Goal: Task Accomplishment & Management: Manage account settings

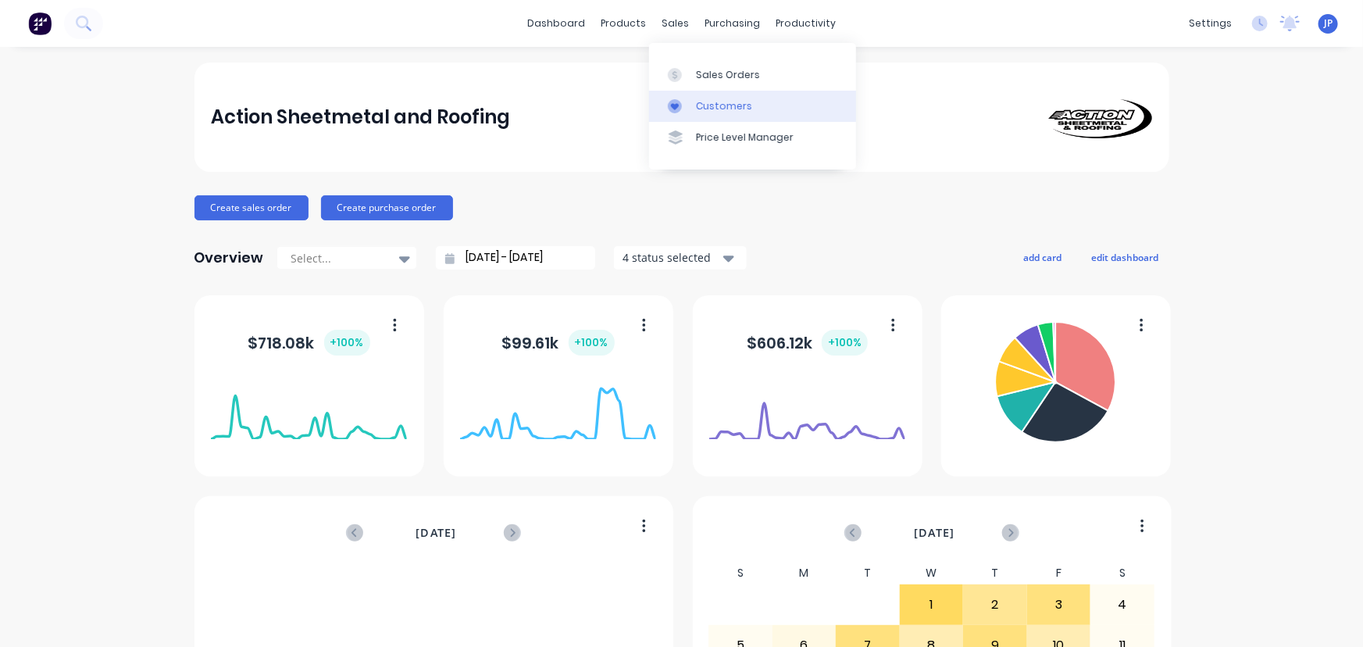
drag, startPoint x: 709, startPoint y: 100, endPoint x: 671, endPoint y: 101, distance: 38.3
click at [709, 100] on div "Customers" at bounding box center [724, 106] width 56 height 14
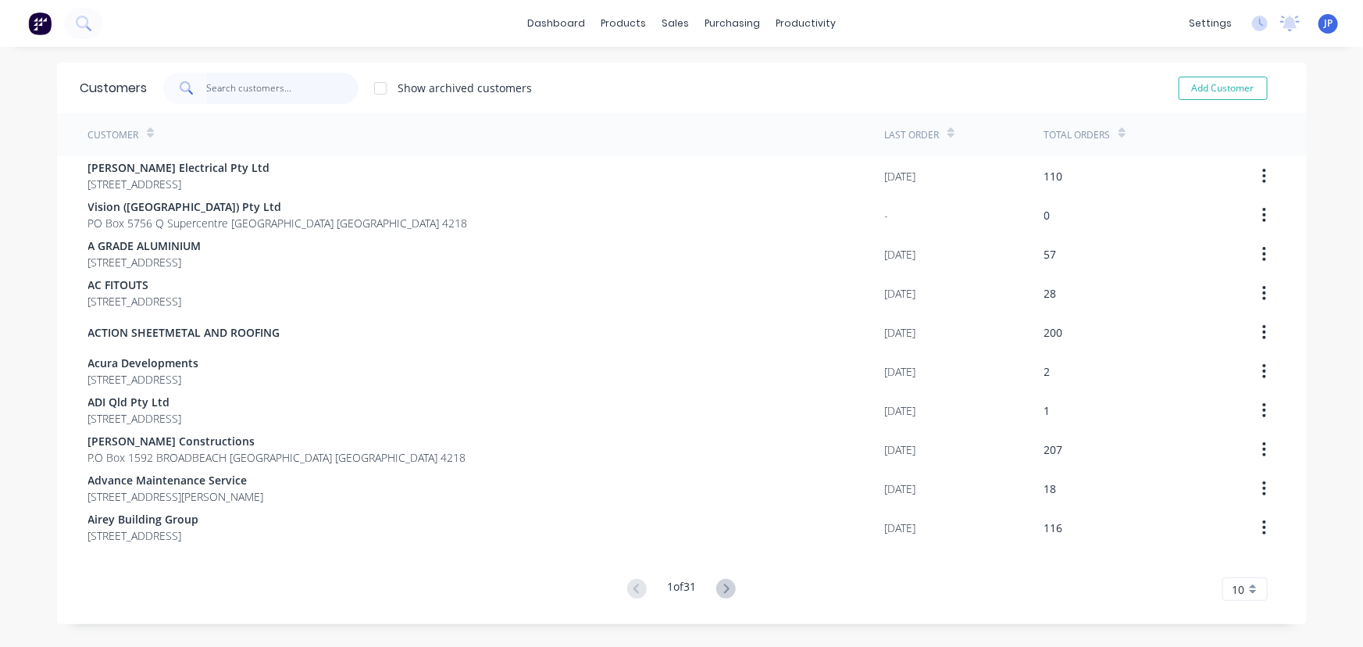
click at [294, 87] on input "text" at bounding box center [282, 88] width 152 height 31
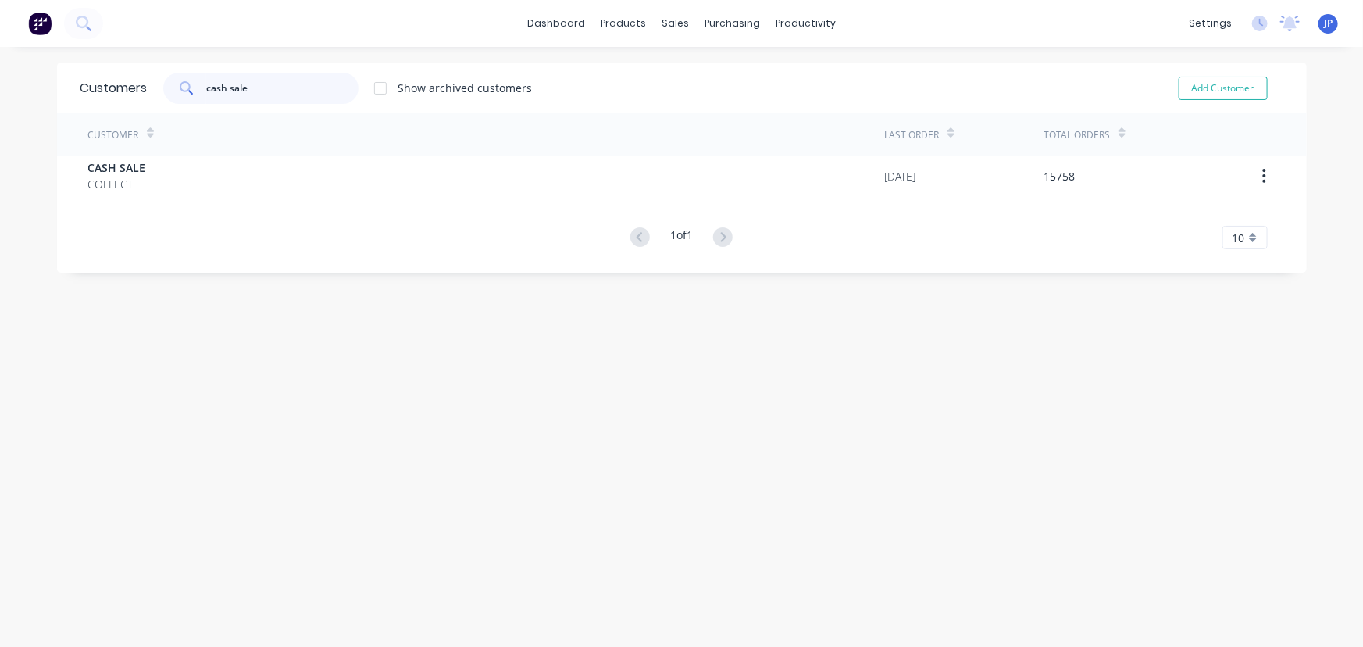
type input "cash sale"
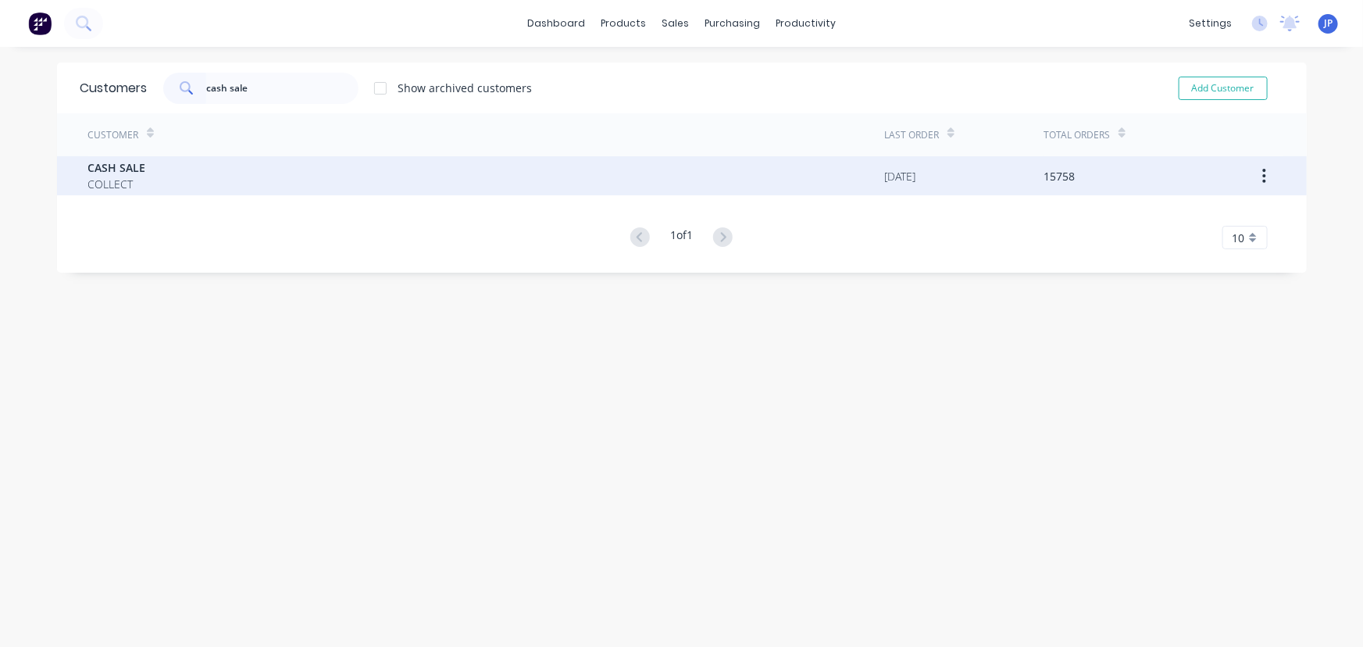
click at [141, 169] on div "CASH SALE COLLECT" at bounding box center [486, 175] width 797 height 39
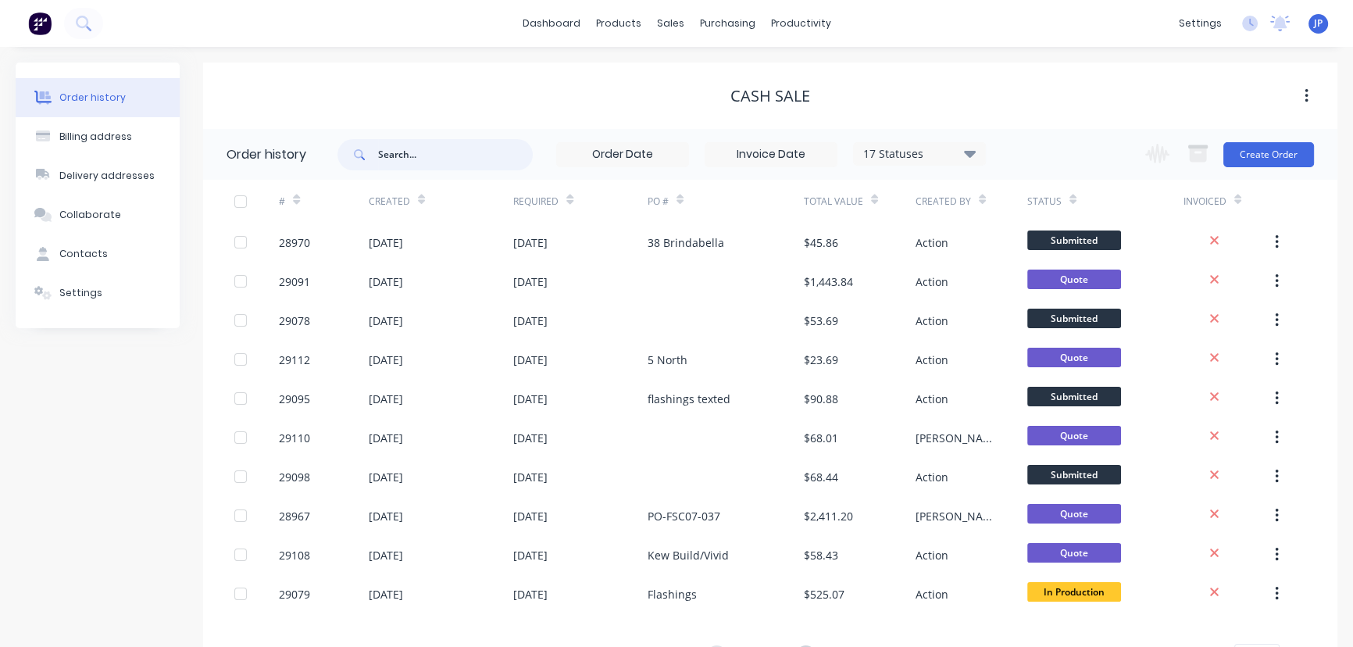
scroll to position [70, 0]
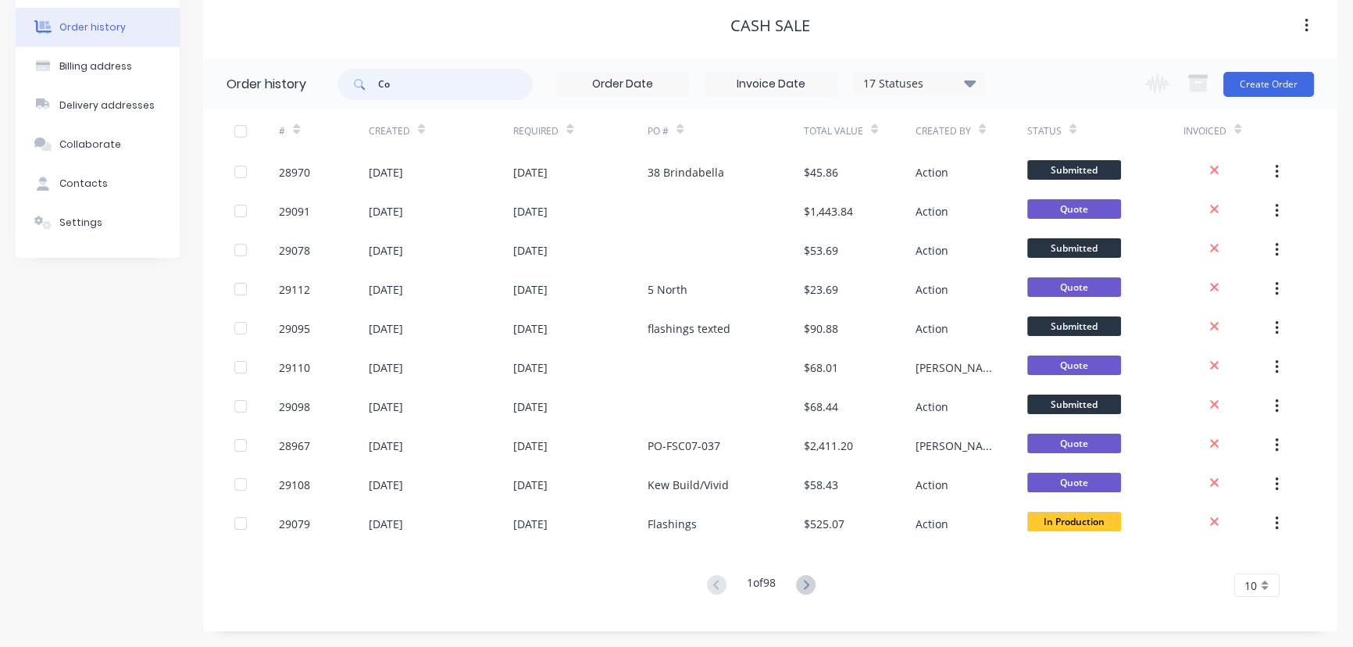
type input "C"
type input "Grey Co"
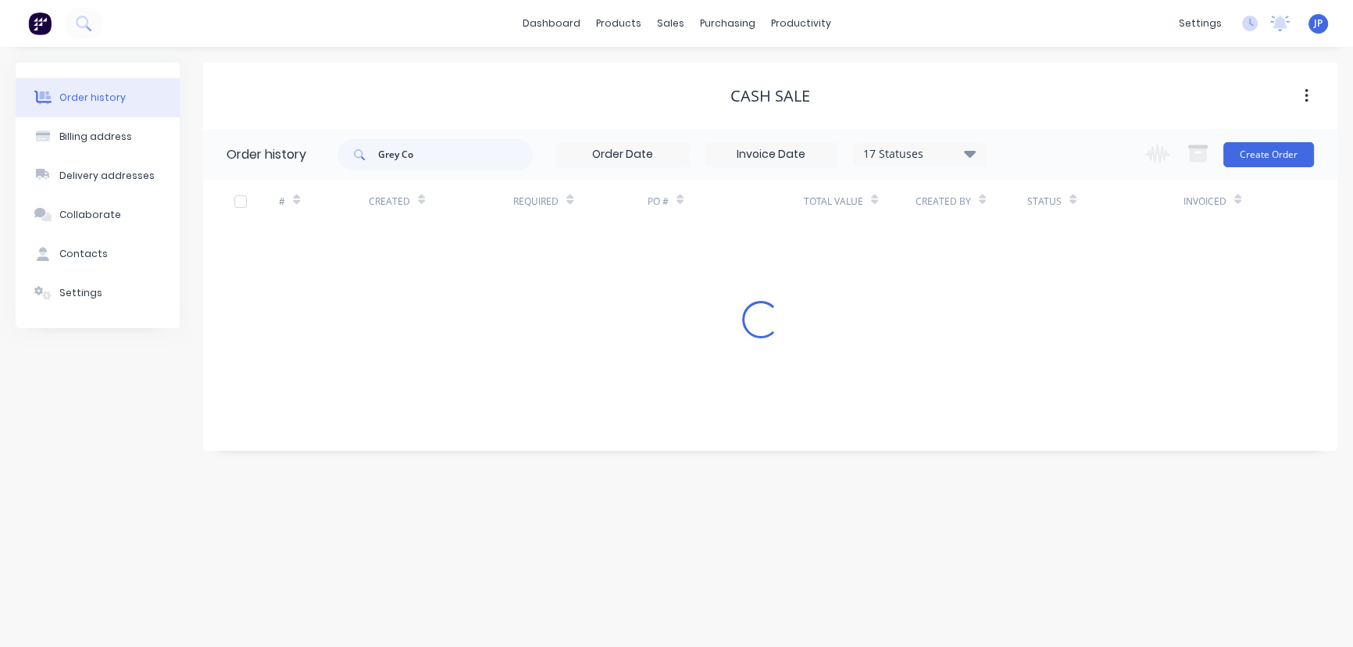
scroll to position [0, 0]
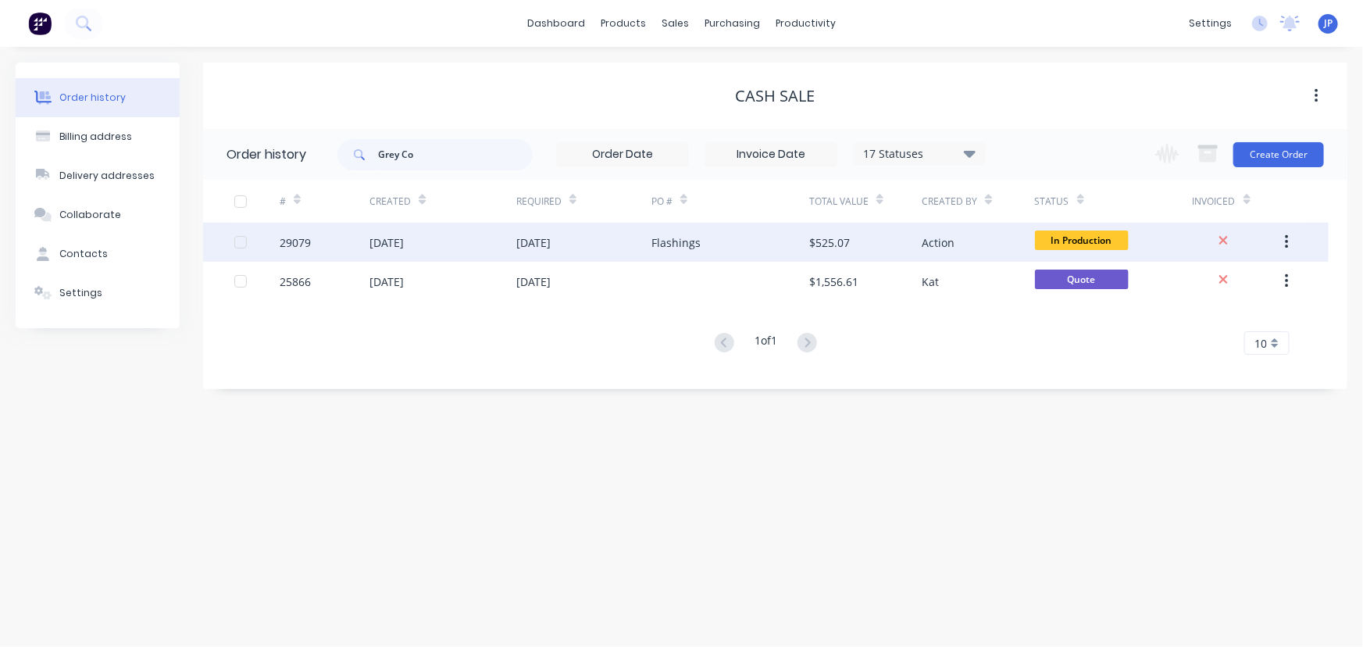
click at [381, 240] on div "[DATE]" at bounding box center [387, 242] width 34 height 16
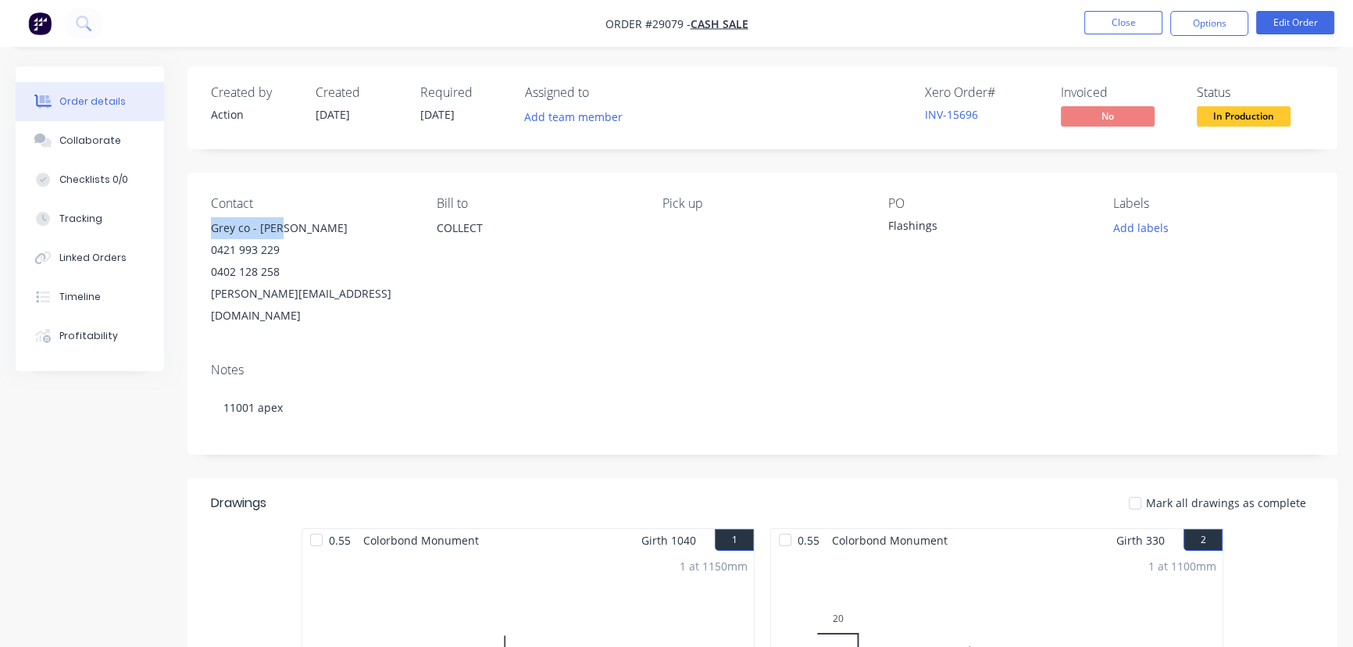
drag, startPoint x: 287, startPoint y: 222, endPoint x: 209, endPoint y: 225, distance: 77.4
click at [209, 225] on div "Contact Grey co - Josh 0421 993 229 0402 128 258 josh@greyco.com.au Bill to COL…" at bounding box center [763, 261] width 1150 height 177
copy div "Grey co - Josh"
click at [1202, 27] on button "Options" at bounding box center [1209, 23] width 78 height 25
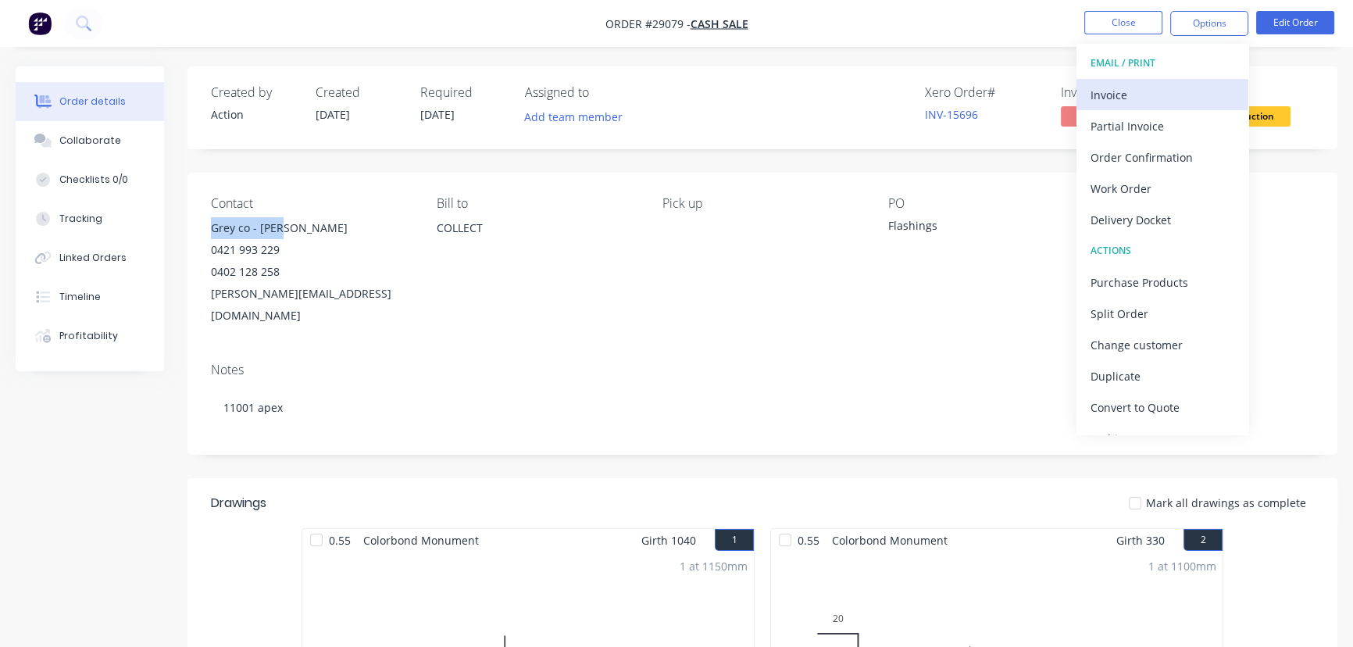
click at [1148, 103] on div "Invoice" at bounding box center [1163, 95] width 144 height 23
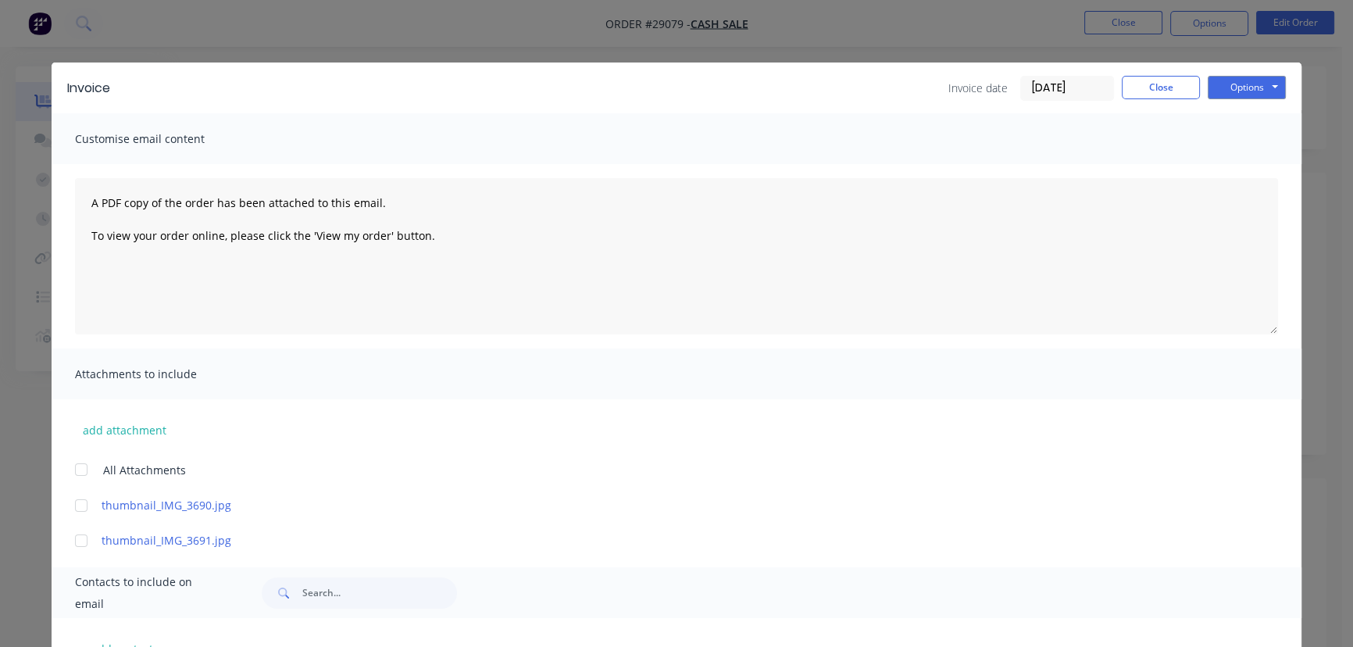
click at [1074, 94] on input "[DATE]" at bounding box center [1067, 88] width 92 height 23
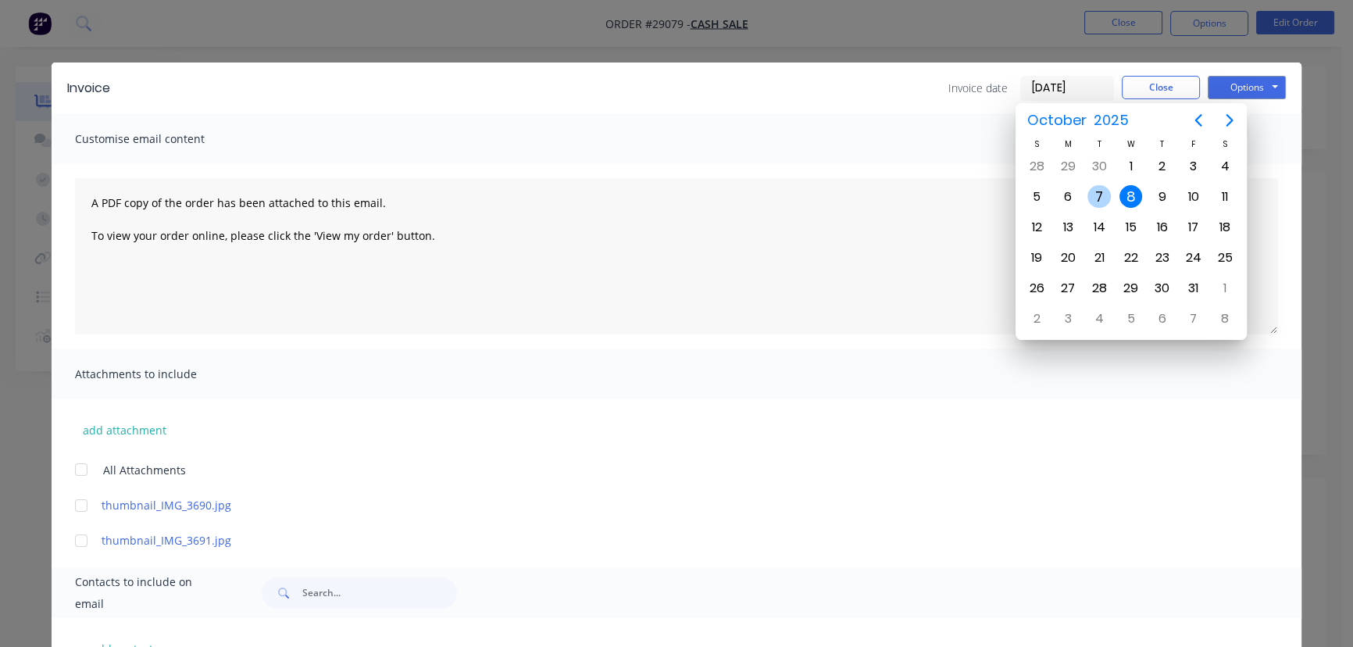
click at [1099, 196] on div "7" at bounding box center [1099, 196] width 23 height 23
type input "[DATE]"
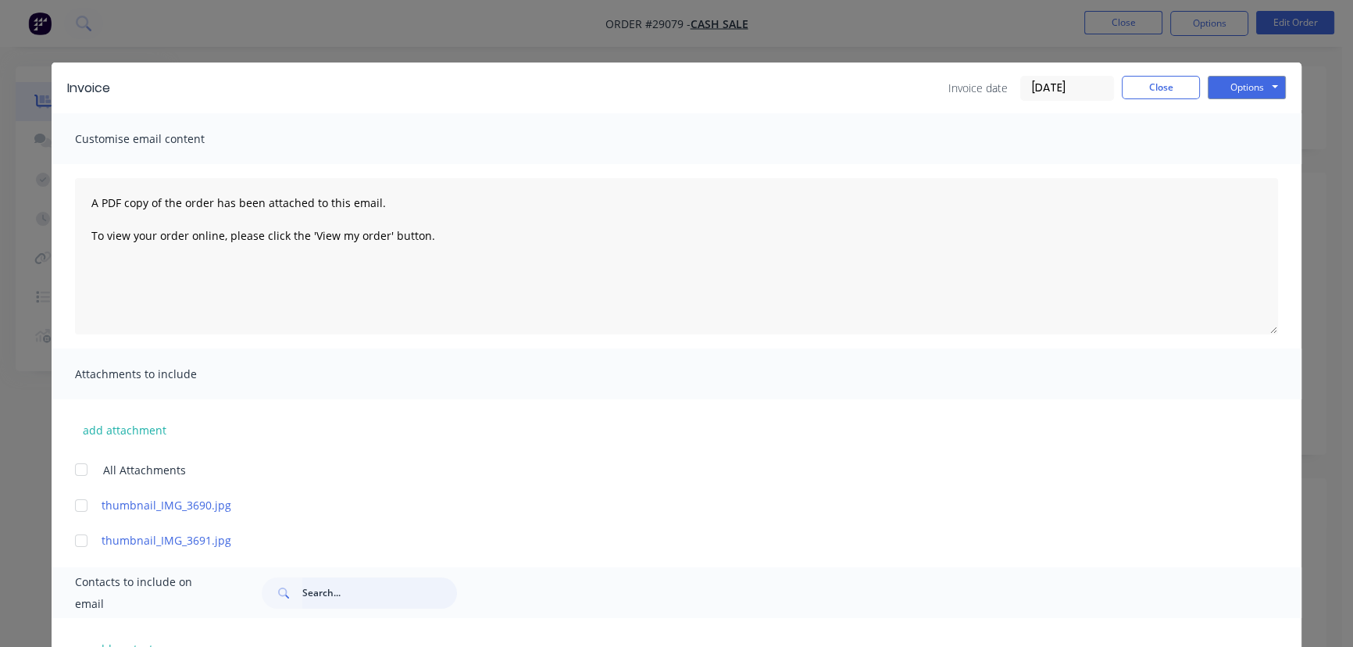
click at [313, 602] on input "text" at bounding box center [379, 592] width 155 height 31
paste input "Grey co - Josh"
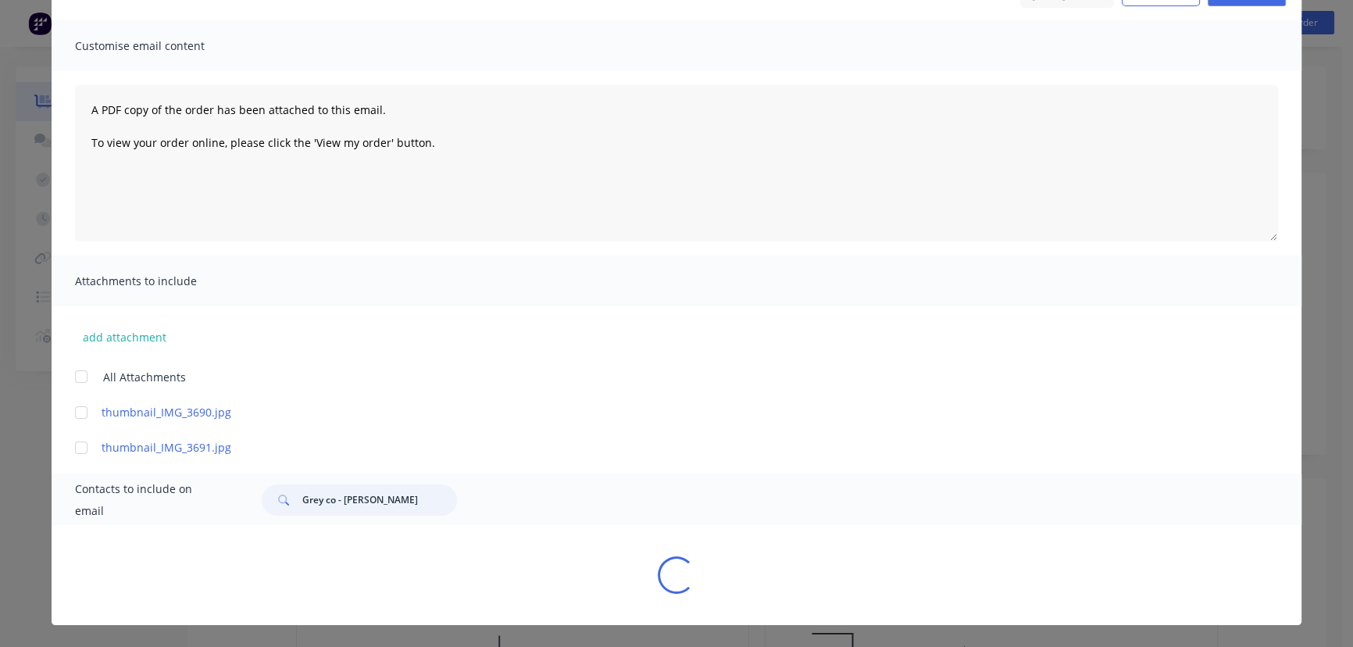
scroll to position [112, 0]
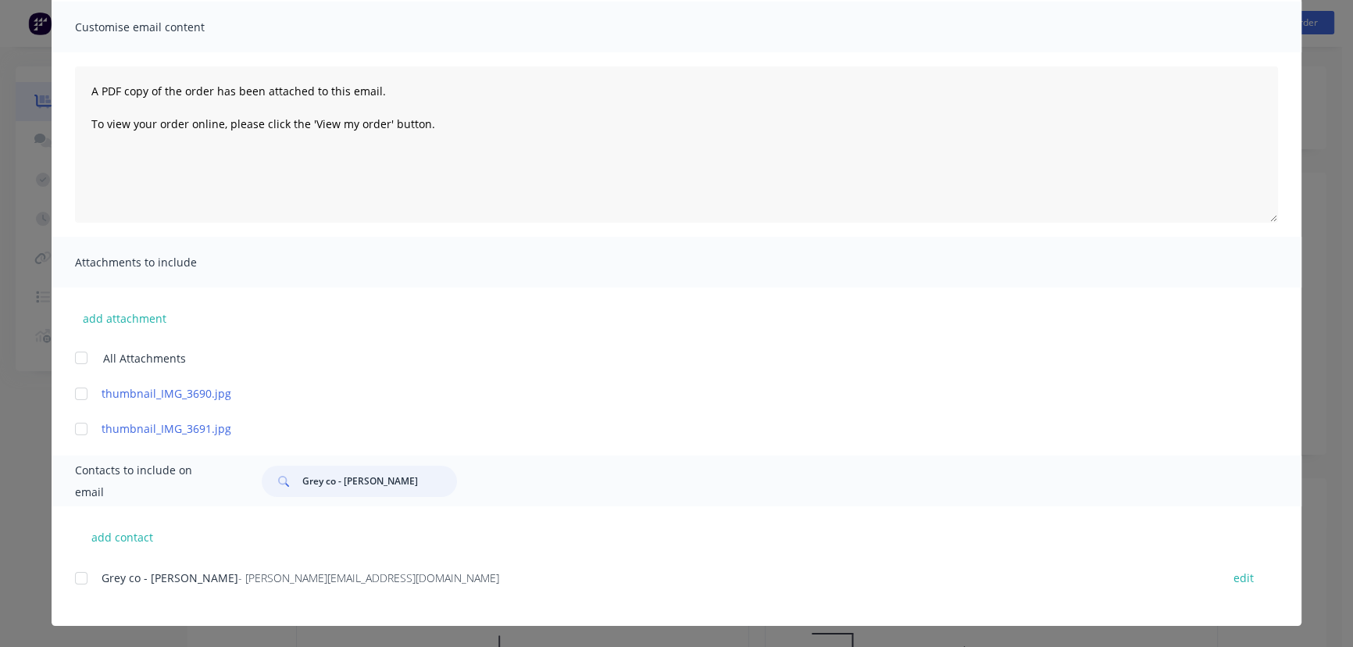
type input "Grey co - Josh"
drag, startPoint x: 295, startPoint y: 577, endPoint x: 95, endPoint y: 579, distance: 200.0
click at [102, 579] on div "Grey co - Josh - josh@greyco.com.au" at bounding box center [654, 578] width 1104 height 16
copy div "Grey co - Josh - josh@greyco.com.au"
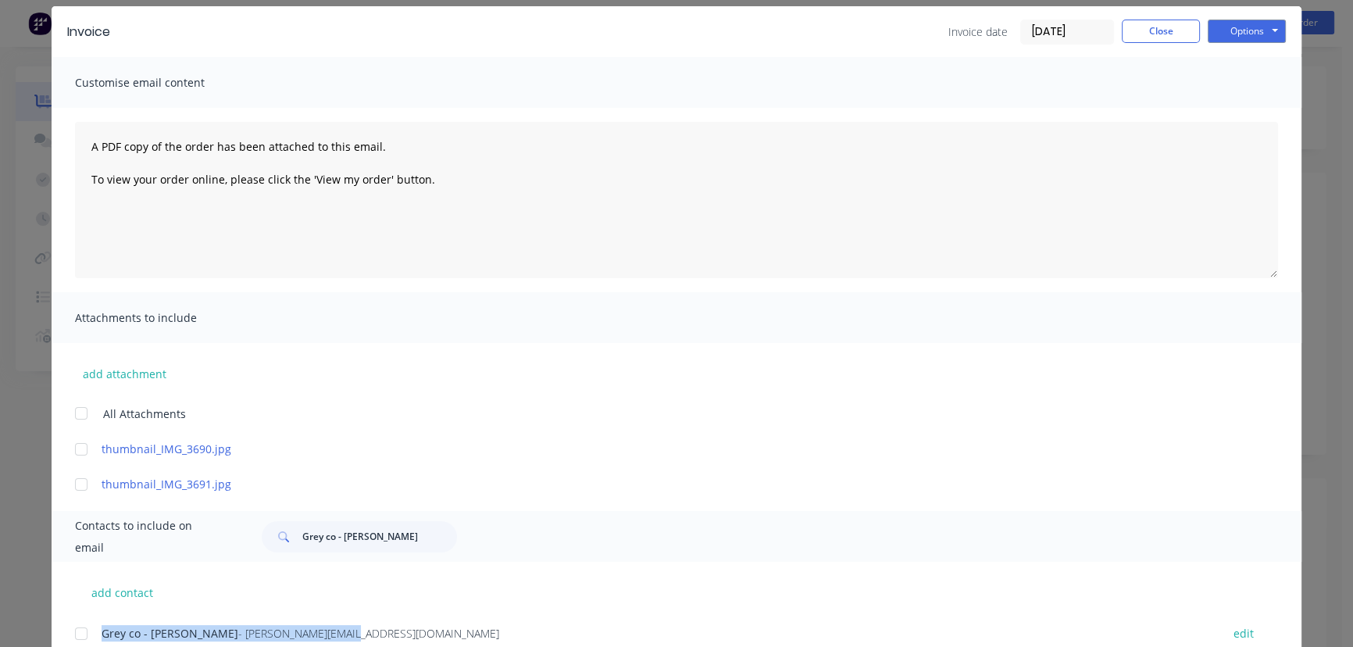
scroll to position [0, 0]
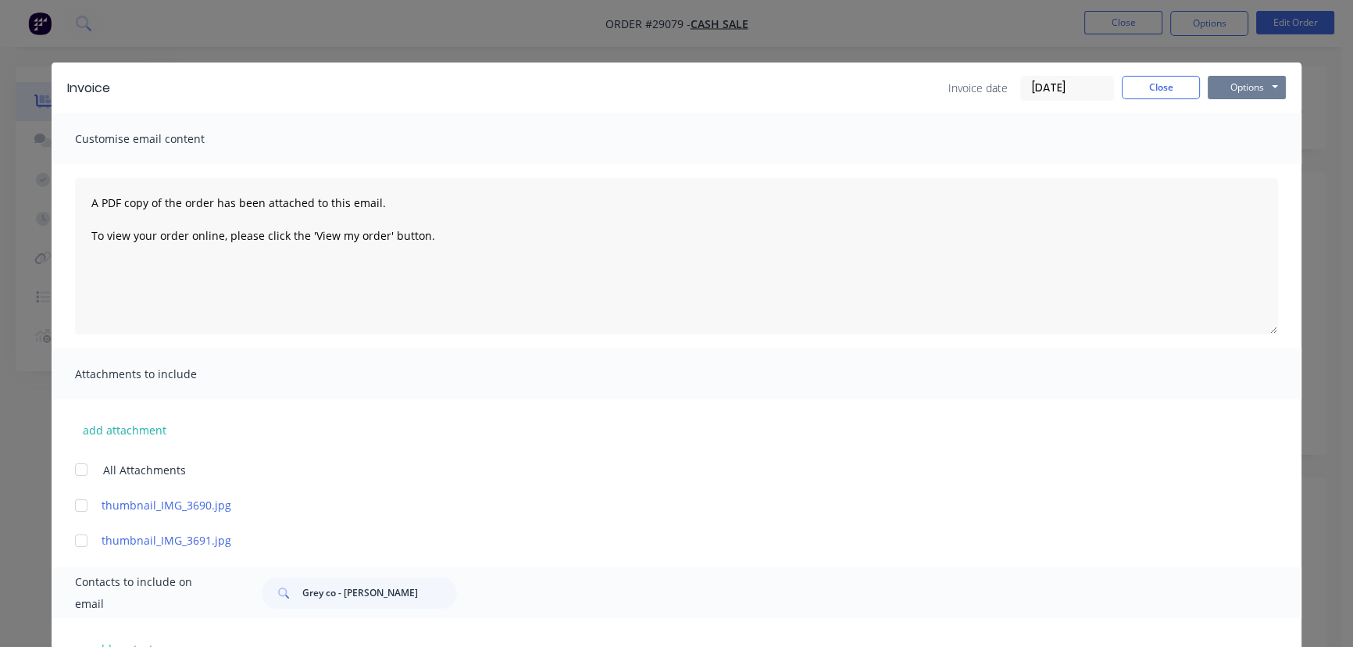
click at [1227, 91] on button "Options" at bounding box center [1247, 87] width 78 height 23
click at [1227, 143] on button "Print" at bounding box center [1258, 141] width 100 height 26
click at [1168, 84] on button "Close" at bounding box center [1161, 87] width 78 height 23
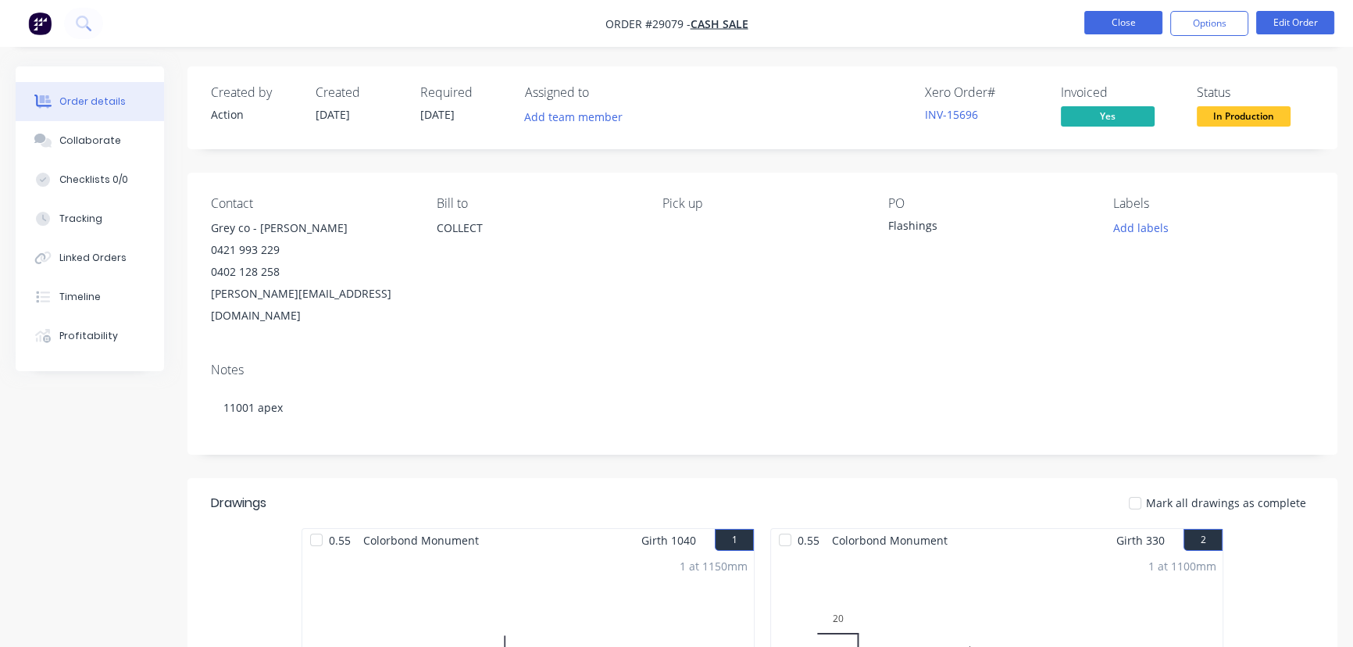
click at [1109, 27] on button "Close" at bounding box center [1123, 22] width 78 height 23
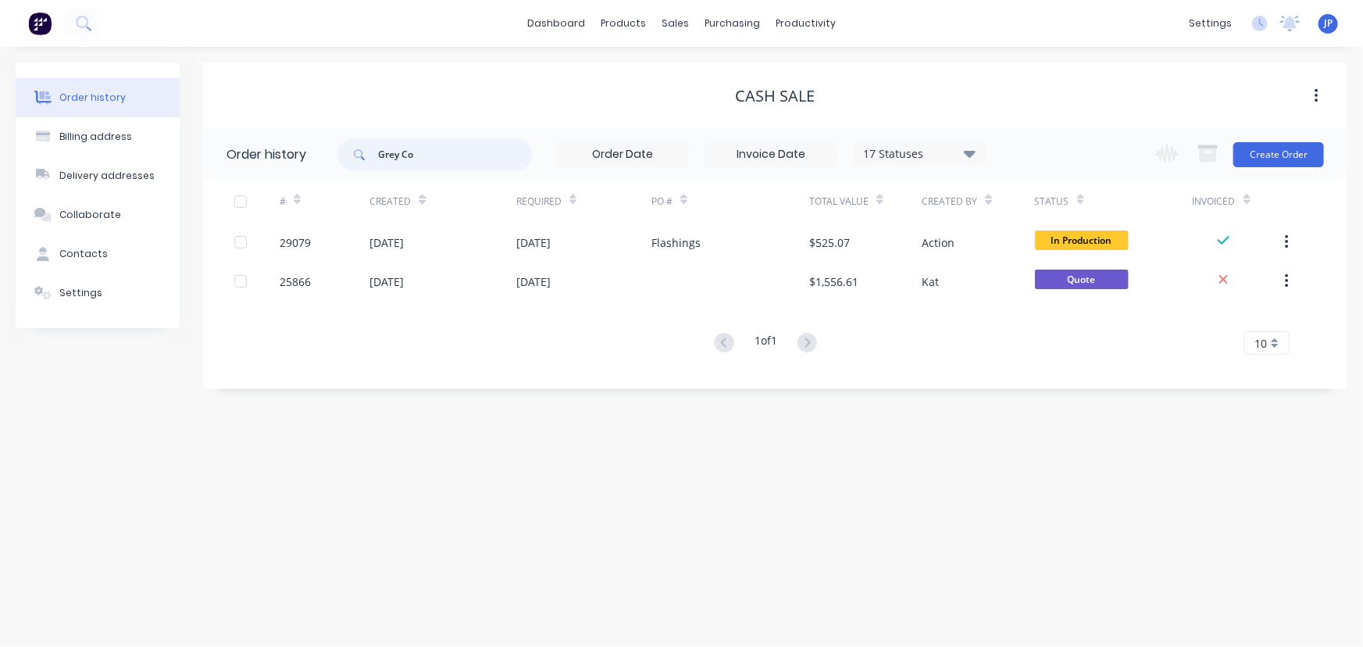
drag, startPoint x: 412, startPoint y: 165, endPoint x: 364, endPoint y: 166, distance: 47.7
click at [364, 166] on div "Grey Co" at bounding box center [435, 154] width 195 height 31
type input "QU-10089"
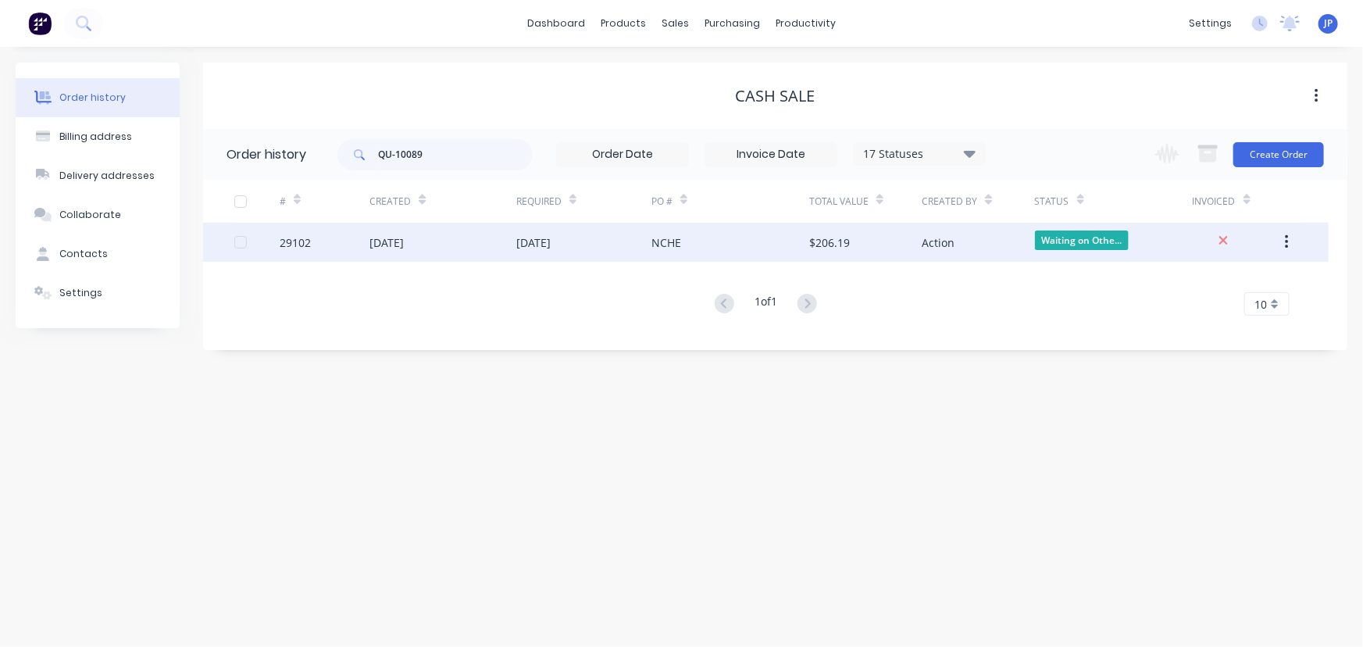
click at [530, 241] on div "[DATE]" at bounding box center [533, 242] width 34 height 16
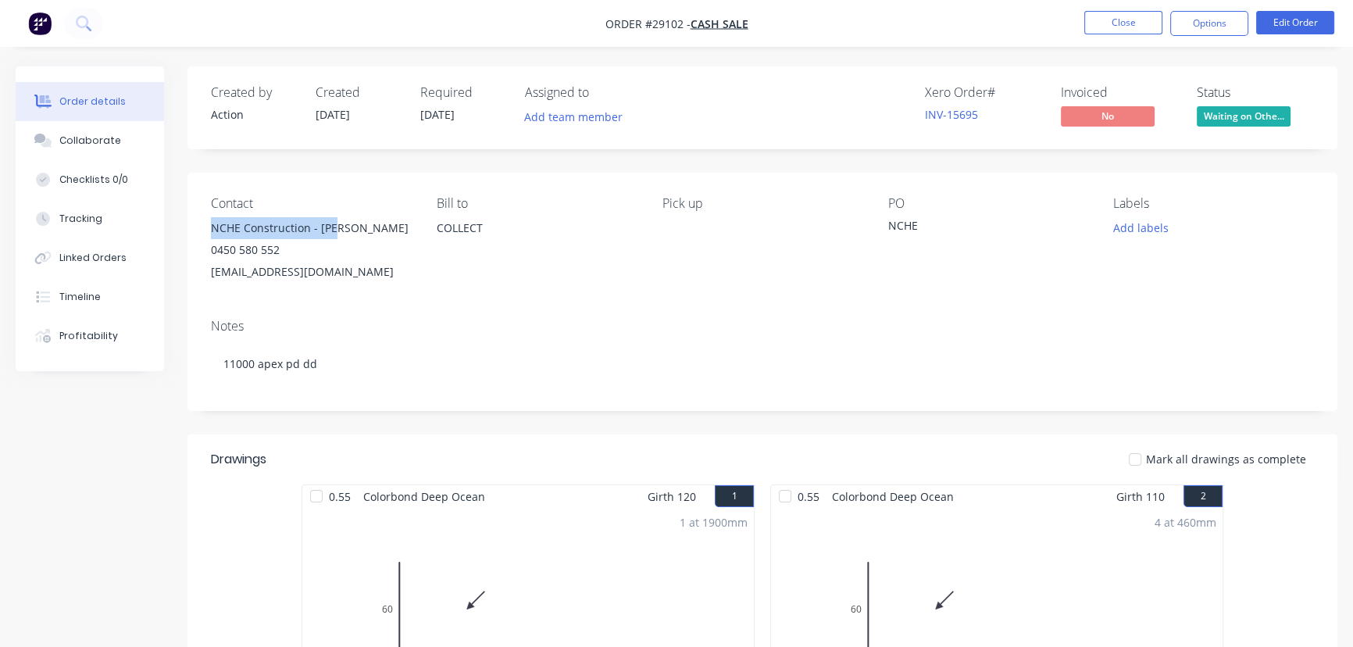
drag, startPoint x: 345, startPoint y: 220, endPoint x: 202, endPoint y: 229, distance: 142.4
click at [202, 229] on div "Contact NCHE Construction - Tom 0450 580 552 info@ncheconstruction.com.au Bill …" at bounding box center [763, 240] width 1150 height 134
copy div "NCHE Construction - Tom"
click at [1190, 24] on button "Options" at bounding box center [1209, 23] width 78 height 25
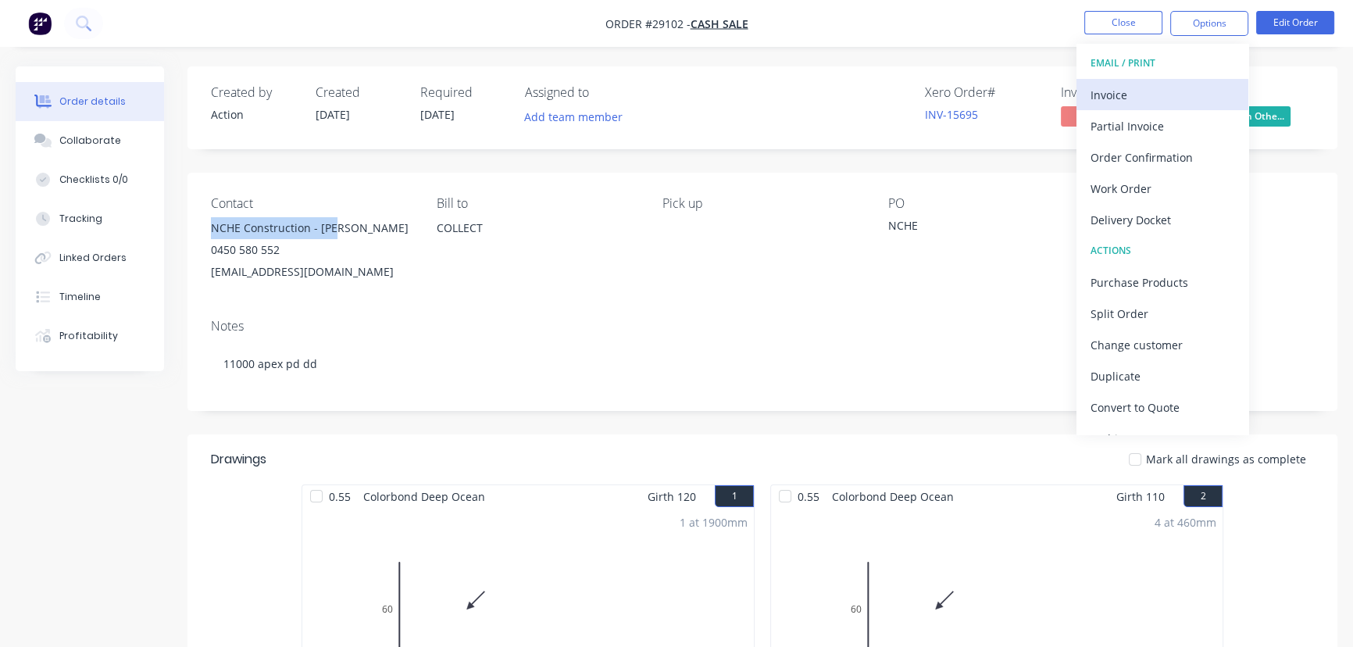
click at [1148, 98] on div "Invoice" at bounding box center [1163, 95] width 144 height 23
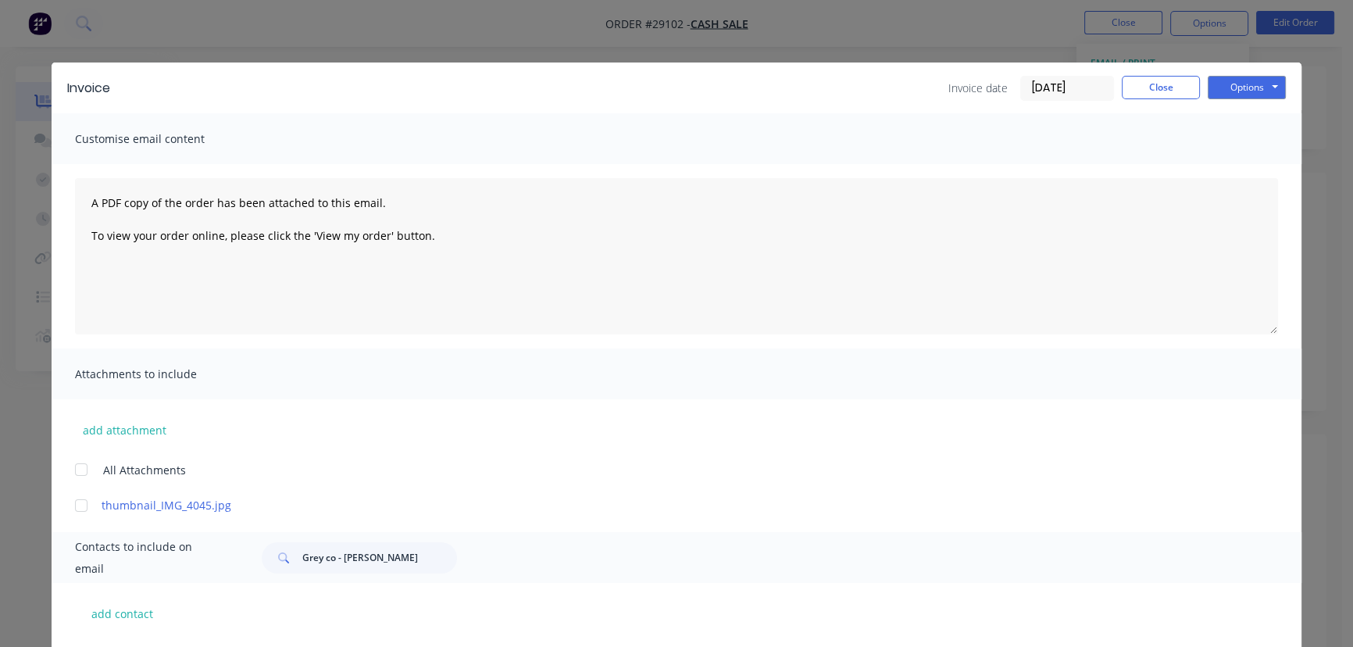
click at [1075, 78] on input "[DATE]" at bounding box center [1067, 88] width 92 height 23
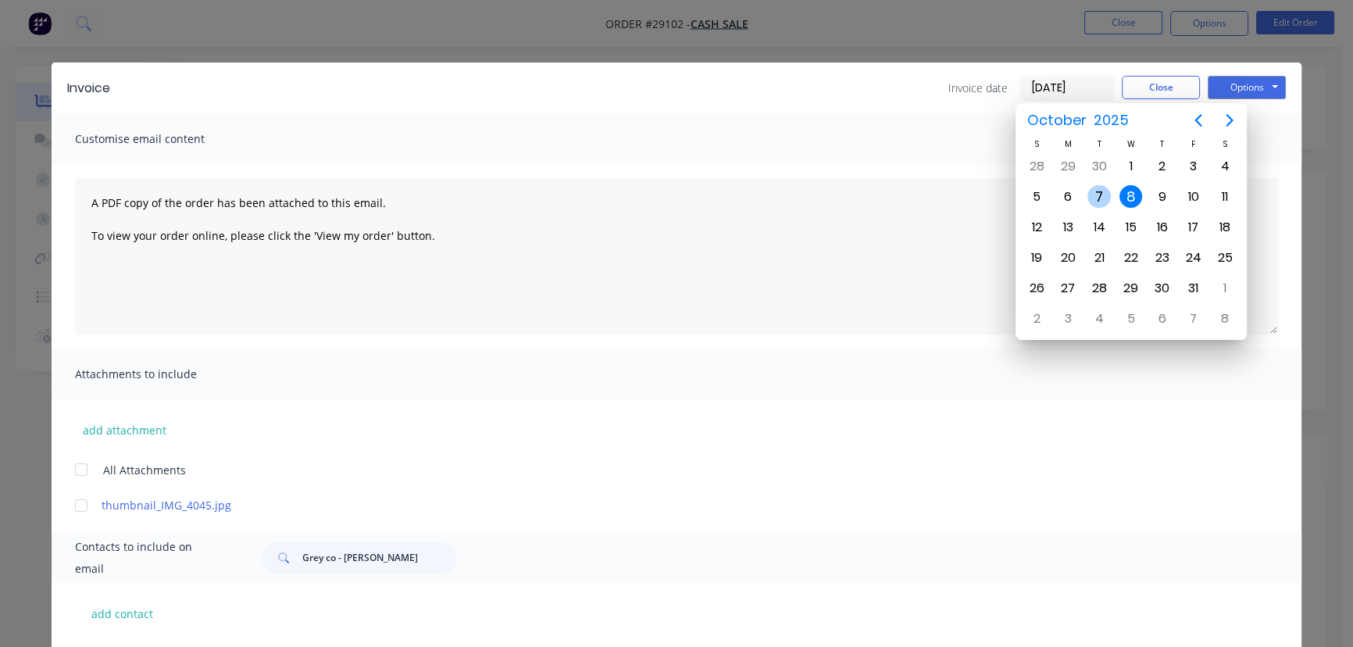
click at [1095, 196] on div "7" at bounding box center [1099, 196] width 23 height 23
type input "[DATE]"
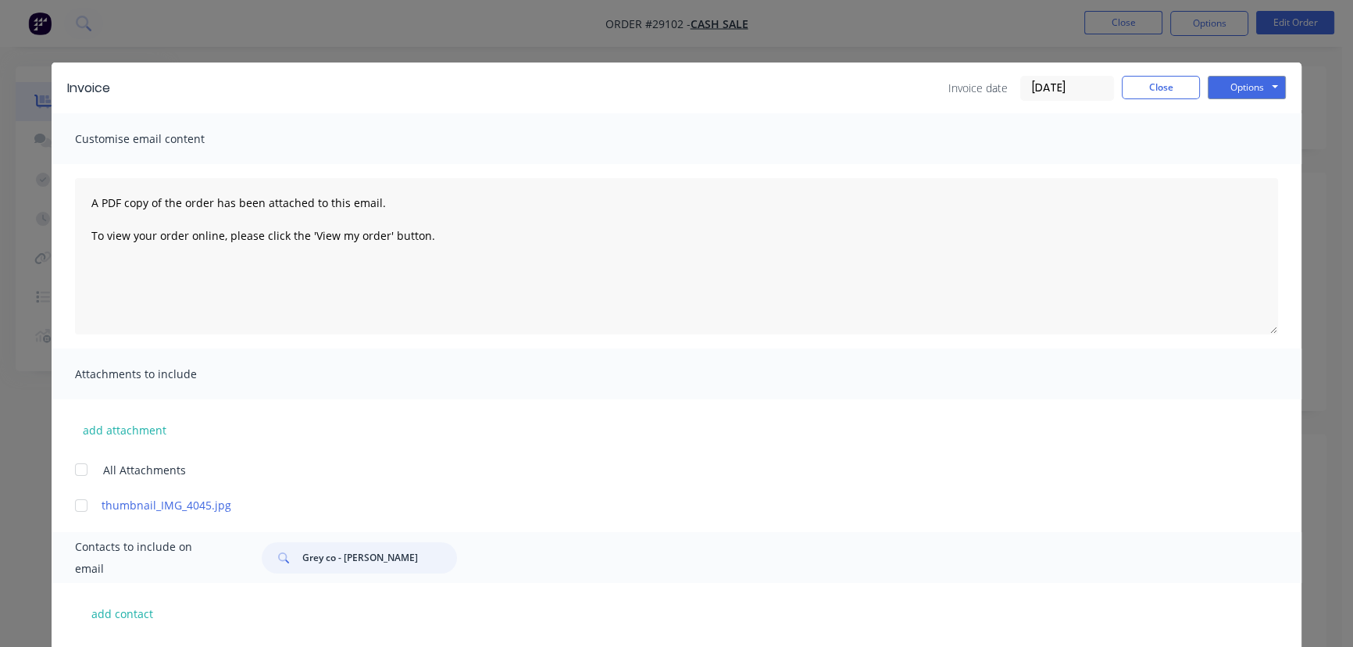
drag, startPoint x: 359, startPoint y: 563, endPoint x: 289, endPoint y: 563, distance: 70.3
click at [289, 563] on div "Grey co - Josh" at bounding box center [359, 557] width 195 height 31
paste input "NCHE Construction - Tom"
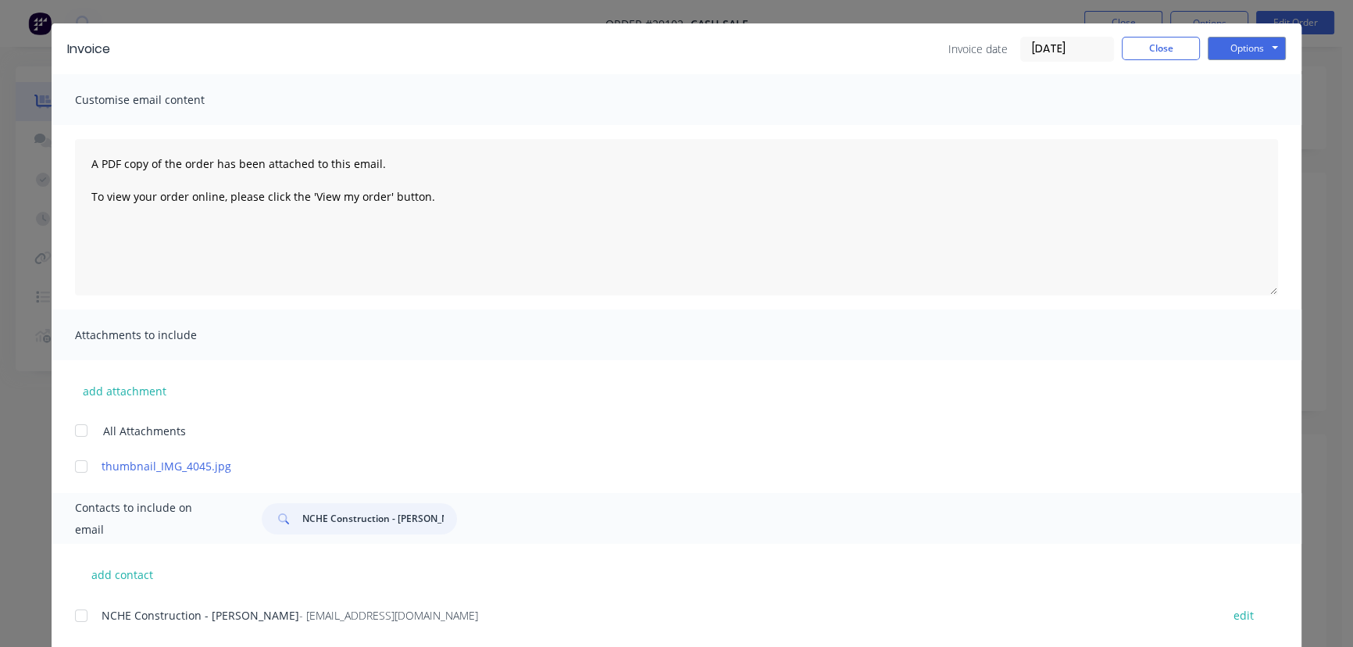
scroll to position [77, 0]
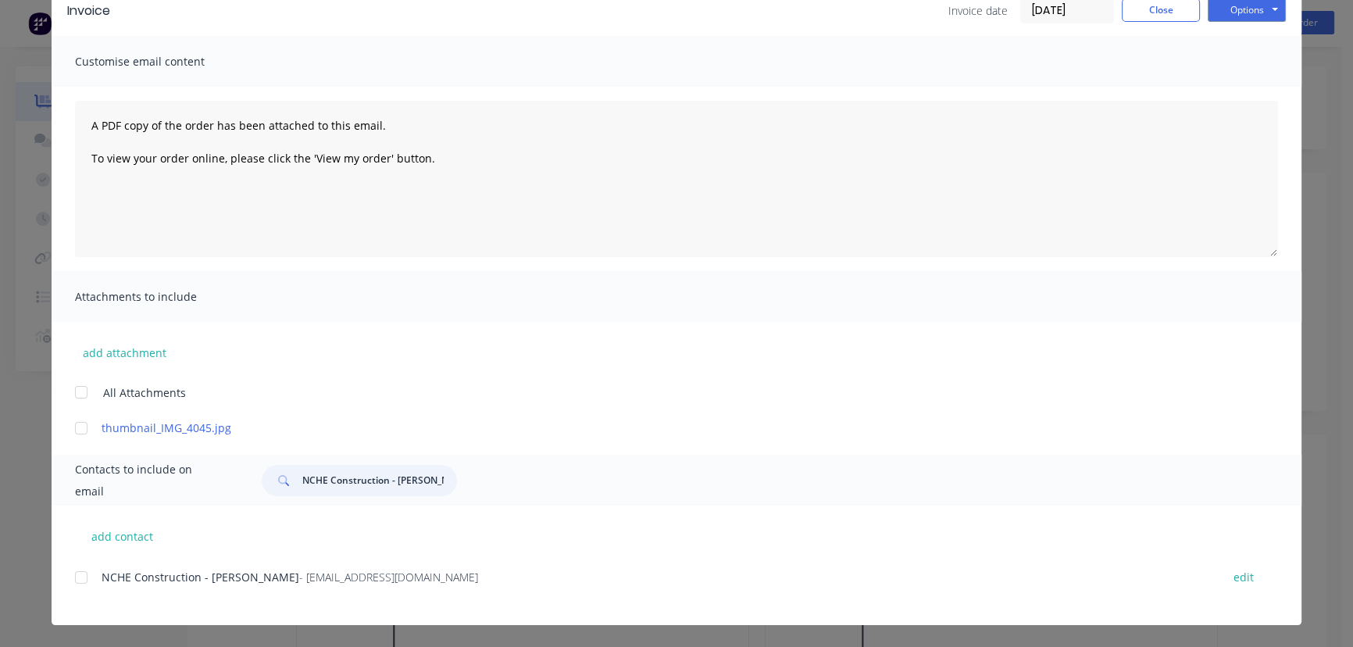
type input "NCHE Construction - Tom"
drag, startPoint x: 398, startPoint y: 588, endPoint x: 89, endPoint y: 584, distance: 309.4
click at [89, 584] on div "NCHE Construction - Tom - info@ncheconstruction.com.au edit" at bounding box center [688, 586] width 1227 height 40
copy div "NCHE Construction - Tom - info@ncheconstruction.com.au"
click at [1248, 9] on button "Options" at bounding box center [1247, 9] width 78 height 23
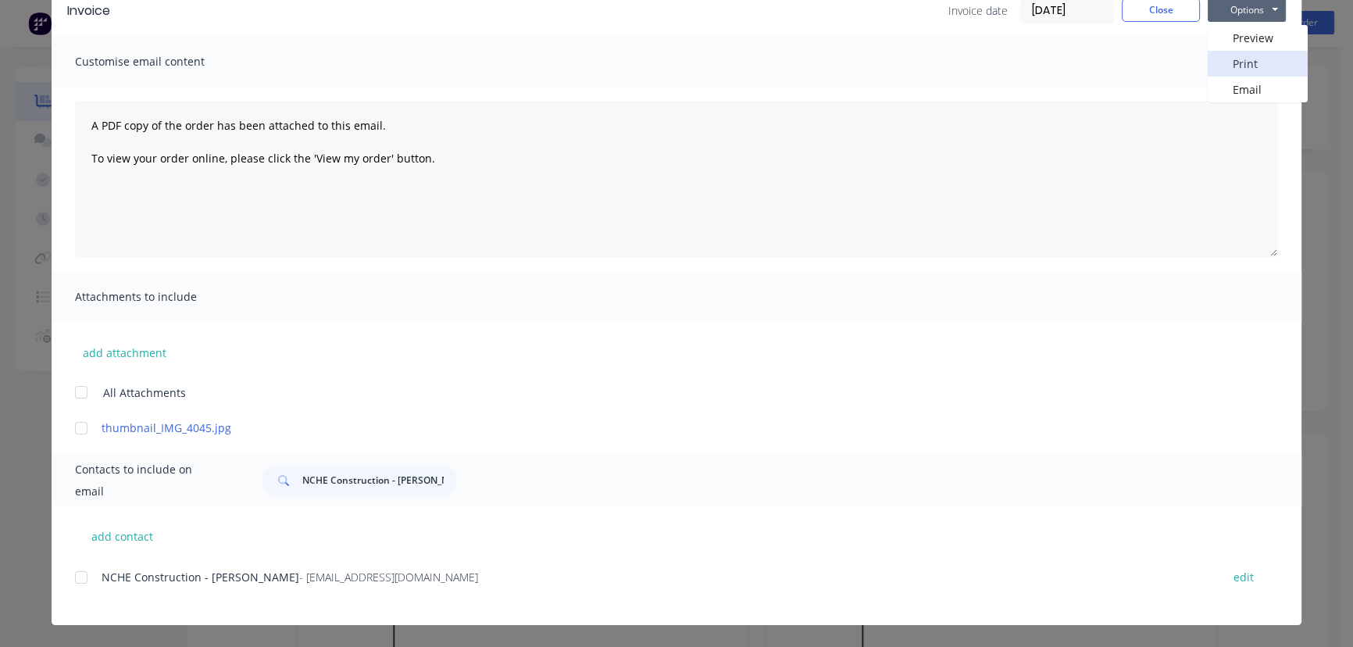
click at [1247, 68] on button "Print" at bounding box center [1258, 64] width 100 height 26
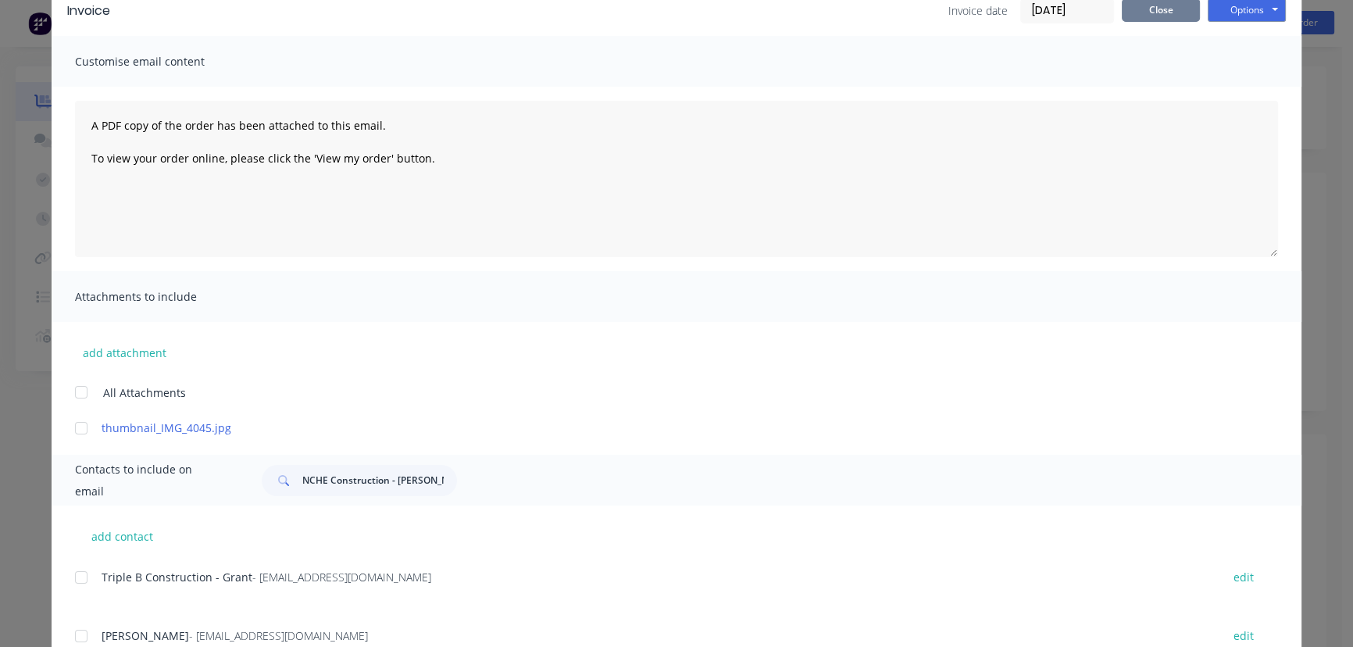
click at [1148, 15] on button "Close" at bounding box center [1161, 9] width 78 height 23
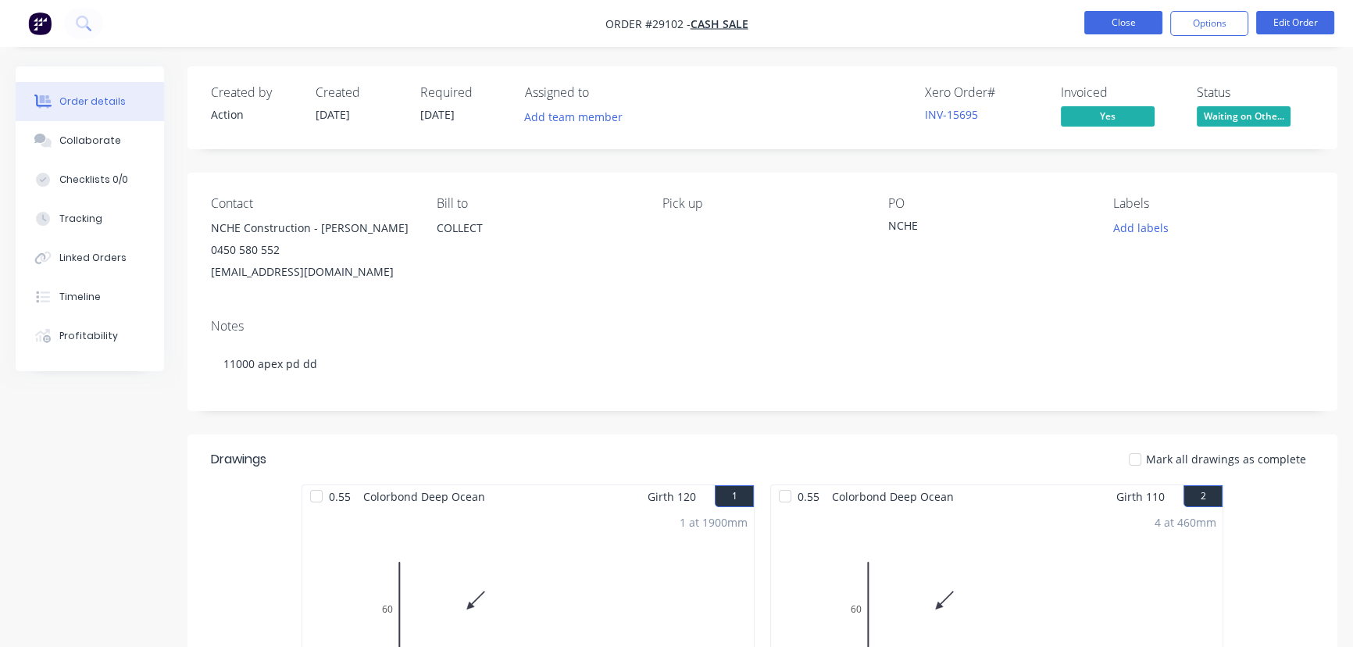
click at [1087, 19] on button "Close" at bounding box center [1123, 22] width 78 height 23
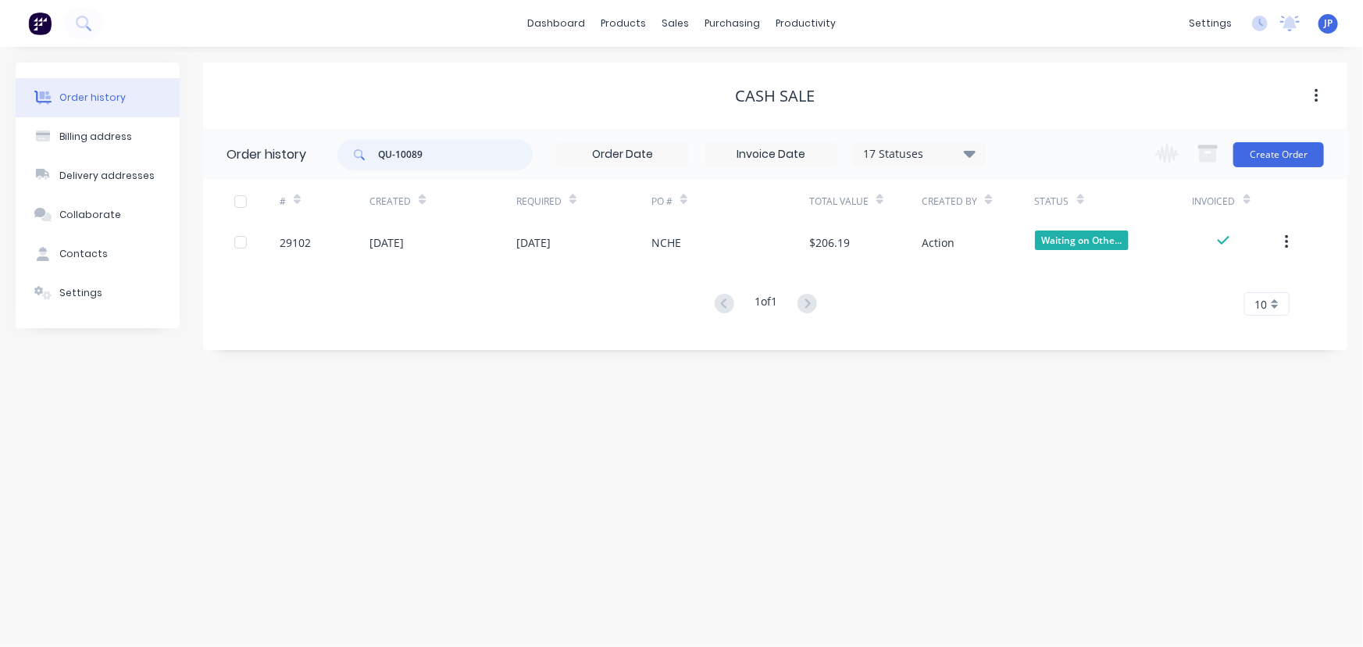
drag, startPoint x: 456, startPoint y: 155, endPoint x: 337, endPoint y: 159, distance: 119.6
click at [337, 159] on header "Order history QU-10089 17 Statuses Invoice Status Invoiced Not Invoiced Partial…" at bounding box center [775, 154] width 1145 height 51
type input "Underwood"
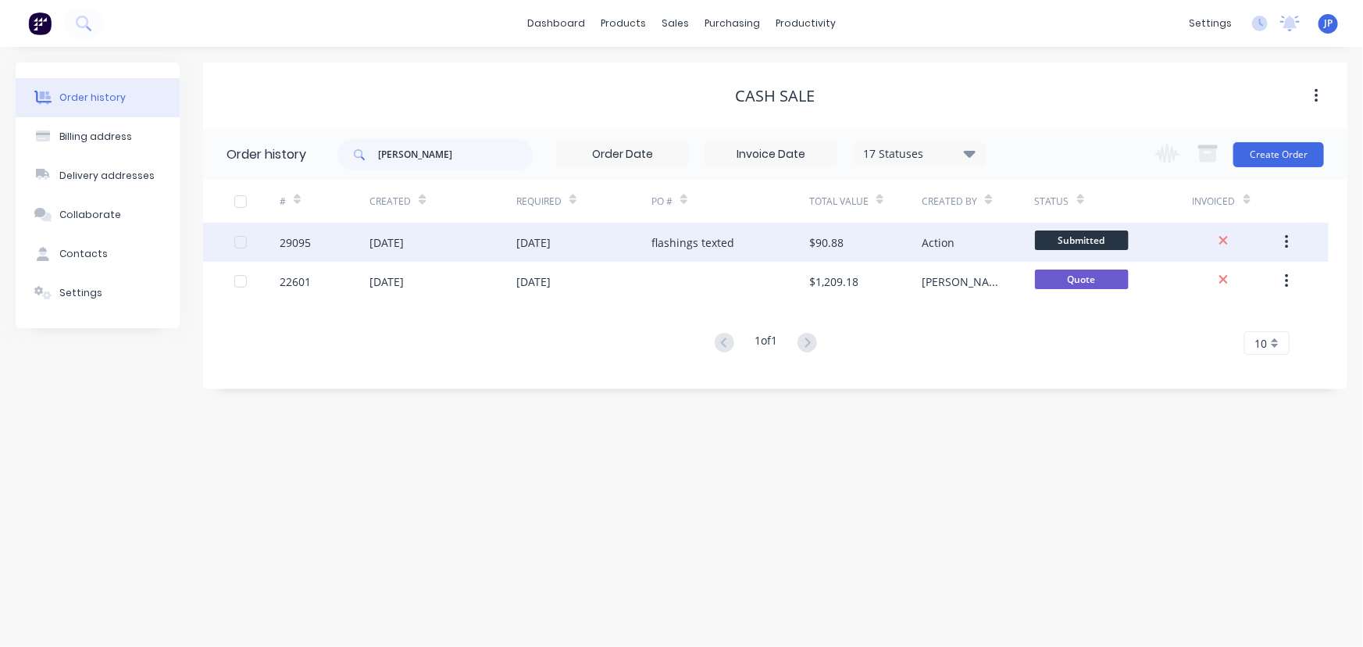
click at [543, 241] on div "[DATE]" at bounding box center [533, 242] width 34 height 16
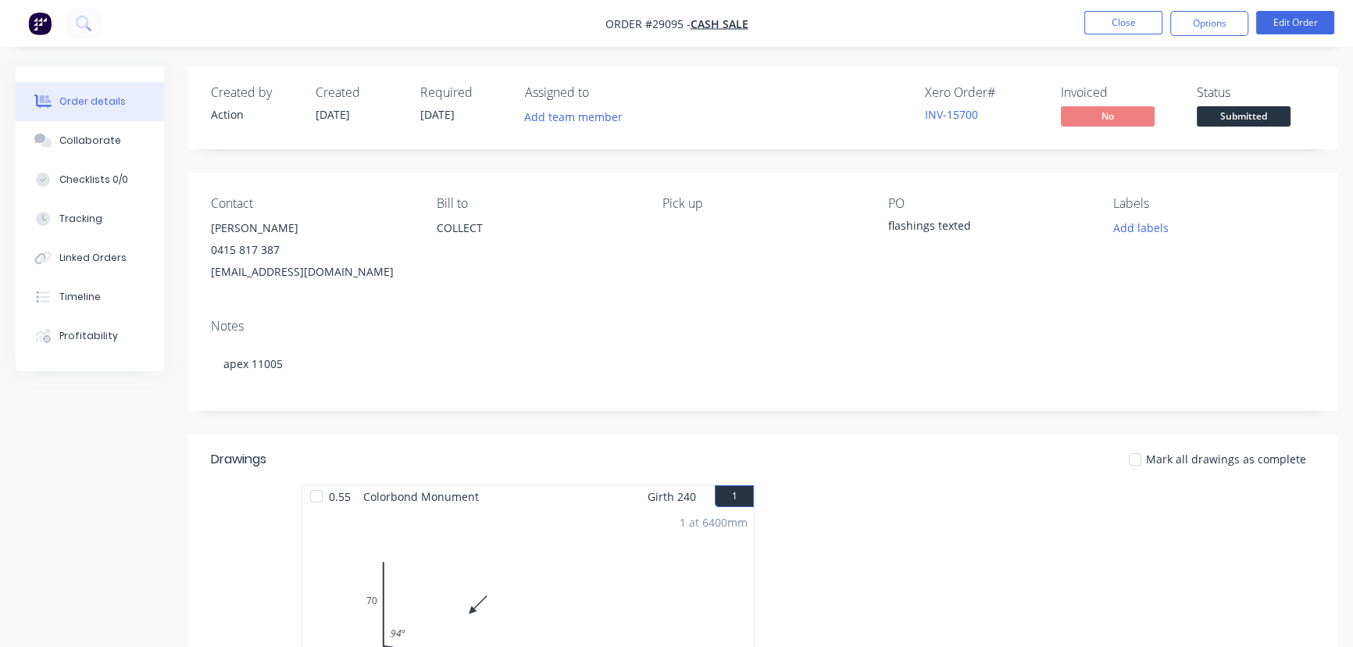
drag, startPoint x: 305, startPoint y: 223, endPoint x: 209, endPoint y: 235, distance: 96.8
click at [209, 235] on div "Contact Justin underwood 0415 817 387 jwunderwood82@gmail.com Bill to COLLECT P…" at bounding box center [763, 240] width 1150 height 134
copy div "Justin underwood"
click at [1184, 17] on button "Options" at bounding box center [1209, 23] width 78 height 25
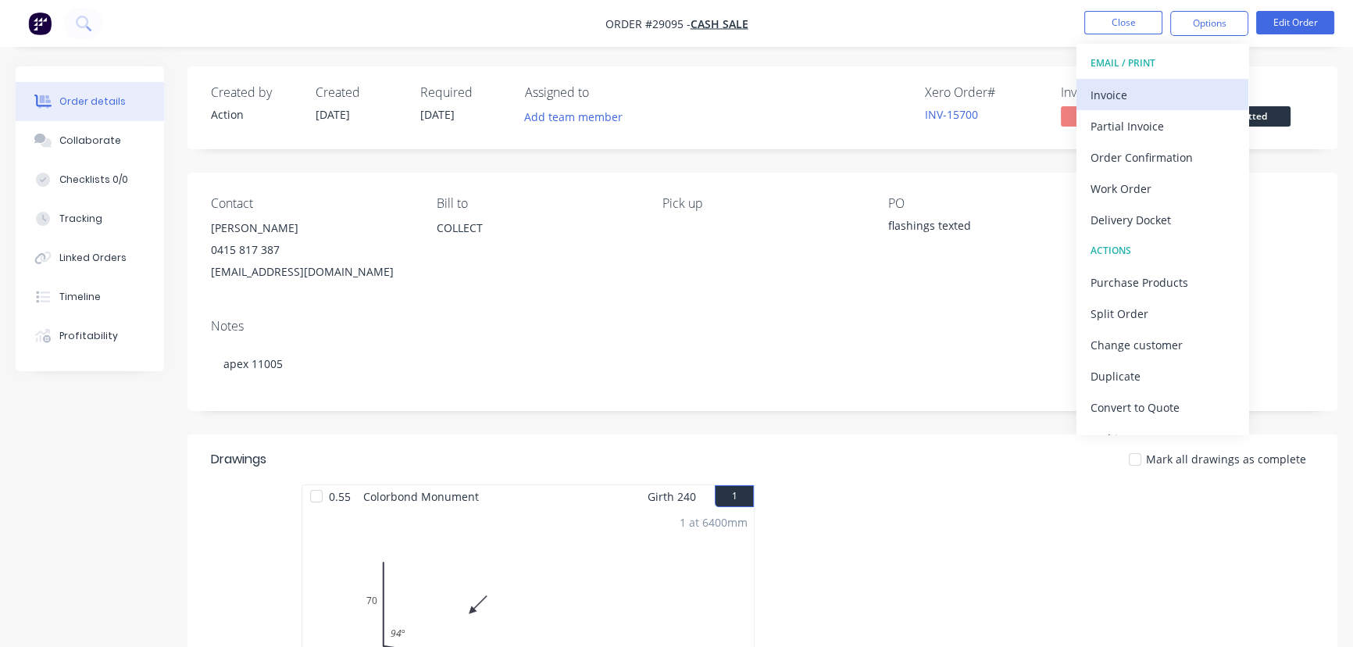
click at [1148, 96] on div "Invoice" at bounding box center [1163, 95] width 144 height 23
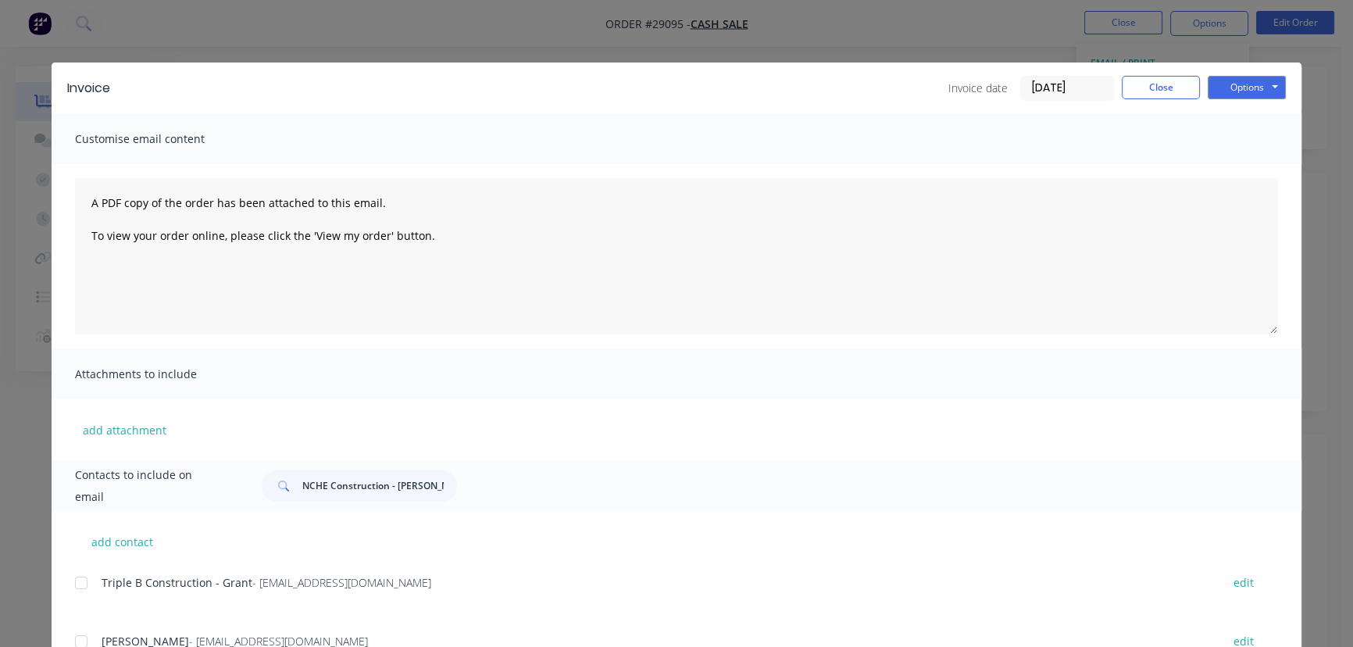
click at [1096, 97] on input "[DATE]" at bounding box center [1067, 88] width 92 height 23
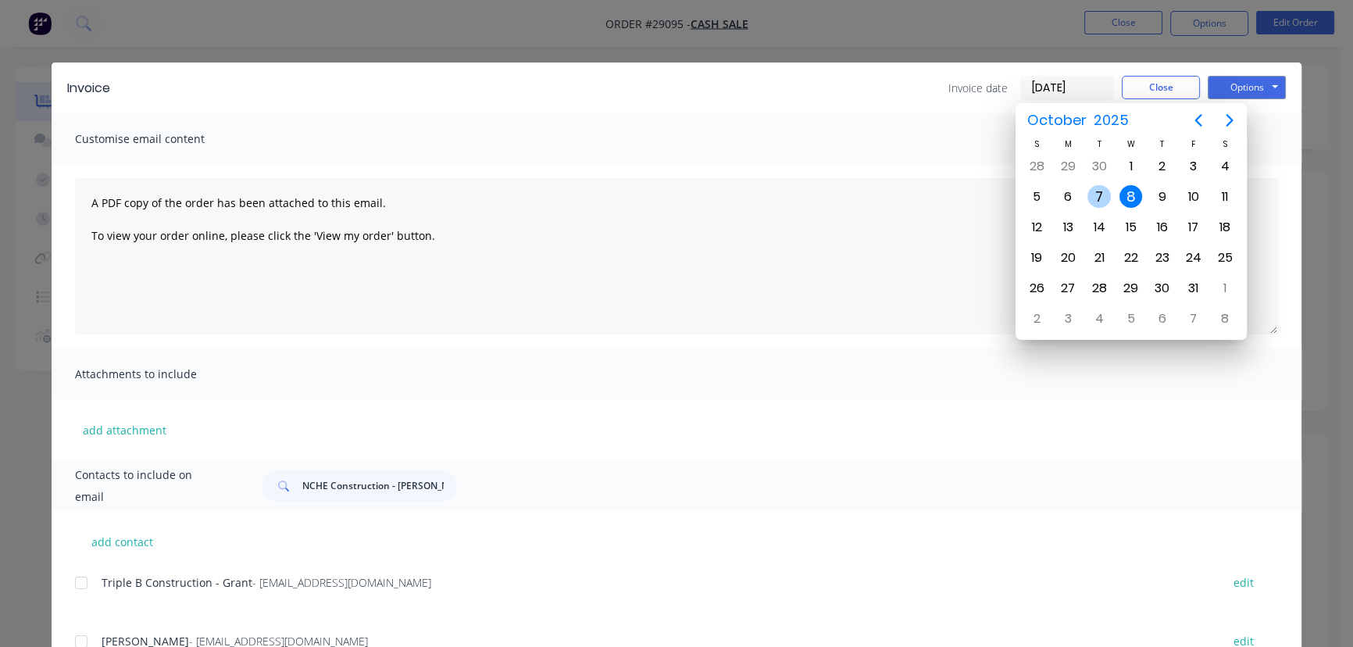
click at [1095, 194] on div "7" at bounding box center [1099, 196] width 23 height 23
type input "[DATE]"
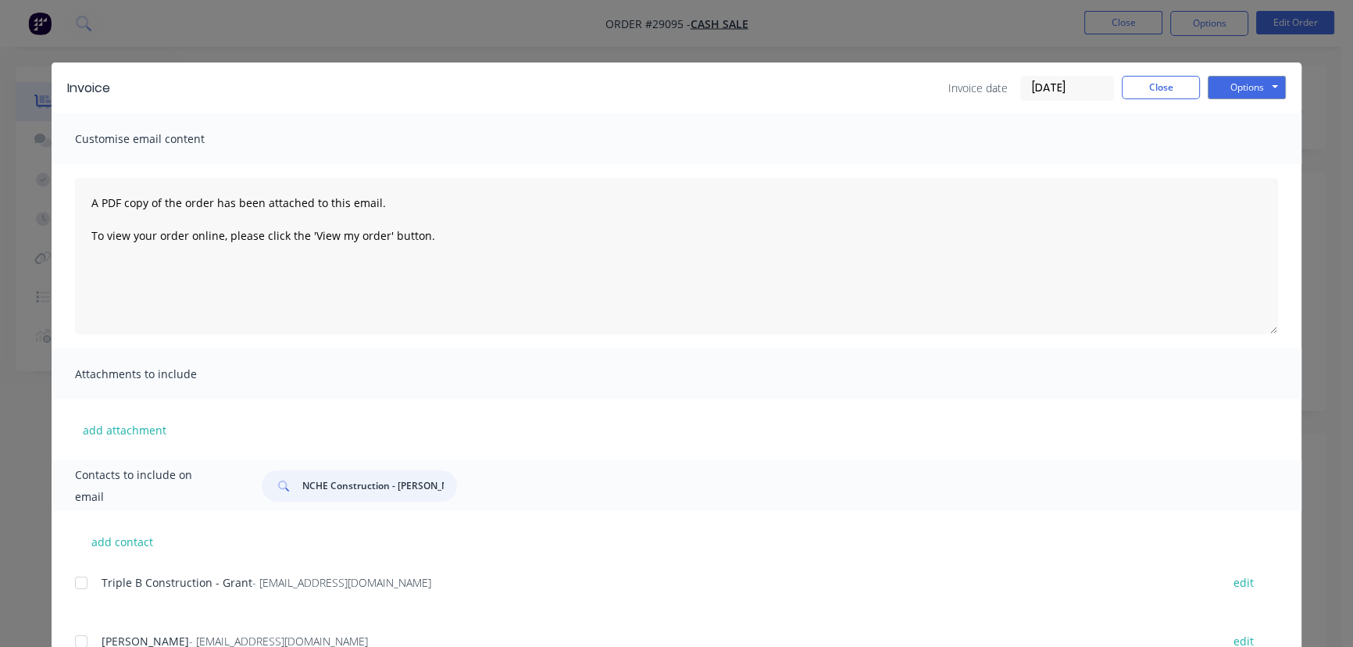
drag, startPoint x: 411, startPoint y: 496, endPoint x: 291, endPoint y: 498, distance: 119.5
click at [291, 498] on div "NCHE Construction - Tom" at bounding box center [359, 485] width 195 height 31
paste input "Justin underwood"
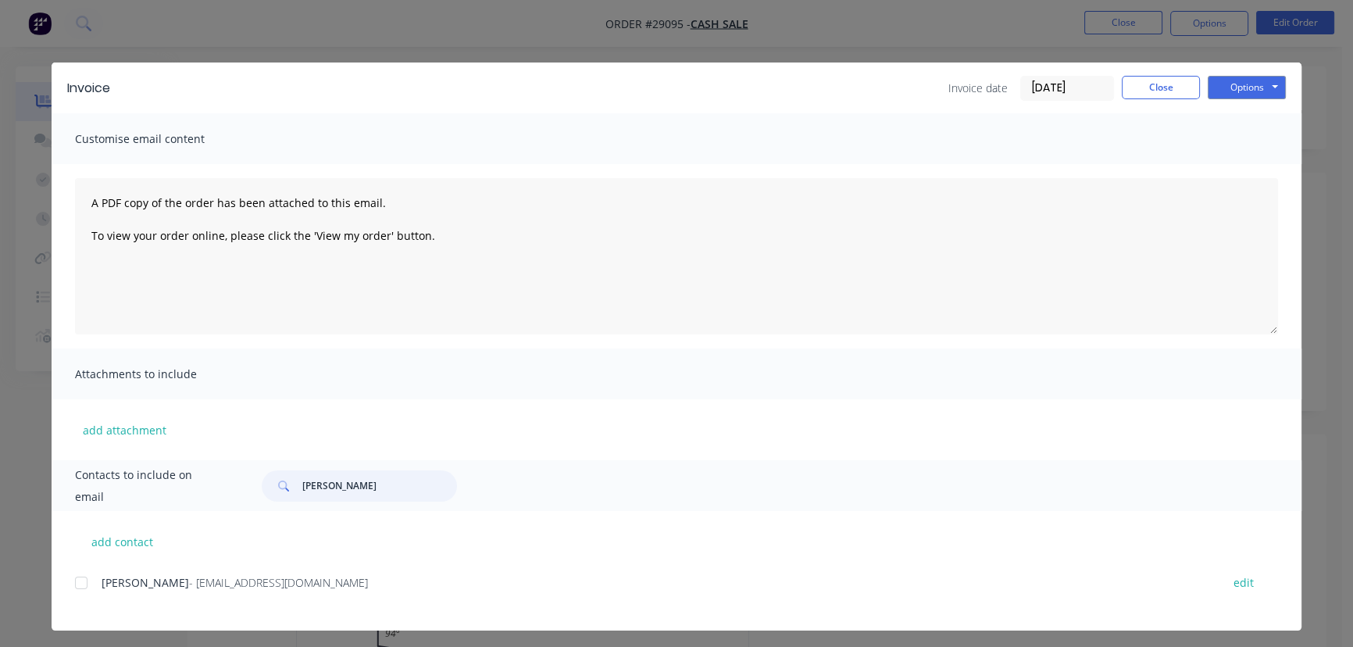
type input "Justin underwood"
drag, startPoint x: 344, startPoint y: 594, endPoint x: 109, endPoint y: 619, distance: 235.7
click at [109, 619] on div "Justin underwood - jwunderwood82@gmail.com edit" at bounding box center [688, 601] width 1227 height 59
copy div "Justin underwood - jwunderwood82@gmail.com"
click at [1255, 86] on button "Options" at bounding box center [1247, 87] width 78 height 23
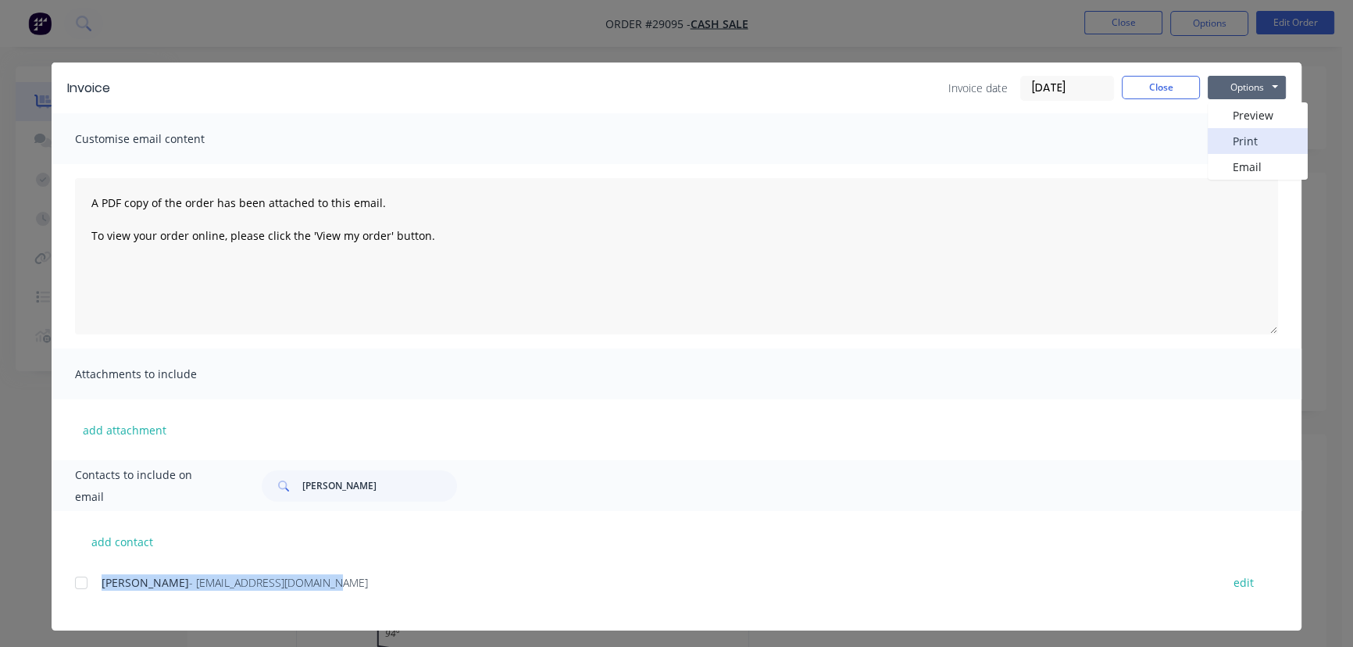
click at [1242, 134] on button "Print" at bounding box center [1258, 141] width 100 height 26
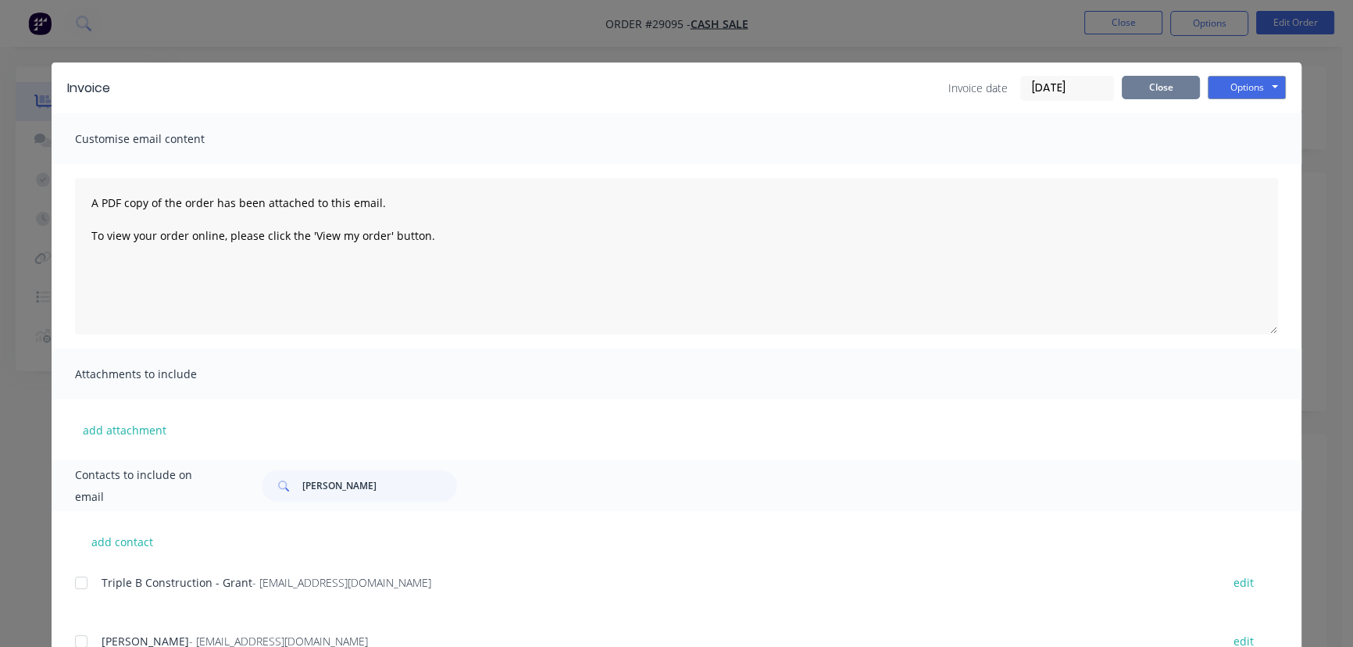
click at [1159, 89] on button "Close" at bounding box center [1161, 87] width 78 height 23
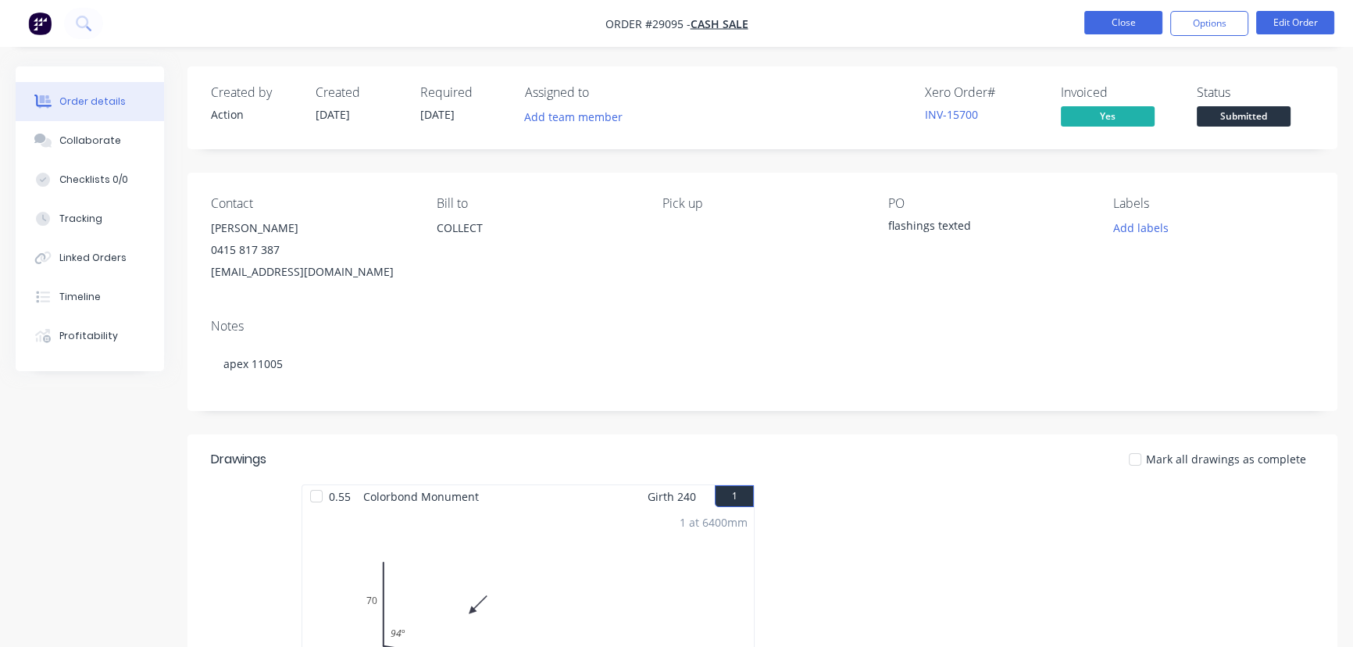
click at [1092, 20] on button "Close" at bounding box center [1123, 22] width 78 height 23
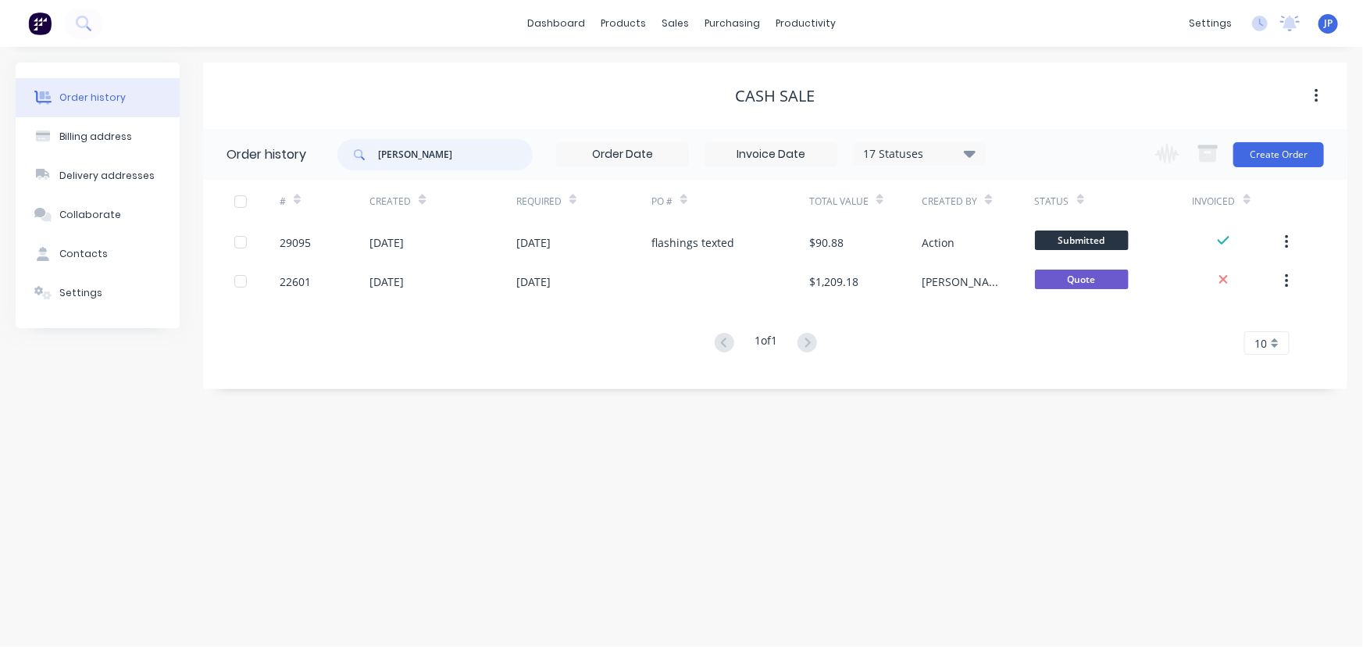
drag, startPoint x: 441, startPoint y: 155, endPoint x: 323, endPoint y: 166, distance: 117.7
click at [323, 166] on header "Order history Underwood 17 Statuses Invoice Status Invoiced Not Invoiced Partia…" at bounding box center [775, 154] width 1145 height 51
type input "Gore"
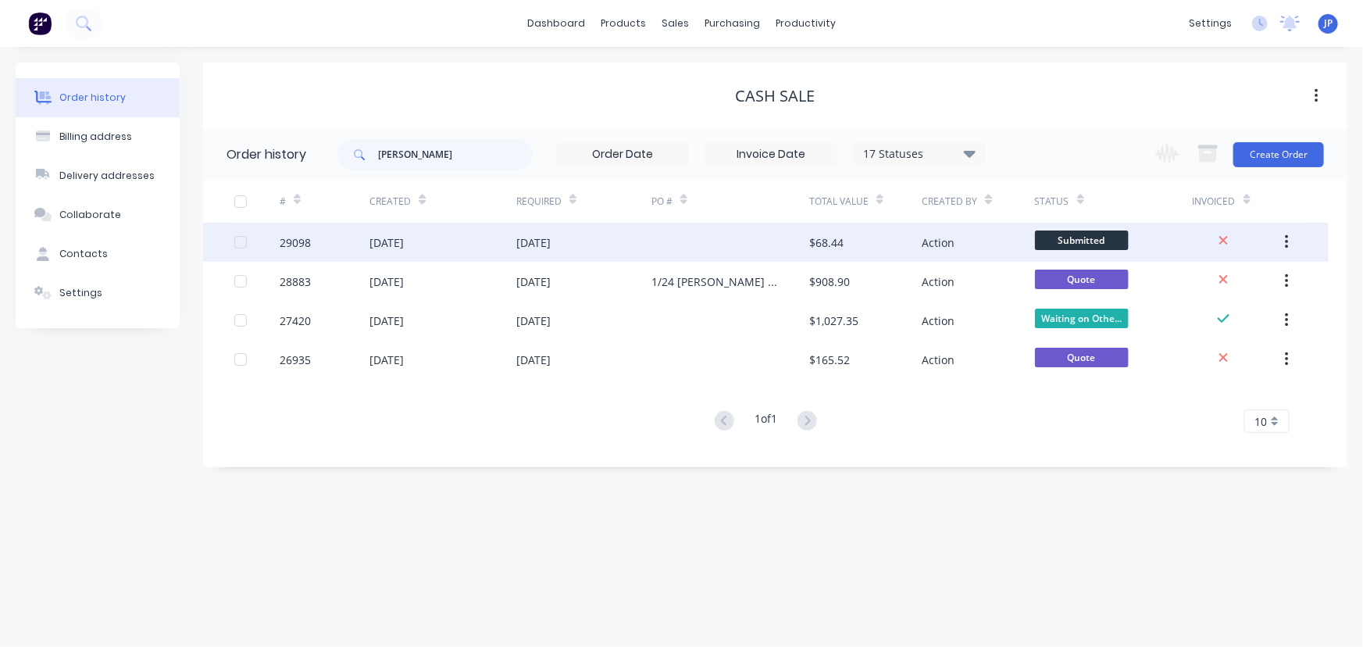
click at [400, 247] on div "[DATE]" at bounding box center [387, 242] width 34 height 16
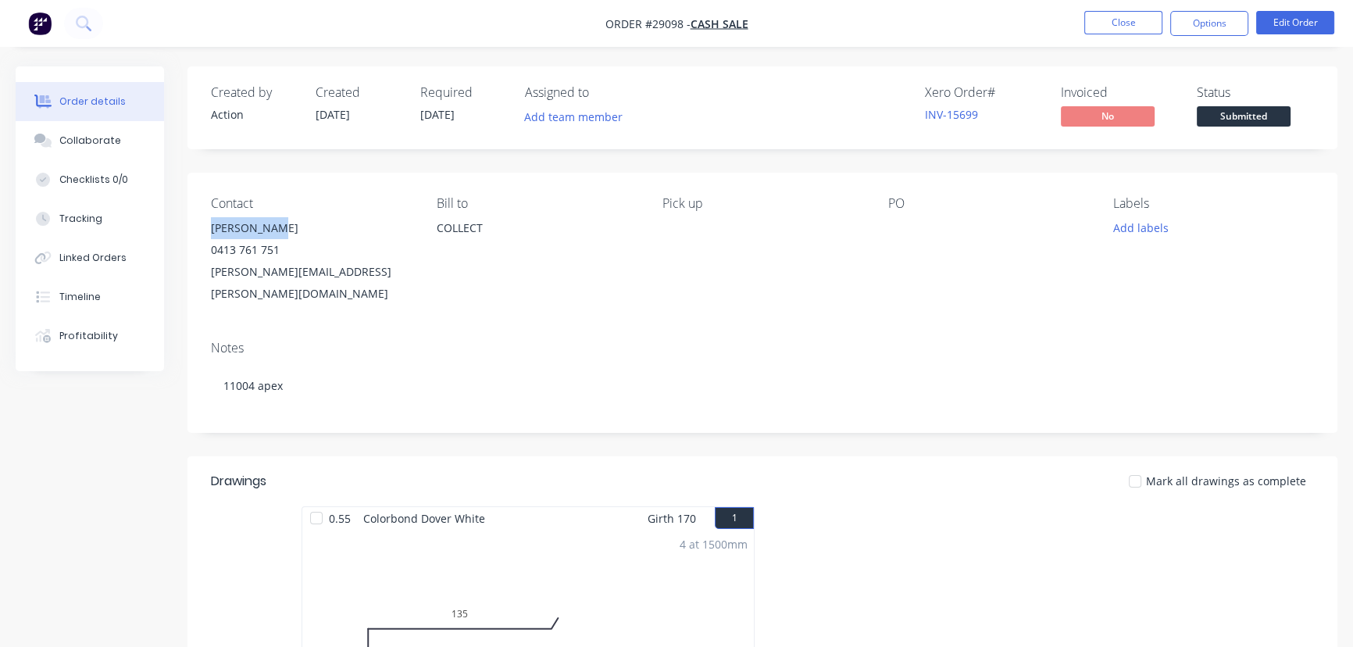
drag, startPoint x: 289, startPoint y: 230, endPoint x: 194, endPoint y: 229, distance: 95.3
click at [194, 229] on div "Contact Damian Gore 0413 761 751 Damian.gore@hotmail.com Bill to COLLECT Pick u…" at bounding box center [763, 250] width 1150 height 155
copy div "Damian Gore"
click at [1184, 27] on button "Options" at bounding box center [1209, 23] width 78 height 25
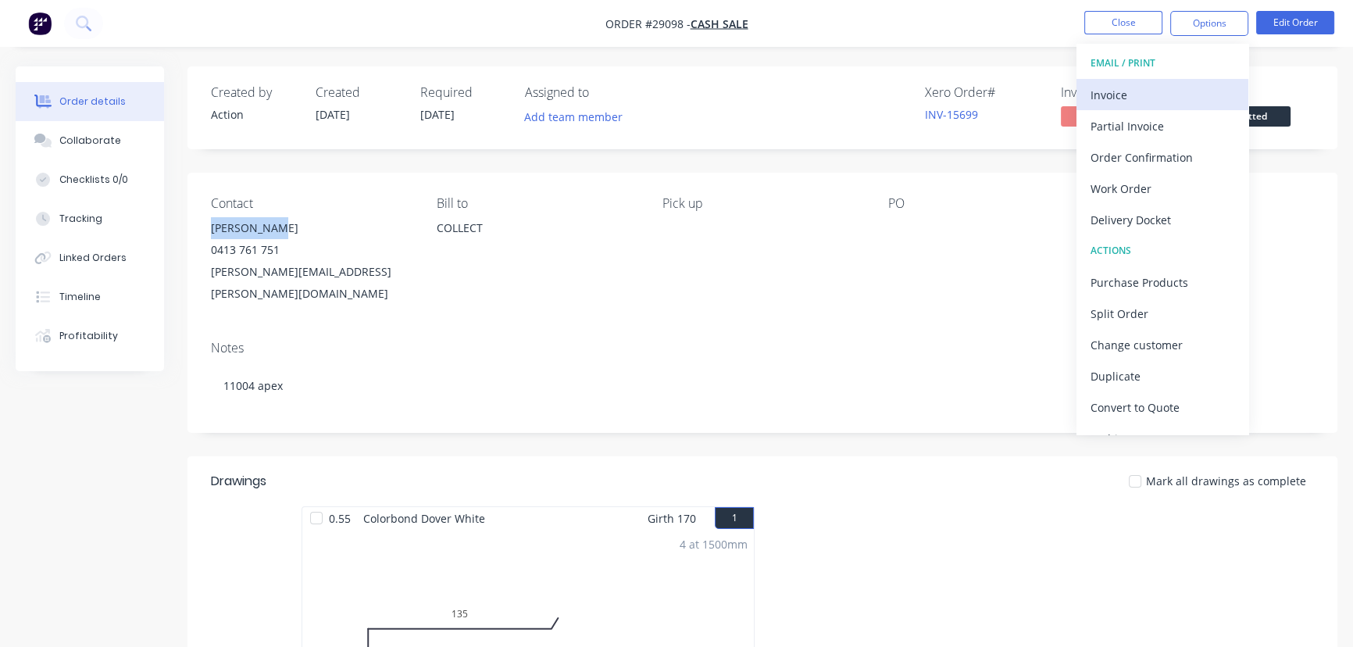
click at [1145, 88] on div "Invoice" at bounding box center [1163, 95] width 144 height 23
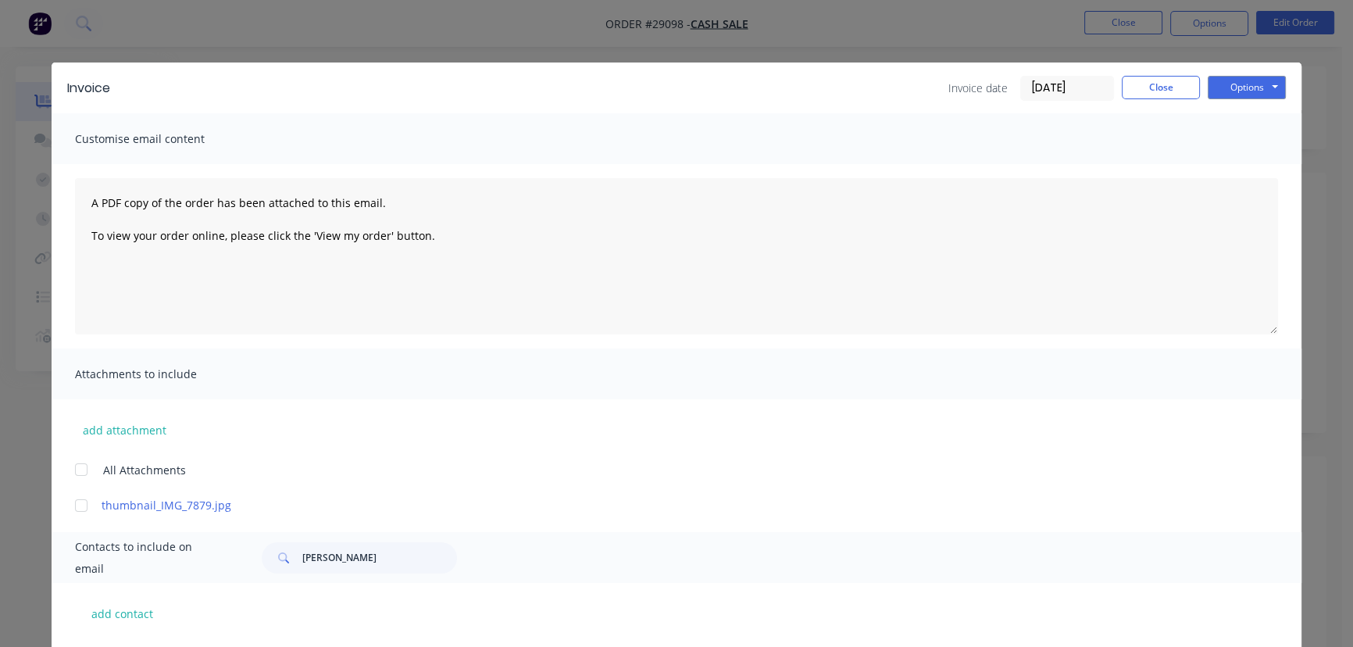
click at [1080, 87] on input "[DATE]" at bounding box center [1067, 88] width 92 height 23
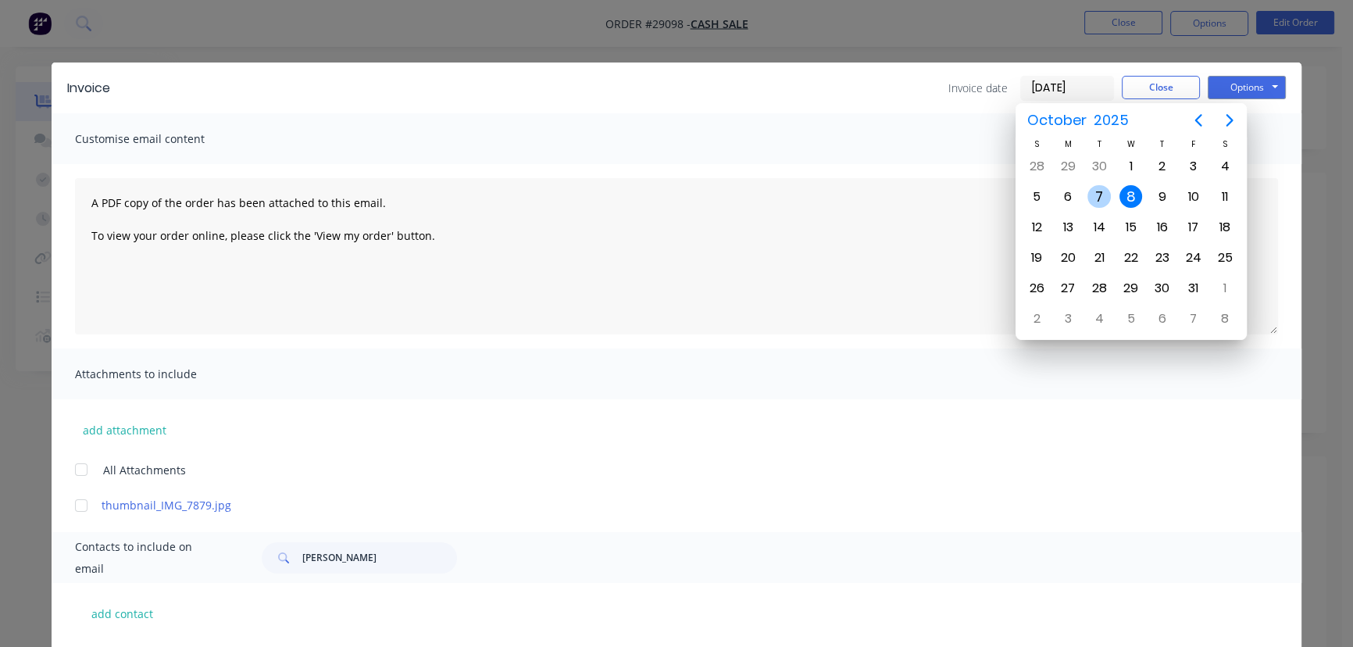
click at [1100, 202] on div "7" at bounding box center [1099, 196] width 23 height 23
type input "[DATE]"
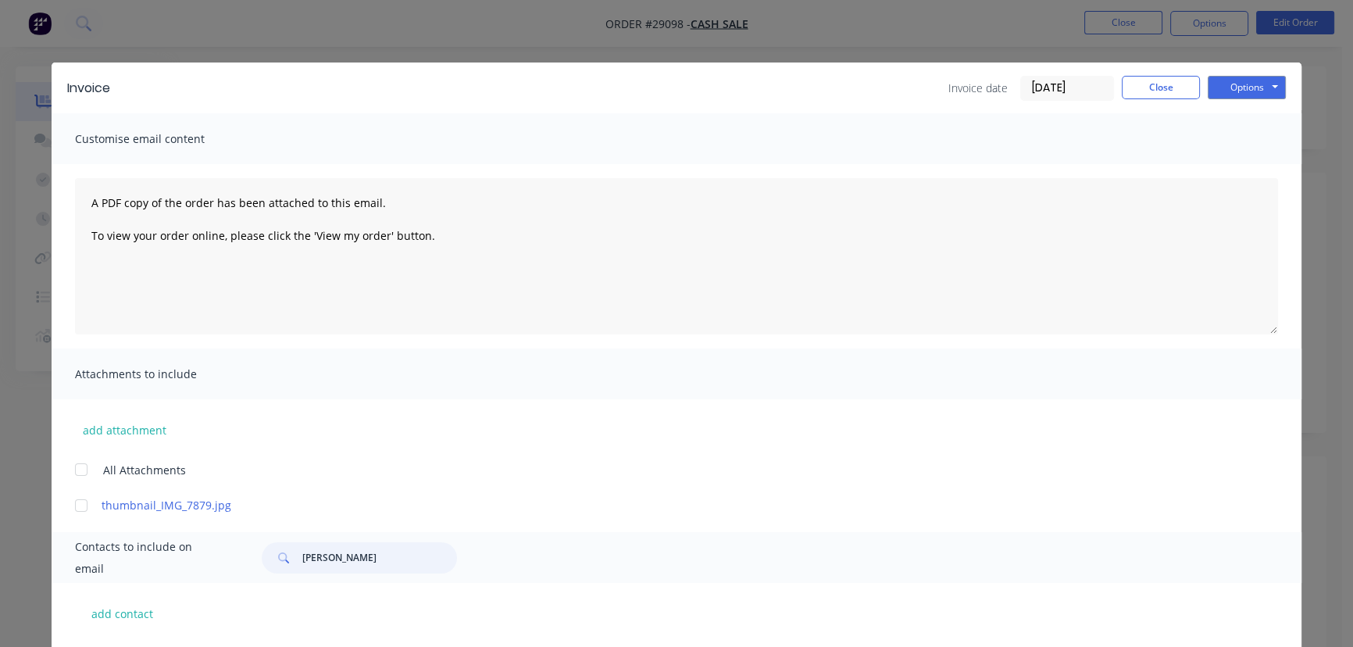
drag, startPoint x: 393, startPoint y: 566, endPoint x: 281, endPoint y: 578, distance: 112.4
click at [281, 578] on div "Contacts to include on email Justin underwood" at bounding box center [677, 557] width 1250 height 51
paste input "Damian Gore"
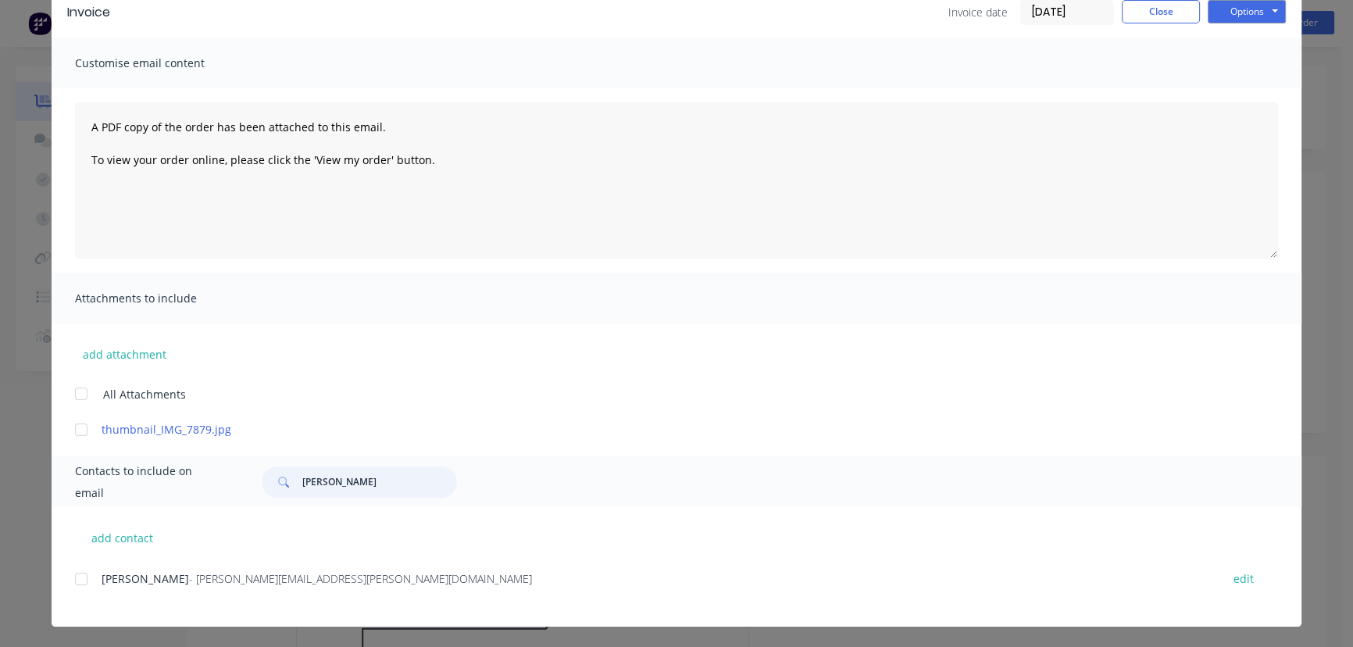
scroll to position [77, 0]
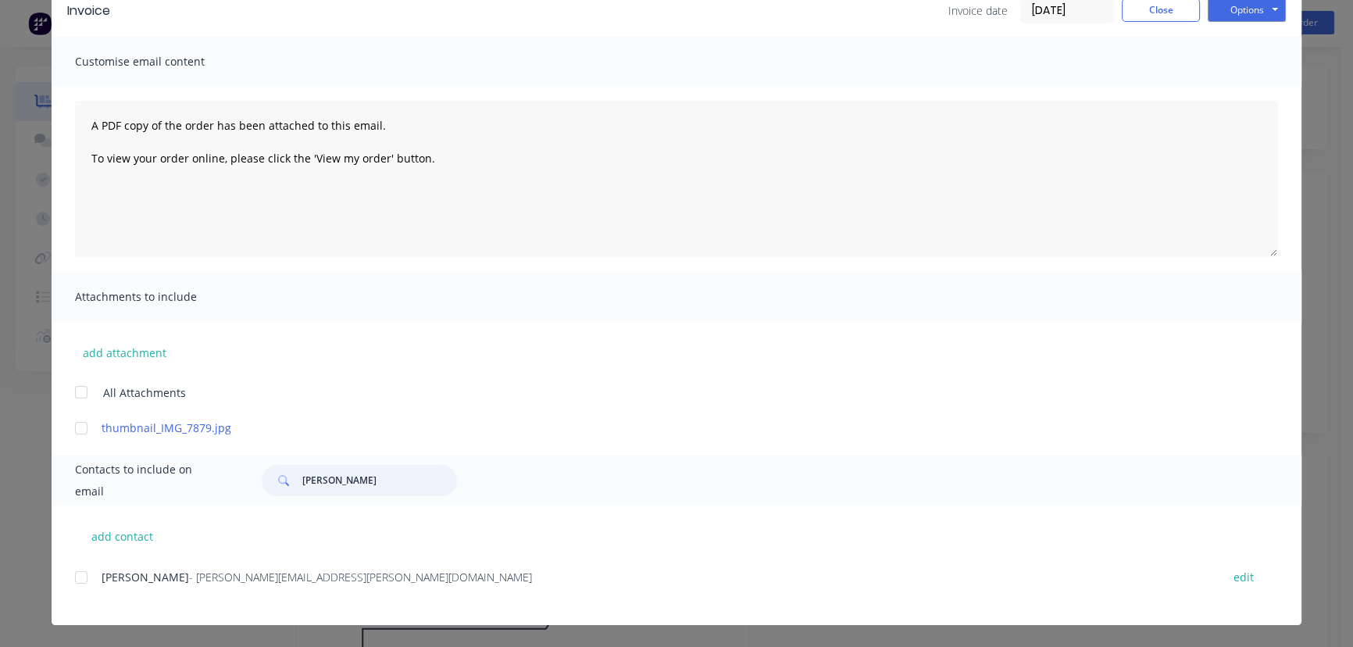
type input "Damian Gore"
drag, startPoint x: 315, startPoint y: 580, endPoint x: 93, endPoint y: 589, distance: 222.1
click at [93, 589] on div "Damian Gore - Damian.gore@hotmail.com edit" at bounding box center [688, 586] width 1227 height 40
copy div "Damian Gore - Damian.gore@hotmail.com"
click at [1234, 16] on button "Options" at bounding box center [1247, 9] width 78 height 23
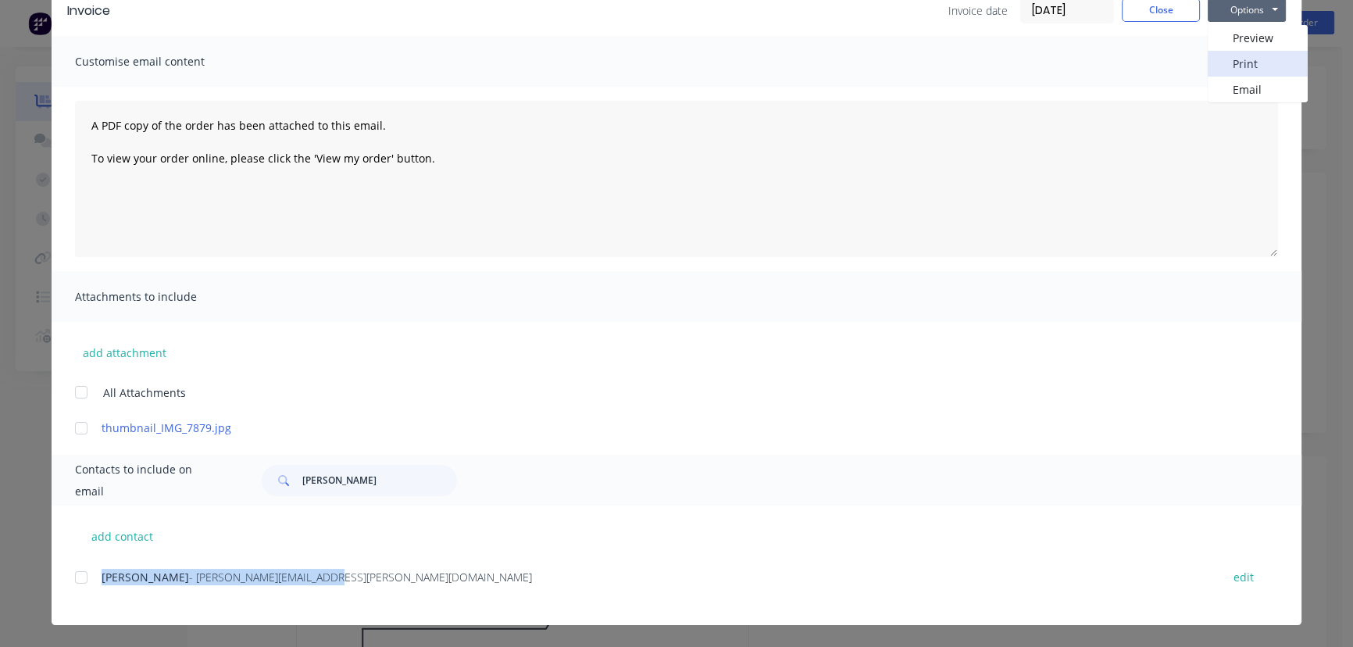
click at [1235, 63] on button "Print" at bounding box center [1258, 64] width 100 height 26
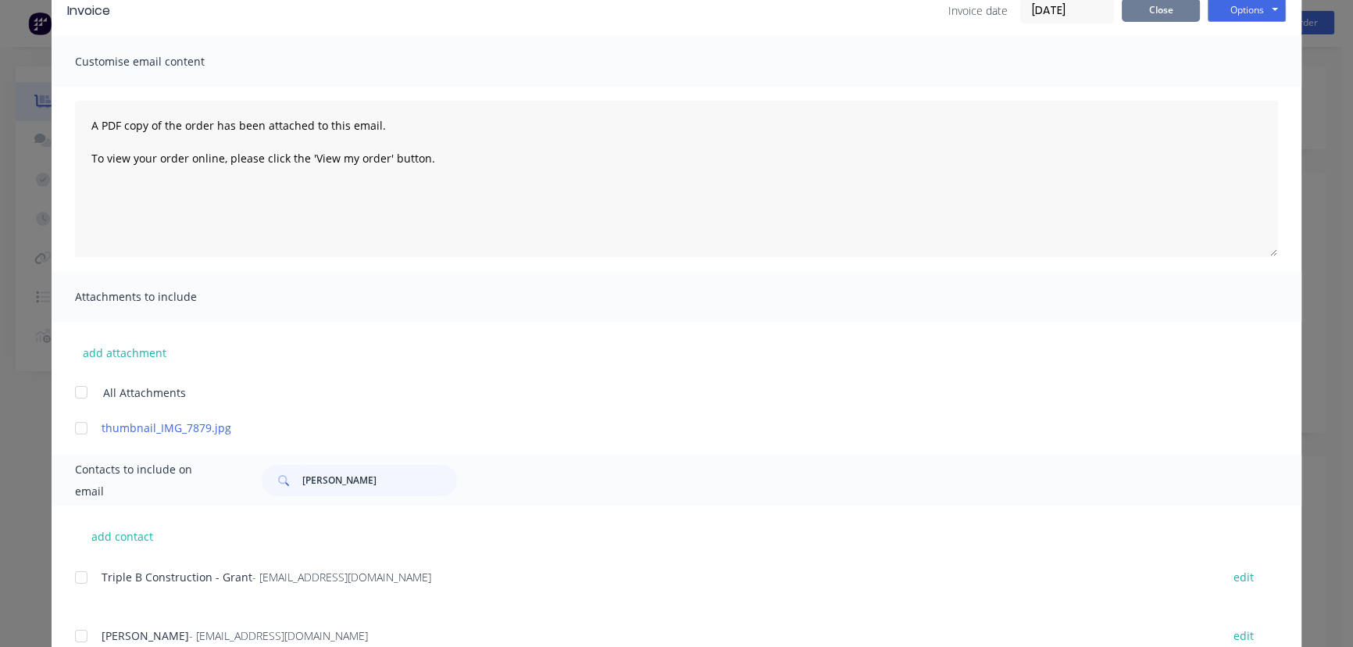
click at [1153, 3] on button "Close" at bounding box center [1161, 9] width 78 height 23
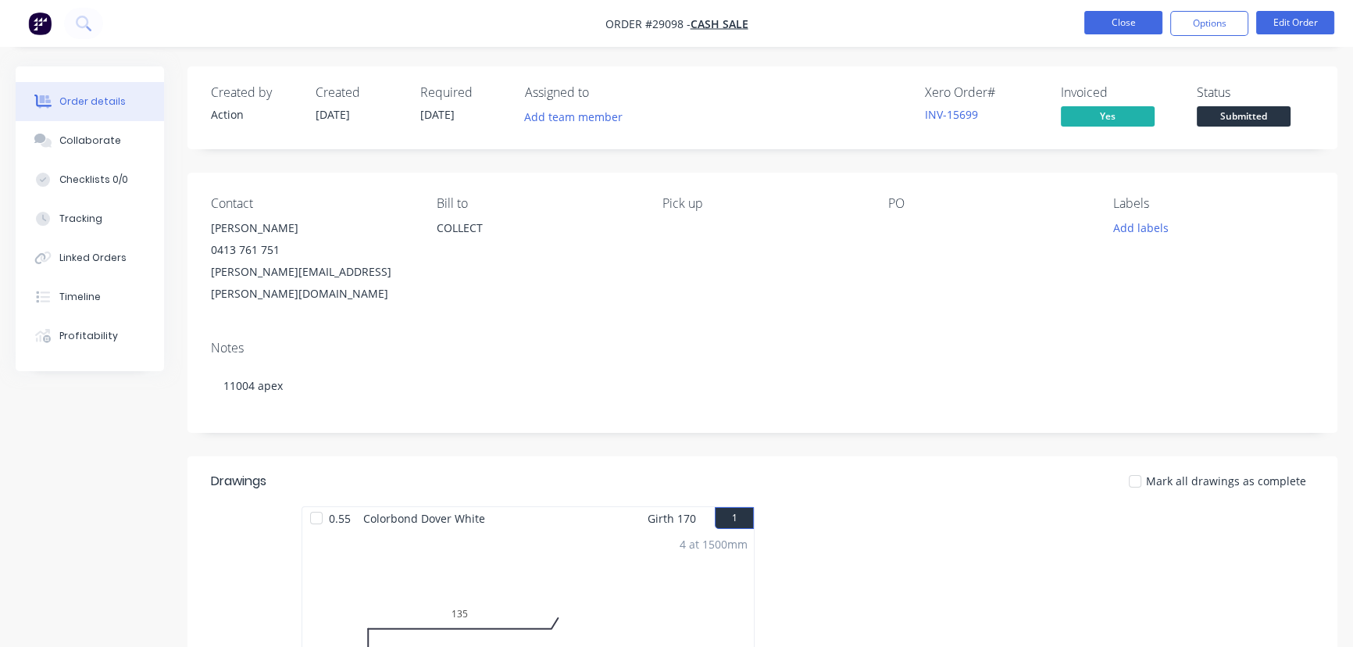
click at [1130, 16] on button "Close" at bounding box center [1123, 22] width 78 height 23
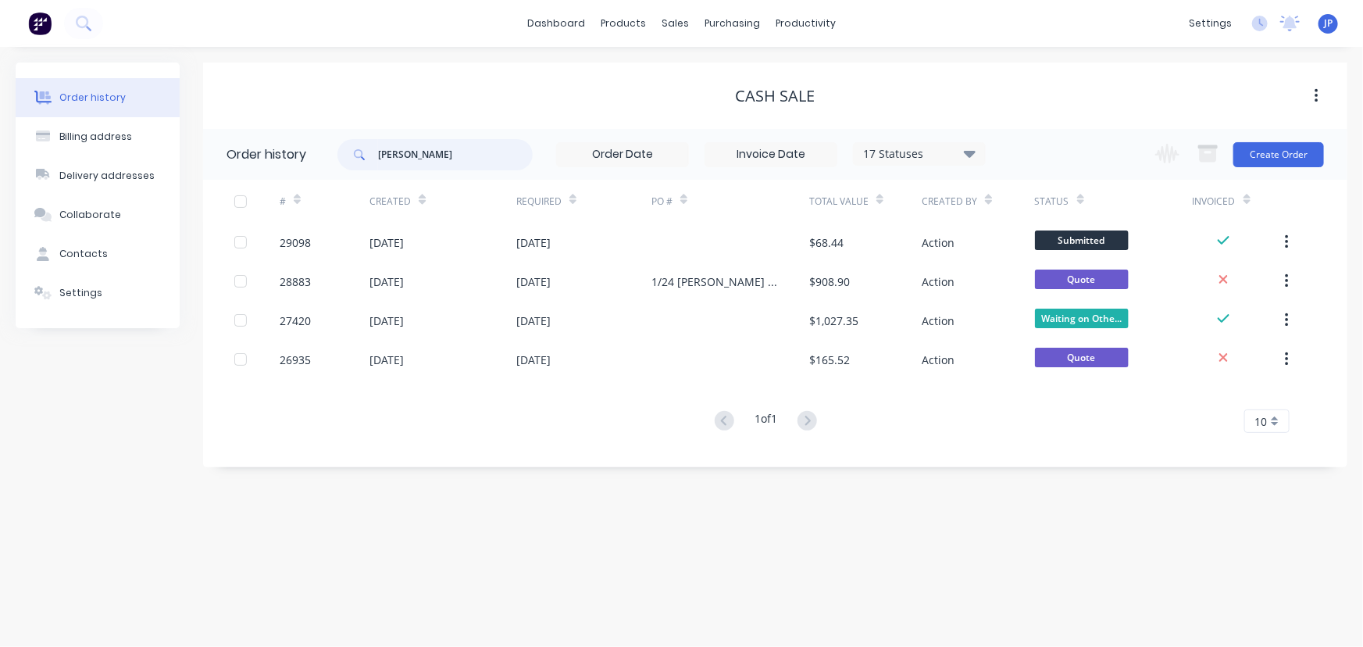
drag, startPoint x: 416, startPoint y: 158, endPoint x: 354, endPoint y: 157, distance: 61.7
click at [354, 157] on div "Gore" at bounding box center [435, 154] width 195 height 31
type input "29078"
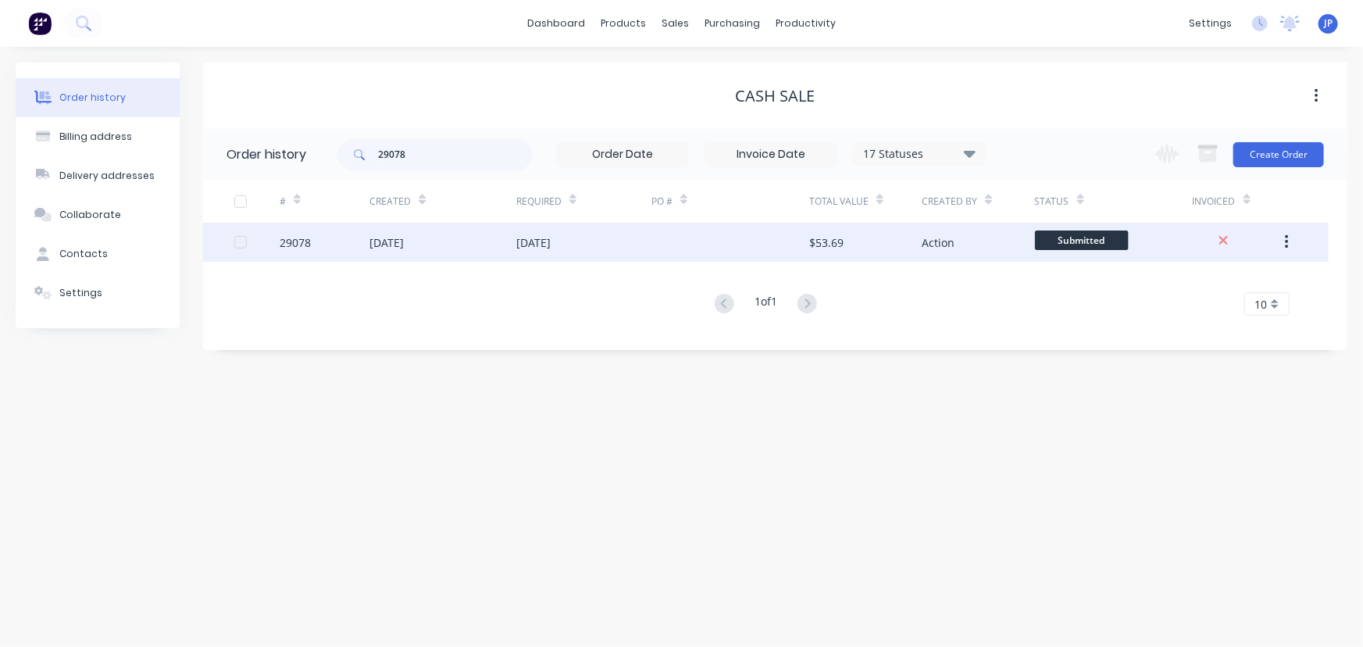
click at [361, 241] on div "29078" at bounding box center [325, 242] width 90 height 39
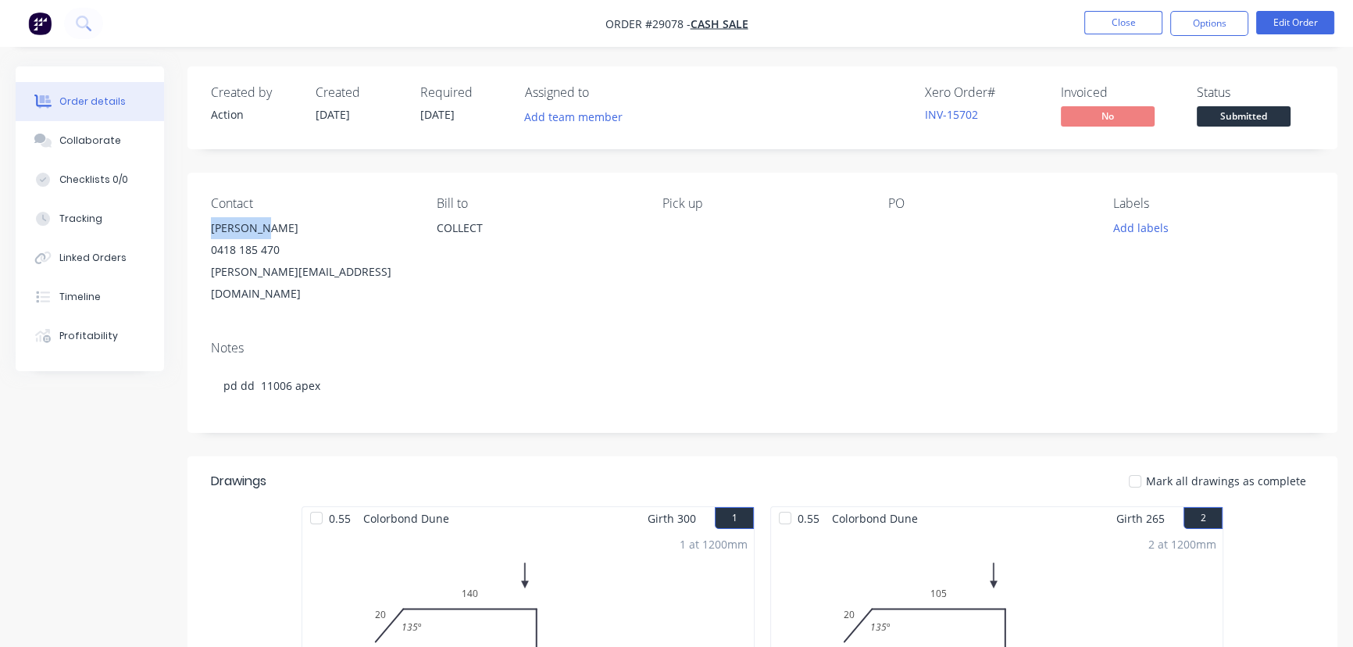
drag, startPoint x: 268, startPoint y: 227, endPoint x: 191, endPoint y: 226, distance: 77.3
click at [191, 226] on div "Contact Dan lyons 0418 185 470 dan.lyons36@gmail.com Bill to COLLECT Pick up PO…" at bounding box center [763, 250] width 1150 height 155
copy div "Dan lyons"
click at [1191, 23] on button "Options" at bounding box center [1209, 23] width 78 height 25
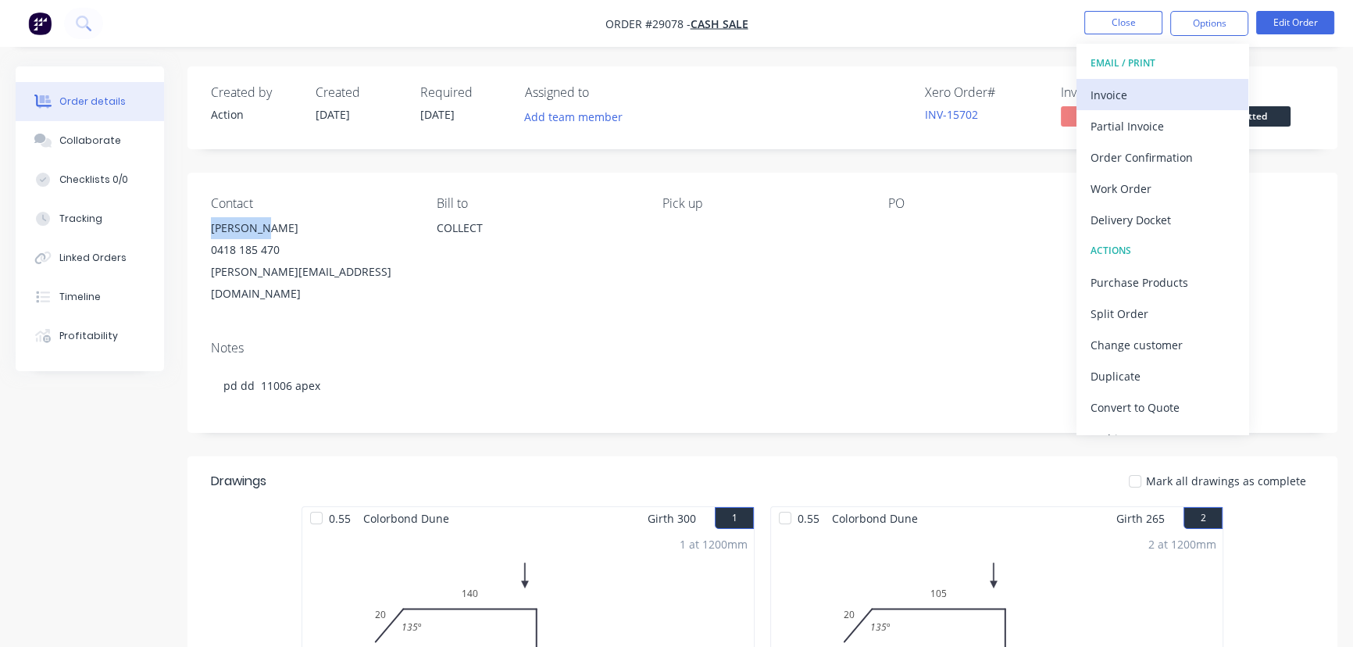
click at [1127, 91] on div "Invoice" at bounding box center [1163, 95] width 144 height 23
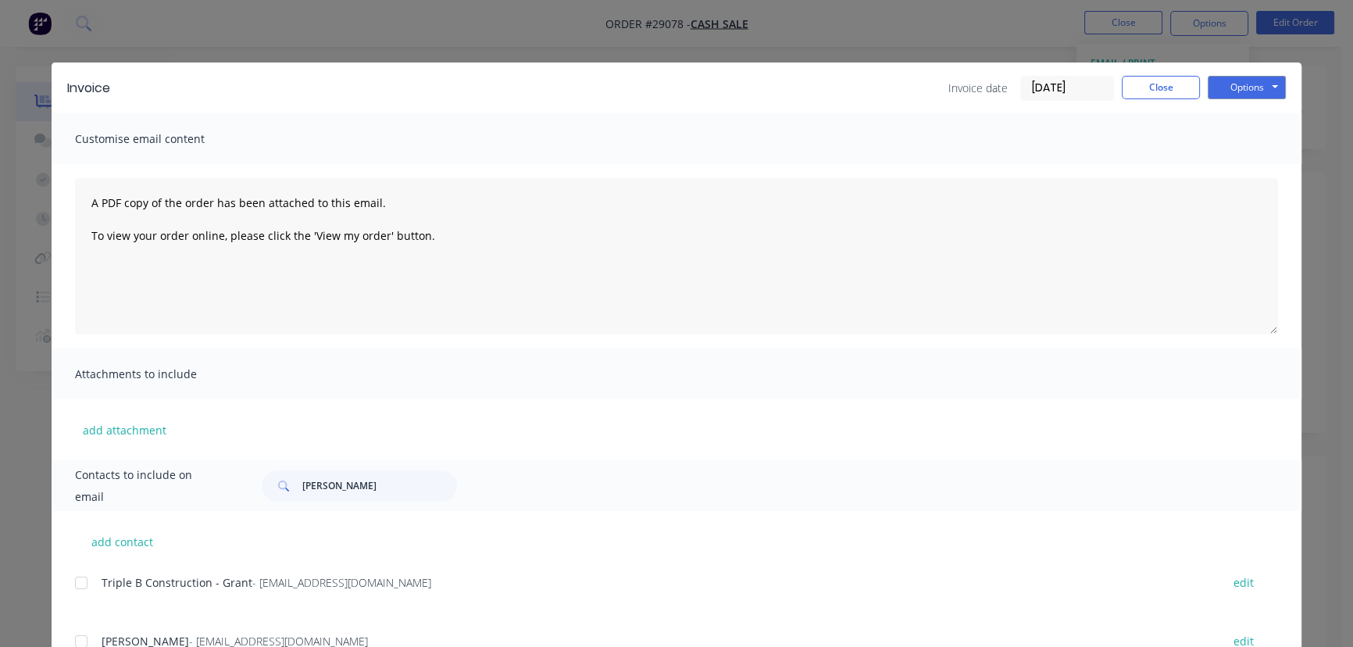
click at [1098, 88] on input "[DATE]" at bounding box center [1067, 88] width 92 height 23
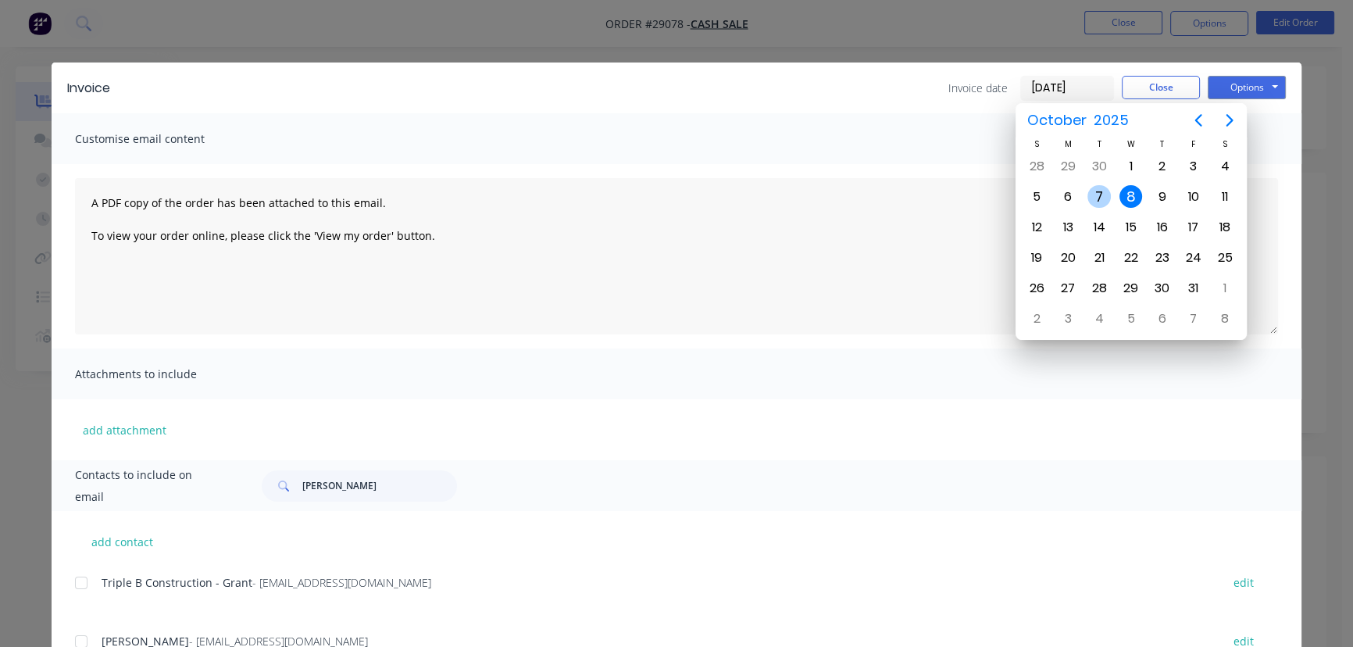
click at [1100, 195] on div "7" at bounding box center [1099, 196] width 23 height 23
type input "[DATE]"
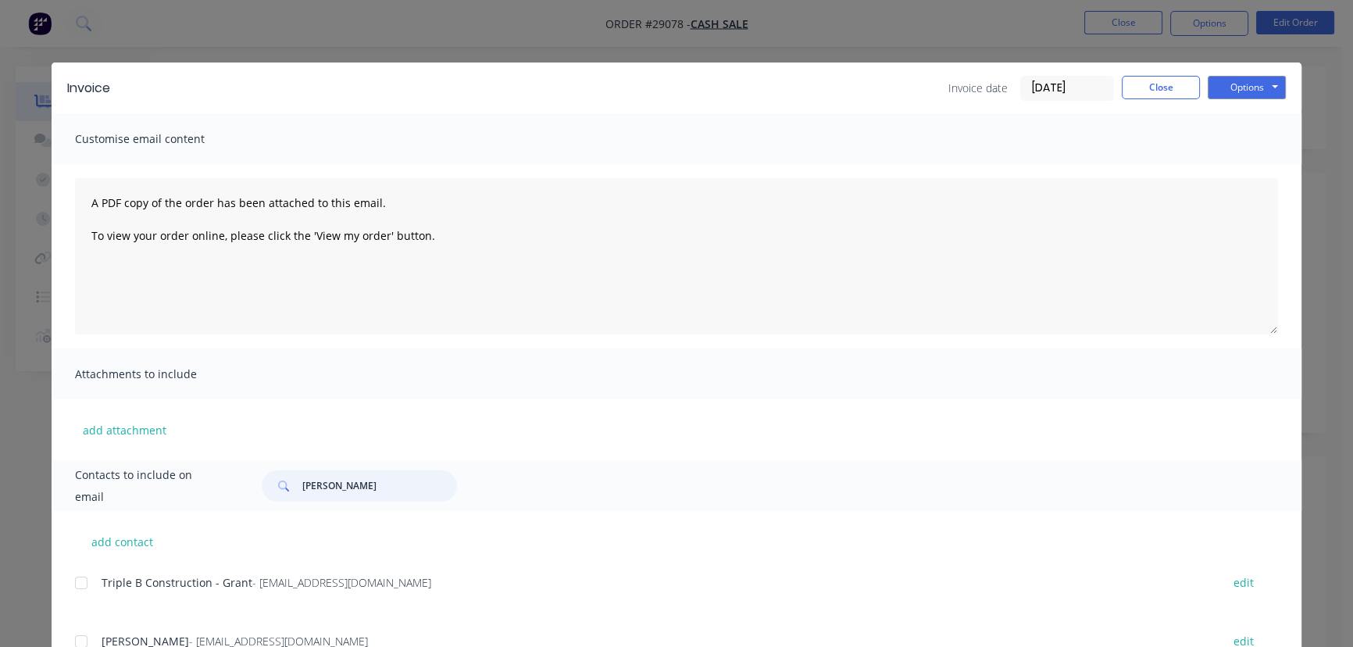
drag, startPoint x: 359, startPoint y: 490, endPoint x: 252, endPoint y: 493, distance: 107.1
click at [252, 493] on div "Damian Gore" at bounding box center [762, 485] width 1032 height 31
paste input "n lyons"
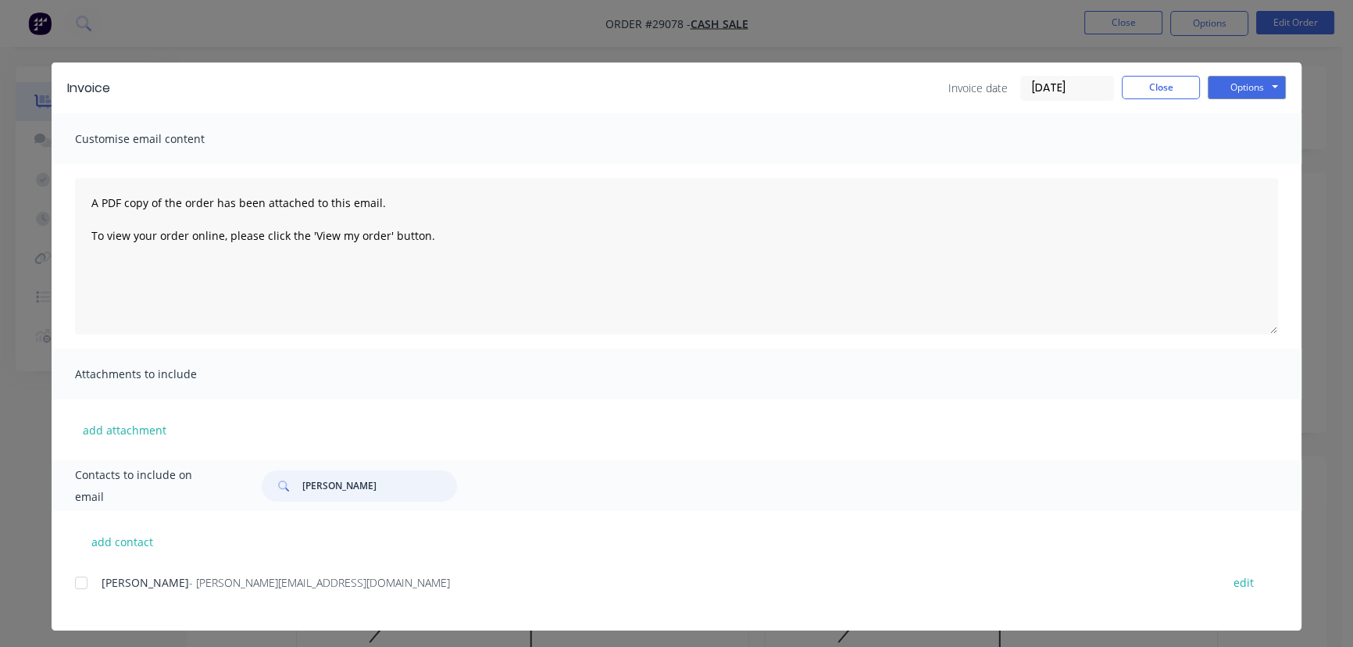
type input "Dan lyons"
drag, startPoint x: 246, startPoint y: 600, endPoint x: 84, endPoint y: 600, distance: 161.7
click at [84, 600] on div "Dan lyons - dan.lyons36@gmail.com edit" at bounding box center [688, 592] width 1227 height 40
copy div "Dan lyons - dan.lyons36@gmail.com"
click at [1242, 92] on button "Options" at bounding box center [1247, 87] width 78 height 23
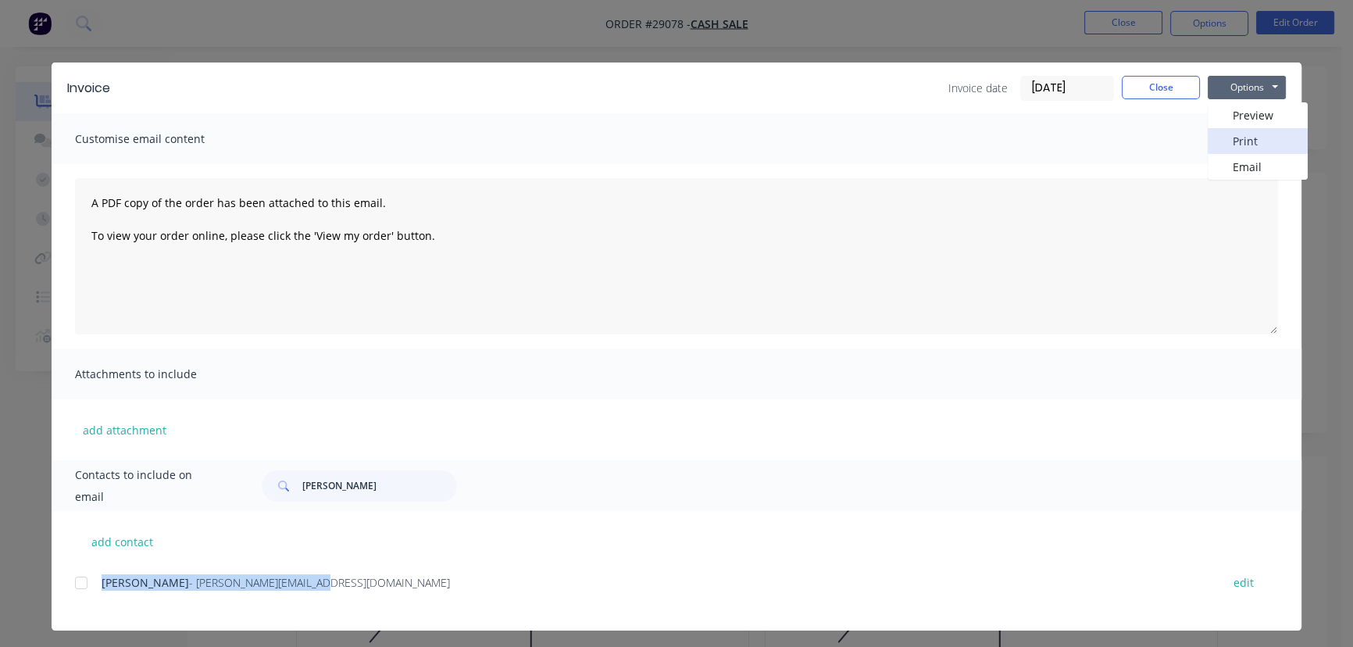
click at [1238, 144] on button "Print" at bounding box center [1258, 141] width 100 height 26
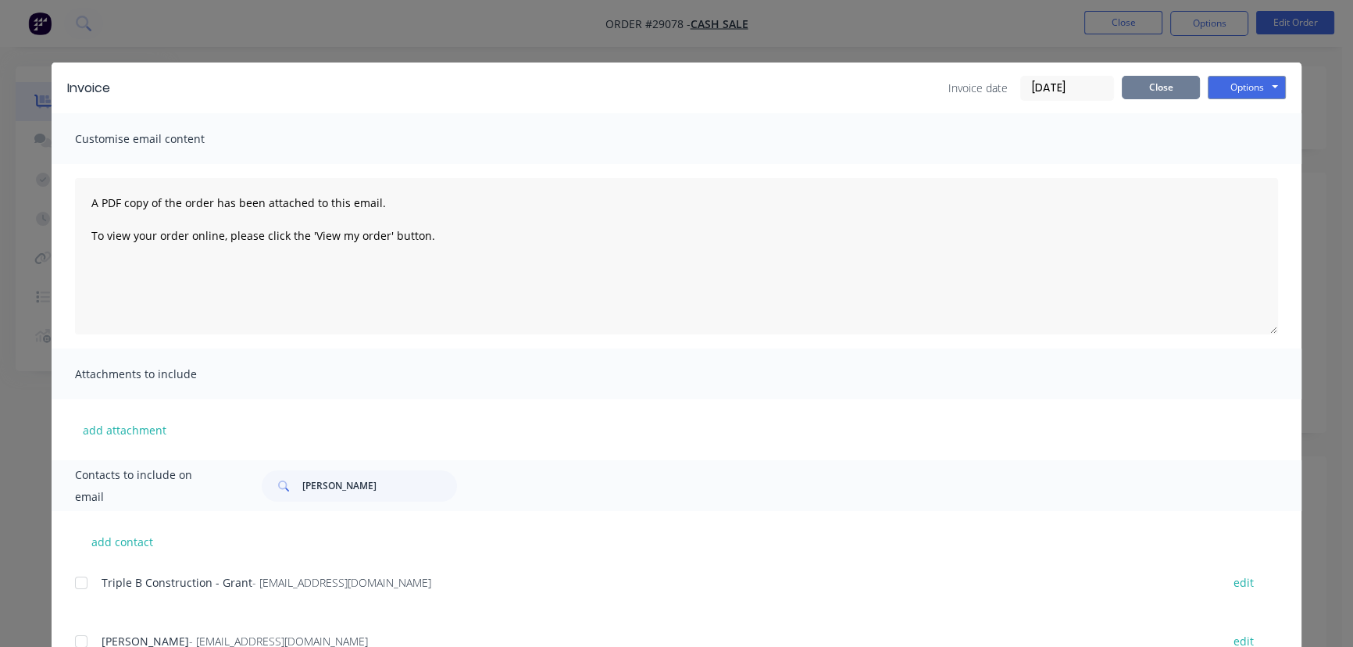
click at [1168, 88] on button "Close" at bounding box center [1161, 87] width 78 height 23
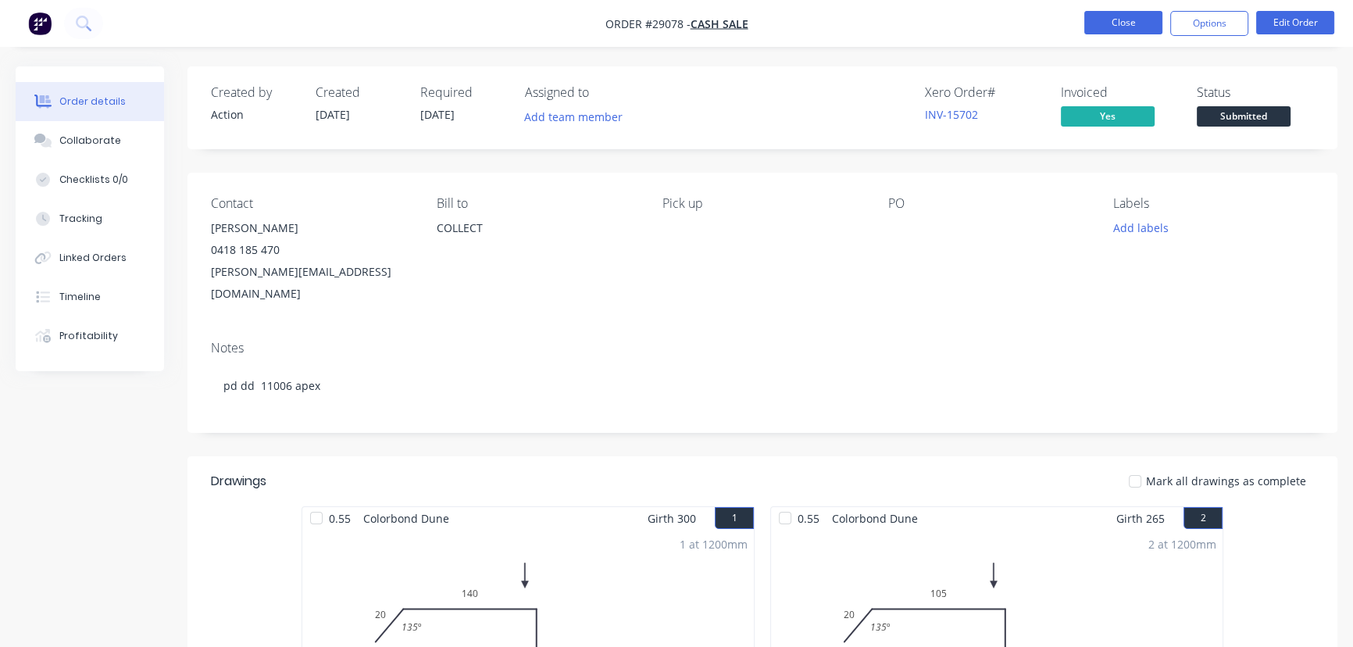
click at [1093, 16] on button "Close" at bounding box center [1123, 22] width 78 height 23
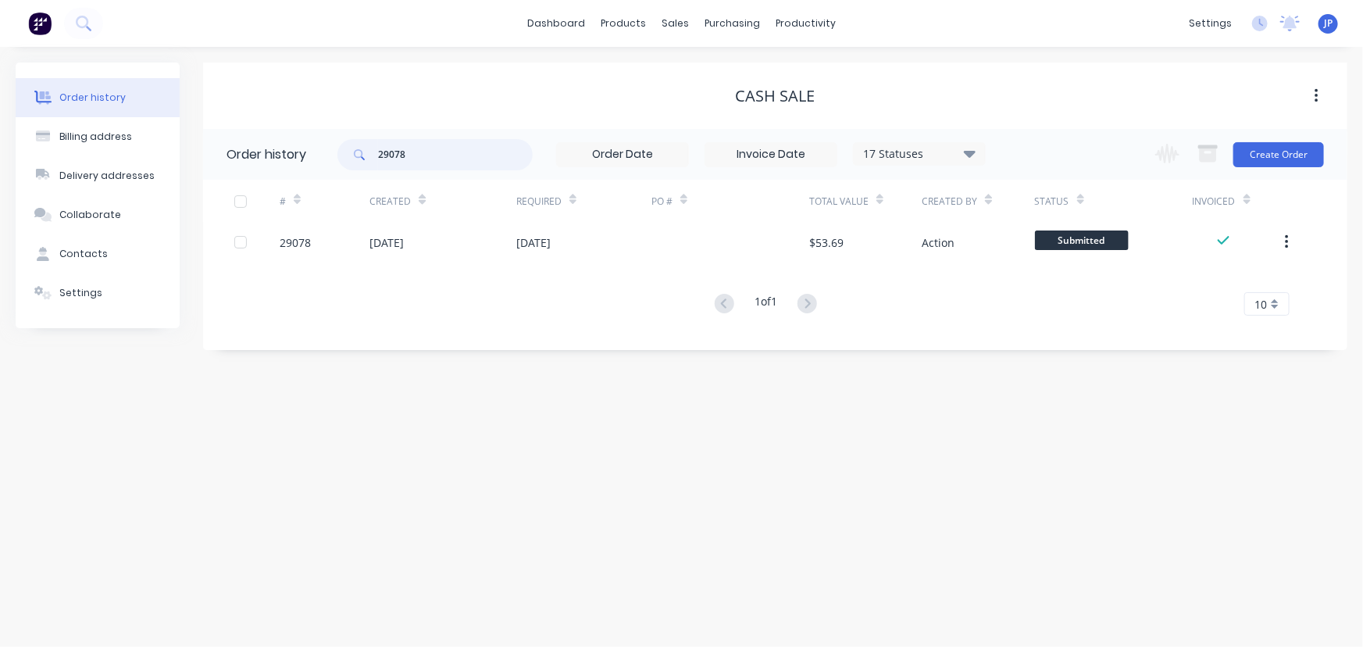
drag, startPoint x: 423, startPoint y: 157, endPoint x: 326, endPoint y: 151, distance: 97.9
click at [326, 151] on header "Order history 29078 17 Statuses Invoice Status Invoiced Not Invoiced Partial Or…" at bounding box center [775, 154] width 1145 height 51
type input "craig"
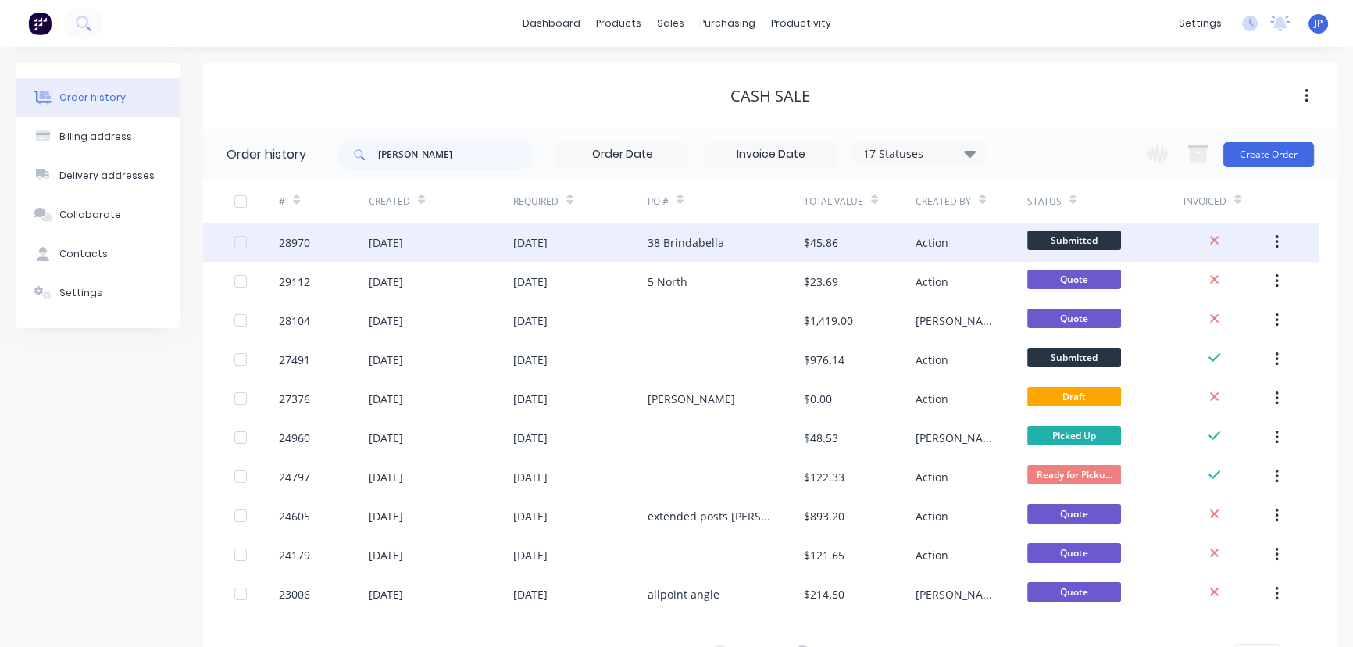
click at [403, 244] on div "[DATE]" at bounding box center [386, 242] width 34 height 16
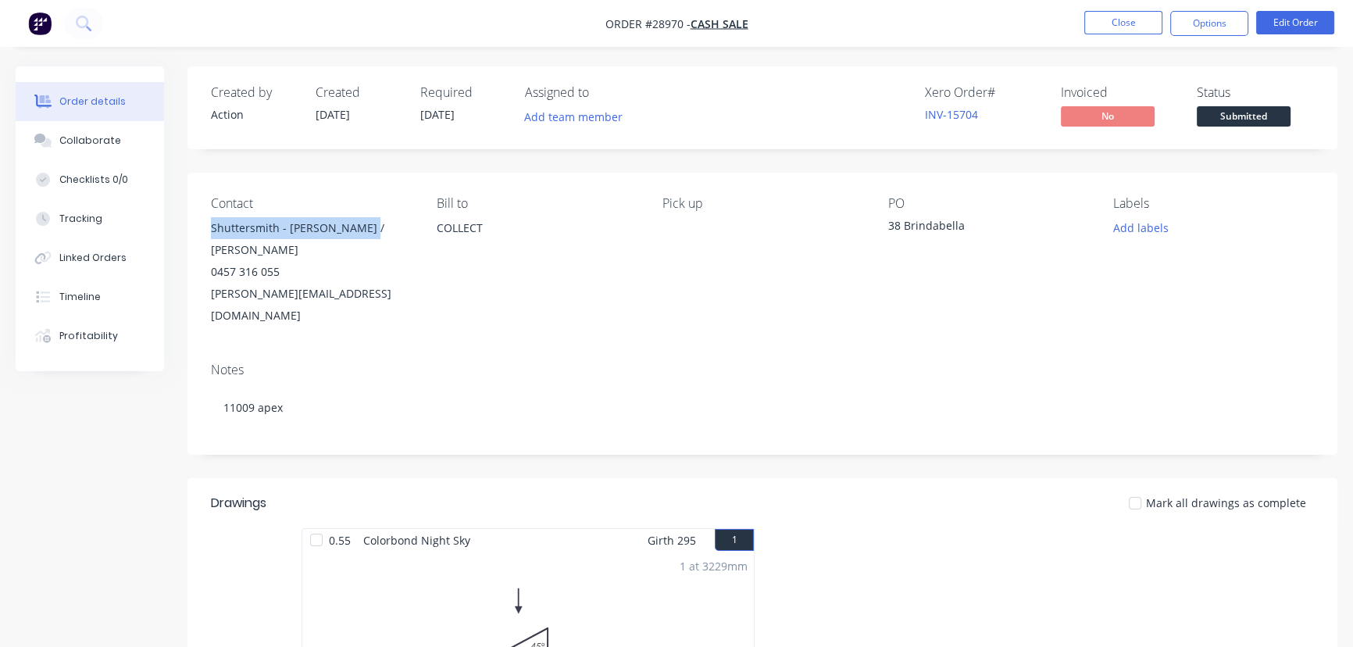
drag, startPoint x: 361, startPoint y: 224, endPoint x: 203, endPoint y: 227, distance: 157.8
click at [203, 227] on div "Contact Shuttersmith - Stacey / Craig 0457 316 055 craig@shuttersmith.com.au Bi…" at bounding box center [763, 261] width 1150 height 177
click at [1194, 27] on button "Options" at bounding box center [1209, 23] width 78 height 25
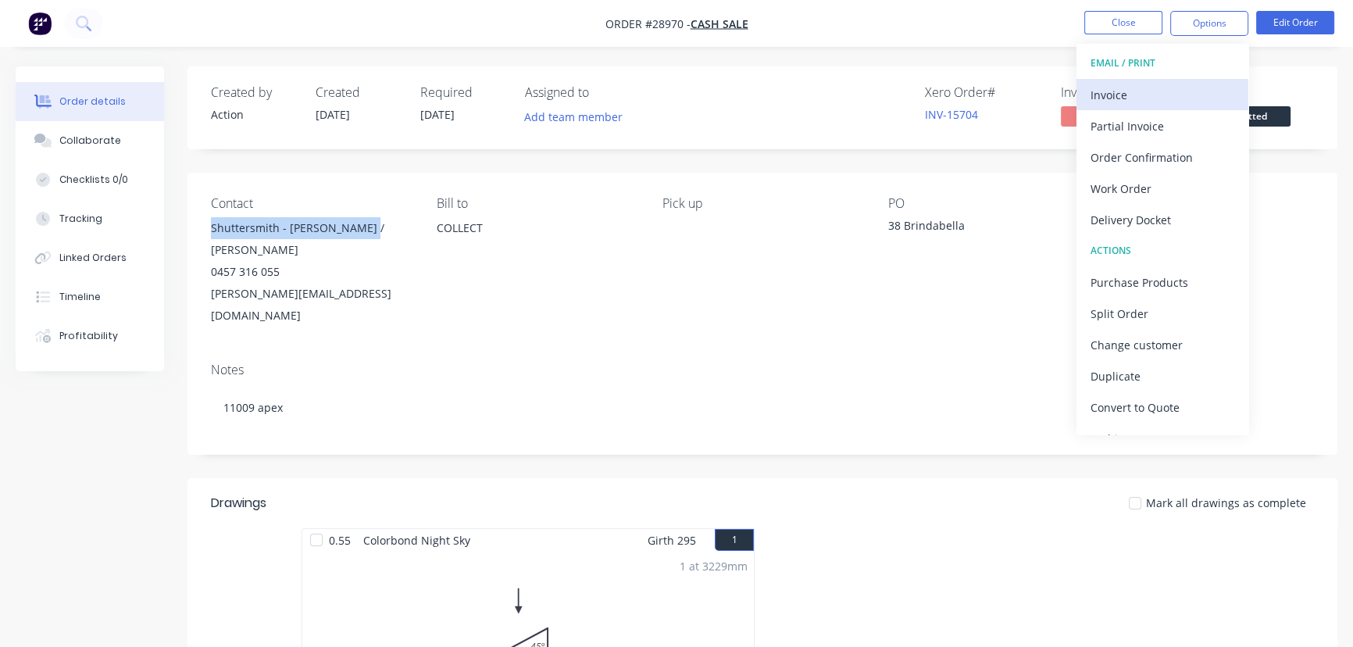
click at [1132, 98] on div "Invoice" at bounding box center [1163, 95] width 144 height 23
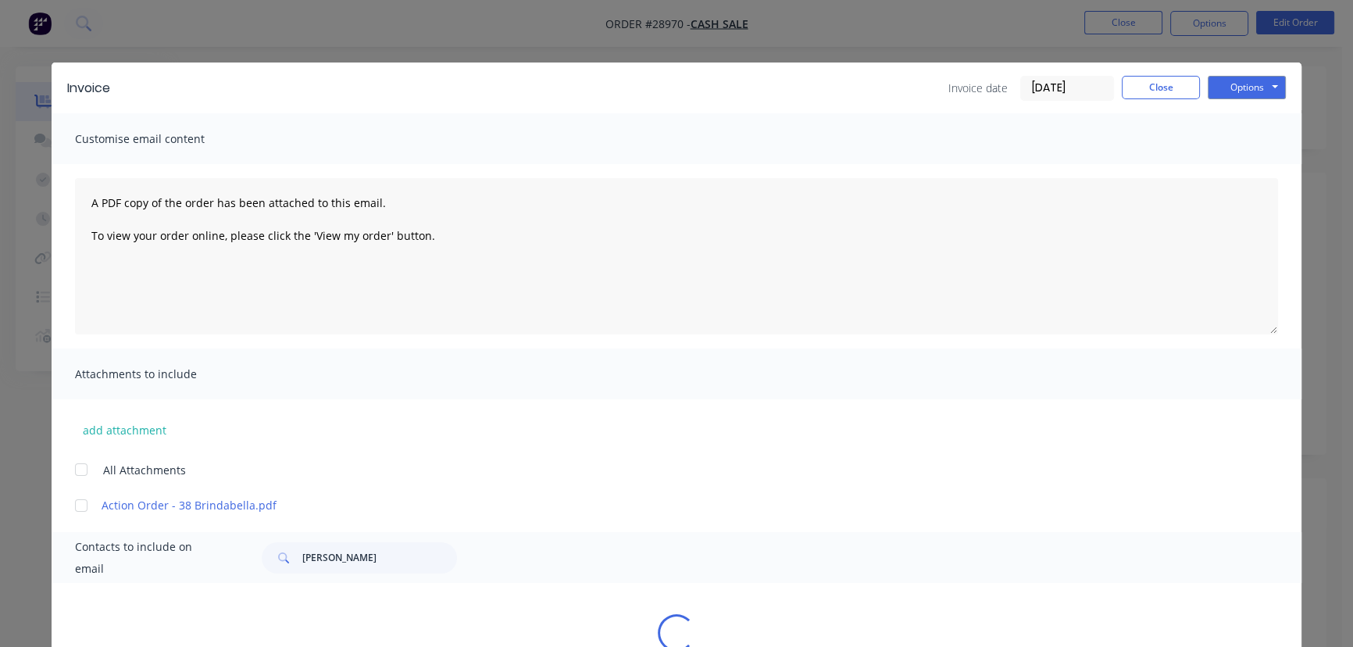
click at [1080, 94] on input "[DATE]" at bounding box center [1067, 88] width 92 height 23
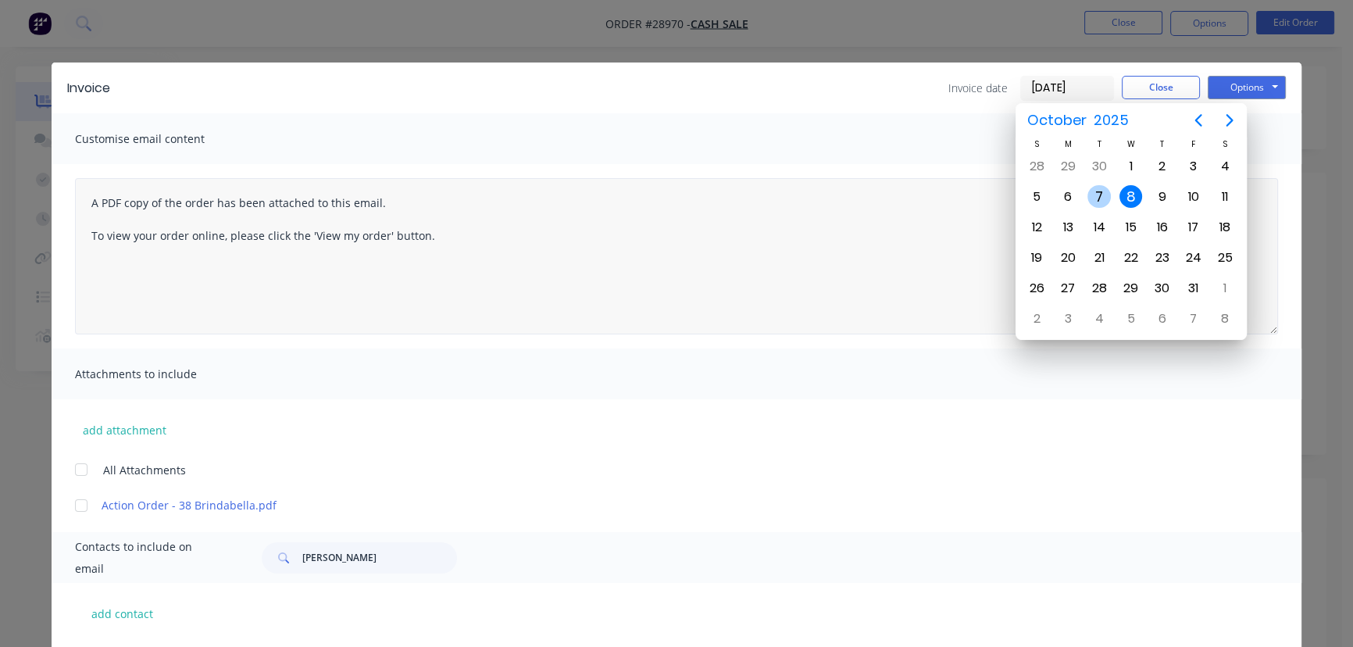
drag, startPoint x: 1098, startPoint y: 198, endPoint x: 923, endPoint y: 312, distance: 208.9
click at [1095, 198] on div "7" at bounding box center [1099, 196] width 23 height 23
type input "[DATE]"
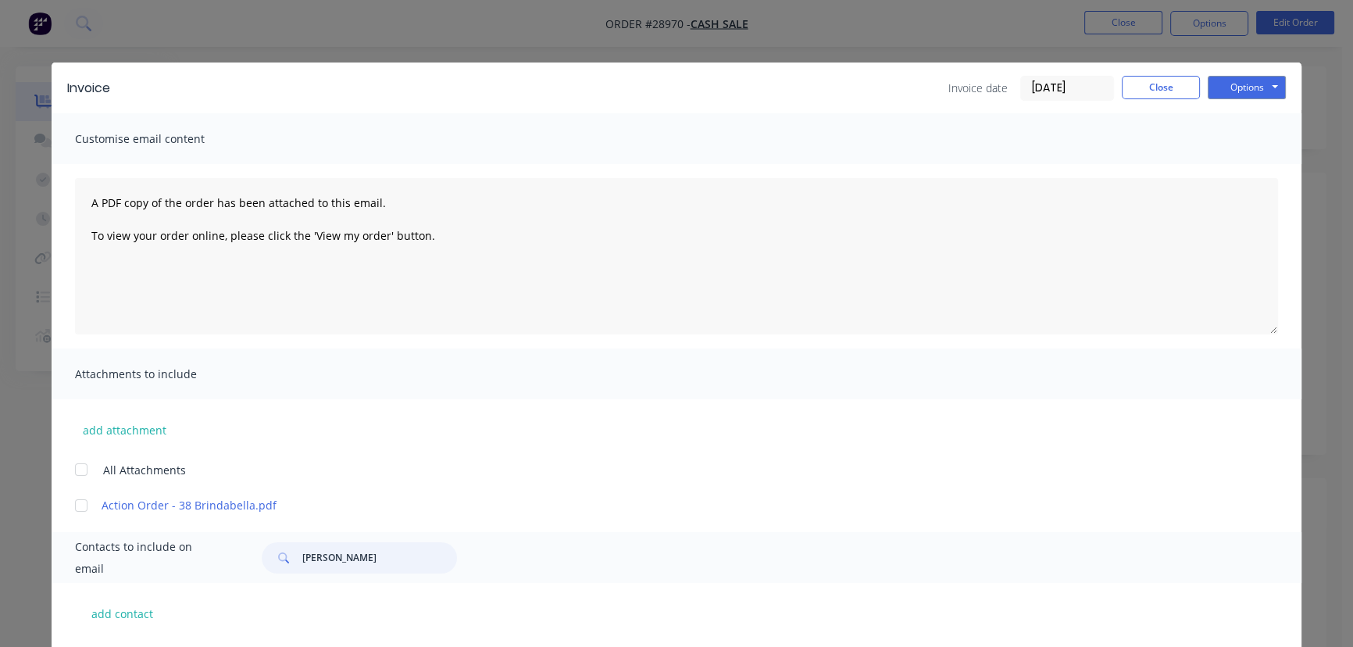
drag, startPoint x: 341, startPoint y: 566, endPoint x: 291, endPoint y: 566, distance: 50.8
click at [291, 566] on div "Dan lyons" at bounding box center [359, 557] width 195 height 31
paste input "Shuttersmith - Stacey / Craig"
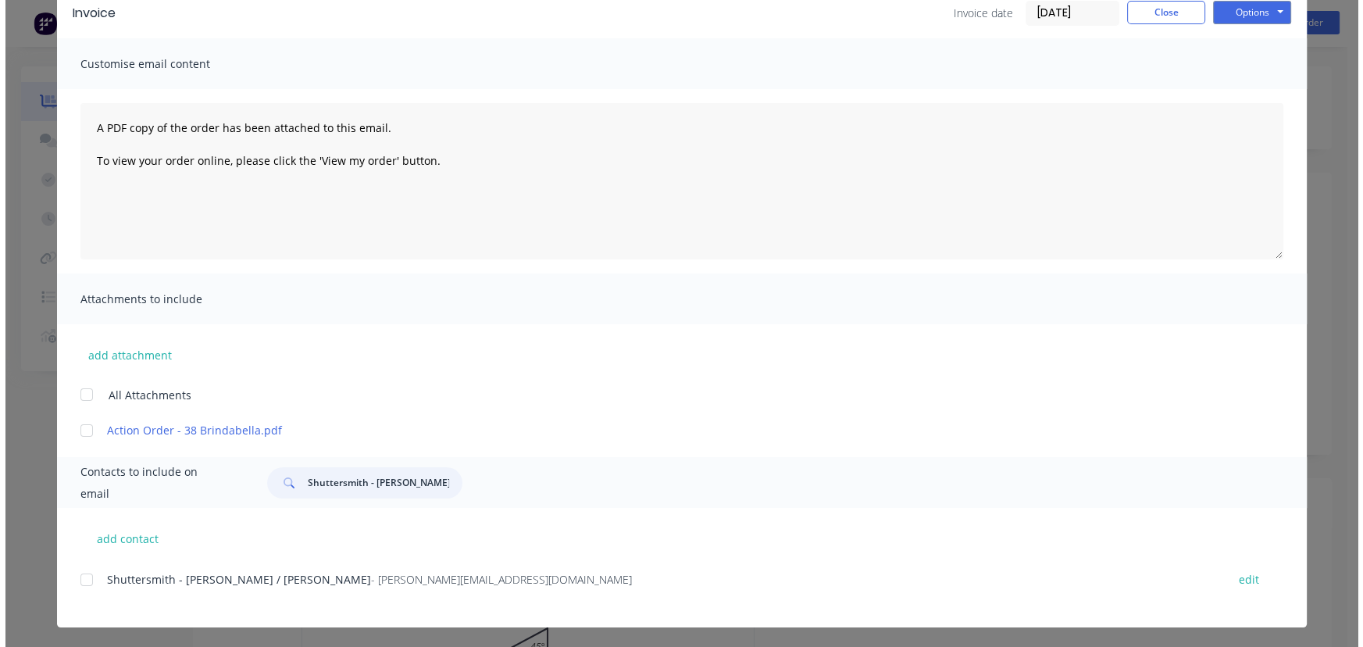
scroll to position [77, 0]
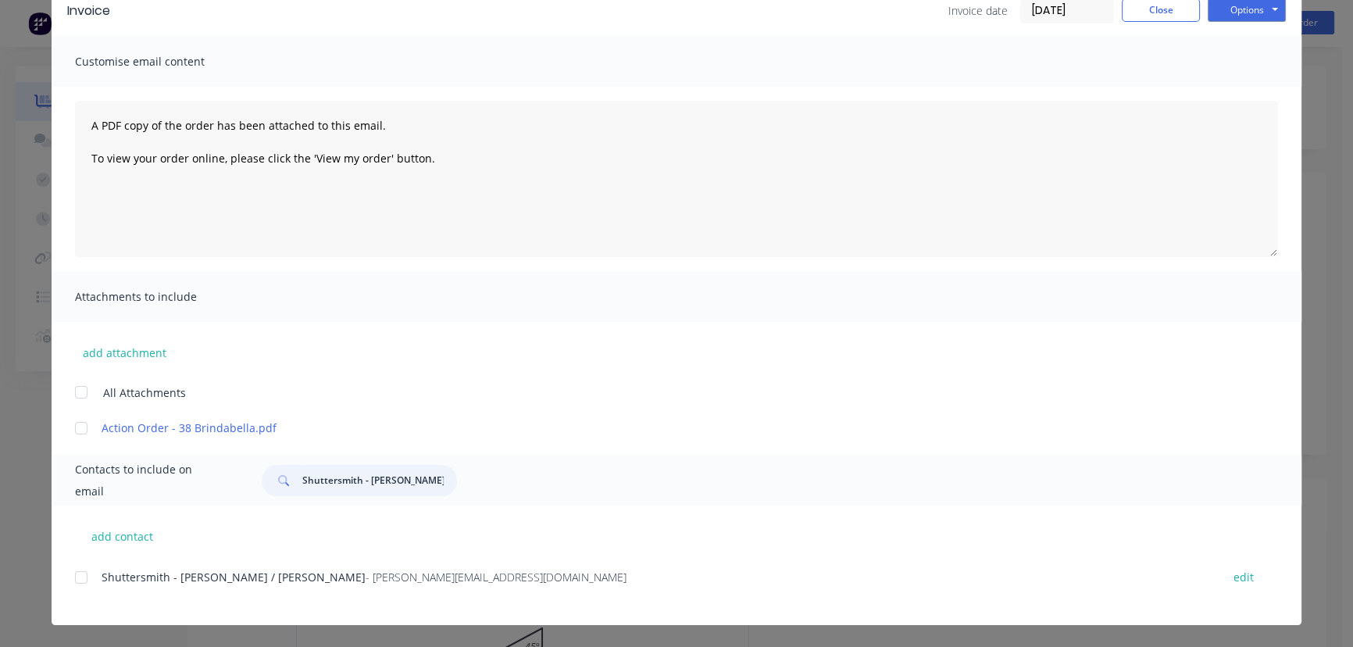
type input "Shuttersmith - Stacey / Craig"
drag, startPoint x: 383, startPoint y: 584, endPoint x: 66, endPoint y: 597, distance: 317.5
click at [66, 597] on div "add contact Shuttersmith - Stacey / Craig - craig@shuttersmith.com.au edit" at bounding box center [677, 565] width 1250 height 120
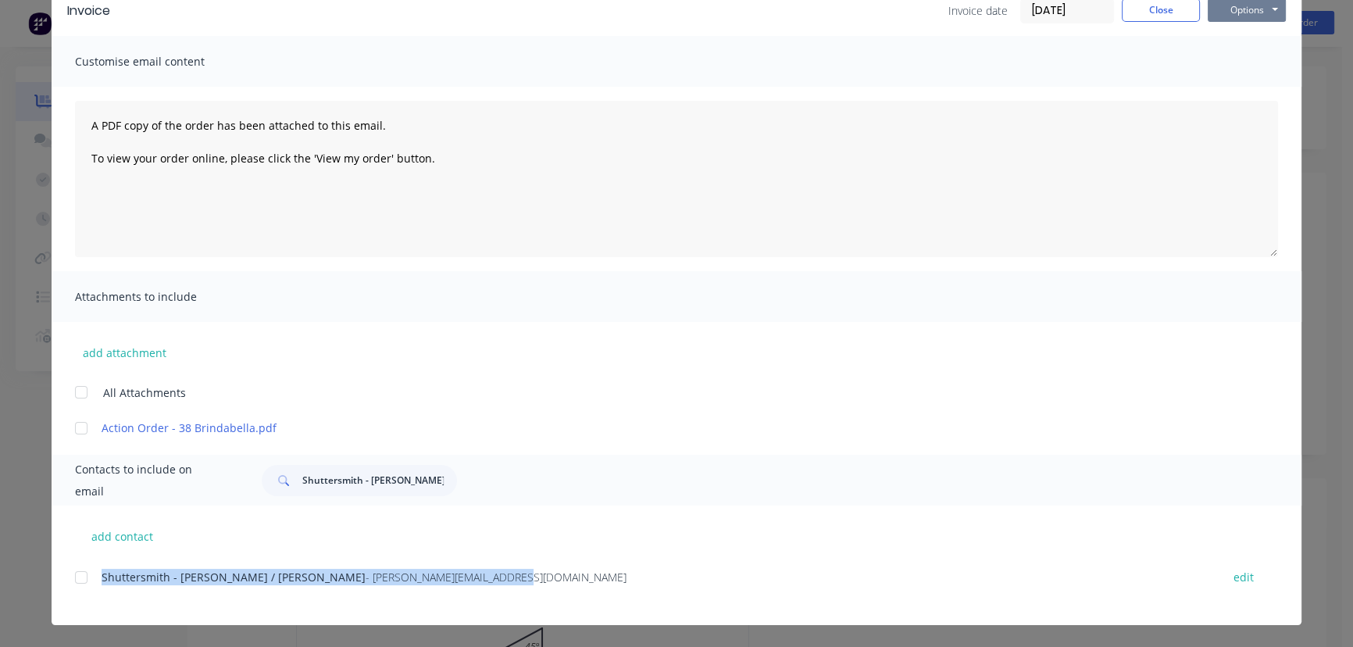
click at [1245, 17] on button "Options" at bounding box center [1247, 9] width 78 height 23
click at [1240, 62] on button "Print" at bounding box center [1258, 64] width 100 height 26
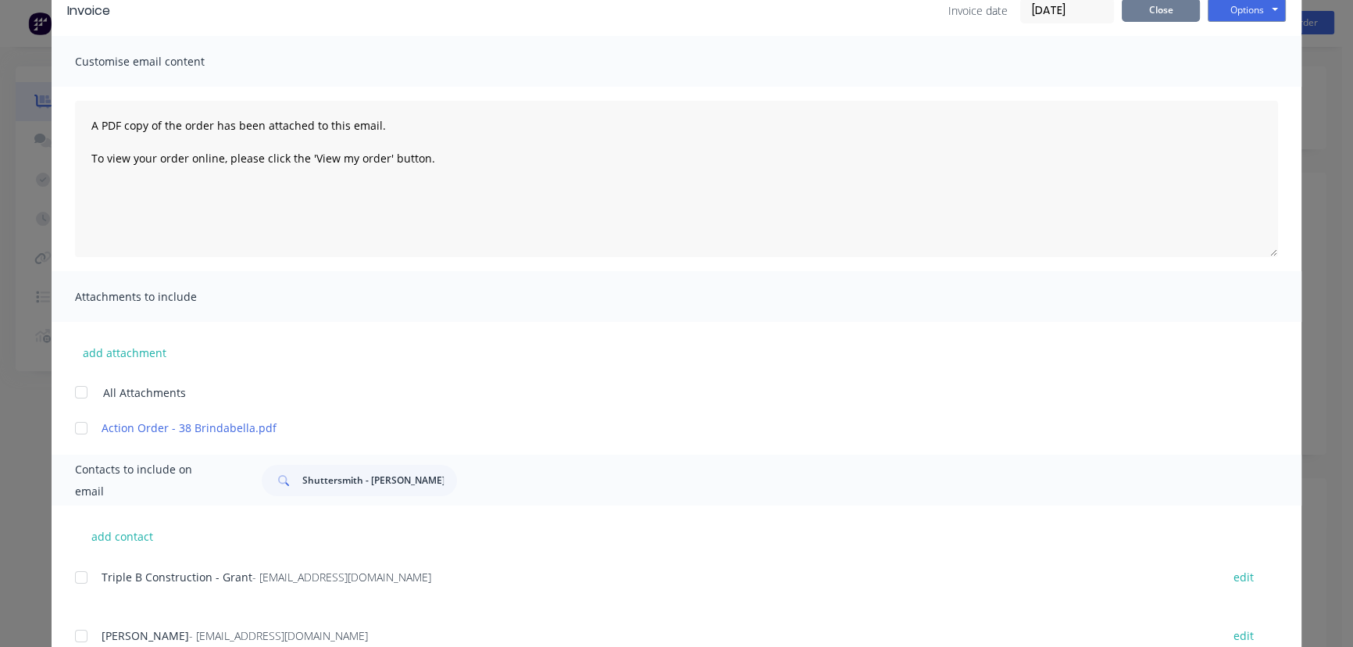
click at [1158, 14] on button "Close" at bounding box center [1161, 9] width 78 height 23
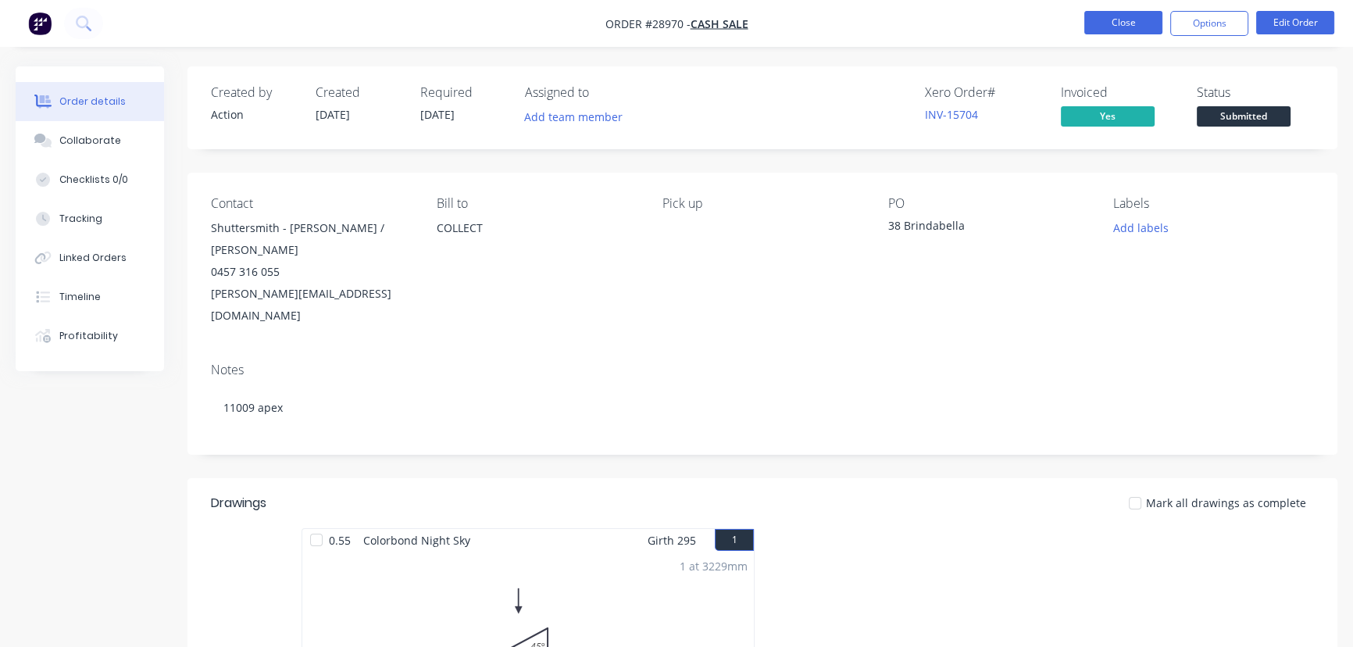
click at [1121, 30] on button "Close" at bounding box center [1123, 22] width 78 height 23
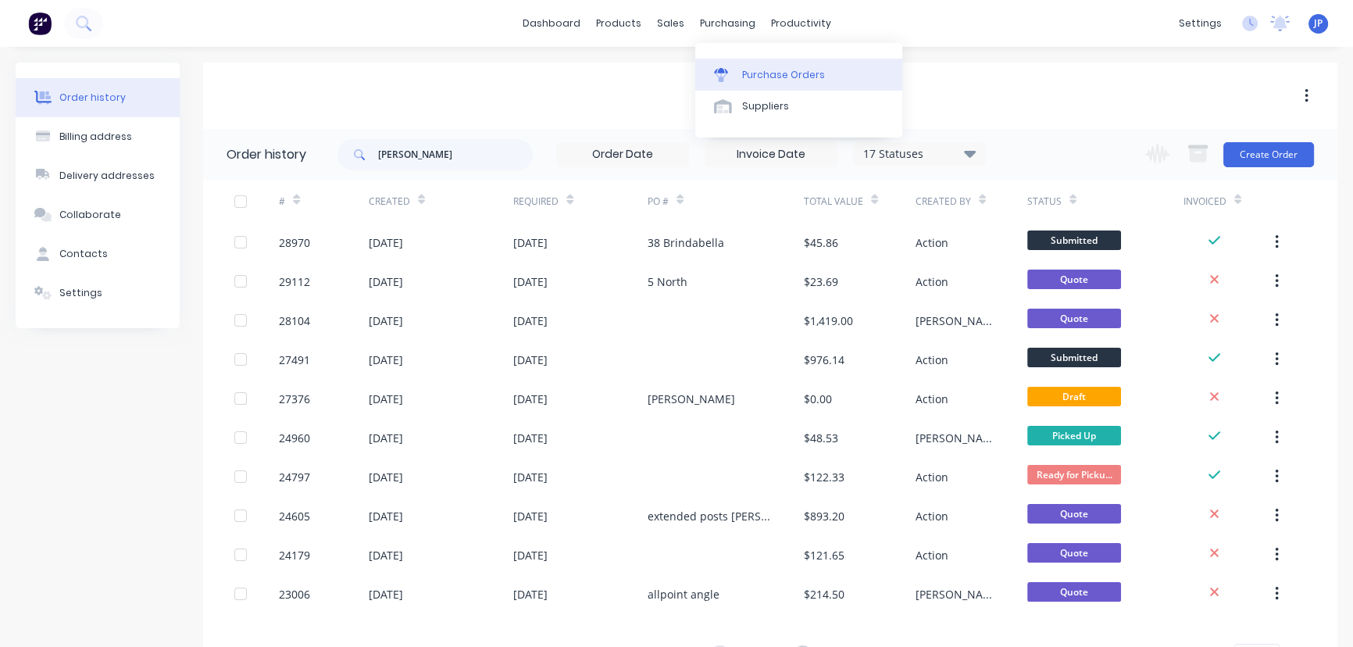
click at [759, 70] on div "Purchase Orders" at bounding box center [783, 75] width 83 height 14
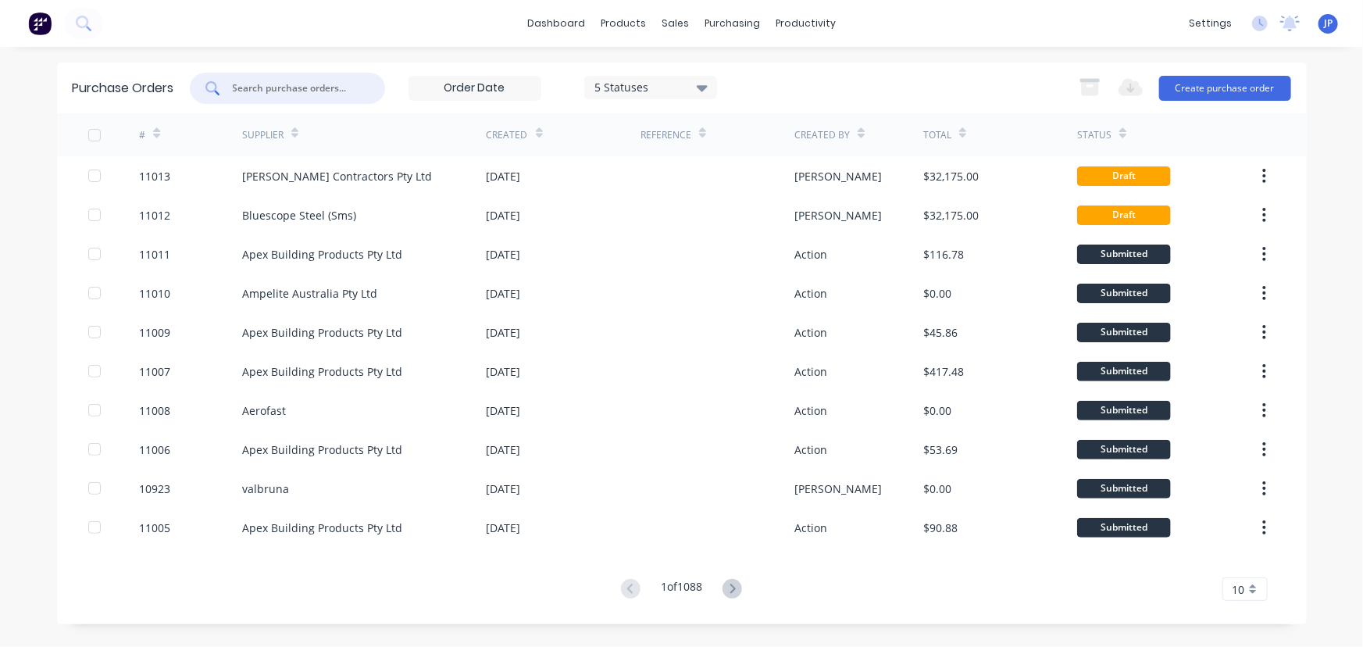
click at [306, 85] on input "text" at bounding box center [296, 88] width 130 height 16
type input "10911"
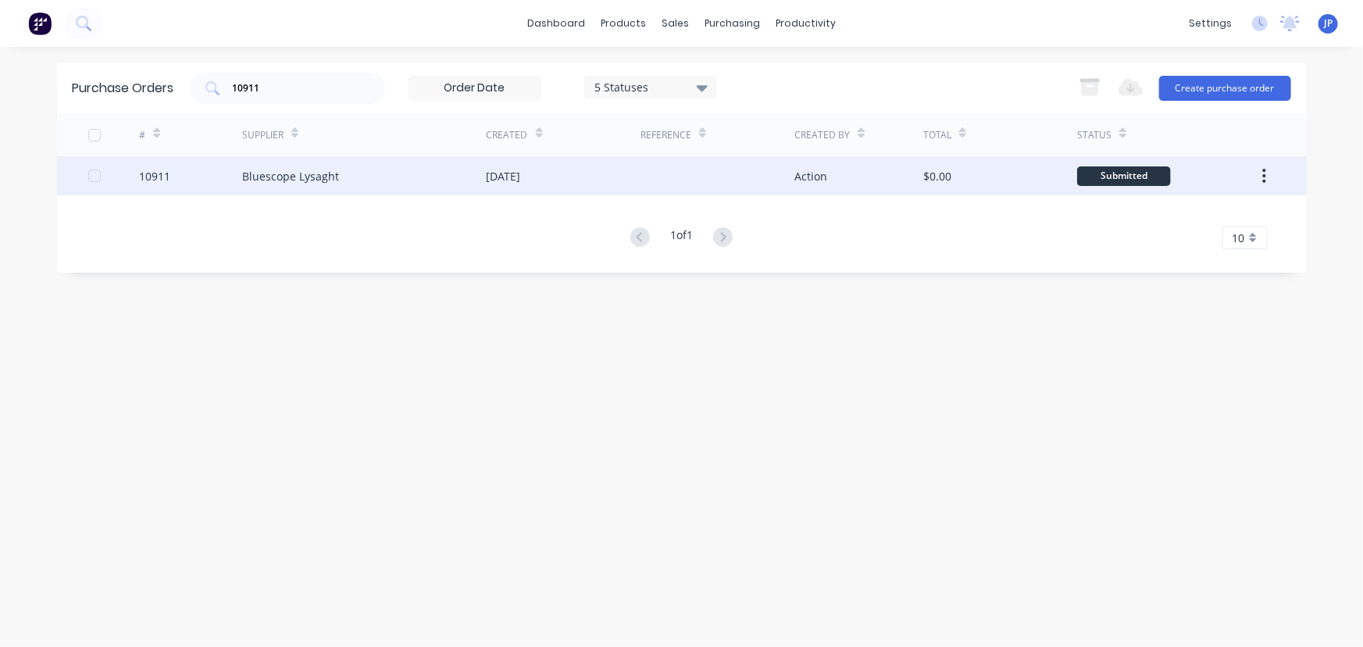
click at [290, 182] on div "Bluescope Lysaght" at bounding box center [290, 176] width 97 height 16
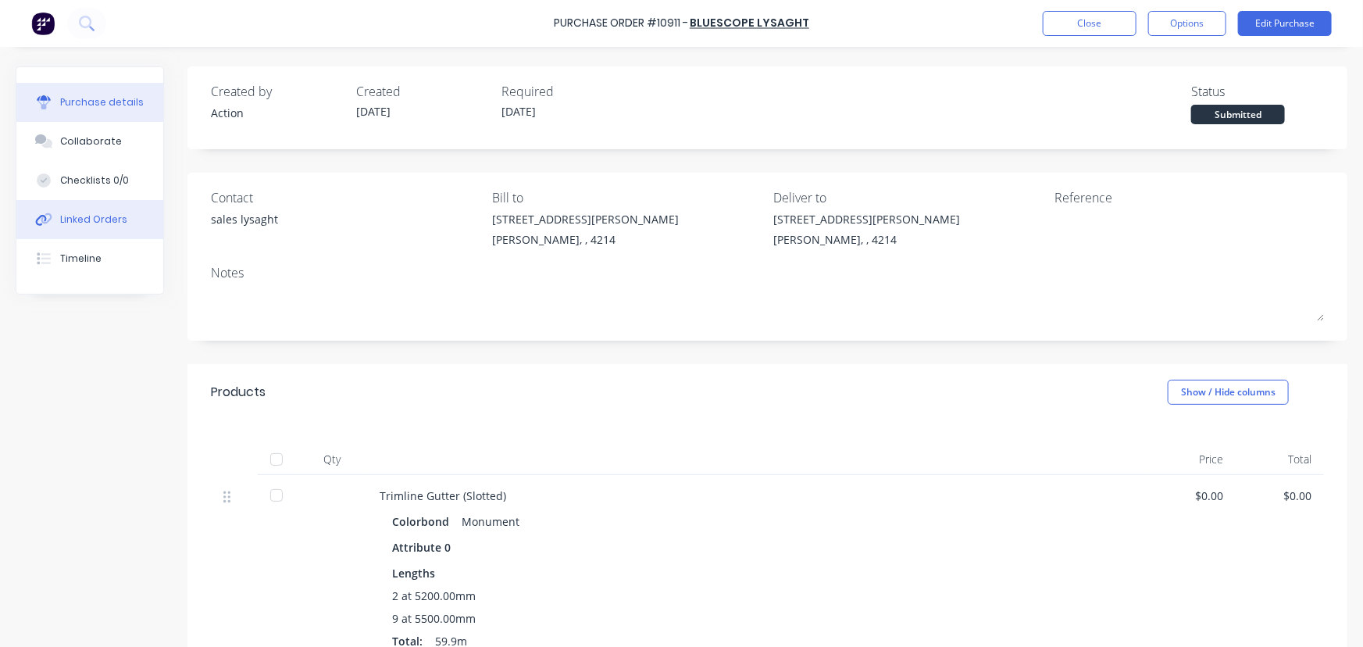
click at [104, 221] on div "Linked Orders" at bounding box center [93, 220] width 67 height 14
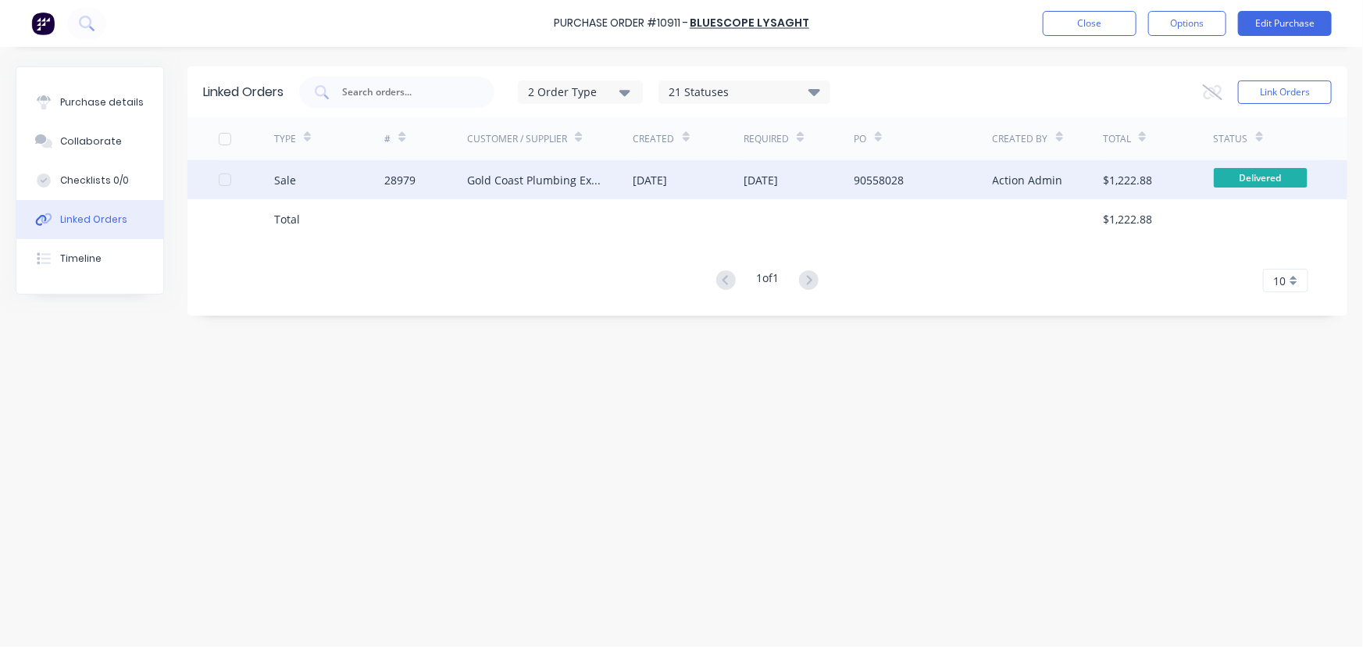
click at [486, 179] on div "Gold Coast Plumbing Experts" at bounding box center [534, 180] width 134 height 16
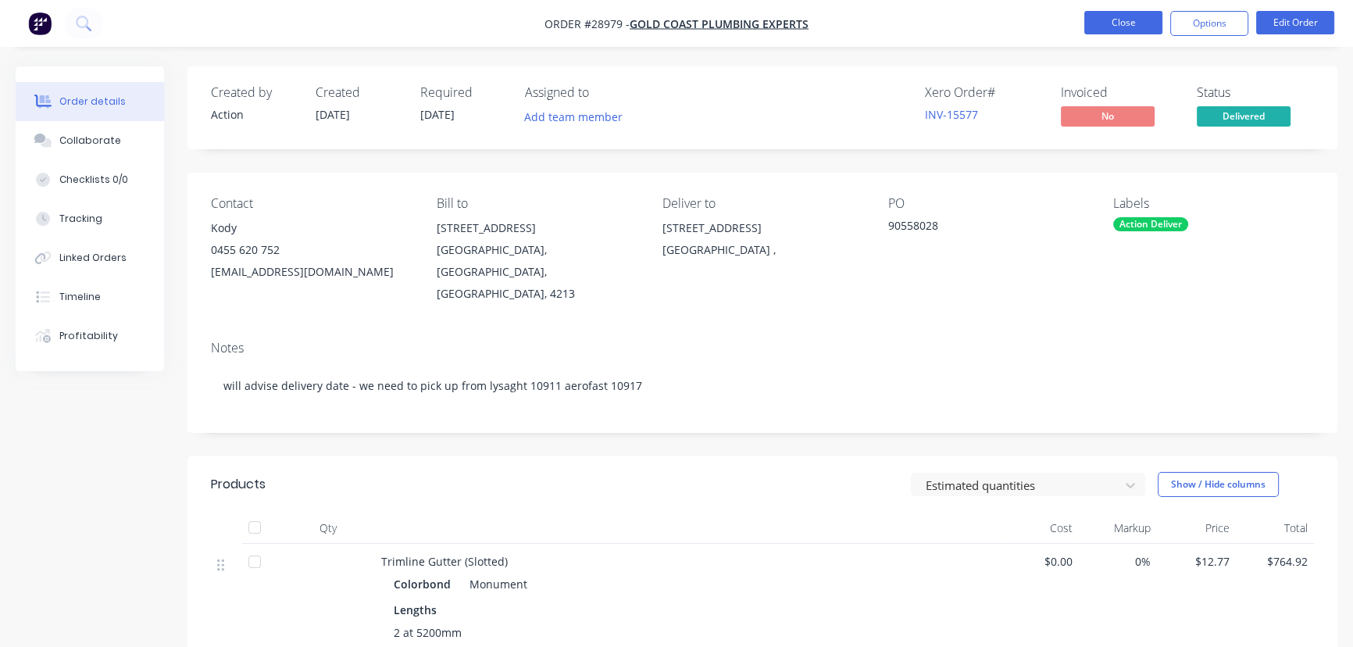
click at [1123, 25] on button "Close" at bounding box center [1123, 22] width 78 height 23
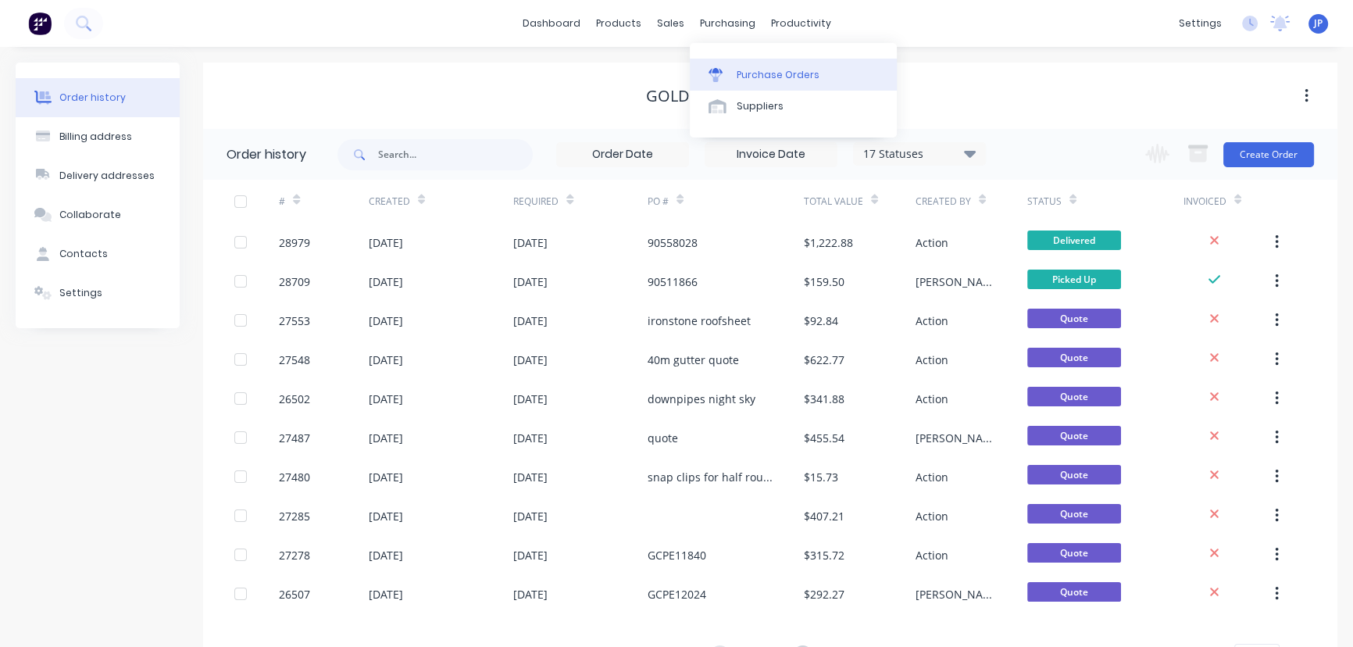
click at [749, 71] on div "Purchase Orders" at bounding box center [778, 75] width 83 height 14
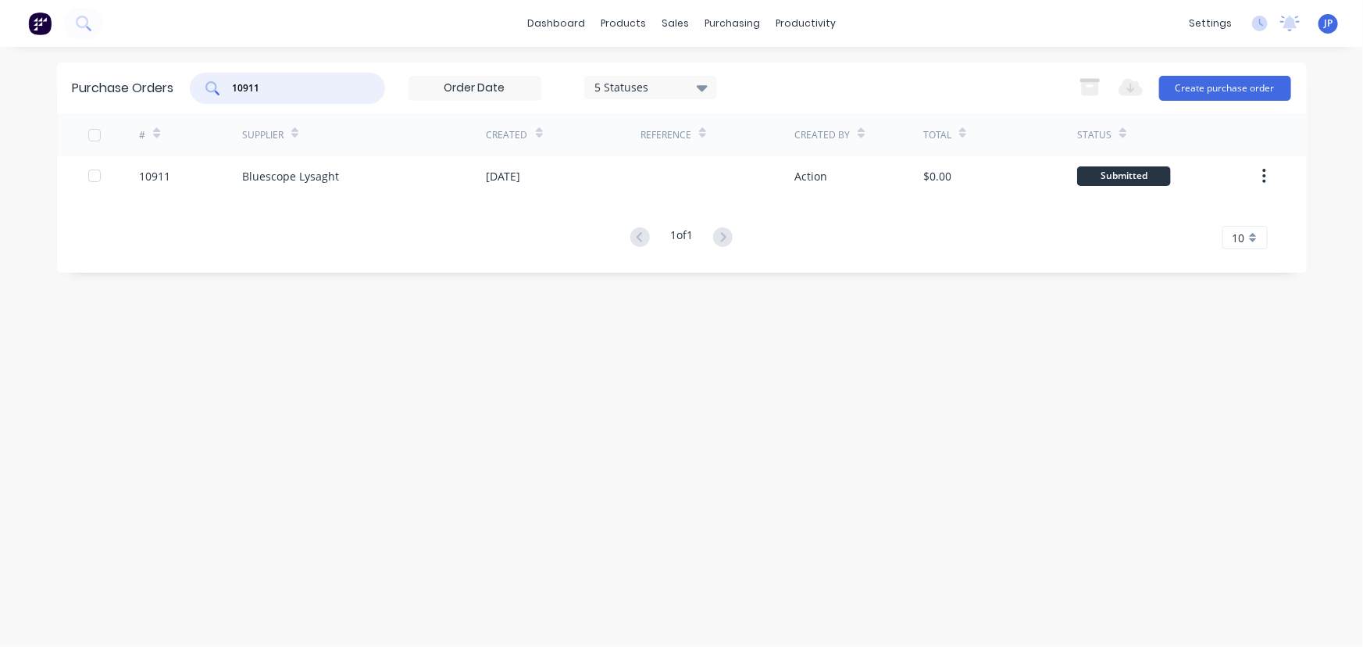
click at [283, 91] on input "10911" at bounding box center [296, 88] width 130 height 16
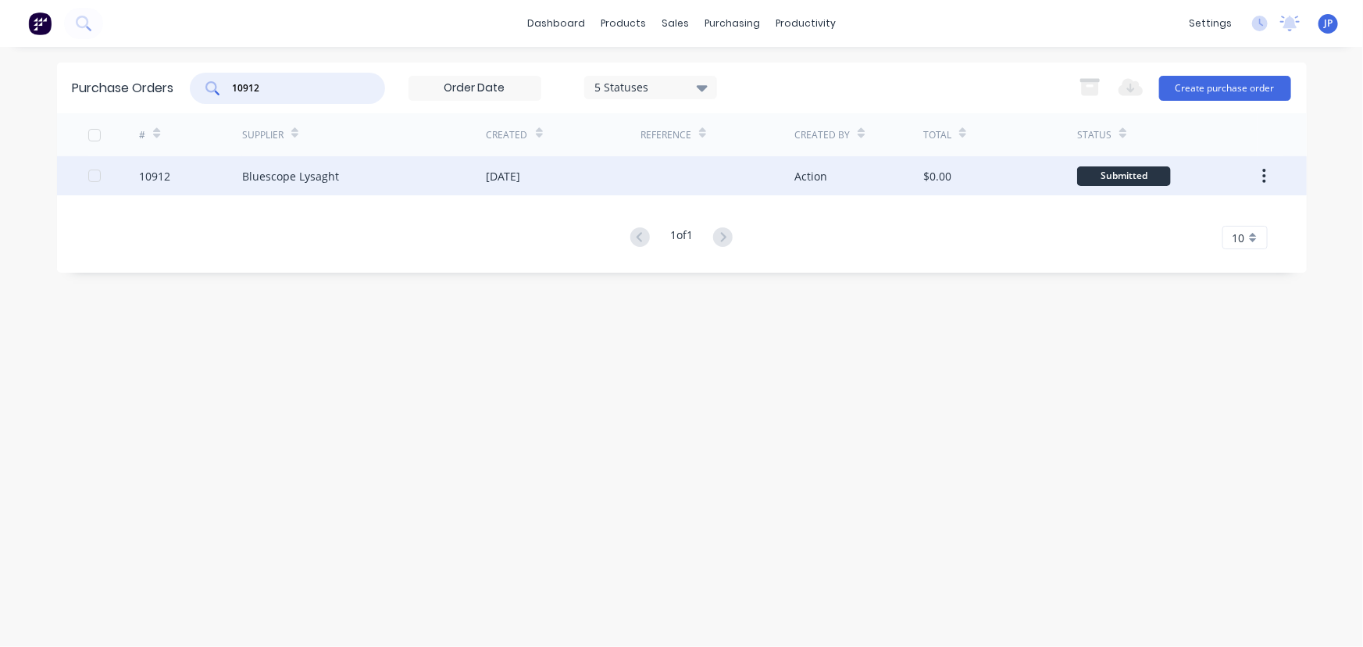
type input "10912"
click at [305, 172] on div "Bluescope Lysaght" at bounding box center [290, 176] width 97 height 16
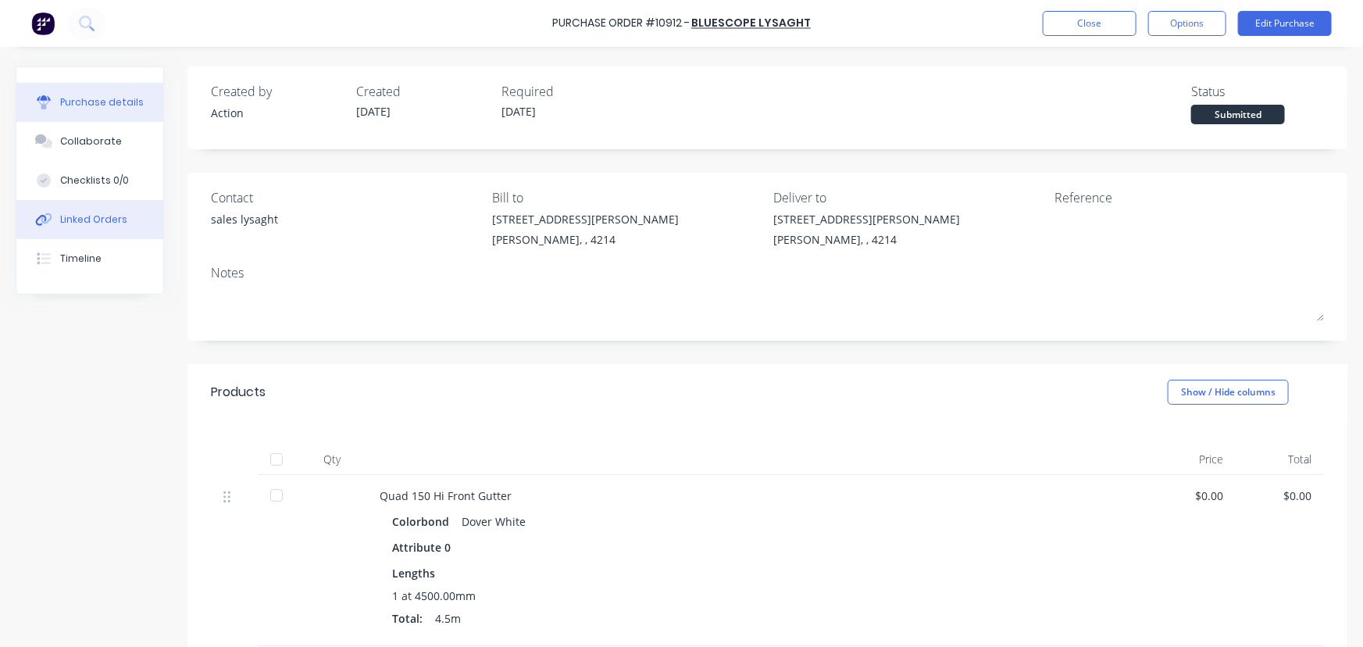
click at [125, 219] on button "Linked Orders" at bounding box center [89, 219] width 147 height 39
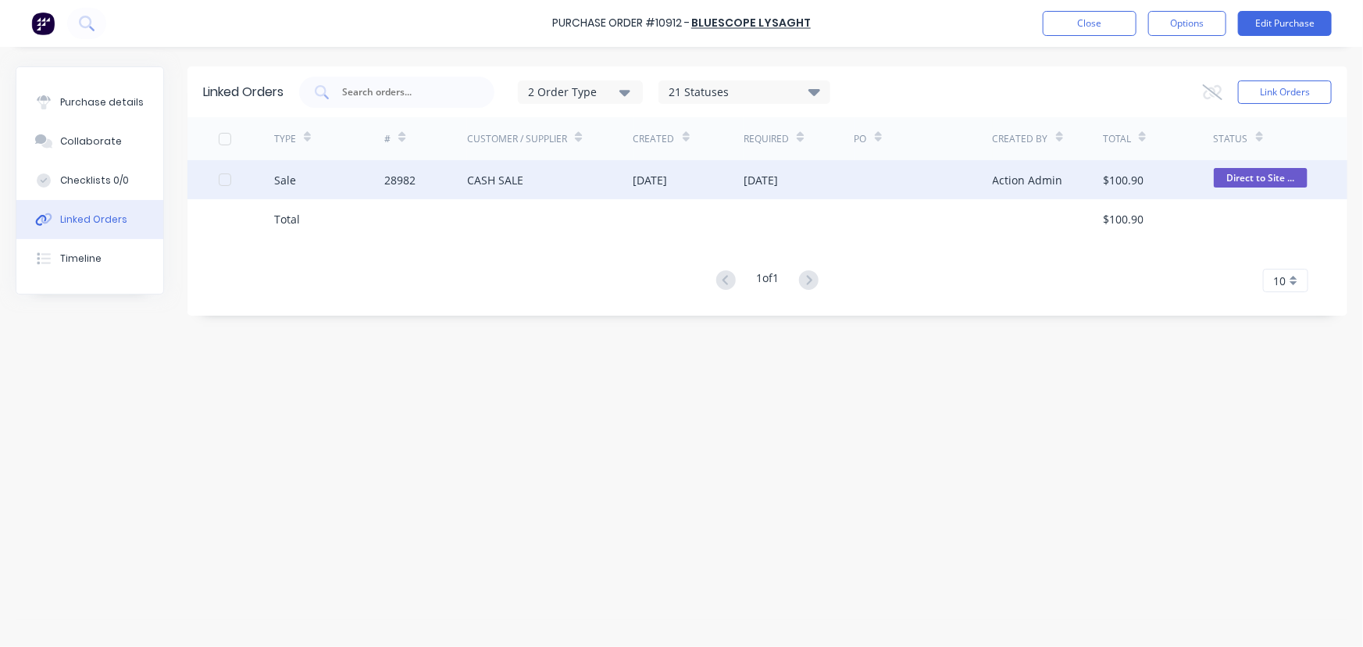
click at [461, 179] on div "28982" at bounding box center [425, 179] width 83 height 39
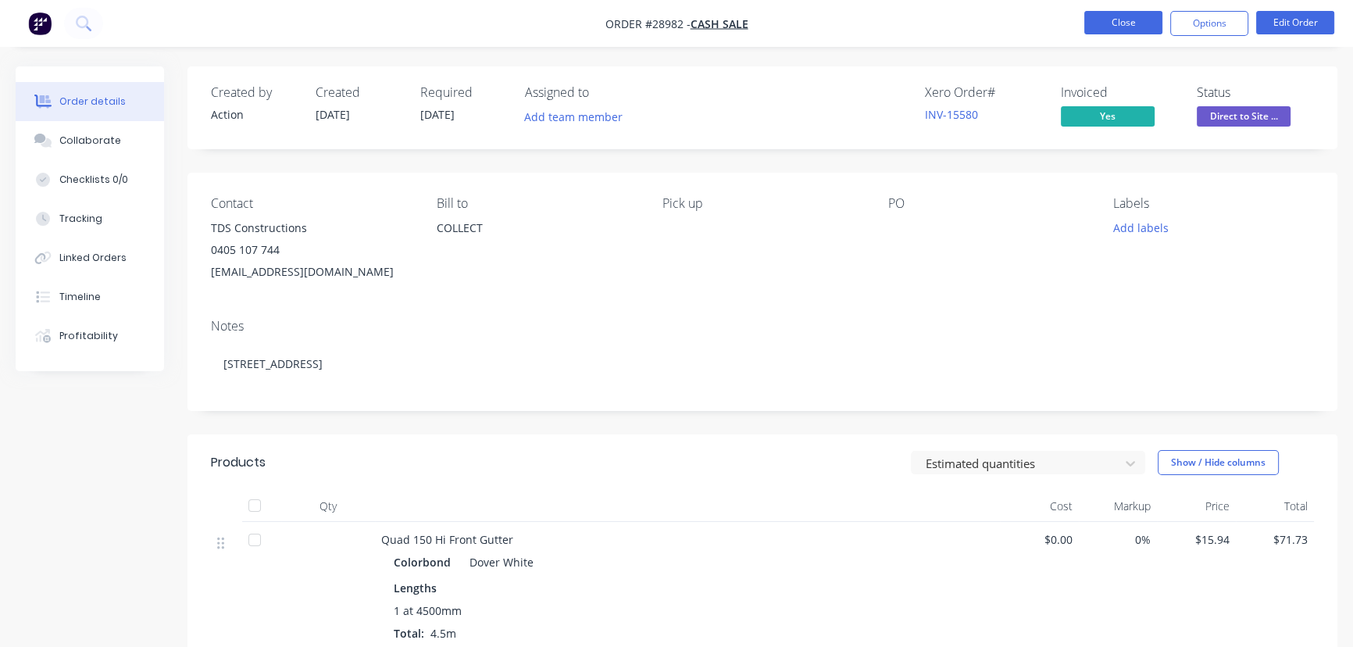
click at [1121, 27] on button "Close" at bounding box center [1123, 22] width 78 height 23
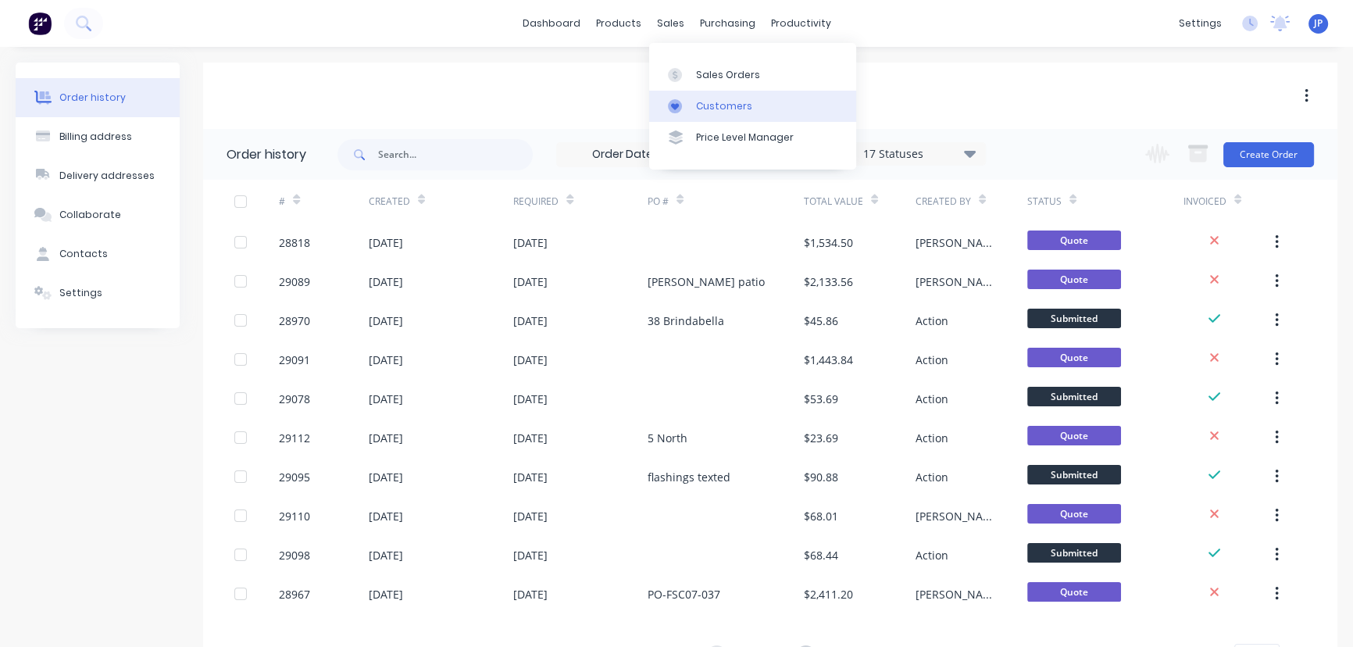
click at [715, 104] on div "Customers" at bounding box center [724, 106] width 56 height 14
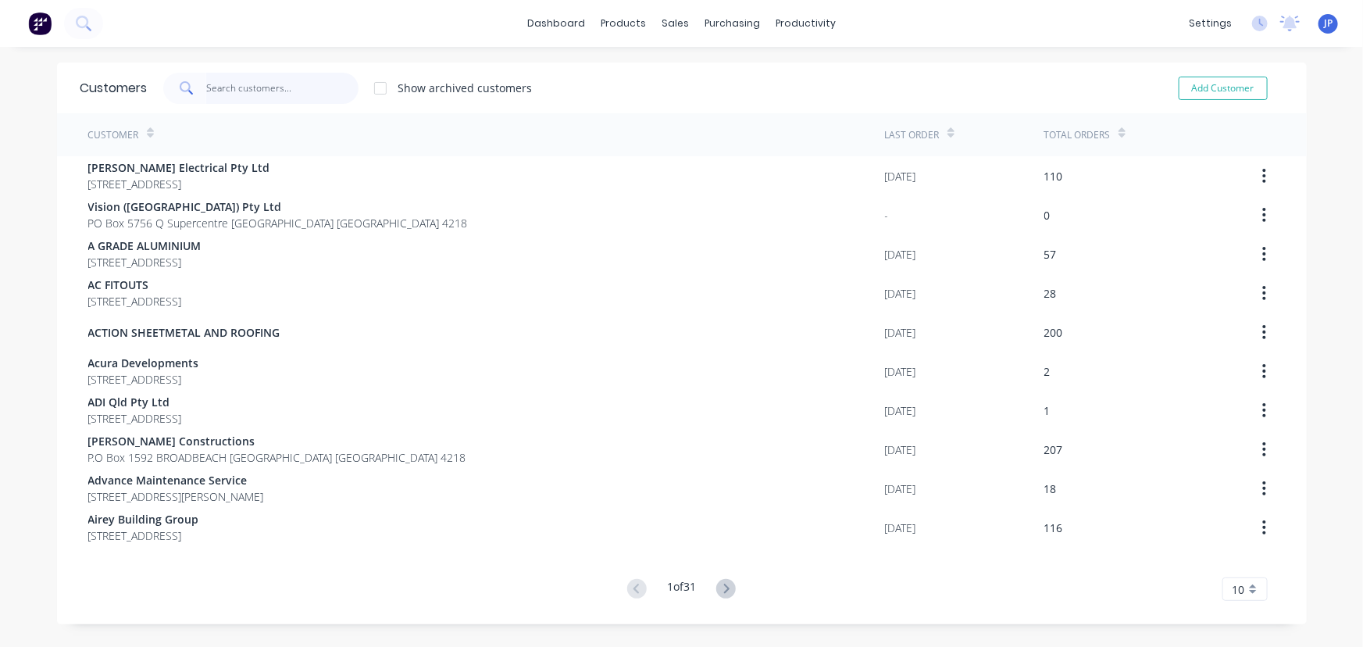
click at [309, 84] on input "text" at bounding box center [282, 88] width 152 height 31
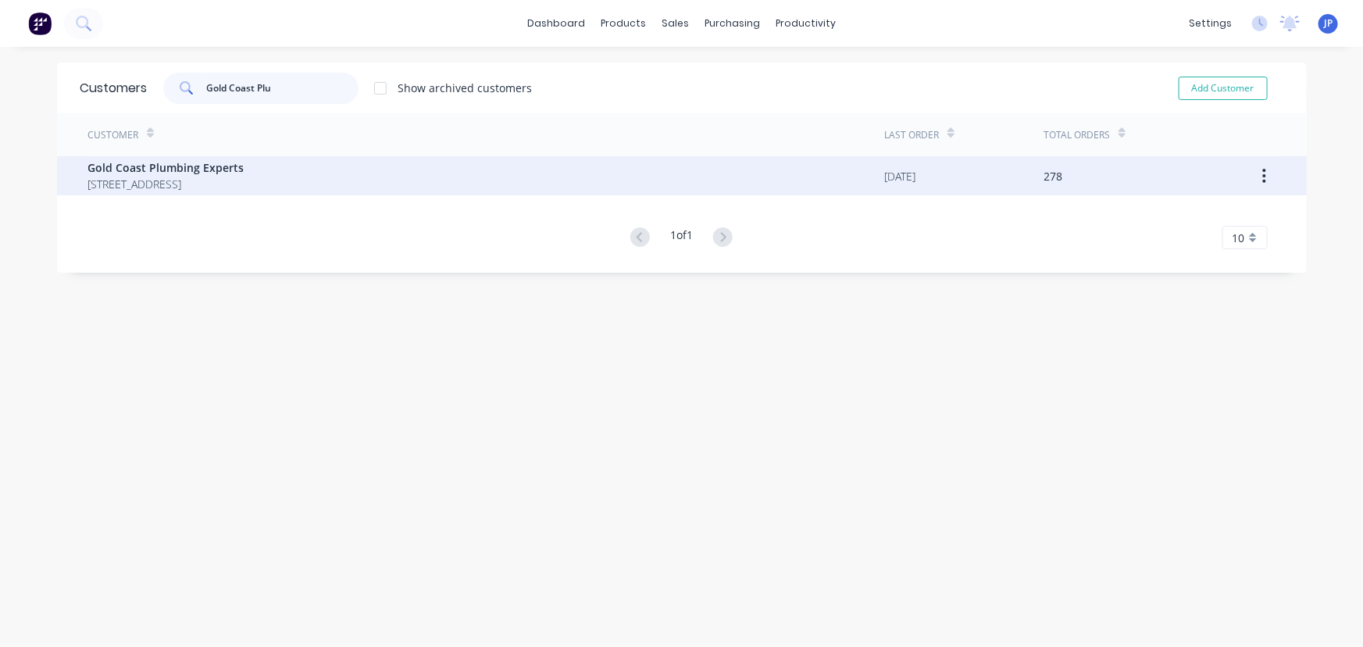
type input "Gold Coast Plu"
click at [161, 171] on span "Gold Coast Plumbing Experts" at bounding box center [166, 167] width 156 height 16
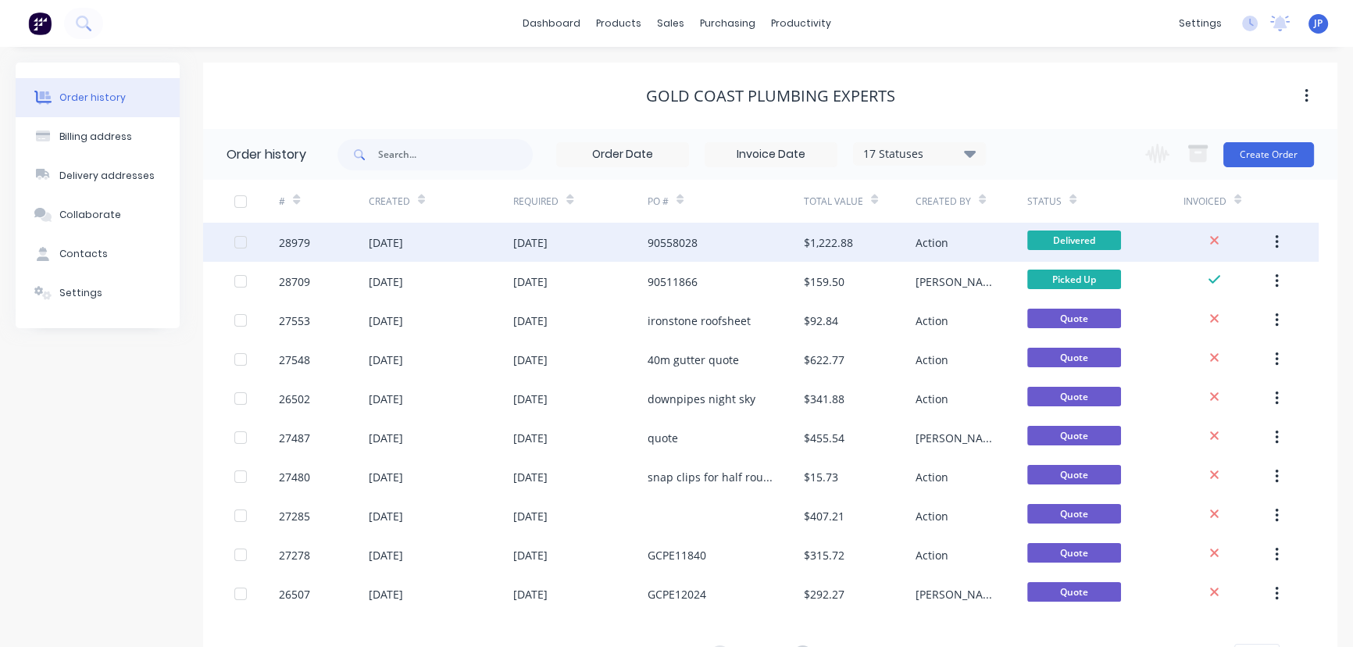
click at [402, 245] on div "[DATE]" at bounding box center [386, 242] width 34 height 16
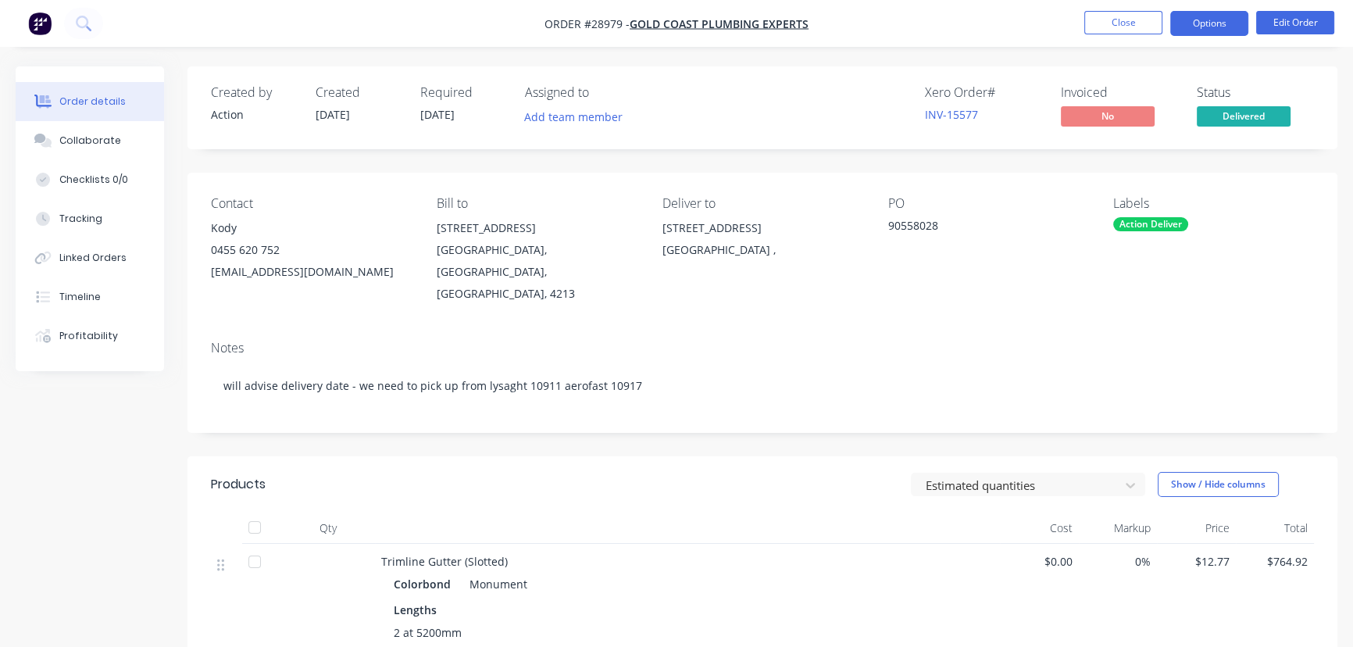
click at [1202, 28] on button "Options" at bounding box center [1209, 23] width 78 height 25
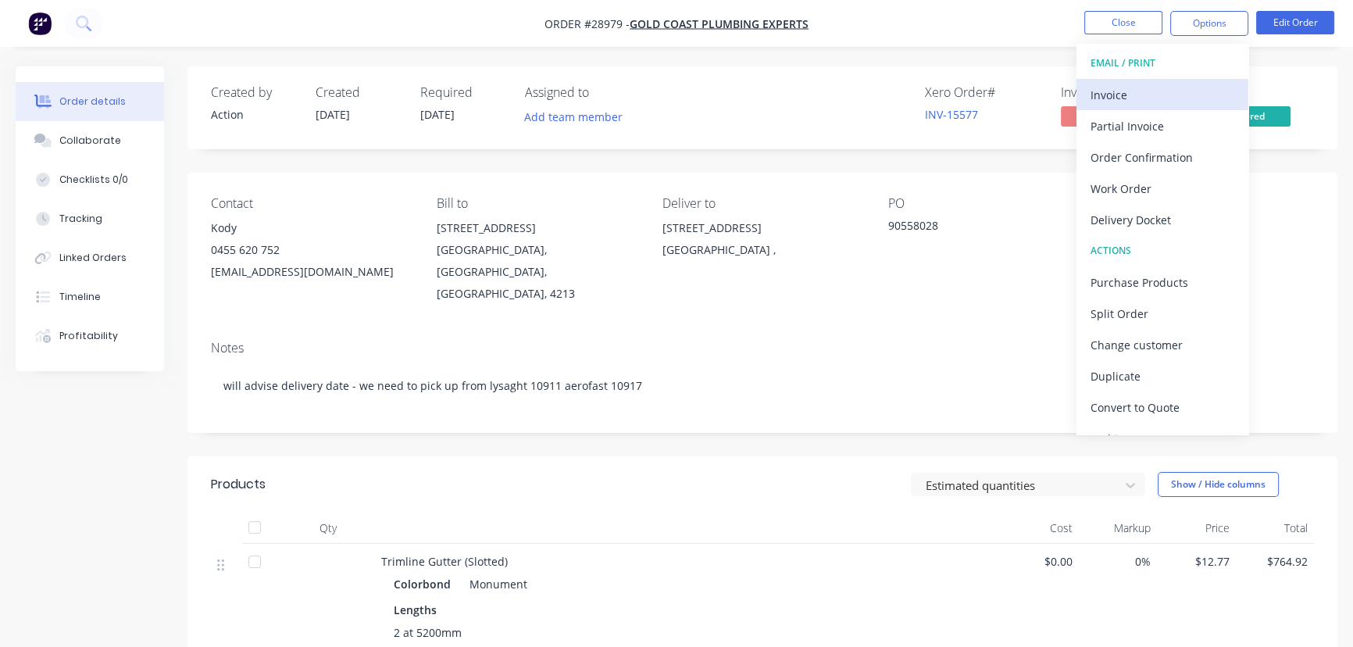
click at [1148, 96] on div "Invoice" at bounding box center [1163, 95] width 144 height 23
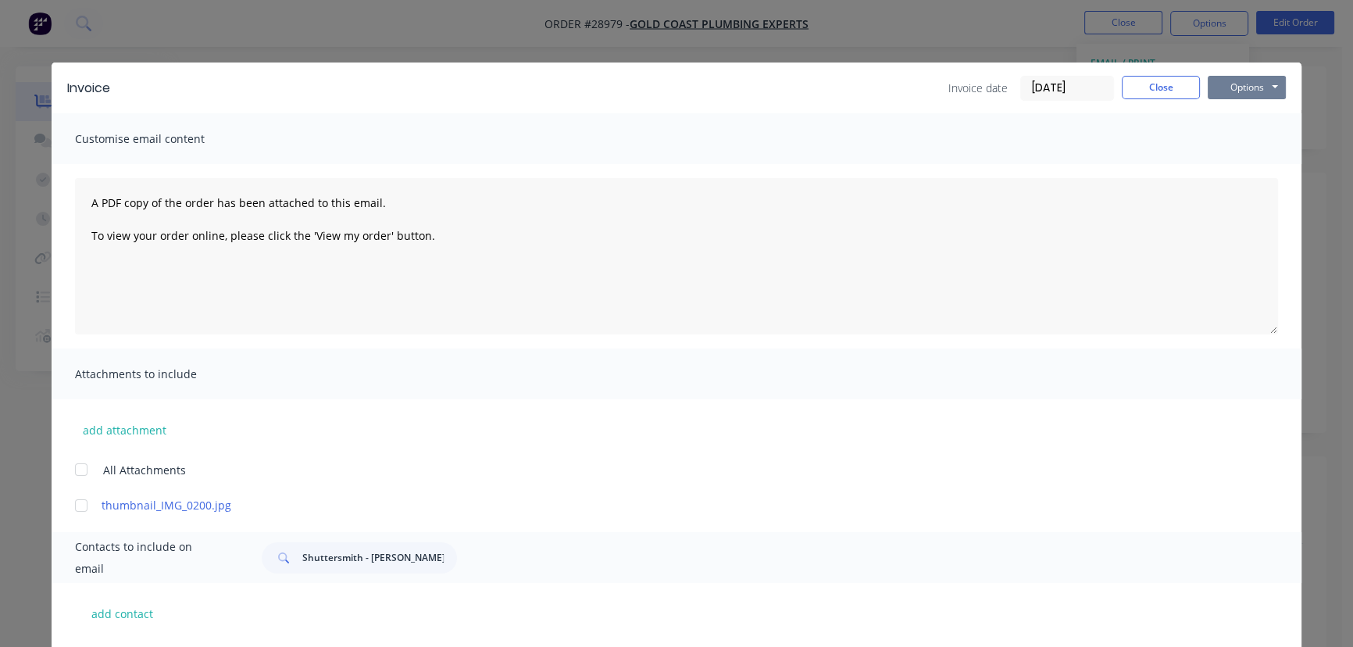
click at [1217, 93] on button "Options" at bounding box center [1247, 87] width 78 height 23
click at [1215, 136] on button "Print" at bounding box center [1258, 141] width 100 height 26
click at [1133, 91] on button "Close" at bounding box center [1161, 87] width 78 height 23
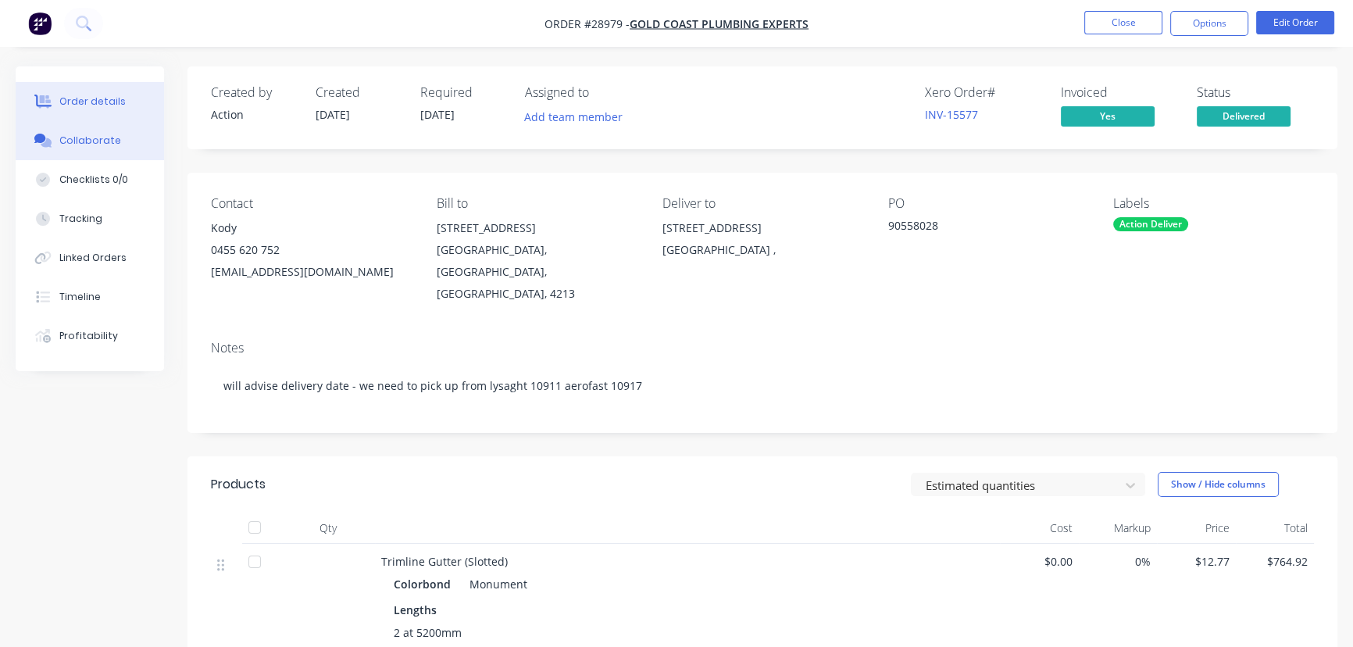
click at [109, 133] on button "Collaborate" at bounding box center [90, 140] width 148 height 39
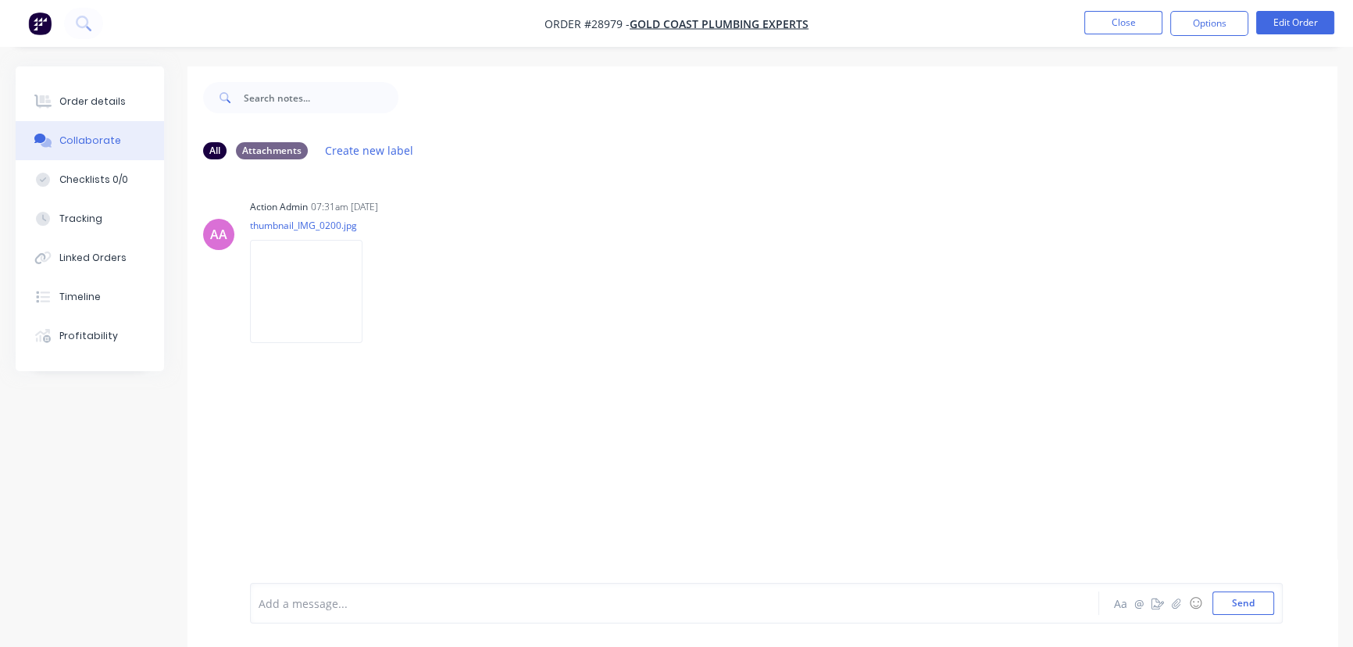
click at [345, 598] on div at bounding box center [639, 603] width 761 height 16
click at [1229, 609] on button "Send" at bounding box center [1244, 602] width 62 height 23
click at [1115, 22] on button "Close" at bounding box center [1123, 22] width 78 height 23
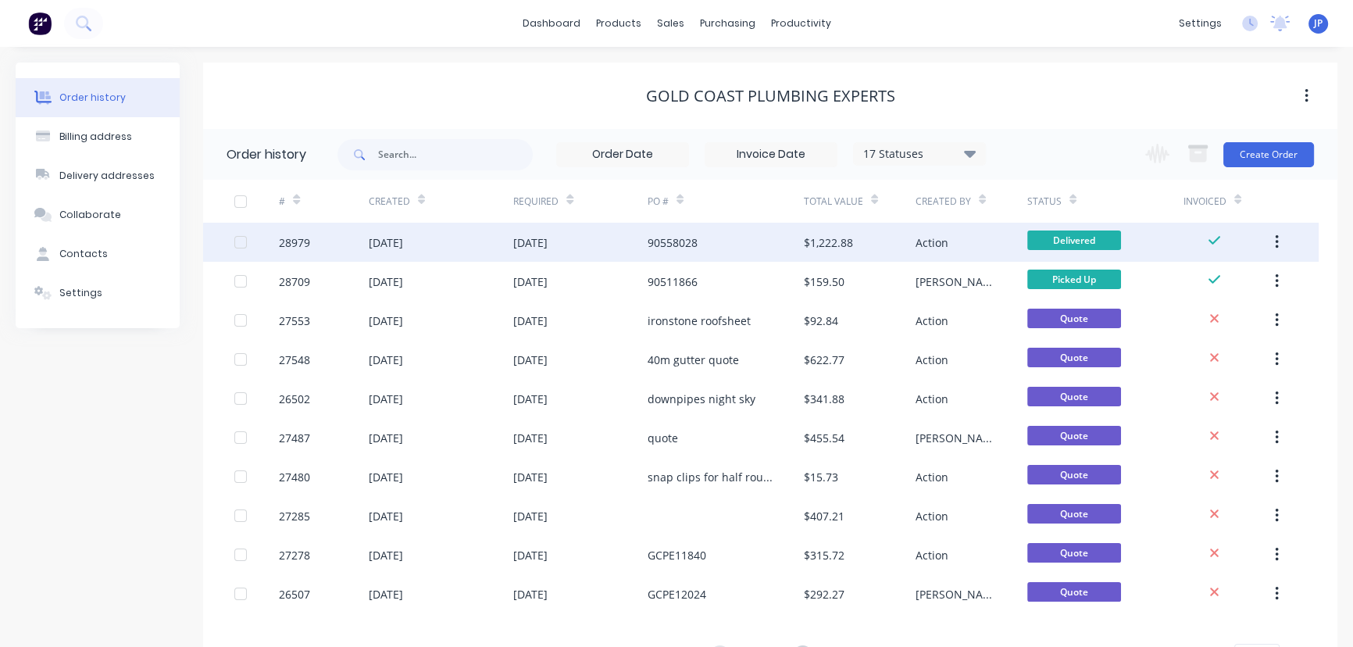
click at [821, 238] on div "$1,222.88" at bounding box center [828, 242] width 49 height 16
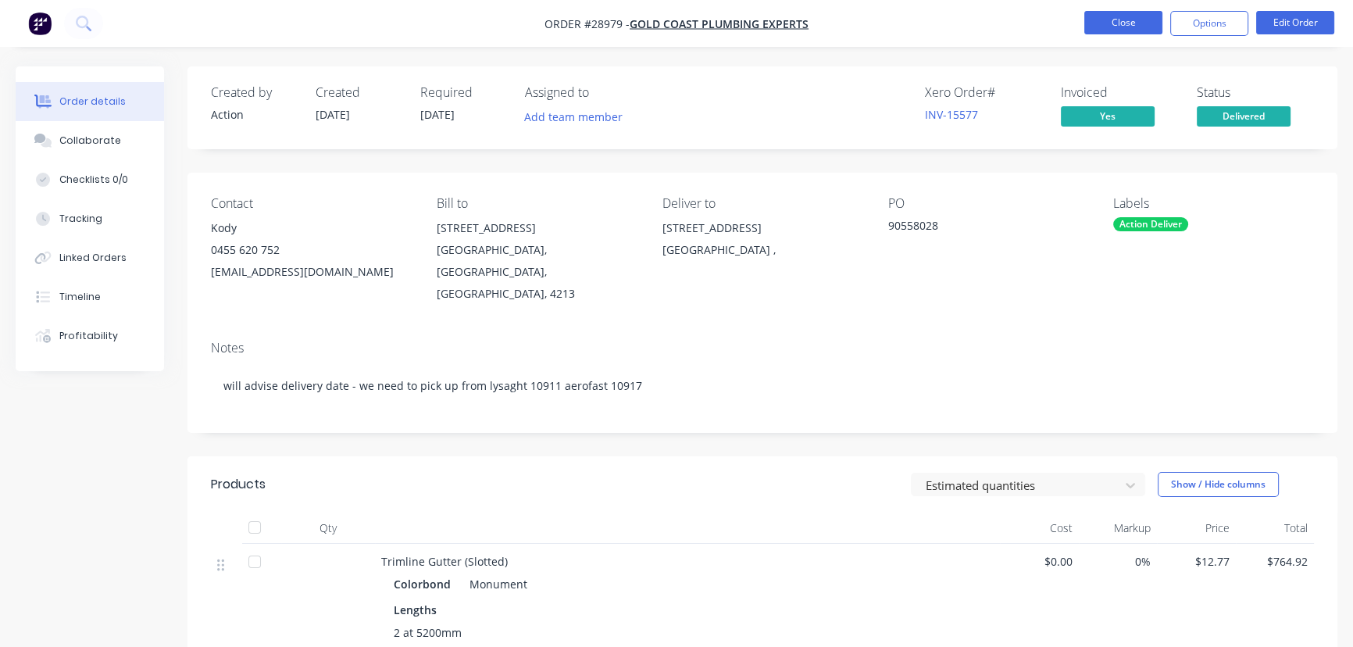
click at [1107, 26] on button "Close" at bounding box center [1123, 22] width 78 height 23
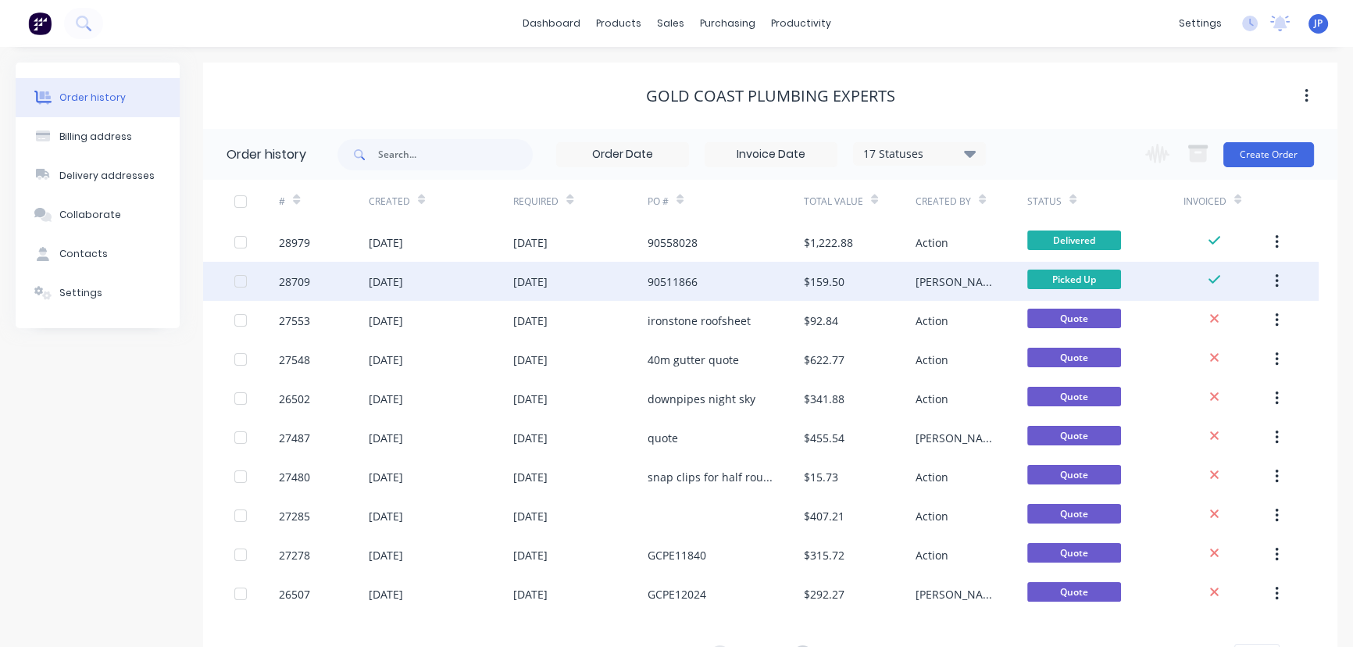
click at [1283, 280] on button "button" at bounding box center [1277, 281] width 37 height 28
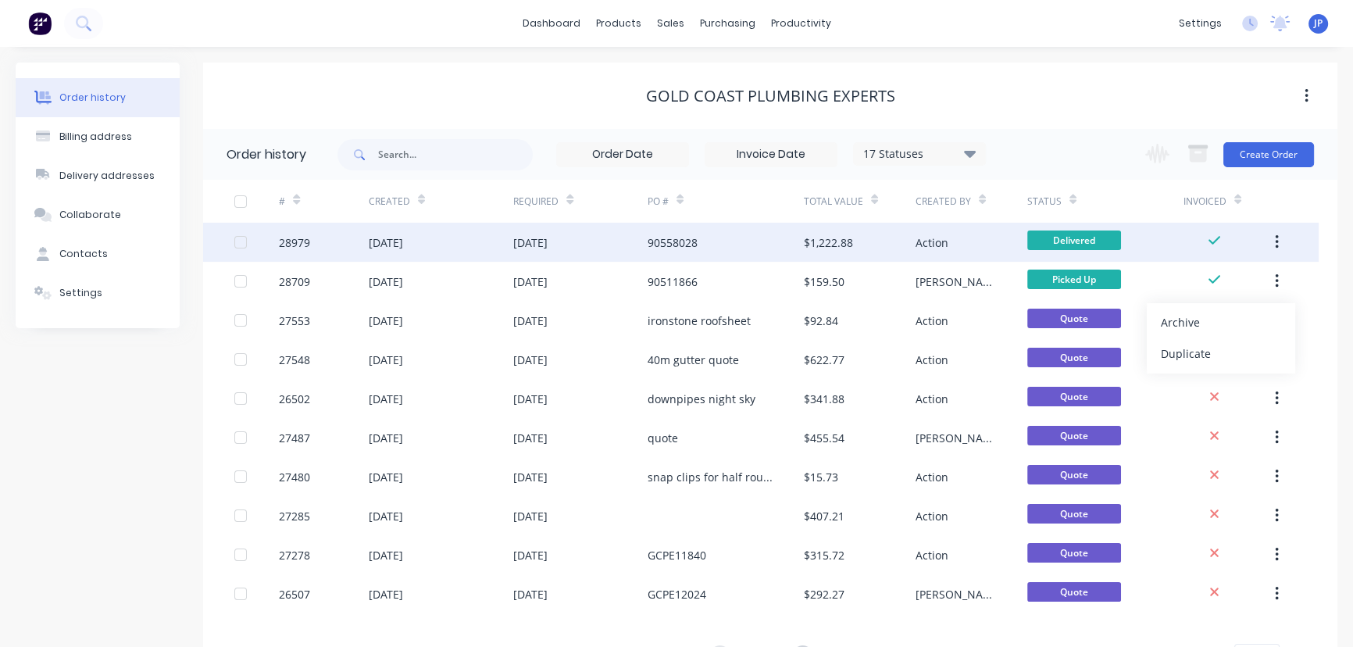
click at [1278, 235] on icon "button" at bounding box center [1277, 242] width 4 height 17
click at [1204, 284] on div "Archive" at bounding box center [1221, 283] width 120 height 23
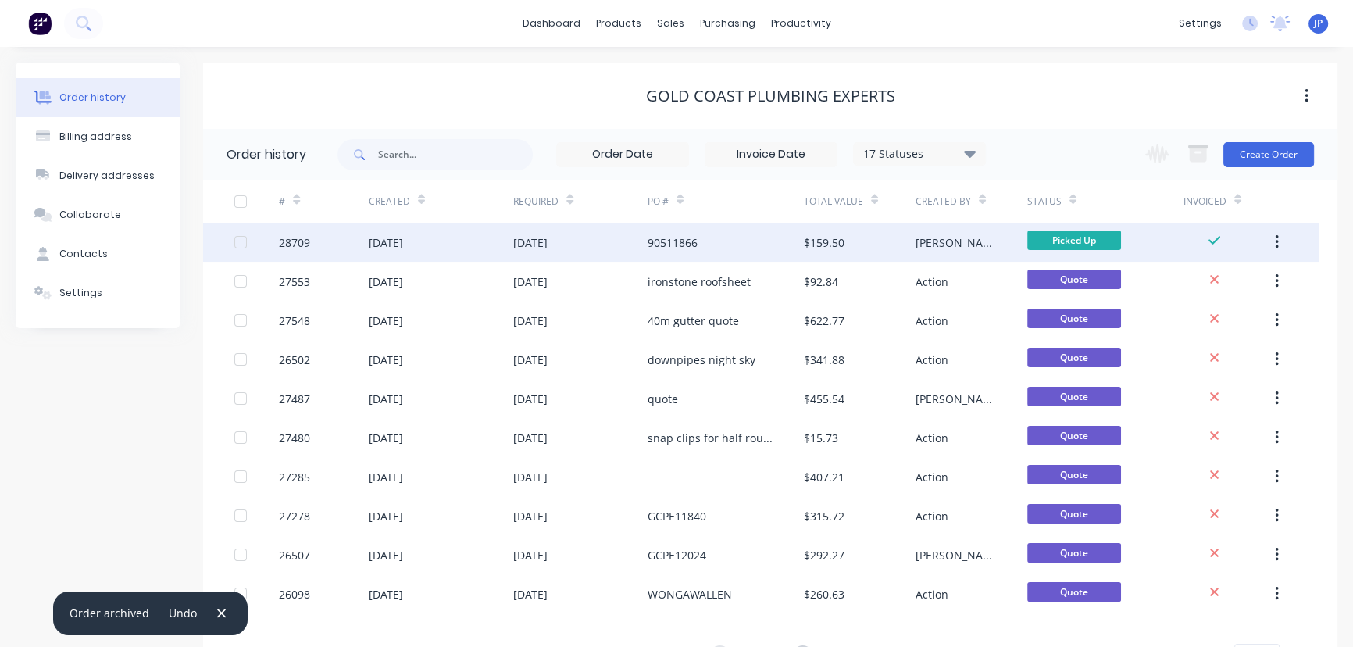
click at [1275, 242] on icon "button" at bounding box center [1277, 242] width 4 height 17
click at [1226, 278] on div "Archive" at bounding box center [1221, 283] width 120 height 23
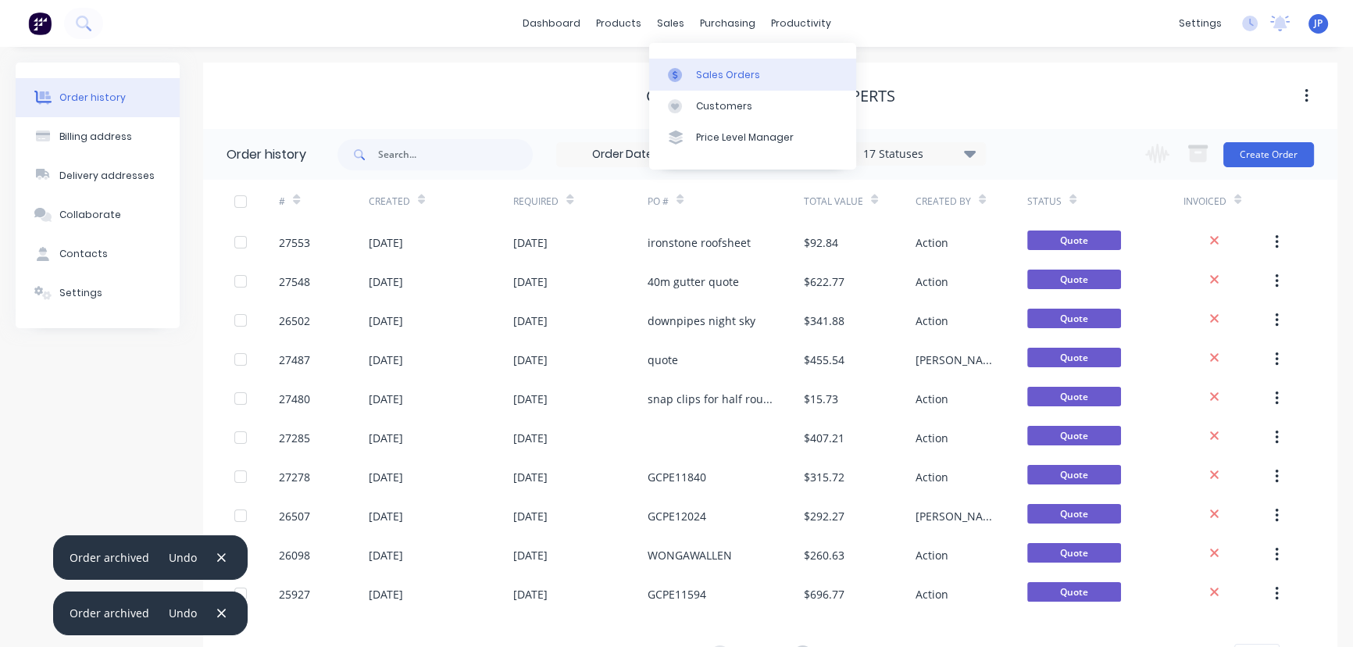
click at [692, 77] on link "Sales Orders" at bounding box center [752, 74] width 207 height 31
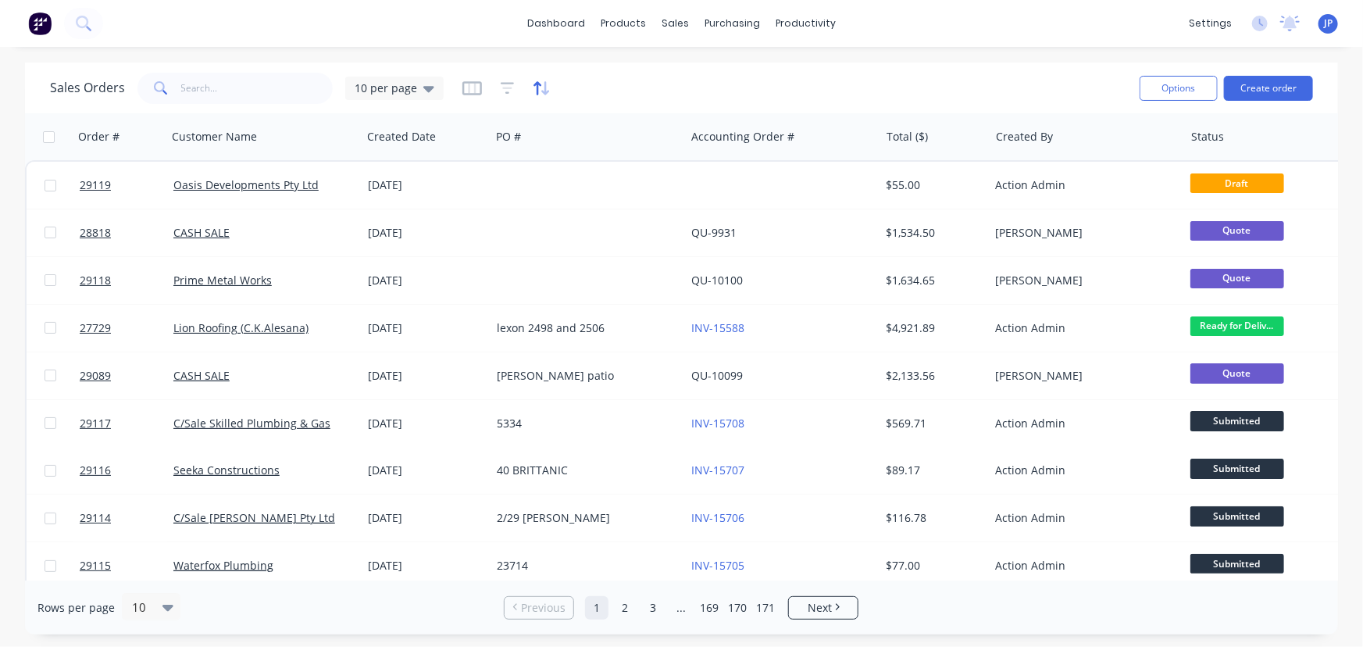
click at [534, 95] on icon "button" at bounding box center [542, 88] width 18 height 16
click at [507, 92] on icon "button" at bounding box center [508, 88] width 14 height 16
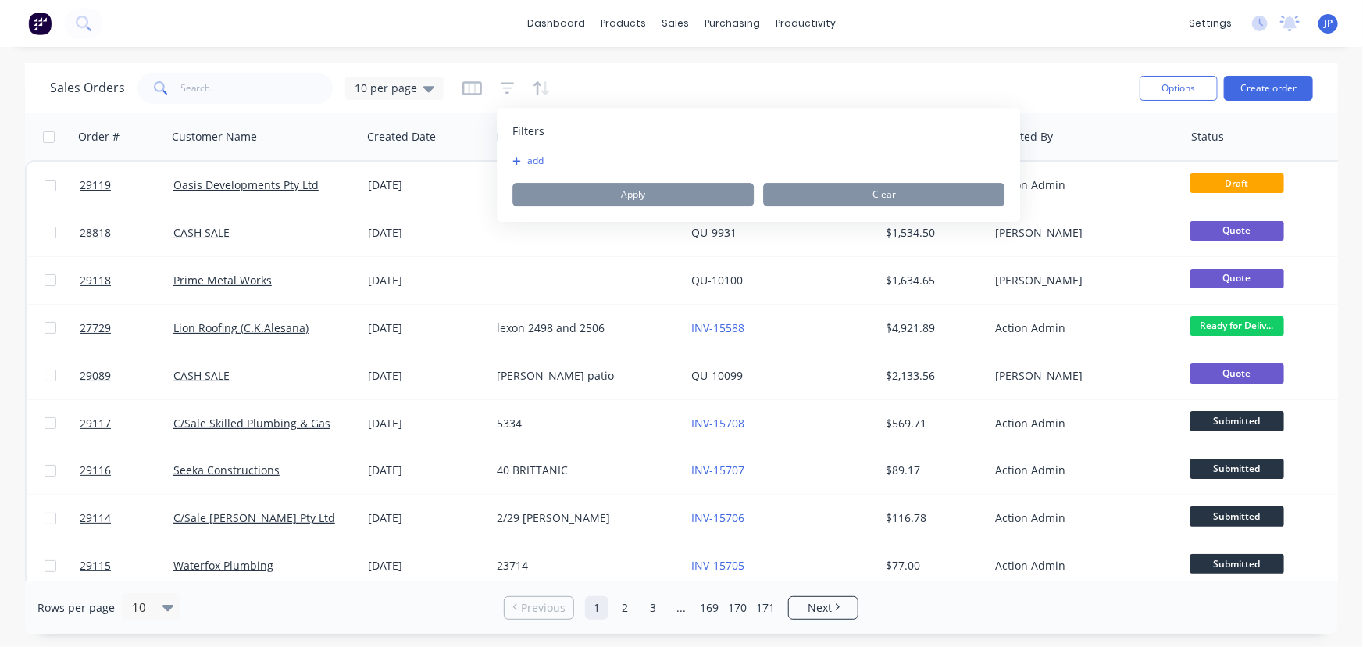
click at [540, 162] on button "add" at bounding box center [532, 161] width 39 height 13
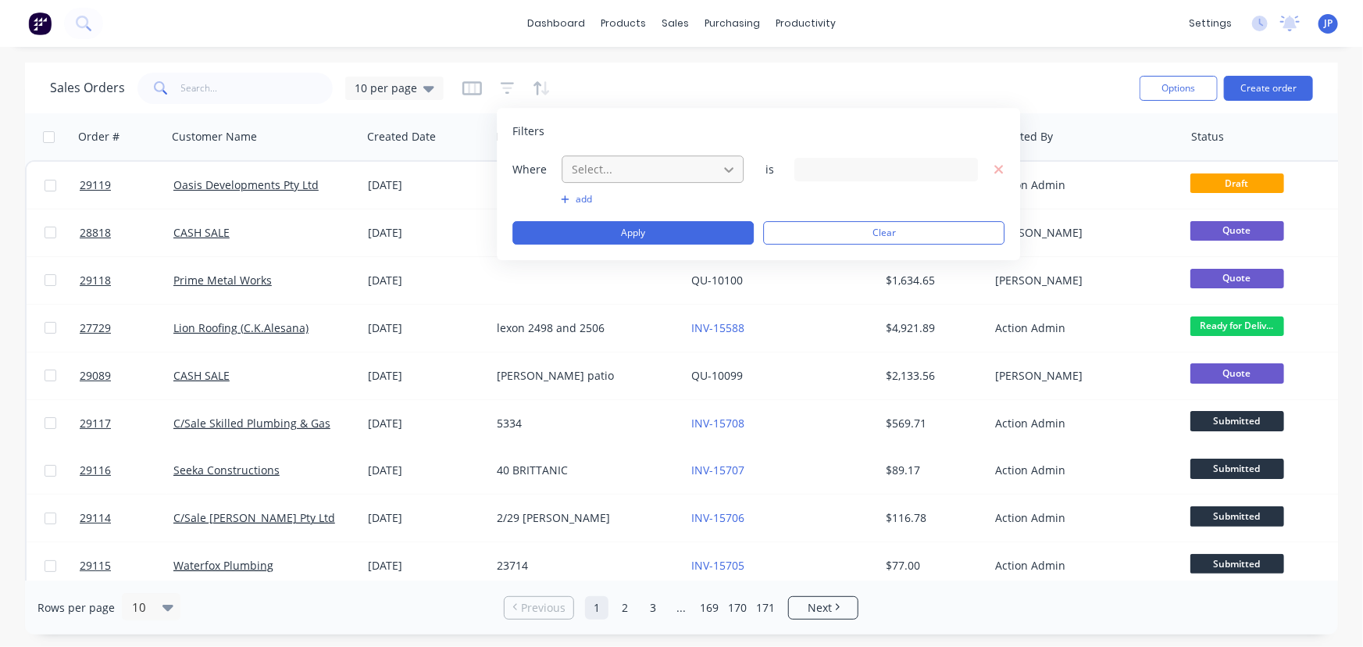
click at [728, 180] on div at bounding box center [729, 169] width 28 height 28
click at [705, 106] on div "Customers" at bounding box center [730, 106] width 56 height 14
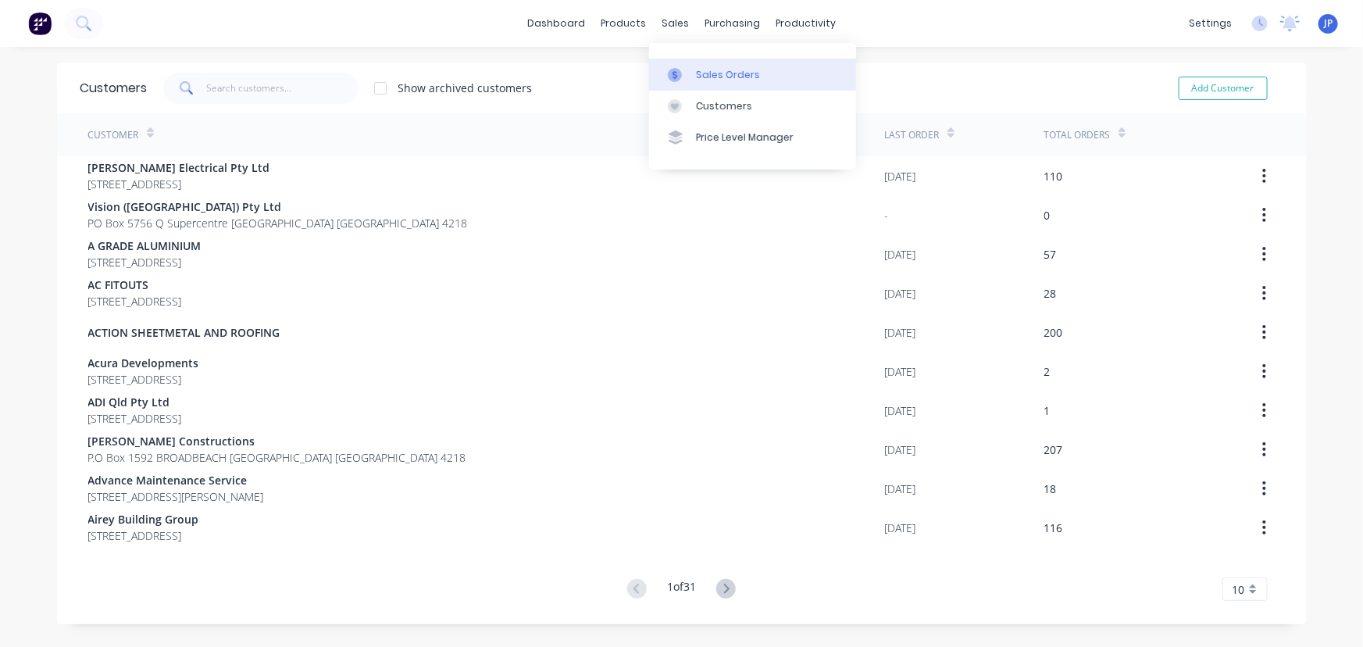
click at [679, 70] on icon at bounding box center [675, 75] width 14 height 14
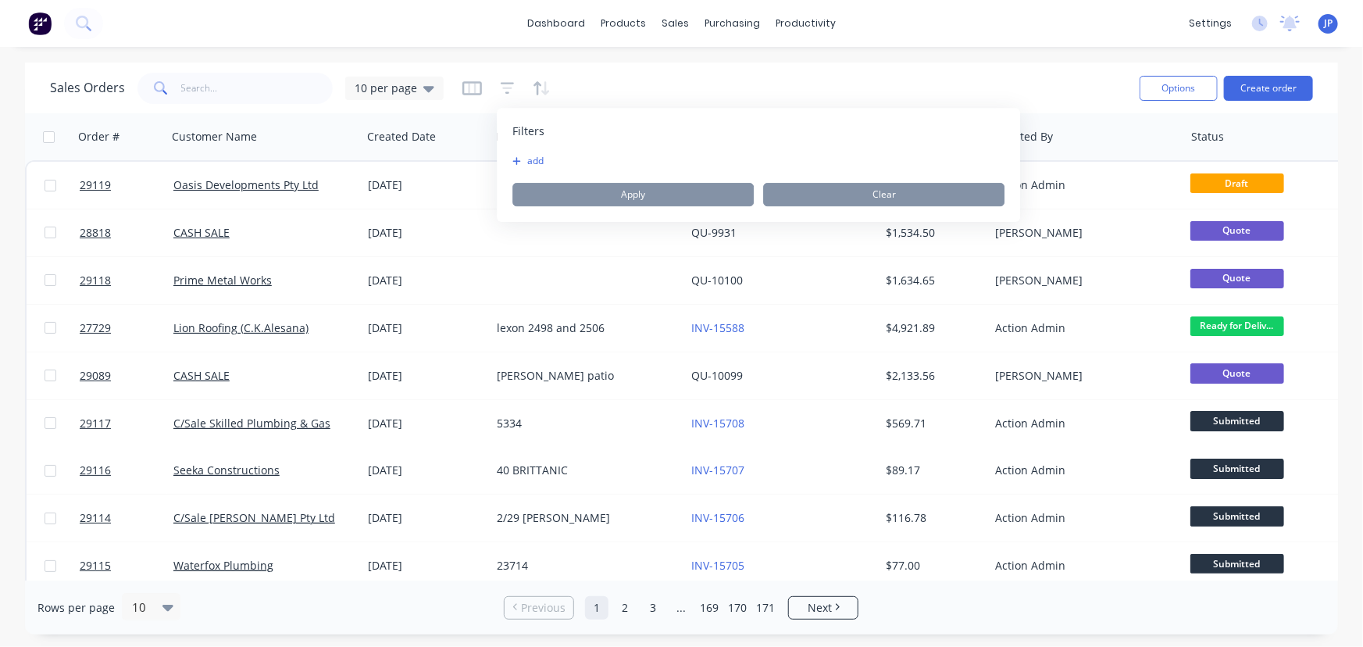
click at [539, 159] on button "add" at bounding box center [532, 161] width 39 height 13
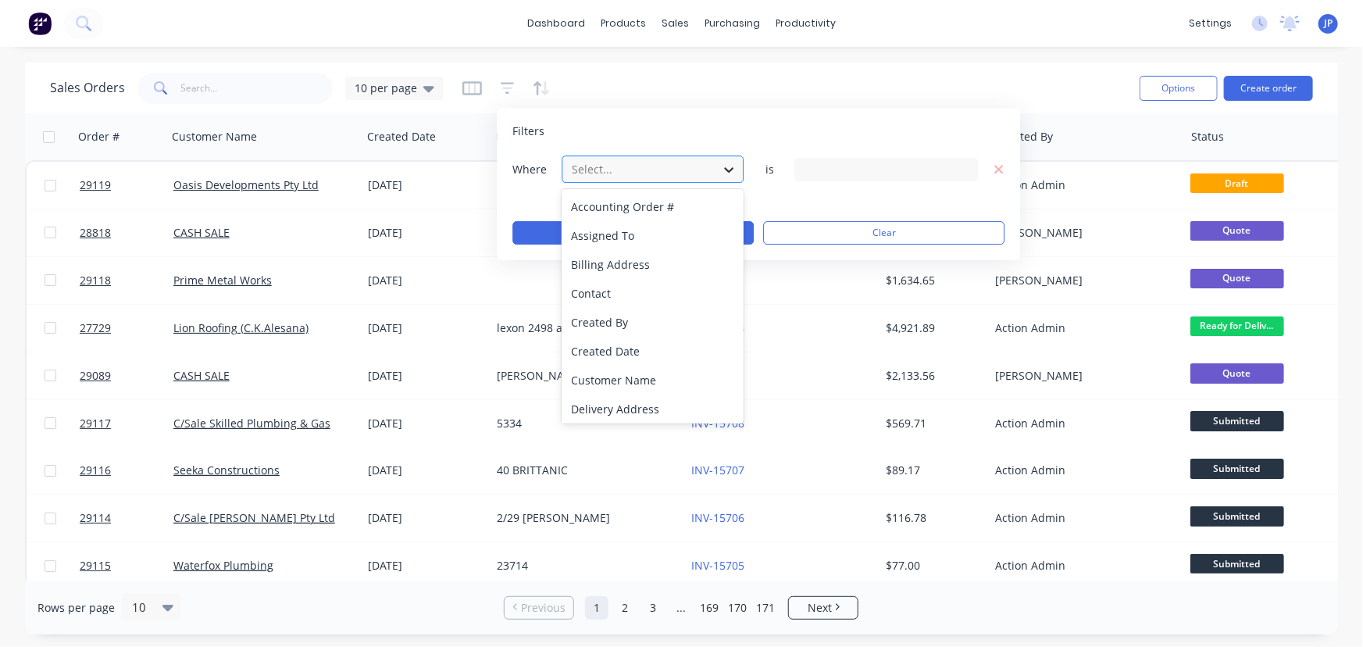
click at [738, 171] on div at bounding box center [729, 169] width 28 height 28
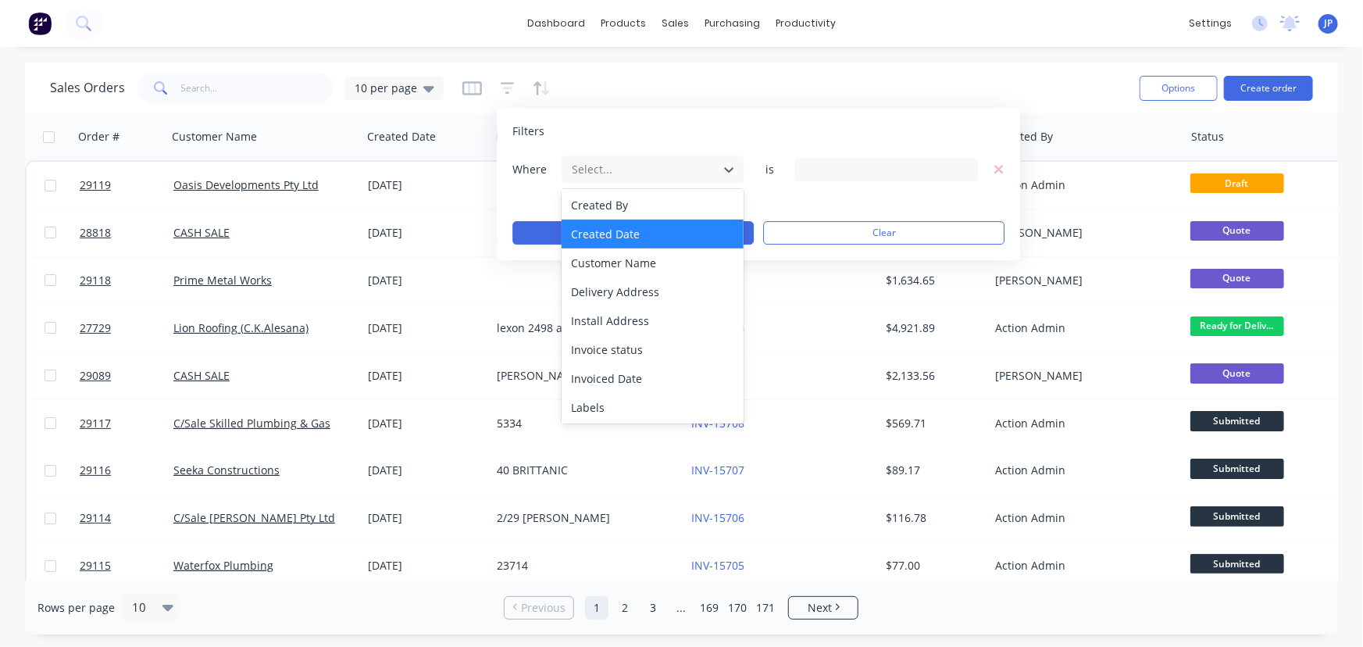
scroll to position [141, 0]
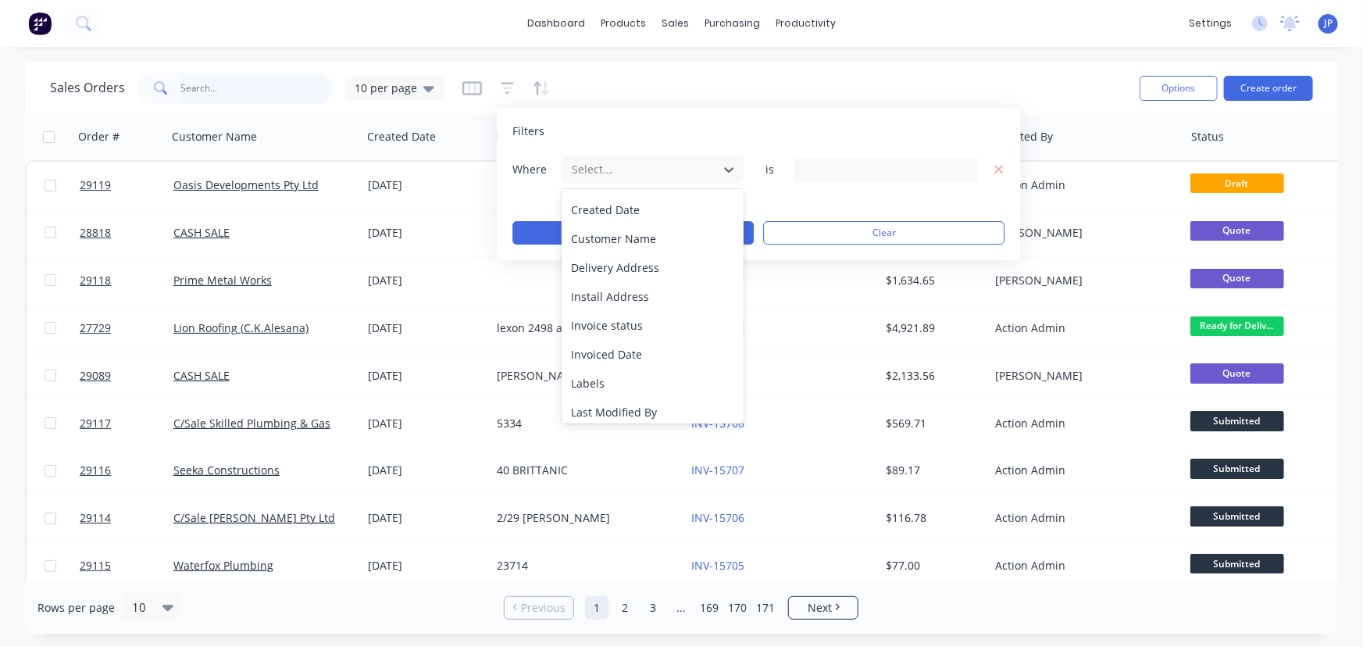
click at [267, 95] on input "text" at bounding box center [257, 88] width 152 height 31
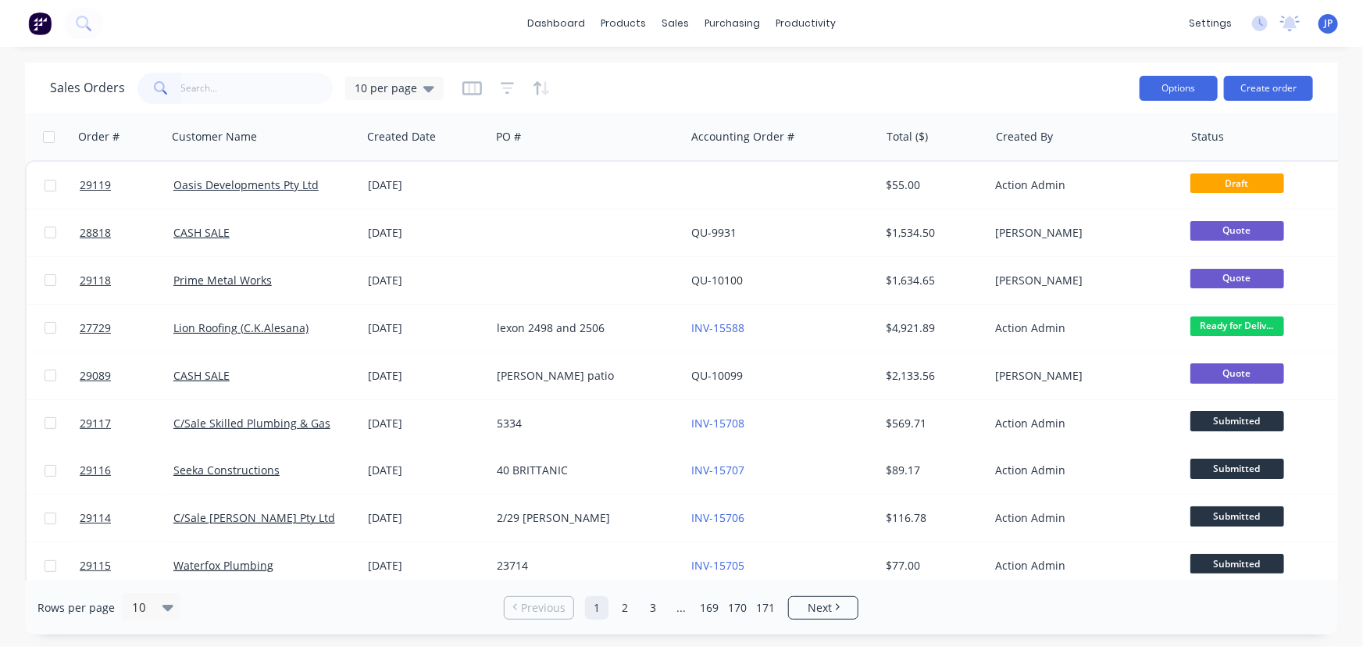
click at [1159, 88] on button "Options" at bounding box center [1179, 88] width 78 height 25
click at [245, 85] on input "text" at bounding box center [257, 88] width 152 height 31
click at [695, 100] on div at bounding box center [684, 106] width 23 height 14
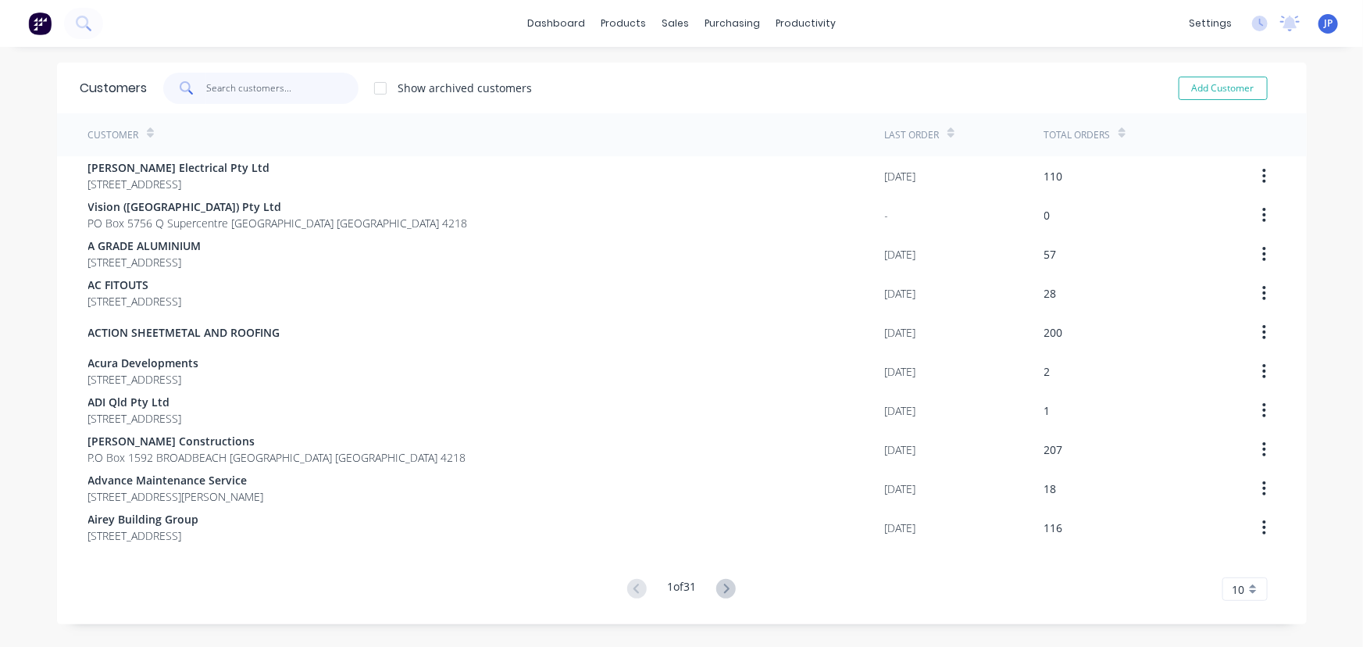
click at [262, 89] on input "text" at bounding box center [282, 88] width 152 height 31
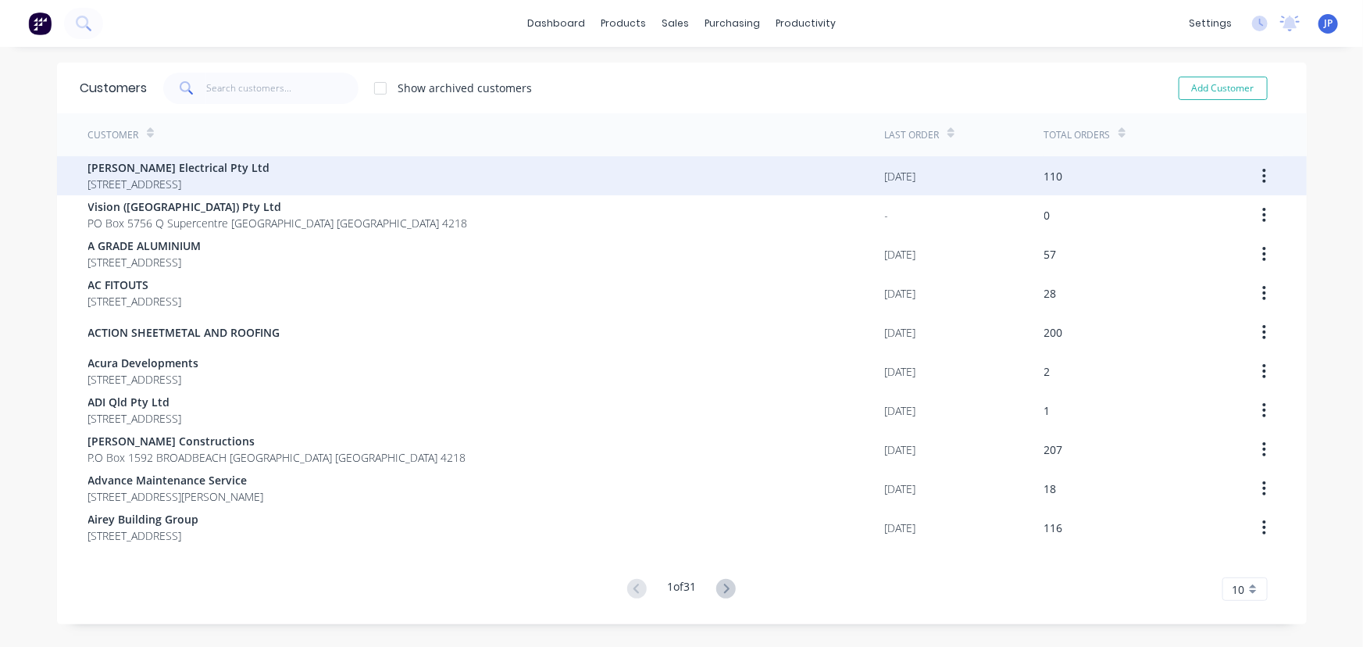
click at [254, 184] on span "[STREET_ADDRESS]" at bounding box center [179, 184] width 182 height 16
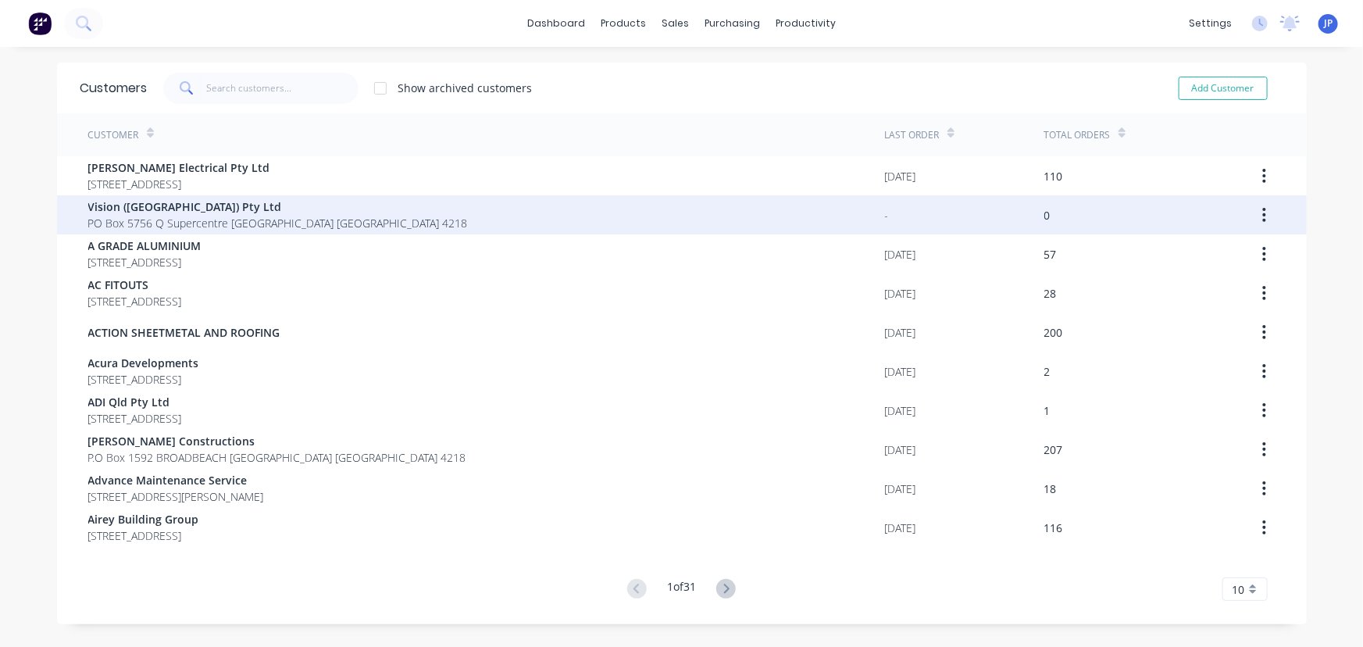
click at [179, 215] on span "PO Box 5756 Q Supercentre [GEOGRAPHIC_DATA] [GEOGRAPHIC_DATA] 4218" at bounding box center [278, 223] width 380 height 16
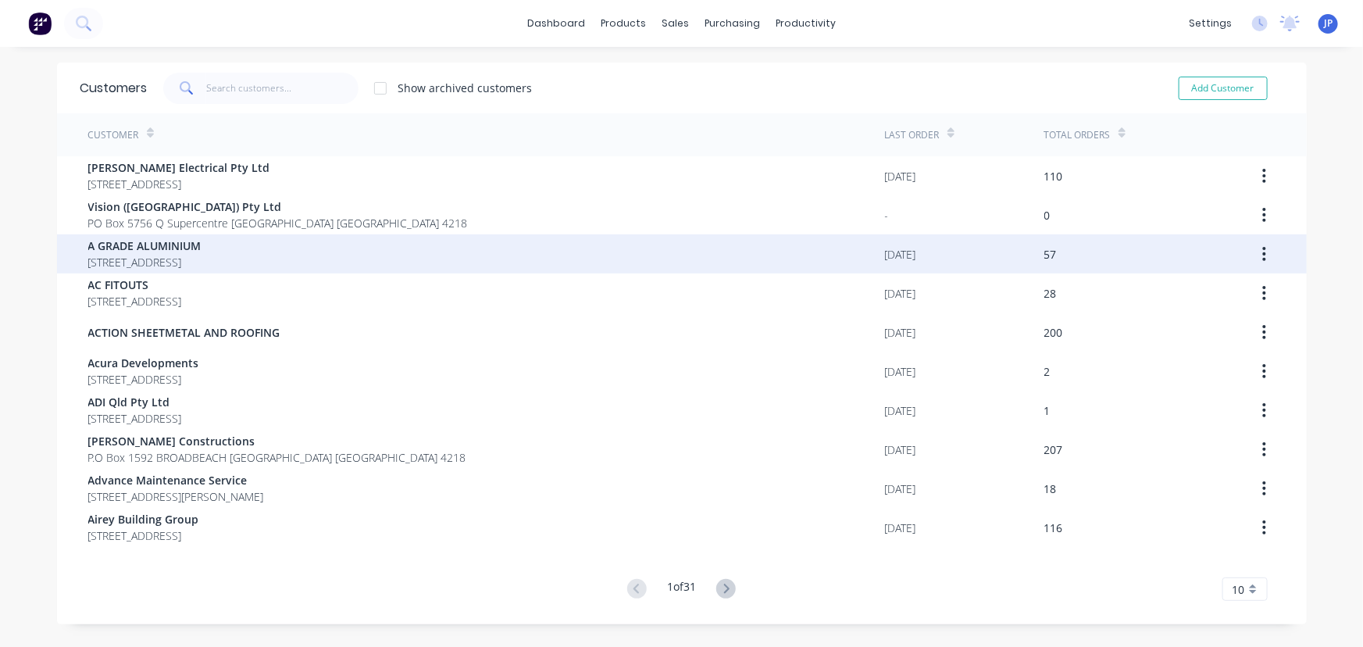
click at [149, 243] on span "A GRADE ALUMINIUM" at bounding box center [144, 246] width 113 height 16
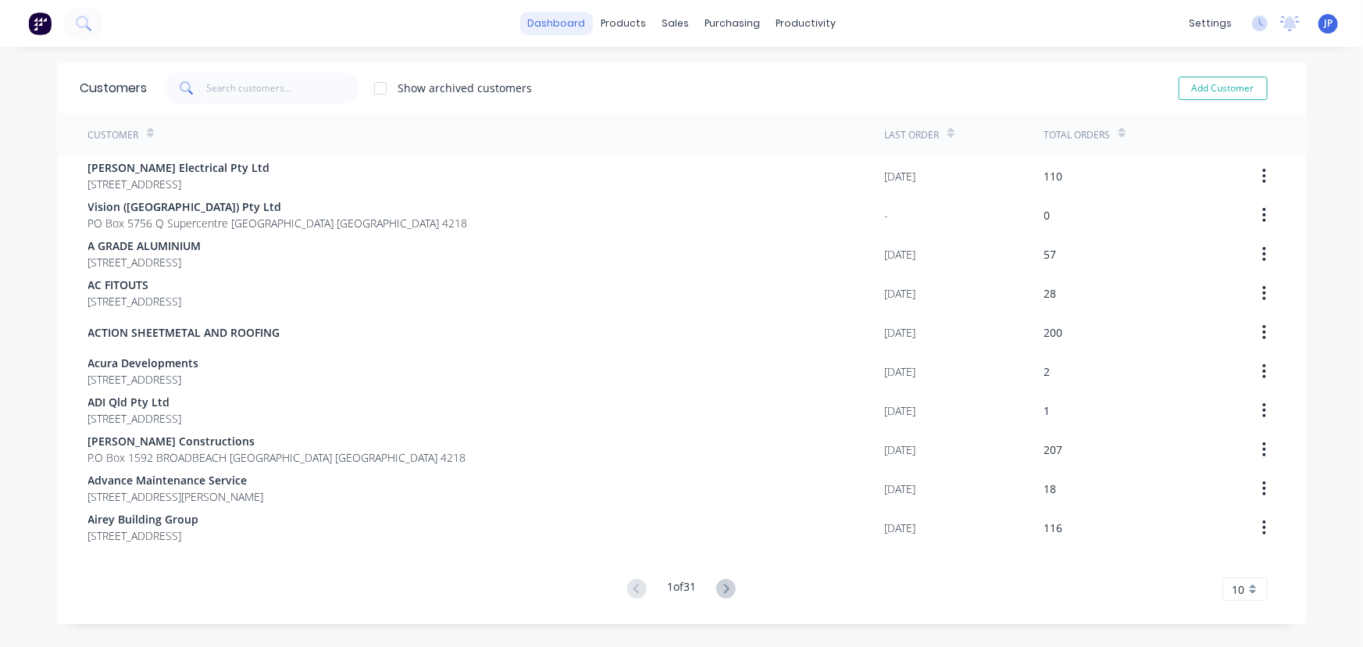
click at [571, 25] on link "dashboard" at bounding box center [556, 23] width 73 height 23
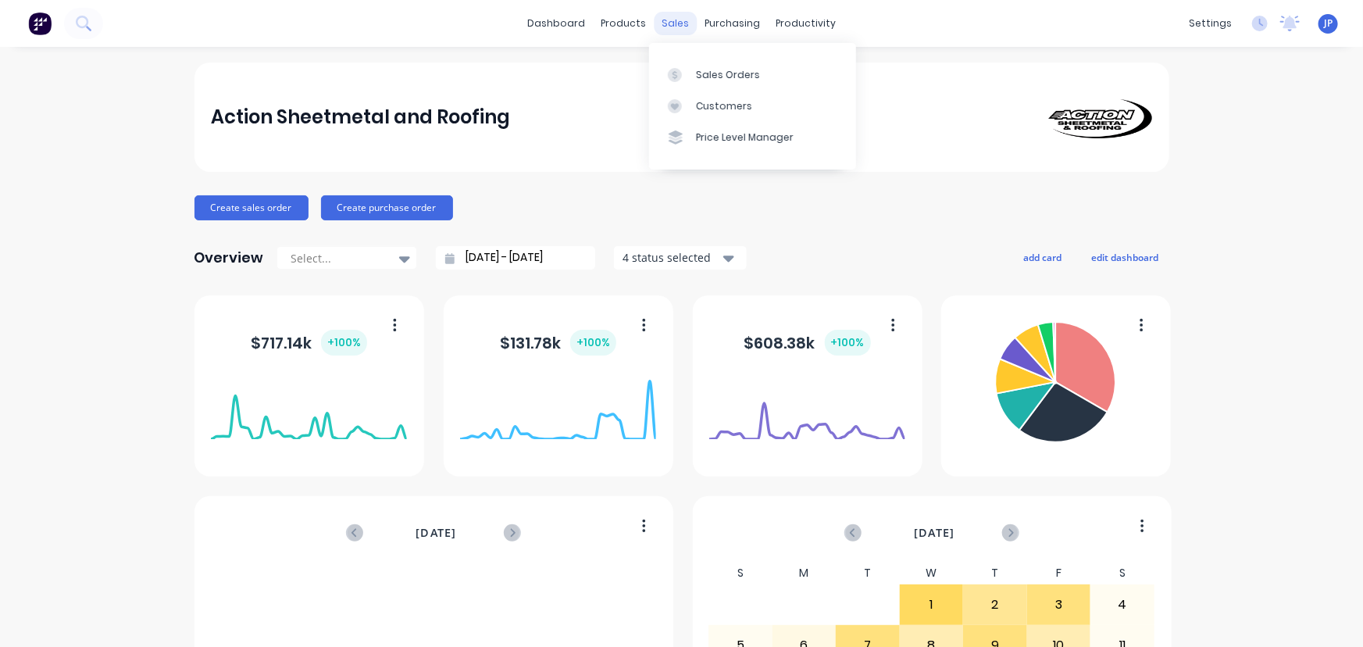
click at [671, 23] on div "sales" at bounding box center [675, 23] width 43 height 23
click at [732, 79] on div "Sales Orders" at bounding box center [728, 75] width 64 height 14
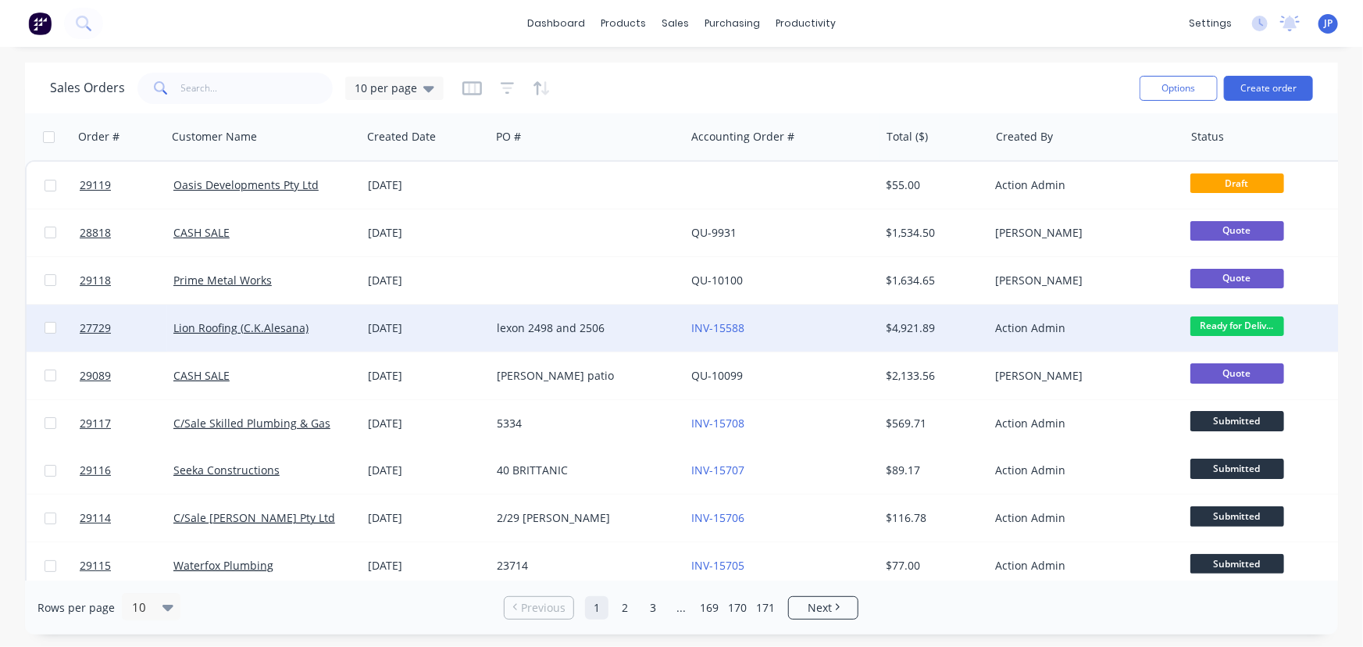
click at [557, 320] on div "lexon 2498 and 2506" at bounding box center [588, 328] width 195 height 47
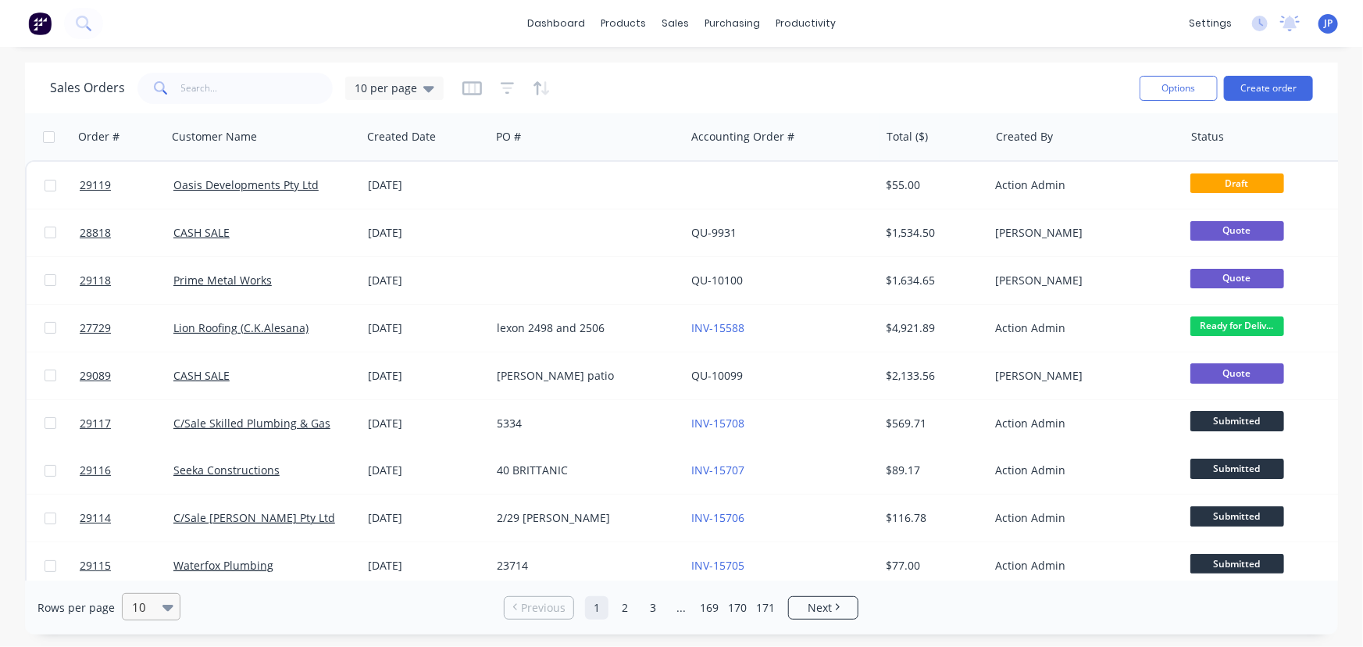
click at [163, 609] on icon at bounding box center [168, 606] width 11 height 17
click at [141, 573] on div "100" at bounding box center [149, 569] width 59 height 29
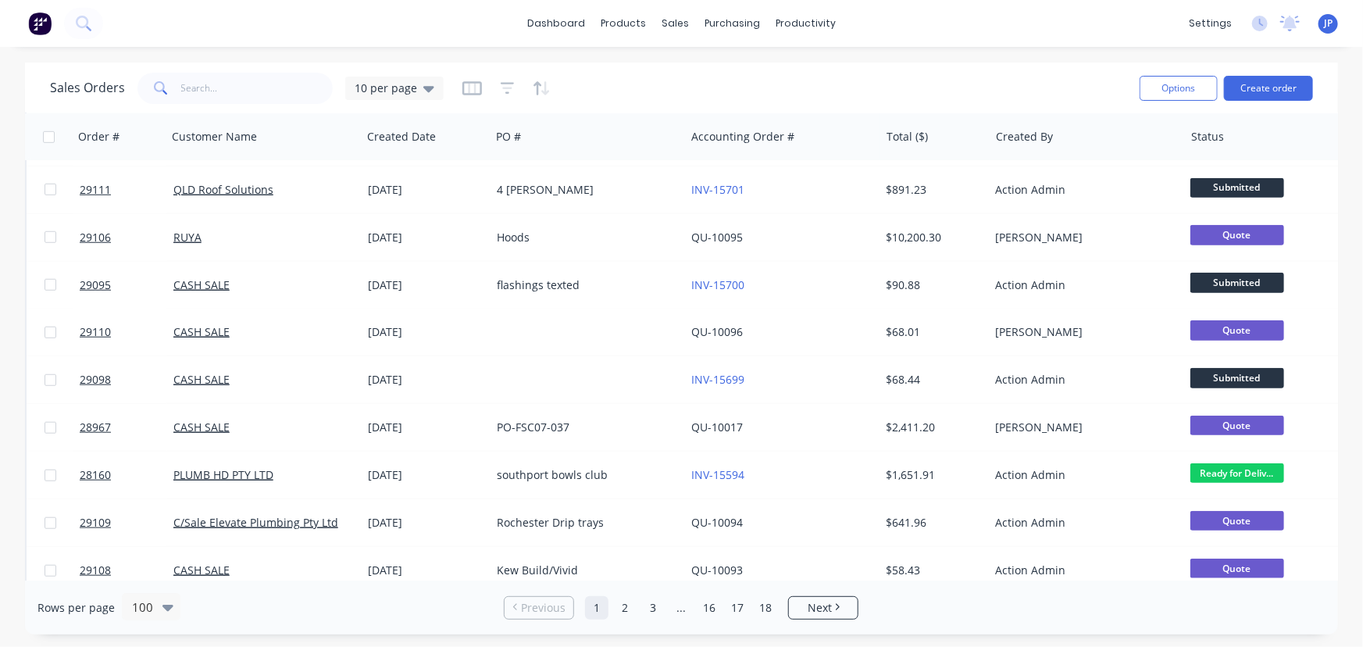
scroll to position [705, 0]
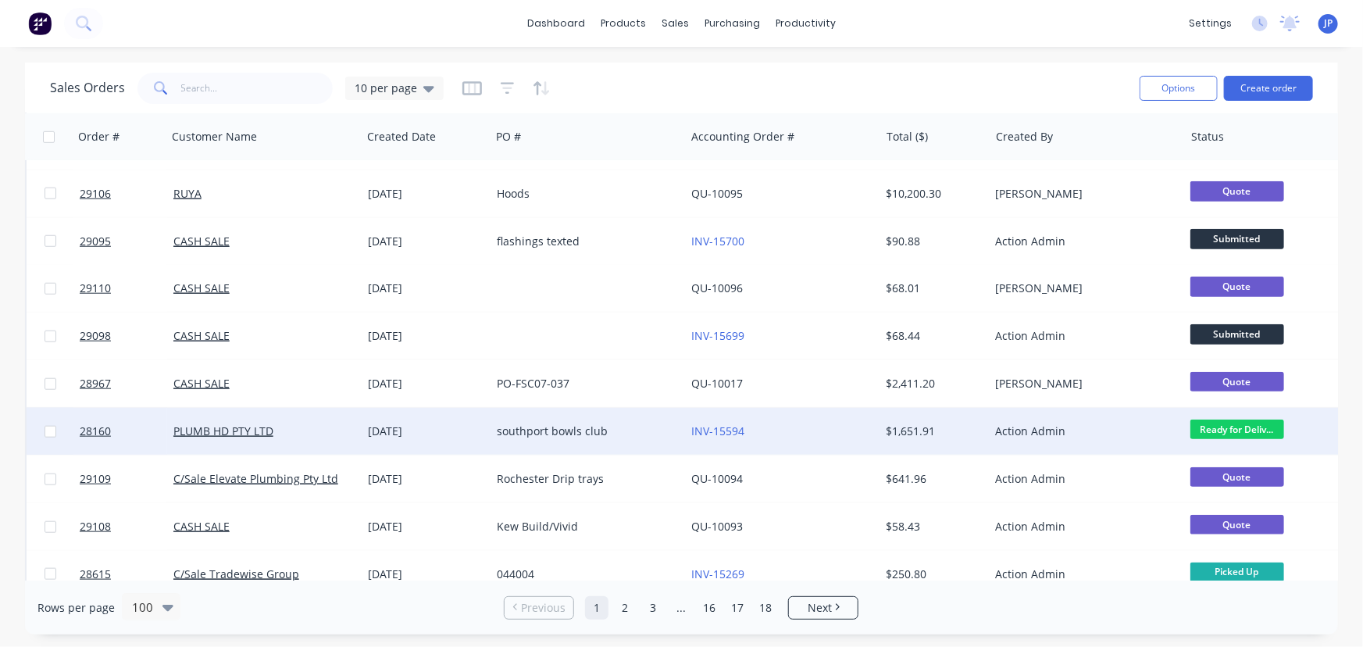
click at [595, 433] on div "southport bowls club" at bounding box center [583, 431] width 173 height 16
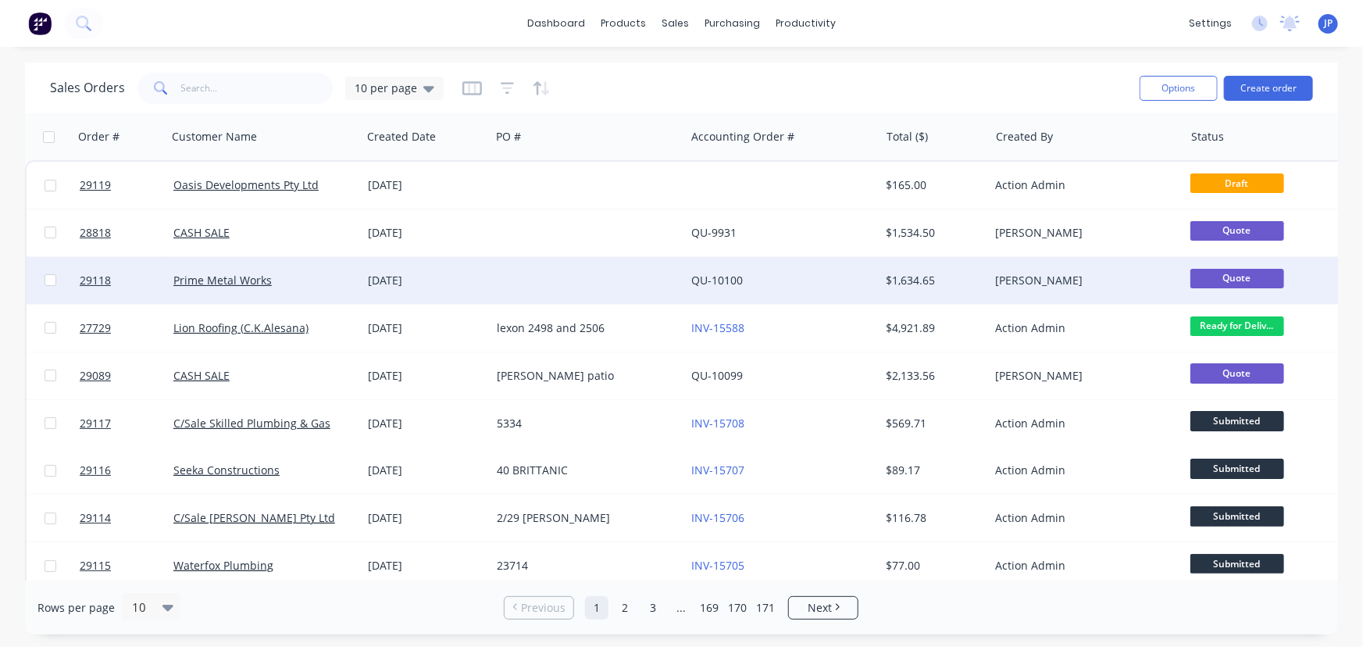
scroll to position [63, 0]
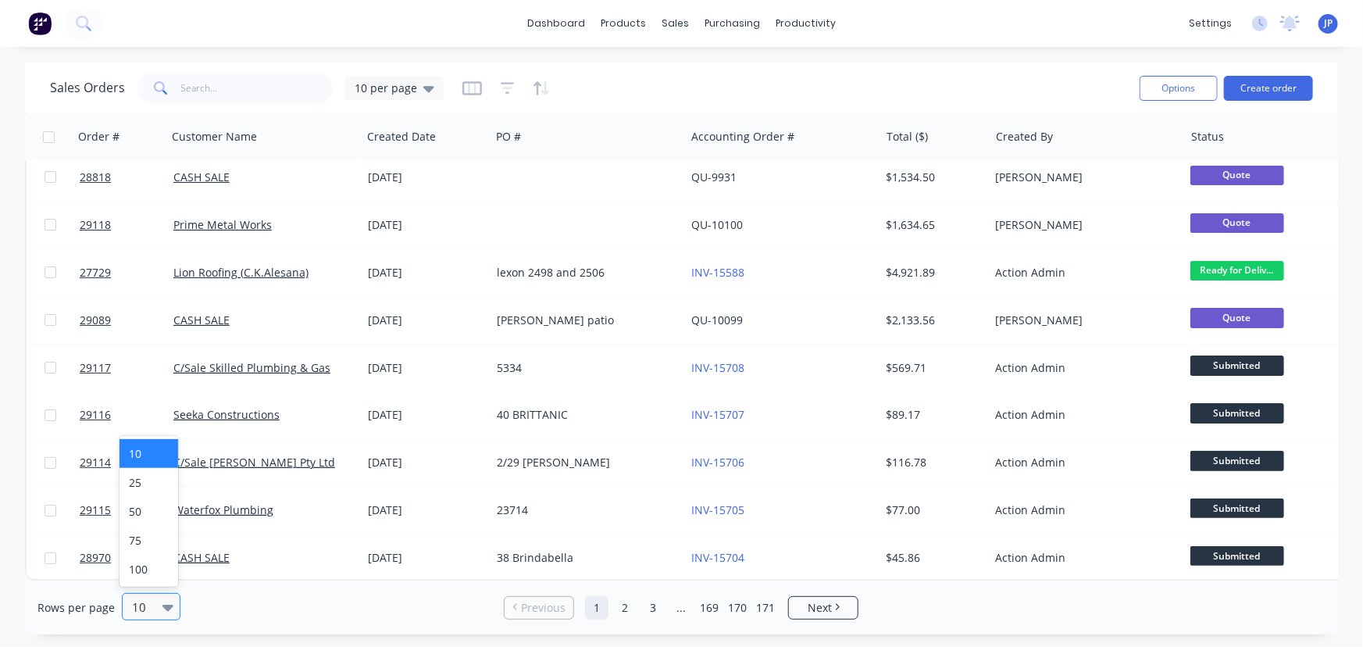
click at [164, 605] on icon at bounding box center [168, 608] width 11 height 6
click at [158, 574] on div "100" at bounding box center [149, 569] width 59 height 29
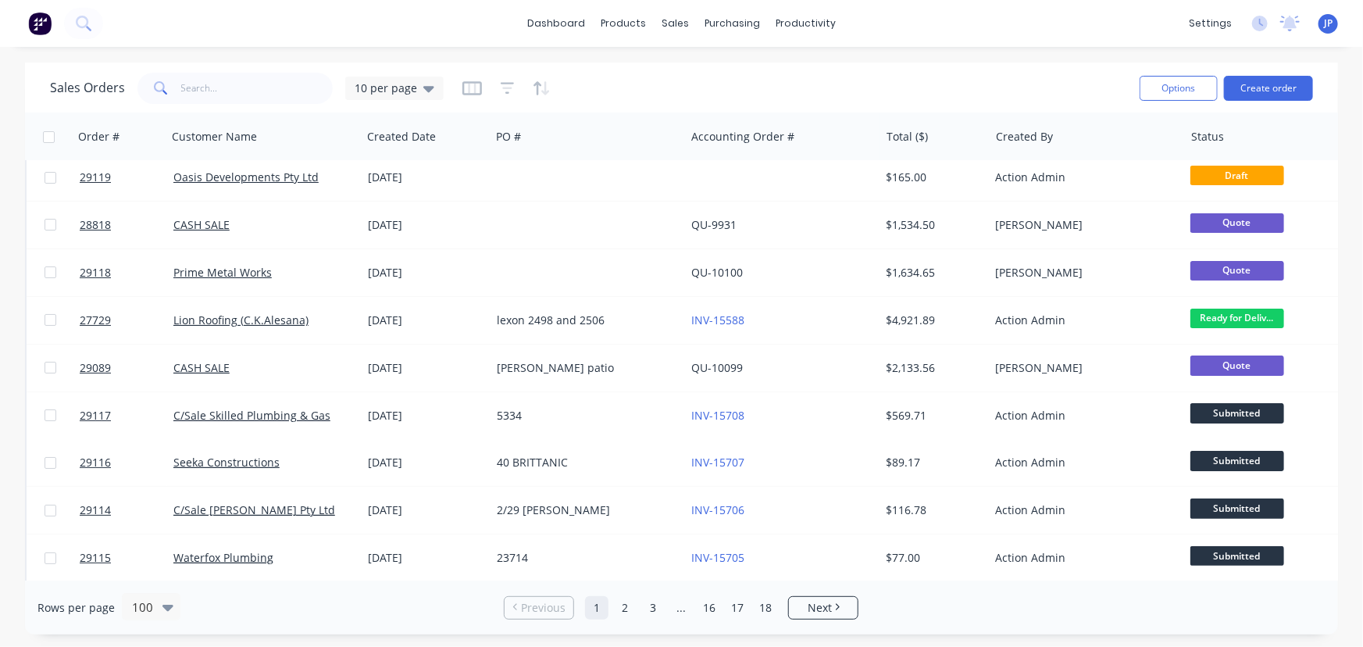
scroll to position [0, 0]
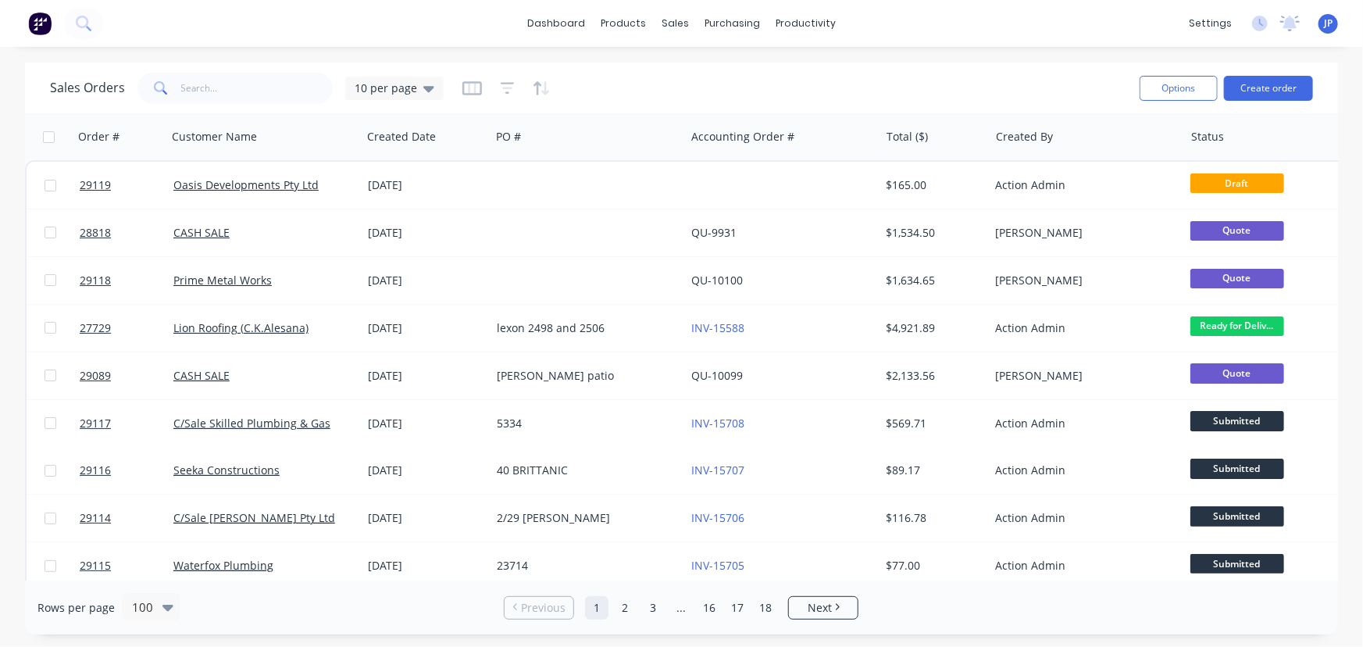
drag, startPoint x: 1338, startPoint y: 152, endPoint x: 1339, endPoint y: 163, distance: 11.0
click at [1339, 163] on div "Sales Orders 10 per page Options Create order Order # Customer Name Created Dat…" at bounding box center [681, 349] width 1363 height 572
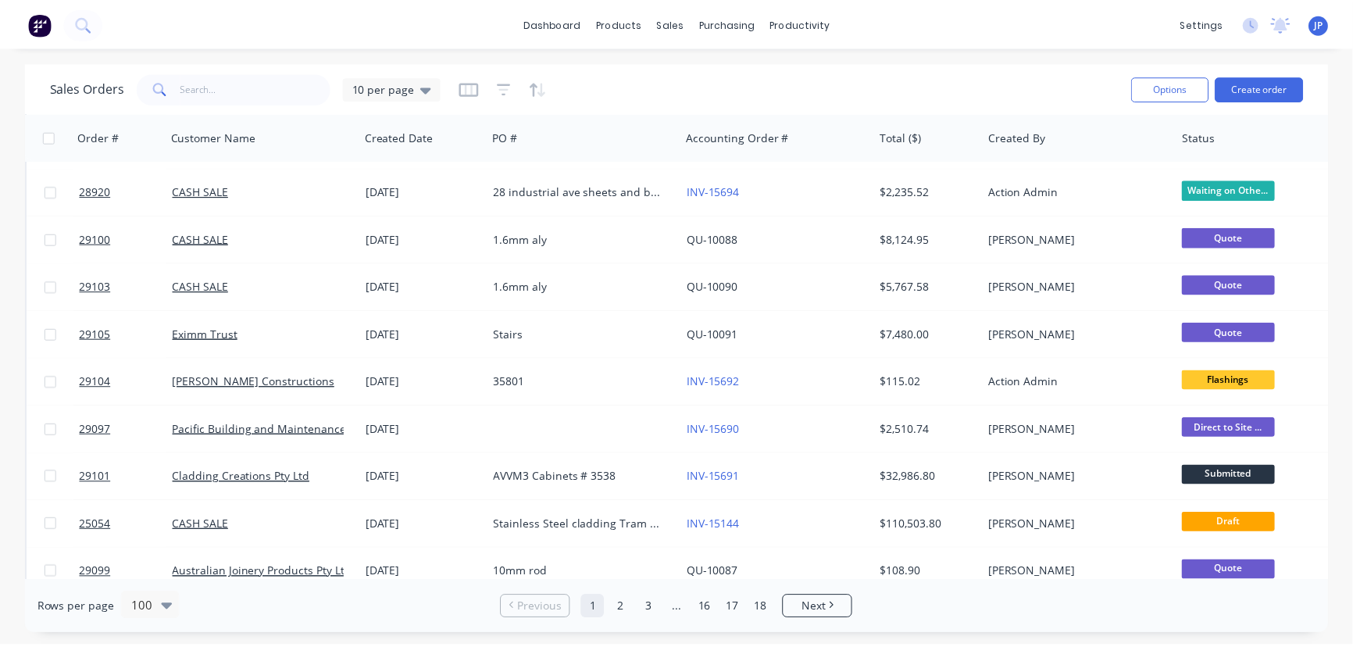
scroll to position [1377, 0]
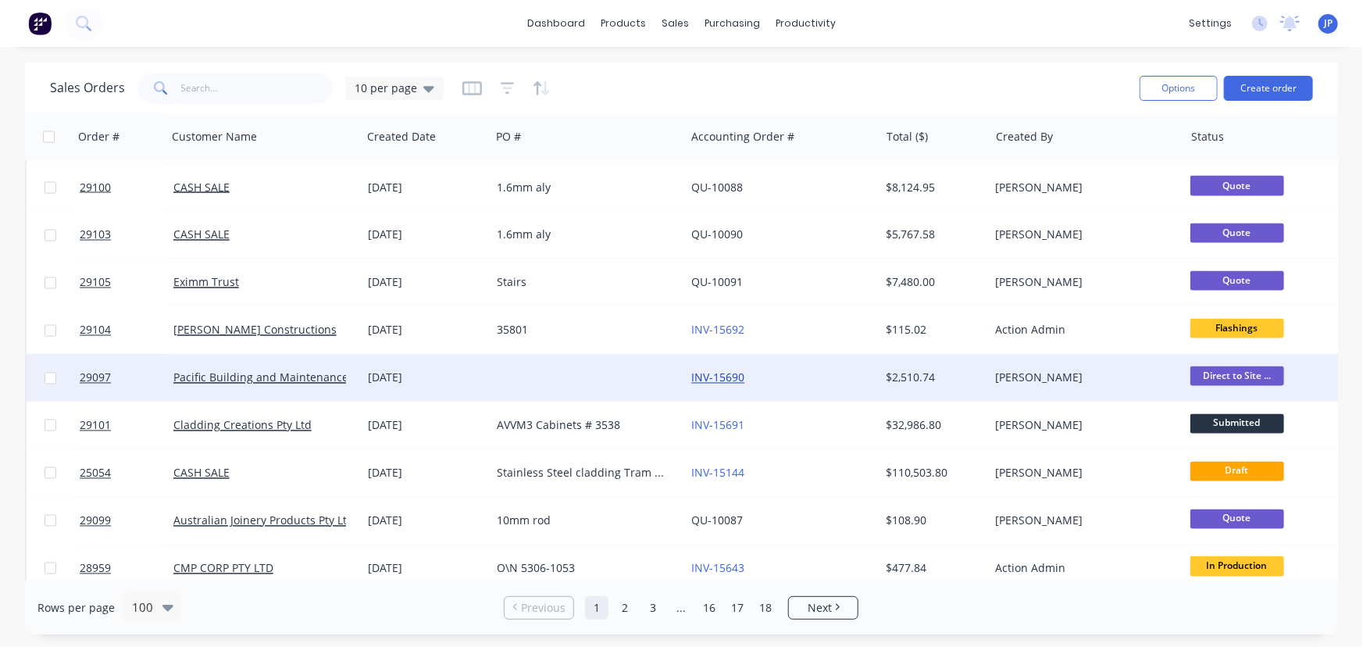
click at [742, 380] on link "INV-15690" at bounding box center [717, 377] width 53 height 15
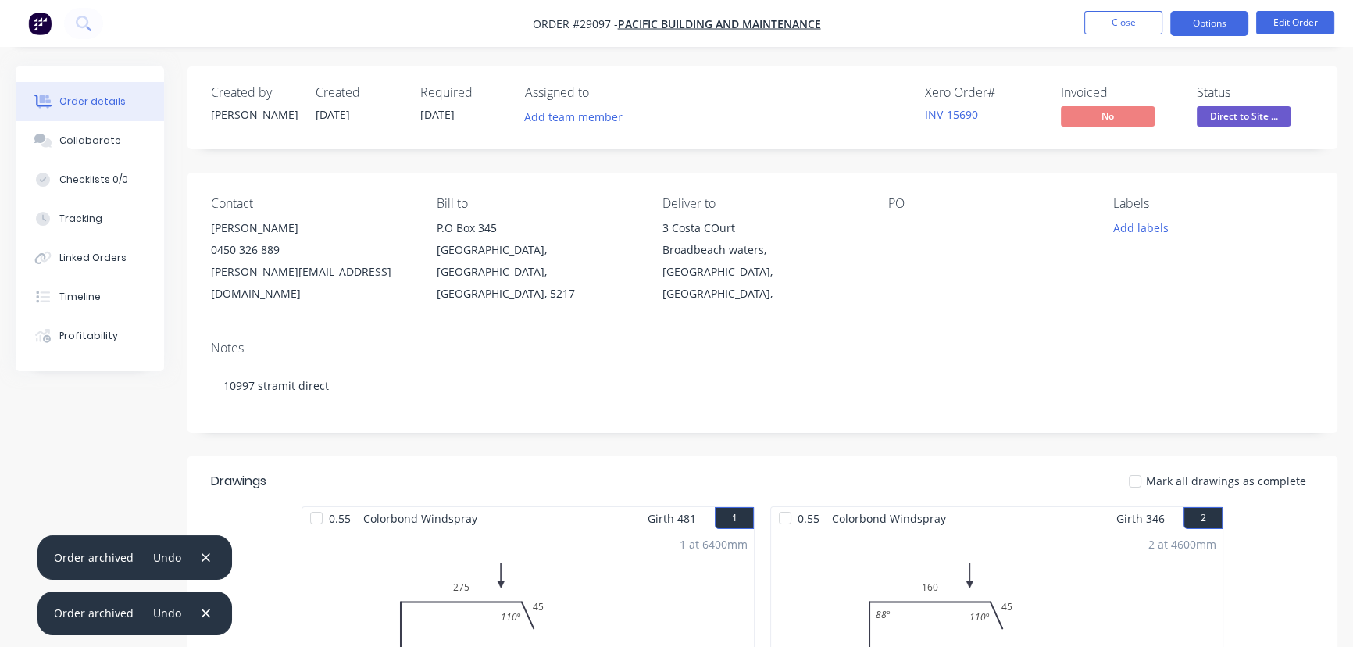
click at [1211, 25] on button "Options" at bounding box center [1209, 23] width 78 height 25
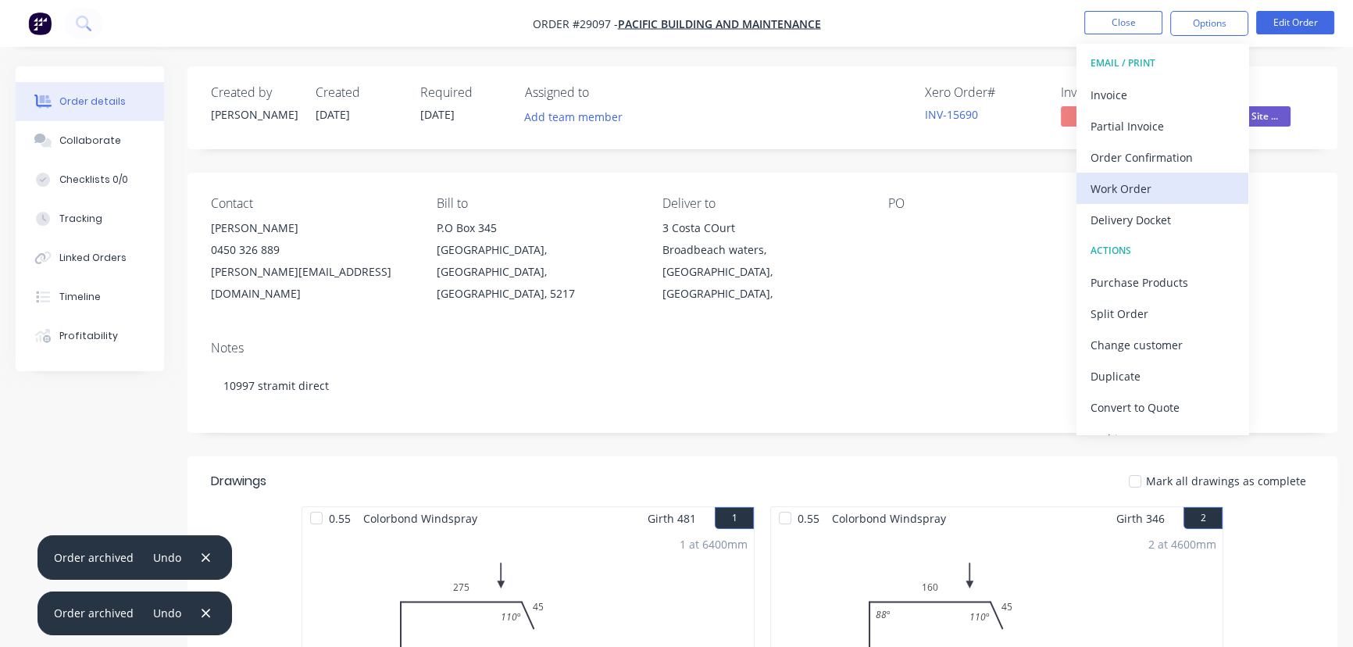
click at [1159, 182] on div "Work Order" at bounding box center [1163, 188] width 144 height 23
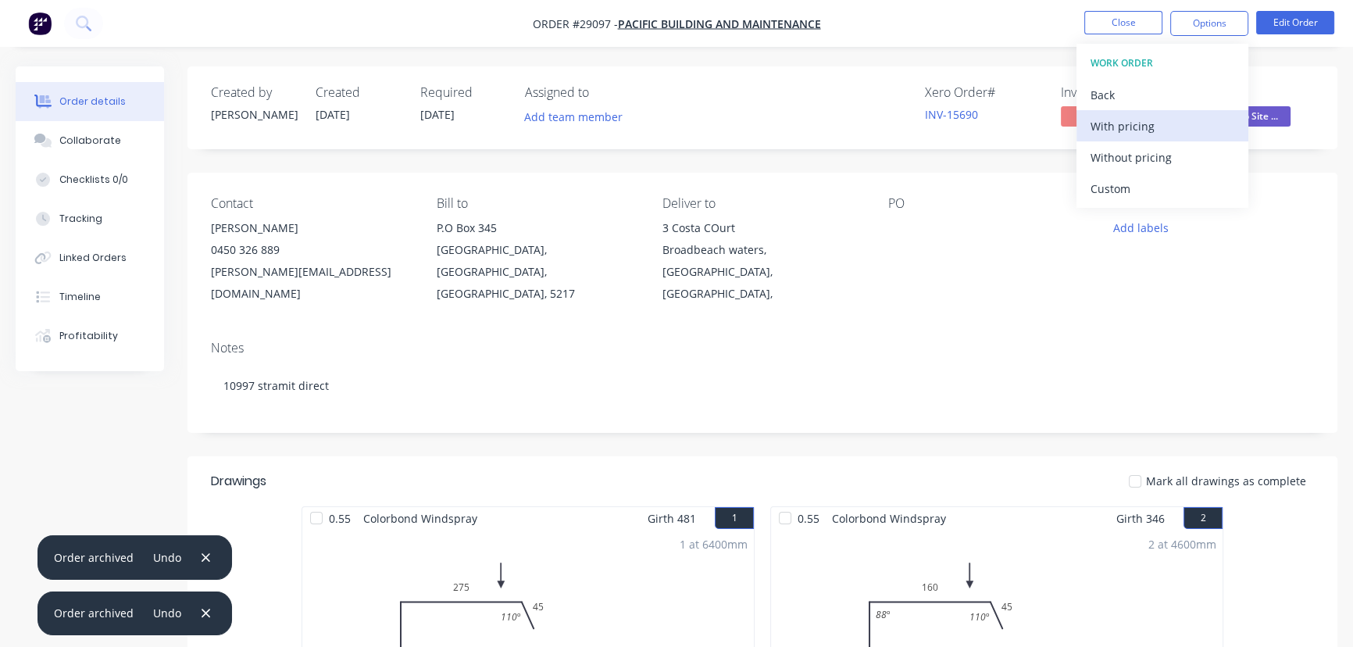
click at [1130, 128] on div "With pricing" at bounding box center [1163, 126] width 144 height 23
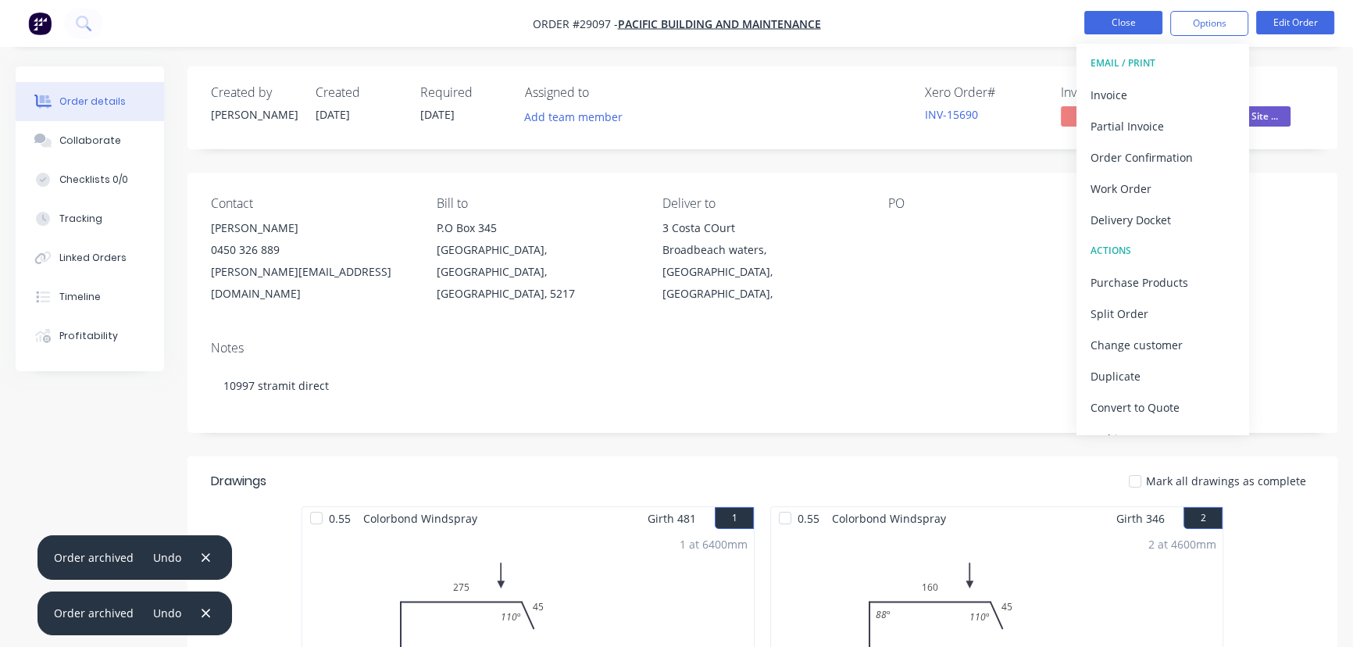
click at [1099, 26] on button "Close" at bounding box center [1123, 22] width 78 height 23
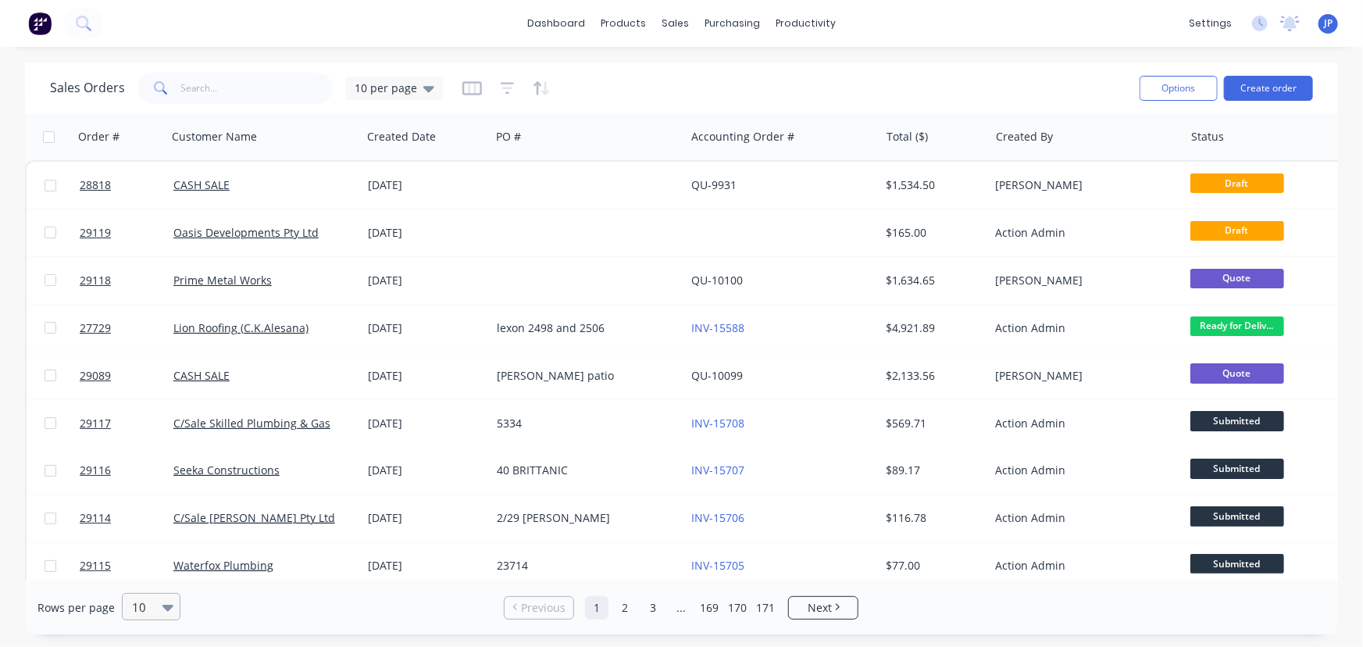
click at [158, 607] on div "10" at bounding box center [144, 607] width 37 height 26
click at [147, 574] on div "100" at bounding box center [149, 569] width 59 height 29
click at [242, 91] on input "text" at bounding box center [257, 88] width 152 height 31
type input "28980"
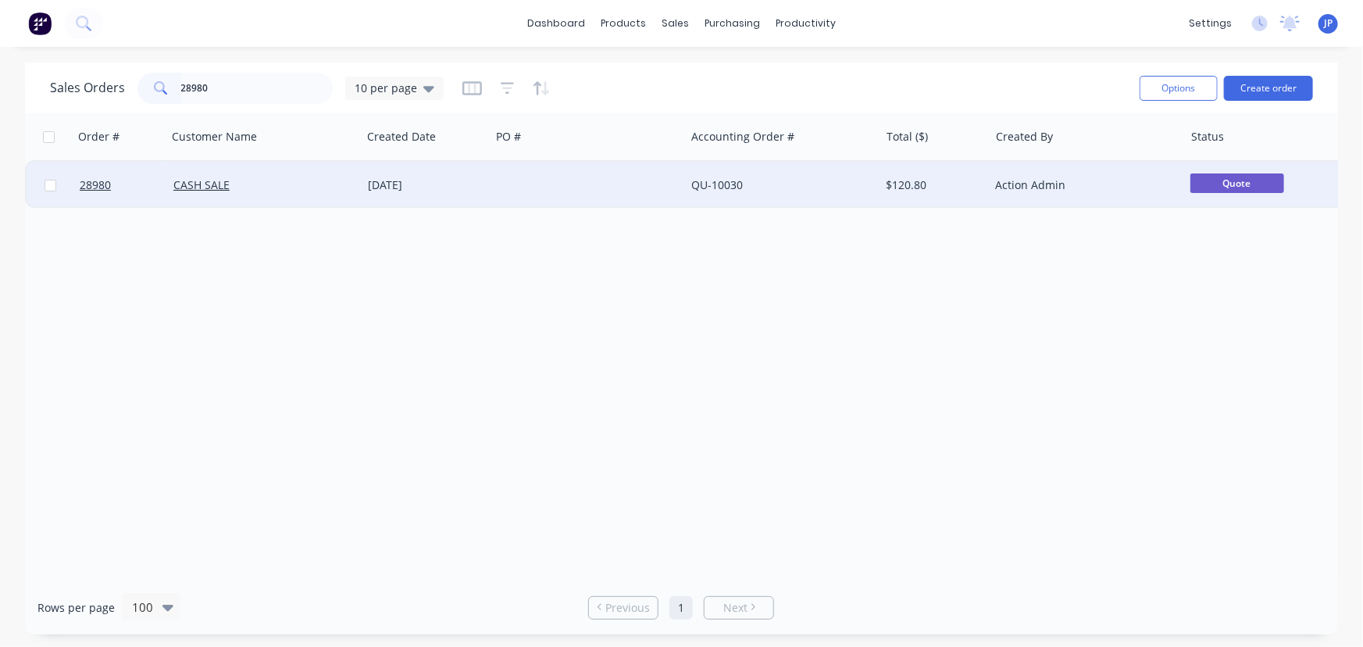
click at [396, 180] on div "[DATE]" at bounding box center [426, 185] width 116 height 16
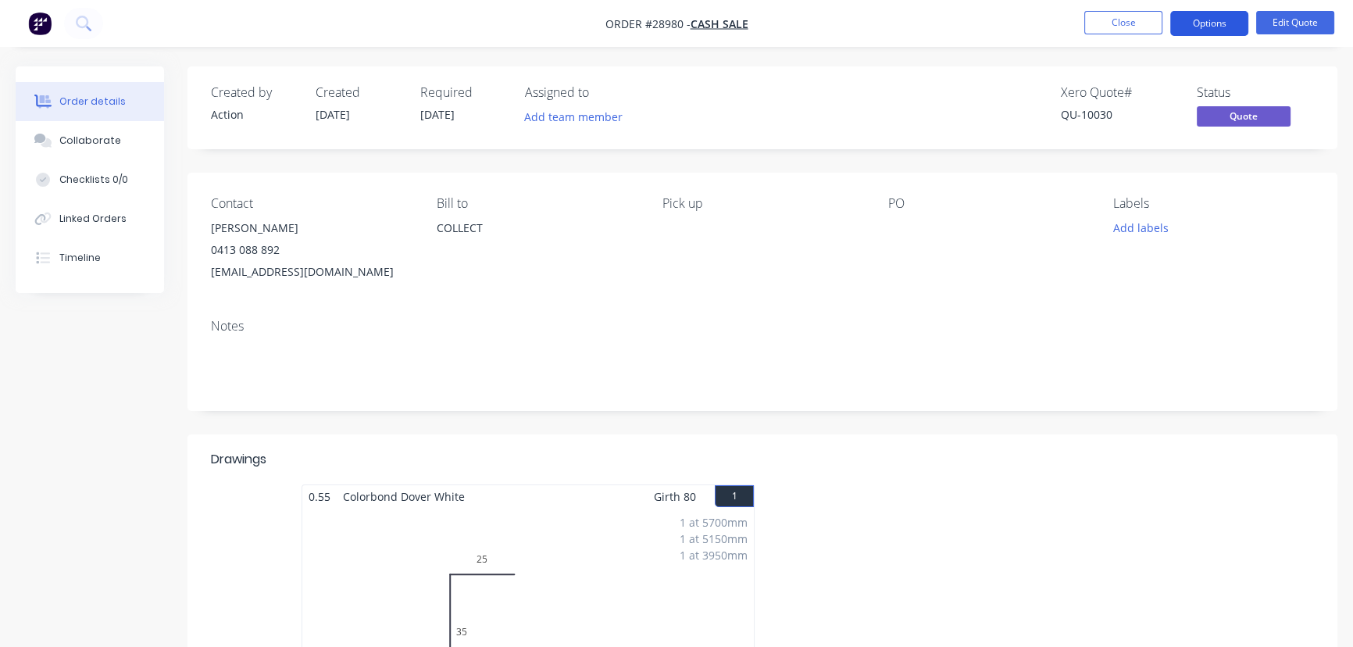
click at [1187, 28] on button "Options" at bounding box center [1209, 23] width 78 height 25
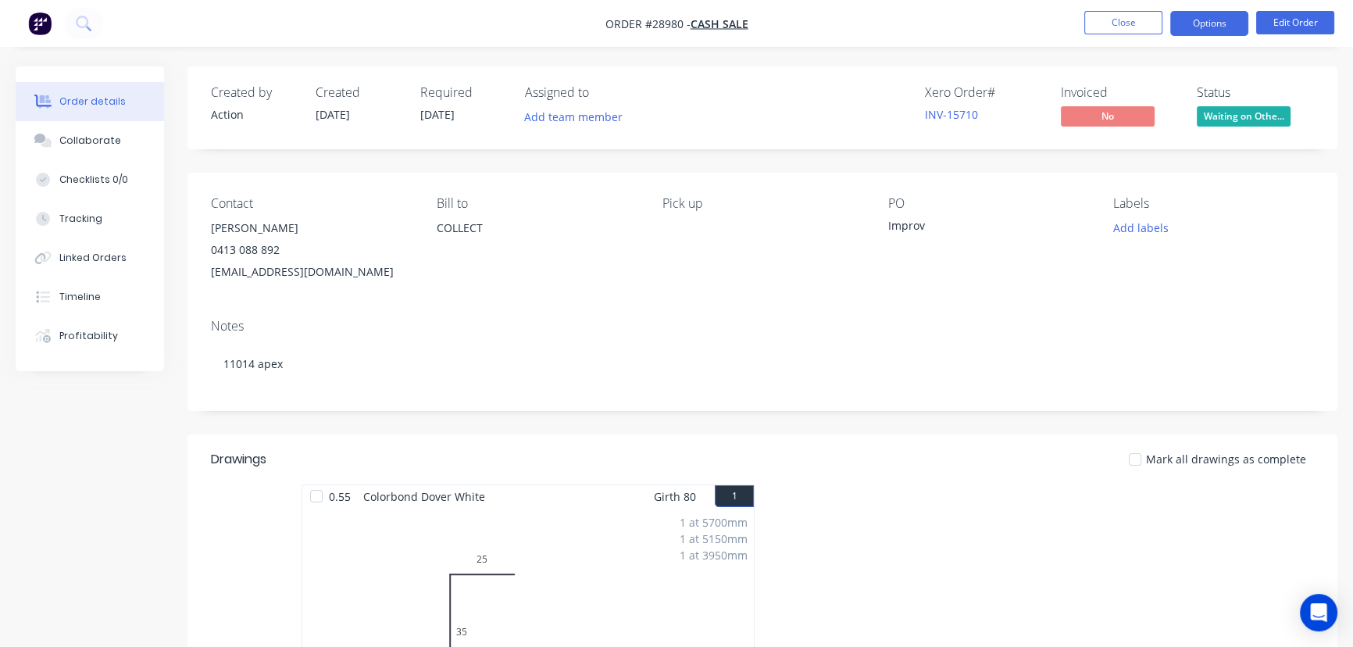
click at [1198, 28] on button "Options" at bounding box center [1209, 23] width 78 height 25
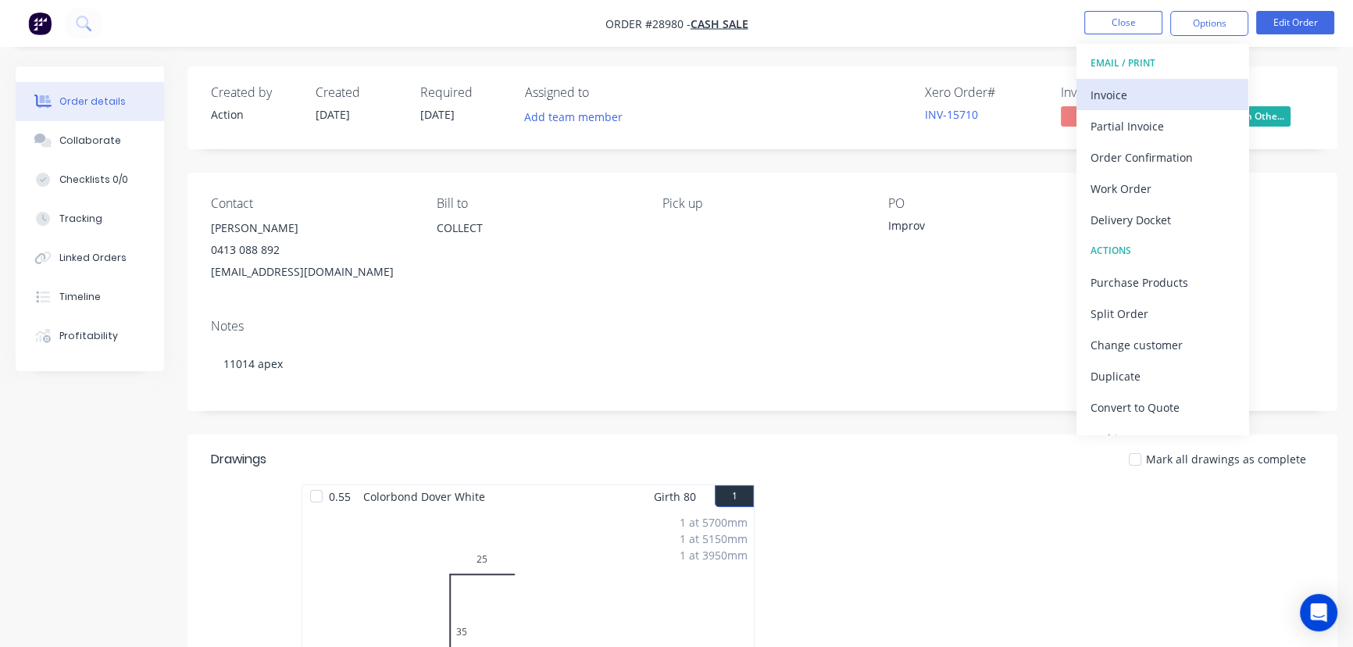
click at [1116, 96] on div "Invoice" at bounding box center [1163, 95] width 144 height 23
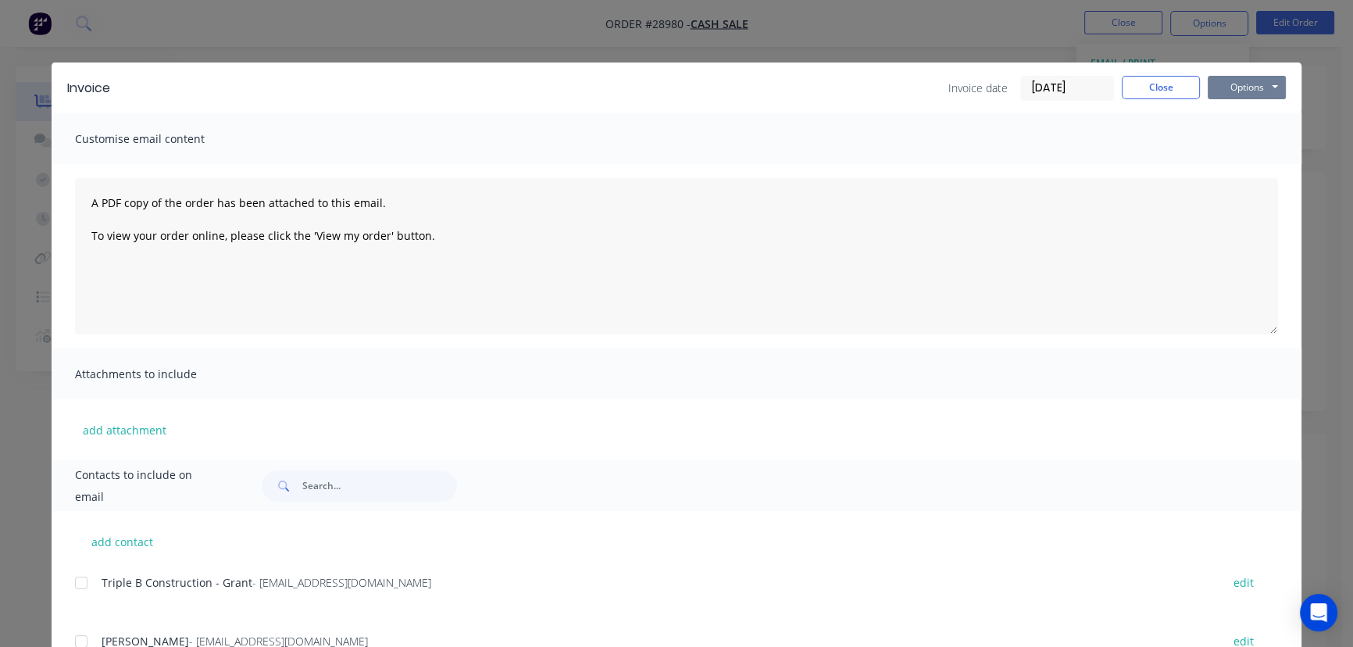
click at [1233, 96] on button "Options" at bounding box center [1247, 87] width 78 height 23
click at [1227, 131] on button "Print" at bounding box center [1258, 141] width 100 height 26
click at [1137, 84] on button "Close" at bounding box center [1161, 87] width 78 height 23
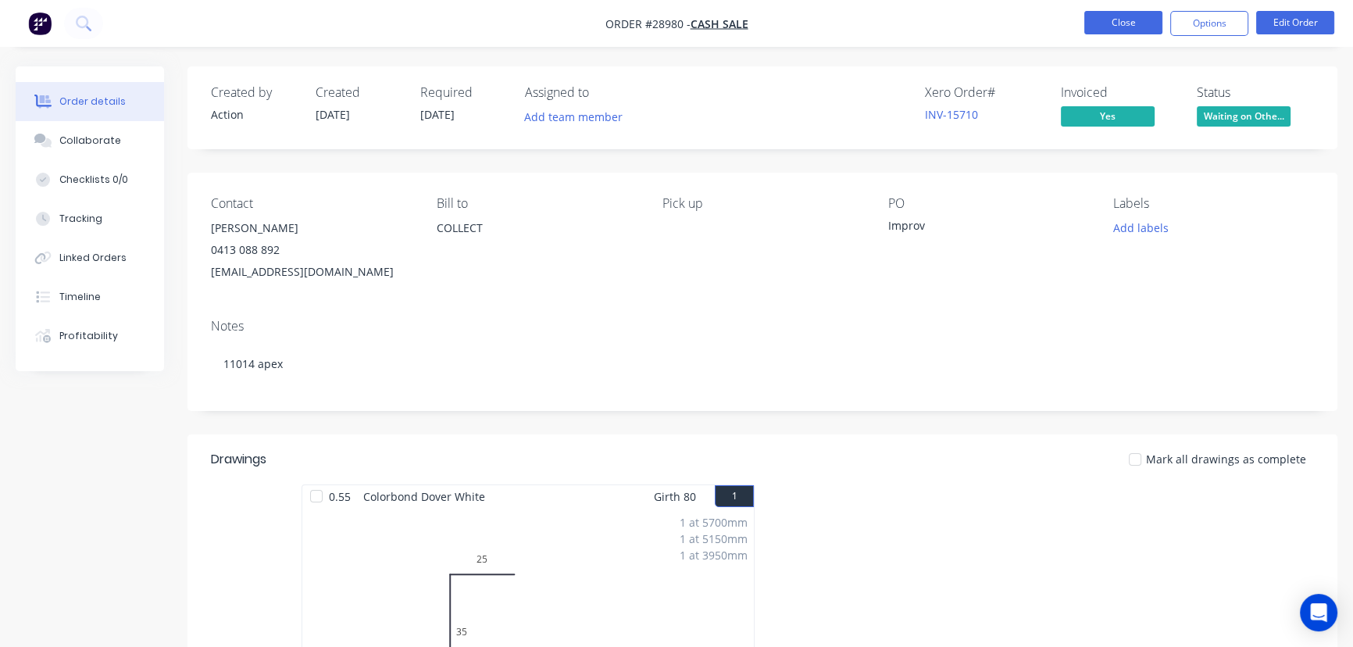
click at [1103, 23] on button "Close" at bounding box center [1123, 22] width 78 height 23
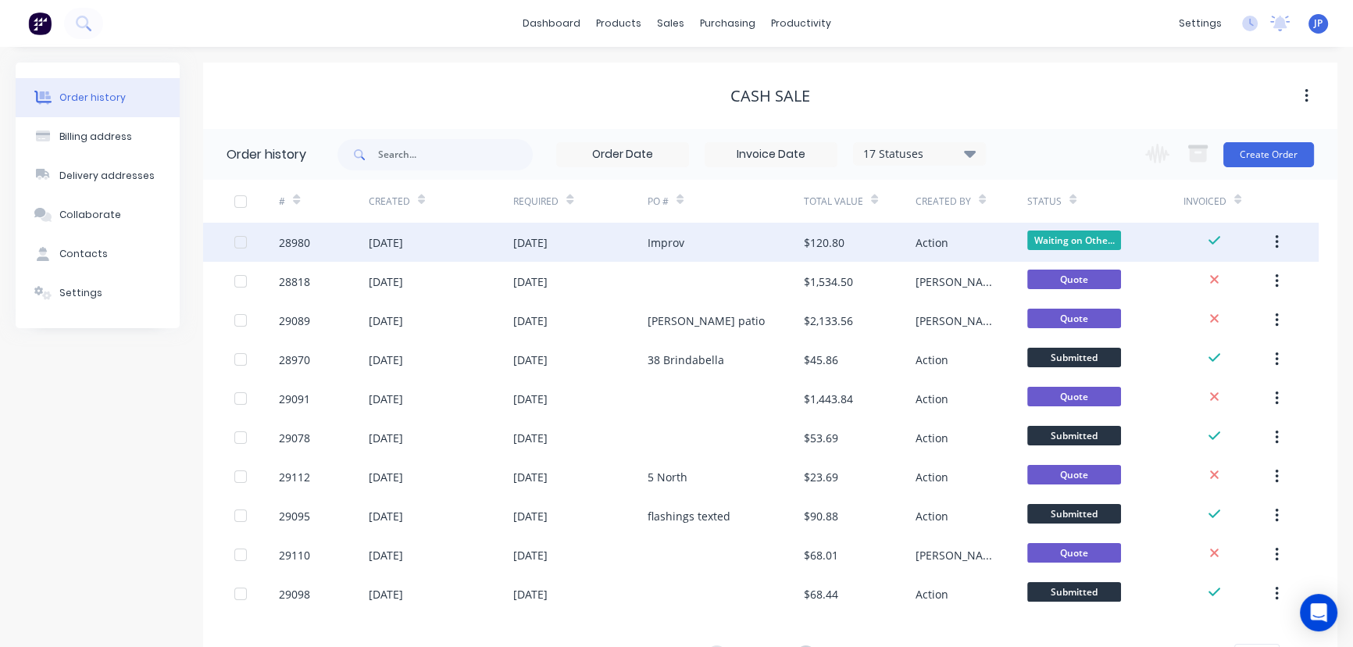
click at [403, 238] on div "[DATE]" at bounding box center [386, 242] width 34 height 16
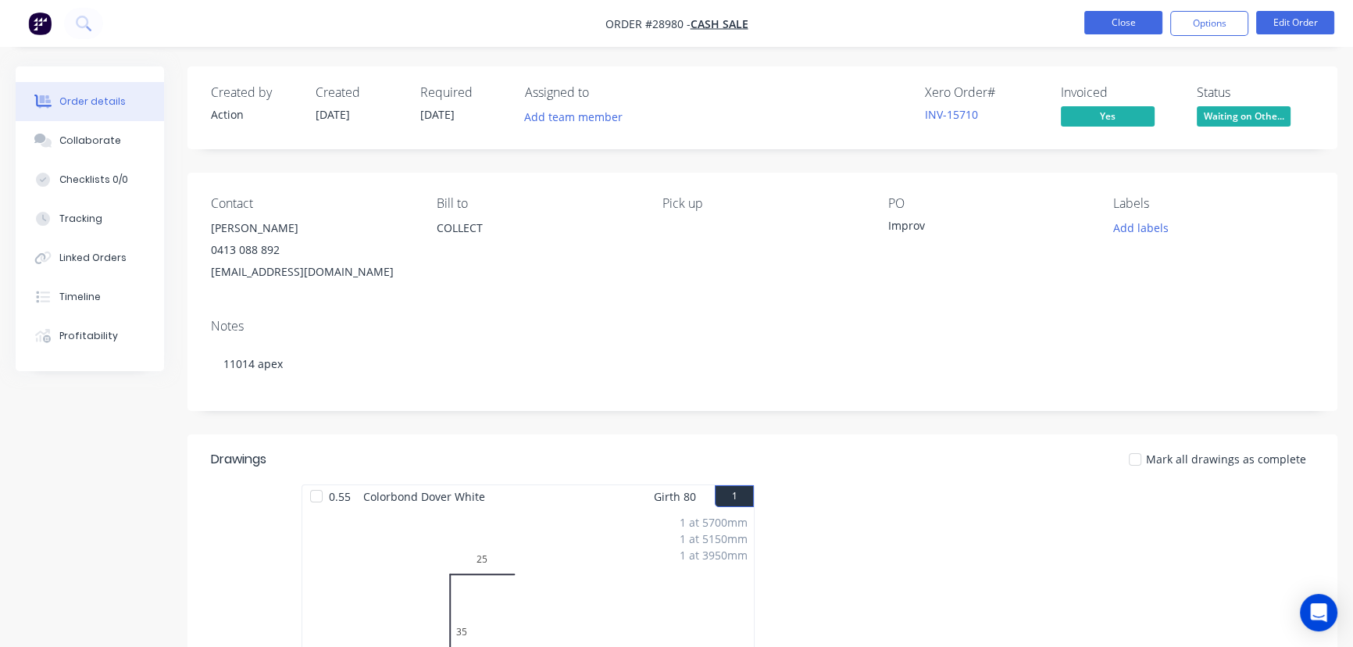
click at [1088, 22] on button "Close" at bounding box center [1123, 22] width 78 height 23
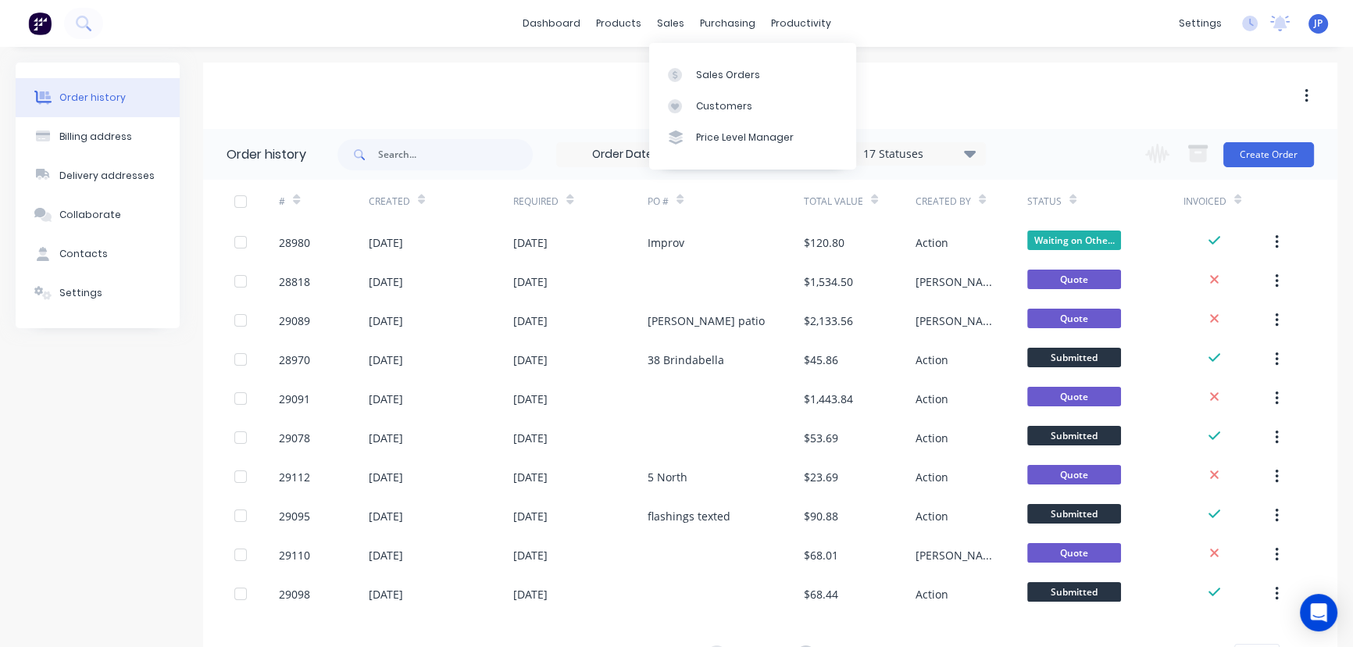
click at [698, 55] on div "Sales Orders Customers Price Level Manager" at bounding box center [752, 106] width 207 height 126
click at [701, 68] on div "Sales Orders" at bounding box center [728, 75] width 64 height 14
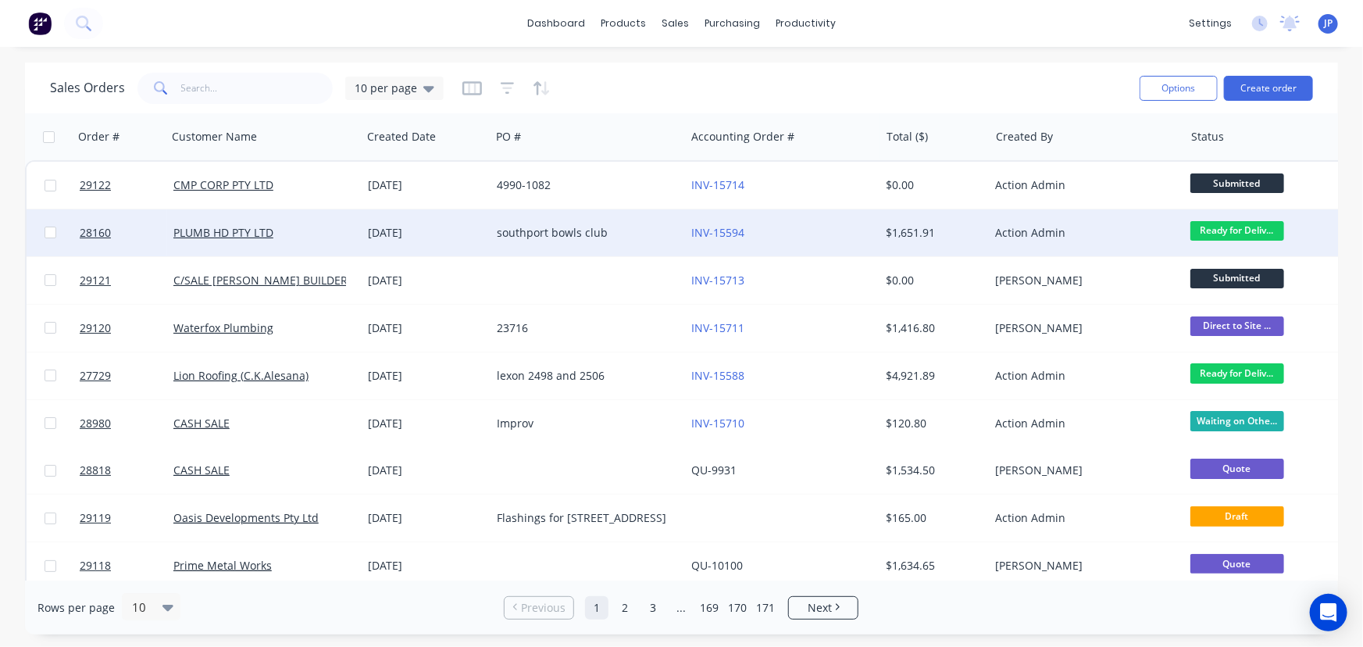
click at [584, 232] on div "southport bowls club" at bounding box center [583, 233] width 173 height 16
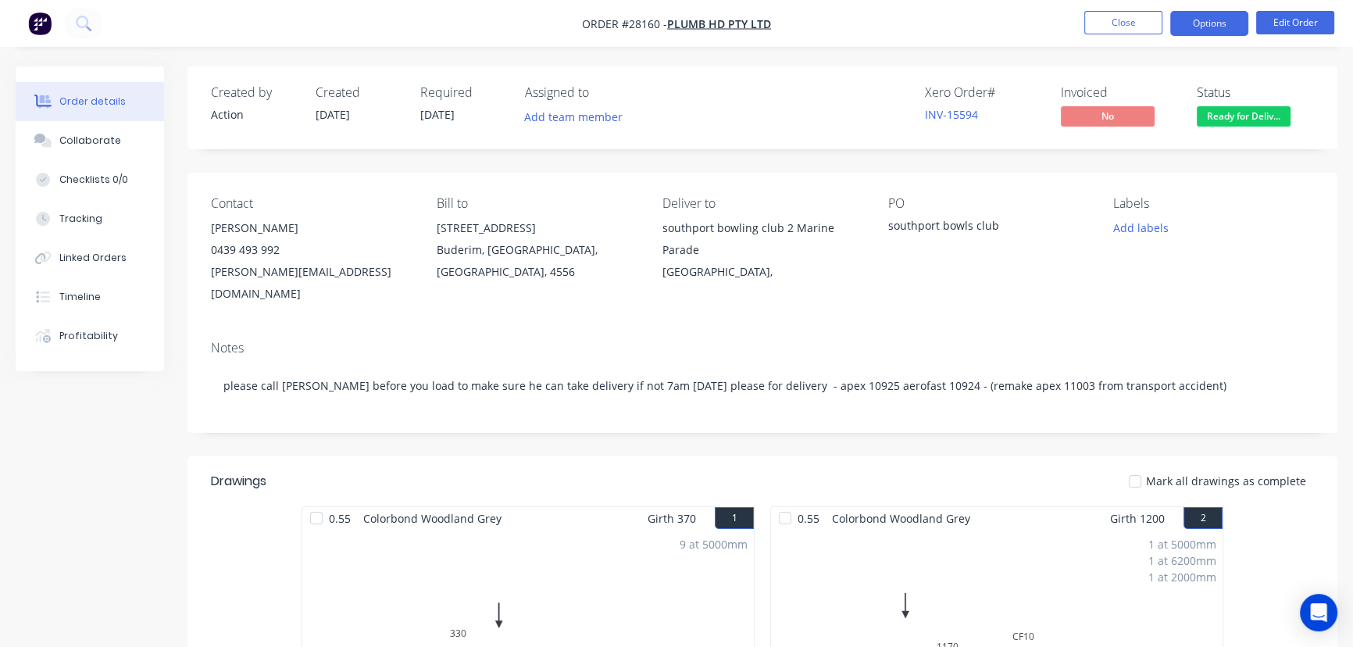
click at [1199, 27] on button "Options" at bounding box center [1209, 23] width 78 height 25
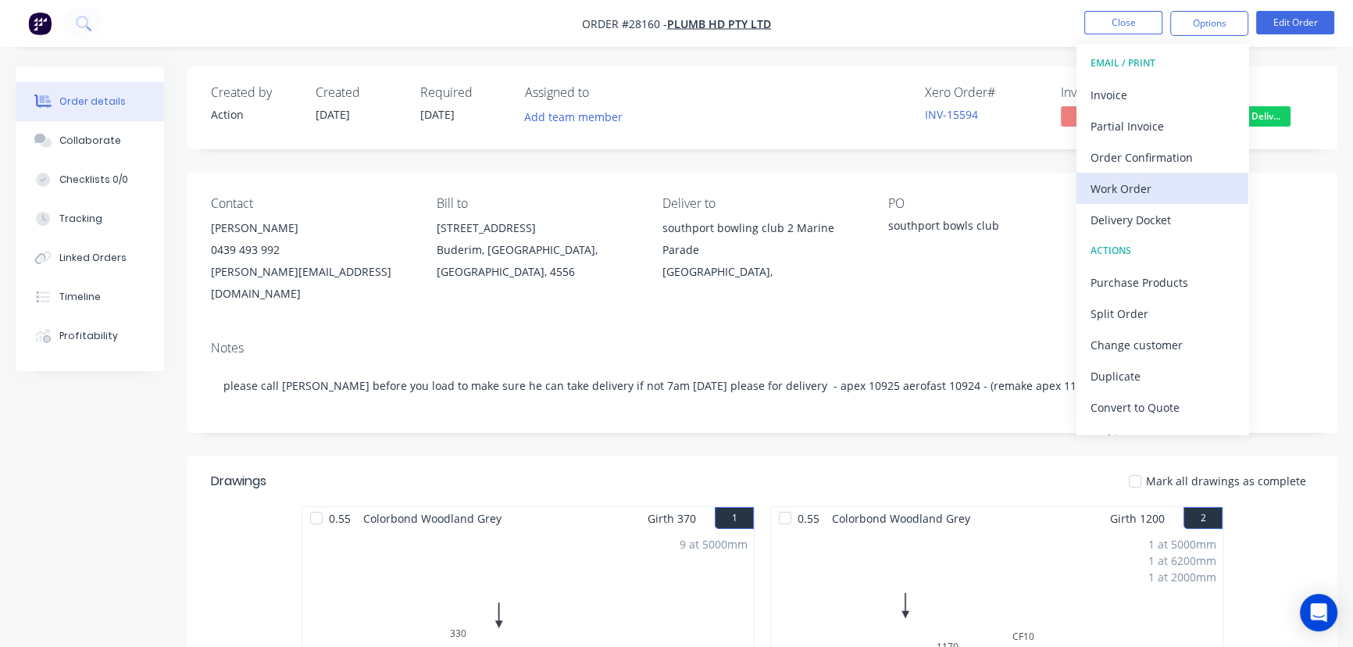
click at [1150, 192] on div "Work Order" at bounding box center [1163, 188] width 144 height 23
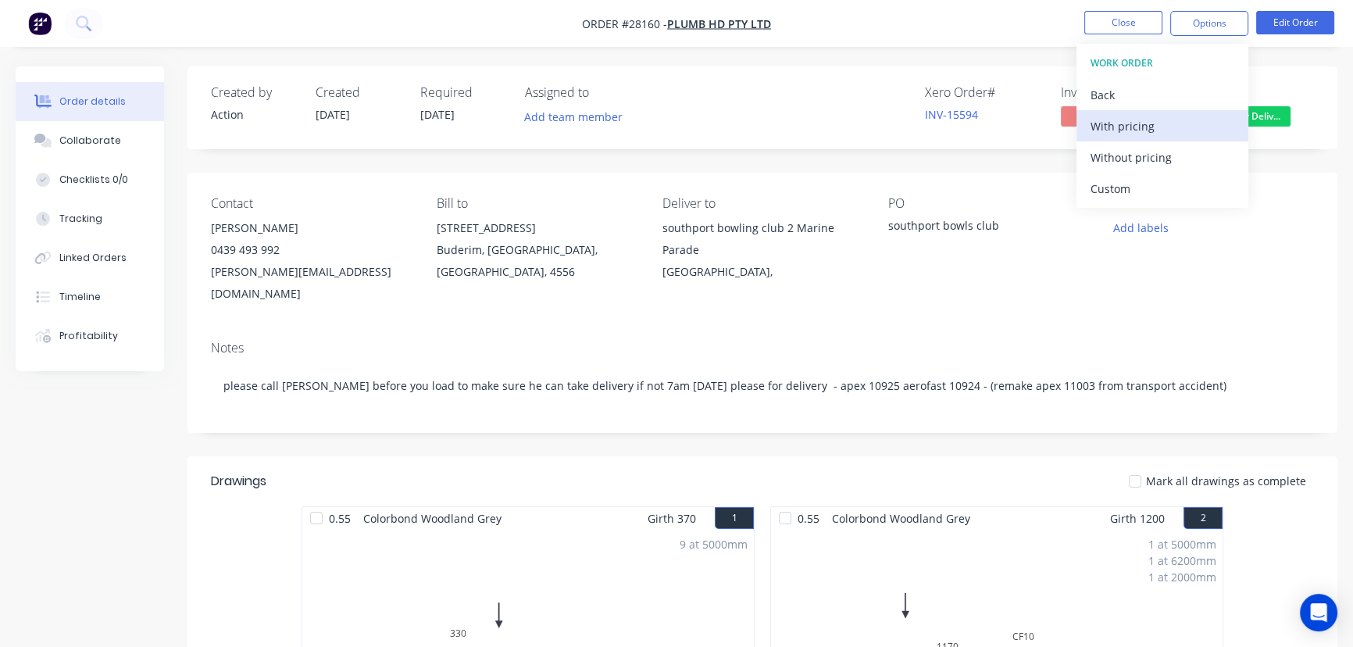
click at [1130, 121] on div "With pricing" at bounding box center [1163, 126] width 144 height 23
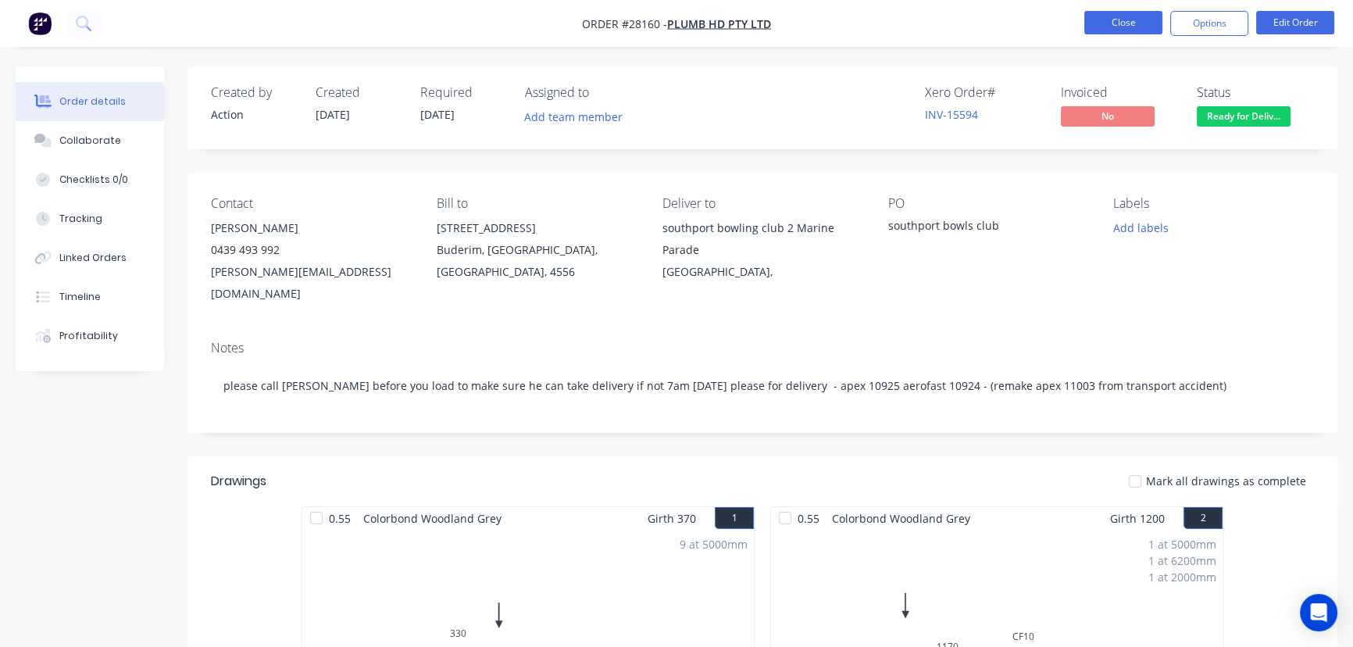
click at [1096, 28] on button "Close" at bounding box center [1123, 22] width 78 height 23
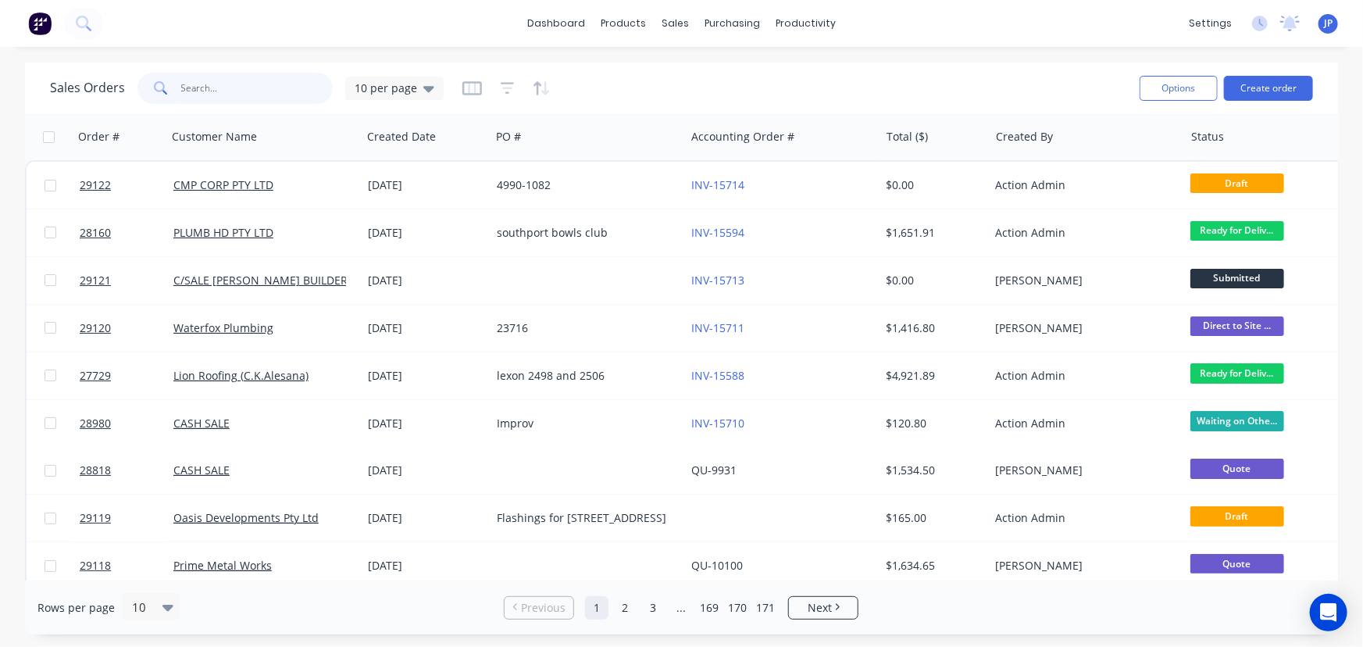
click at [191, 94] on input "text" at bounding box center [257, 88] width 152 height 31
type input "28980"
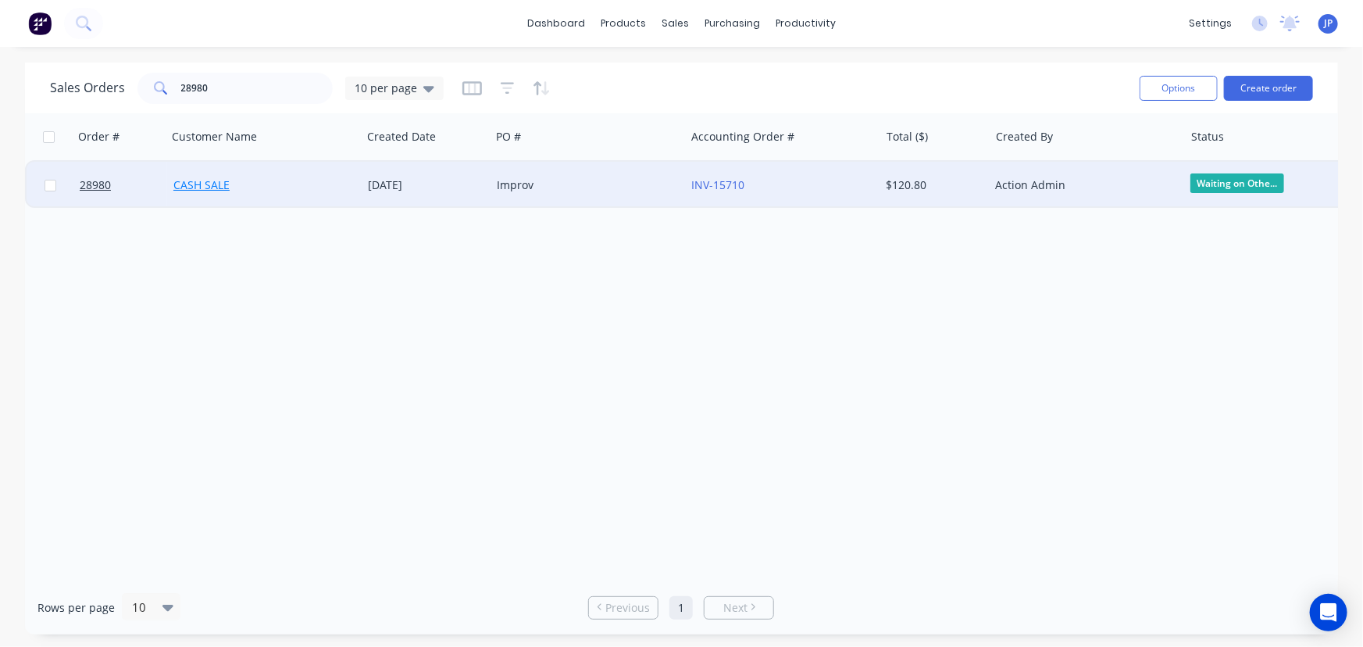
click at [191, 187] on link "CASH SALE" at bounding box center [201, 184] width 56 height 15
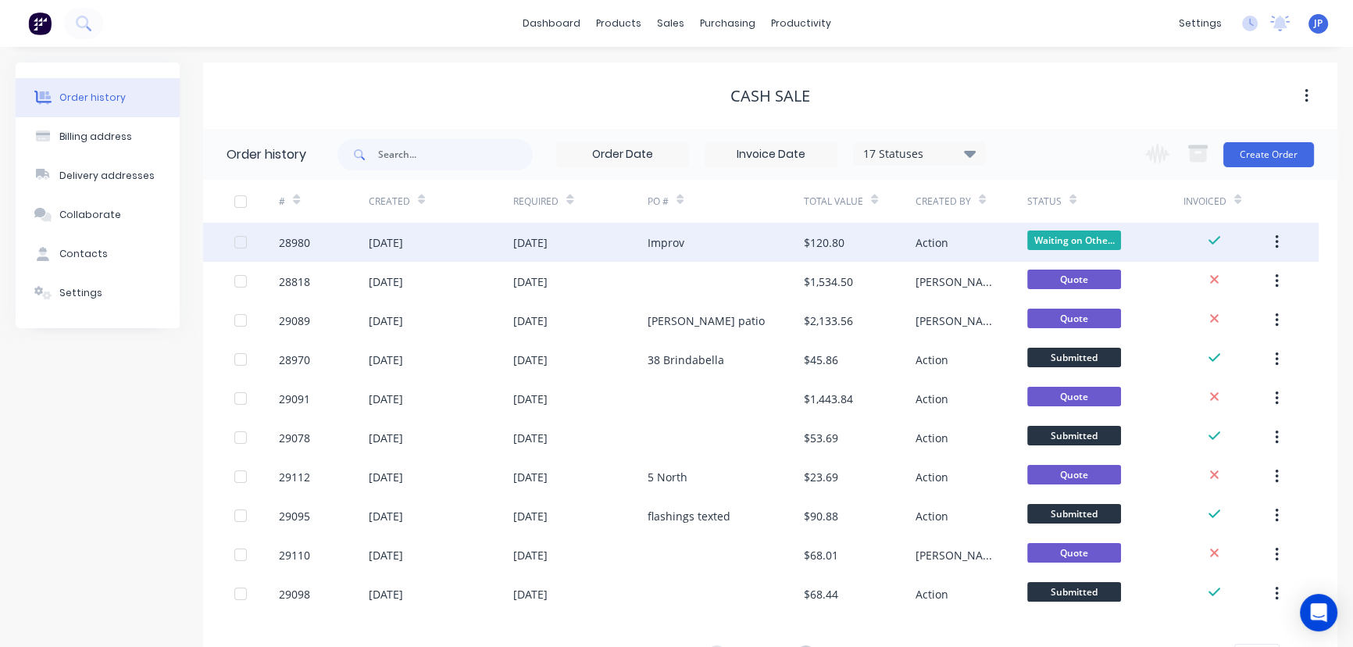
click at [376, 247] on div "[DATE]" at bounding box center [386, 242] width 34 height 16
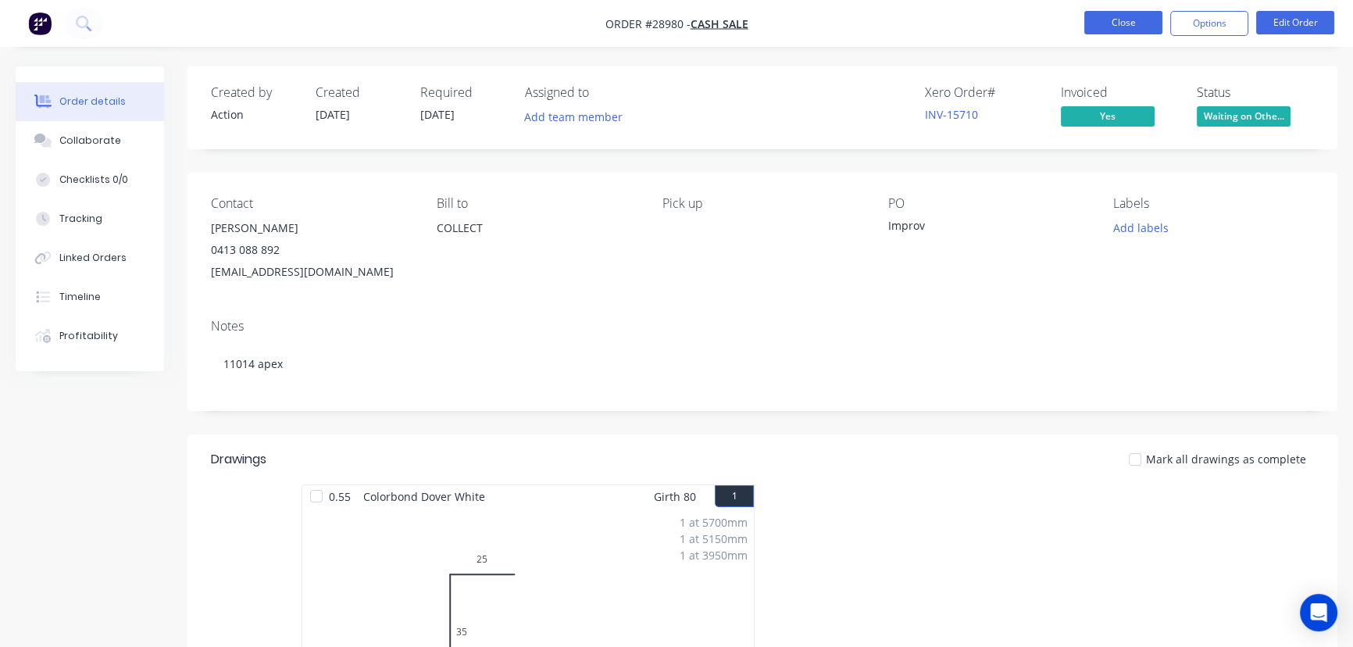
click at [1095, 12] on button "Close" at bounding box center [1123, 22] width 78 height 23
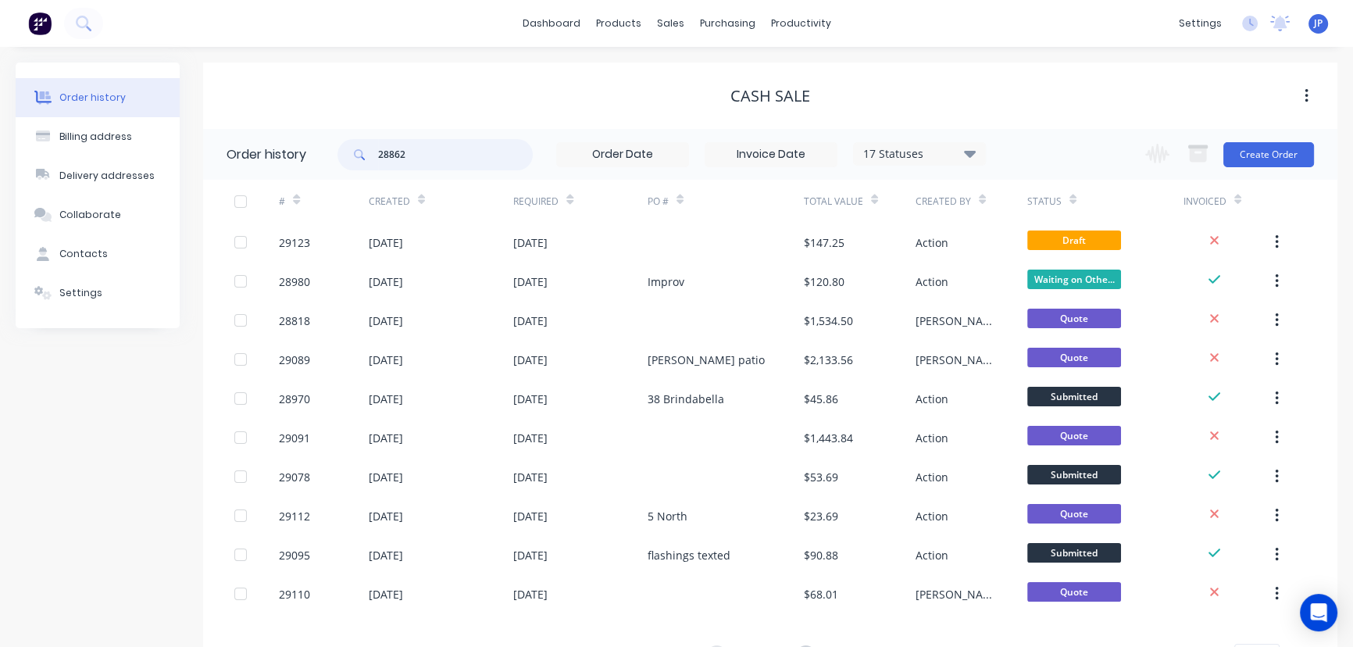
type input "28862"
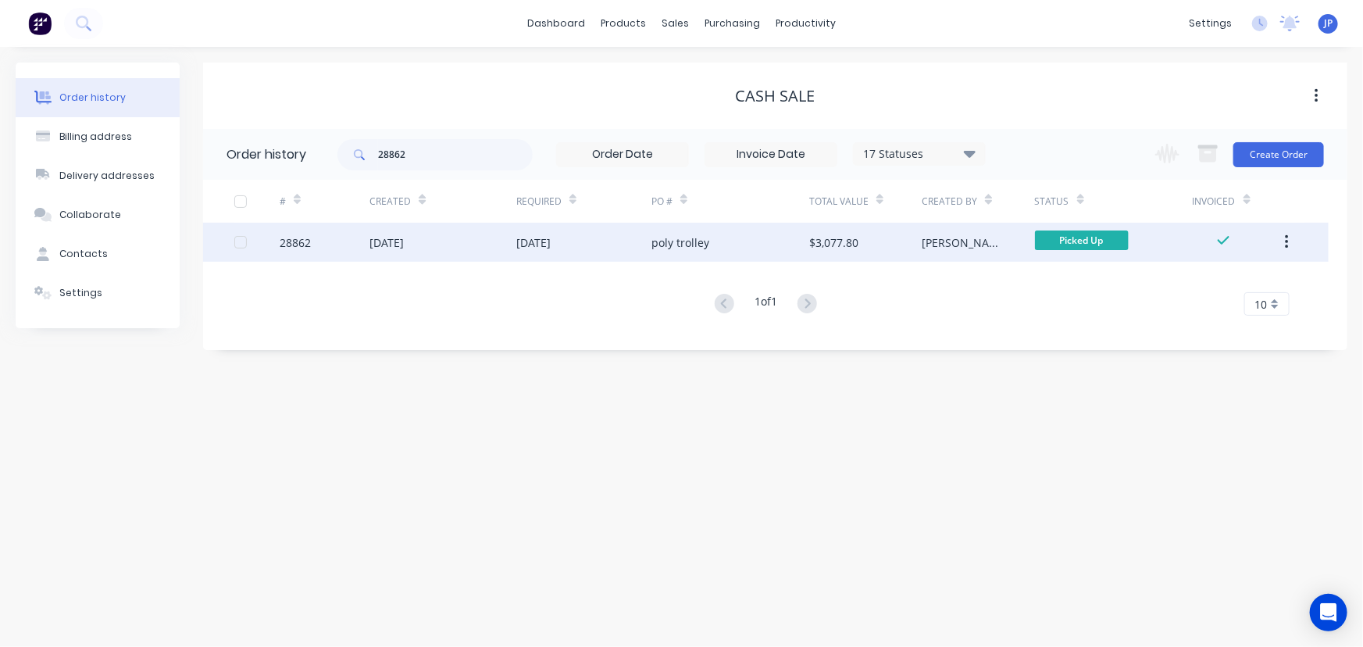
click at [404, 234] on div "[DATE]" at bounding box center [387, 242] width 34 height 16
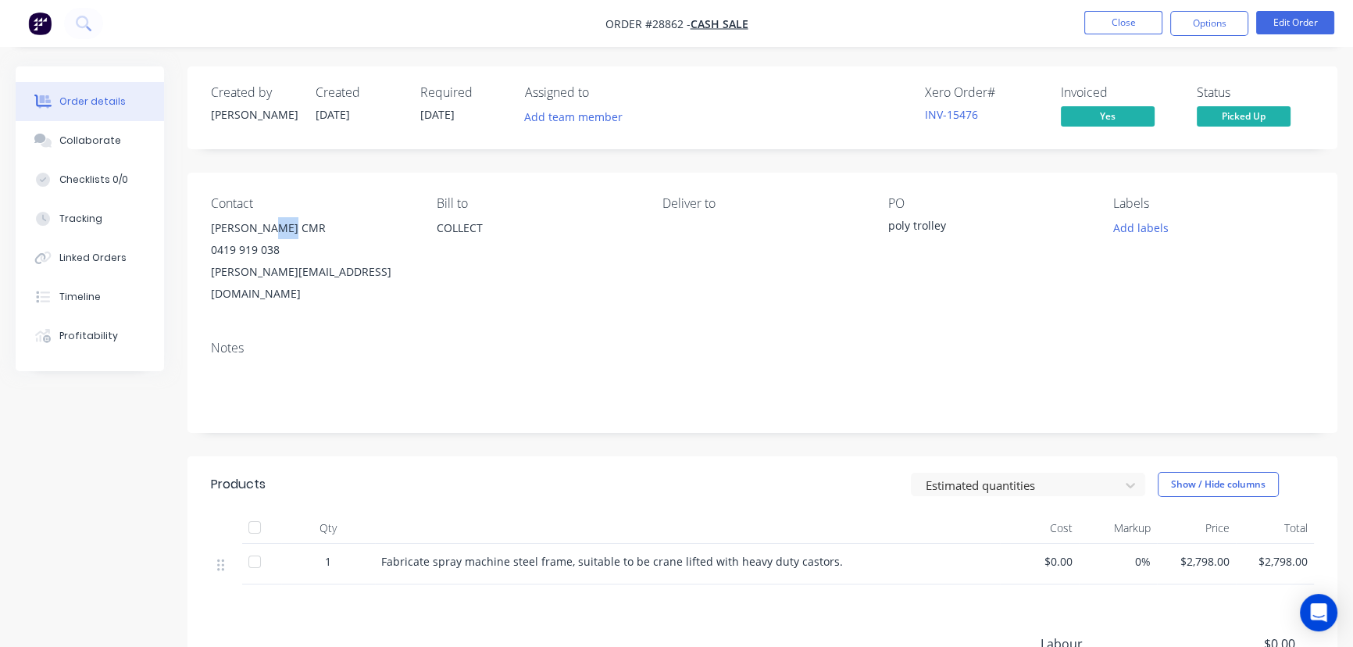
drag, startPoint x: 299, startPoint y: 227, endPoint x: 268, endPoint y: 227, distance: 31.3
click at [268, 227] on div "[PERSON_NAME] CMR" at bounding box center [311, 228] width 201 height 22
copy div "CMR"
drag, startPoint x: 380, startPoint y: 277, endPoint x: 204, endPoint y: 281, distance: 176.6
click at [204, 281] on div "Contact [PERSON_NAME] CMR [PHONE_NUMBER] [PERSON_NAME][EMAIL_ADDRESS][DOMAIN_NA…" at bounding box center [763, 250] width 1150 height 155
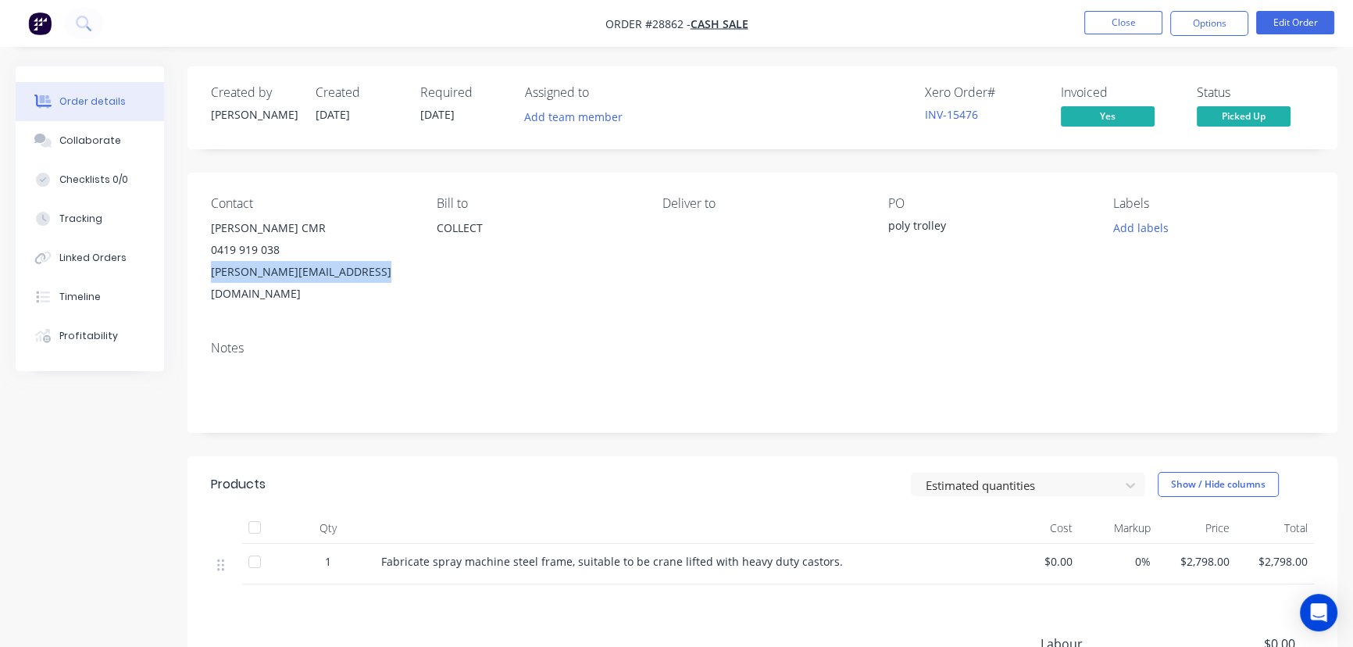
copy div "[PERSON_NAME][EMAIL_ADDRESS][DOMAIN_NAME]"
click at [1086, 25] on button "Close" at bounding box center [1123, 22] width 78 height 23
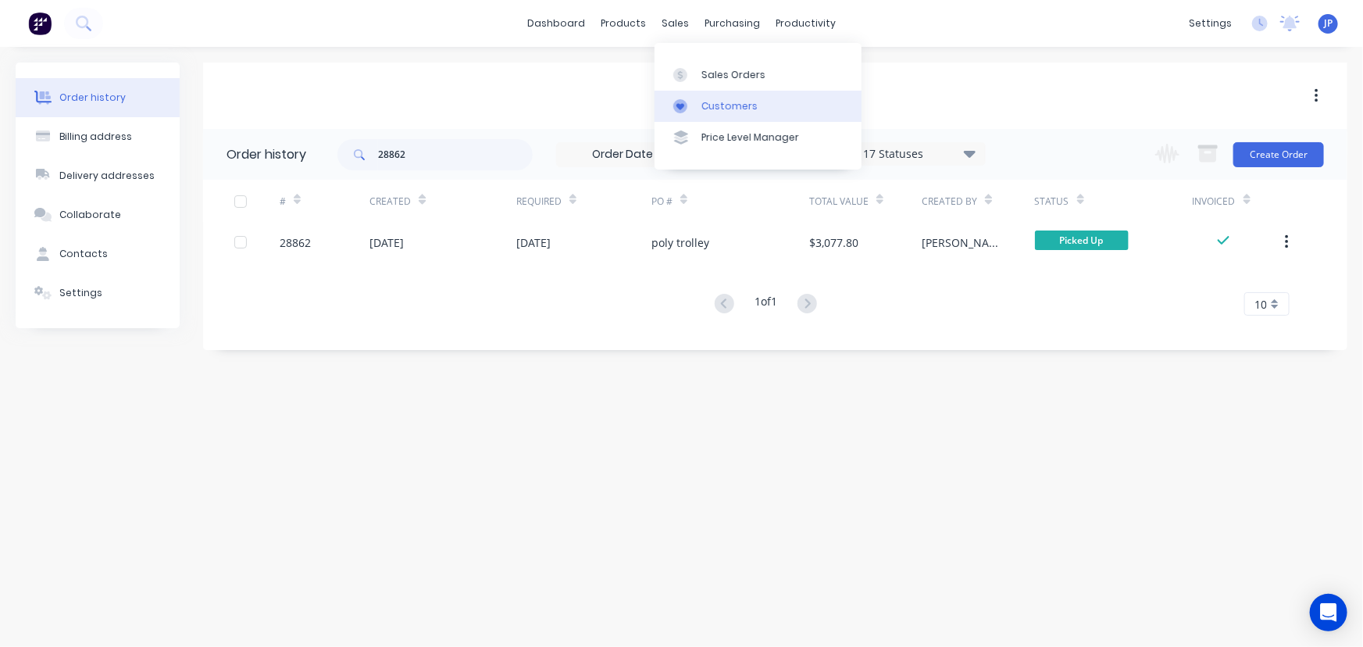
click at [704, 102] on div "Customers" at bounding box center [730, 106] width 56 height 14
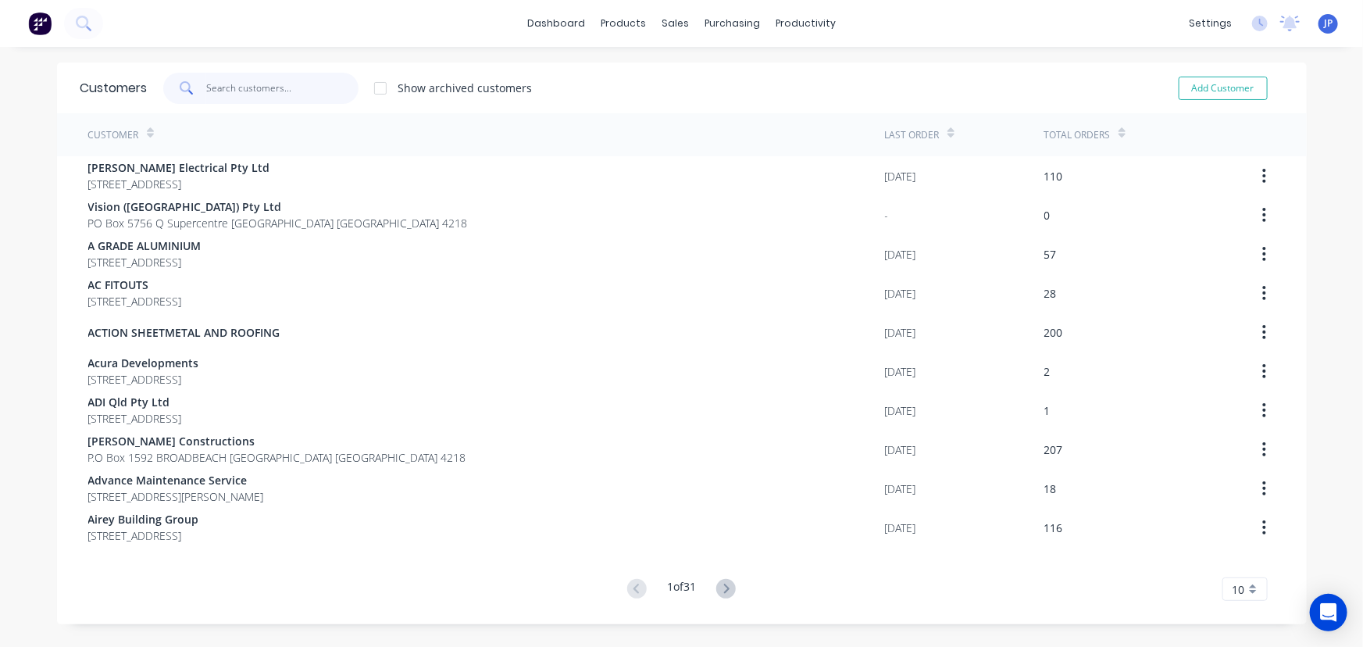
drag, startPoint x: 309, startPoint y: 92, endPoint x: 319, endPoint y: 85, distance: 11.7
click at [313, 85] on input "text" at bounding box center [282, 88] width 152 height 31
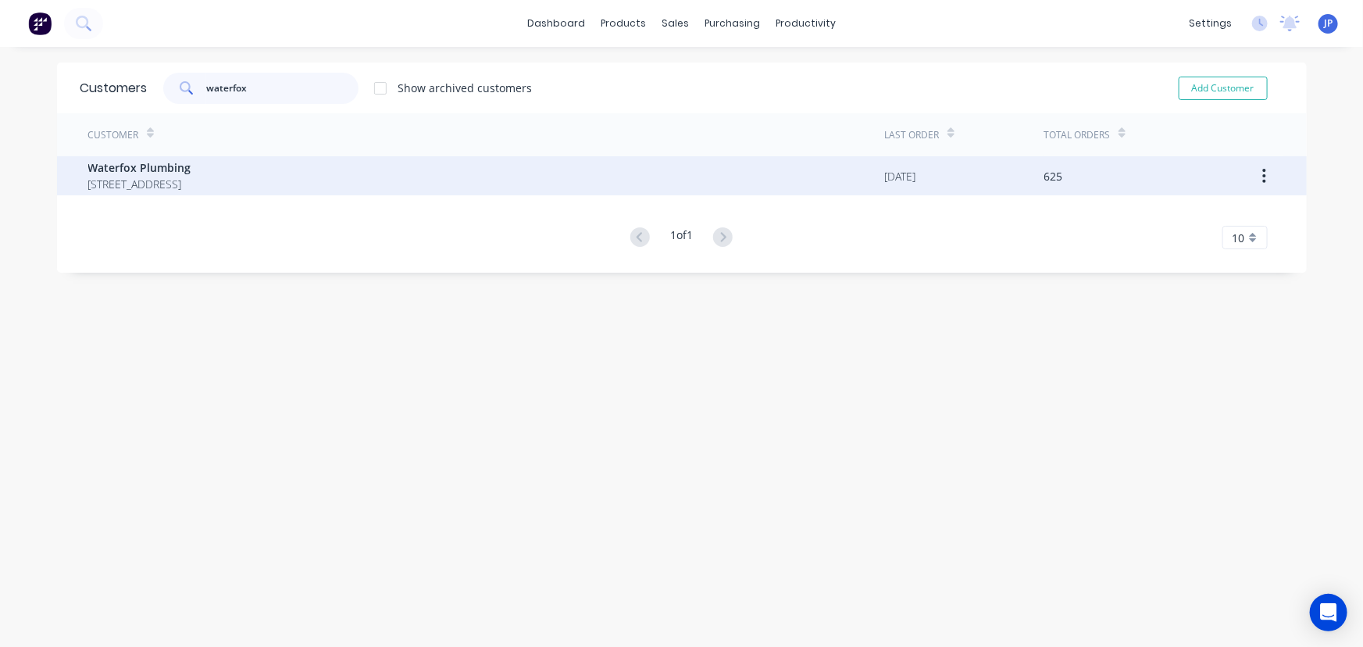
type input "waterfox"
click at [191, 180] on span "[STREET_ADDRESS]" at bounding box center [139, 184] width 103 height 16
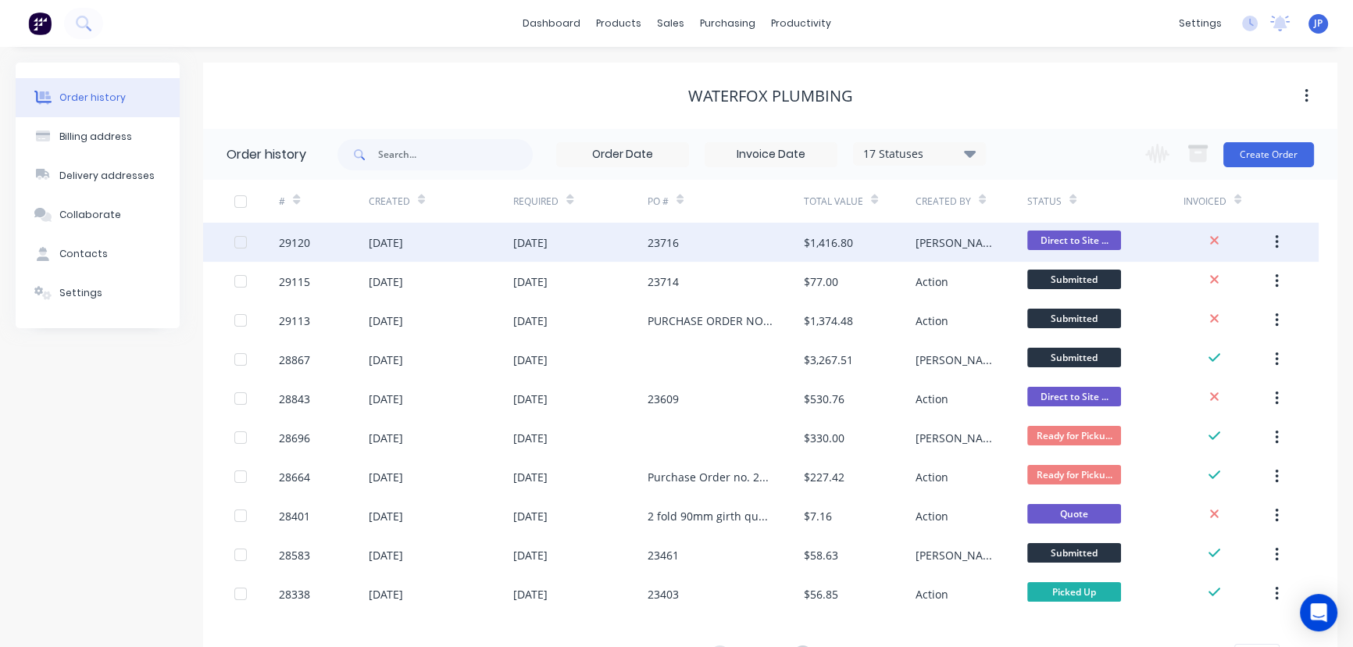
click at [382, 239] on div "[DATE]" at bounding box center [386, 242] width 34 height 16
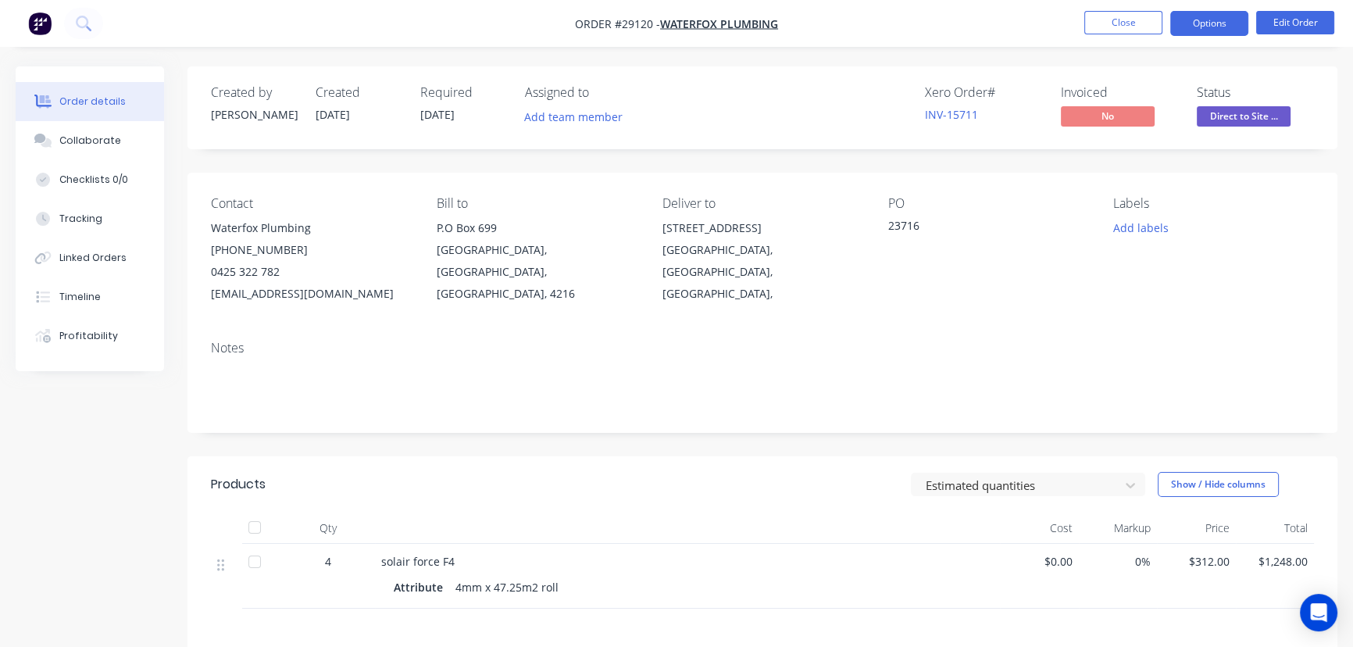
click at [1209, 27] on button "Options" at bounding box center [1209, 23] width 78 height 25
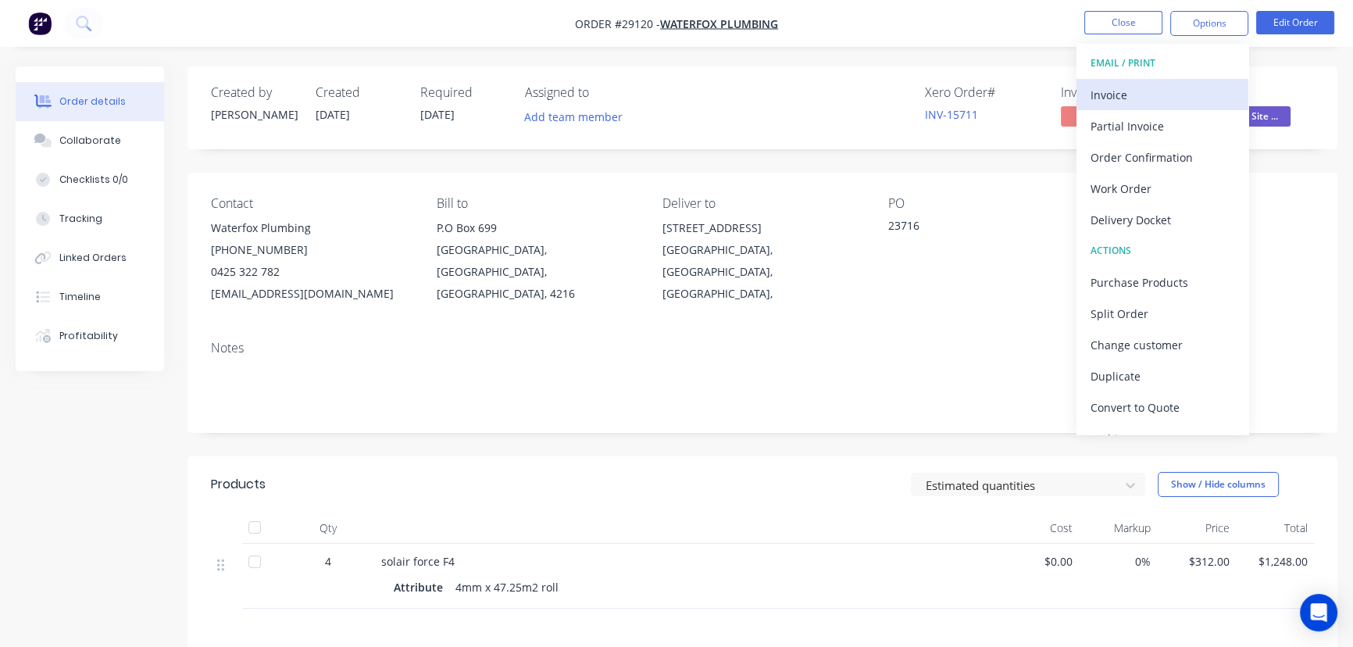
click at [1156, 96] on div "Invoice" at bounding box center [1163, 95] width 144 height 23
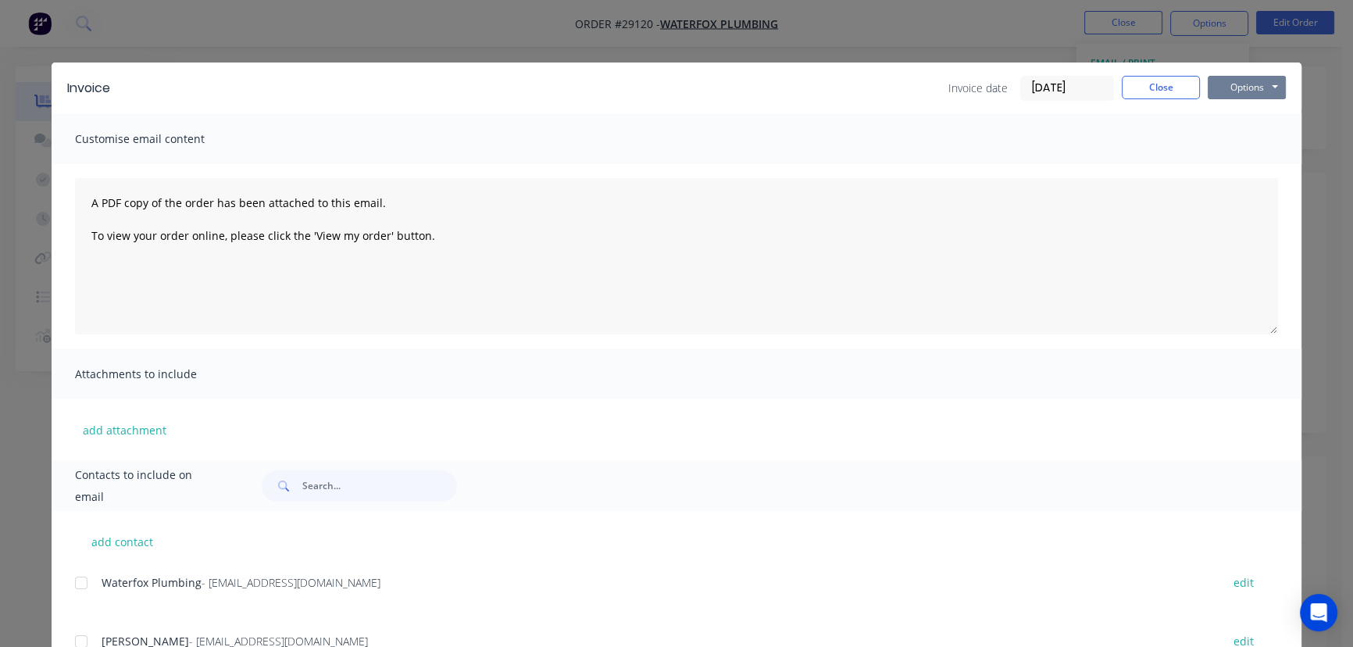
click at [1225, 88] on button "Options" at bounding box center [1247, 87] width 78 height 23
click at [1219, 140] on button "Print" at bounding box center [1258, 141] width 100 height 26
click at [1126, 86] on button "Close" at bounding box center [1161, 87] width 78 height 23
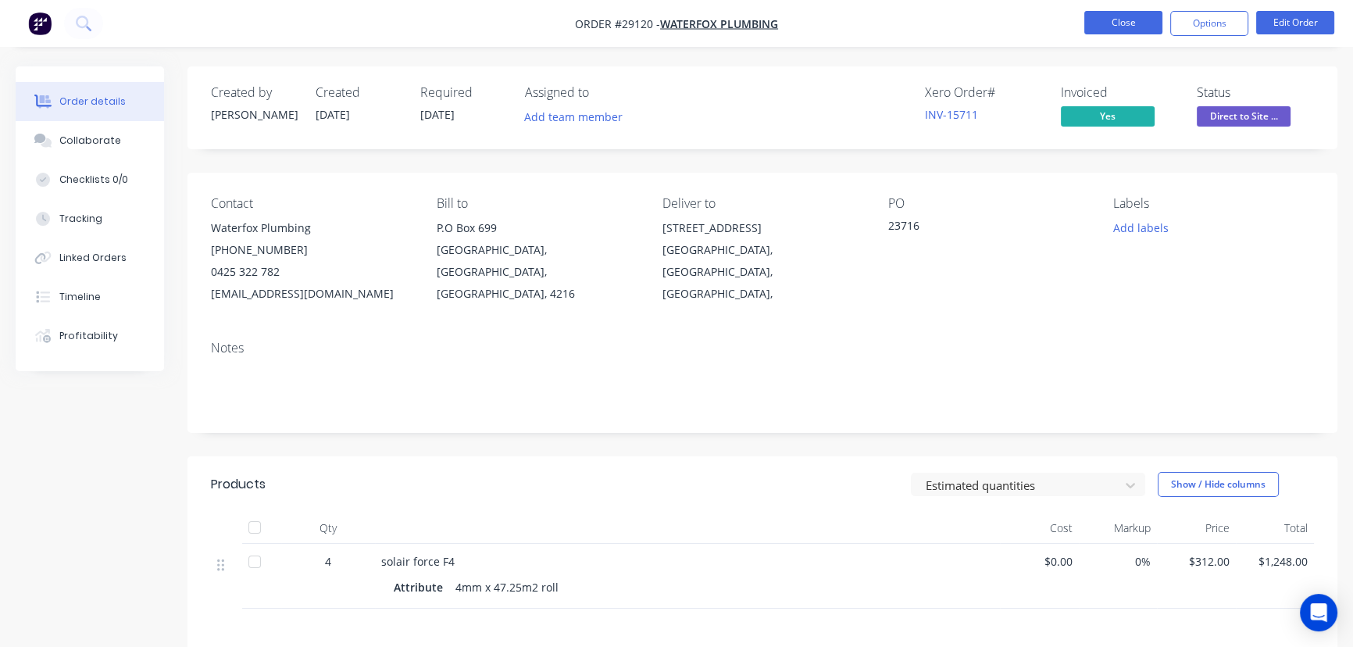
click at [1123, 24] on button "Close" at bounding box center [1123, 22] width 78 height 23
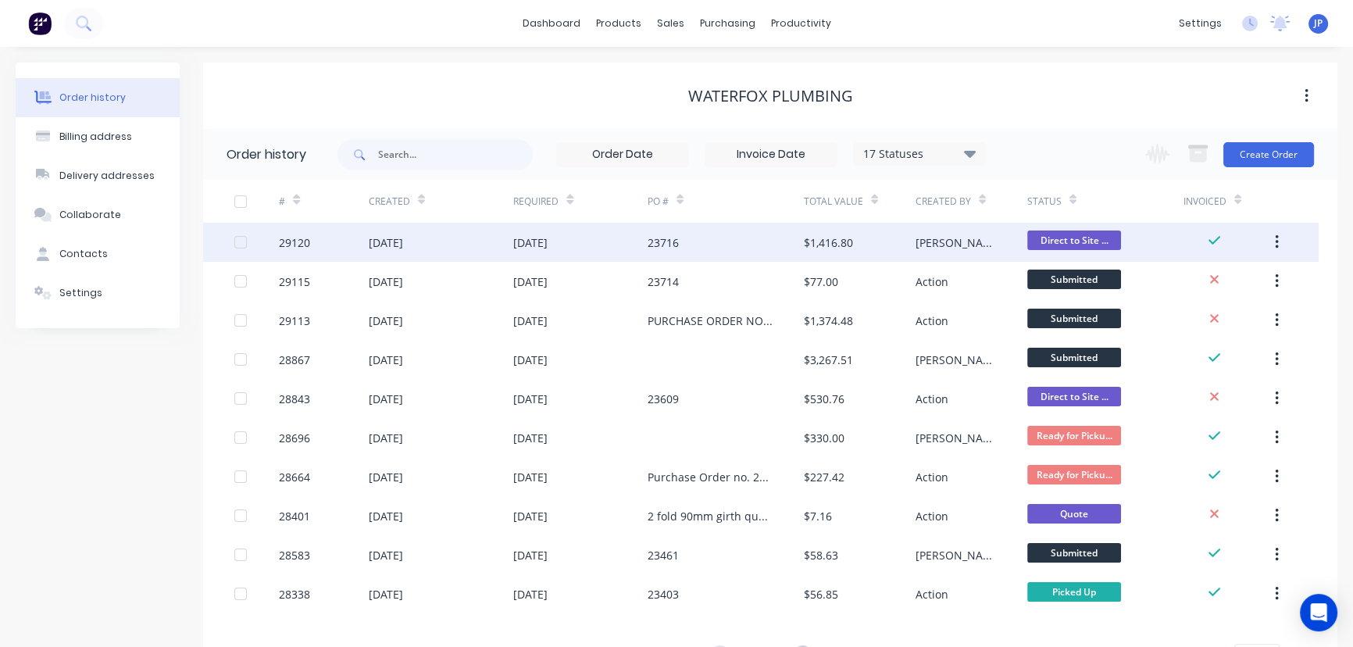
click at [1276, 240] on icon "button" at bounding box center [1277, 242] width 4 height 17
click at [1249, 283] on div "Archive" at bounding box center [1221, 283] width 120 height 23
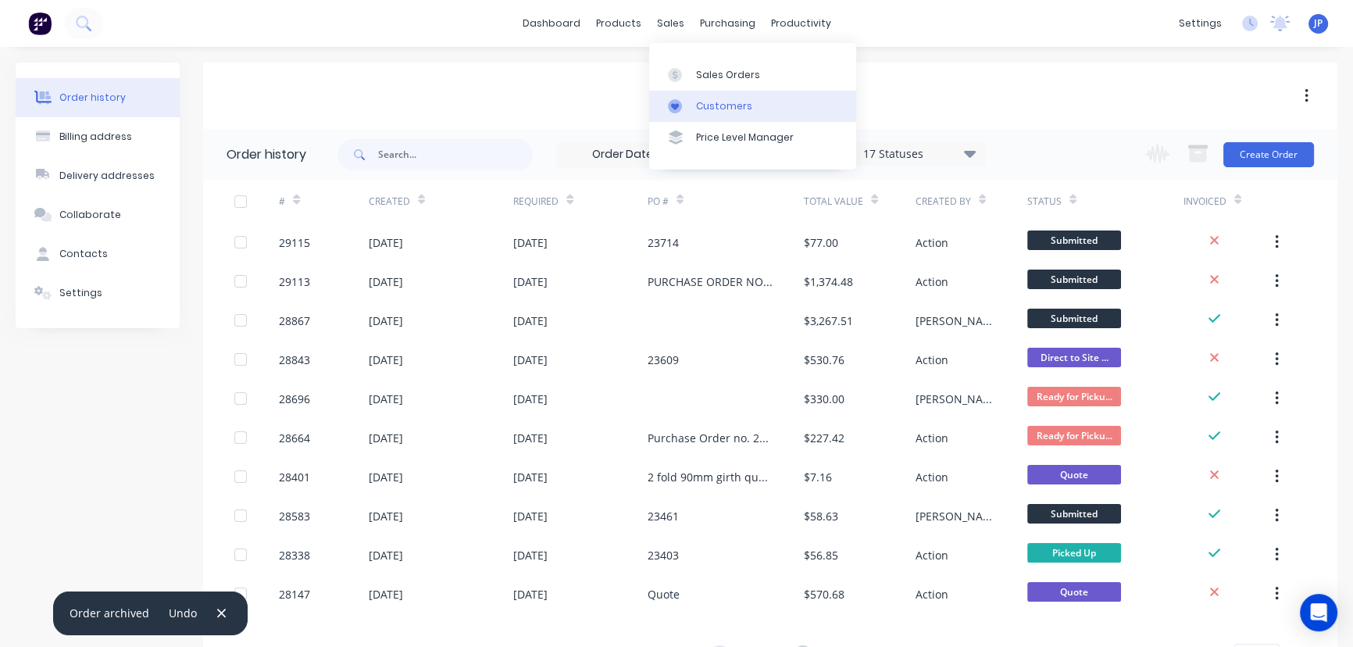
click at [702, 99] on div "Customers" at bounding box center [724, 106] width 56 height 14
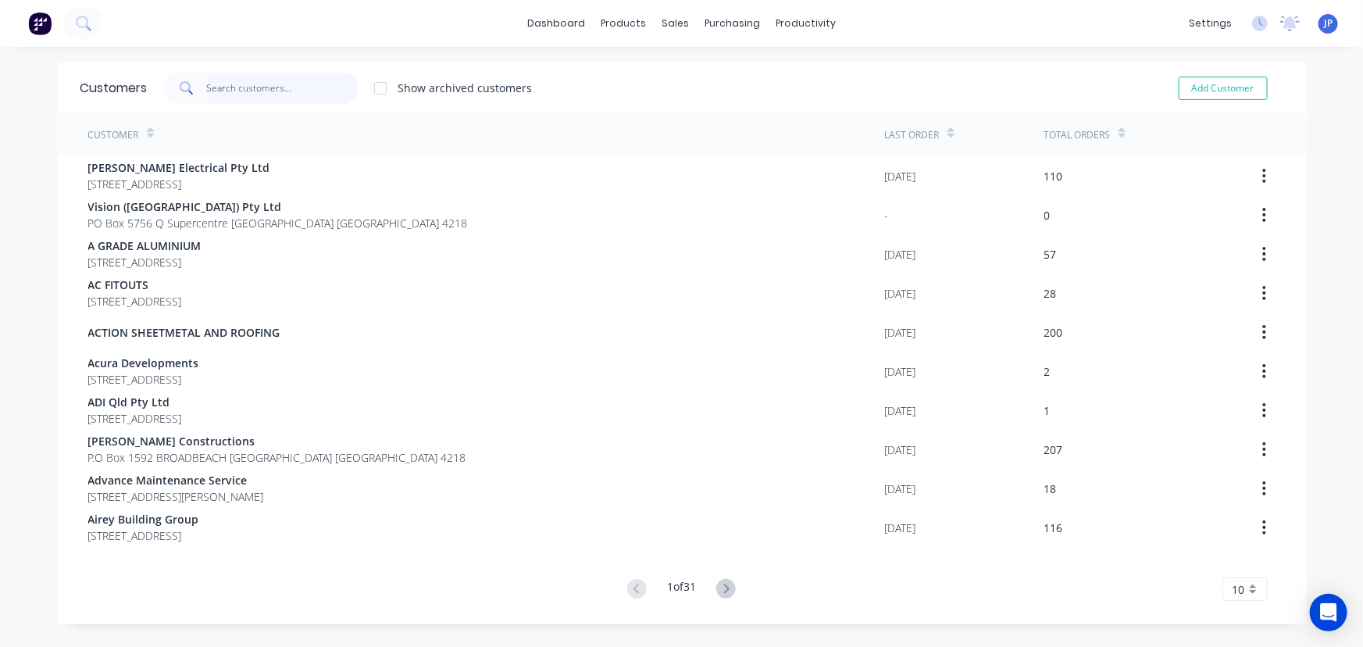
click at [217, 90] on input "text" at bounding box center [282, 88] width 152 height 31
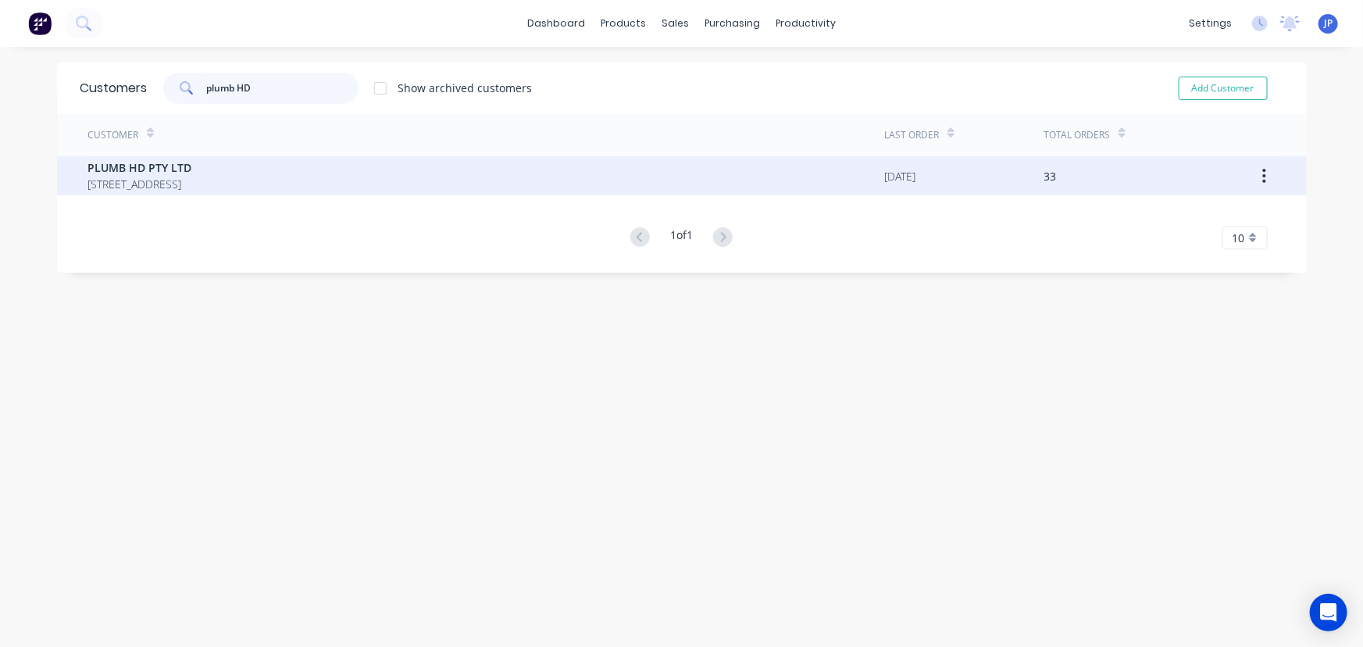
type input "plumb HD"
click at [145, 176] on span "[STREET_ADDRESS]" at bounding box center [140, 184] width 104 height 16
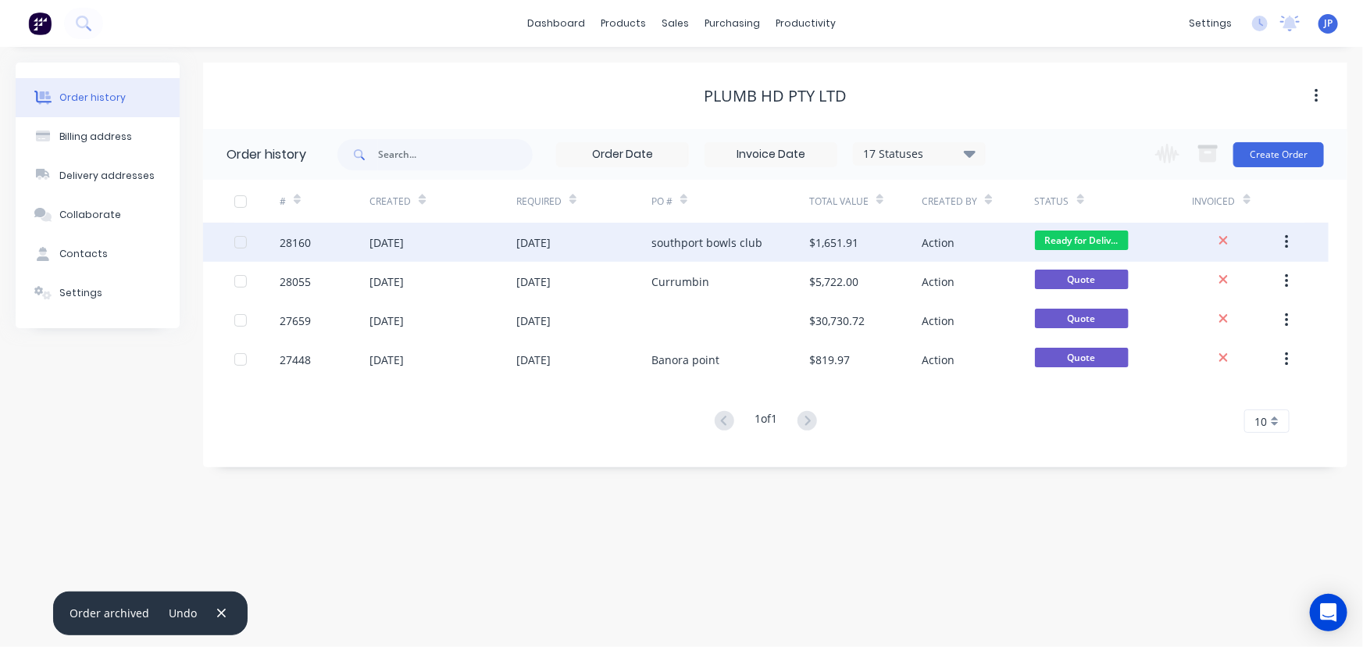
click at [368, 241] on div "28160" at bounding box center [325, 242] width 90 height 39
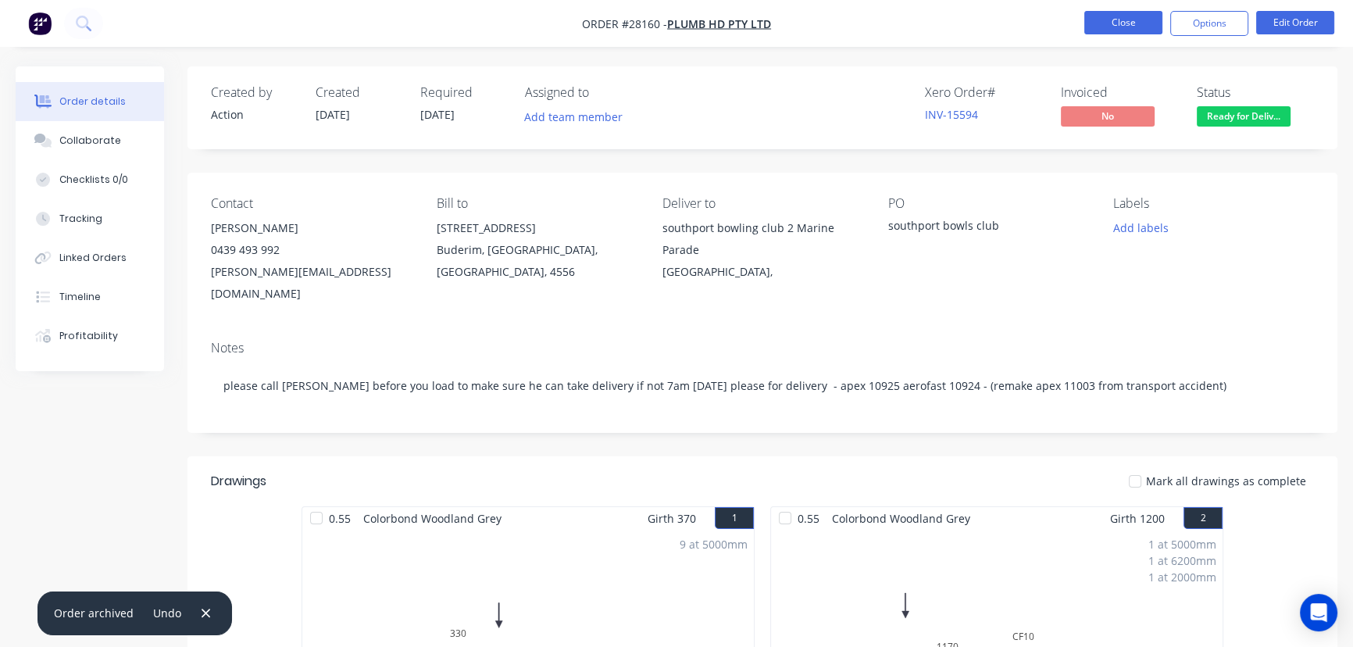
click at [1126, 24] on button "Close" at bounding box center [1123, 22] width 78 height 23
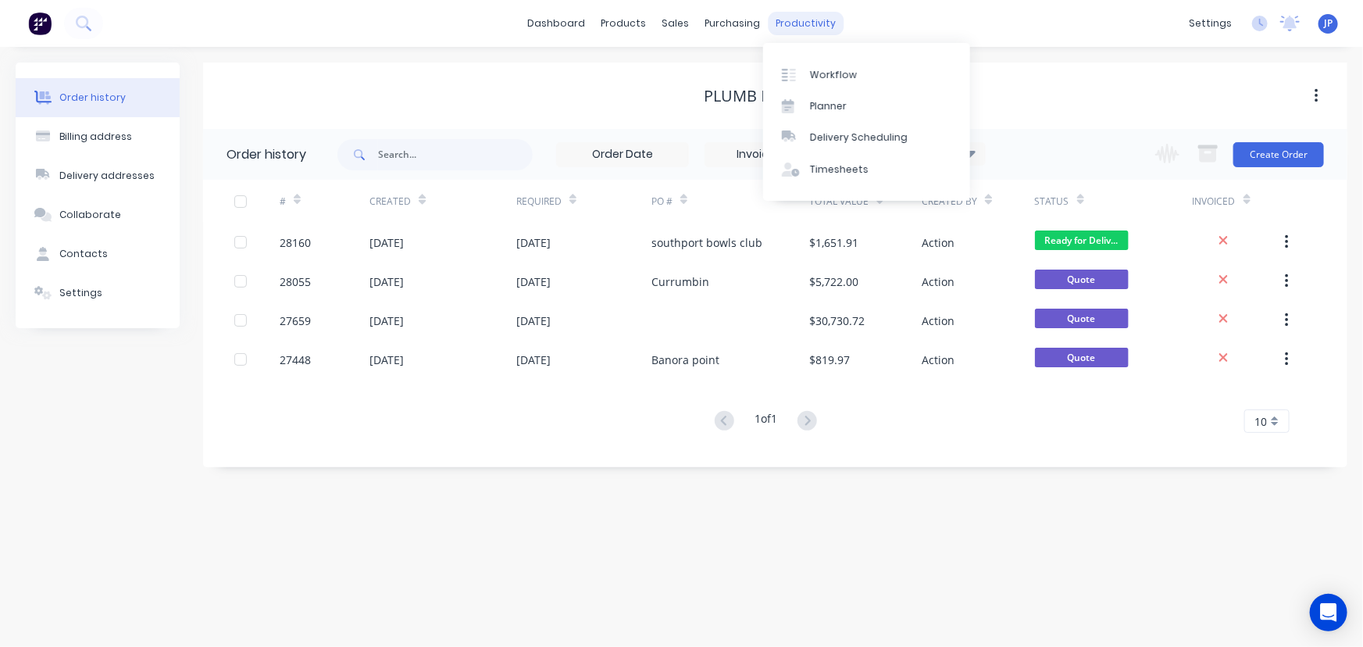
click at [811, 23] on div "productivity" at bounding box center [806, 23] width 76 height 23
click at [826, 73] on div "Workflow" at bounding box center [833, 75] width 47 height 14
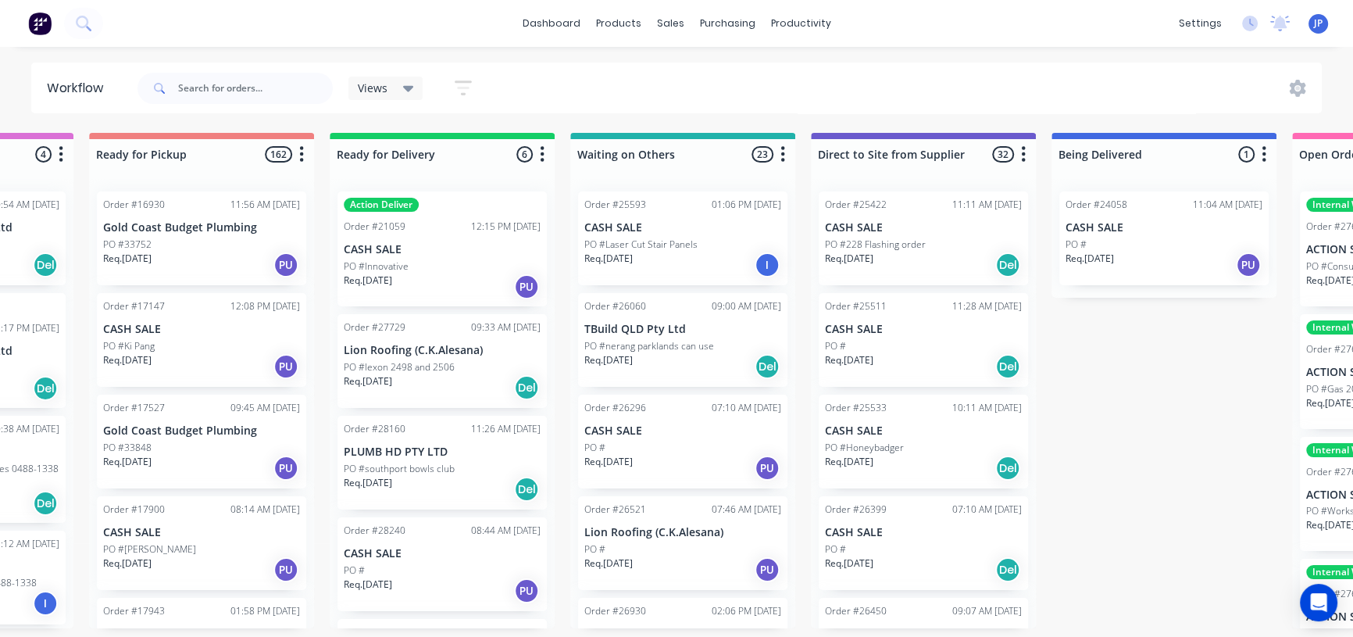
scroll to position [0, 920]
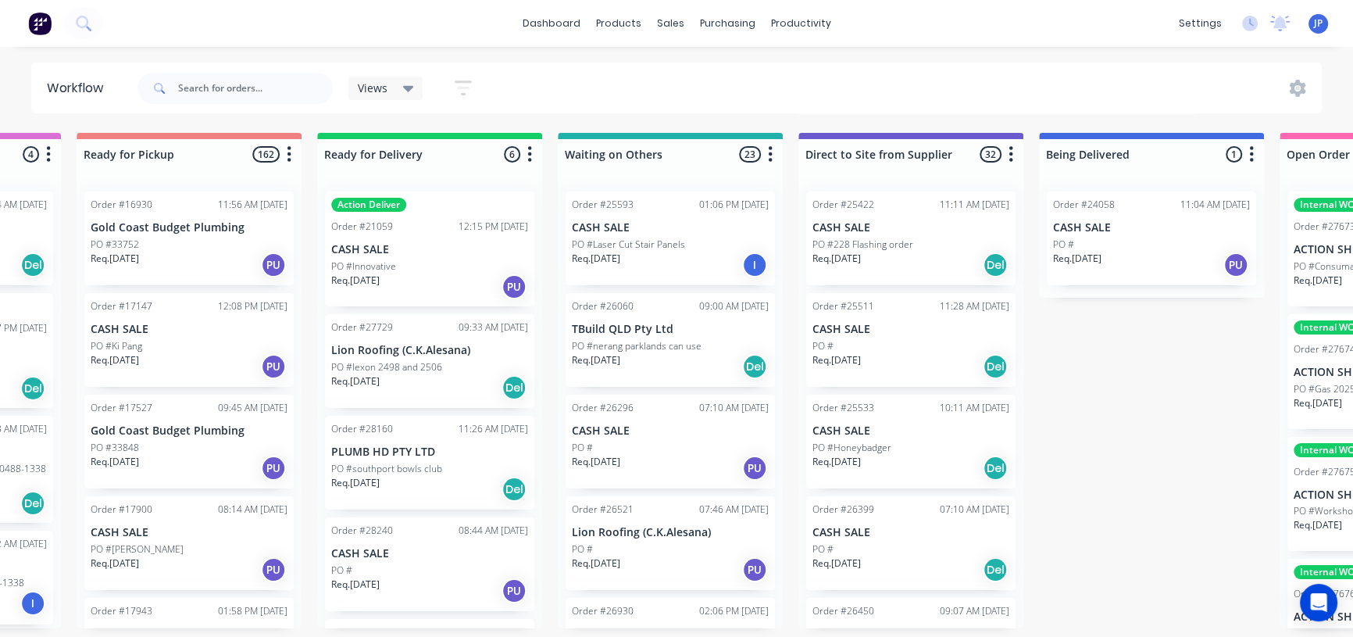
click at [859, 230] on p "CASH SALE" at bounding box center [911, 227] width 197 height 13
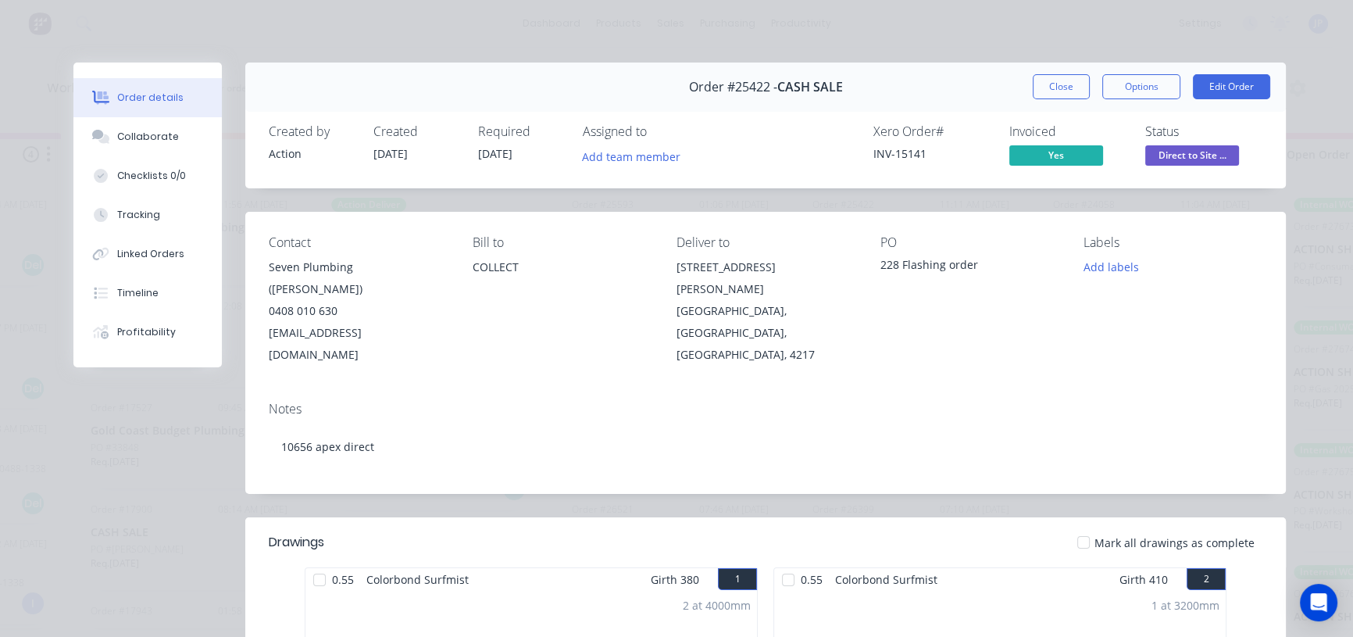
scroll to position [0, 0]
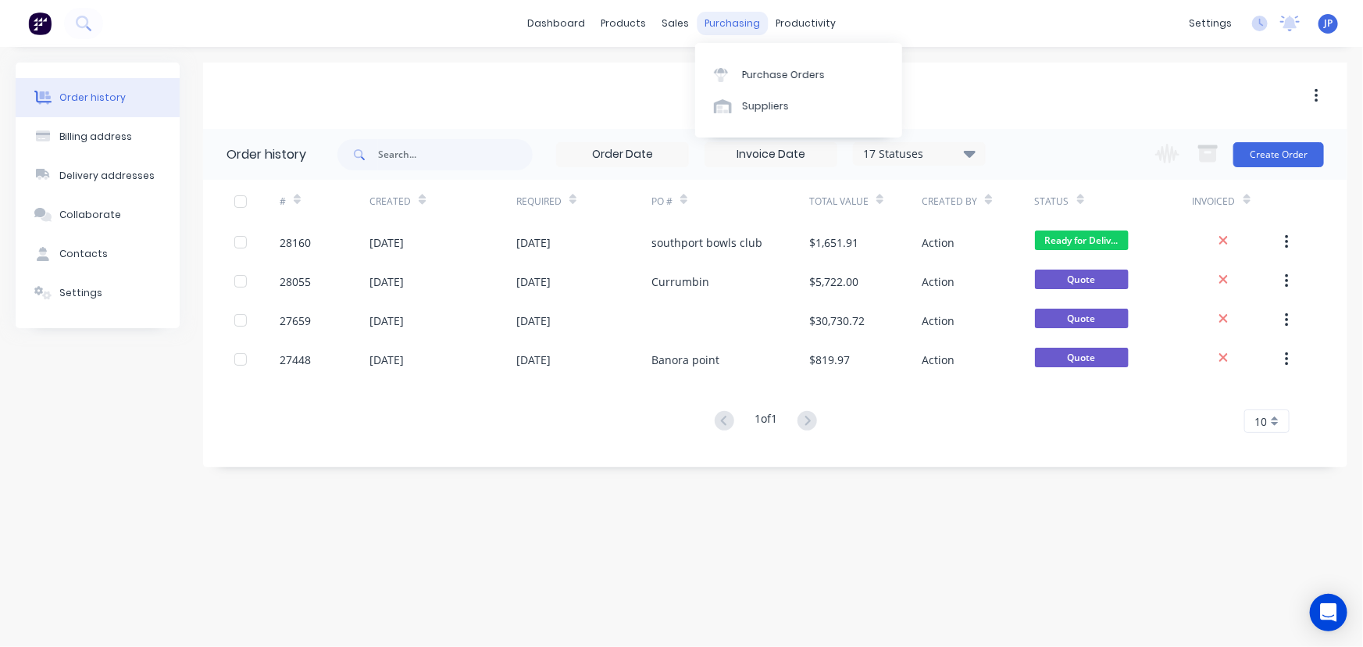
click at [727, 25] on div "purchasing" at bounding box center [732, 23] width 71 height 23
click at [809, 20] on div "productivity" at bounding box center [806, 23] width 76 height 23
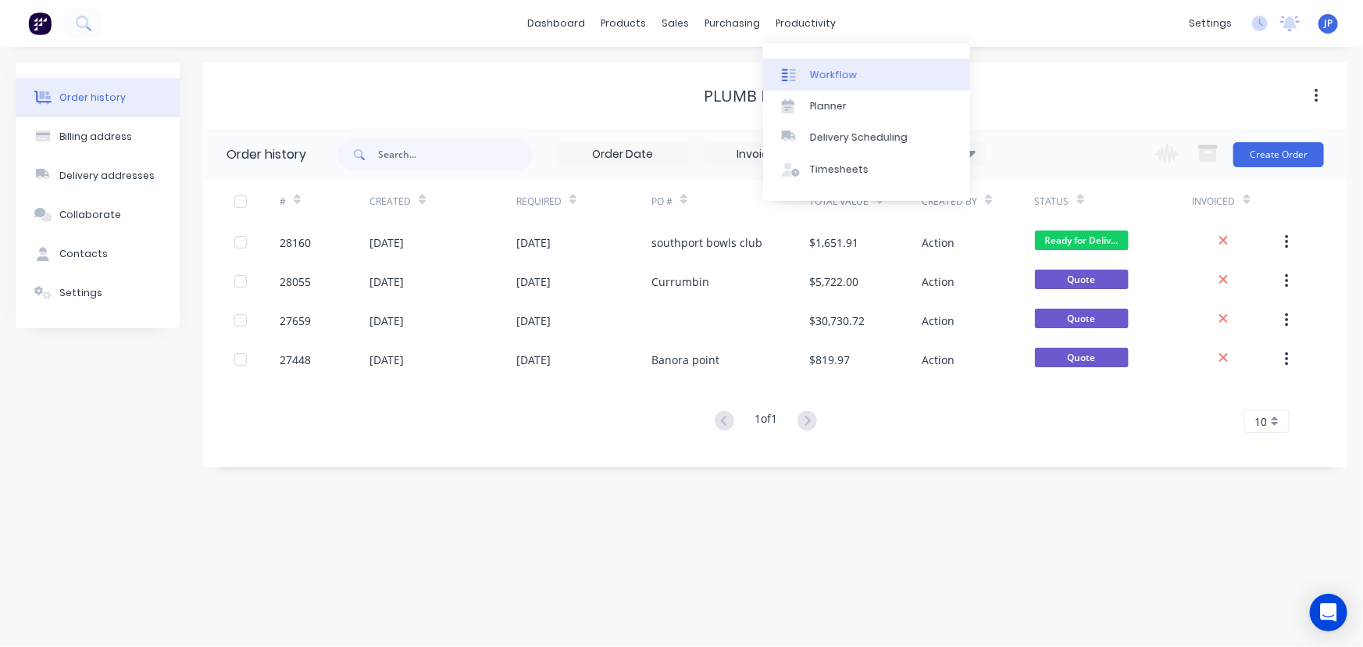
click at [816, 75] on div "Workflow" at bounding box center [833, 75] width 47 height 14
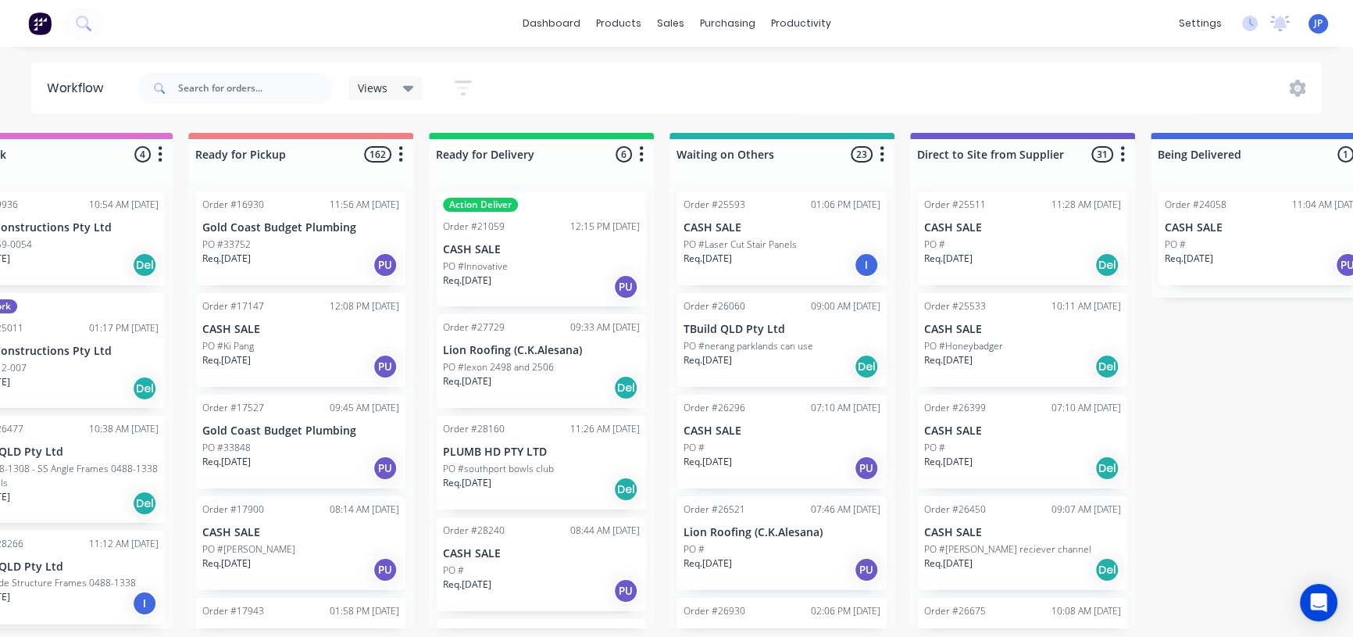
scroll to position [0, 941]
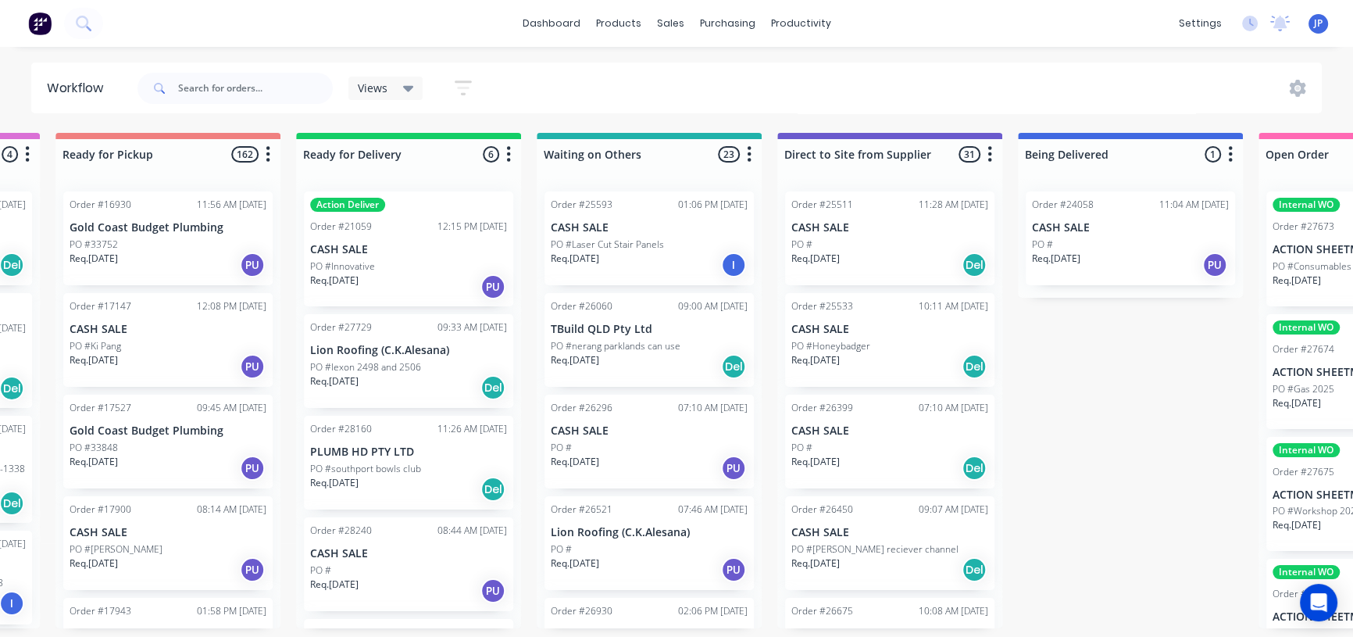
click at [853, 259] on div "Req. [DATE] Del" at bounding box center [889, 265] width 197 height 27
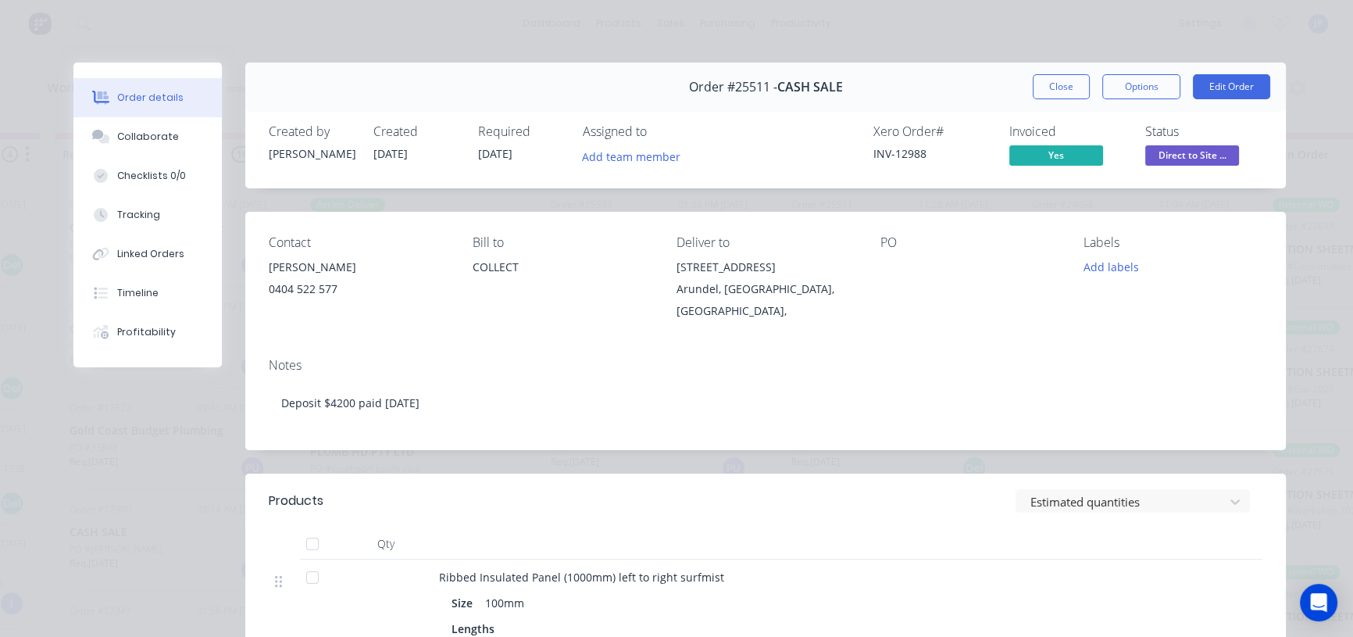
scroll to position [0, 0]
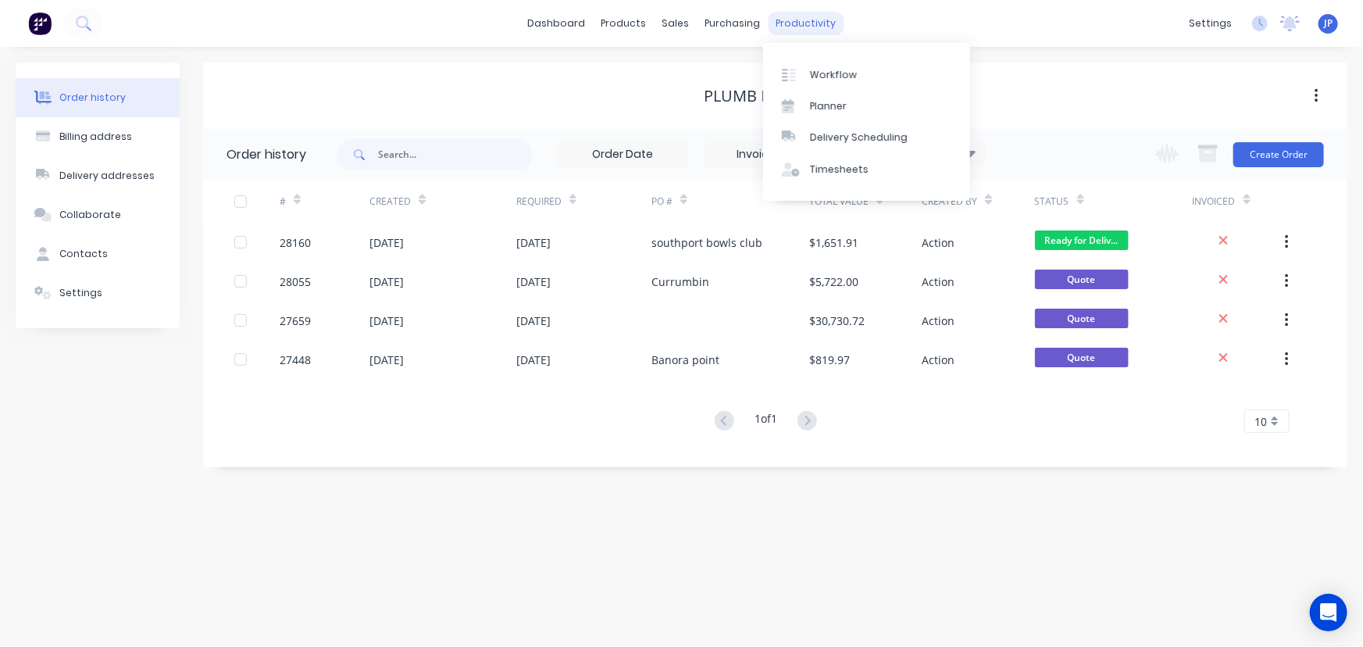
click at [791, 25] on div "productivity" at bounding box center [806, 23] width 76 height 23
click at [804, 75] on div at bounding box center [793, 75] width 23 height 14
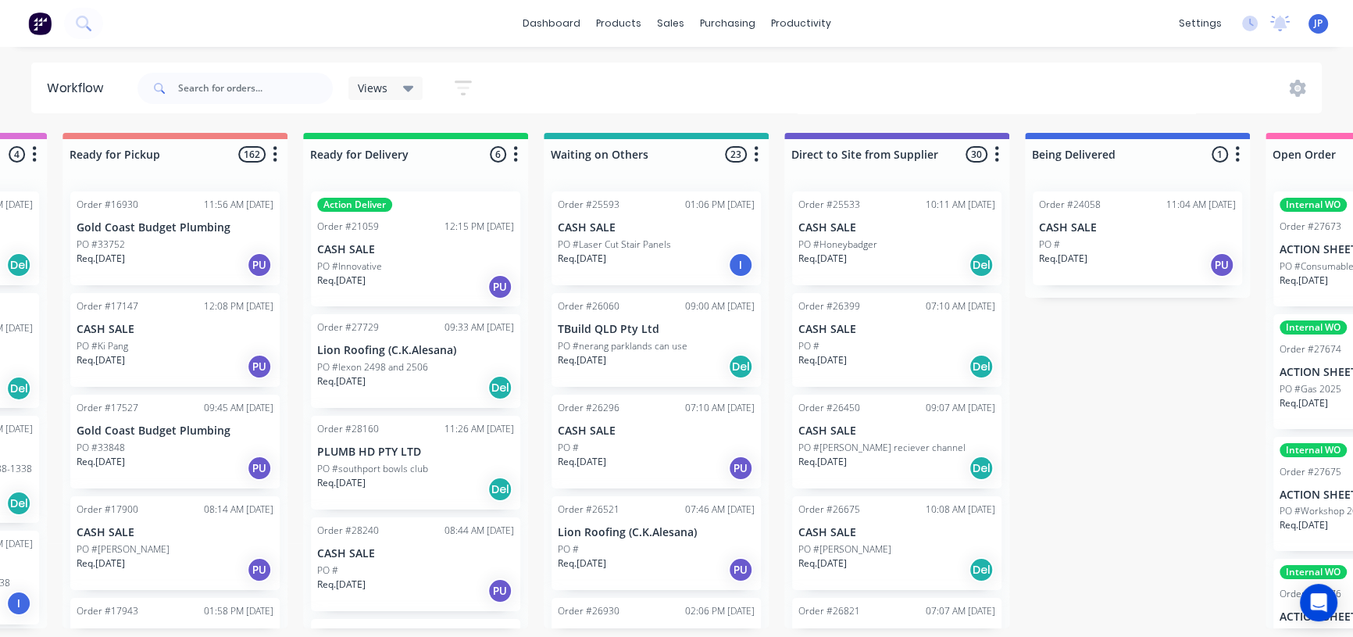
scroll to position [0, 938]
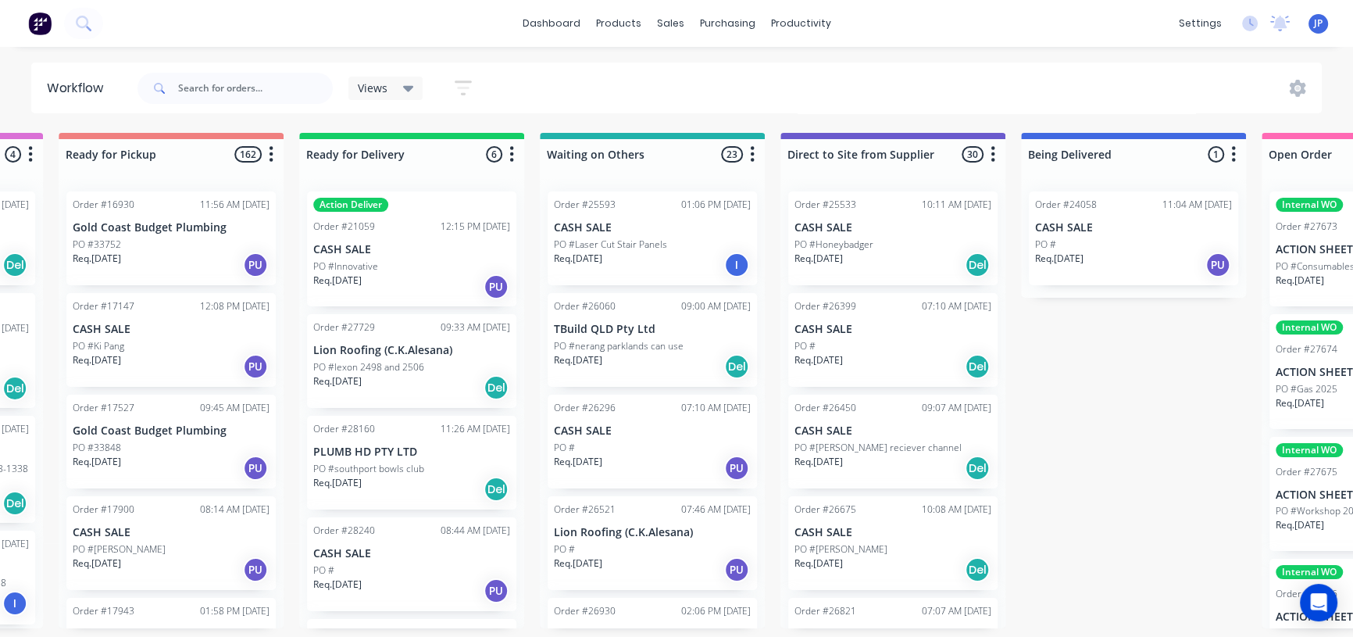
drag, startPoint x: 1005, startPoint y: 237, endPoint x: 1005, endPoint y: 252, distance: 15.6
click at [1005, 252] on div "Submitted 69 Status colour #273444 hex #273444 Save Cancel Summaries Total orde…" at bounding box center [467, 380] width 2832 height 495
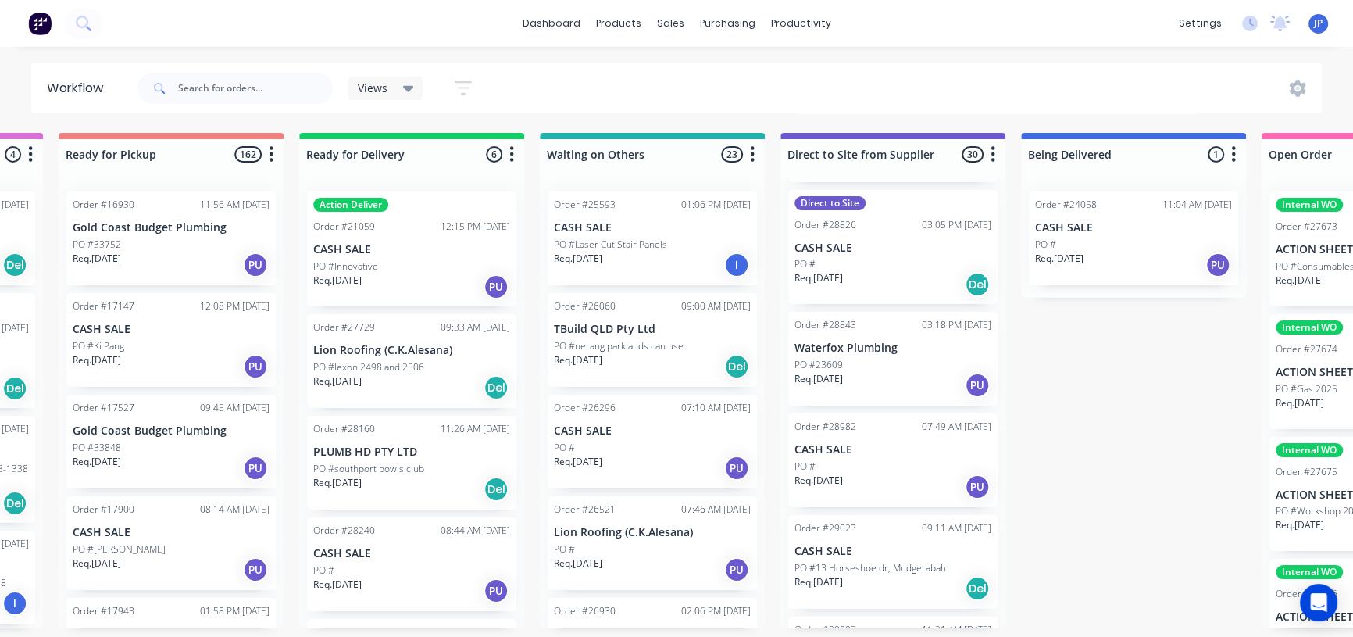
scroll to position [2790, 0]
click at [891, 474] on div "Req. [DATE] PU" at bounding box center [893, 487] width 197 height 27
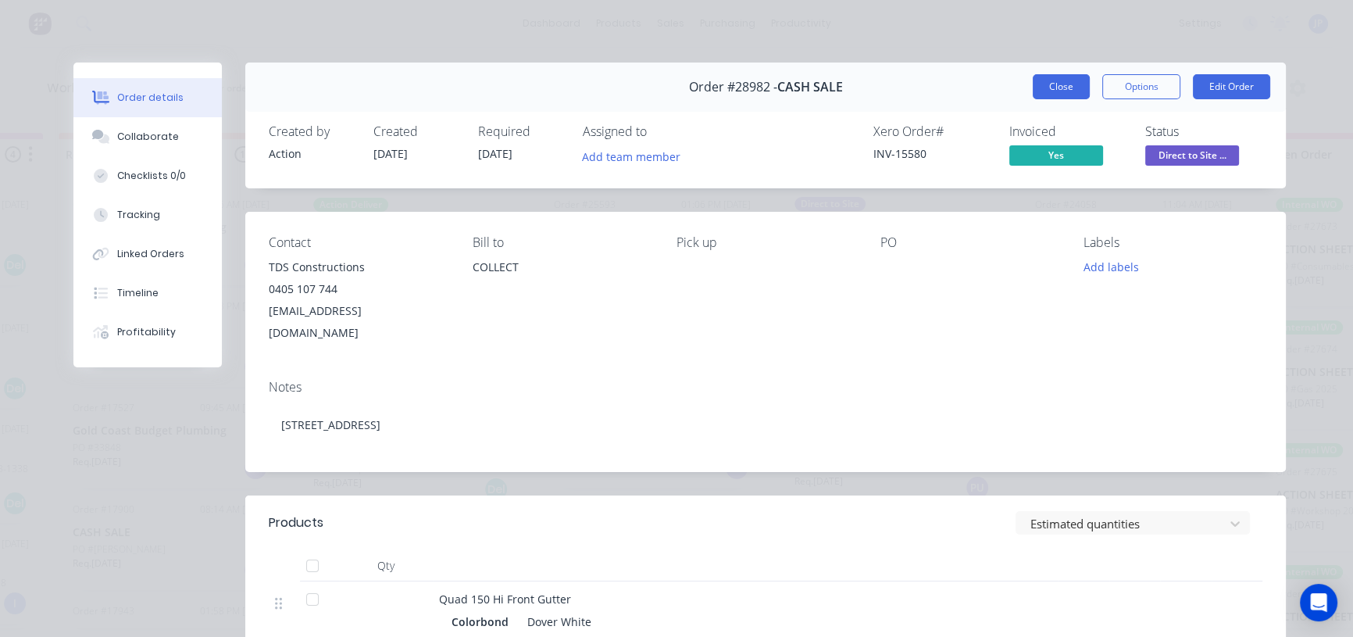
click at [1048, 80] on button "Close" at bounding box center [1061, 86] width 57 height 25
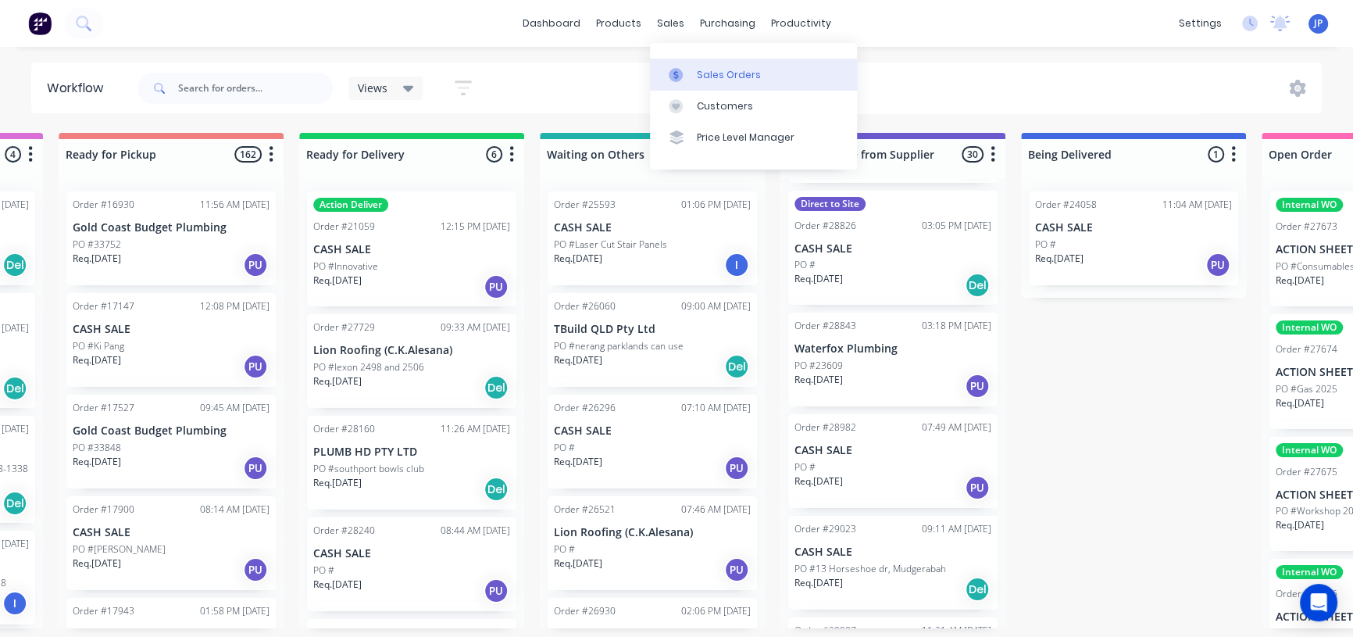
click at [690, 71] on div at bounding box center [680, 75] width 23 height 14
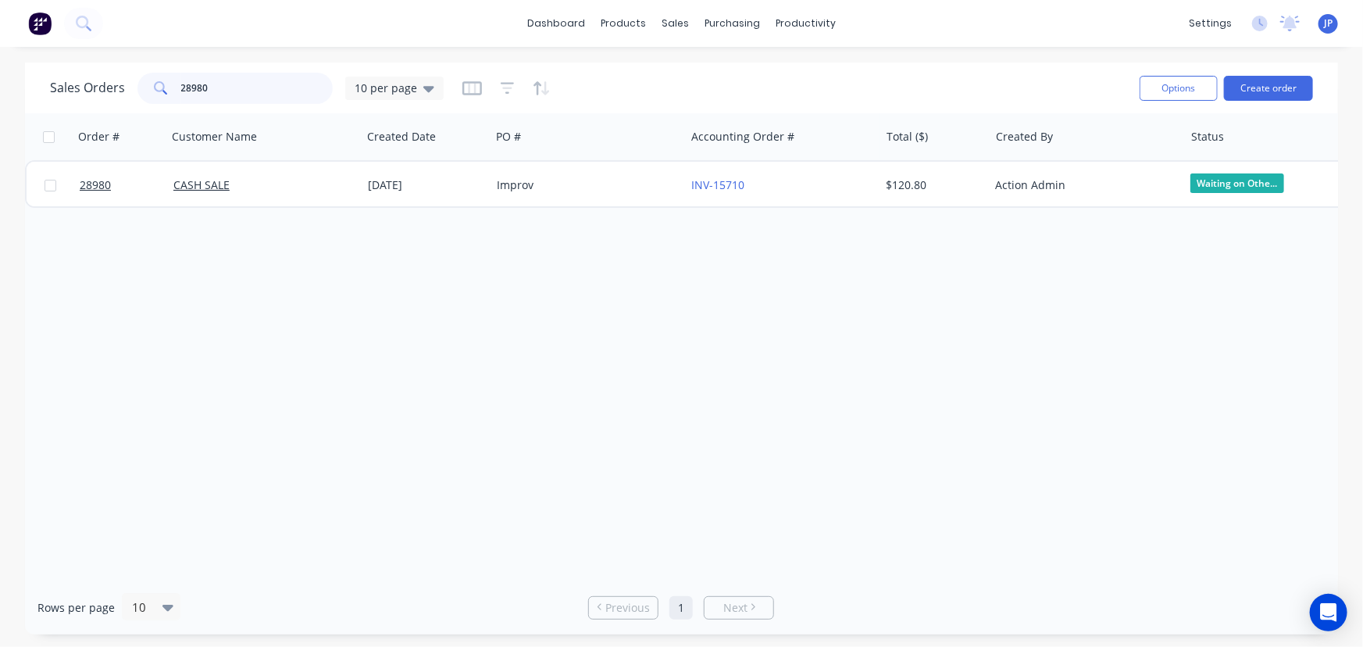
drag, startPoint x: 148, startPoint y: 95, endPoint x: 113, endPoint y: 95, distance: 34.4
click at [113, 95] on div "Sales Orders 28980 10 per page" at bounding box center [247, 88] width 394 height 31
type input "26598"
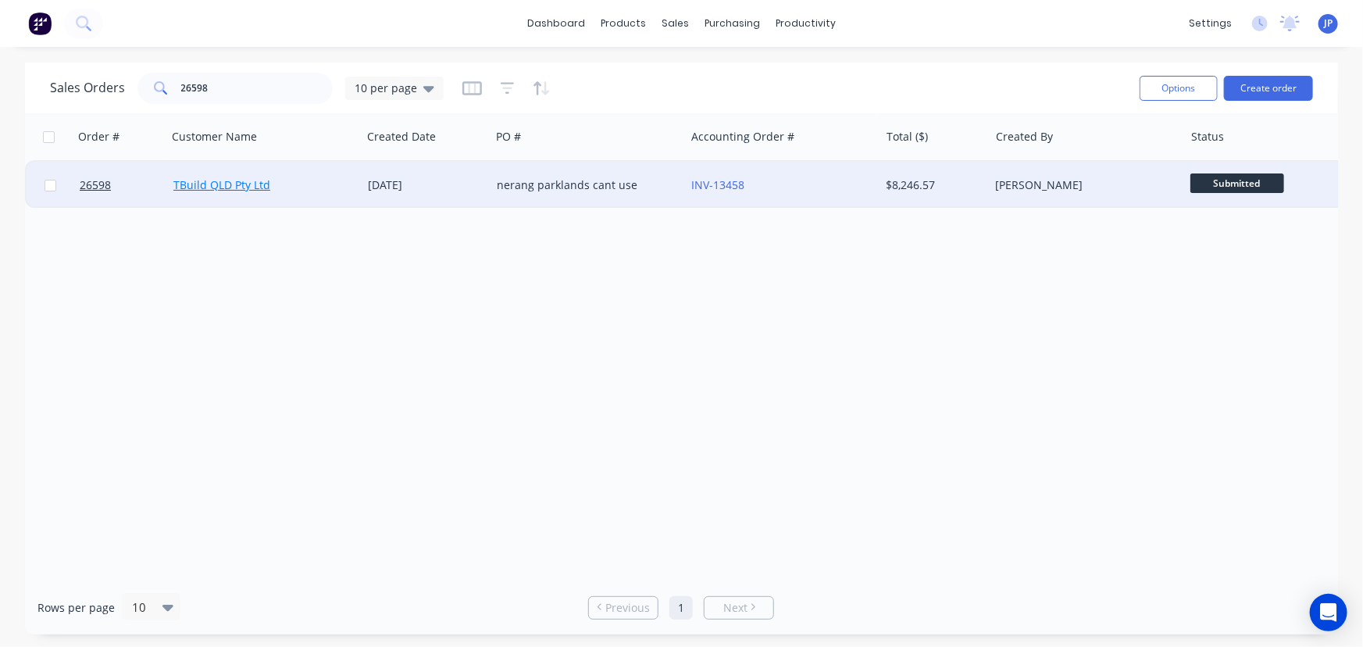
click at [180, 188] on link "TBuild QLD Pty Ltd" at bounding box center [221, 184] width 97 height 15
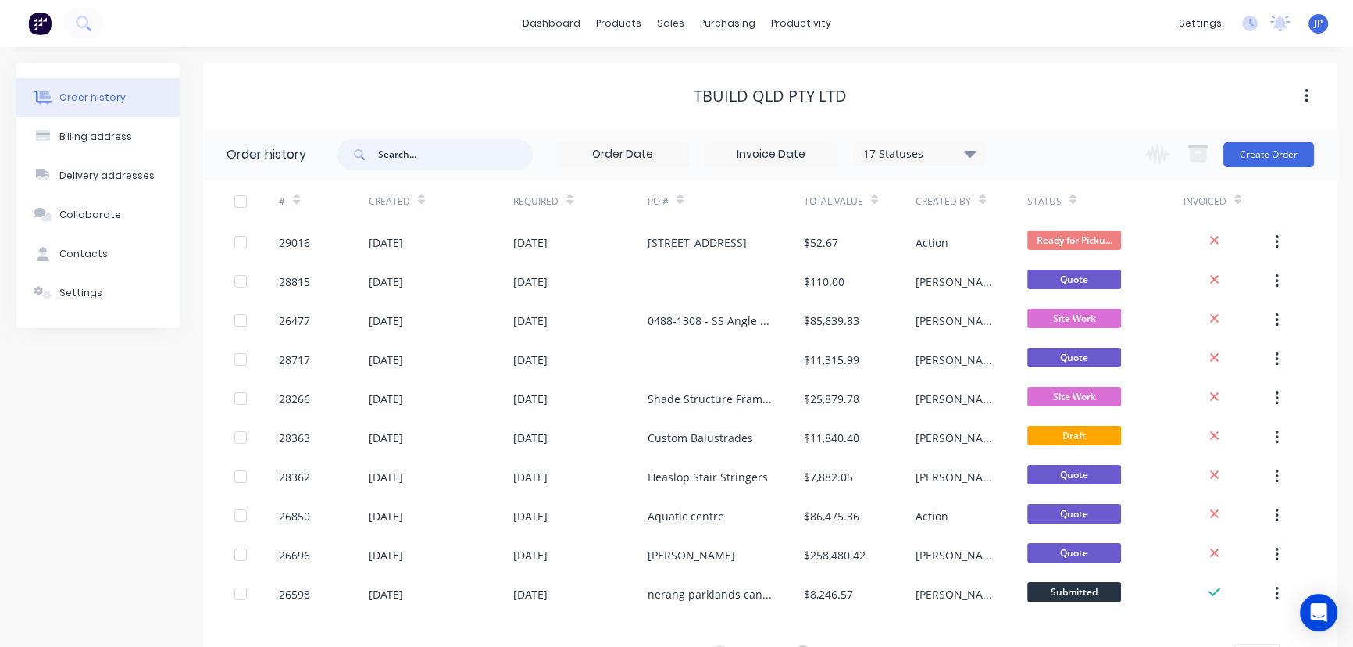
click at [427, 157] on input "text" at bounding box center [455, 154] width 155 height 31
type input "26598"
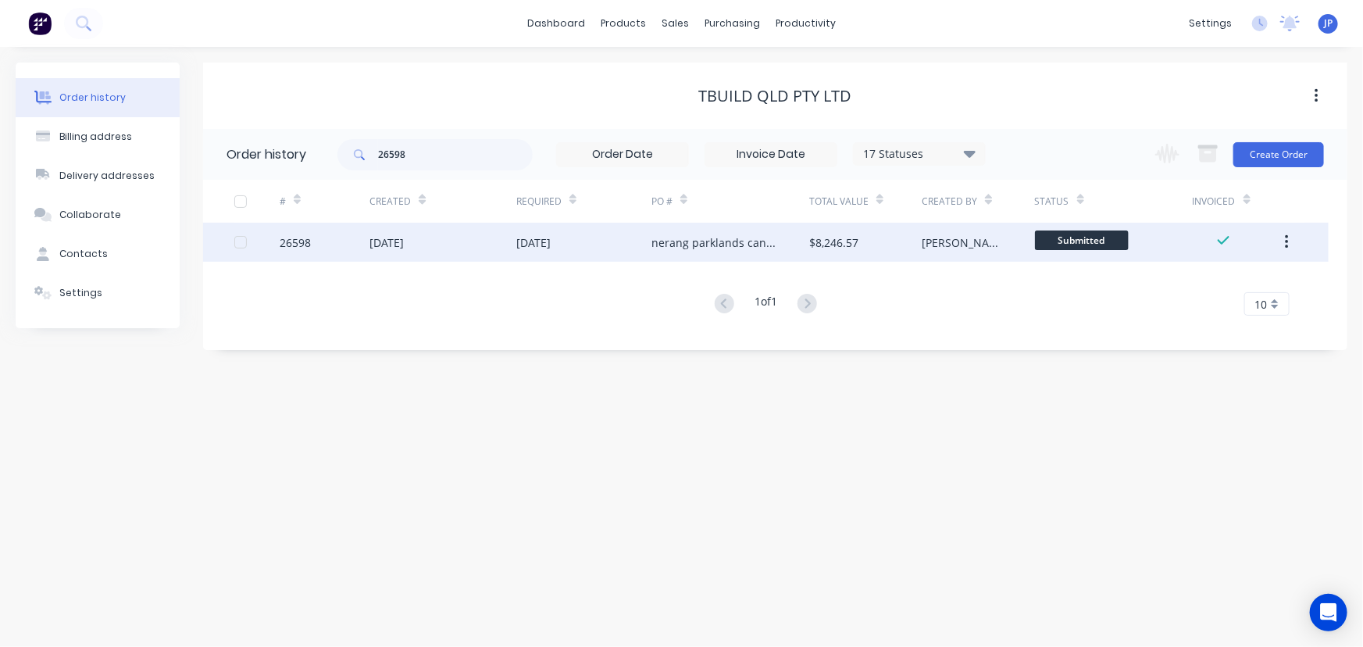
click at [430, 248] on div "[DATE]" at bounding box center [443, 242] width 147 height 39
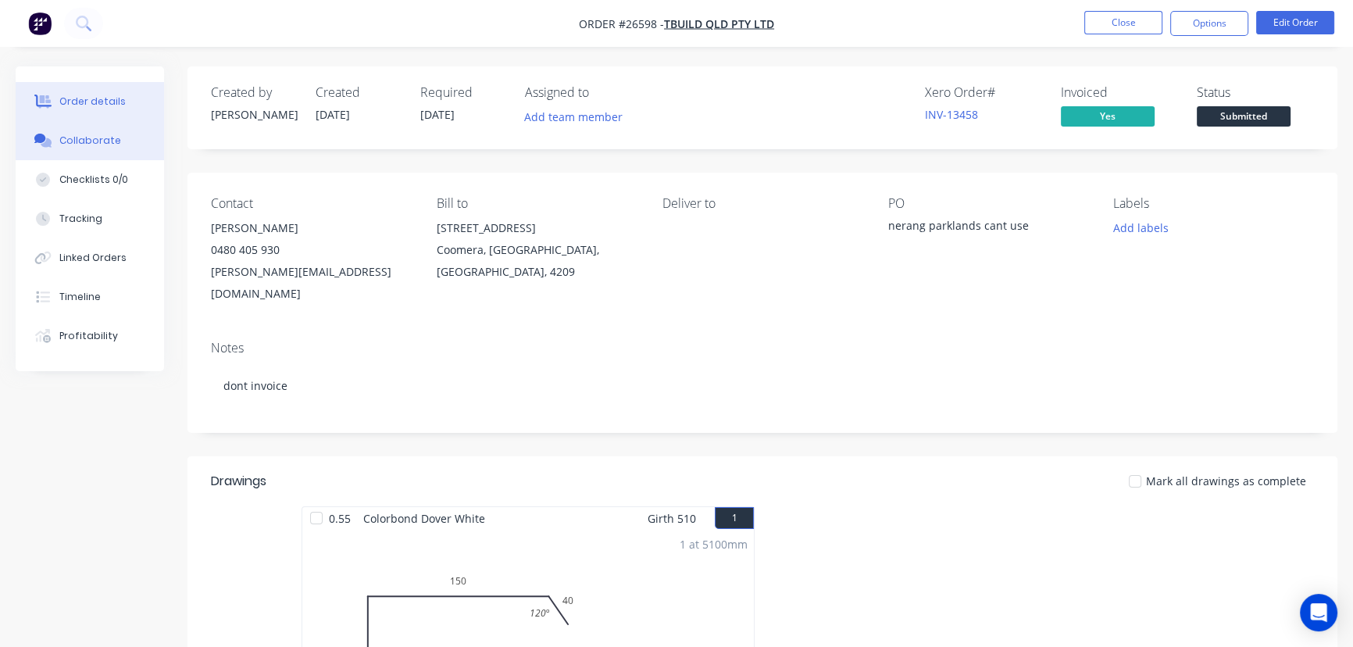
click at [96, 137] on div "Collaborate" at bounding box center [90, 141] width 62 height 14
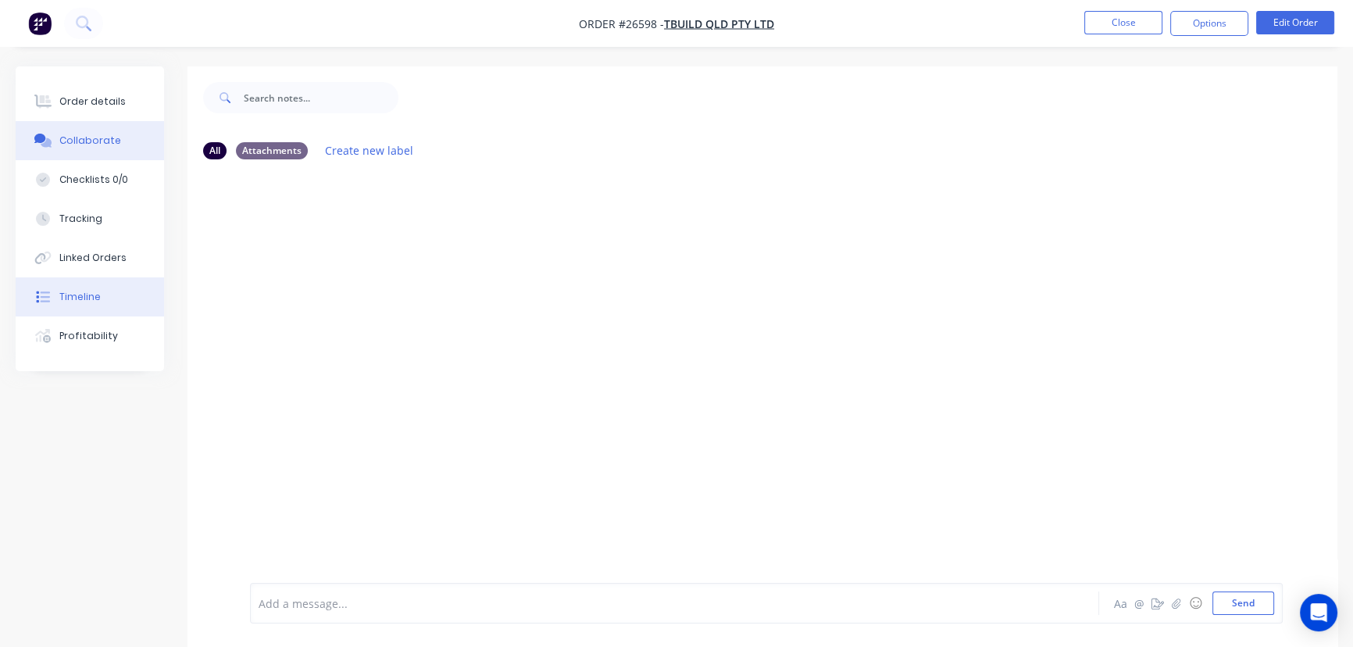
click at [93, 294] on div "Timeline" at bounding box center [79, 297] width 41 height 14
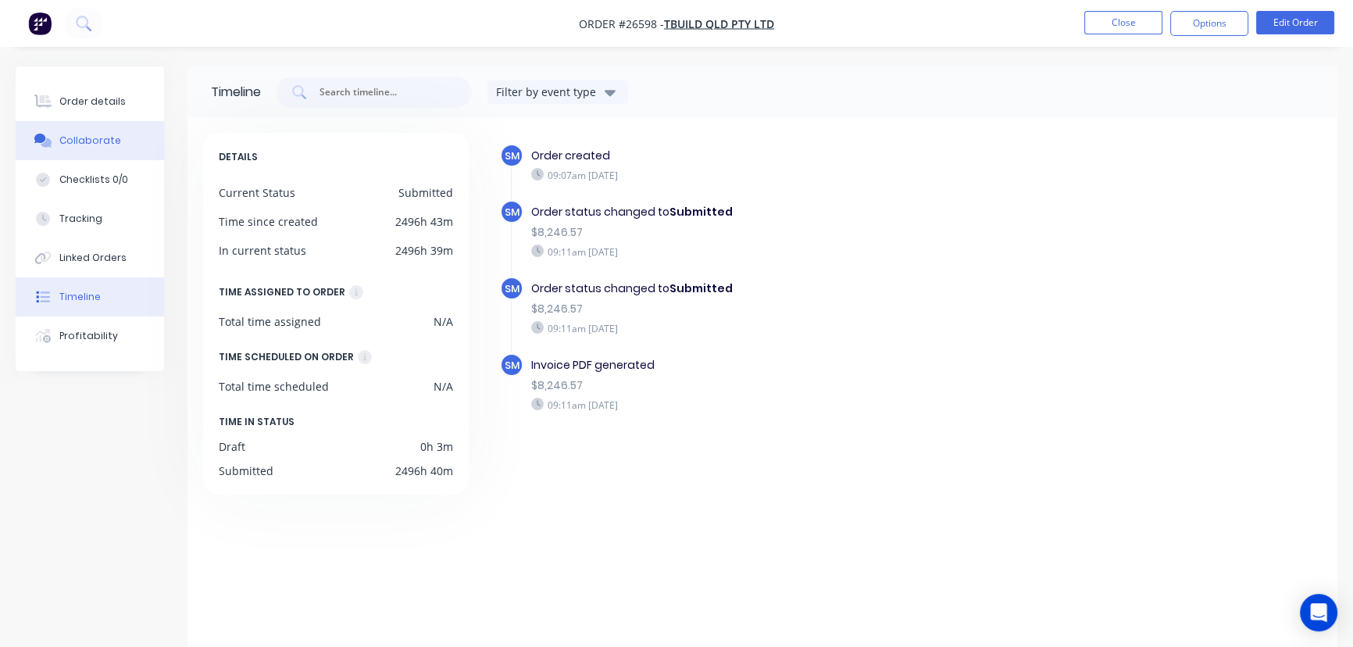
click at [109, 145] on div "Collaborate" at bounding box center [90, 141] width 62 height 14
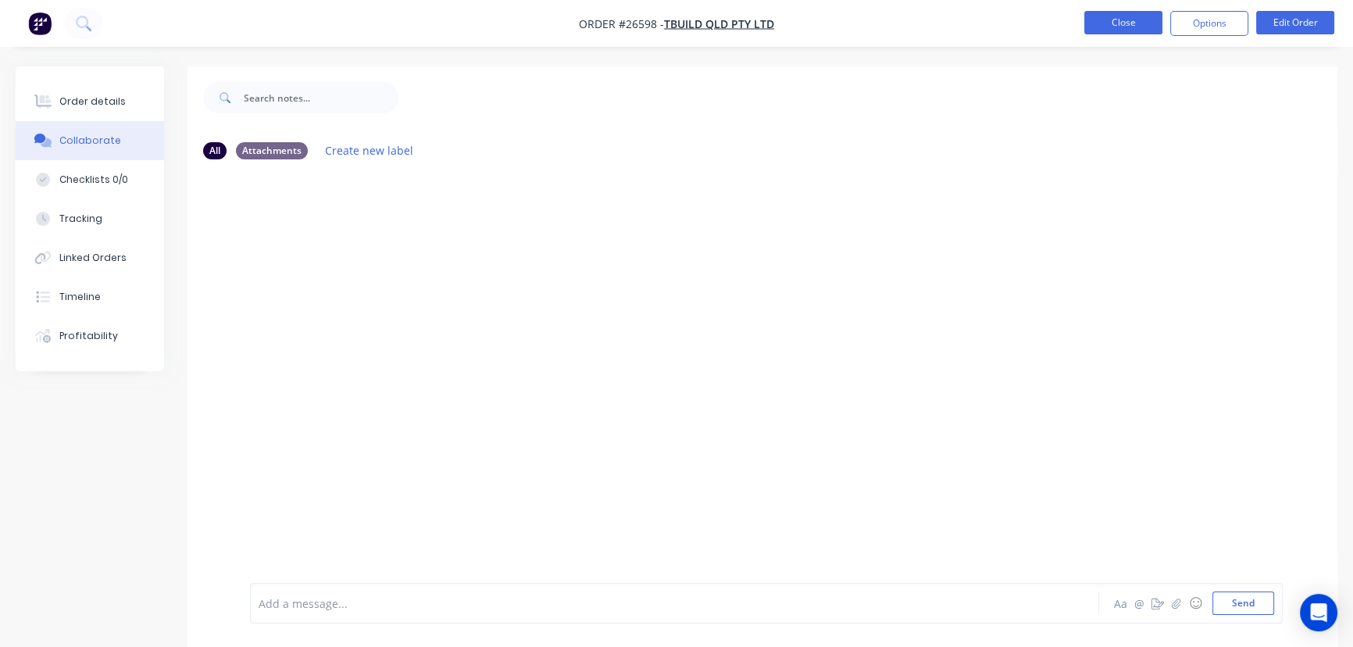
click at [1105, 29] on button "Close" at bounding box center [1123, 22] width 78 height 23
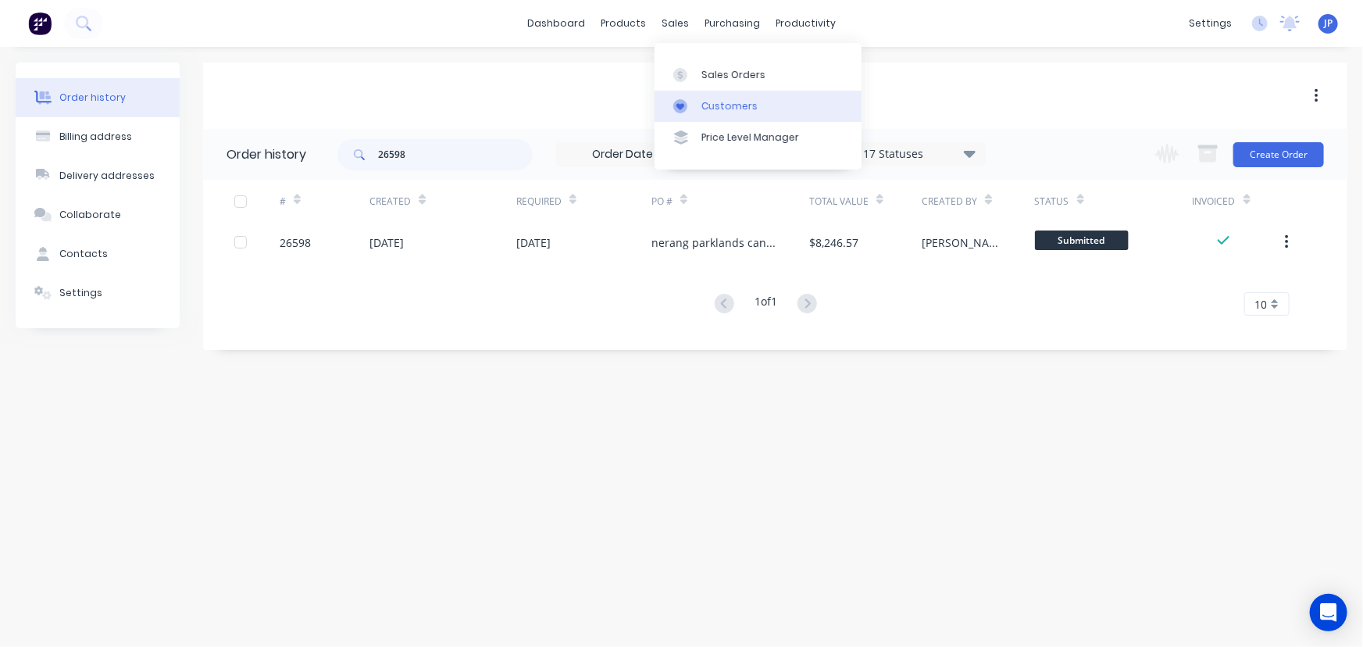
click at [710, 100] on div "Customers" at bounding box center [730, 106] width 56 height 14
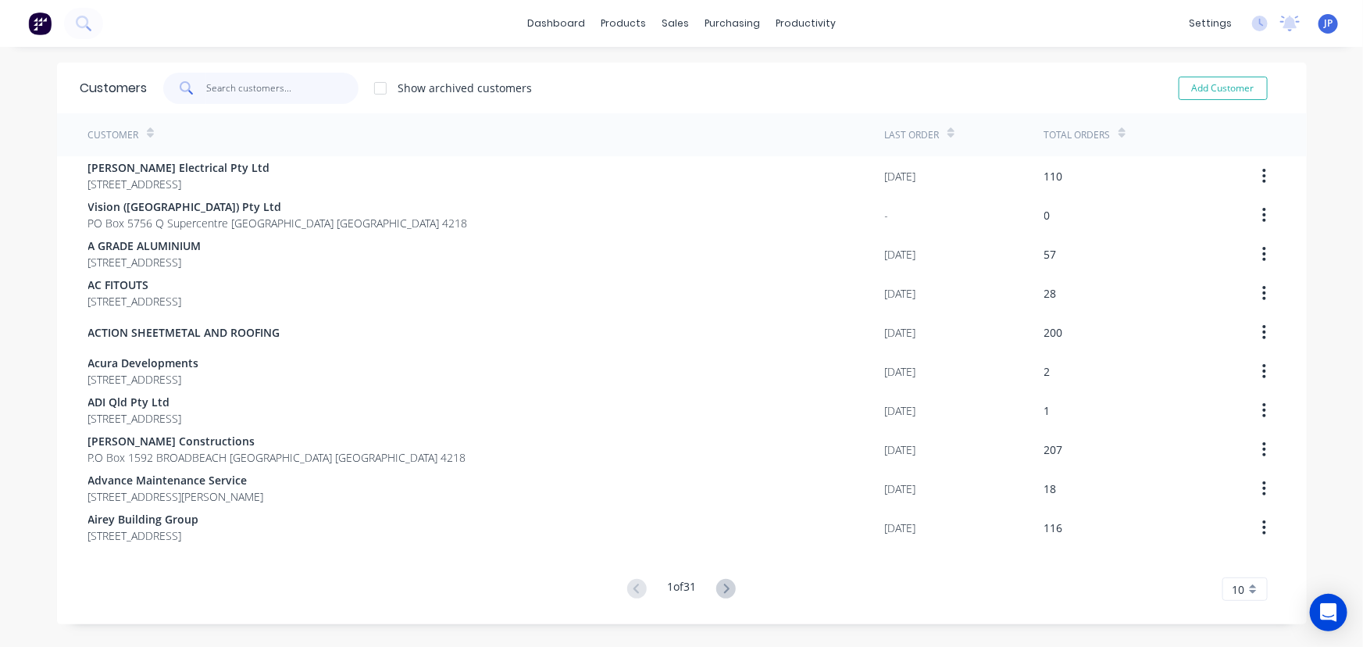
click at [297, 96] on input "text" at bounding box center [282, 88] width 152 height 31
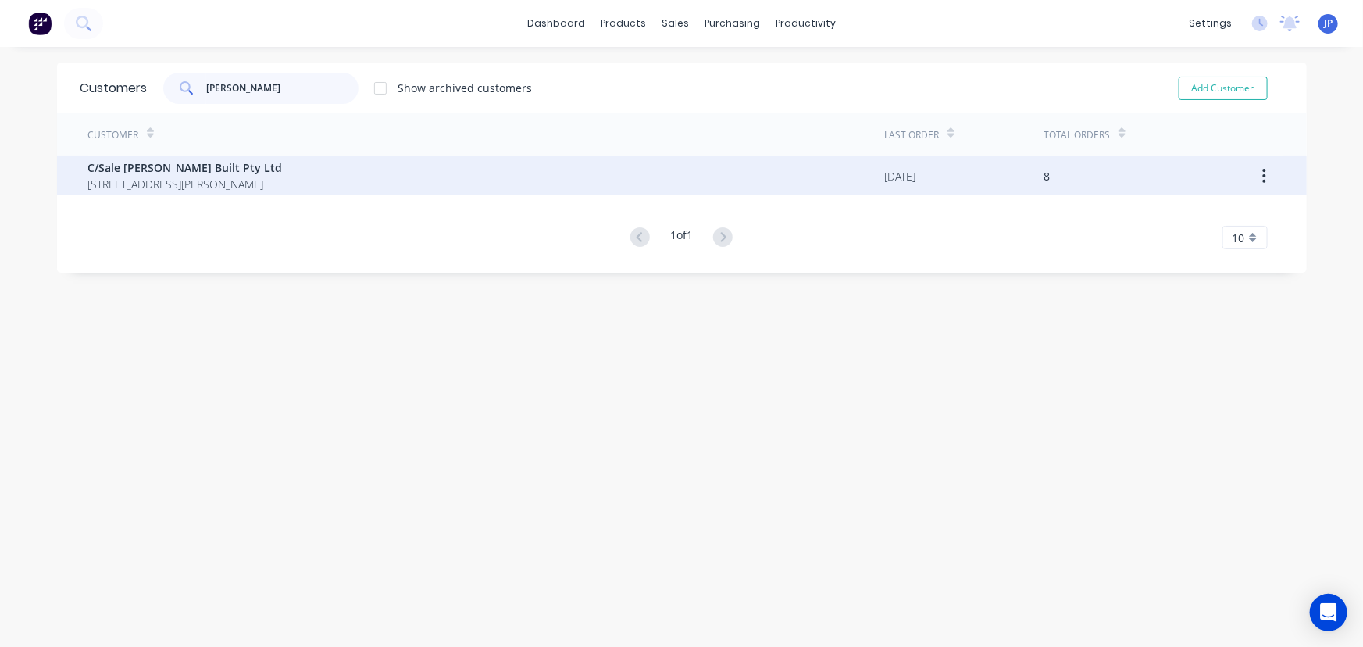
type input "[PERSON_NAME]"
click at [249, 182] on span "[STREET_ADDRESS][PERSON_NAME]" at bounding box center [185, 184] width 195 height 16
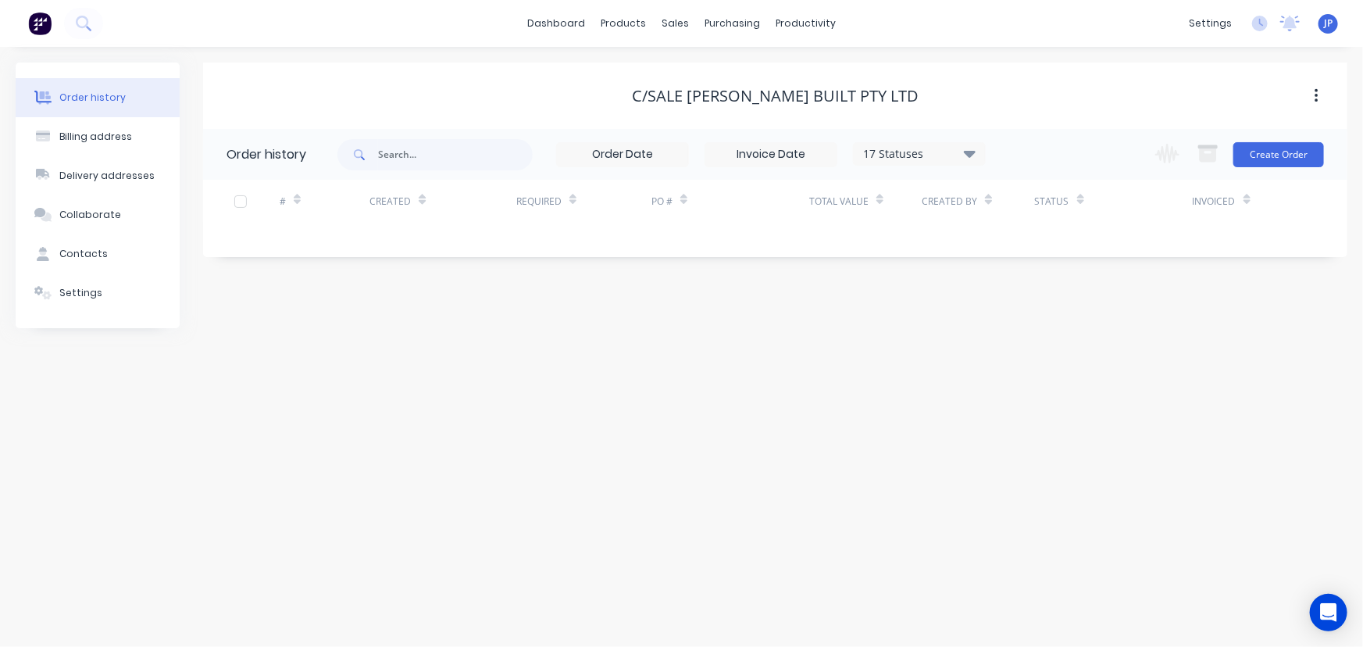
click at [963, 150] on div "17 Statuses" at bounding box center [919, 153] width 131 height 17
click at [1048, 334] on label at bounding box center [1048, 334] width 0 height 0
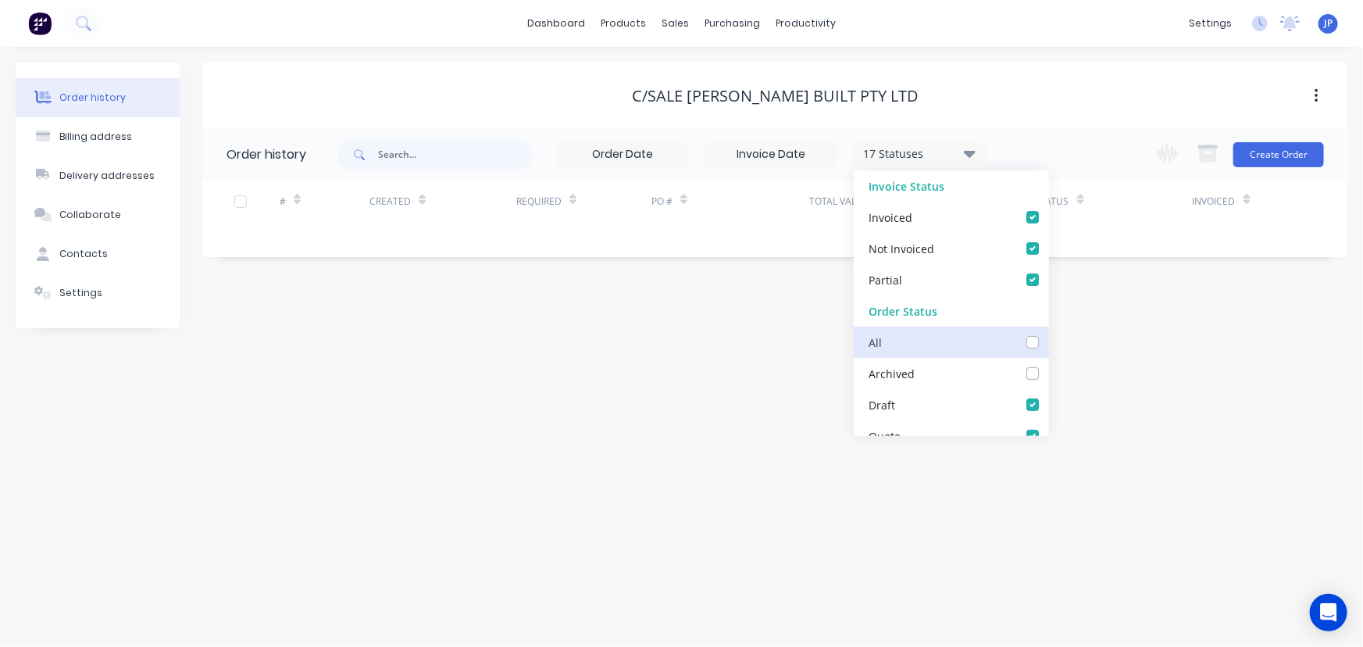
click at [1048, 345] on input "checkbox" at bounding box center [1054, 341] width 13 height 15
checkbox input "true"
click at [464, 155] on input "text" at bounding box center [455, 154] width 155 height 31
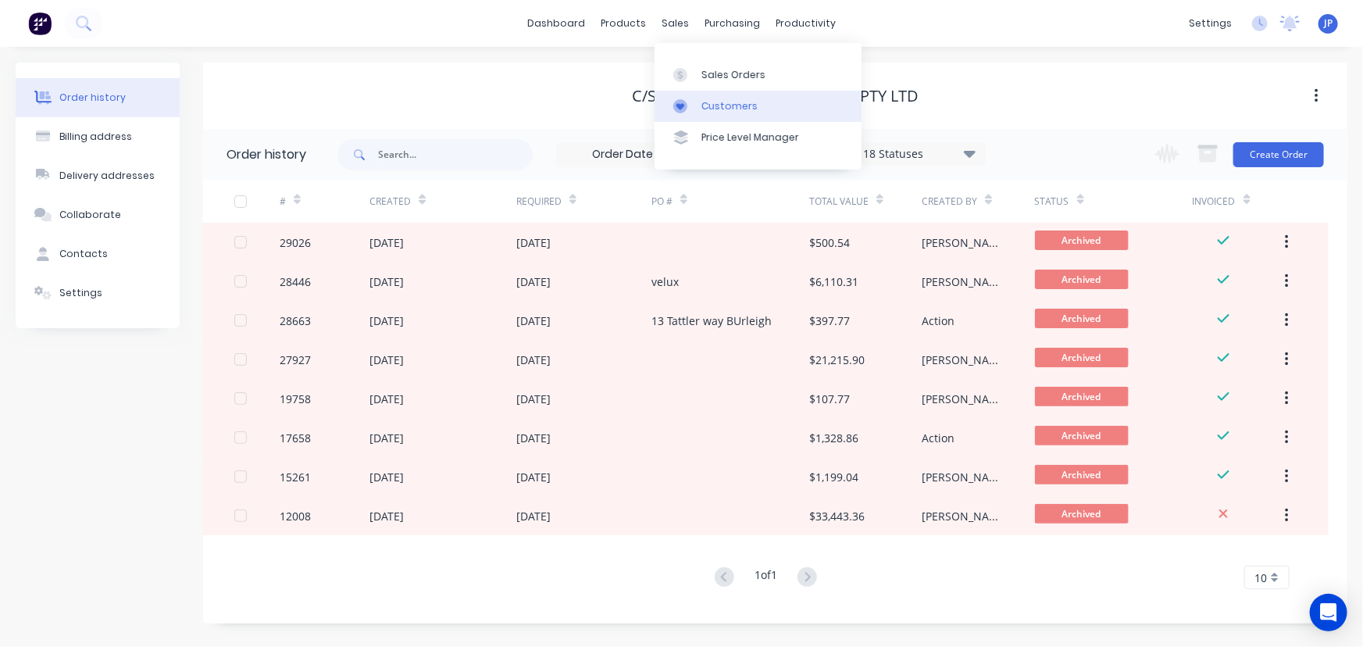
click at [712, 102] on div "Customers" at bounding box center [730, 106] width 56 height 14
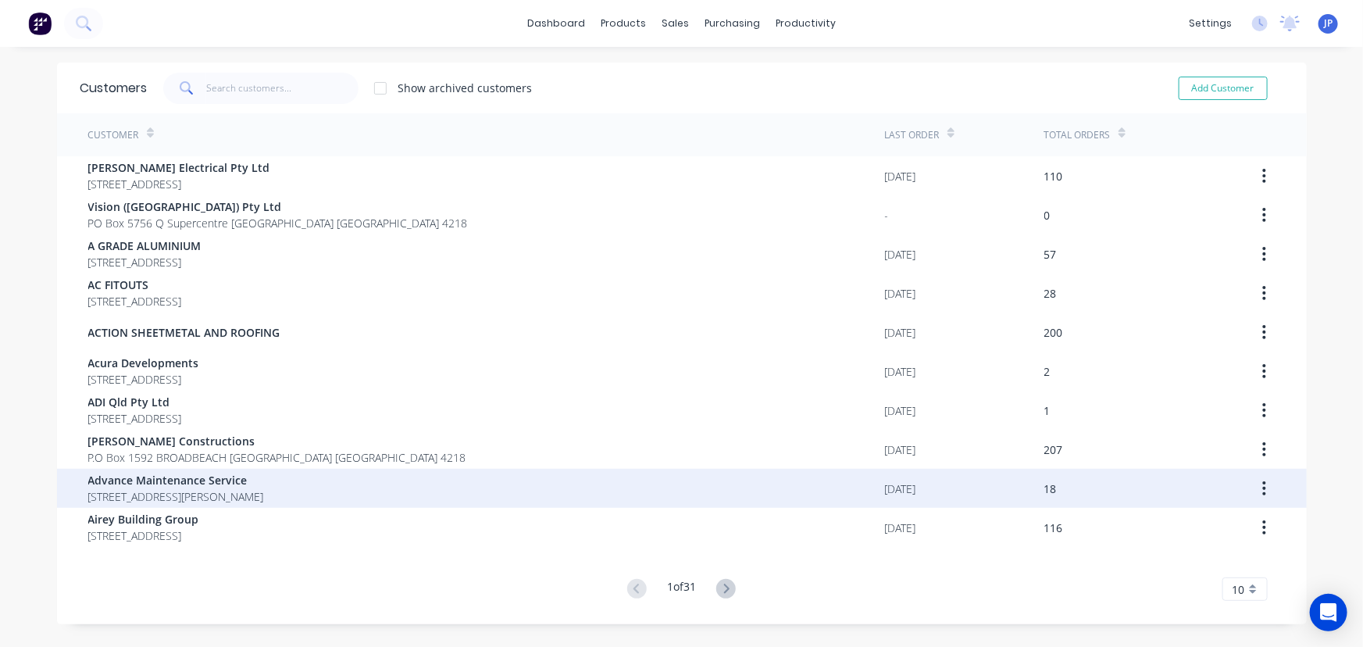
click at [103, 483] on span "Advance Maintenance Service" at bounding box center [176, 480] width 176 height 16
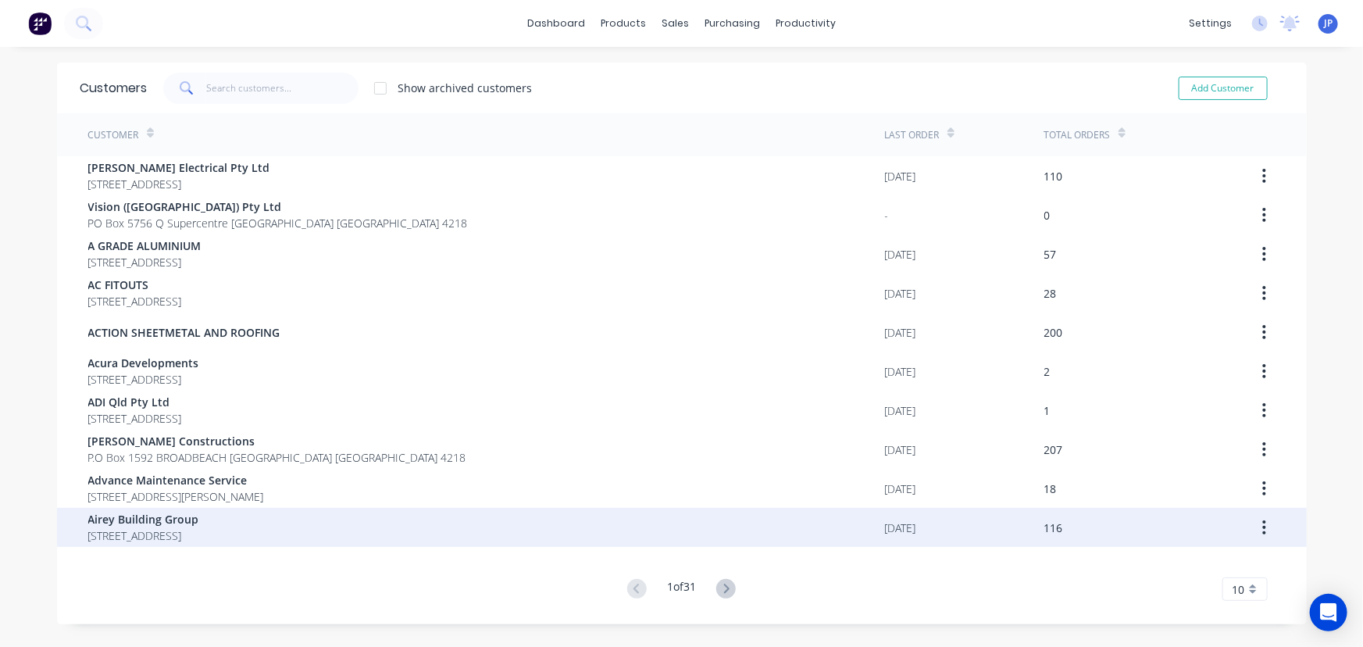
click at [166, 527] on span "[STREET_ADDRESS]" at bounding box center [143, 535] width 111 height 16
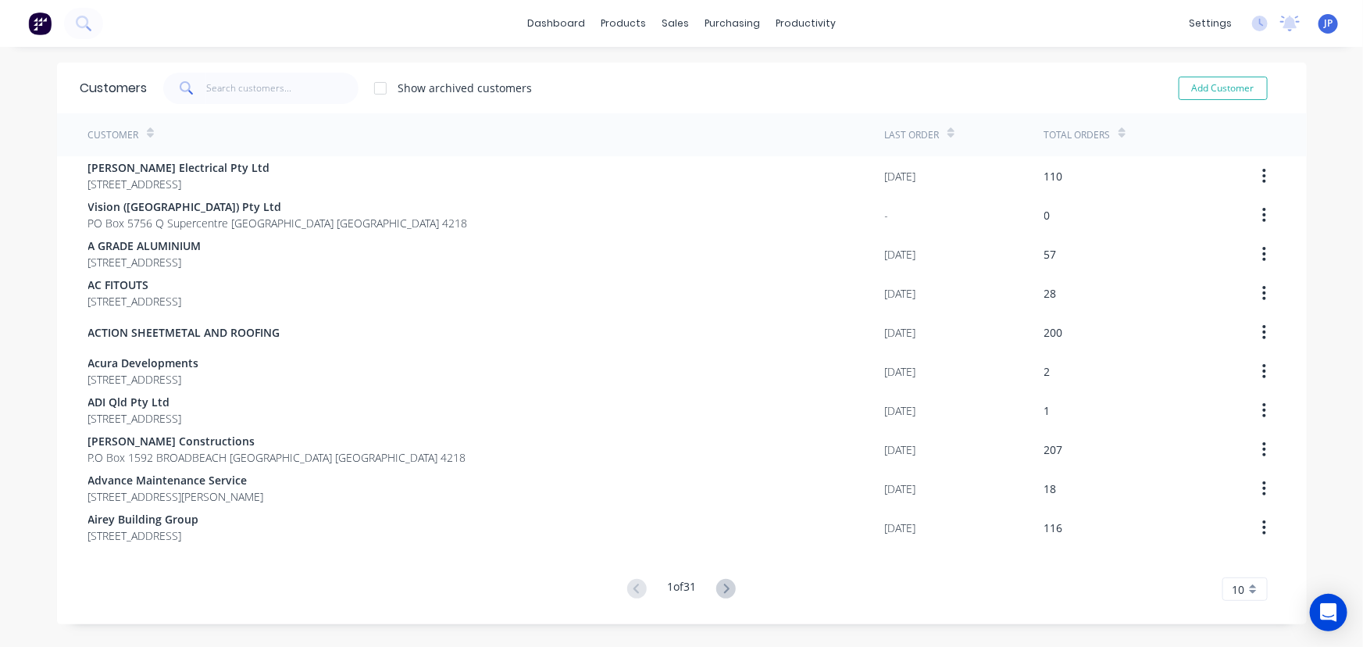
click at [1250, 594] on div "10" at bounding box center [1245, 588] width 45 height 23
click at [1238, 570] on div "35" at bounding box center [1245, 563] width 44 height 27
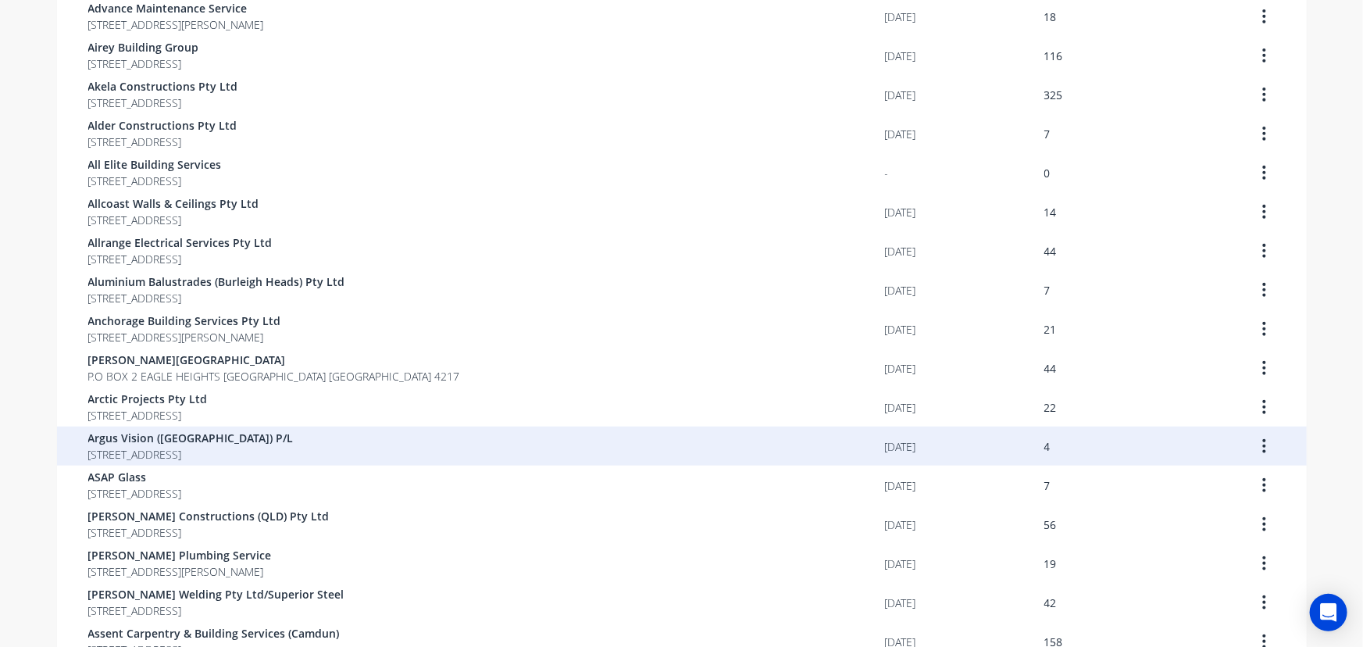
scroll to position [497, 0]
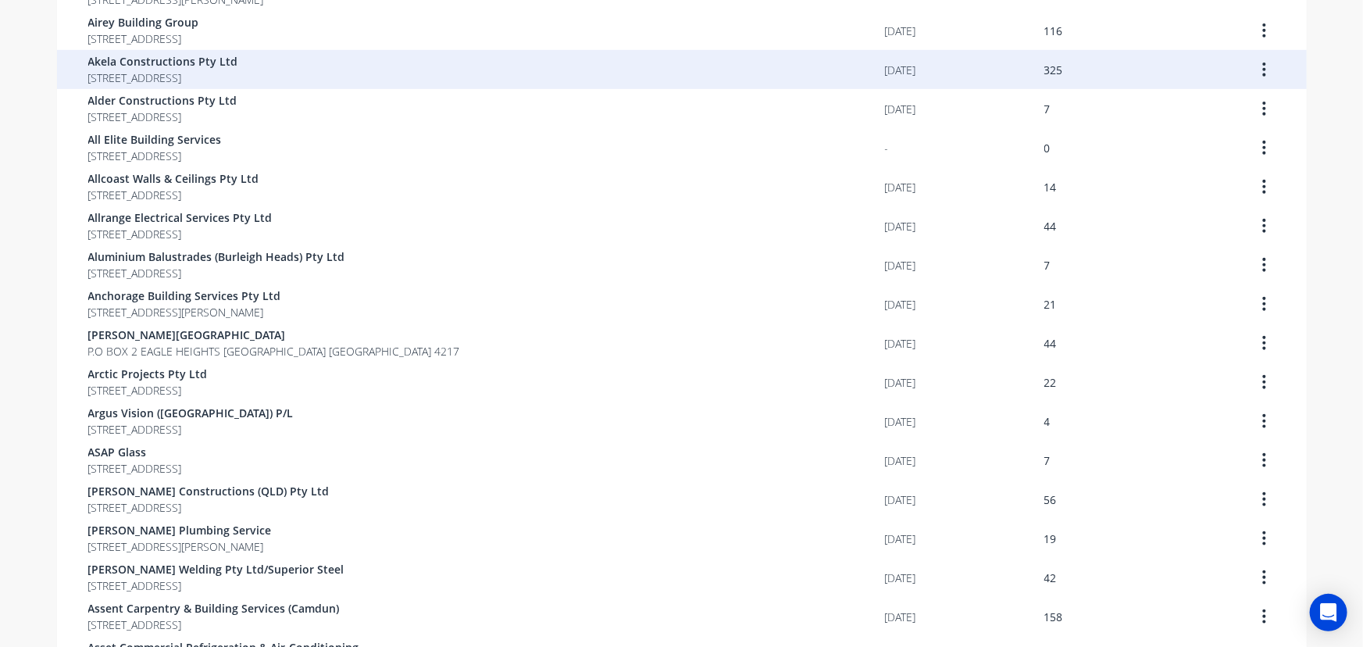
click at [174, 75] on span "[STREET_ADDRESS]" at bounding box center [163, 78] width 150 height 16
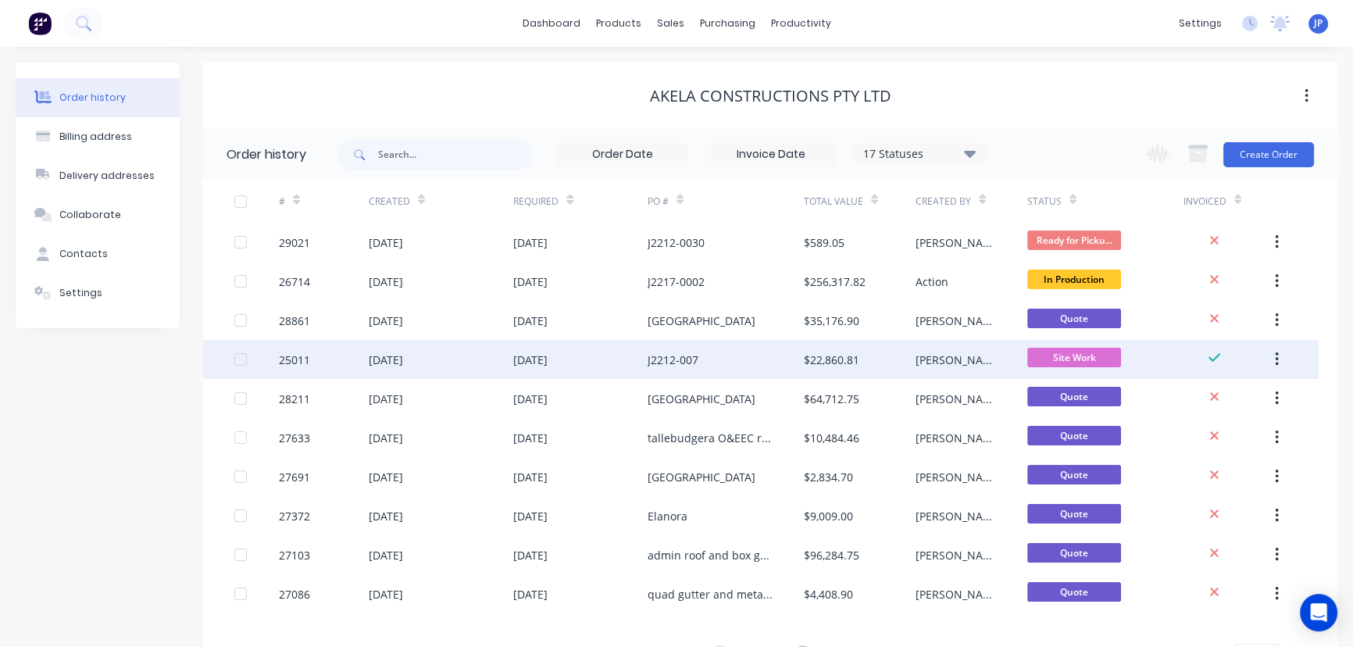
click at [374, 353] on div "[DATE]" at bounding box center [386, 360] width 34 height 16
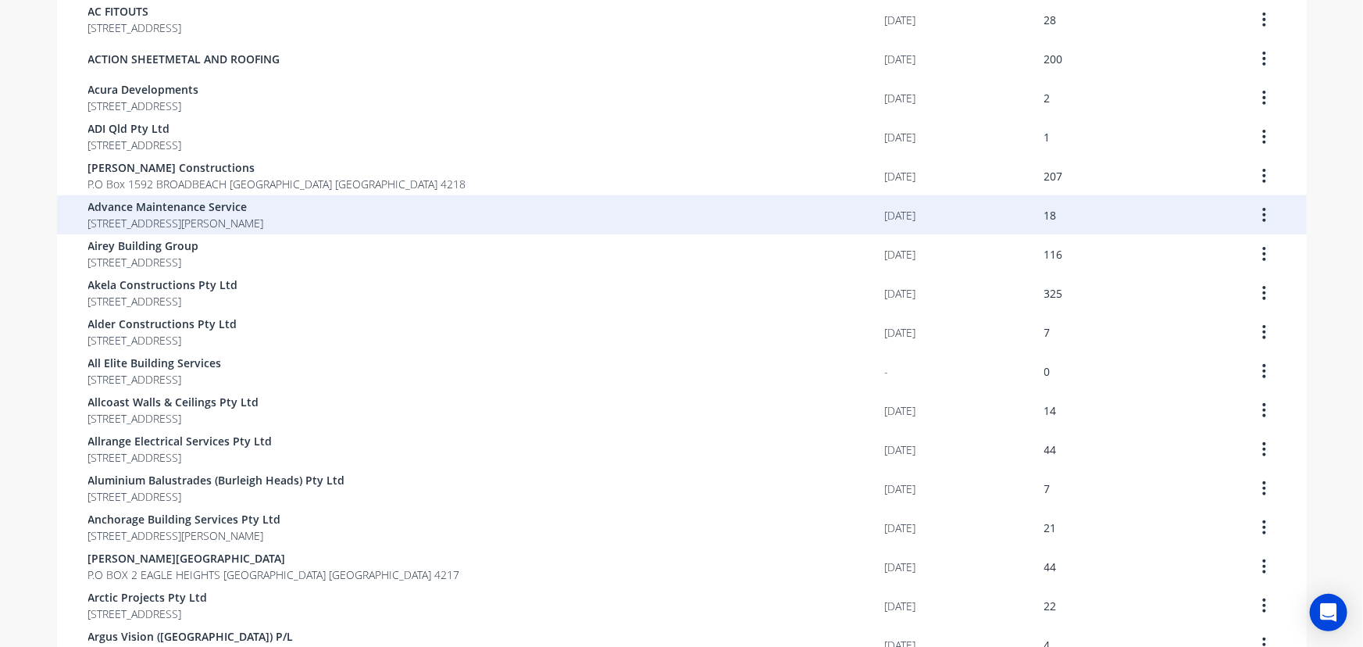
scroll to position [284, 0]
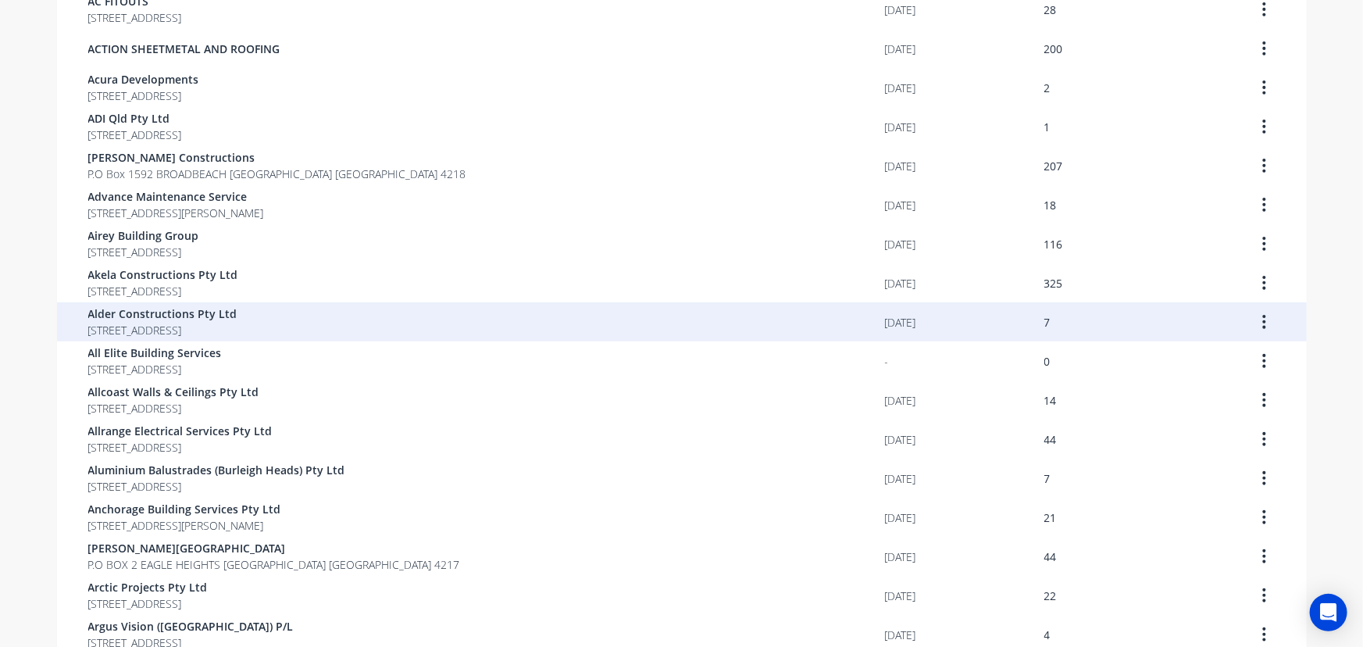
click at [139, 320] on span "Alder Constructions Pty Ltd" at bounding box center [162, 313] width 149 height 16
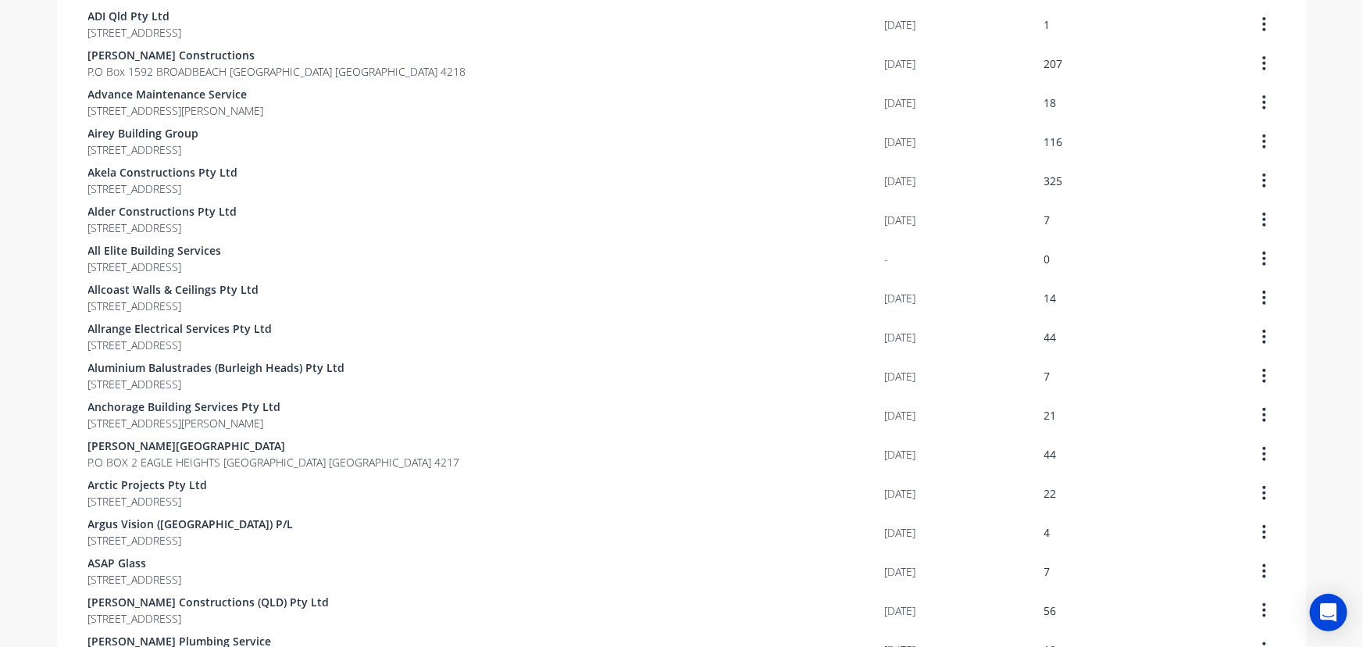
scroll to position [426, 0]
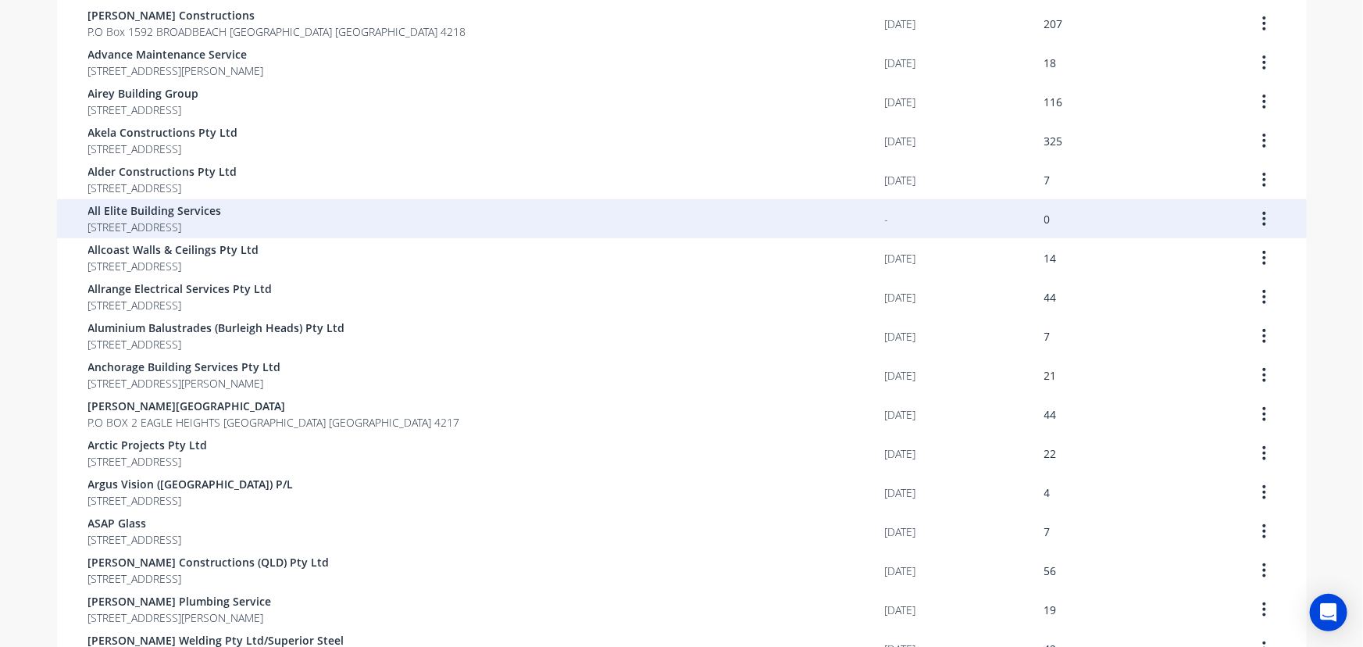
click at [112, 231] on span "[STREET_ADDRESS]" at bounding box center [155, 227] width 134 height 16
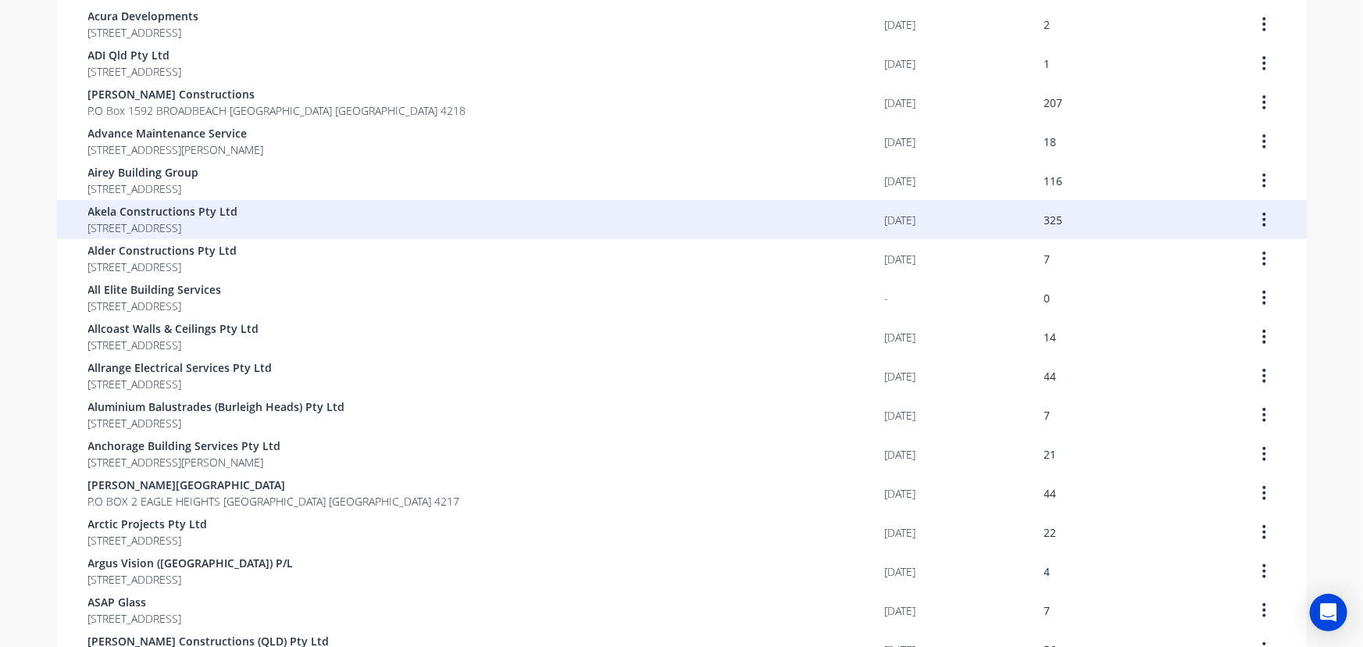
scroll to position [355, 0]
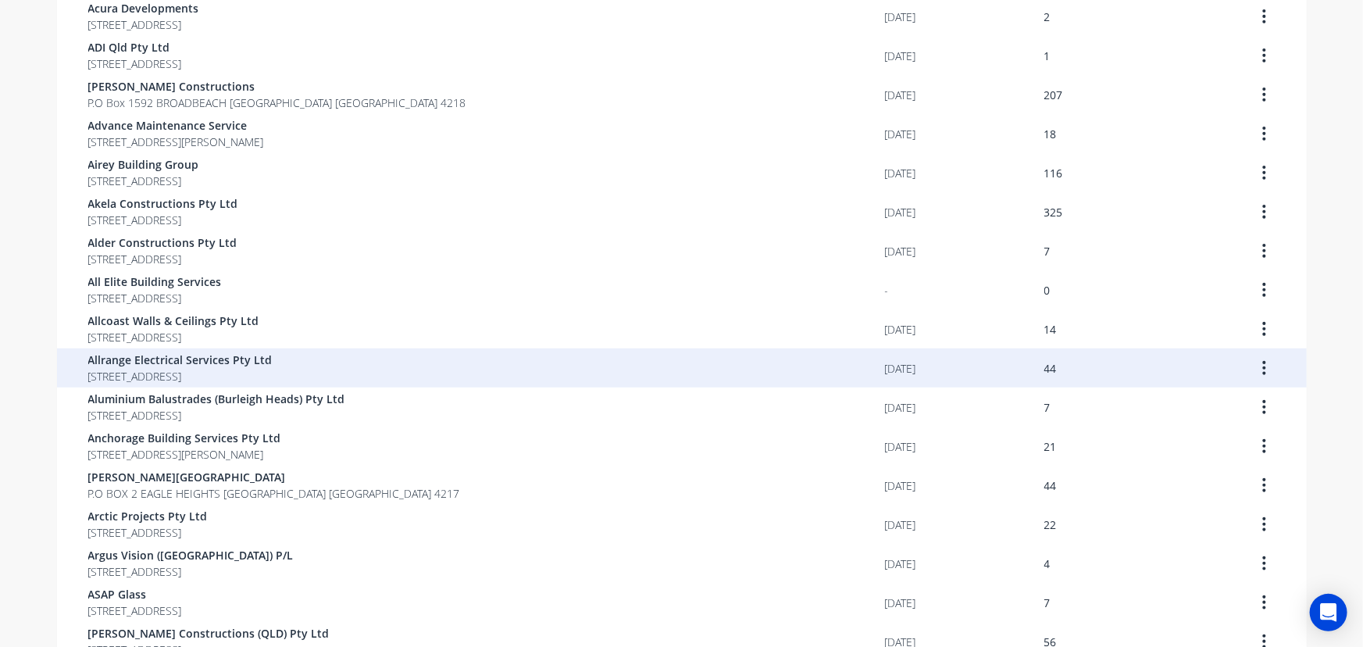
click at [273, 370] on span "[STREET_ADDRESS]" at bounding box center [180, 376] width 184 height 16
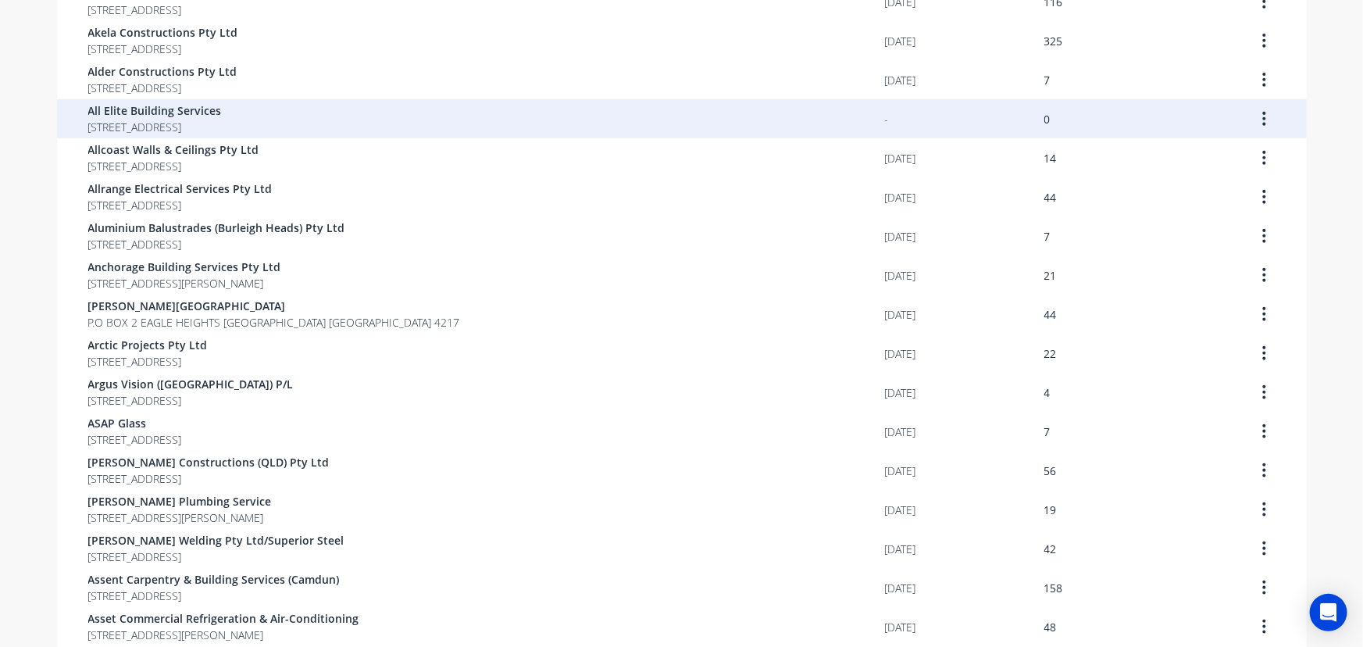
scroll to position [568, 0]
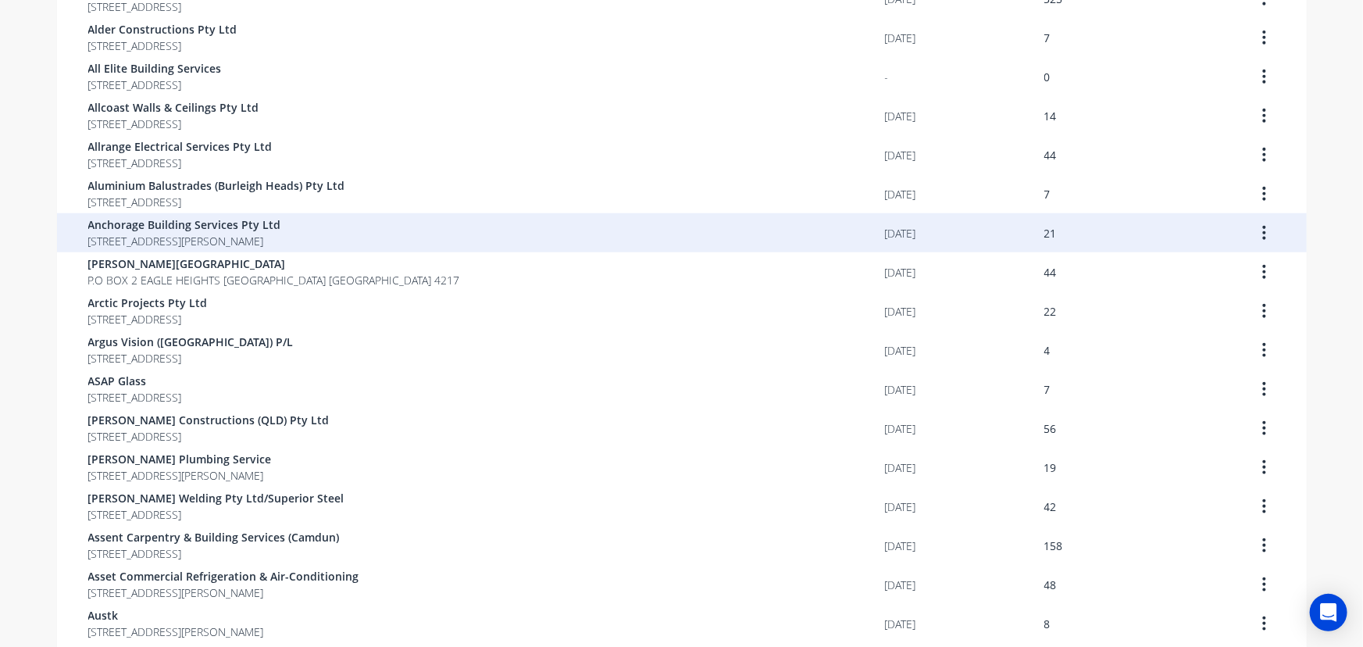
click at [255, 238] on span "[STREET_ADDRESS][PERSON_NAME]" at bounding box center [184, 241] width 193 height 16
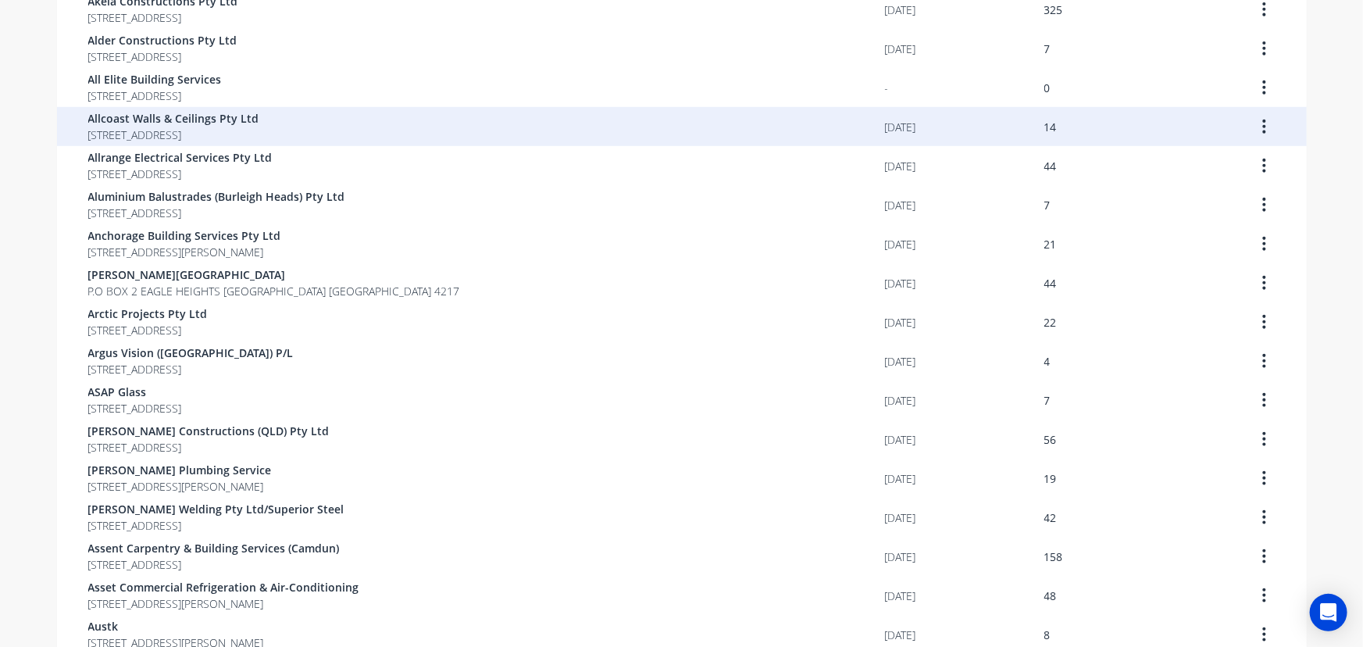
scroll to position [568, 0]
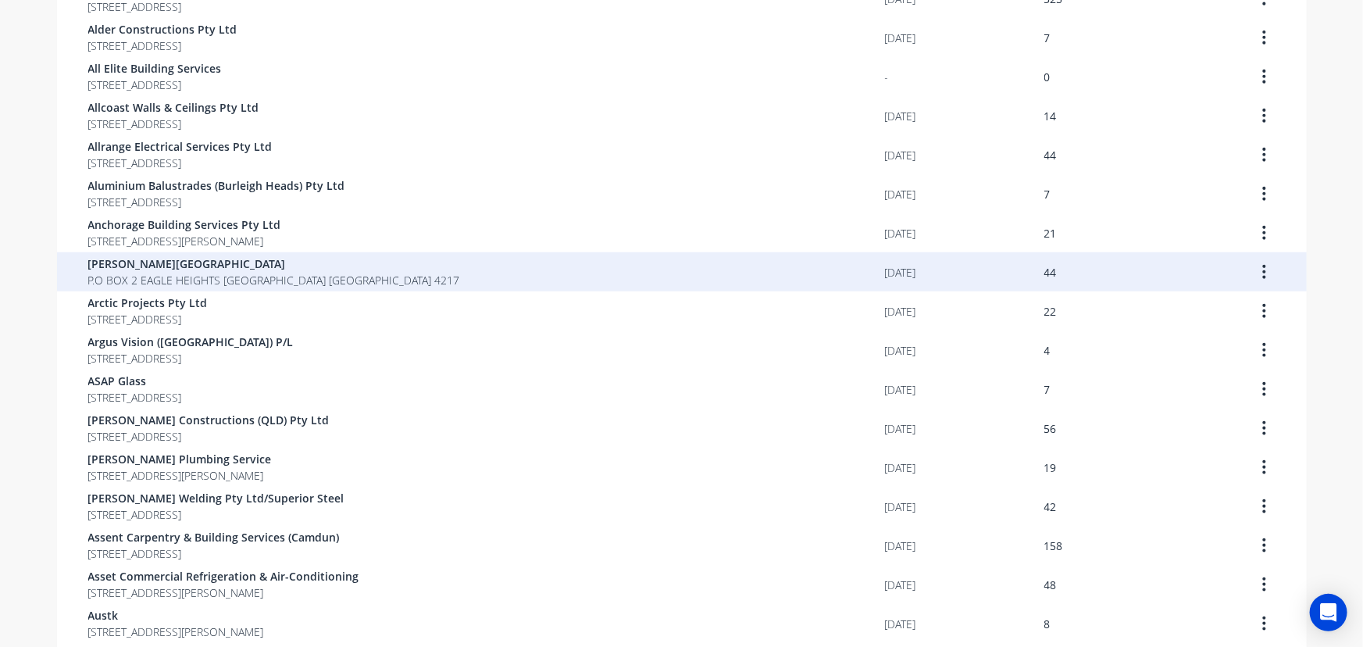
click at [223, 267] on span "[PERSON_NAME][GEOGRAPHIC_DATA]" at bounding box center [274, 263] width 372 height 16
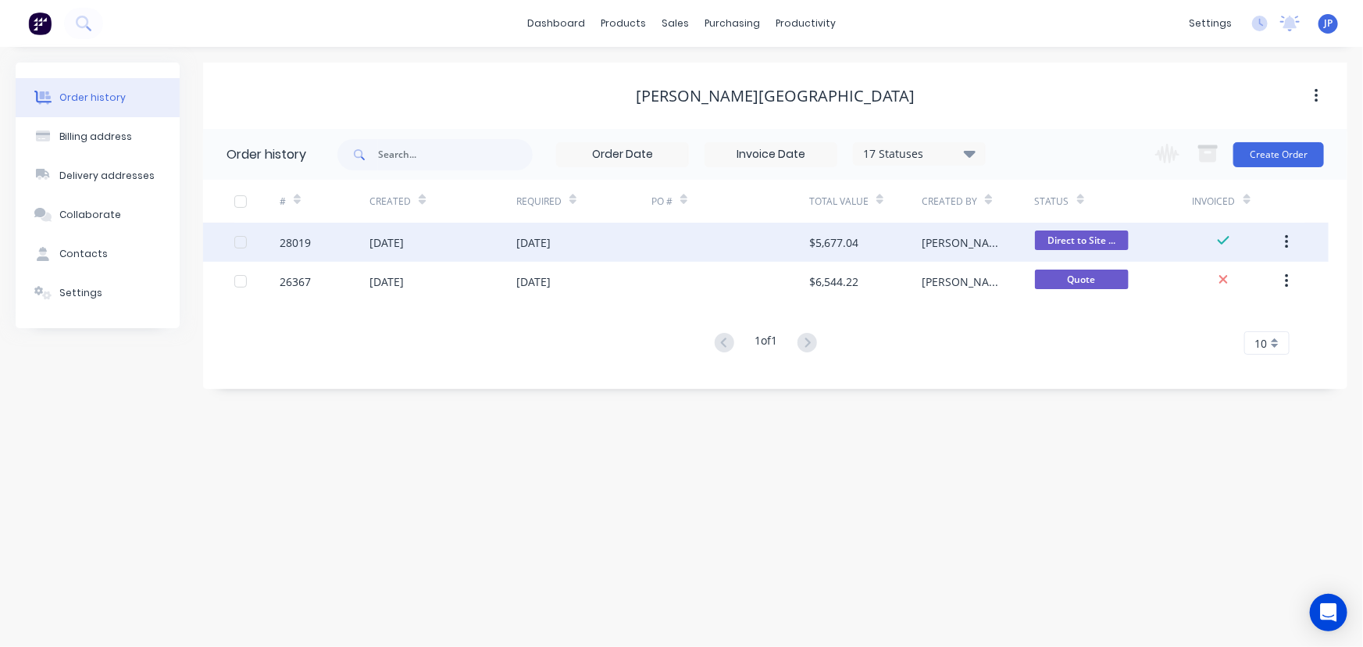
click at [1286, 237] on icon "button" at bounding box center [1286, 242] width 3 height 14
click at [1234, 273] on div "Archive" at bounding box center [1231, 283] width 120 height 23
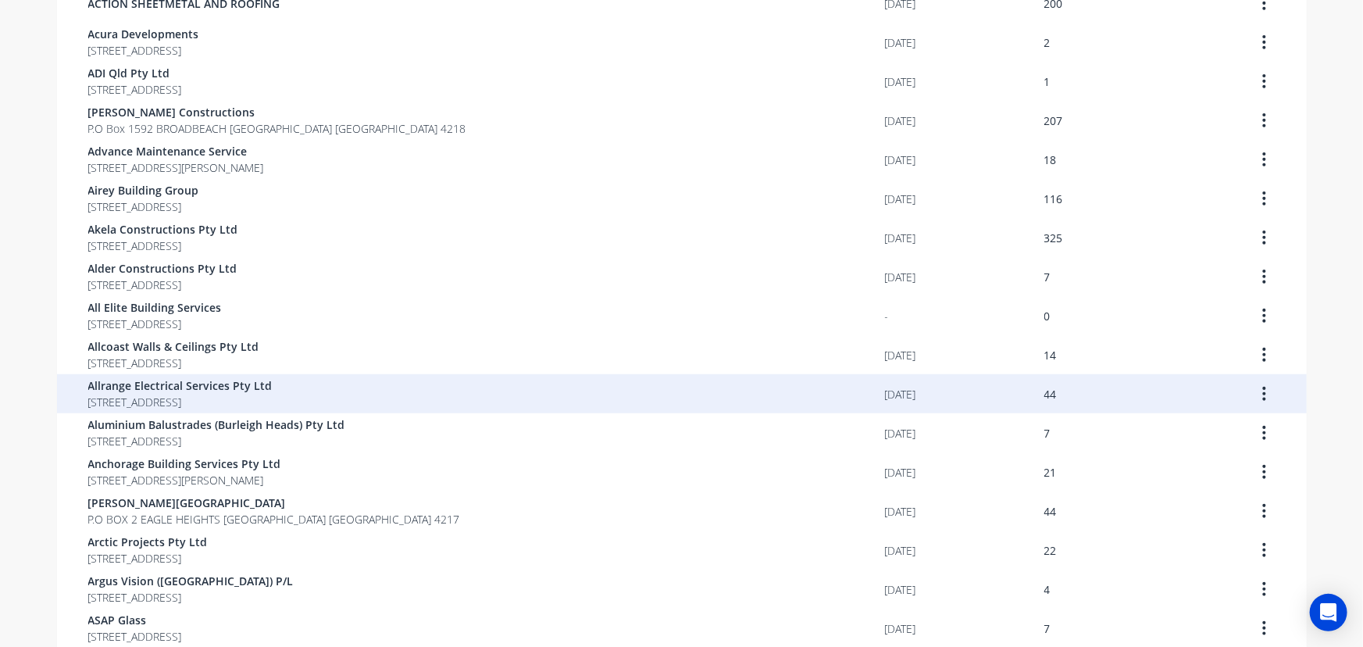
scroll to position [497, 0]
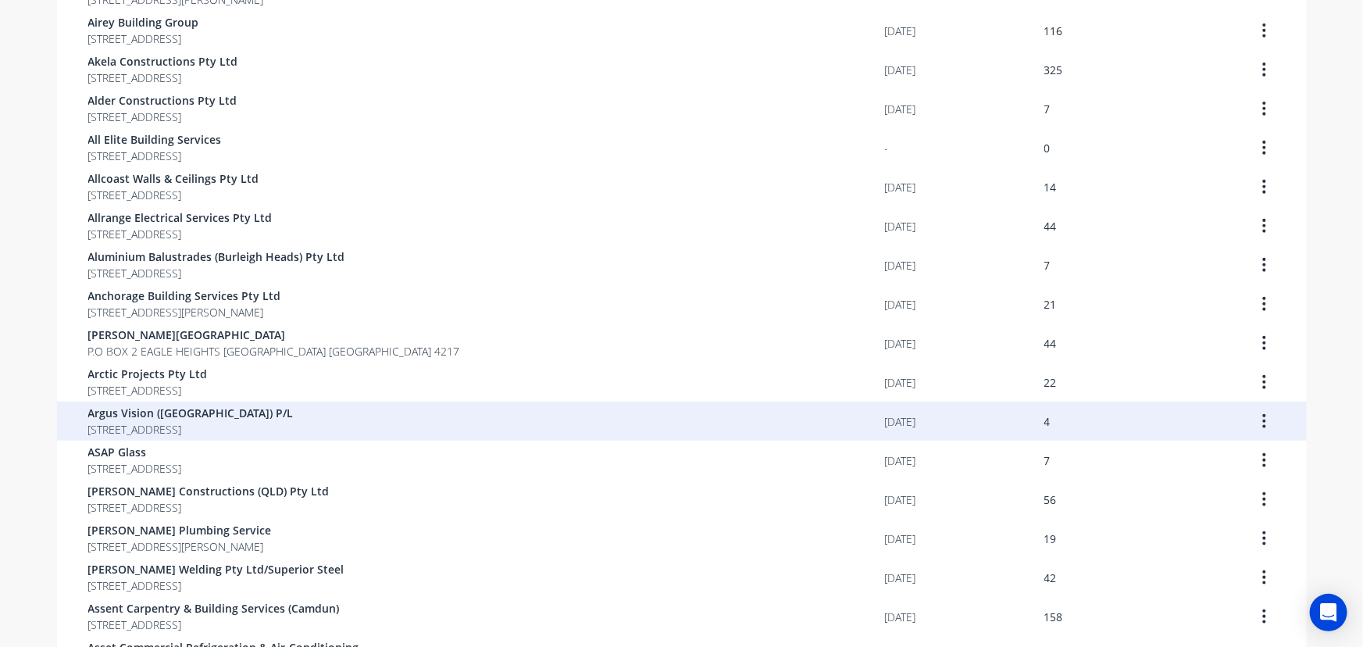
click at [281, 421] on span "[STREET_ADDRESS]" at bounding box center [190, 429] width 205 height 16
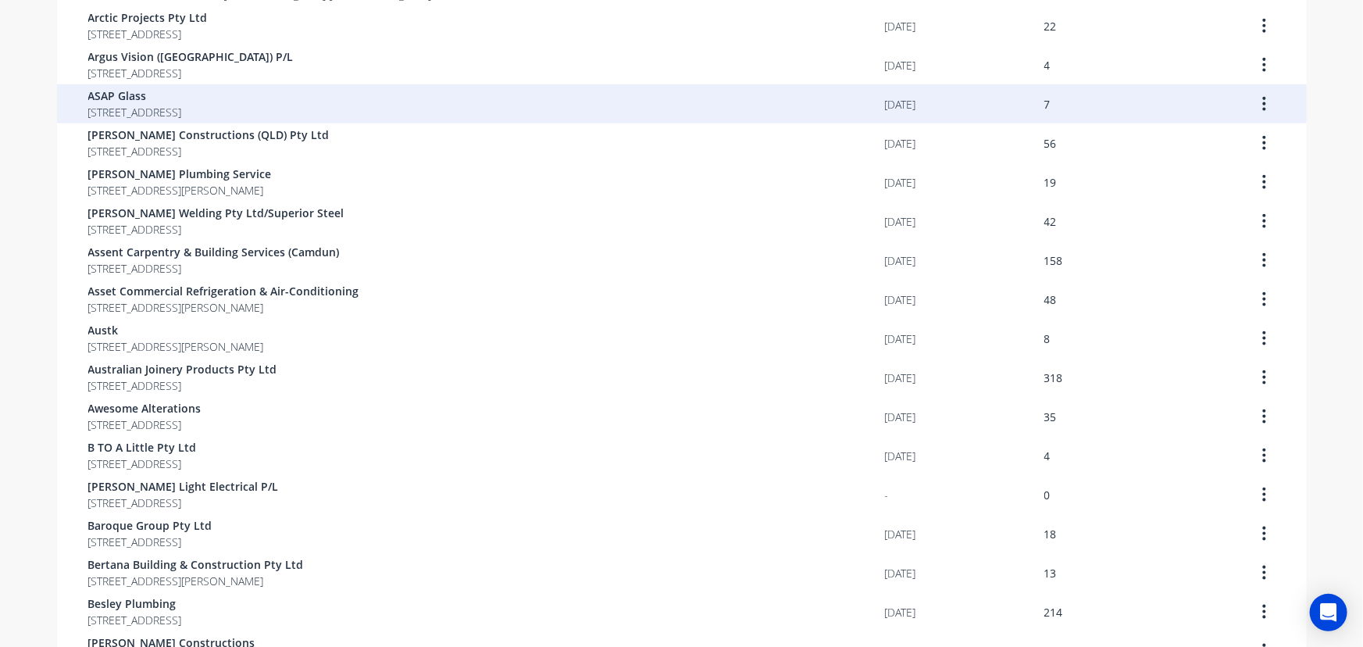
scroll to position [923, 0]
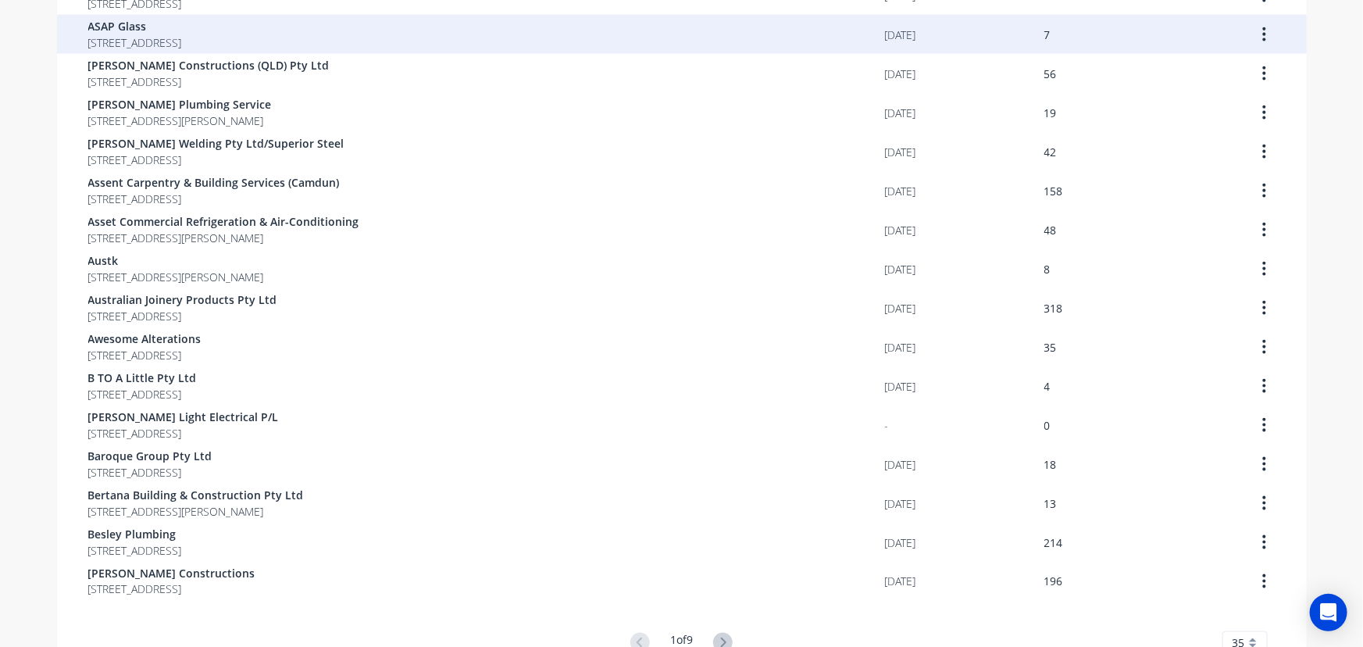
click at [315, 52] on div "ASAP Glass [STREET_ADDRESS]" at bounding box center [486, 34] width 797 height 39
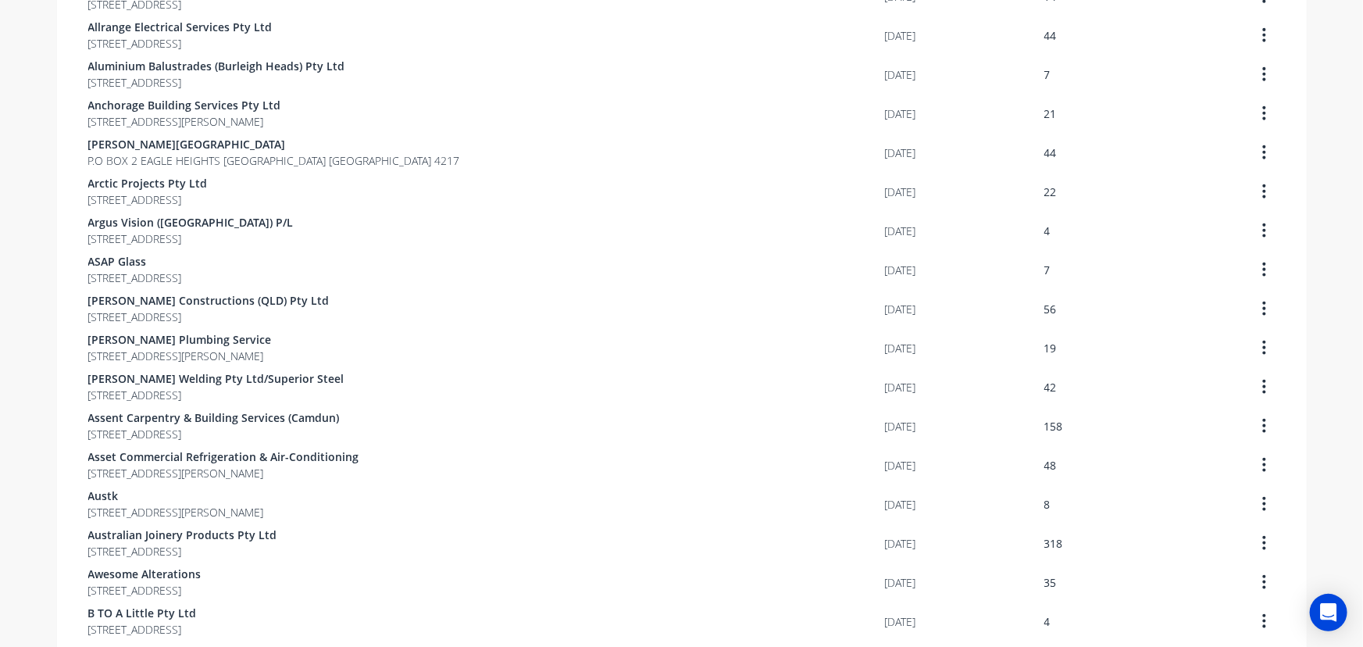
scroll to position [781, 0]
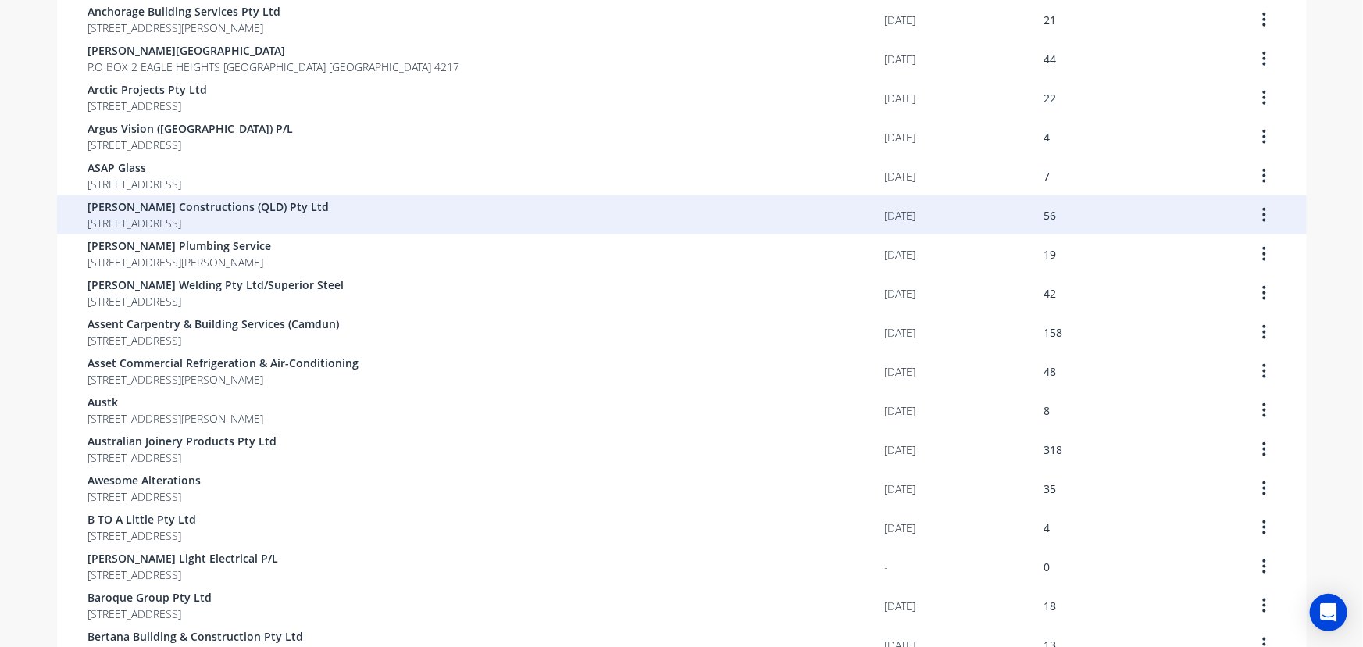
click at [267, 223] on span "[STREET_ADDRESS]" at bounding box center [208, 223] width 241 height 16
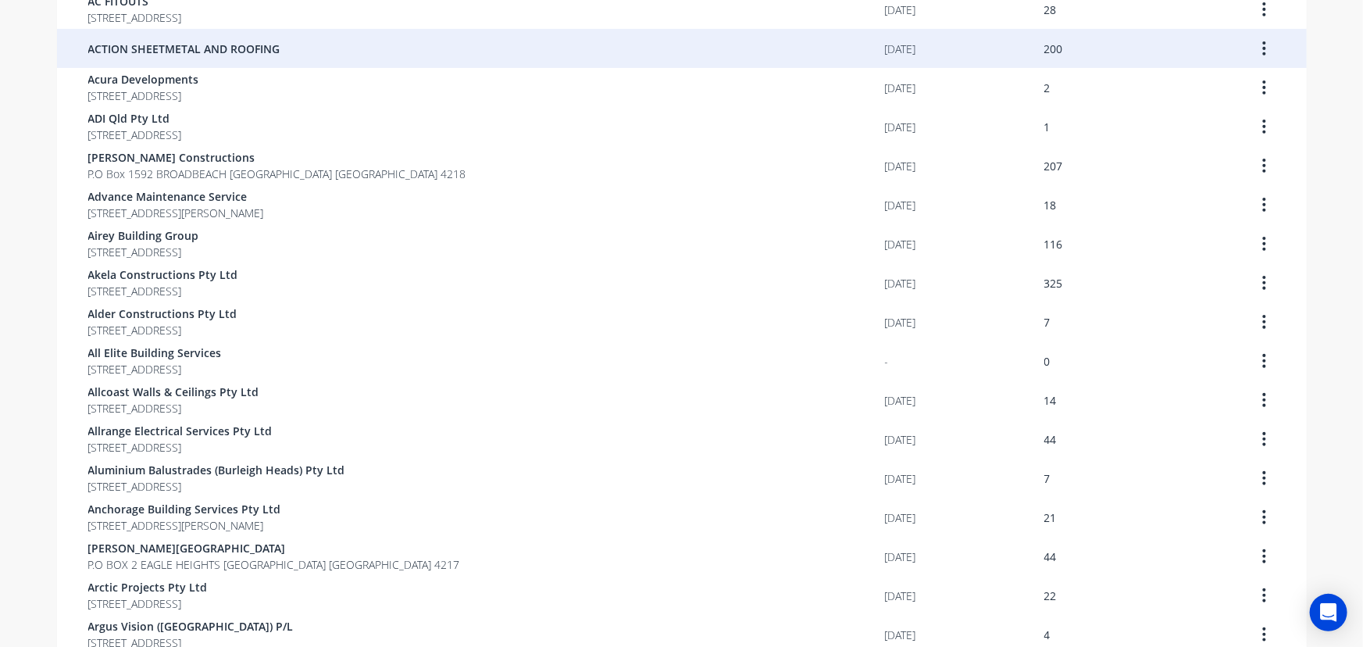
scroll to position [568, 0]
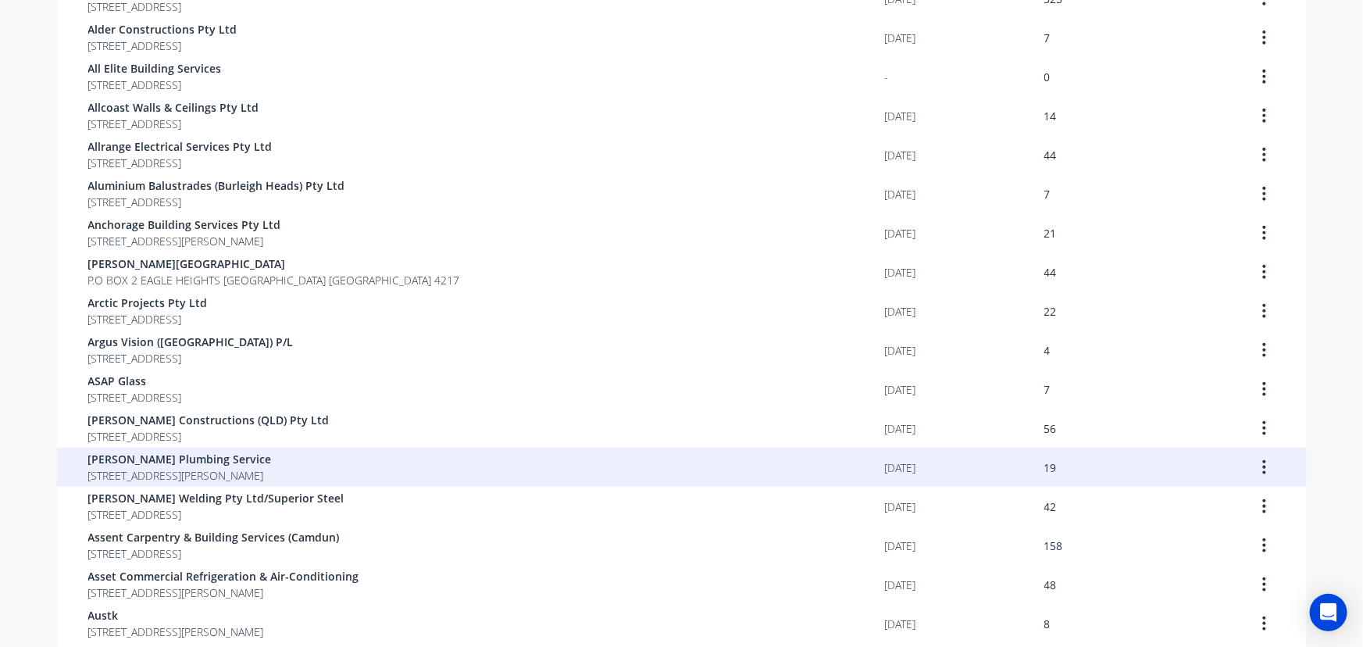
click at [268, 477] on span "[STREET_ADDRESS][PERSON_NAME]" at bounding box center [180, 475] width 184 height 16
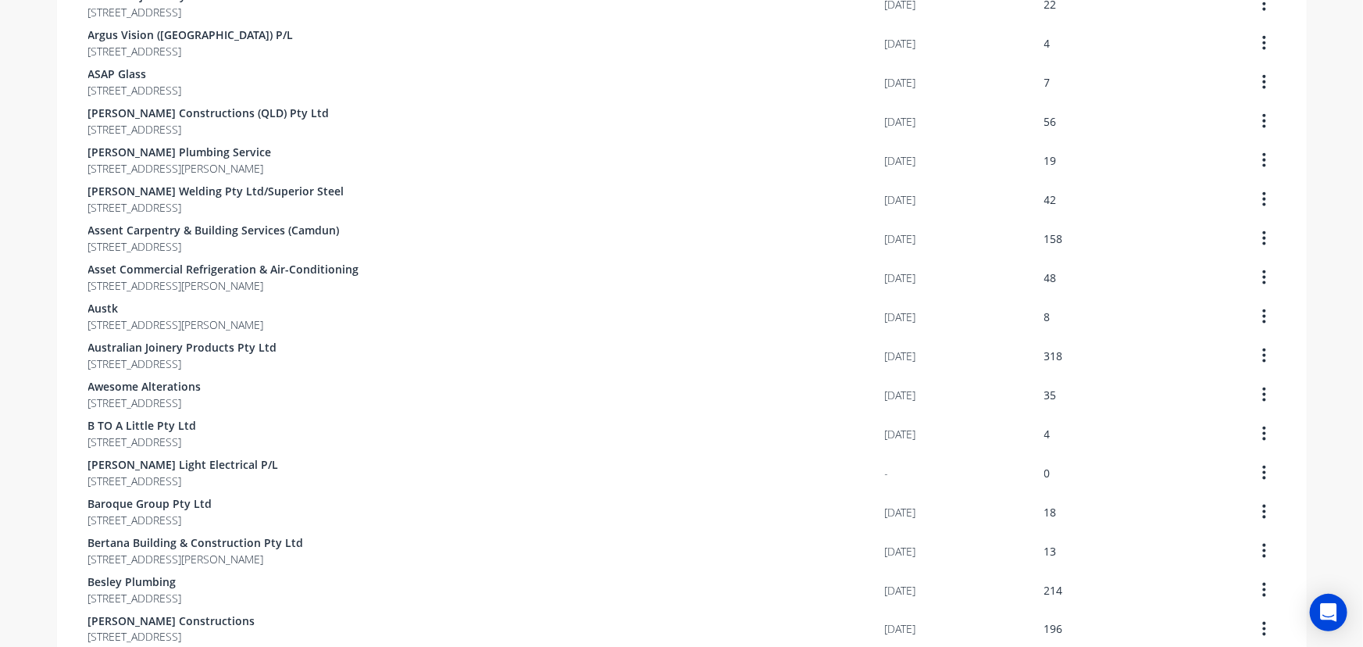
scroll to position [923, 0]
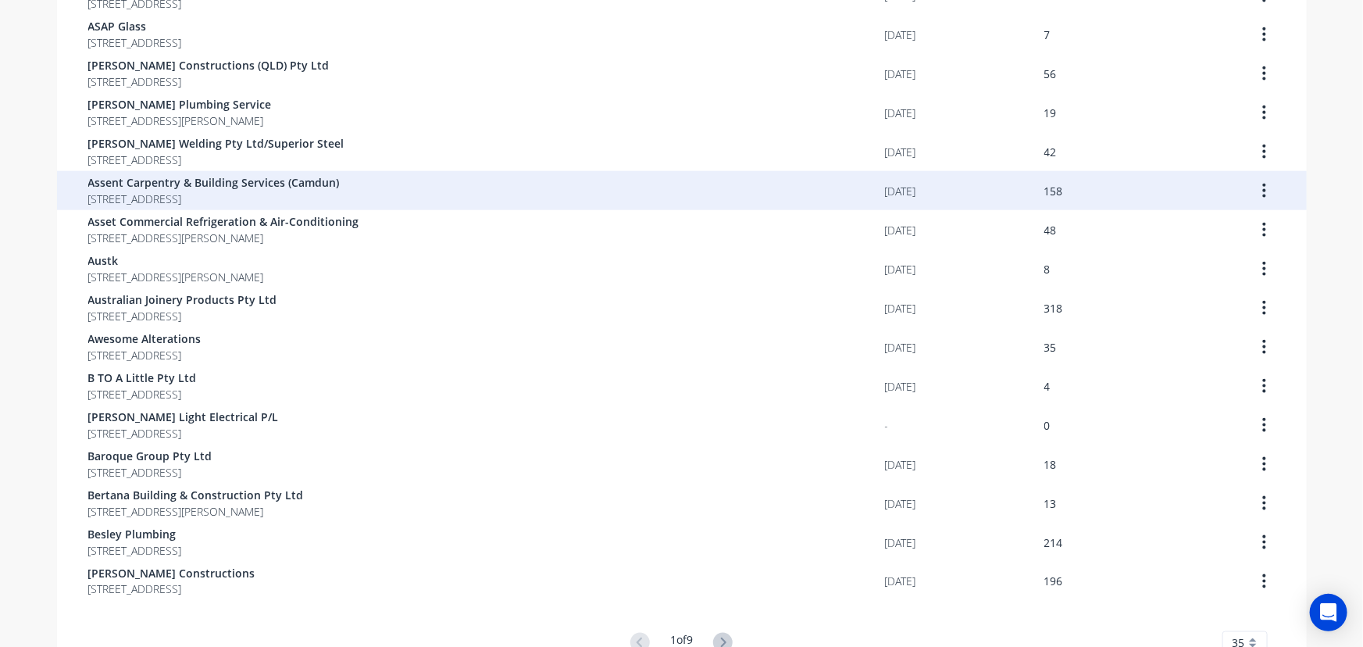
click at [212, 191] on span "[STREET_ADDRESS]" at bounding box center [214, 199] width 252 height 16
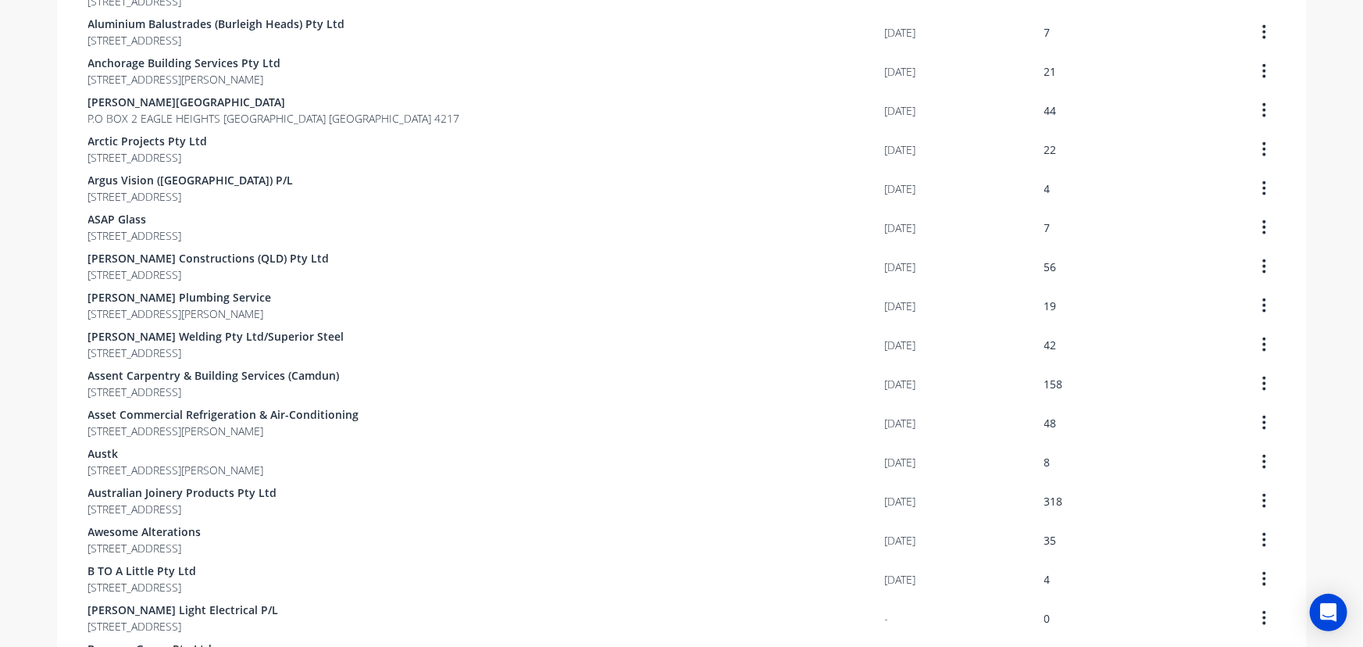
scroll to position [852, 0]
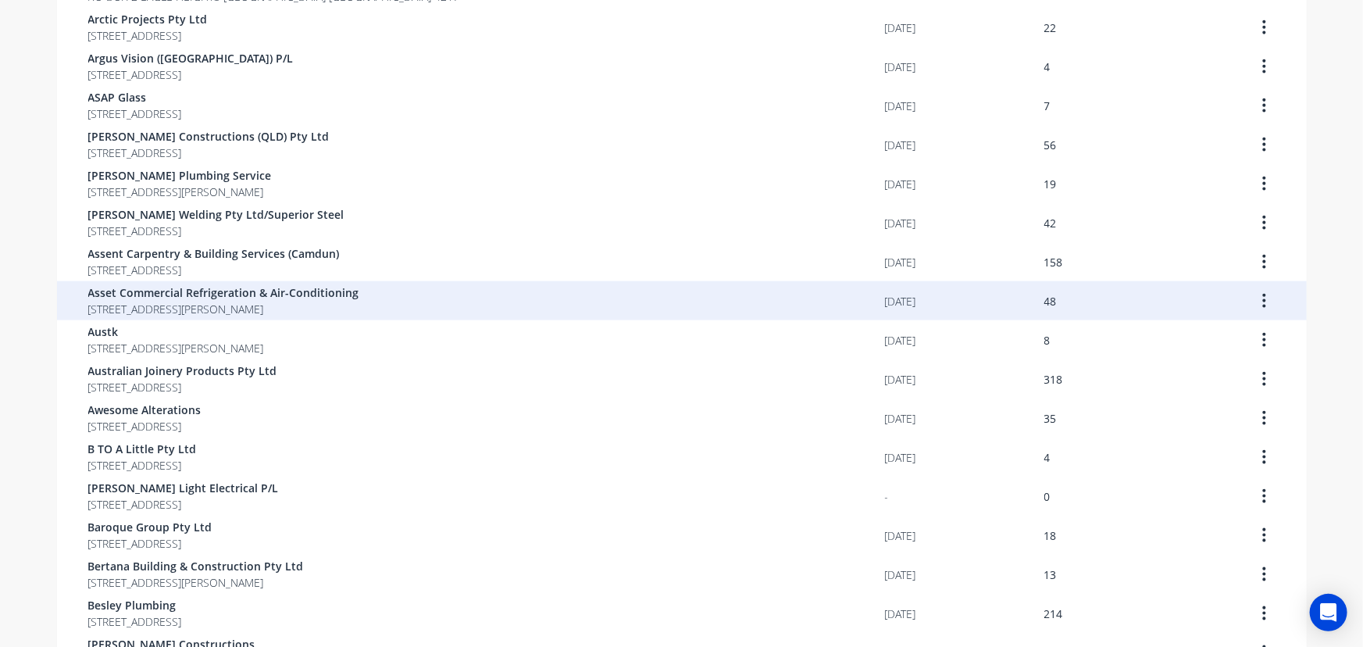
click at [263, 306] on span "[STREET_ADDRESS][PERSON_NAME]" at bounding box center [223, 309] width 271 height 16
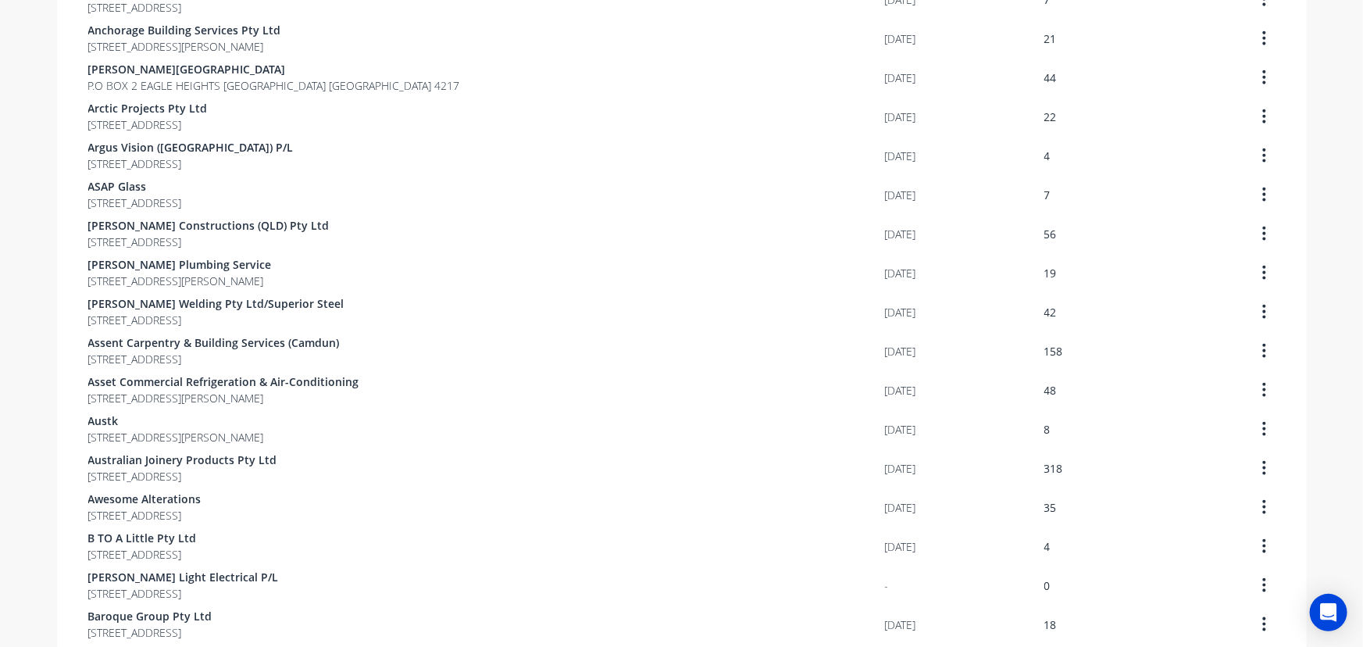
scroll to position [852, 0]
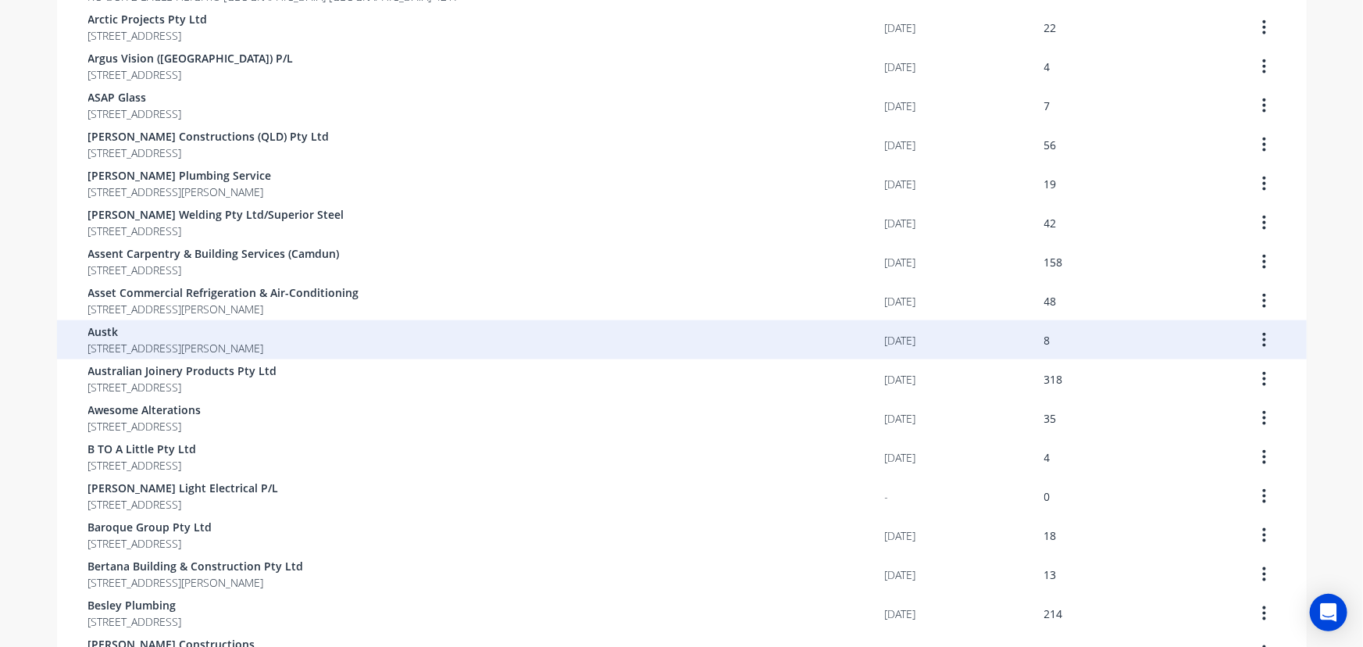
click at [277, 358] on div "Austk [STREET_ADDRESS][PERSON_NAME]" at bounding box center [486, 339] width 797 height 39
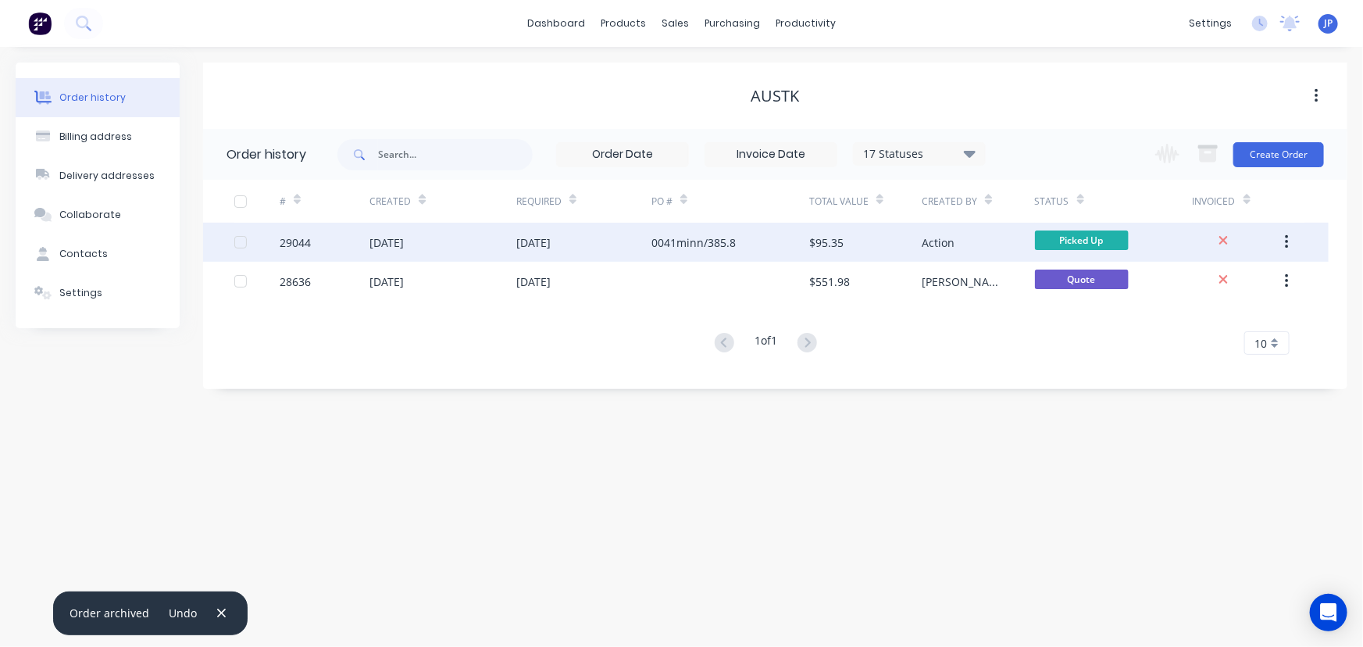
click at [404, 245] on div "[DATE]" at bounding box center [387, 242] width 34 height 16
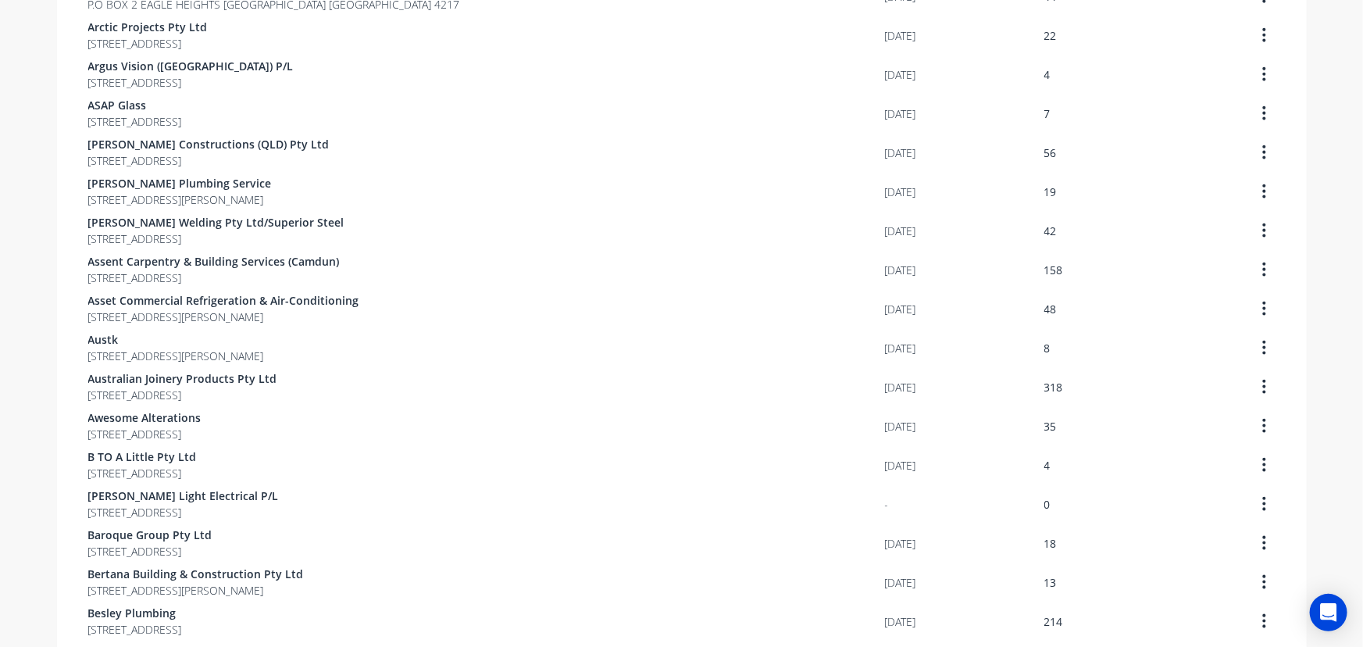
scroll to position [852, 0]
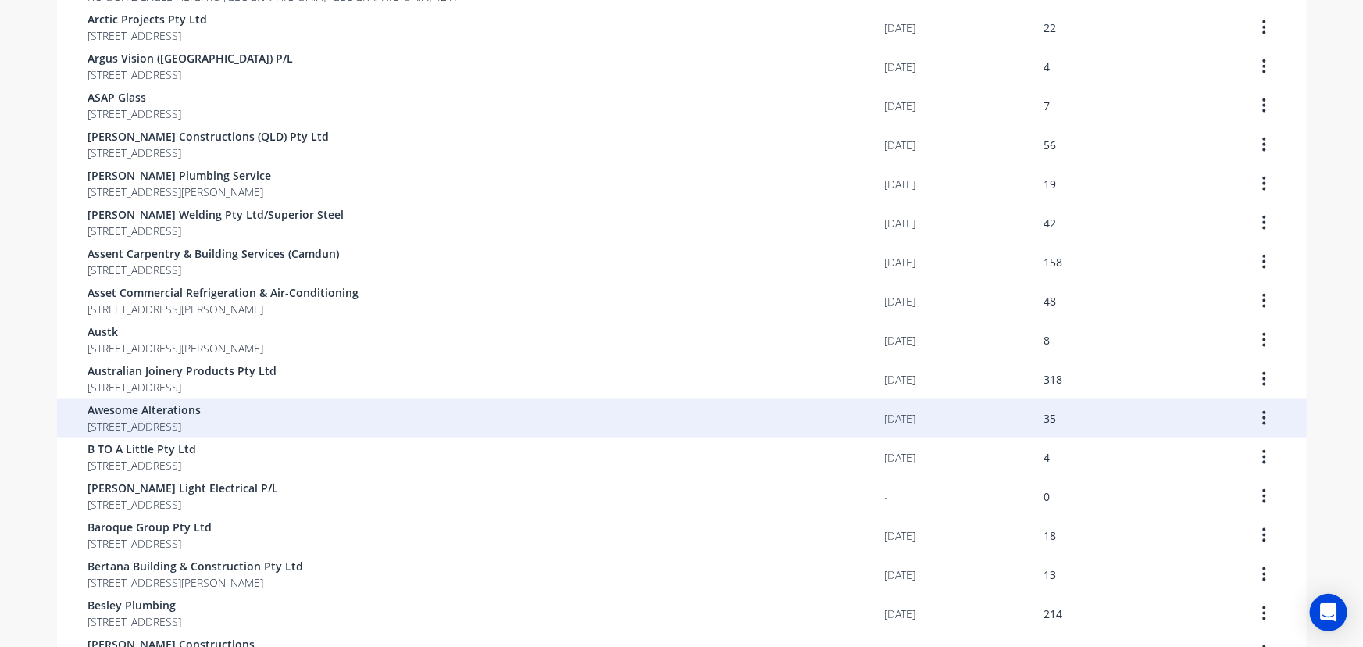
click at [202, 418] on span "[STREET_ADDRESS]" at bounding box center [144, 426] width 113 height 16
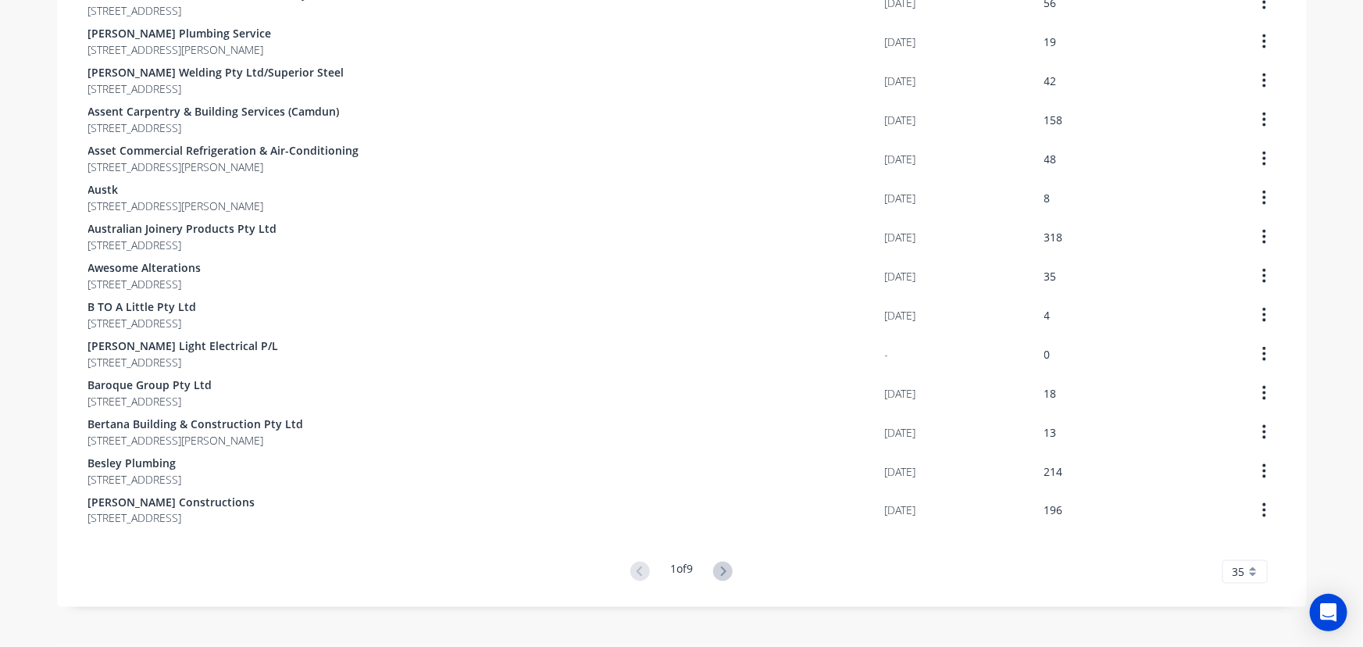
scroll to position [1008, 0]
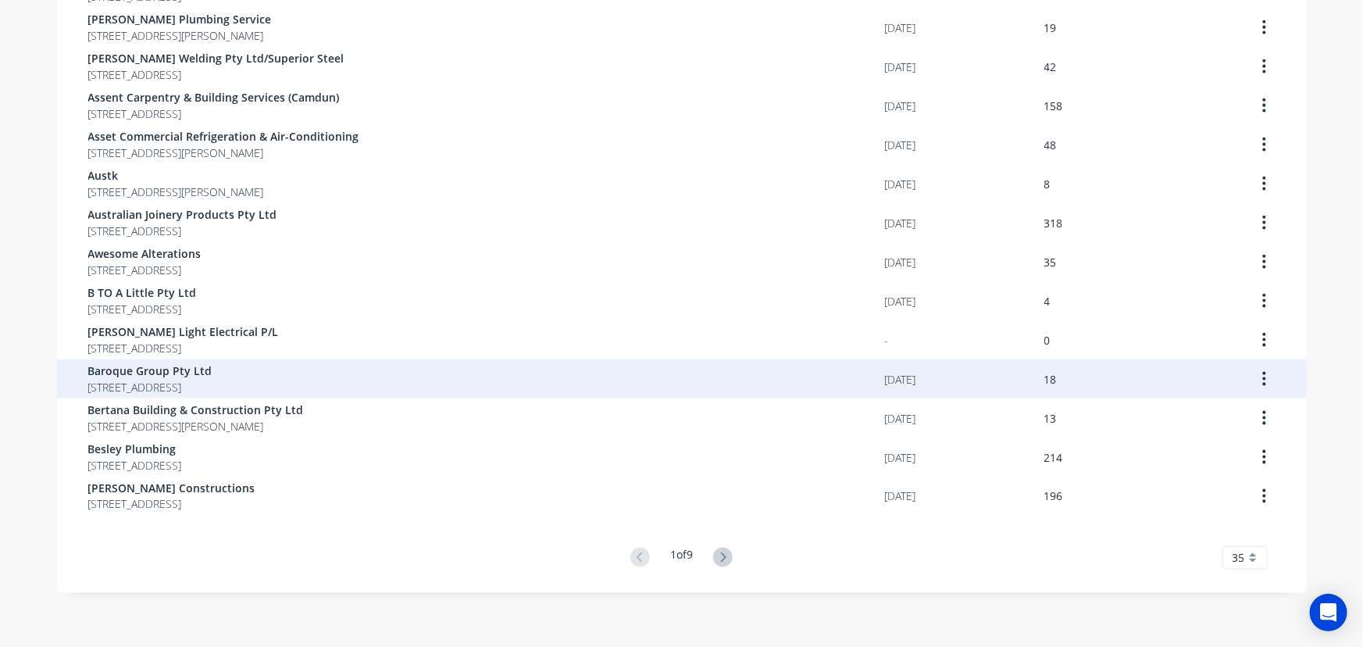
click at [213, 379] on span "[STREET_ADDRESS]" at bounding box center [150, 387] width 124 height 16
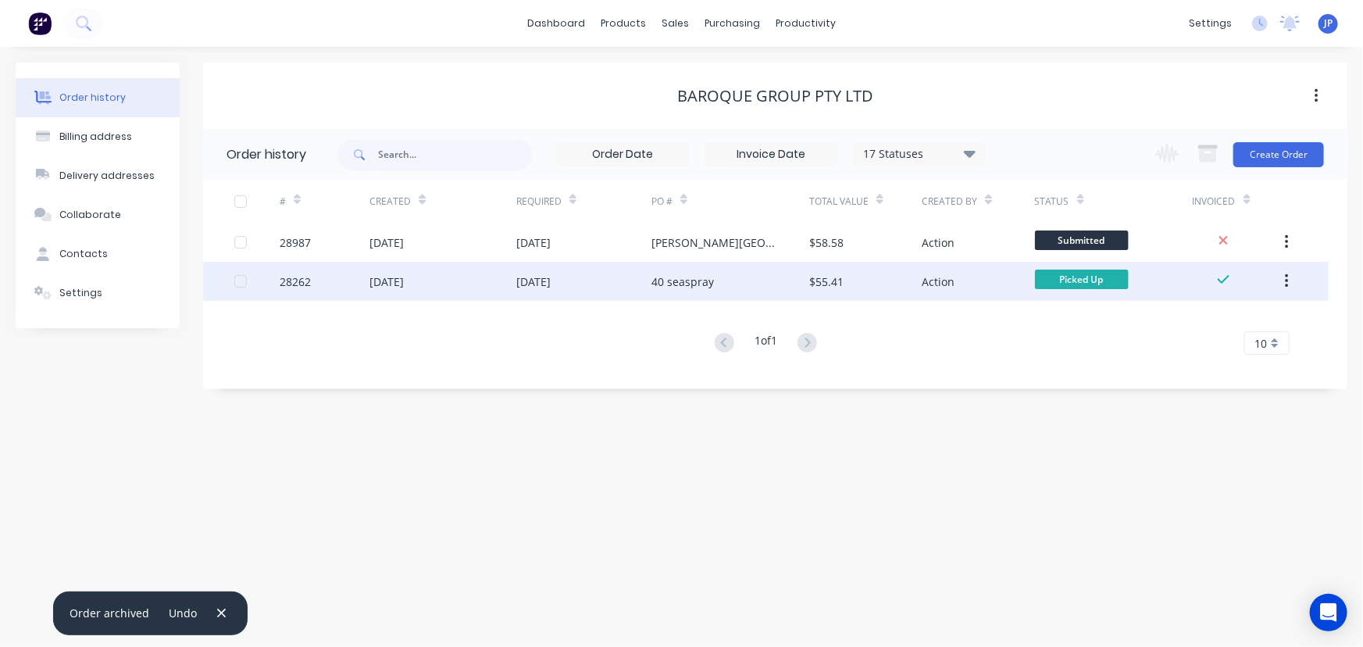
click at [1288, 280] on icon "button" at bounding box center [1287, 281] width 4 height 17
click at [1237, 322] on div "Archive" at bounding box center [1231, 322] width 120 height 23
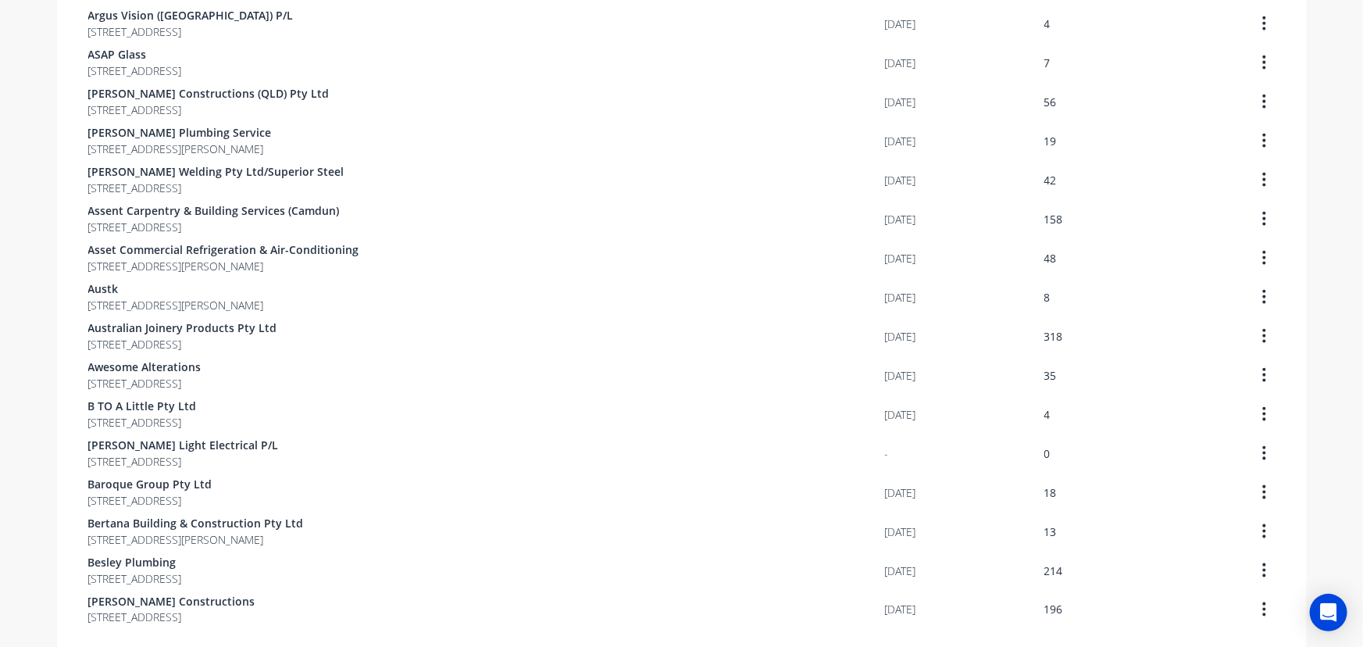
scroll to position [1008, 0]
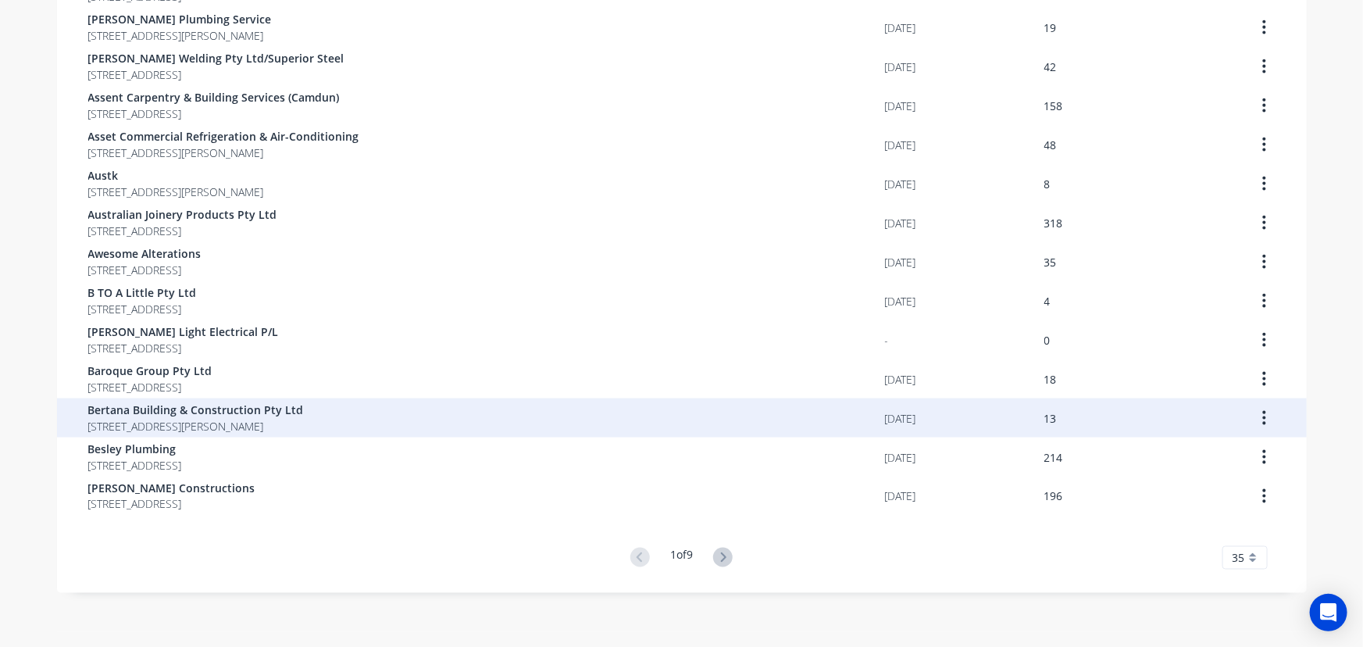
click at [234, 409] on span "Bertana Building & Construction Pty Ltd" at bounding box center [196, 410] width 216 height 16
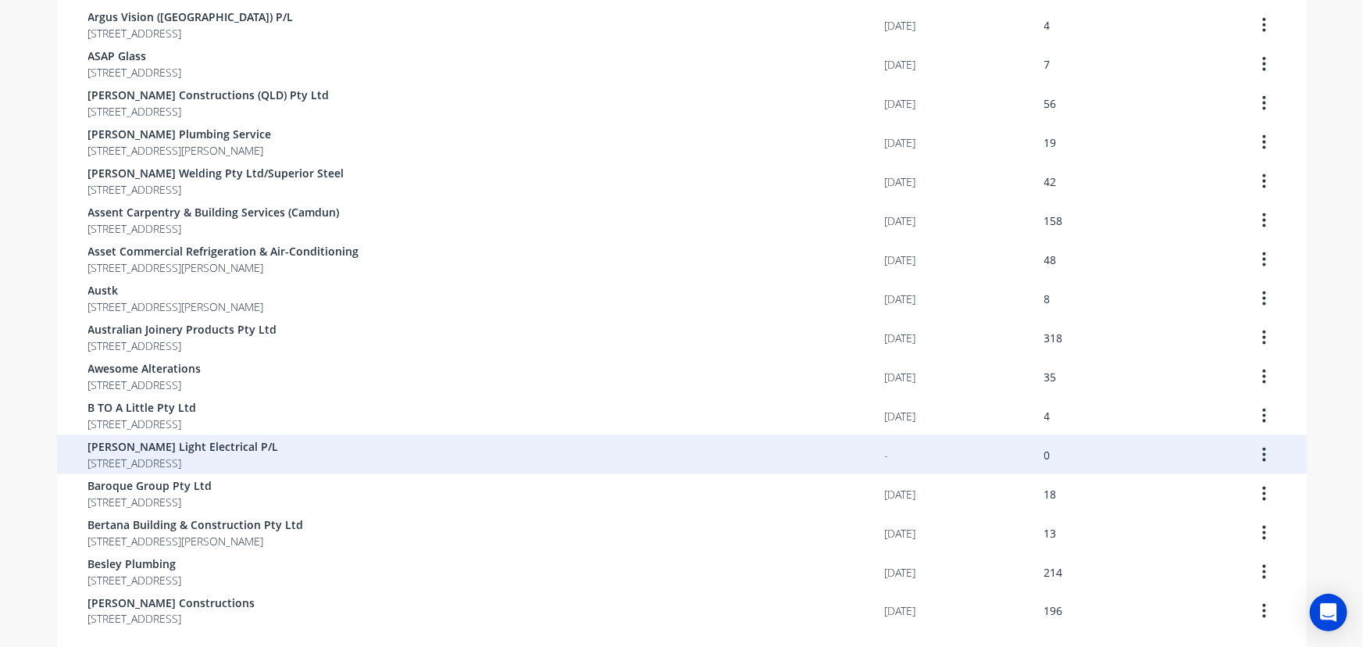
scroll to position [1008, 0]
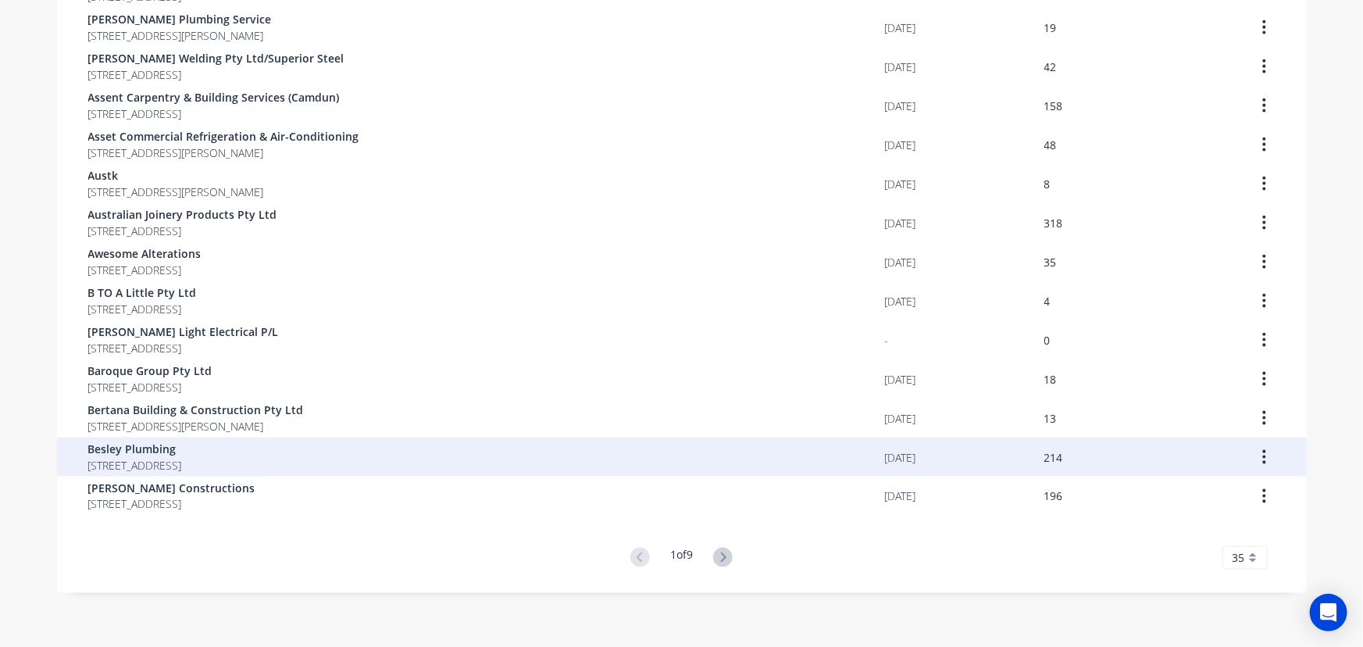
click at [182, 468] on span "[STREET_ADDRESS]" at bounding box center [135, 465] width 94 height 16
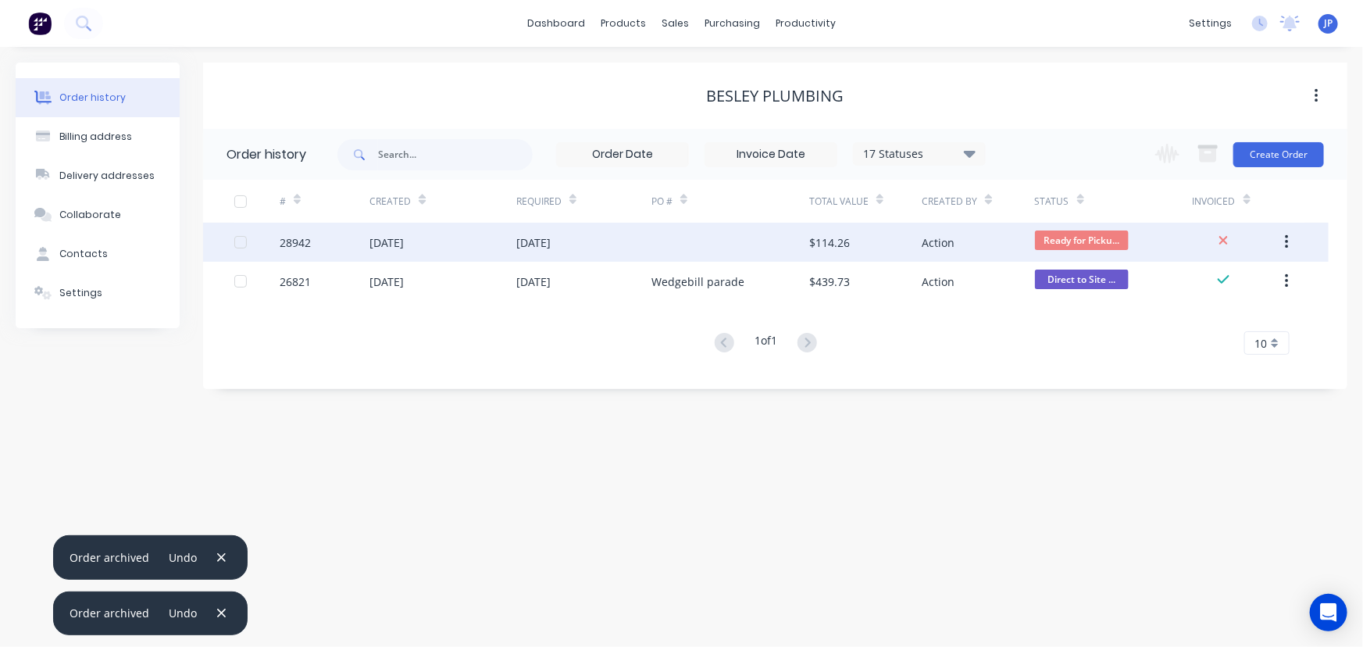
click at [398, 237] on div "[DATE]" at bounding box center [387, 242] width 34 height 16
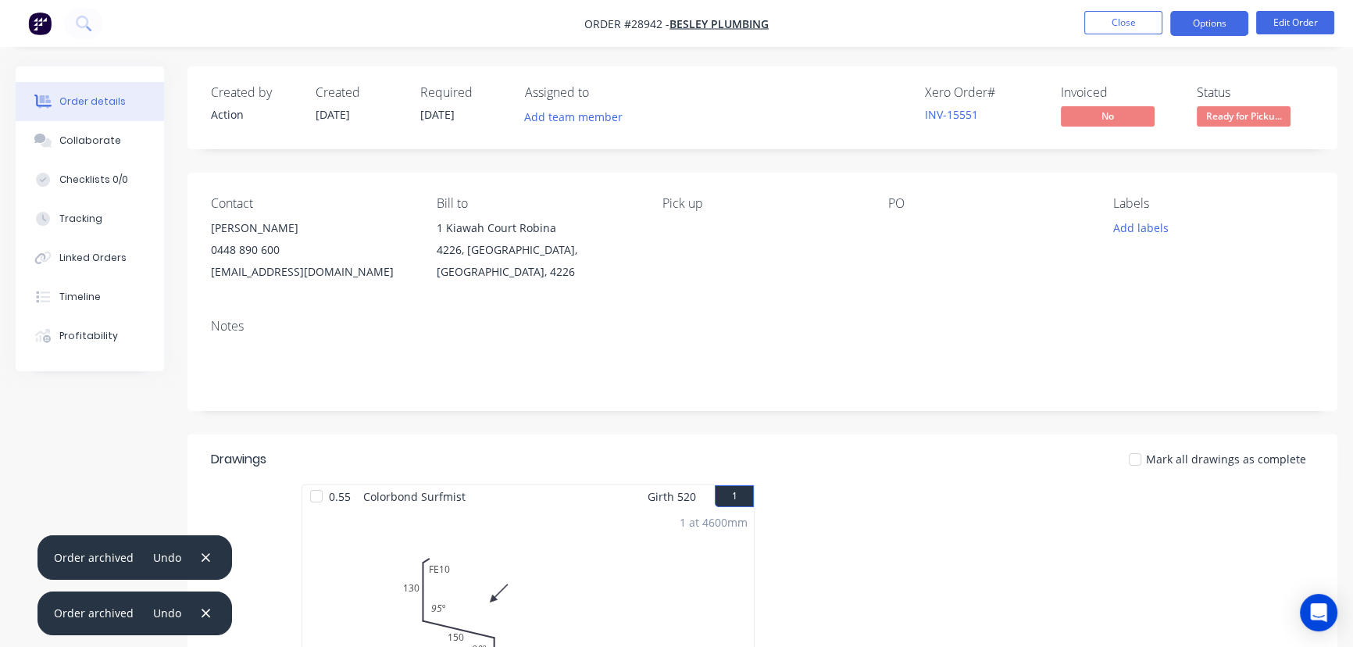
click at [1183, 23] on button "Options" at bounding box center [1209, 23] width 78 height 25
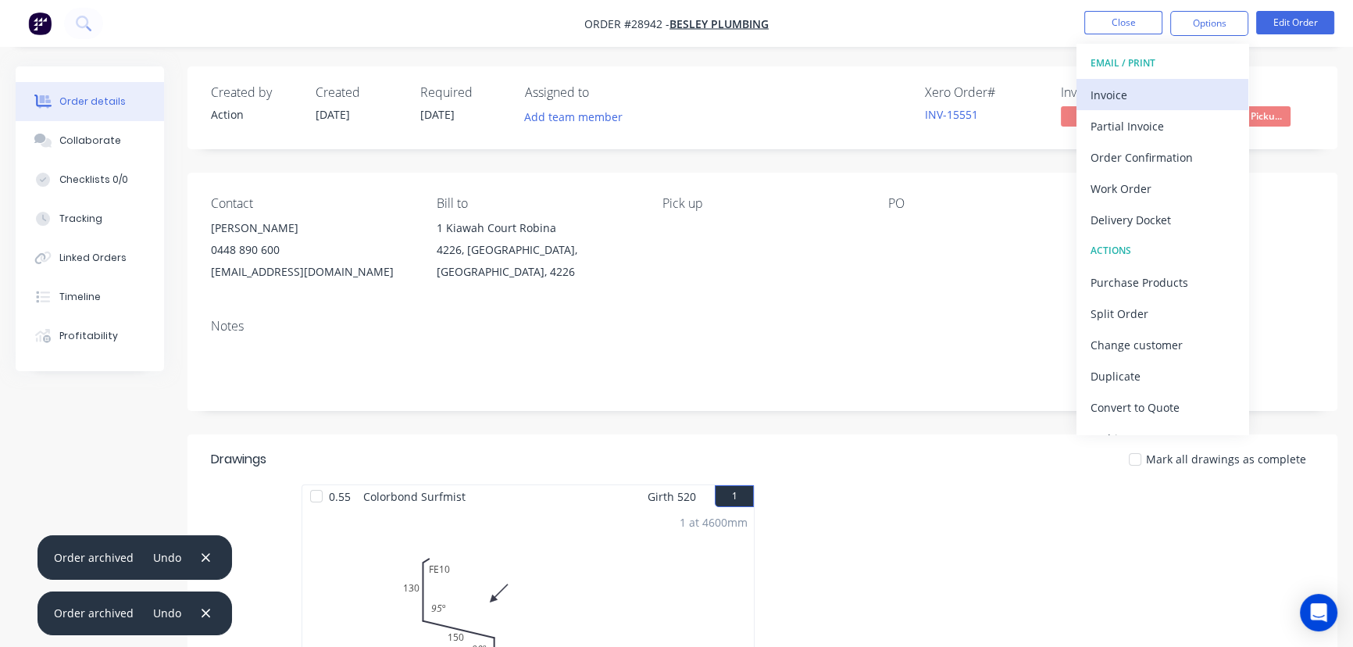
click at [1117, 94] on div "Invoice" at bounding box center [1163, 95] width 144 height 23
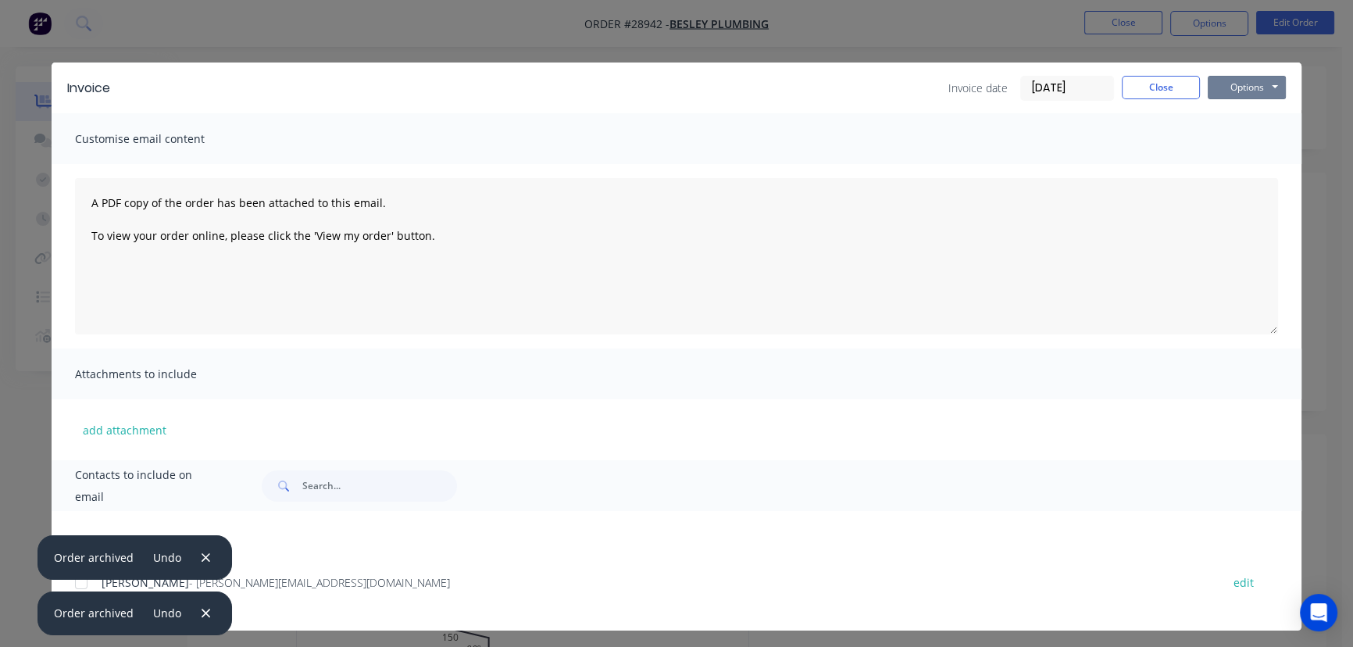
drag, startPoint x: 1223, startPoint y: 85, endPoint x: 1223, endPoint y: 101, distance: 15.6
click at [1223, 91] on button "Options" at bounding box center [1247, 87] width 78 height 23
click at [1226, 145] on button "Print" at bounding box center [1258, 141] width 100 height 26
click at [1133, 90] on button "Close" at bounding box center [1161, 87] width 78 height 23
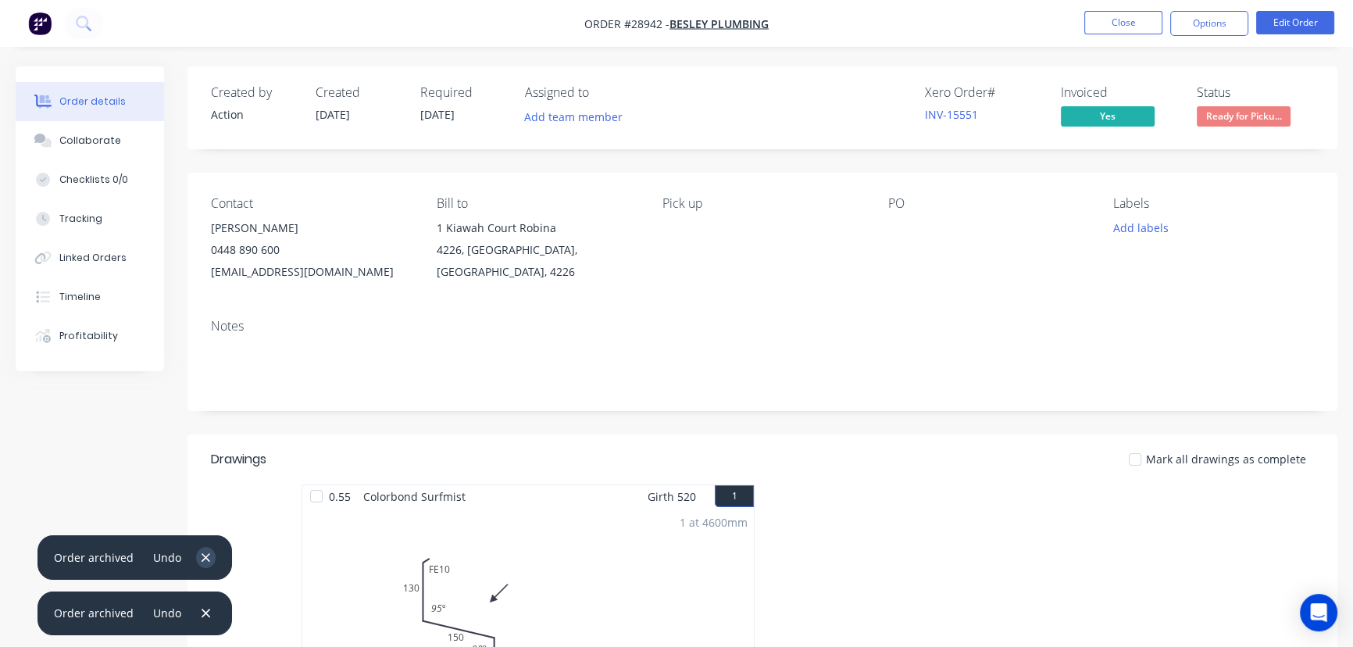
click at [201, 555] on icon "button" at bounding box center [206, 558] width 10 height 14
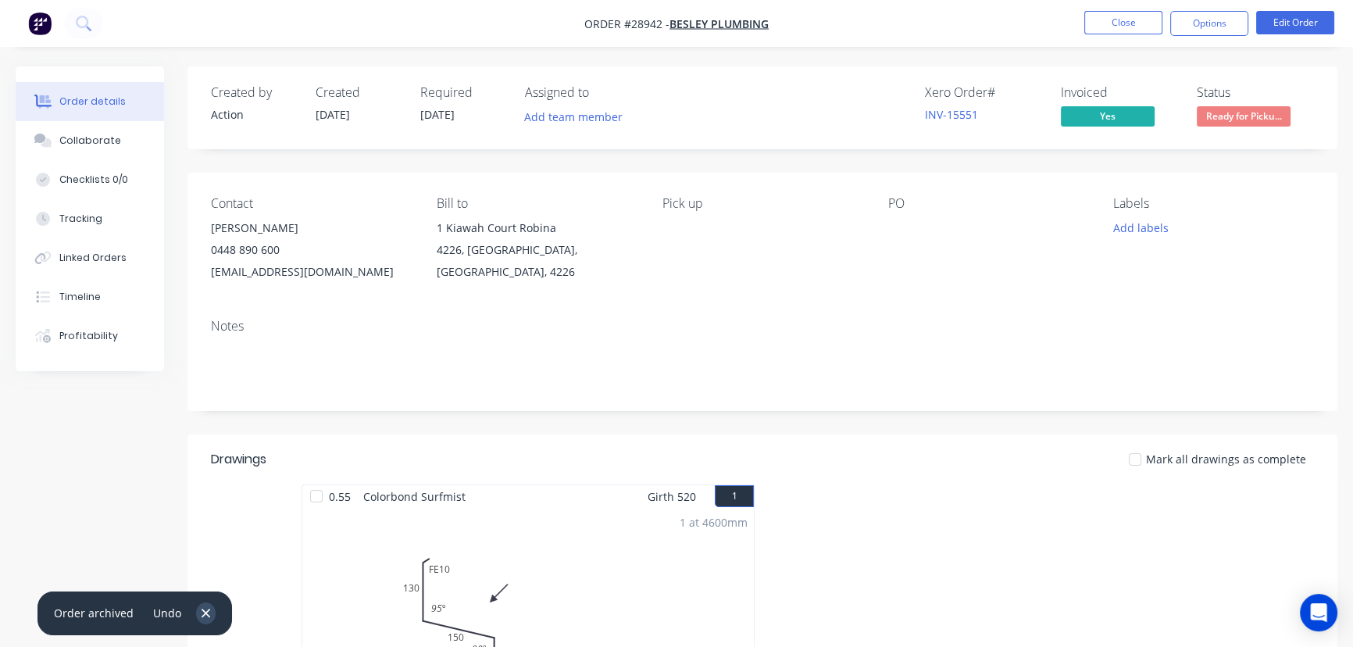
click at [201, 616] on icon "button" at bounding box center [206, 613] width 10 height 14
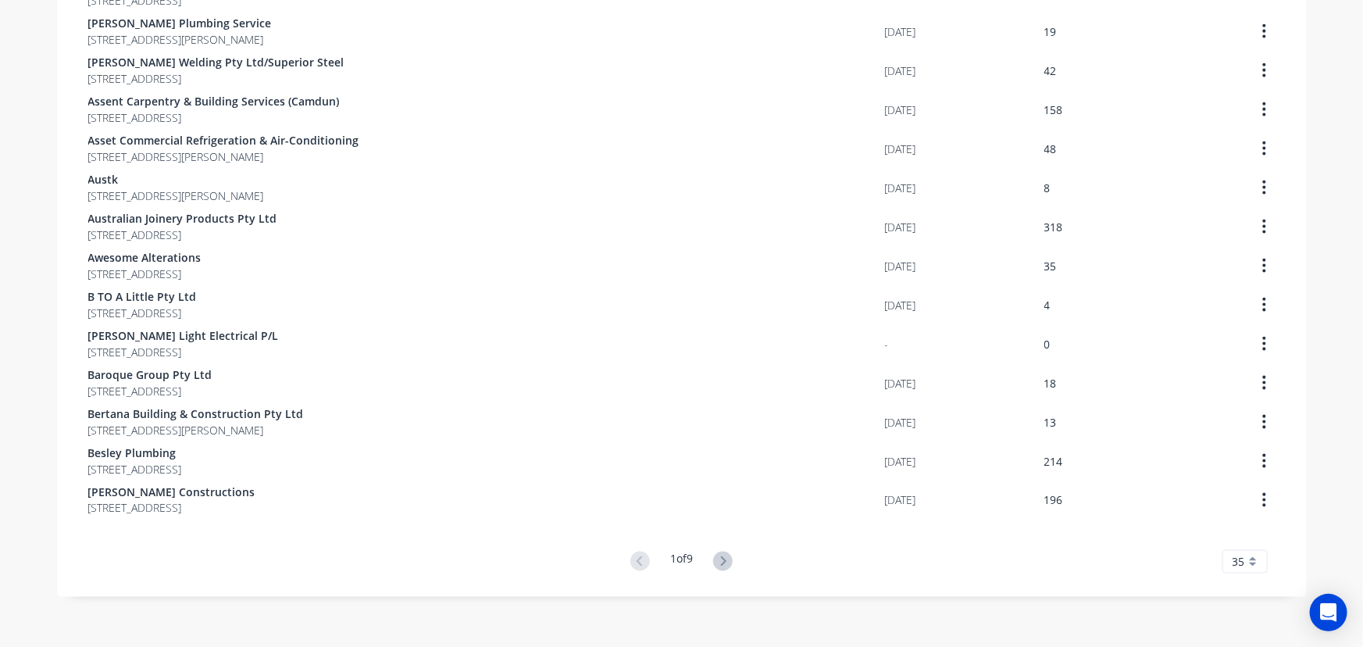
scroll to position [1008, 0]
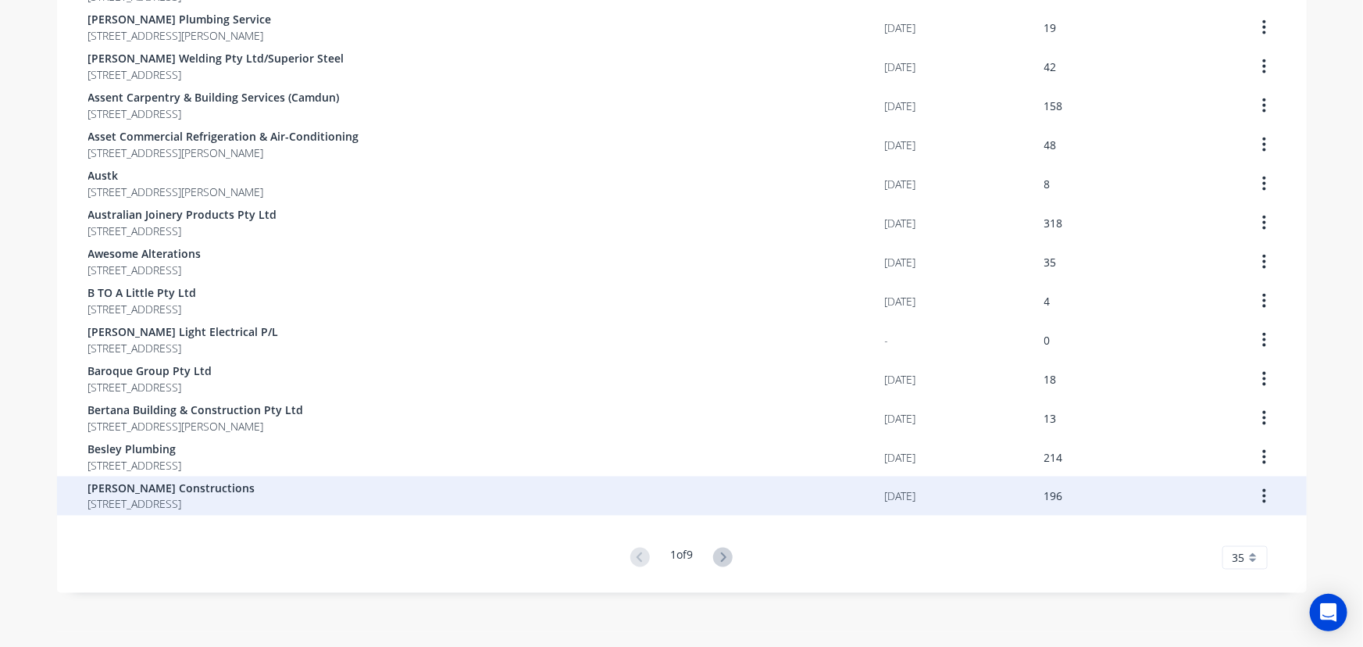
click at [198, 509] on span "[STREET_ADDRESS]" at bounding box center [171, 504] width 167 height 16
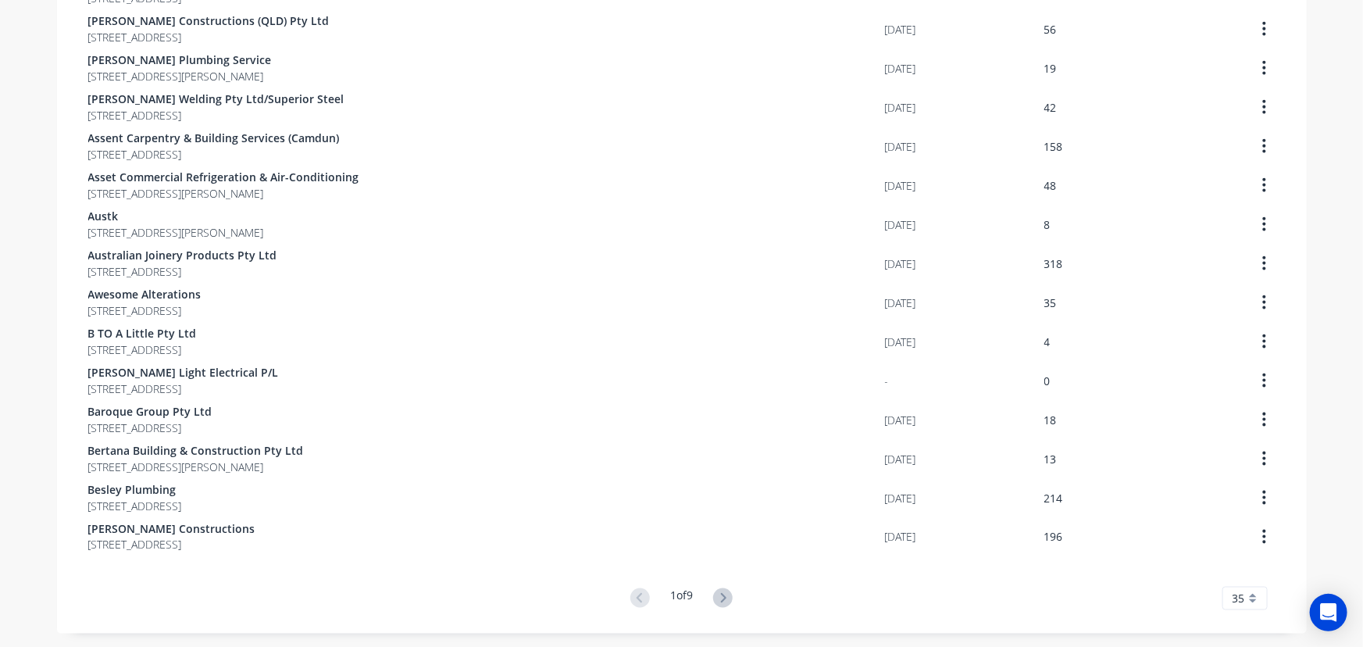
scroll to position [1008, 0]
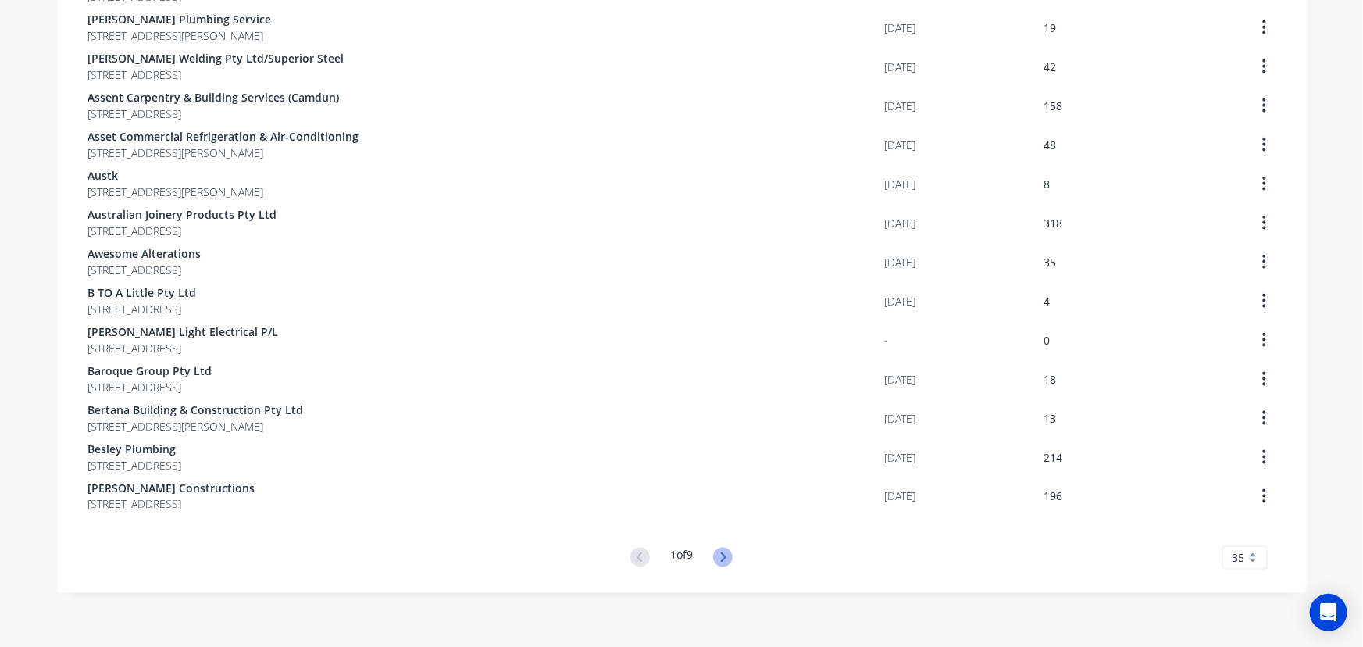
click at [724, 558] on icon at bounding box center [723, 558] width 20 height 20
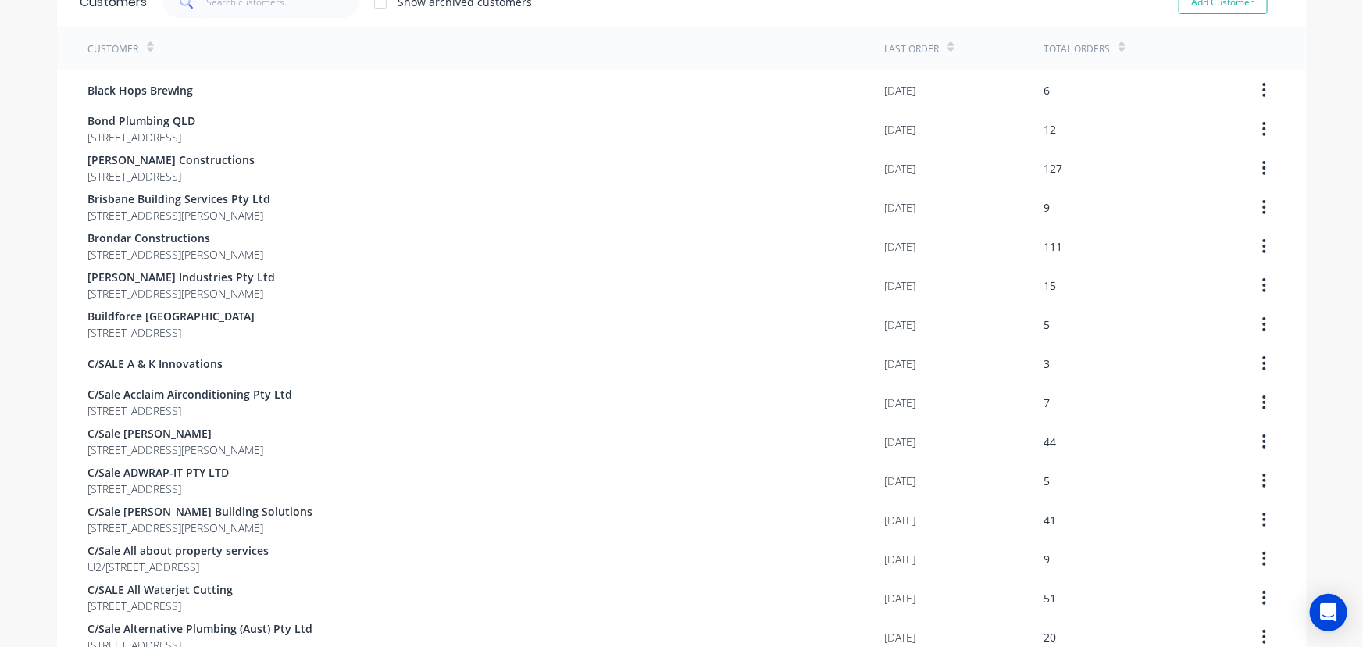
scroll to position [85, 0]
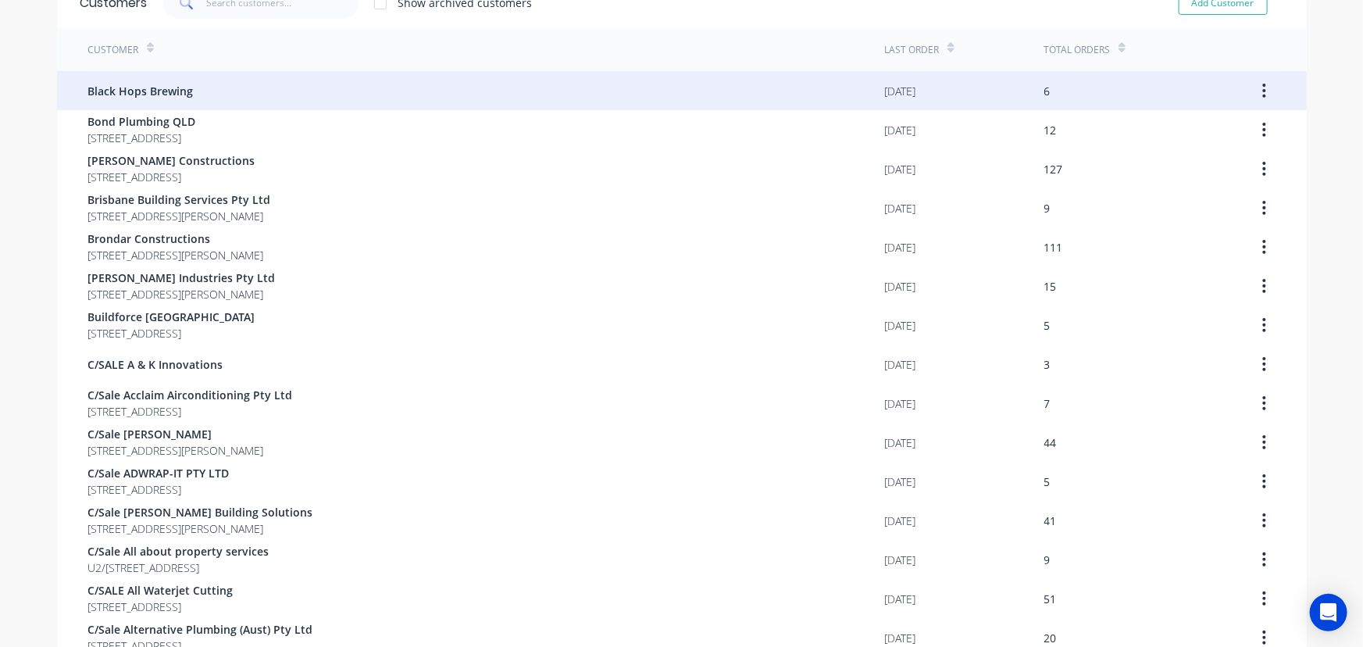
click at [1263, 87] on icon "button" at bounding box center [1265, 90] width 4 height 17
click at [1214, 126] on div "Archive" at bounding box center [1209, 131] width 120 height 23
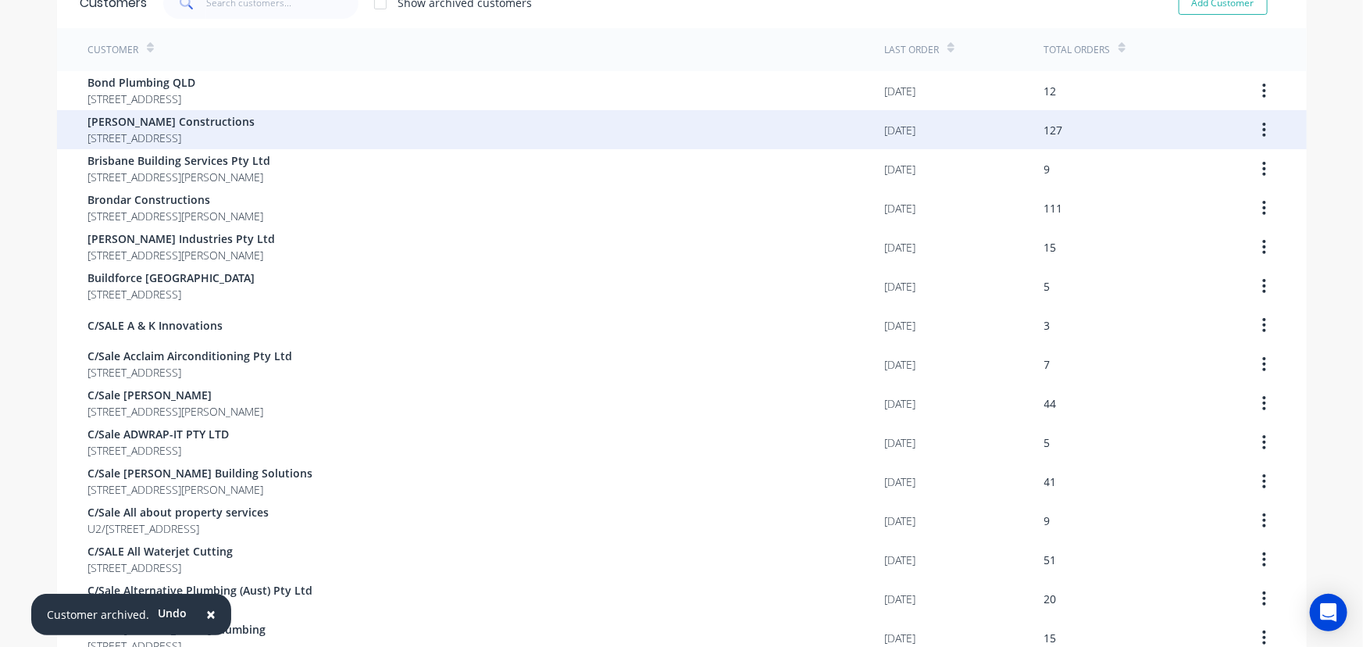
click at [255, 138] on span "[STREET_ADDRESS]" at bounding box center [171, 138] width 167 height 16
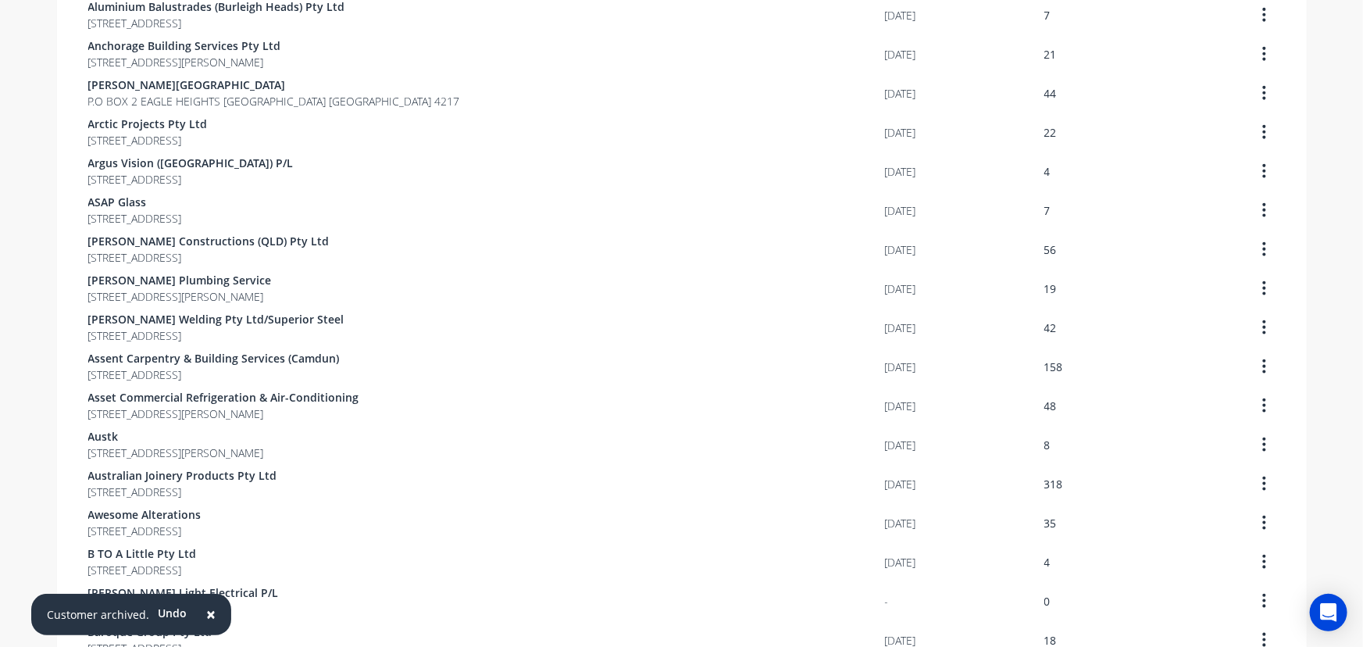
scroll to position [1008, 0]
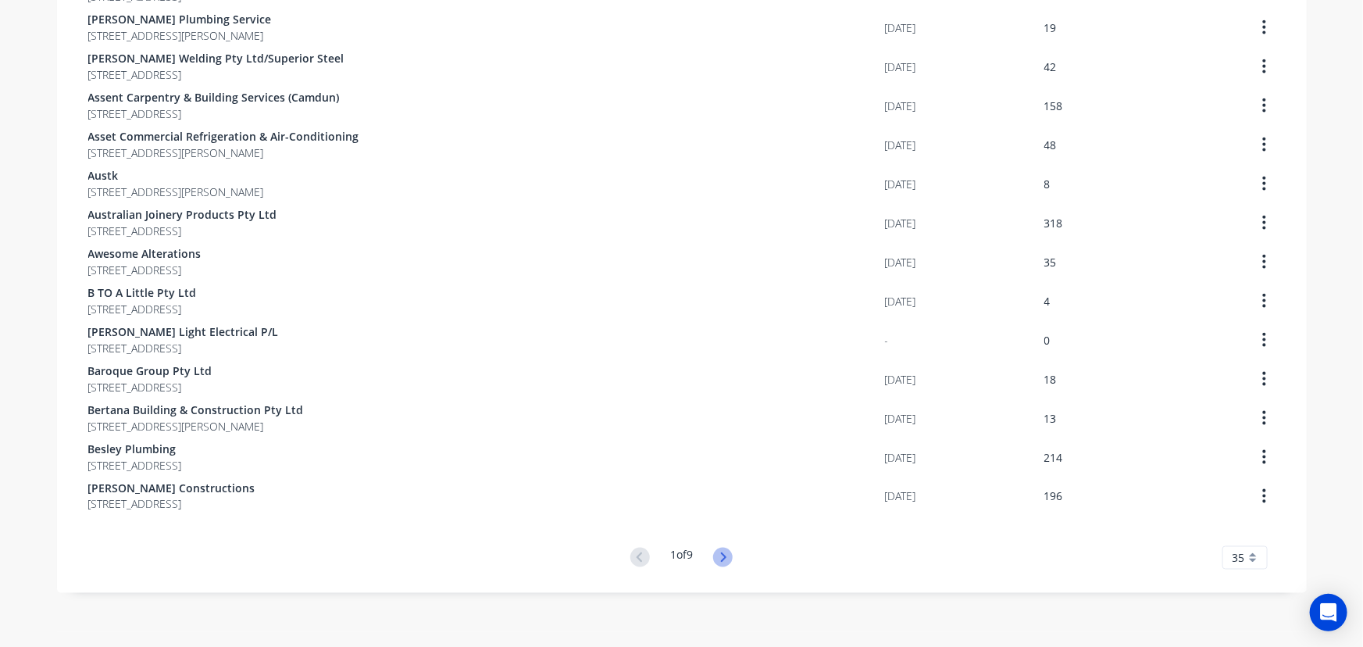
click at [719, 557] on icon at bounding box center [723, 558] width 20 height 20
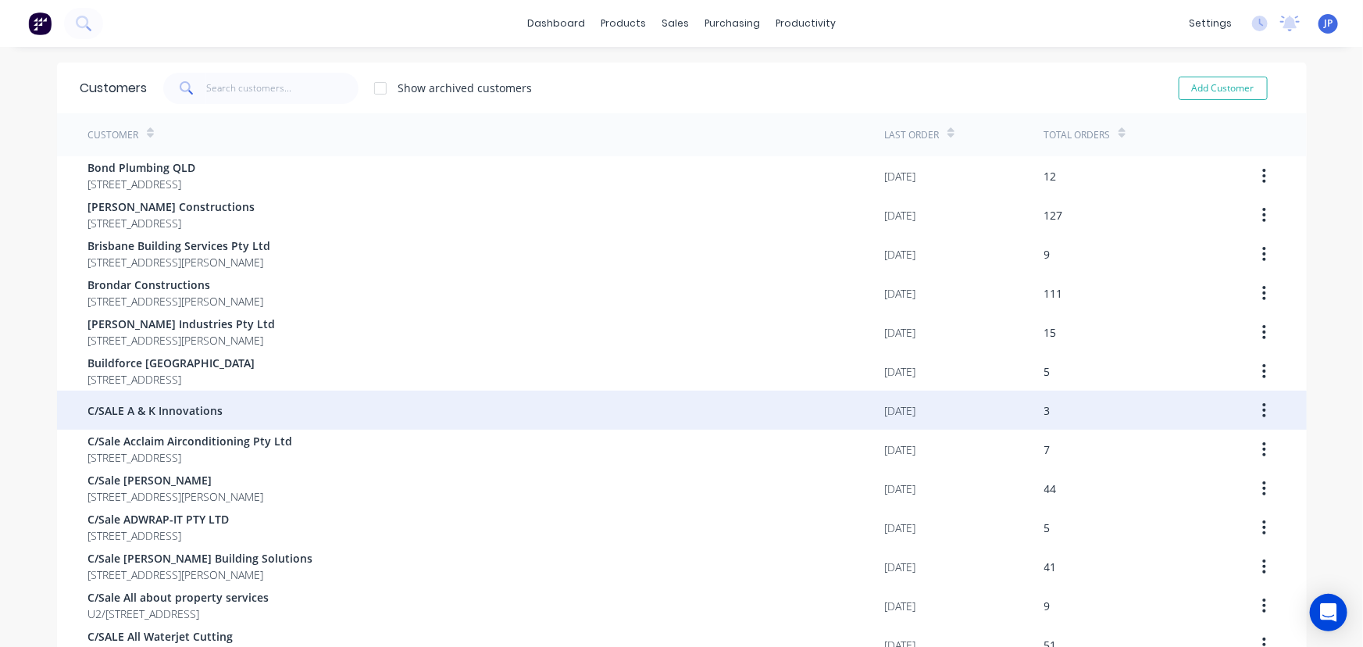
scroll to position [70, 0]
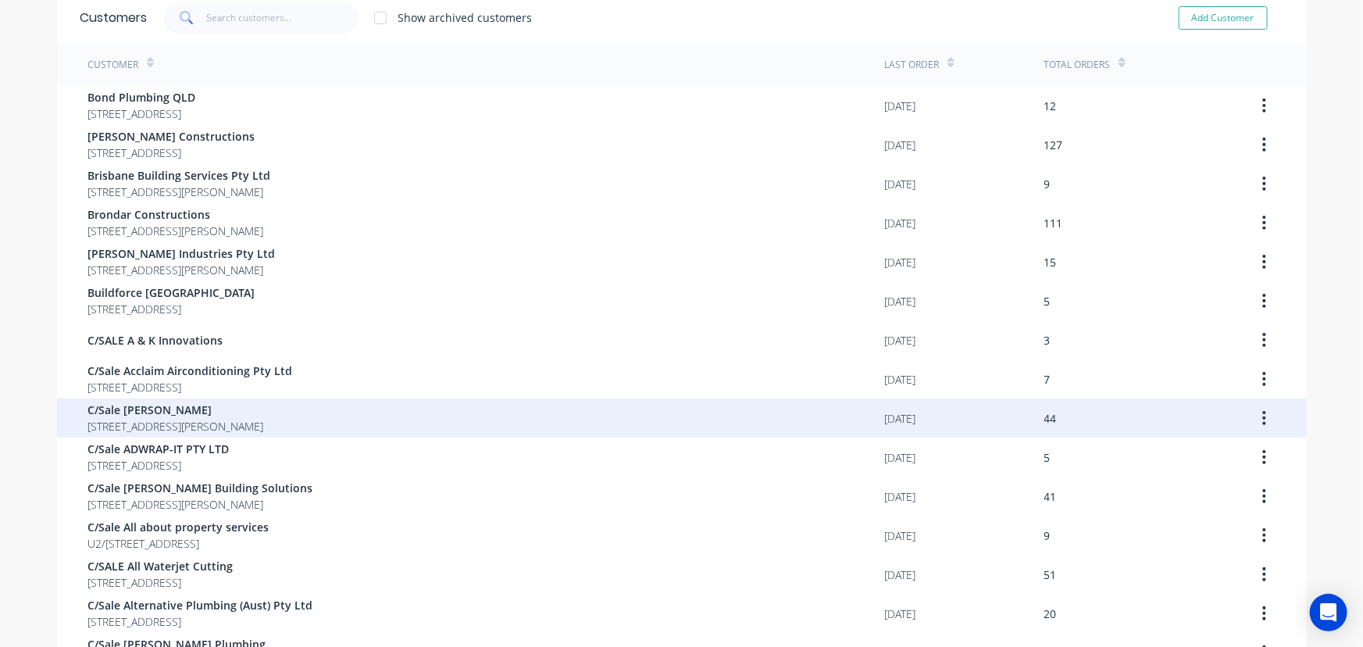
click at [264, 412] on span "C/Sale [PERSON_NAME]" at bounding box center [176, 410] width 176 height 16
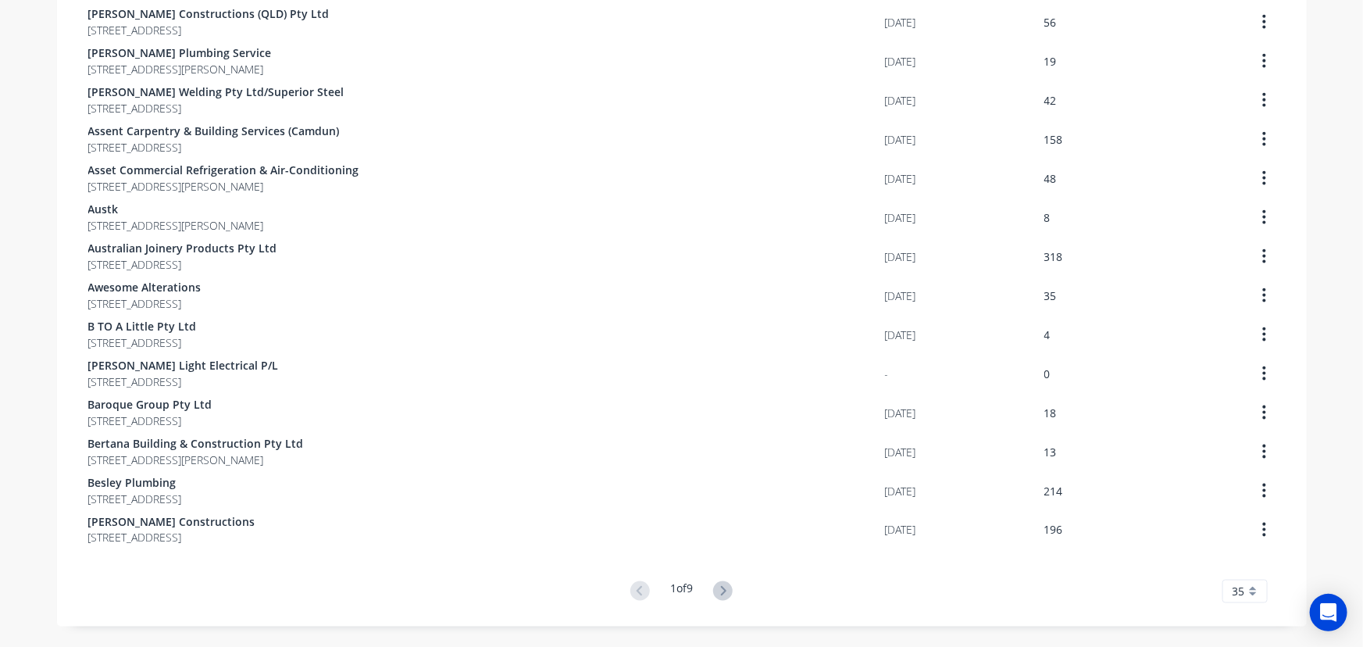
scroll to position [1008, 0]
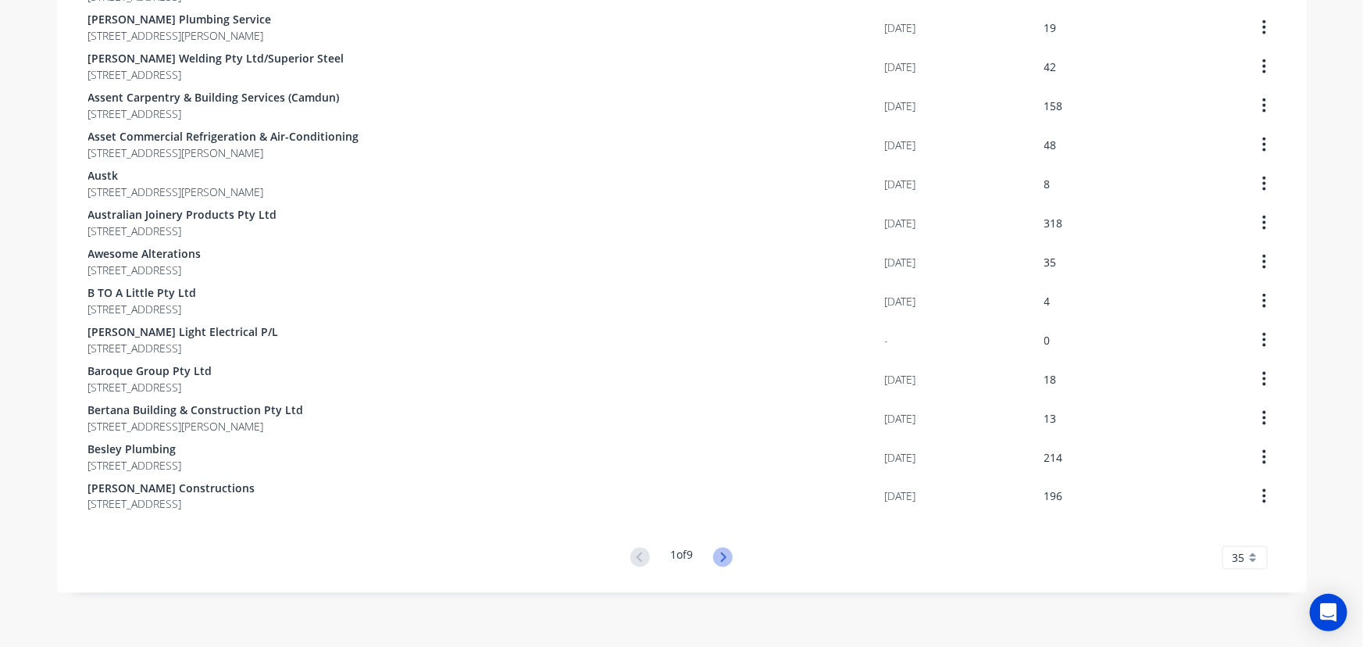
click at [718, 555] on icon at bounding box center [723, 558] width 20 height 20
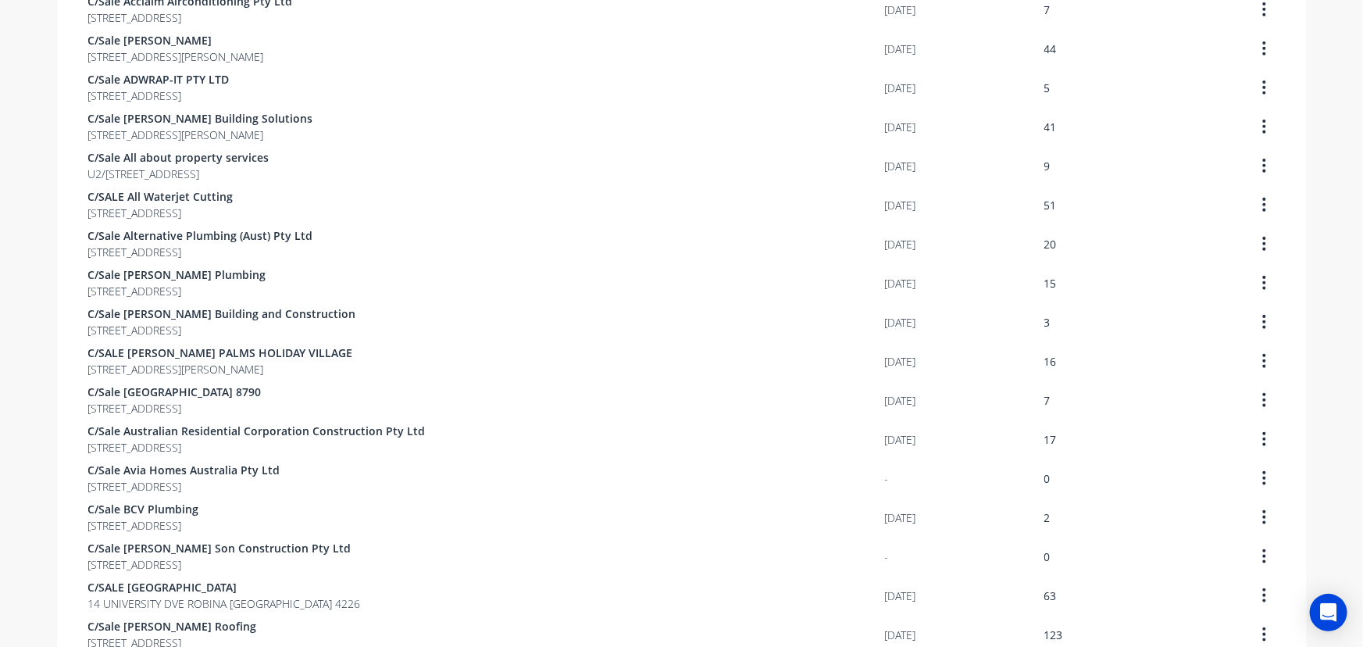
scroll to position [298, 0]
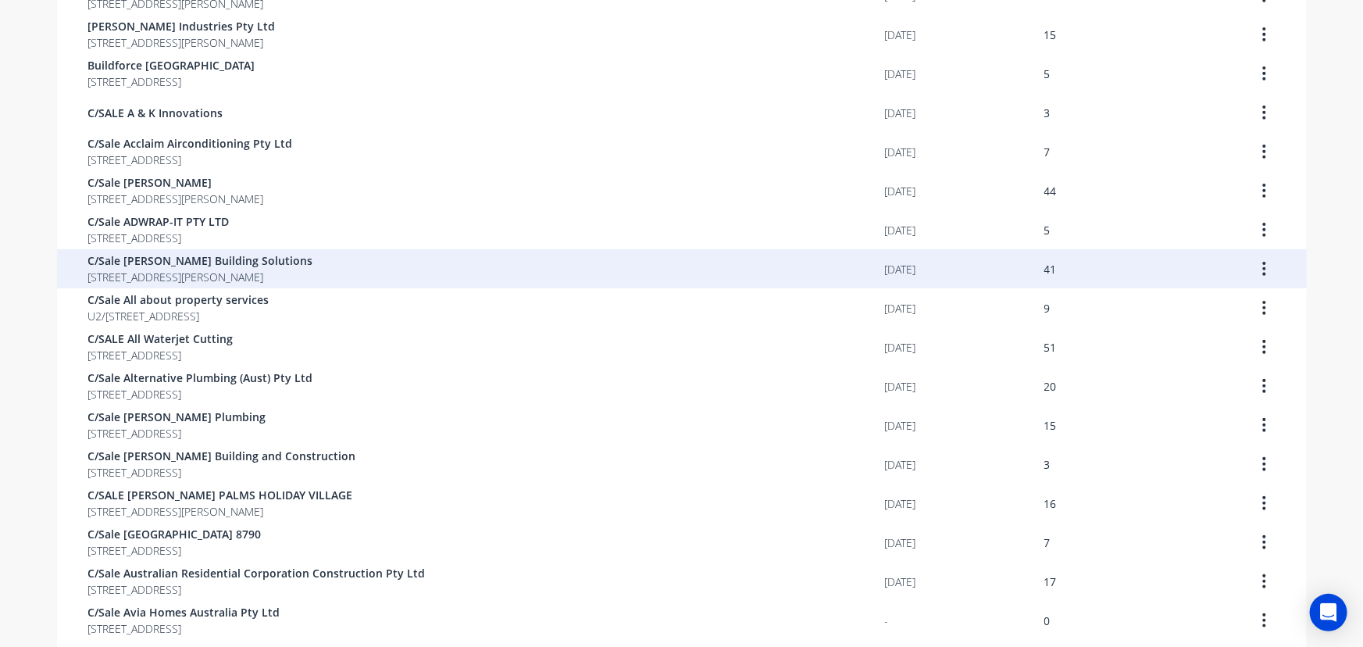
click at [367, 281] on div "C/Sale [PERSON_NAME] Building Solutions [STREET_ADDRESS][PERSON_NAME]" at bounding box center [486, 268] width 797 height 39
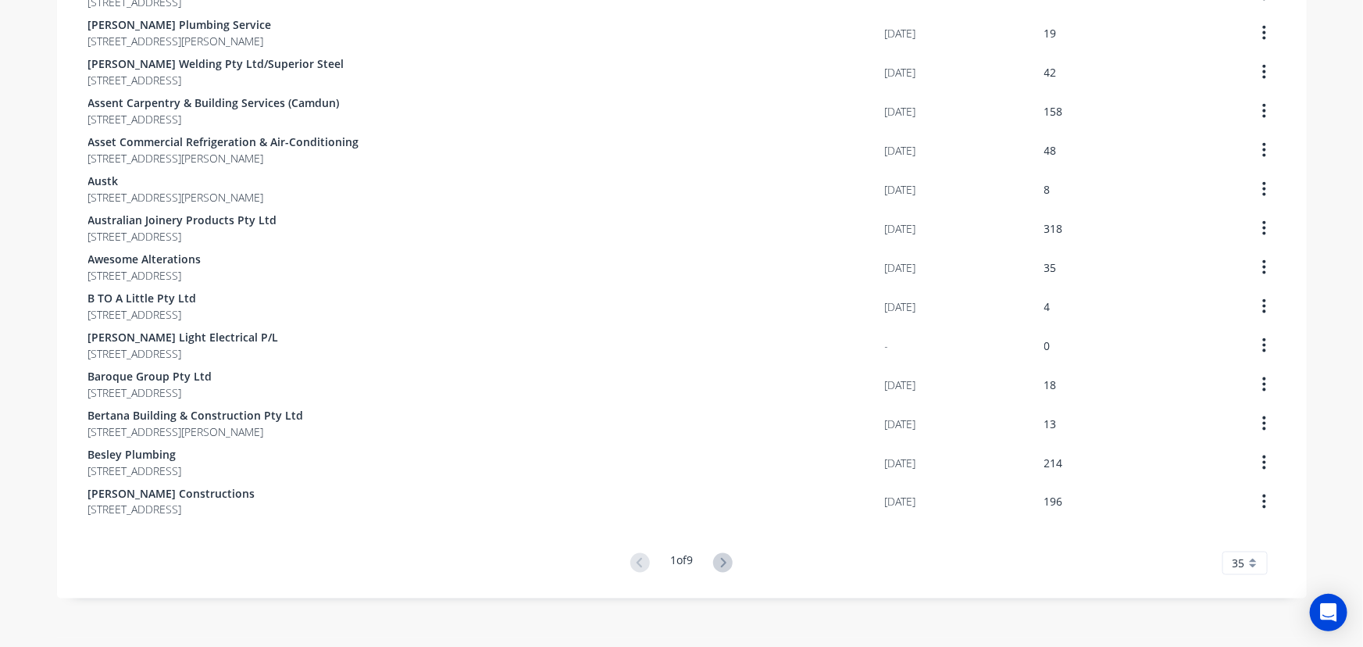
scroll to position [1008, 0]
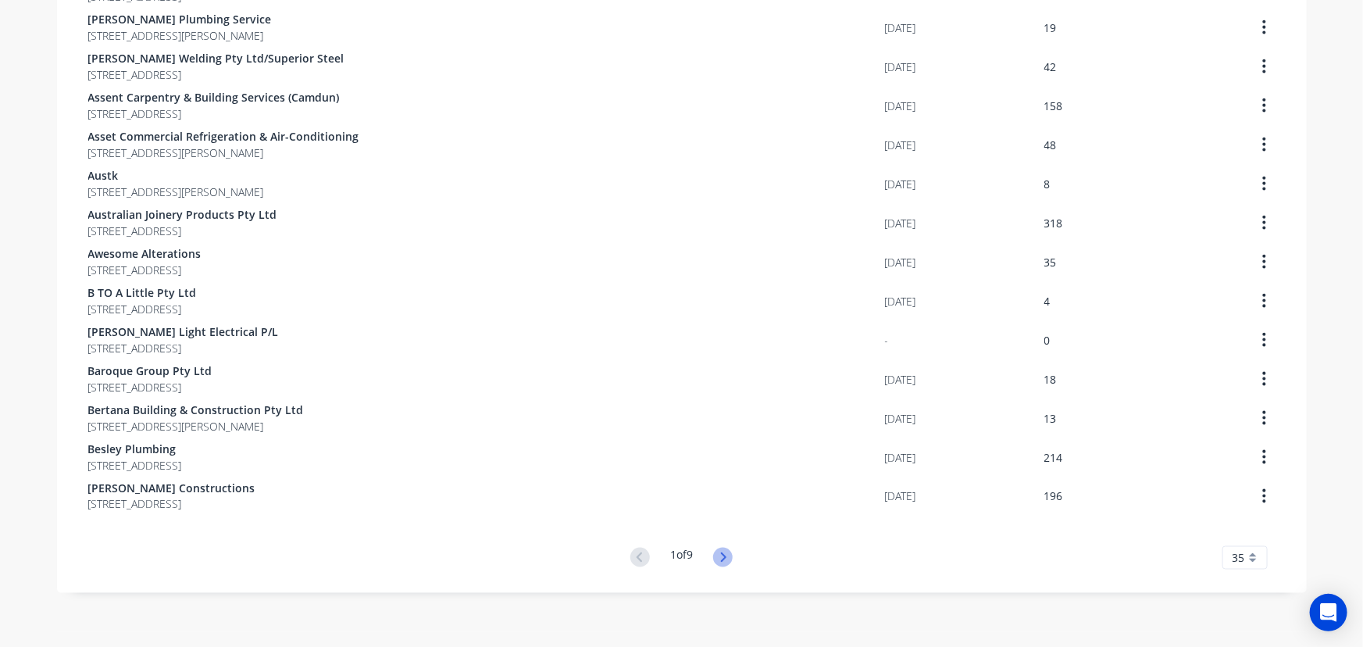
click at [720, 557] on icon at bounding box center [723, 558] width 20 height 20
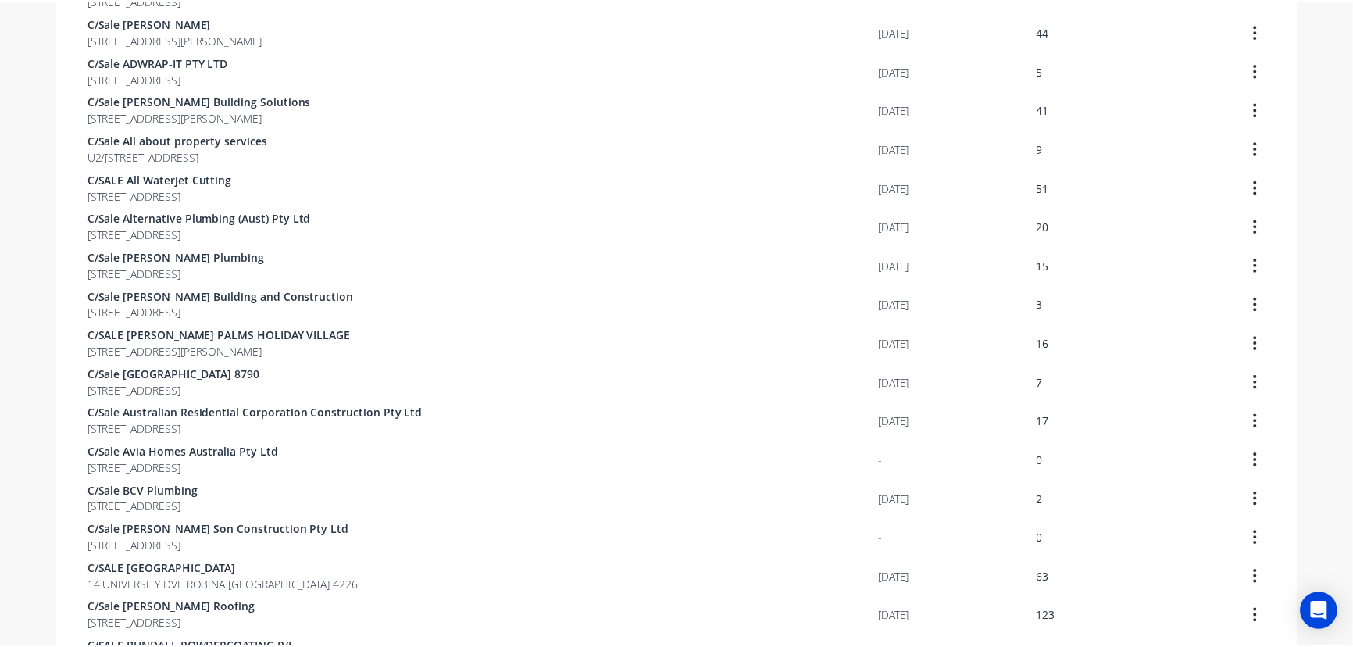
scroll to position [440, 0]
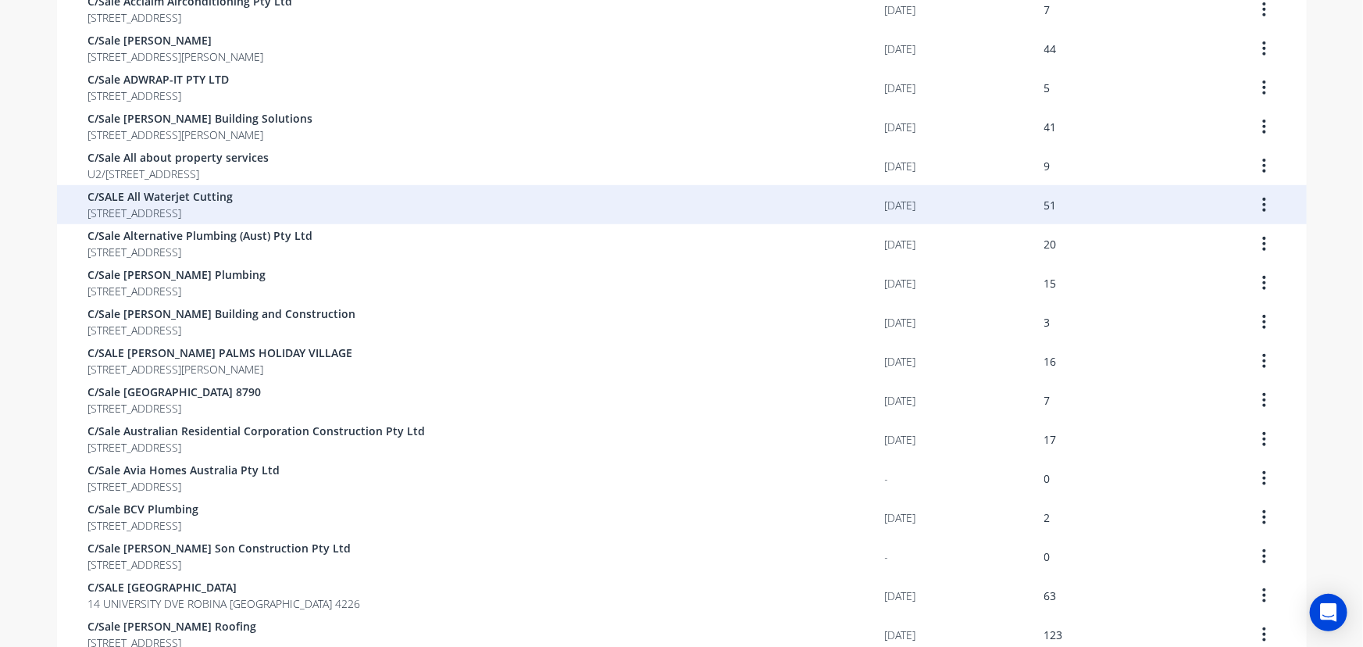
click at [234, 216] on span "[STREET_ADDRESS]" at bounding box center [160, 213] width 145 height 16
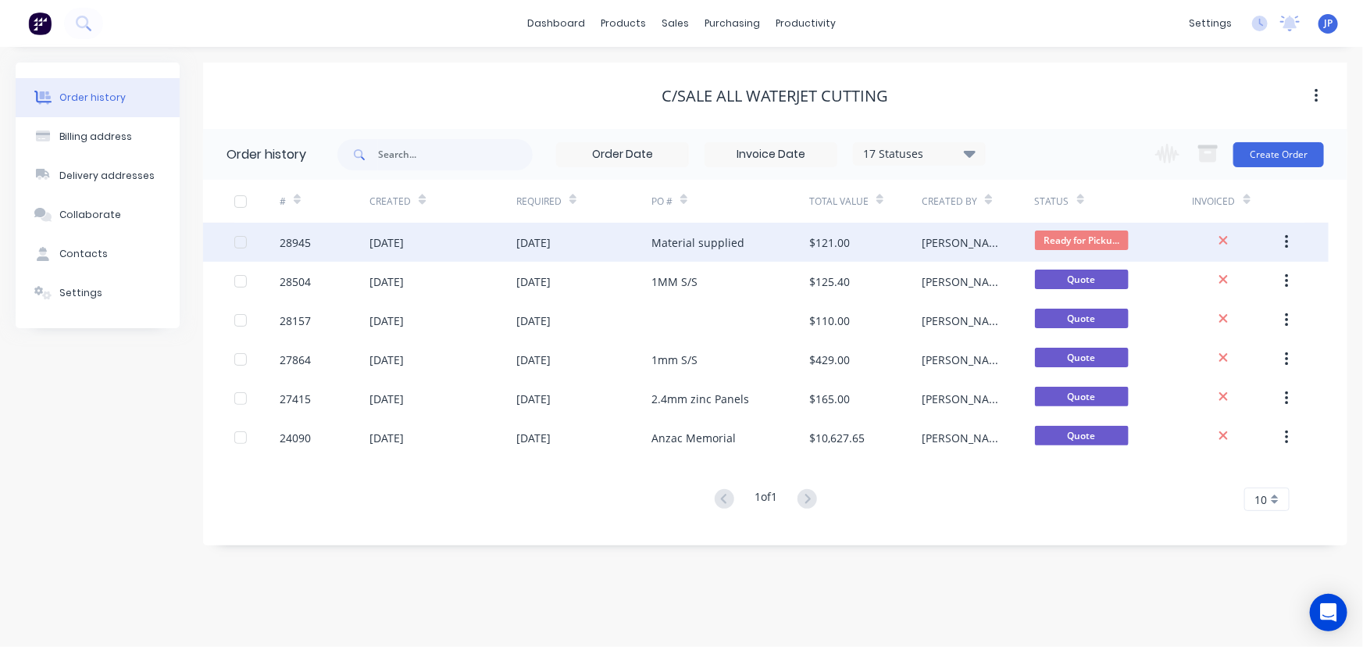
click at [397, 241] on div "[DATE]" at bounding box center [387, 242] width 34 height 16
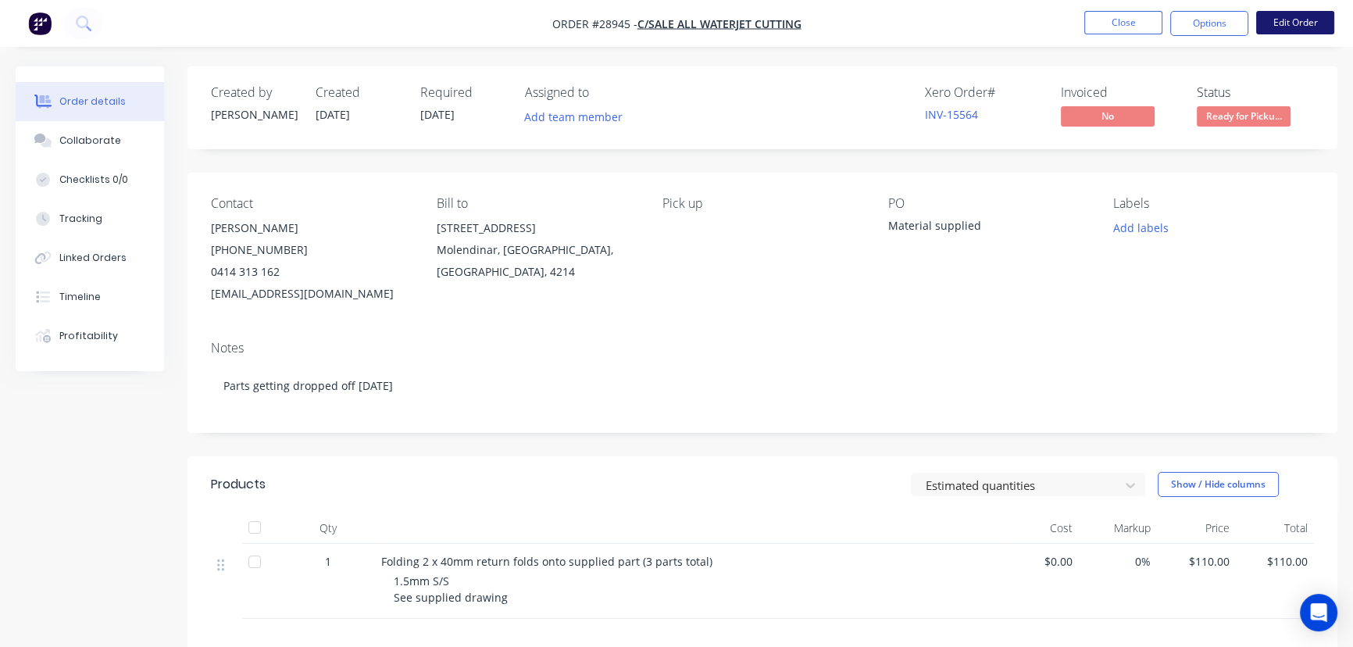
click at [1298, 19] on button "Edit Order" at bounding box center [1295, 22] width 78 height 23
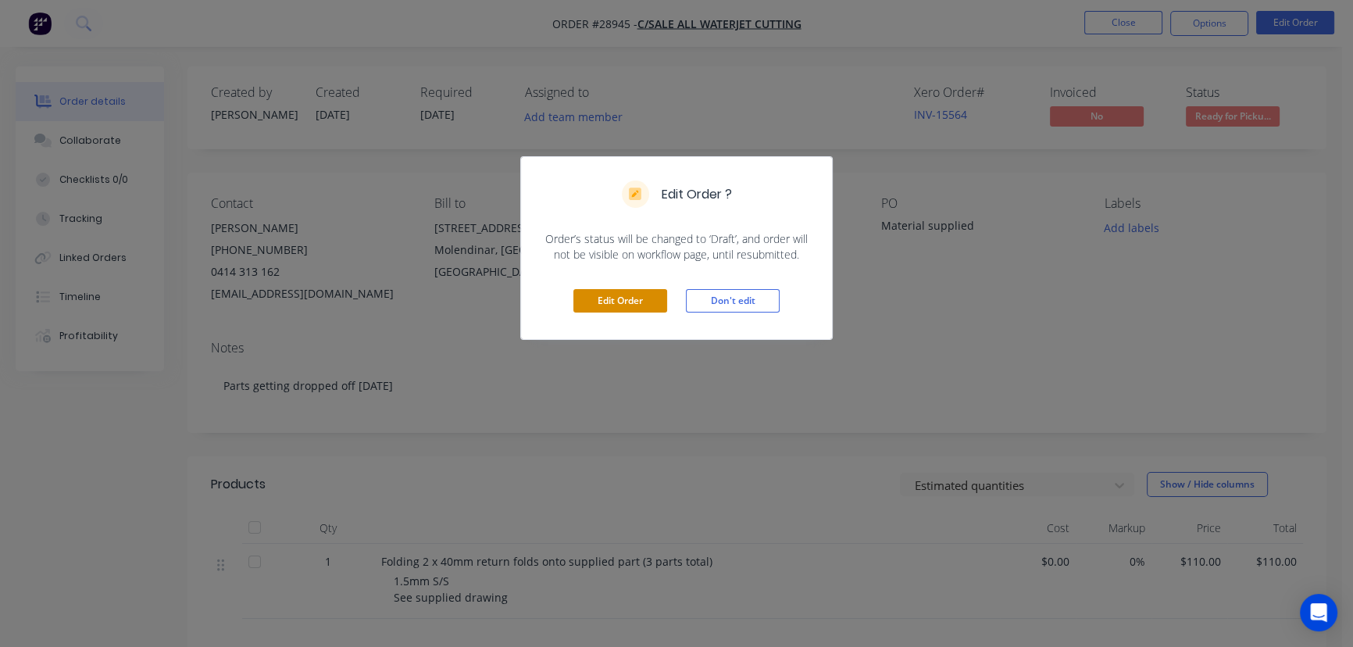
click at [587, 302] on button "Edit Order" at bounding box center [620, 300] width 94 height 23
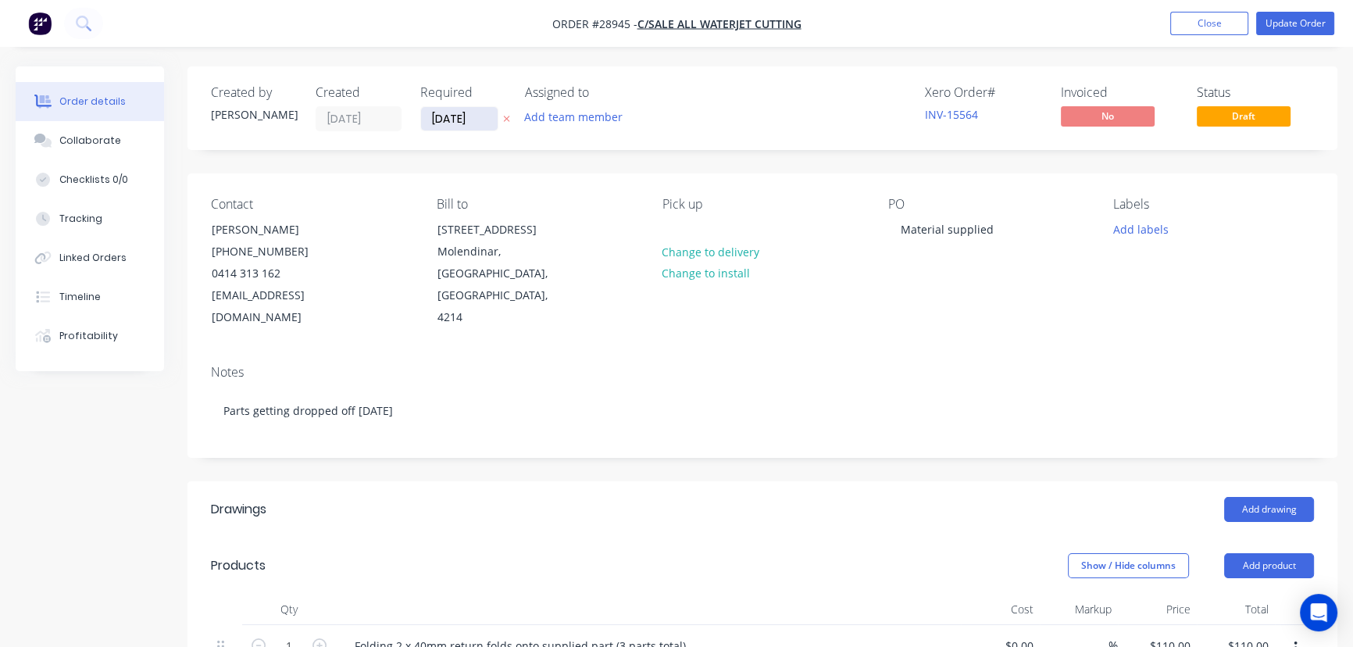
click at [492, 121] on input "[DATE]" at bounding box center [459, 118] width 77 height 23
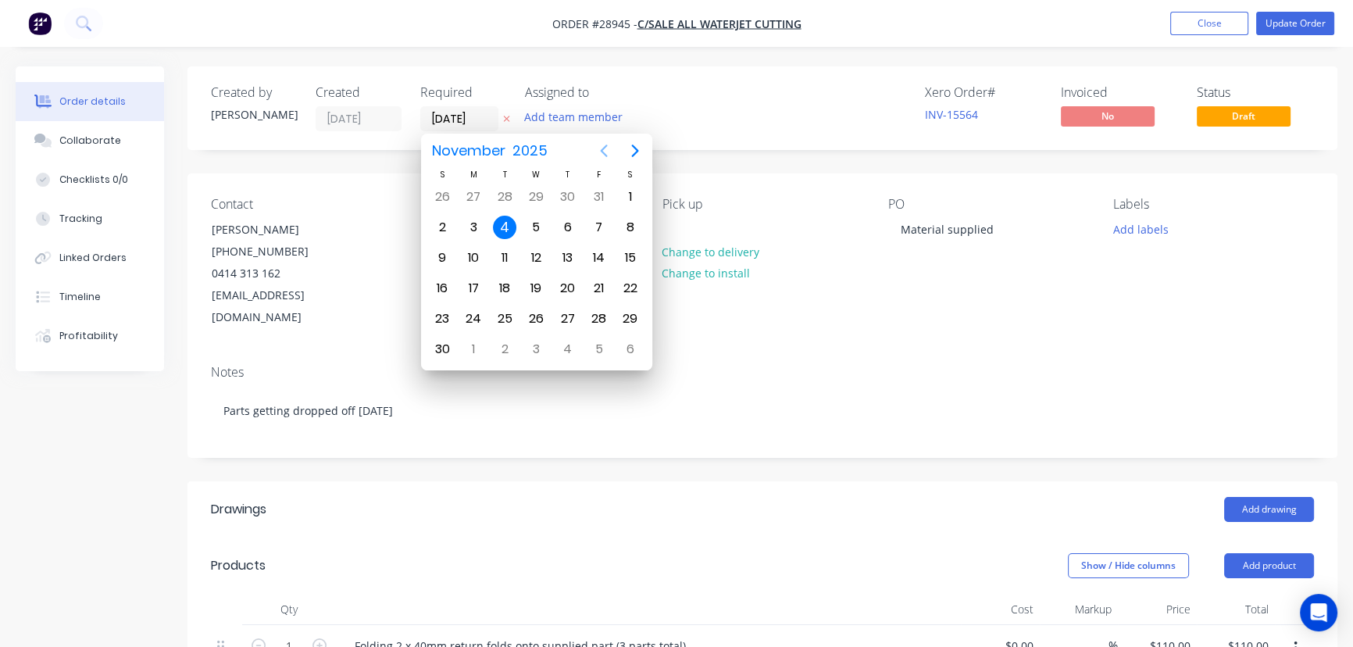
click at [601, 150] on icon "Previous page" at bounding box center [603, 151] width 7 height 13
click at [532, 255] on div "15" at bounding box center [535, 257] width 23 height 23
type input "[DATE]"
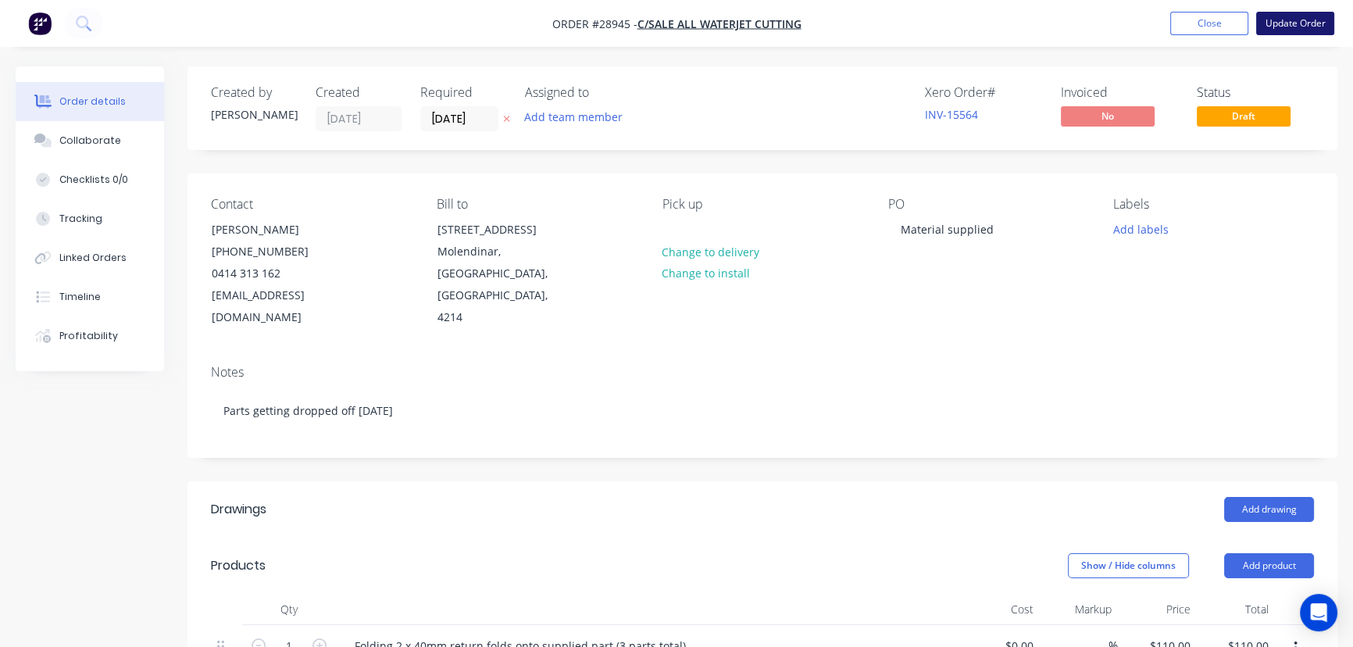
click at [1287, 25] on button "Update Order" at bounding box center [1295, 23] width 78 height 23
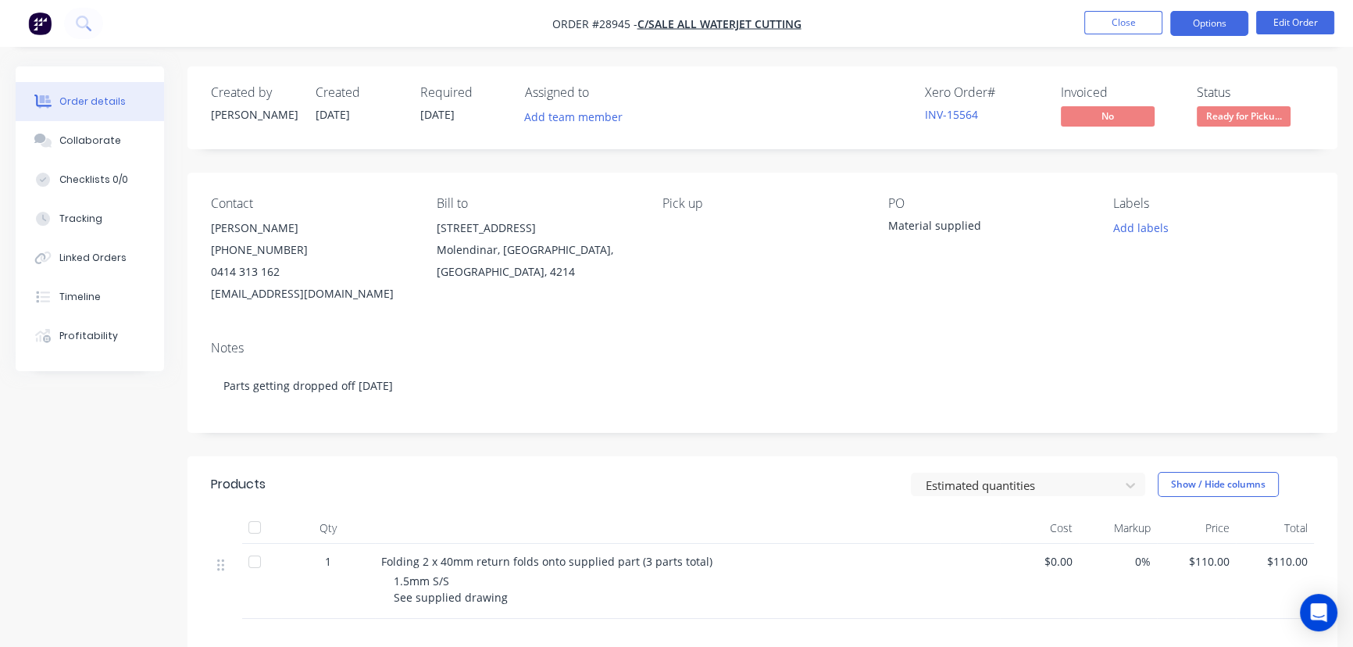
click at [1211, 31] on button "Options" at bounding box center [1209, 23] width 78 height 25
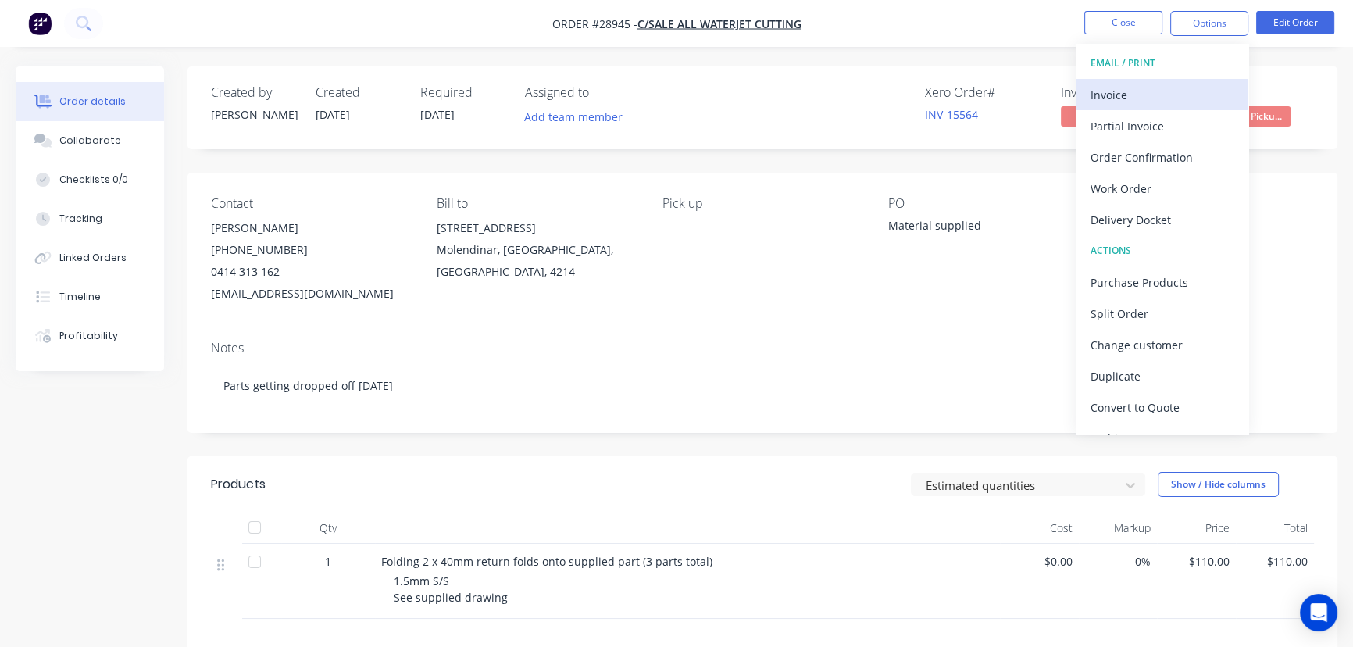
click at [1150, 91] on div "Invoice" at bounding box center [1163, 95] width 144 height 23
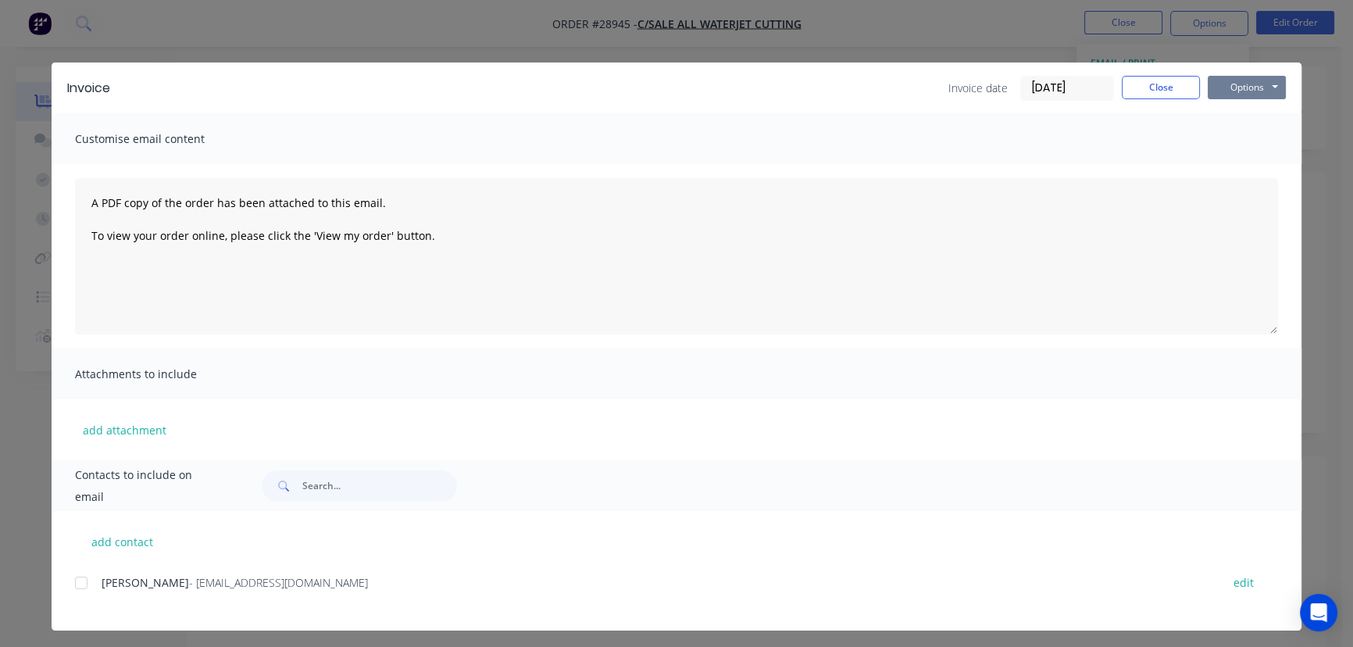
click at [1230, 87] on button "Options" at bounding box center [1247, 87] width 78 height 23
click at [1234, 139] on button "Print" at bounding box center [1258, 141] width 100 height 26
click at [1163, 84] on button "Close" at bounding box center [1161, 87] width 78 height 23
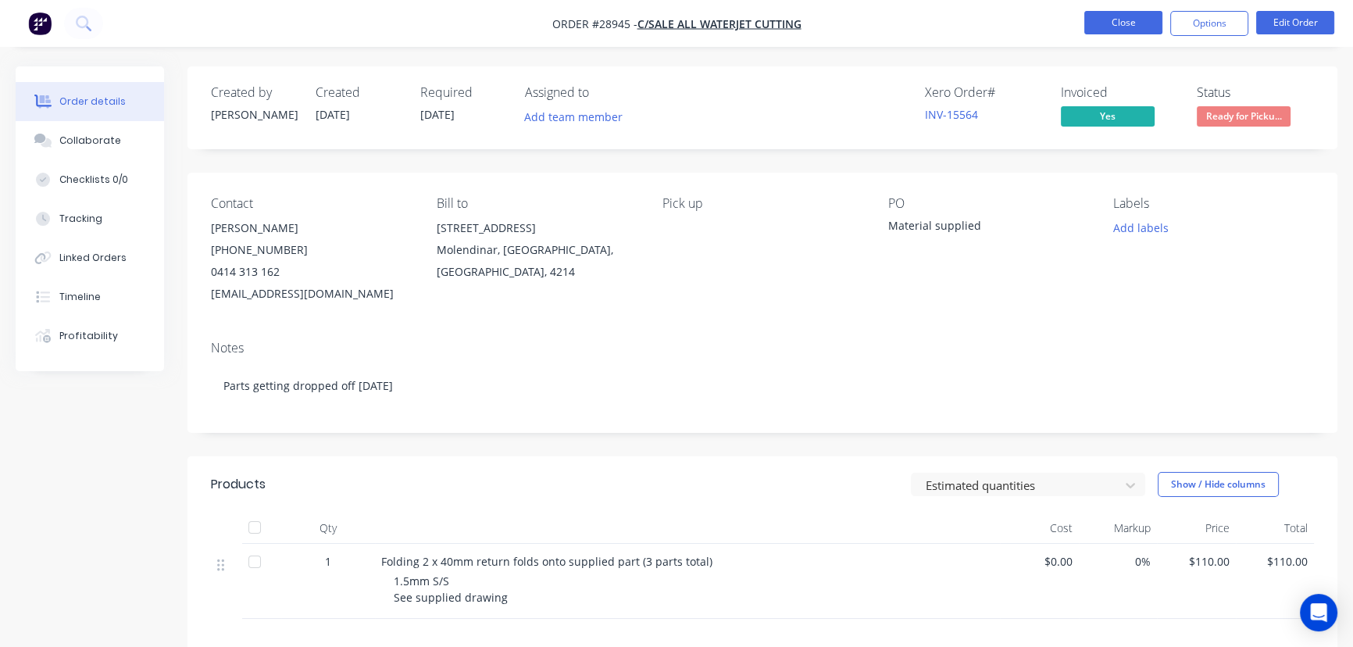
click at [1106, 29] on button "Close" at bounding box center [1123, 22] width 78 height 23
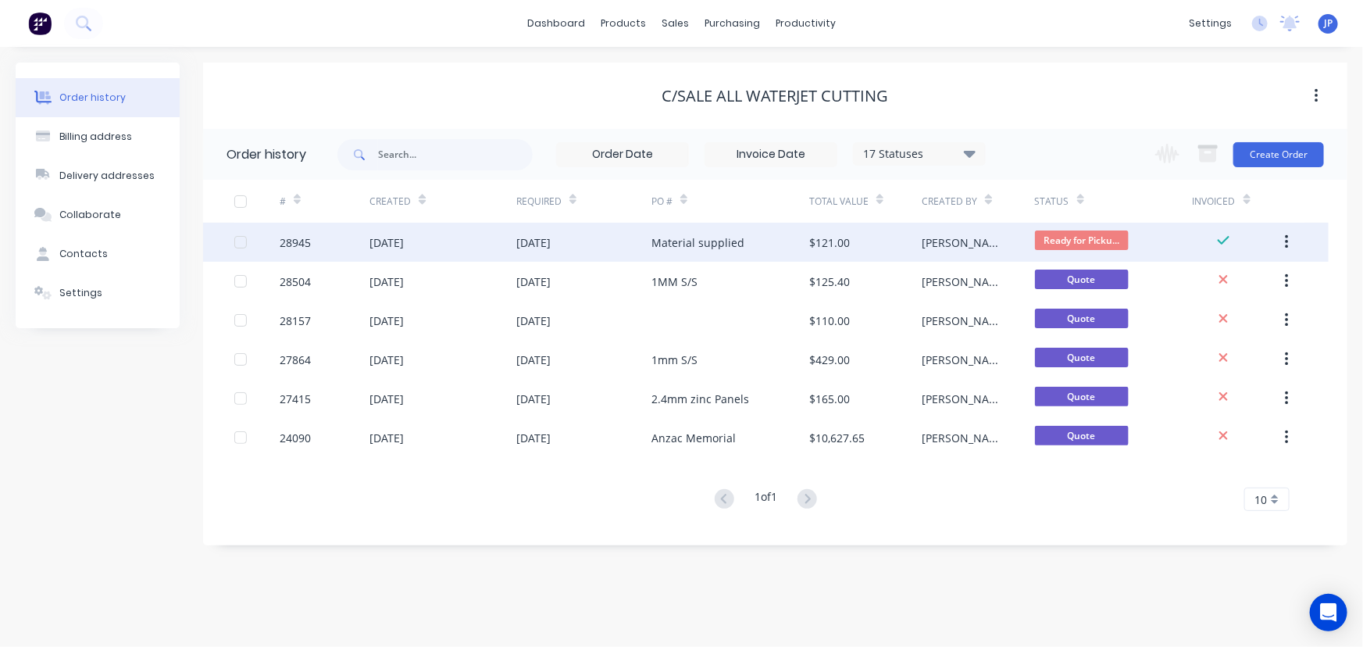
click at [538, 242] on div "[DATE]" at bounding box center [533, 242] width 34 height 16
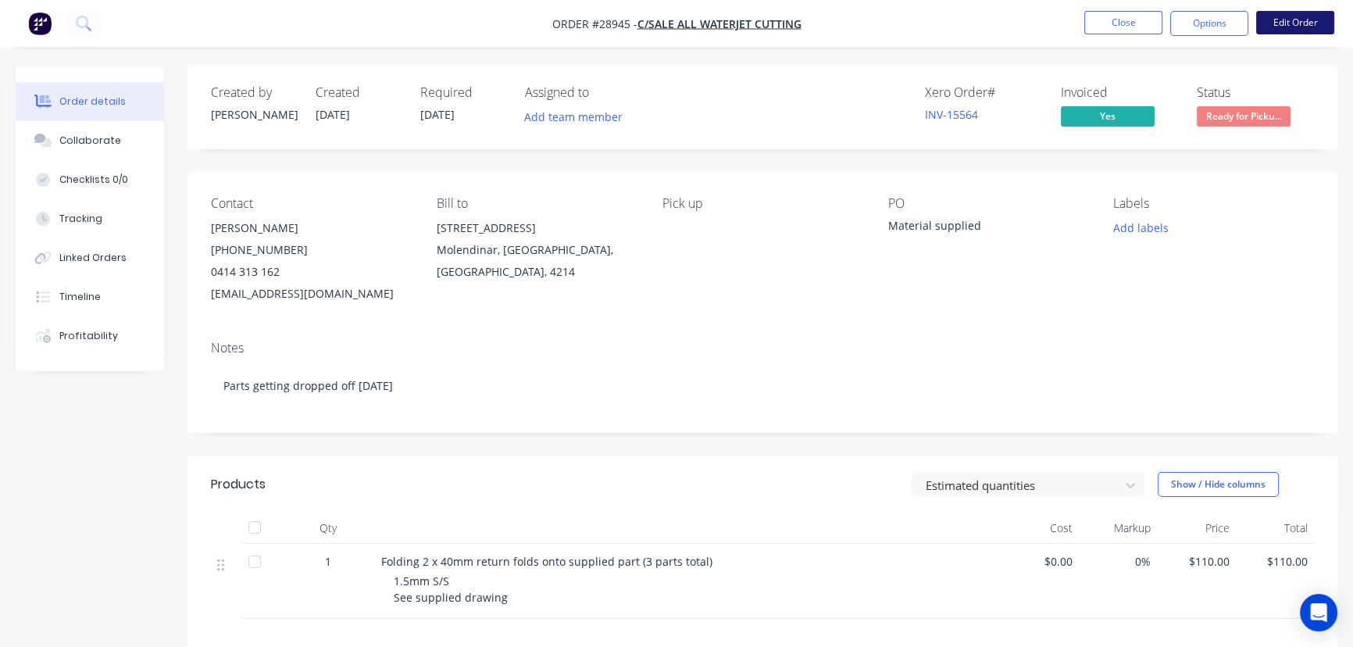
click at [1301, 20] on button "Edit Order" at bounding box center [1295, 22] width 78 height 23
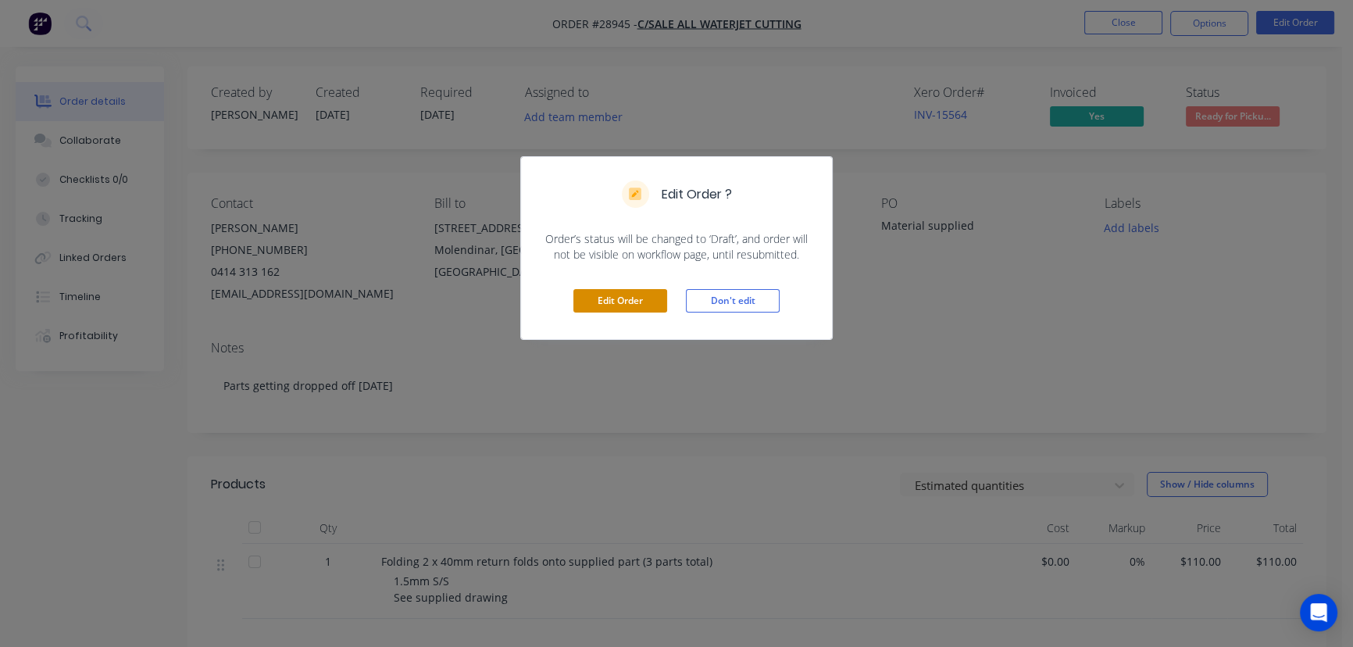
click at [641, 297] on button "Edit Order" at bounding box center [620, 300] width 94 height 23
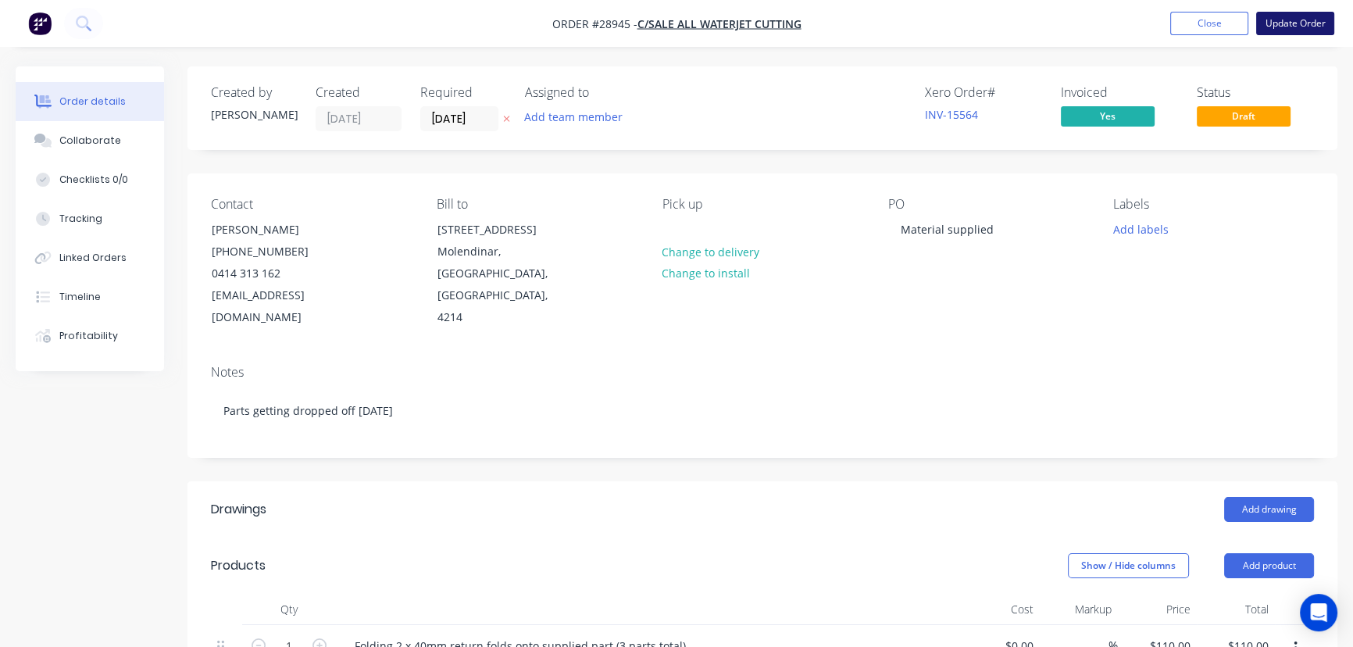
click at [1287, 31] on button "Update Order" at bounding box center [1295, 23] width 78 height 23
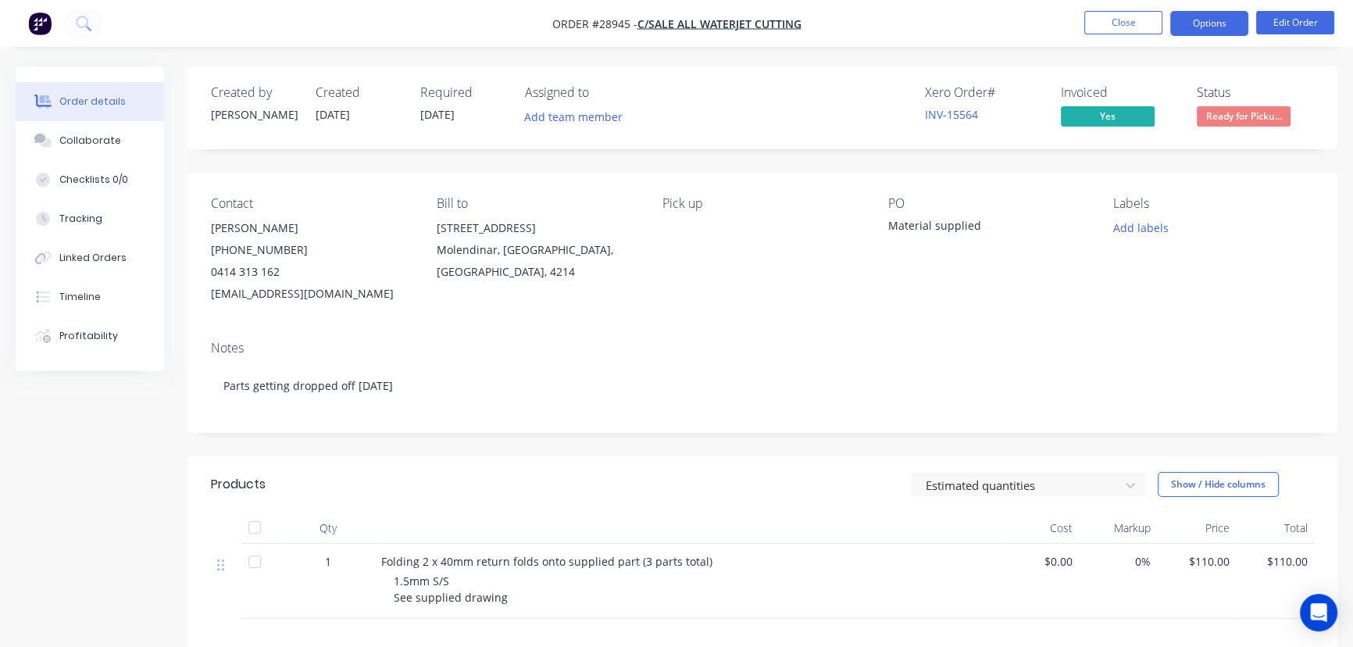
click at [1210, 23] on button "Options" at bounding box center [1209, 23] width 78 height 25
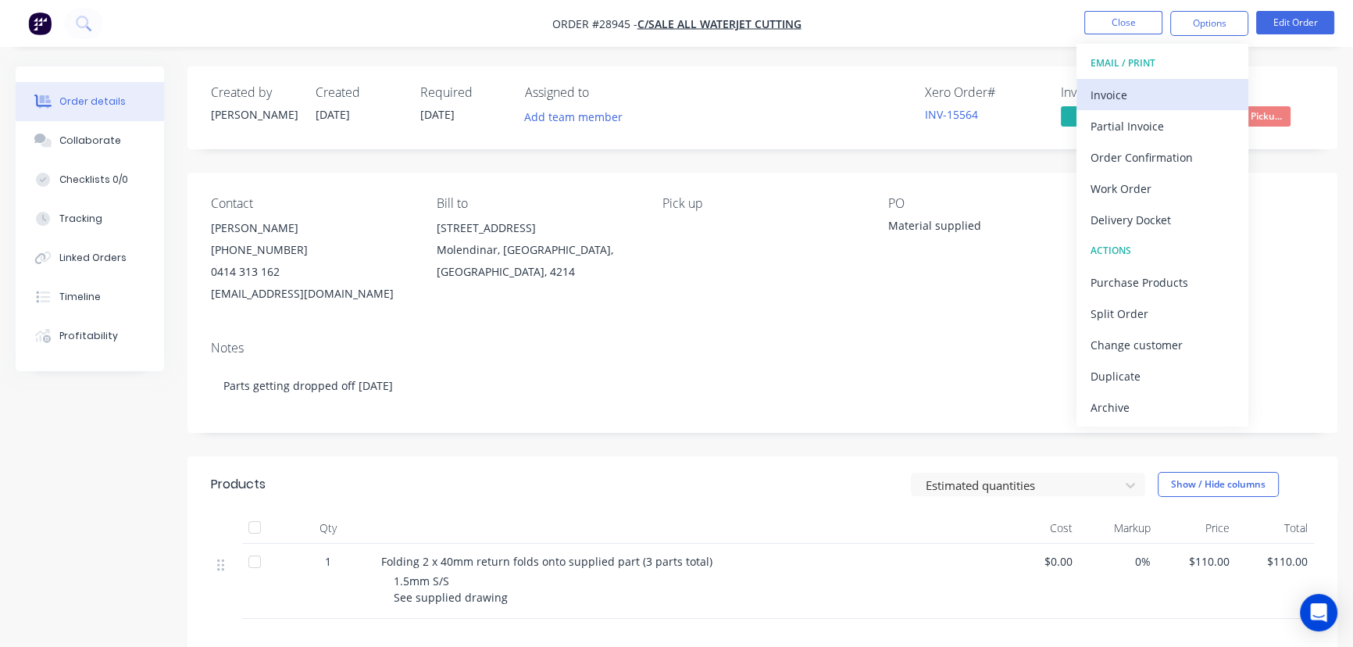
click at [1159, 98] on div "Invoice" at bounding box center [1163, 95] width 144 height 23
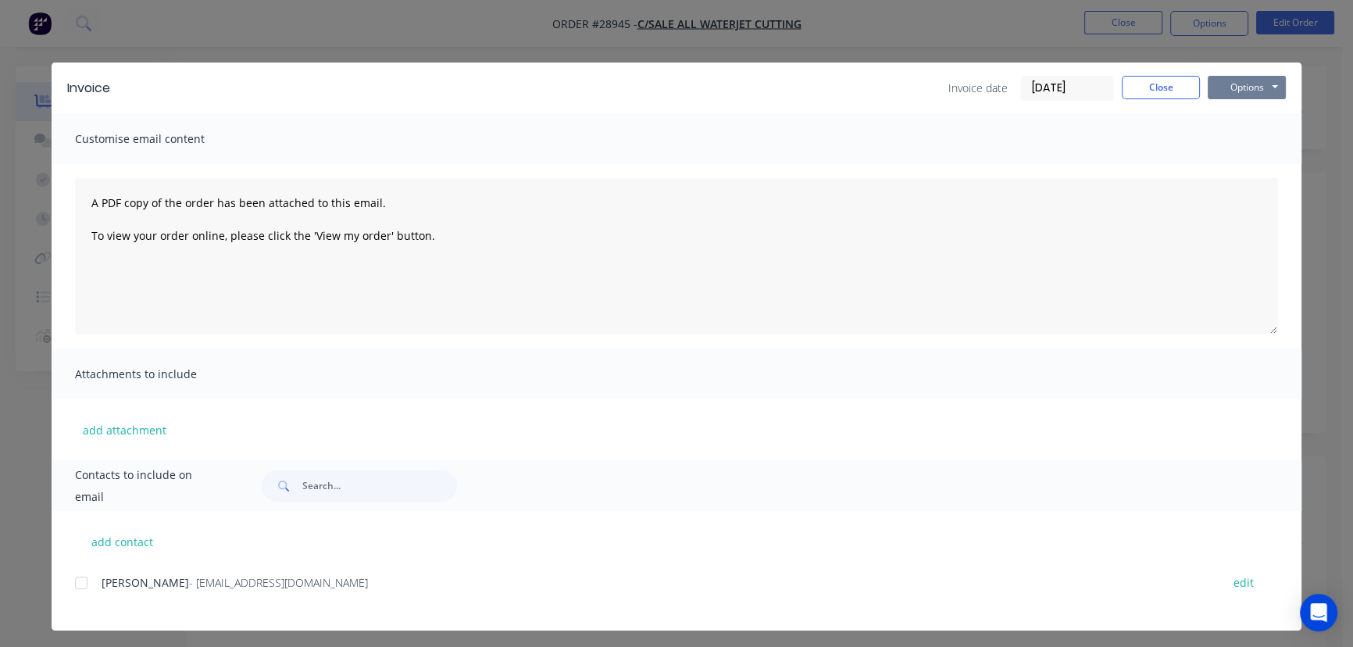
click at [1249, 86] on button "Options" at bounding box center [1247, 87] width 78 height 23
click at [1227, 140] on button "Print" at bounding box center [1258, 141] width 100 height 26
click at [1154, 93] on button "Close" at bounding box center [1161, 87] width 78 height 23
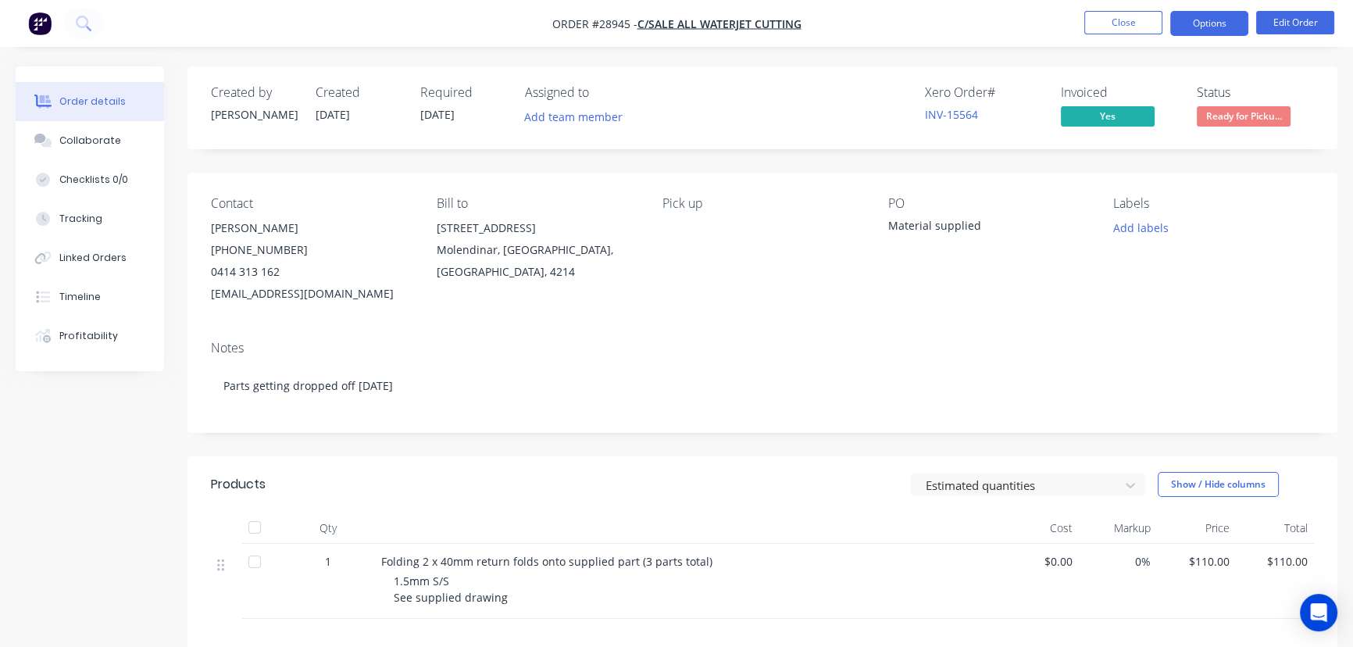
click at [1185, 28] on button "Options" at bounding box center [1209, 23] width 78 height 25
click at [1345, 78] on div "Order details Collaborate Checklists 0/0 Tracking Linked Orders Timeline Profit…" at bounding box center [676, 481] width 1353 height 830
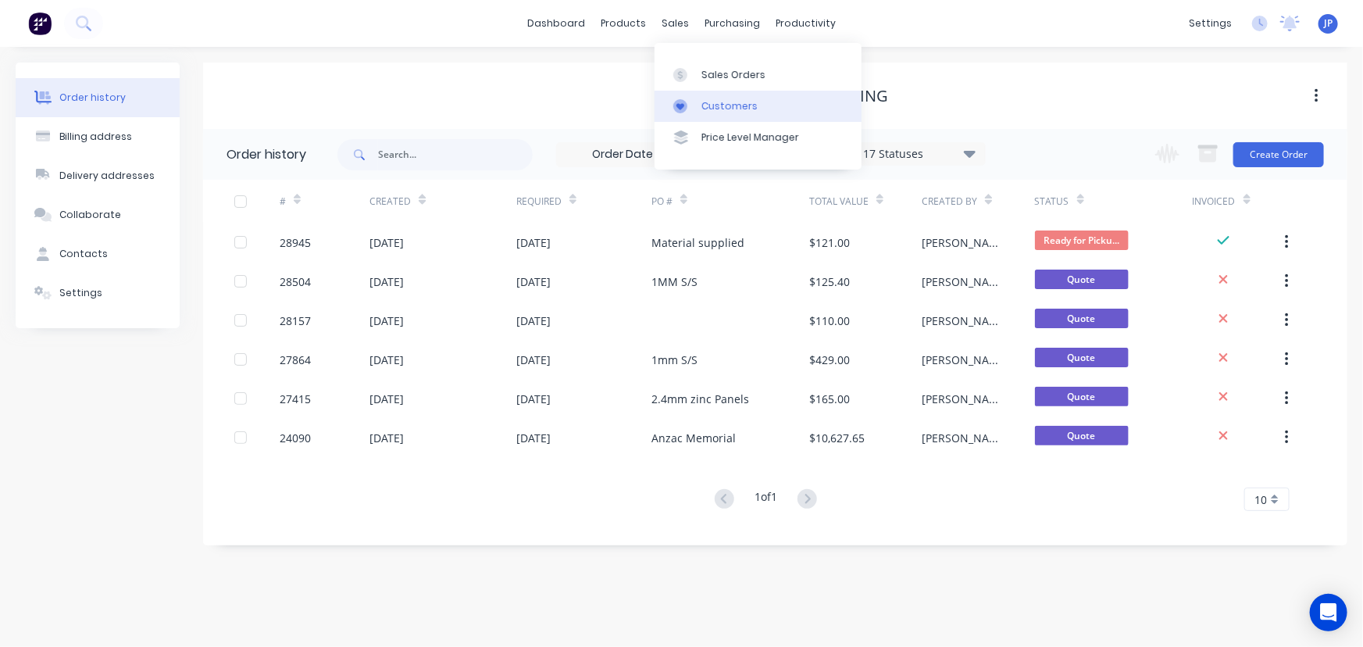
click at [702, 94] on link "Customers" at bounding box center [758, 106] width 207 height 31
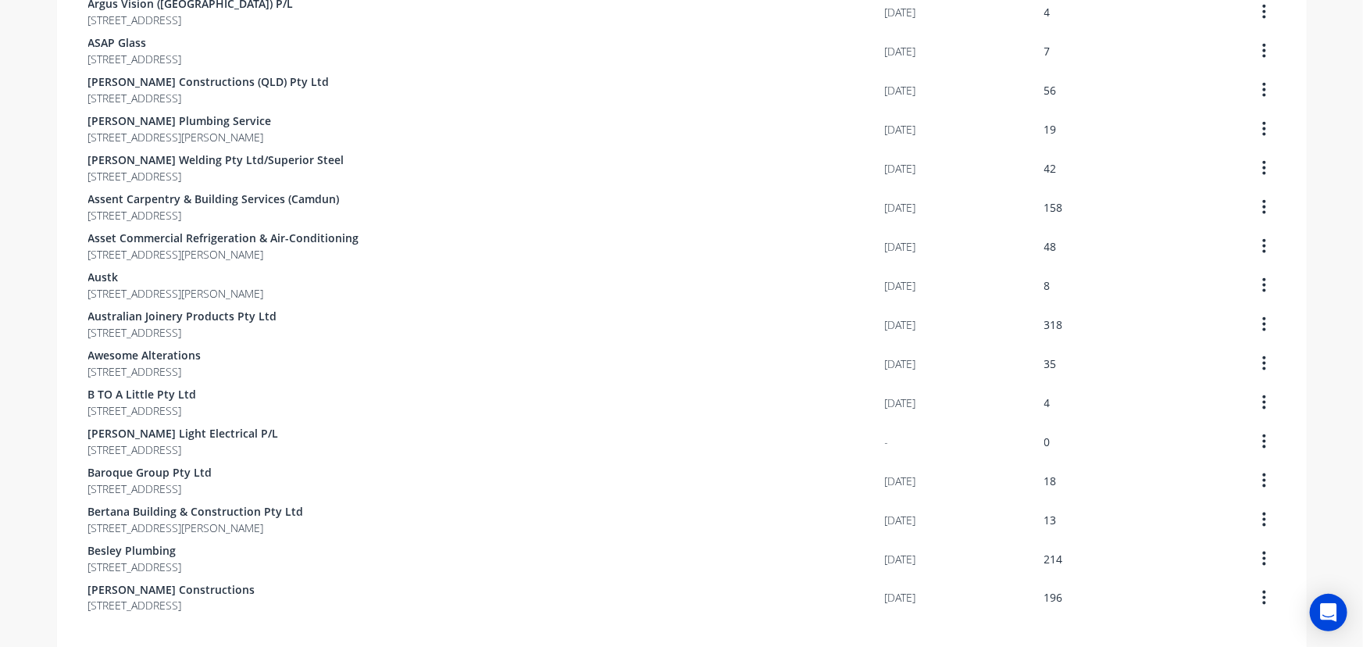
scroll to position [1008, 0]
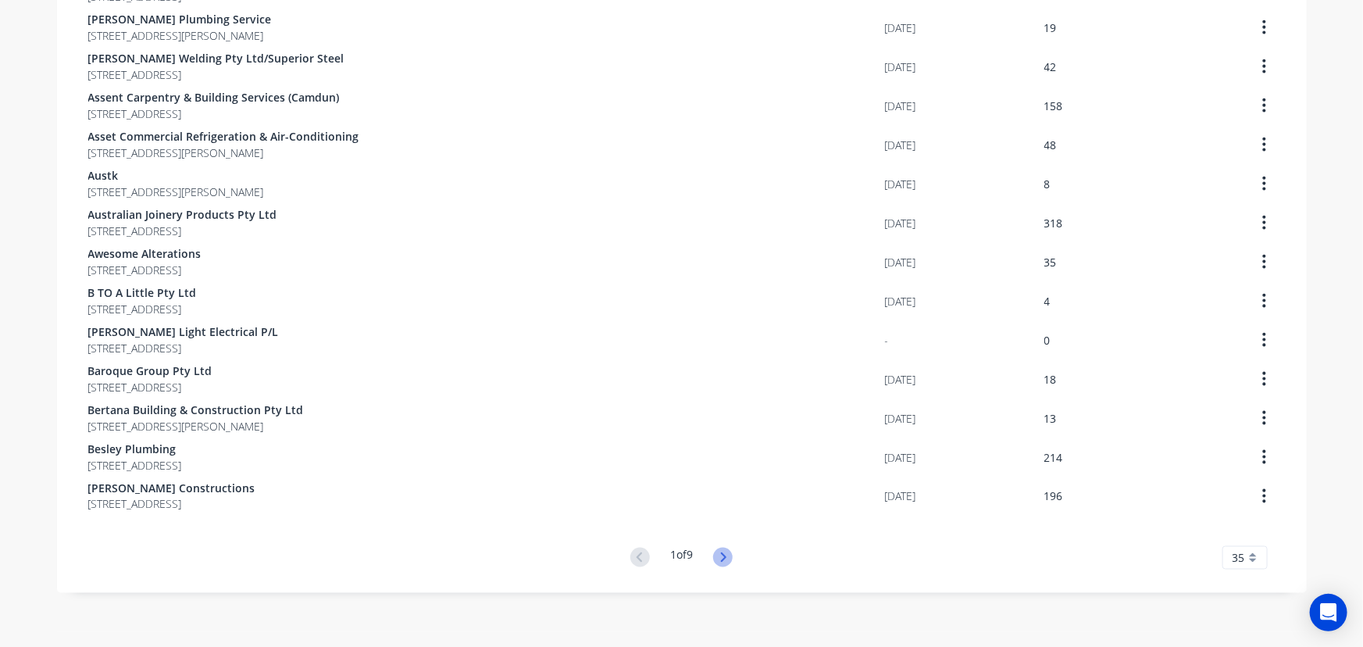
click at [714, 560] on icon at bounding box center [723, 558] width 20 height 20
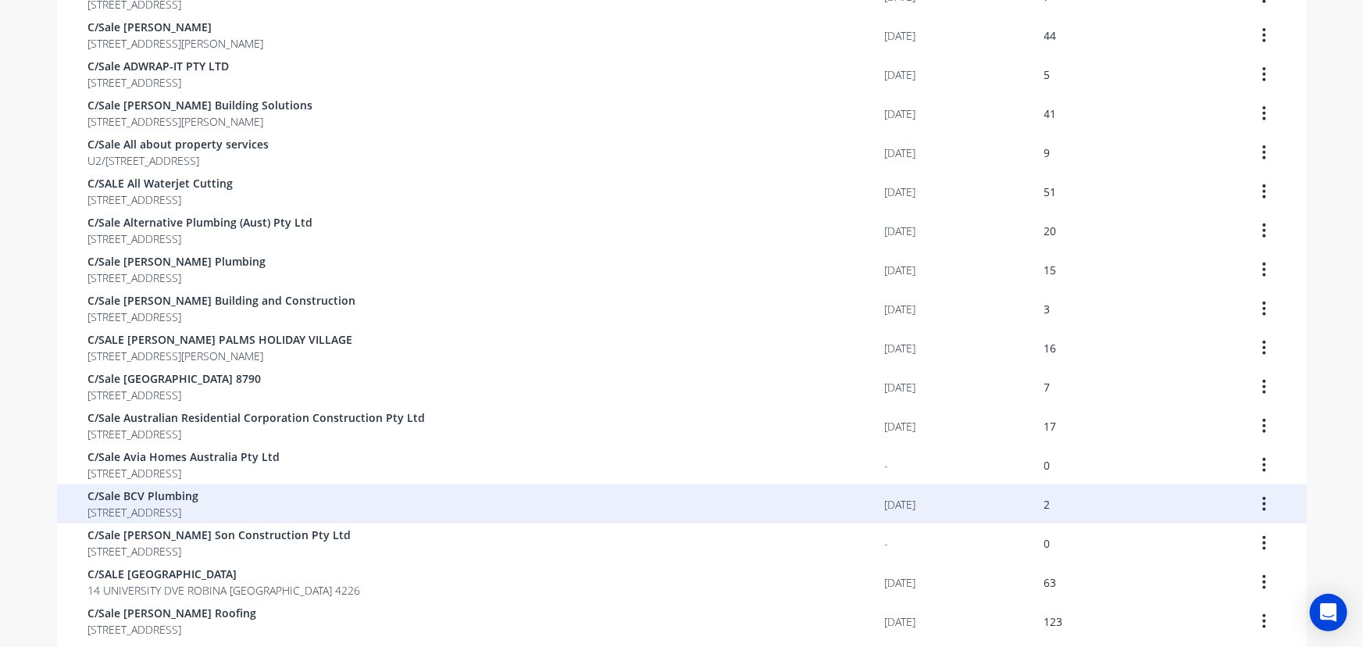
scroll to position [440, 0]
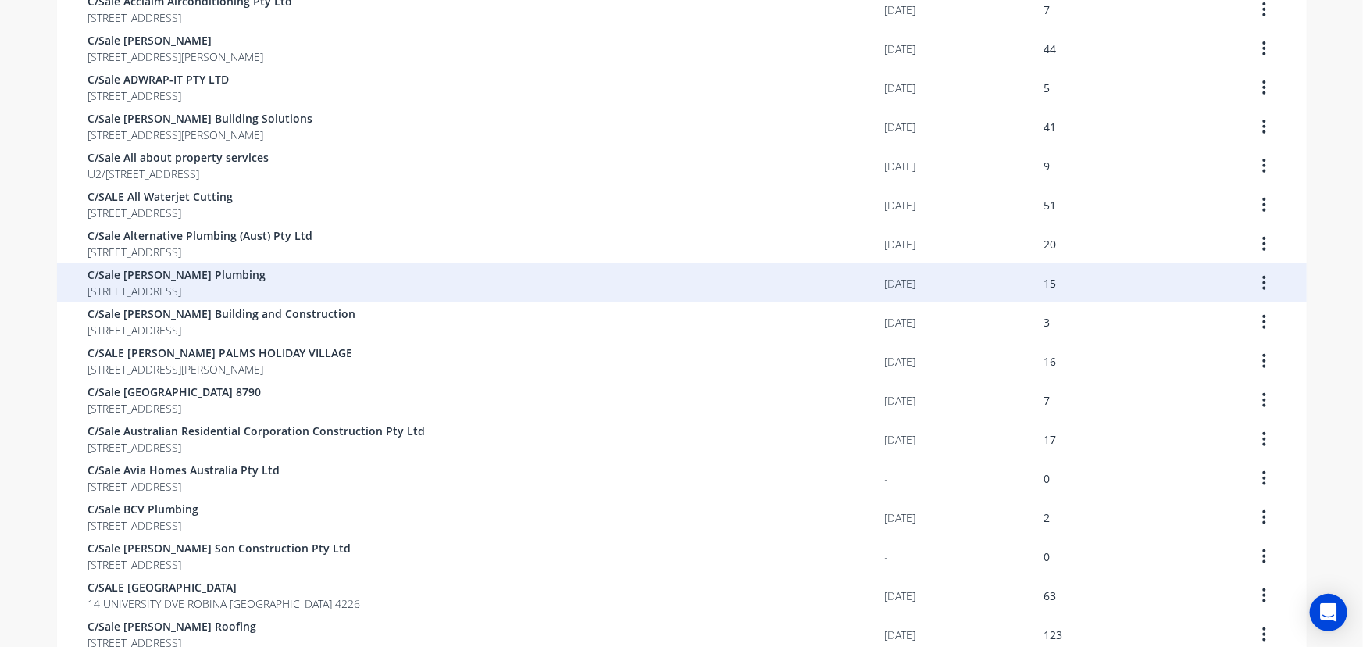
click at [266, 294] on span "[STREET_ADDRESS]" at bounding box center [177, 291] width 178 height 16
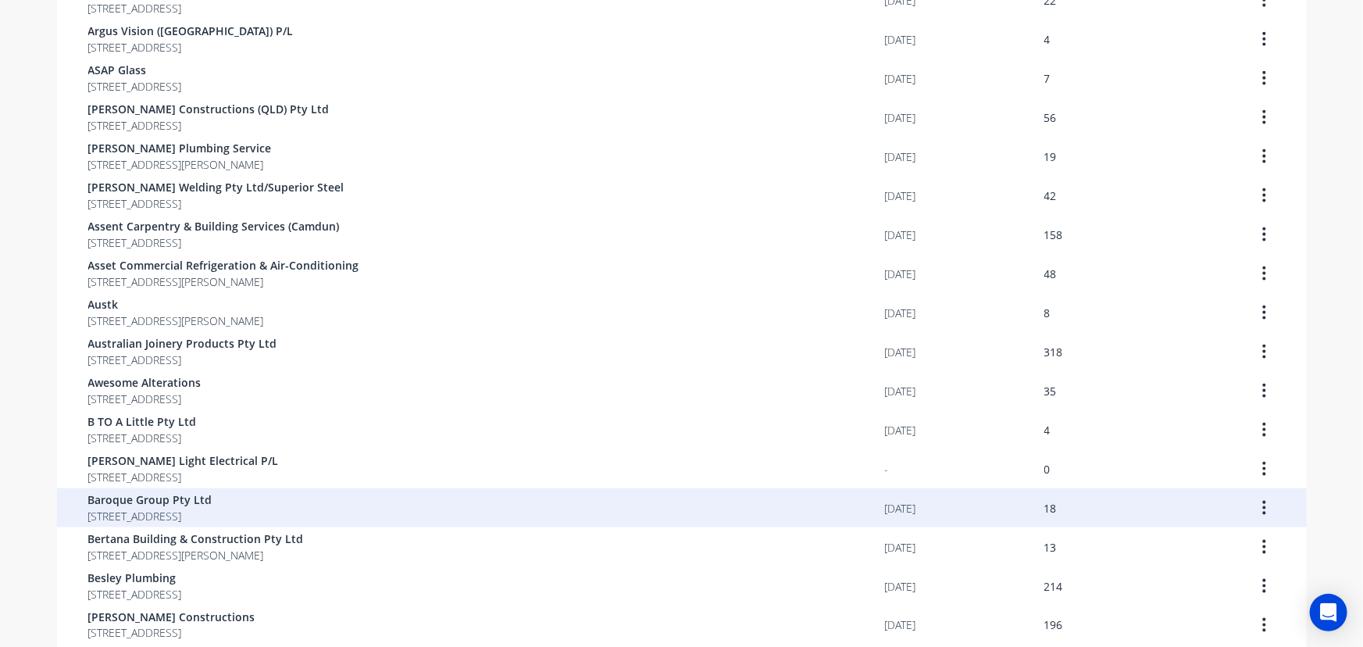
scroll to position [1008, 0]
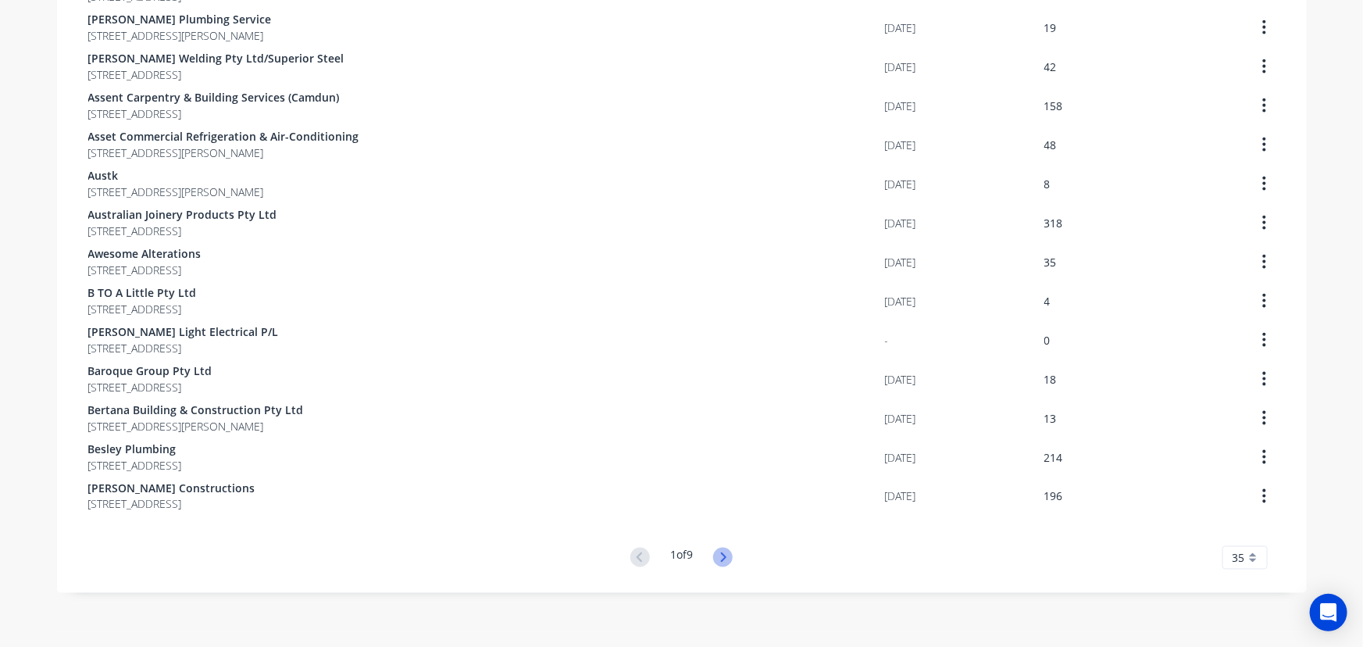
click at [720, 563] on icon at bounding box center [723, 558] width 20 height 20
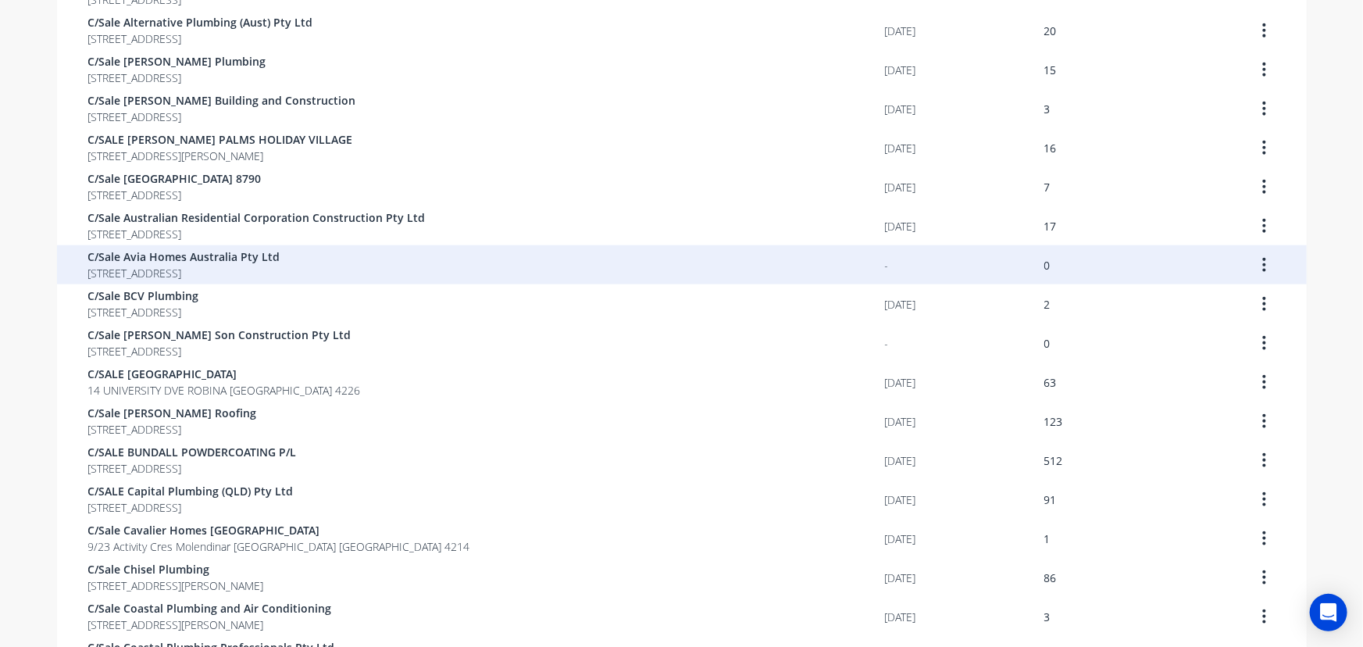
scroll to position [582, 0]
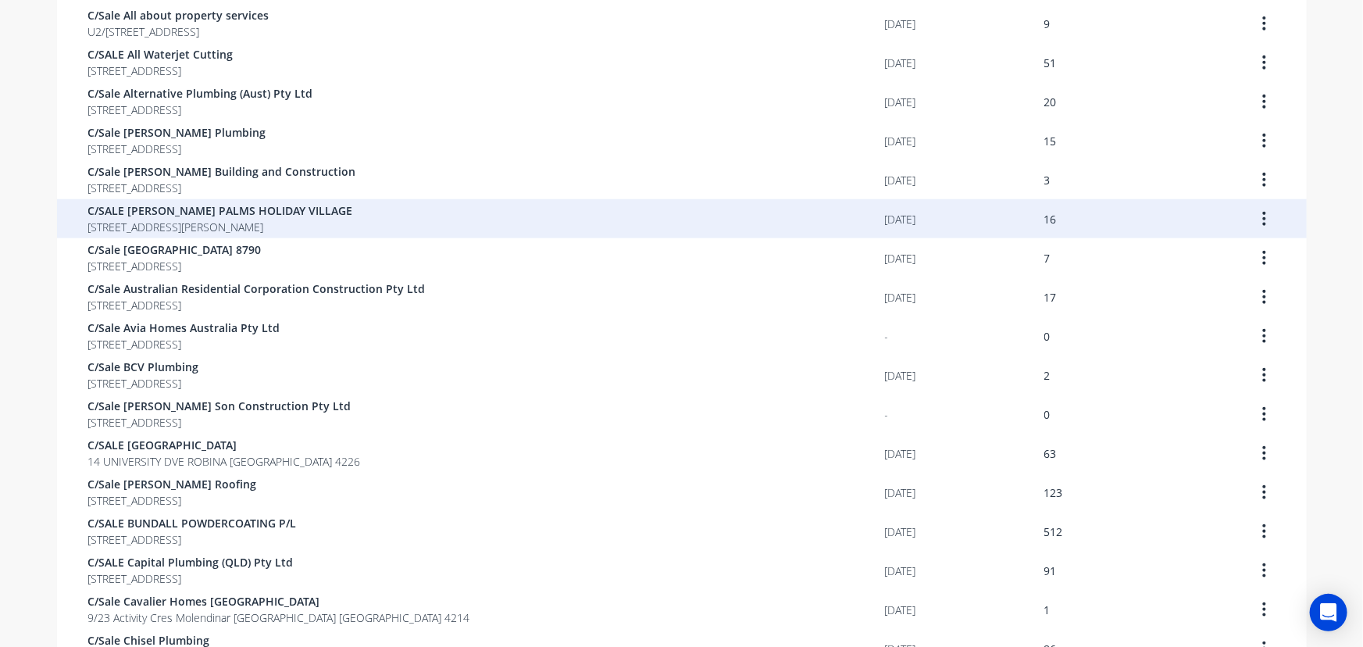
click at [219, 223] on span "[STREET_ADDRESS][PERSON_NAME]" at bounding box center [220, 227] width 265 height 16
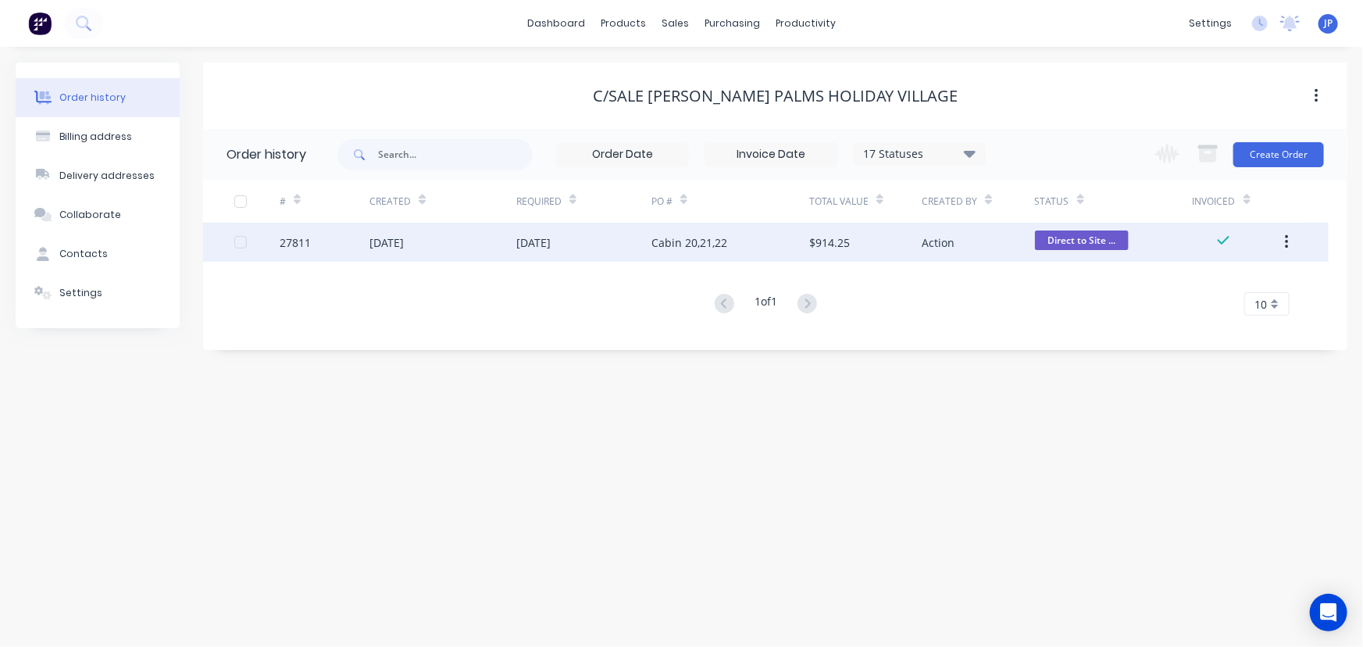
click at [1289, 241] on button "button" at bounding box center [1287, 242] width 37 height 28
click at [1258, 281] on div "Archive" at bounding box center [1231, 283] width 120 height 23
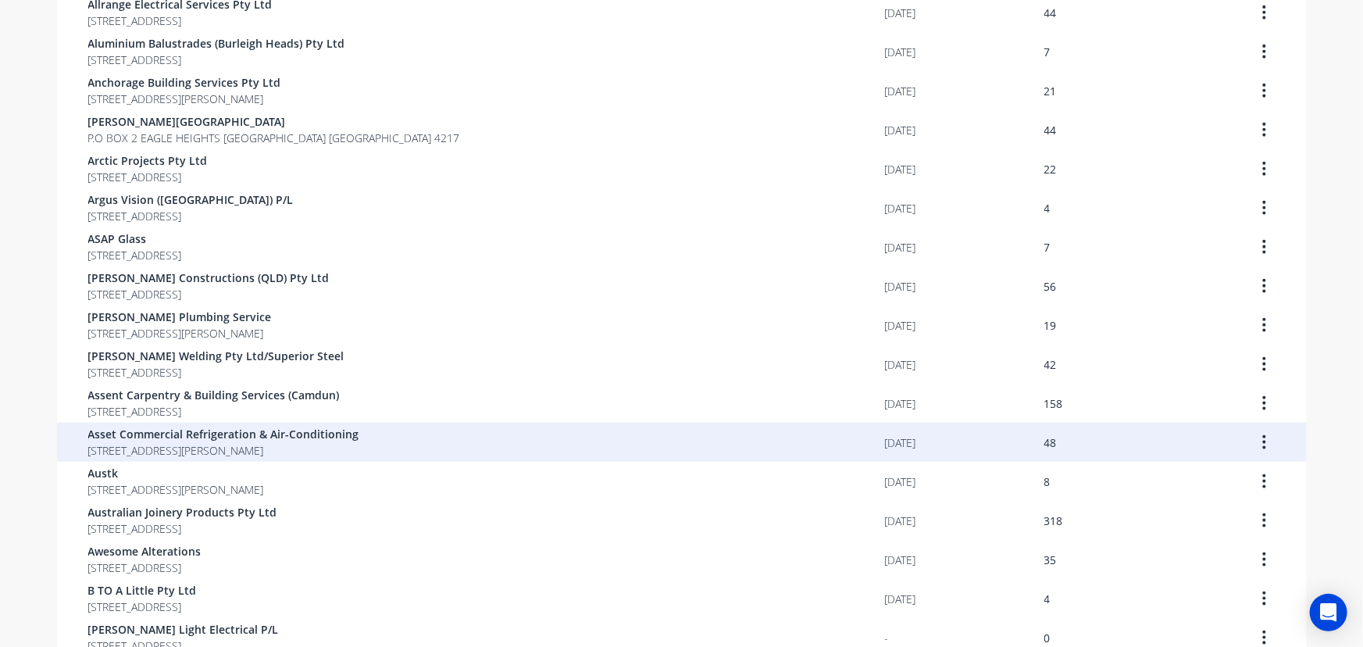
scroll to position [1008, 0]
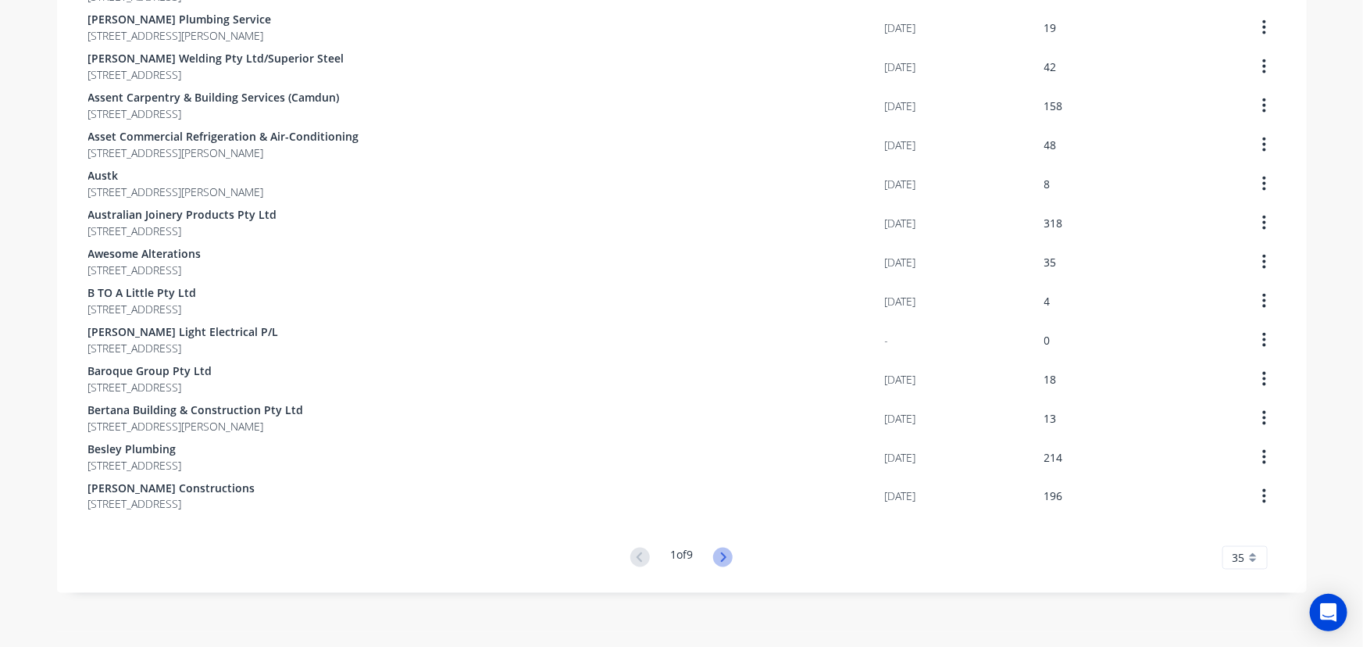
click at [721, 559] on icon at bounding box center [723, 556] width 5 height 9
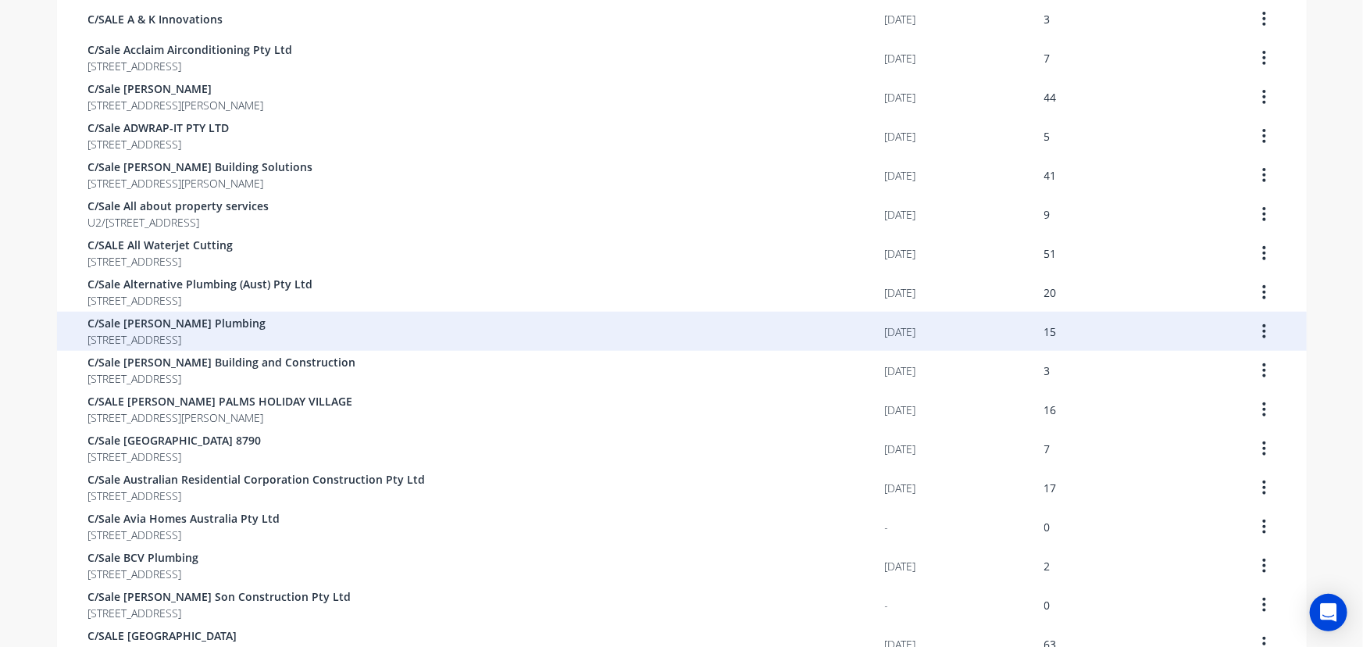
scroll to position [426, 0]
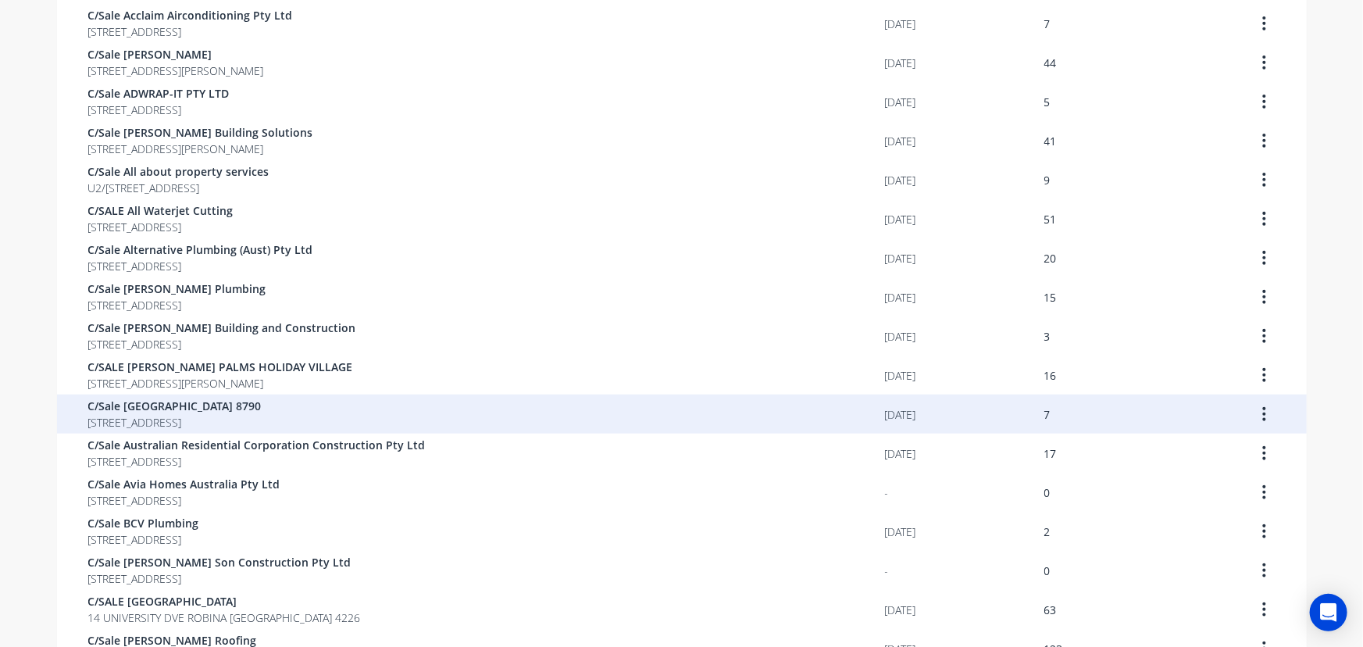
click at [176, 416] on span "[STREET_ADDRESS]" at bounding box center [174, 422] width 173 height 16
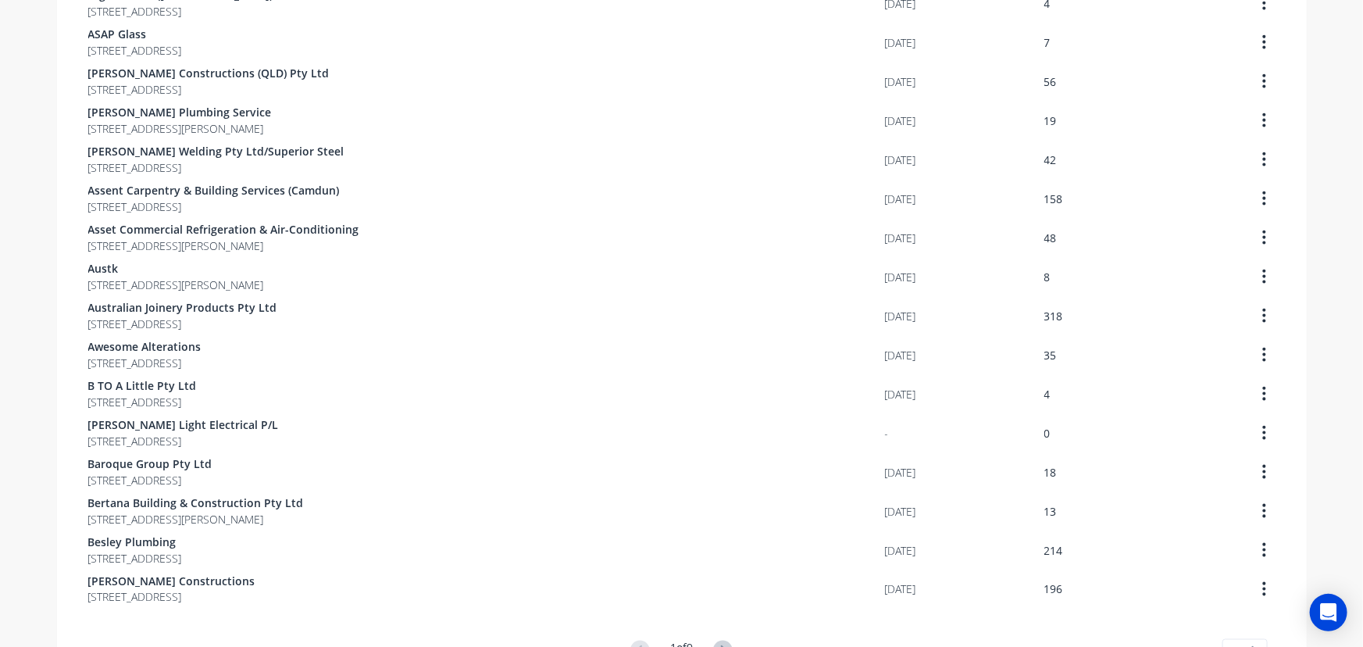
scroll to position [1008, 0]
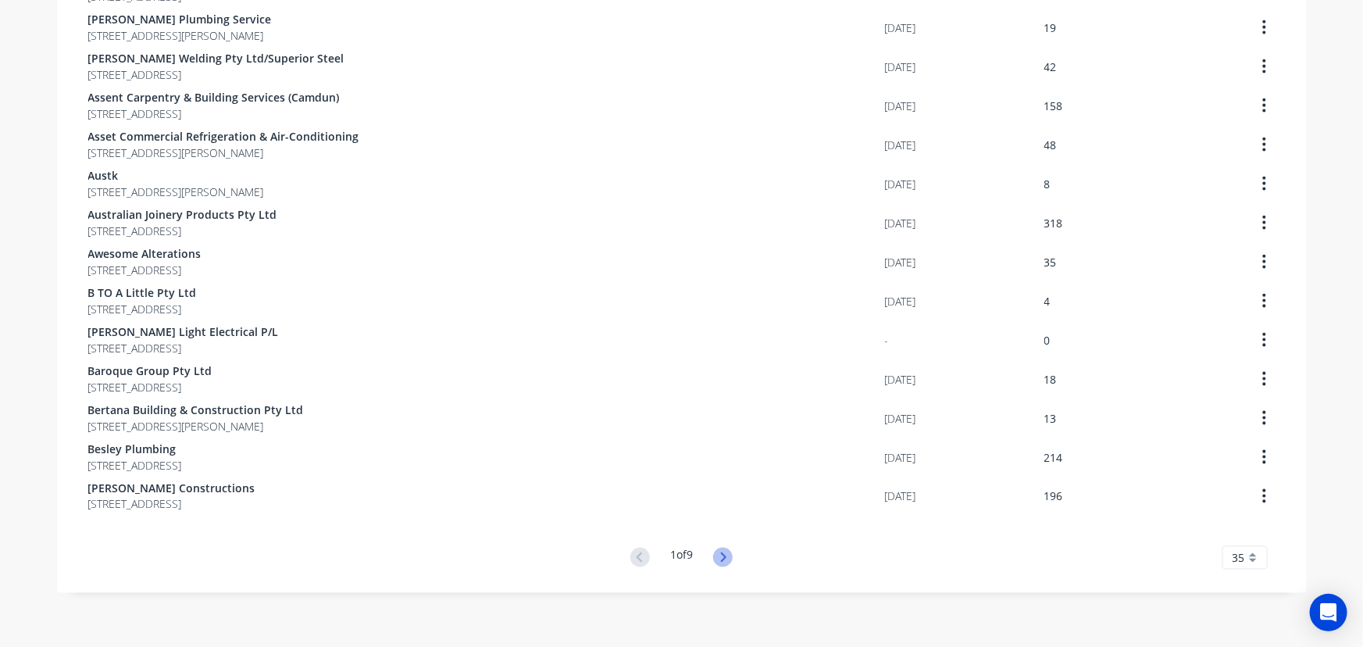
click at [722, 555] on icon at bounding box center [723, 556] width 5 height 9
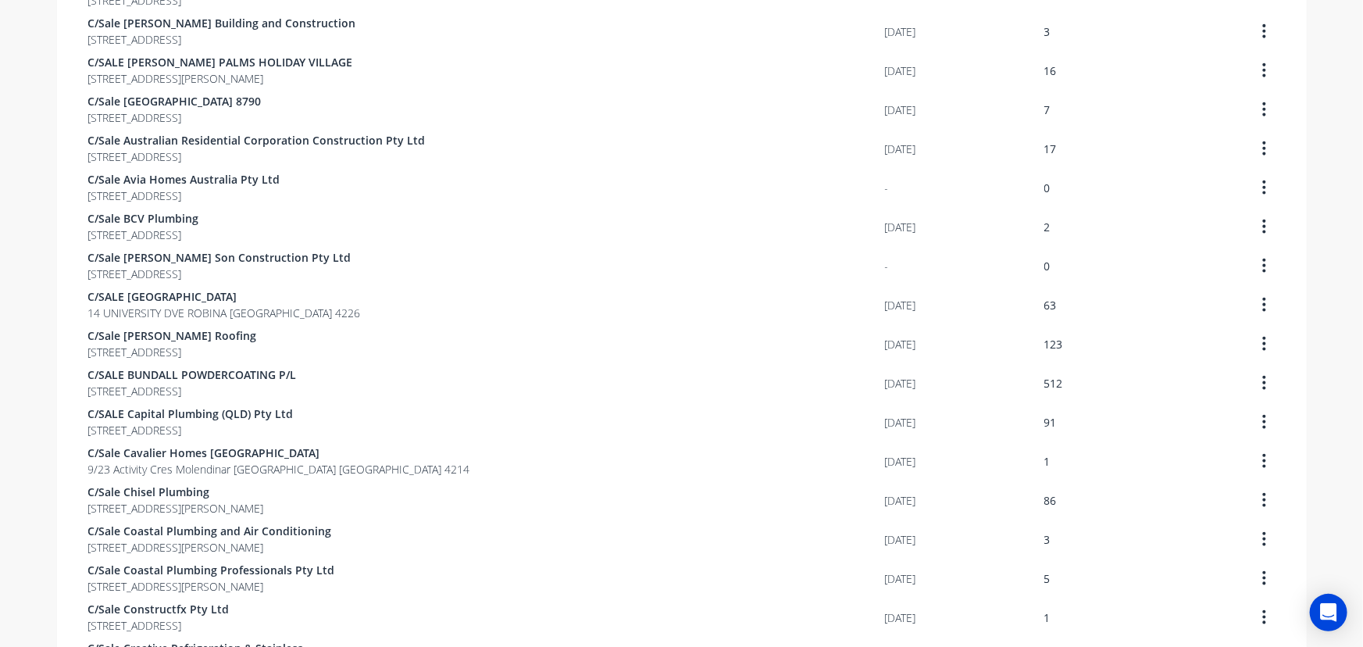
scroll to position [724, 0]
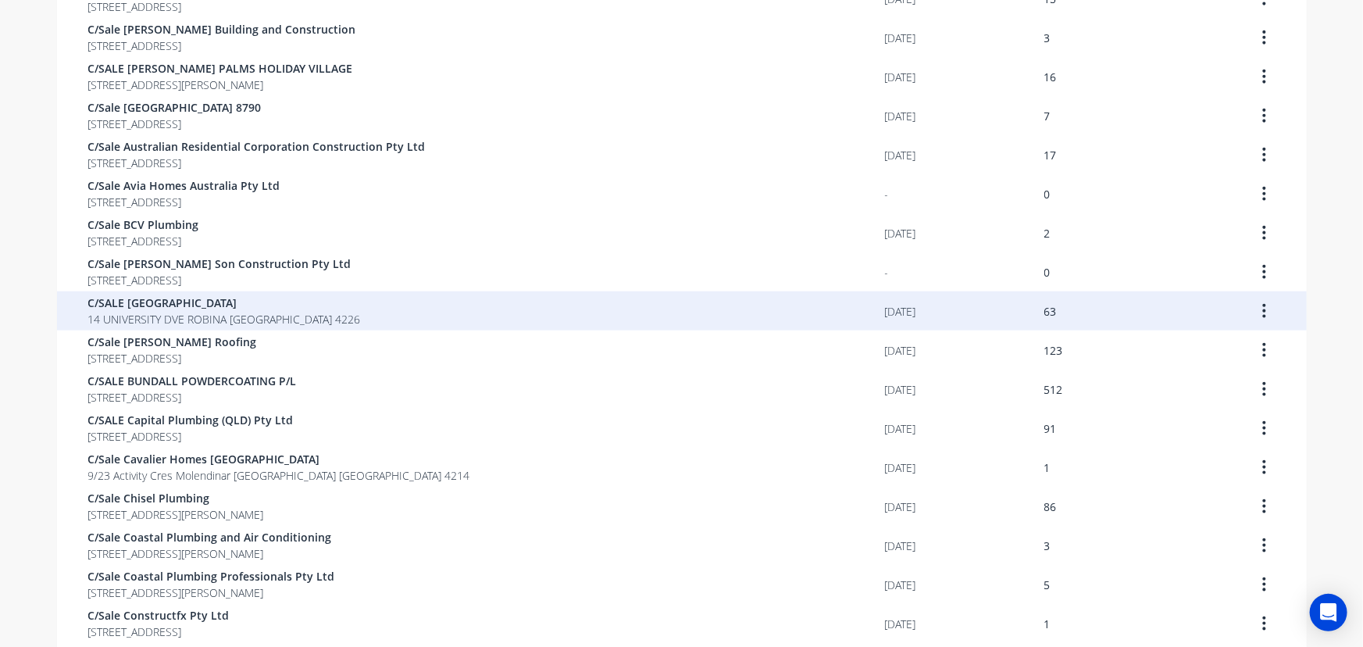
click at [227, 311] on span "14 UNIVERSITY DVE ROBINA [GEOGRAPHIC_DATA] 4226" at bounding box center [224, 319] width 273 height 16
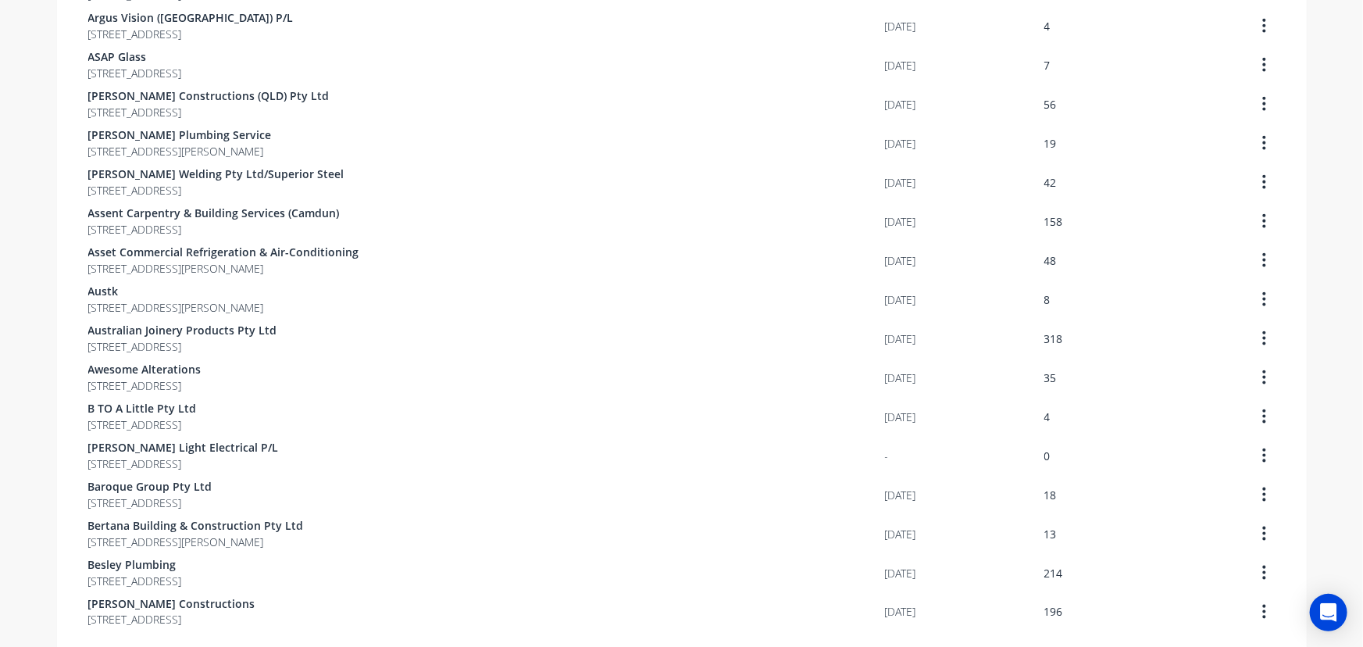
scroll to position [1008, 0]
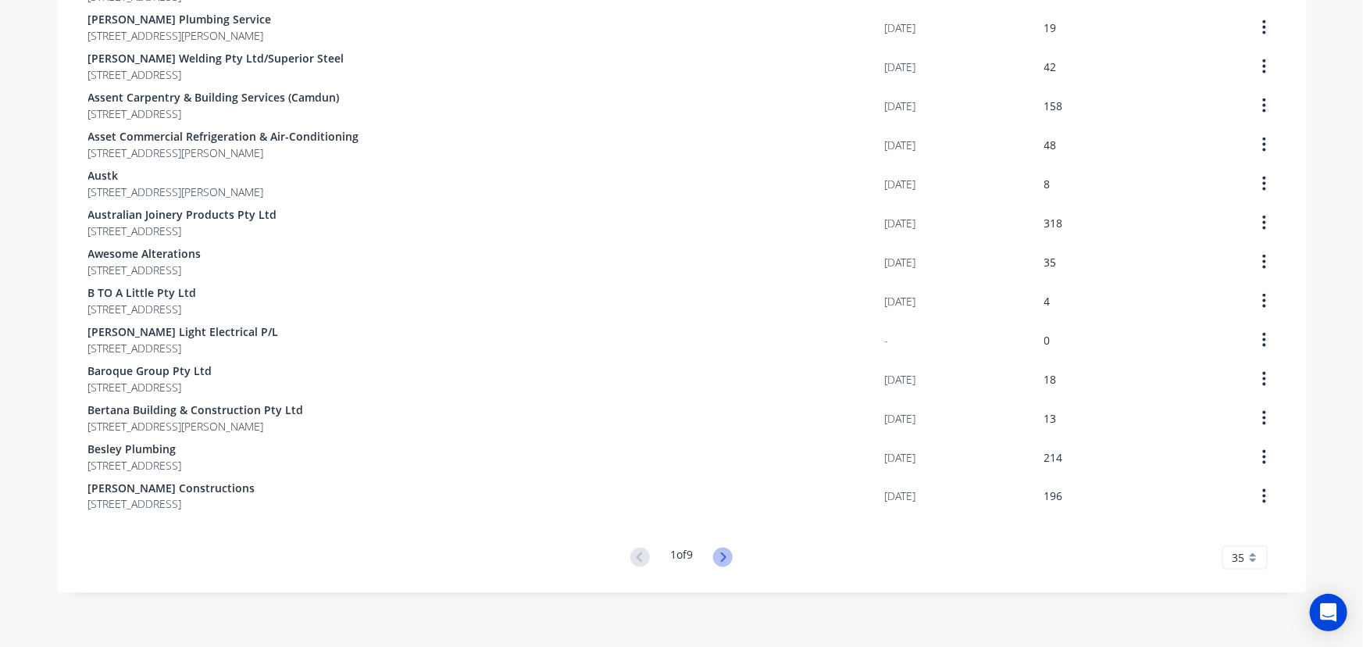
click at [716, 555] on icon at bounding box center [723, 558] width 20 height 20
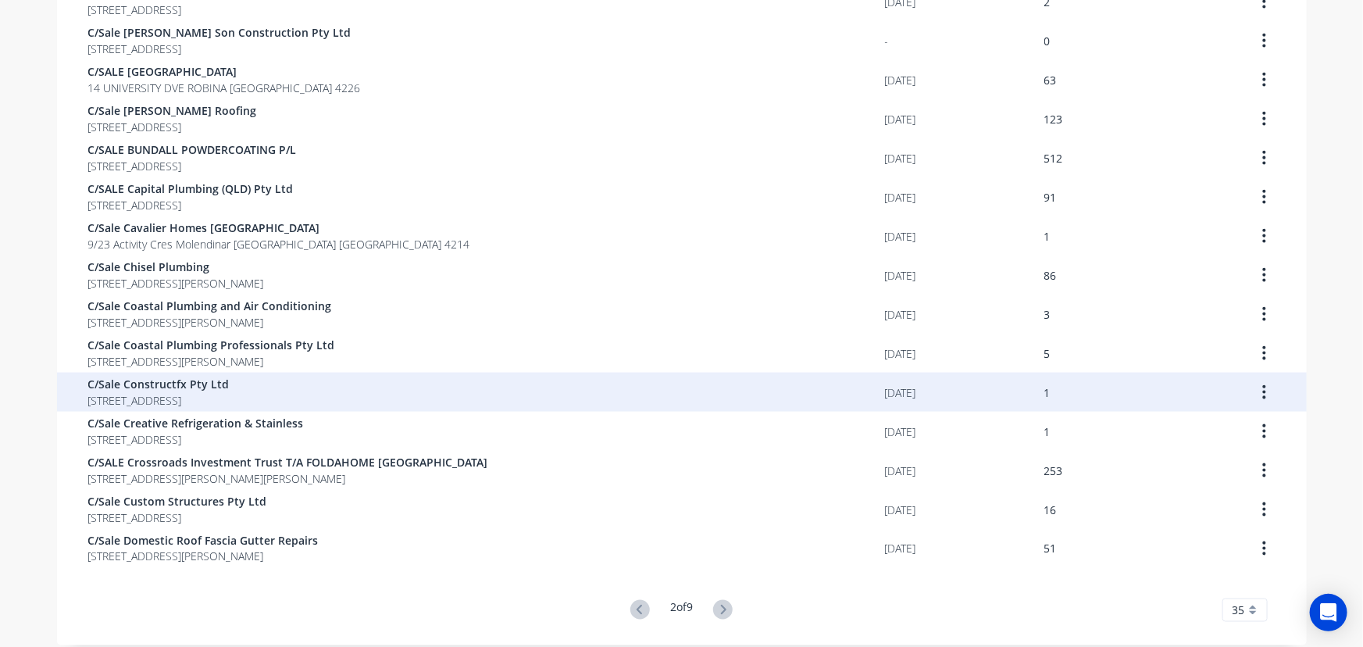
scroll to position [866, 0]
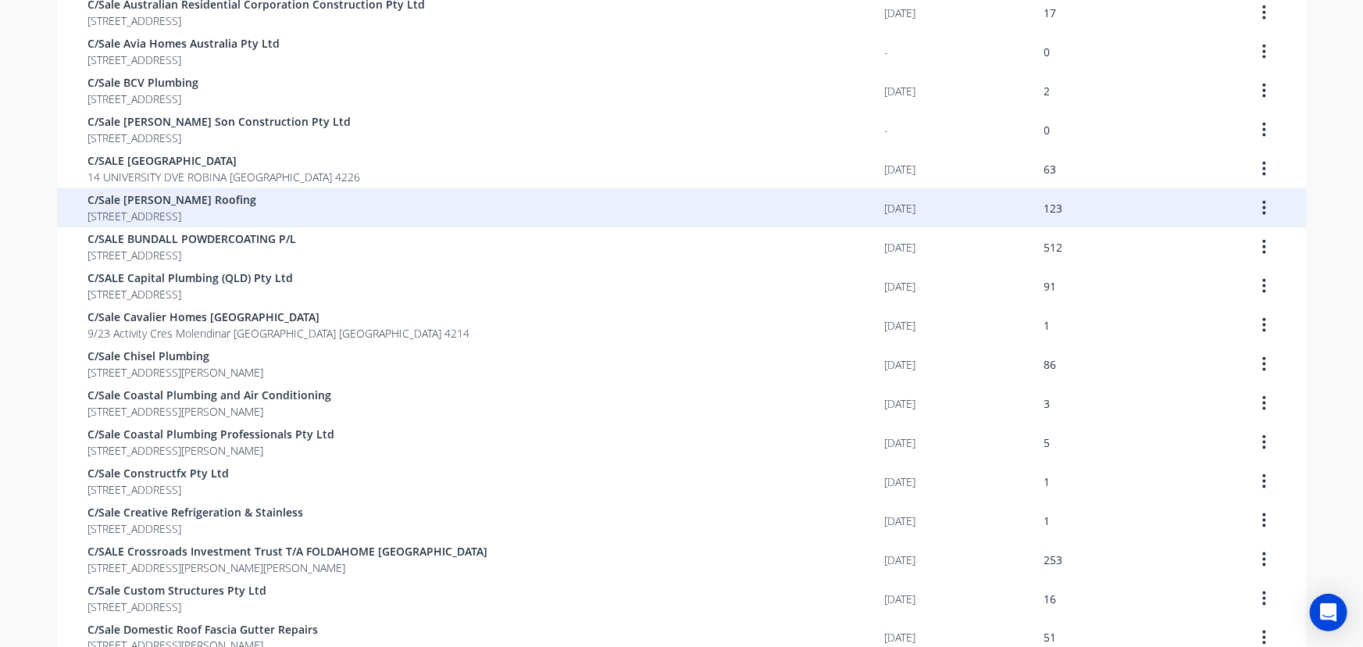
click at [257, 215] on span "[STREET_ADDRESS]" at bounding box center [172, 216] width 169 height 16
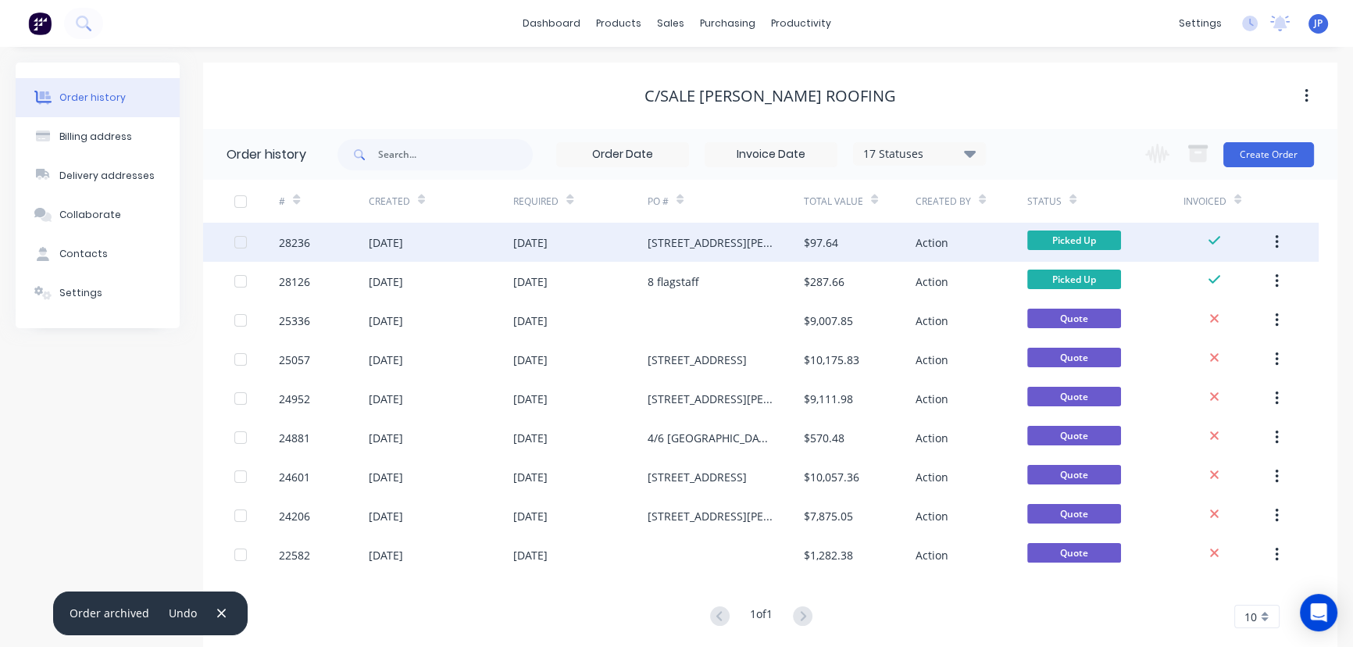
click at [1282, 242] on button "button" at bounding box center [1277, 242] width 37 height 28
click at [1219, 277] on div "Archive" at bounding box center [1221, 283] width 120 height 23
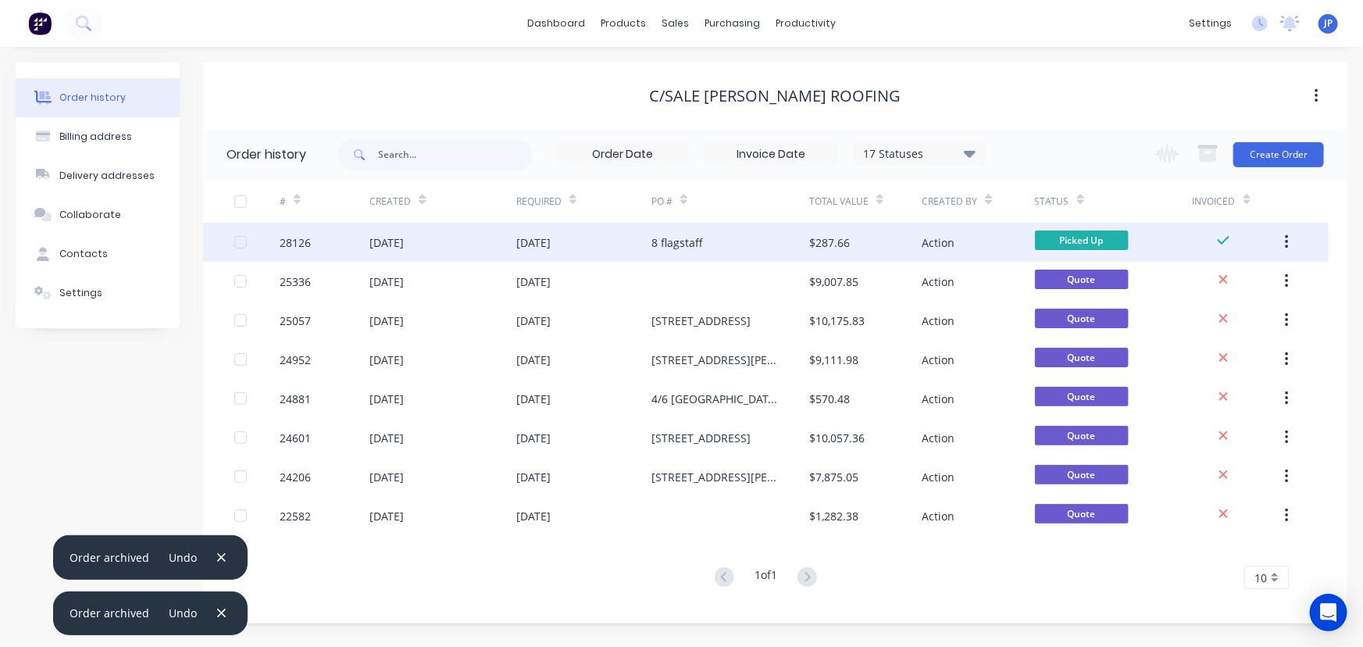
click at [1287, 242] on icon "button" at bounding box center [1286, 242] width 3 height 14
click at [1252, 281] on div "Archive" at bounding box center [1231, 283] width 120 height 23
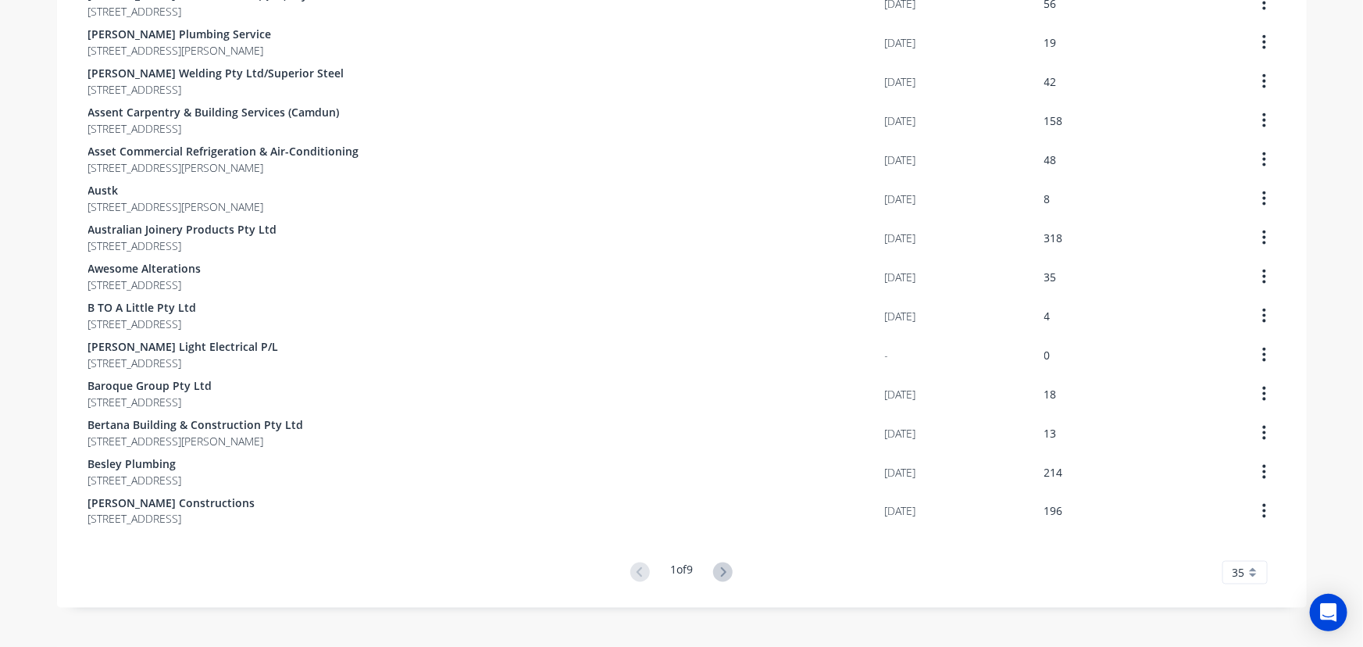
scroll to position [1008, 0]
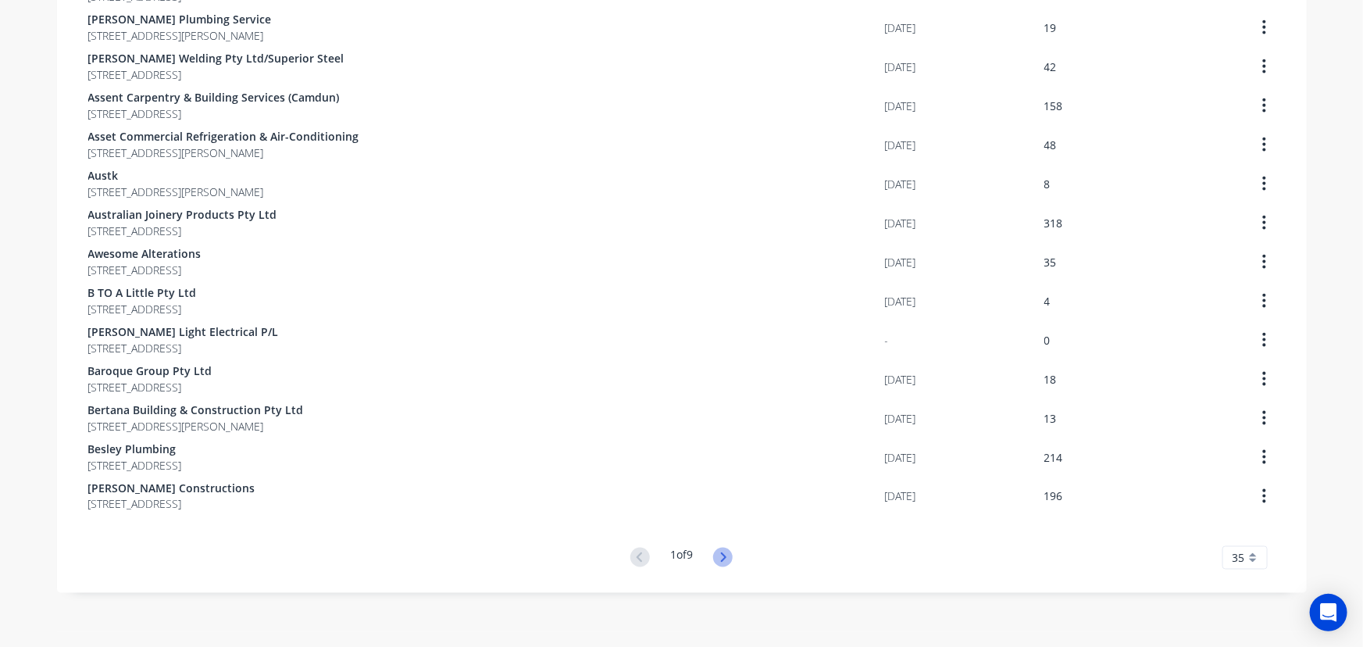
click at [723, 559] on icon at bounding box center [723, 558] width 20 height 20
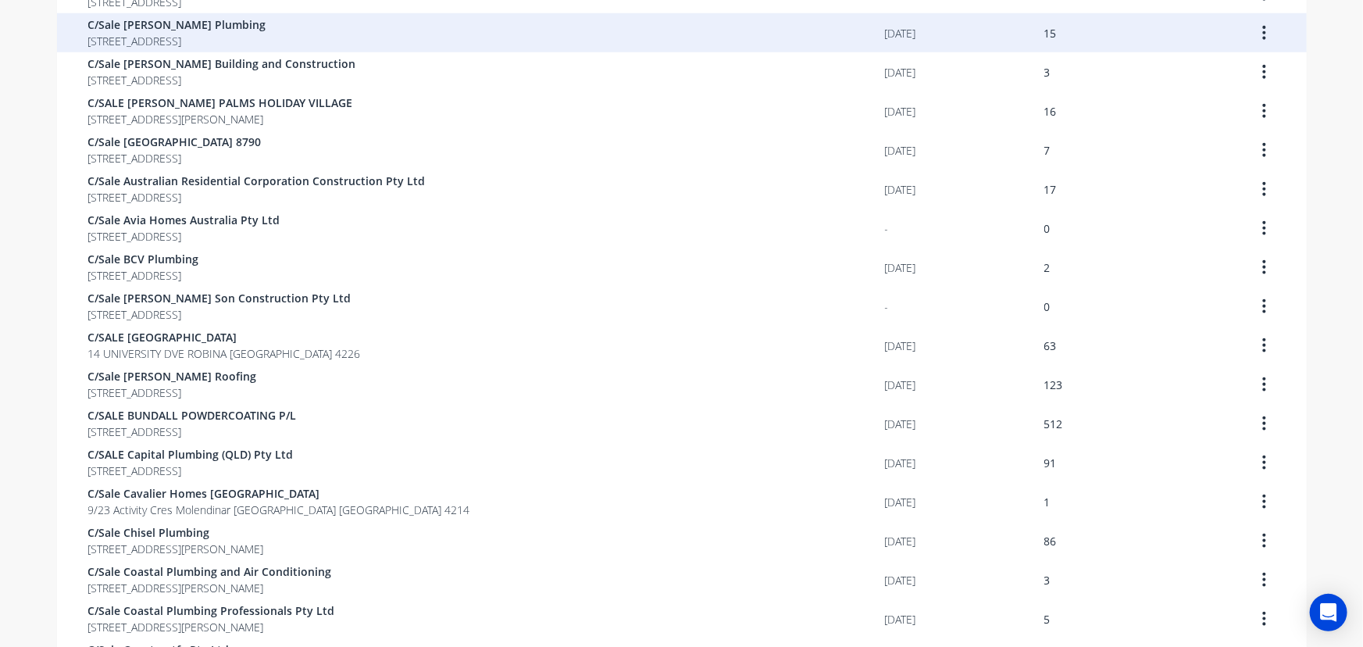
scroll to position [710, 0]
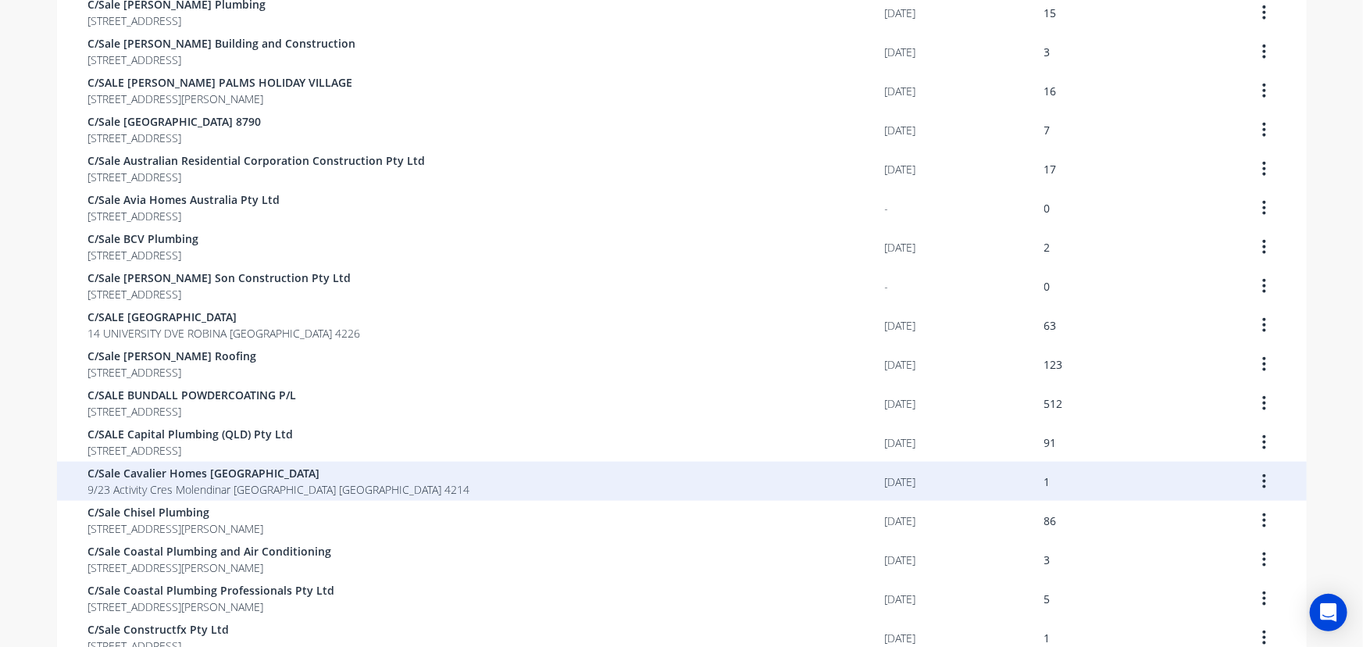
click at [1263, 475] on button "button" at bounding box center [1264, 481] width 37 height 28
click at [1216, 520] on div "Archive" at bounding box center [1209, 522] width 120 height 23
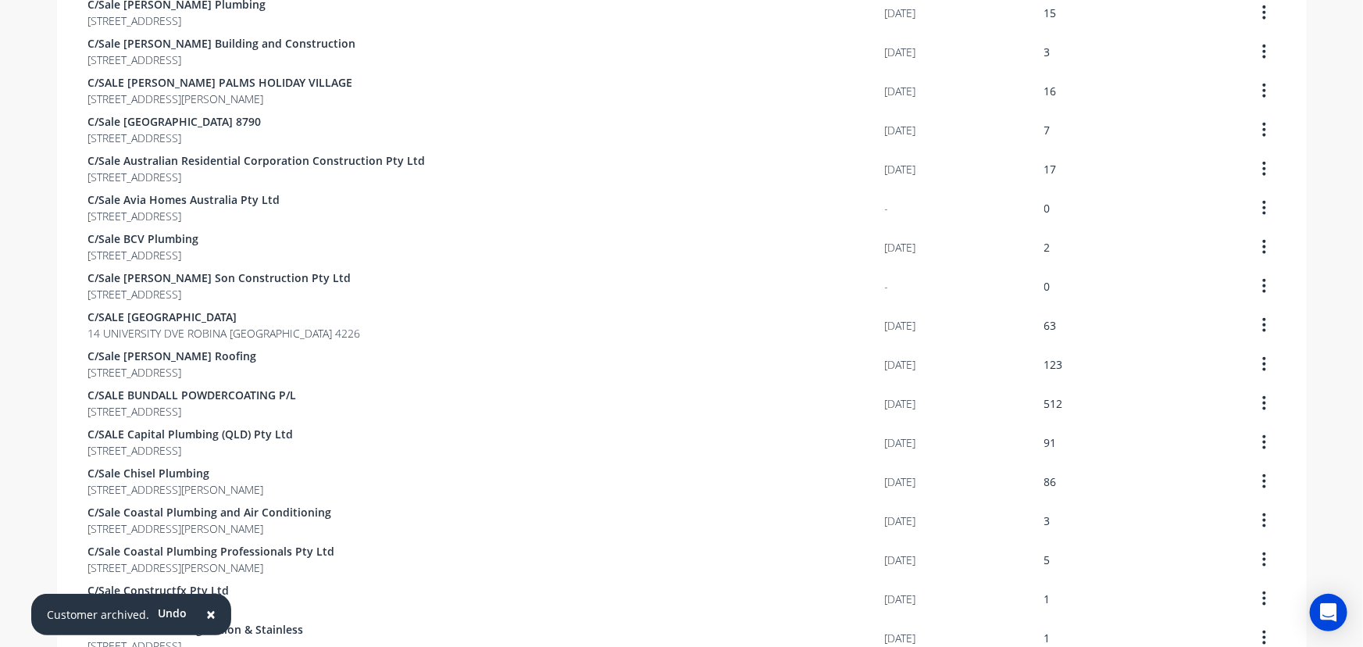
click at [206, 613] on span "×" at bounding box center [210, 614] width 9 height 22
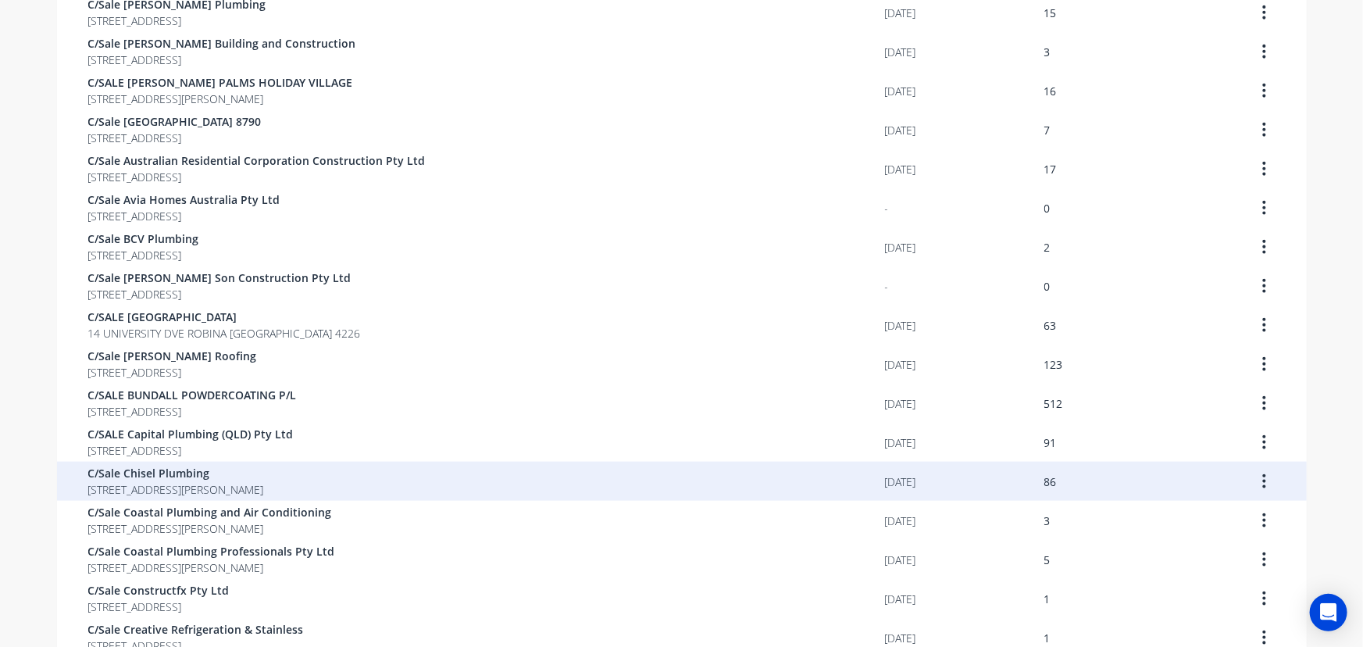
click at [264, 479] on span "C/Sale Chisel Plumbing" at bounding box center [176, 473] width 176 height 16
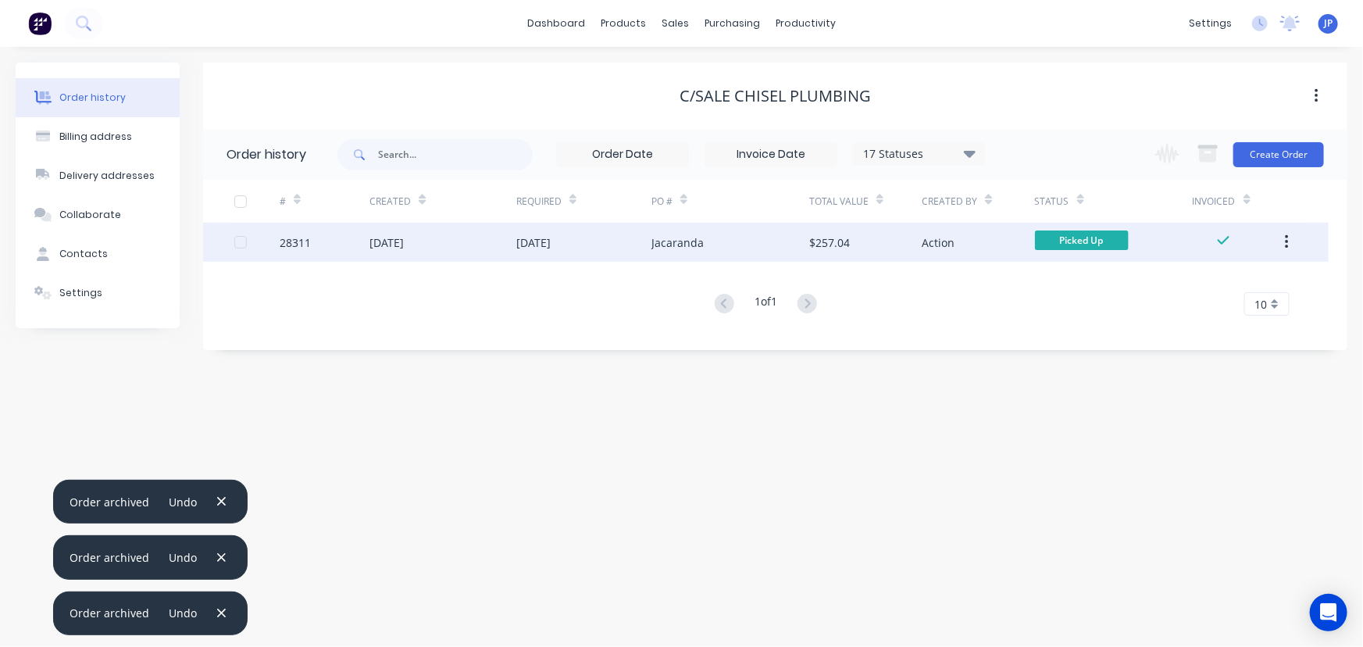
click at [1287, 241] on icon "button" at bounding box center [1286, 242] width 3 height 14
click at [1232, 278] on div "Archive" at bounding box center [1231, 283] width 120 height 23
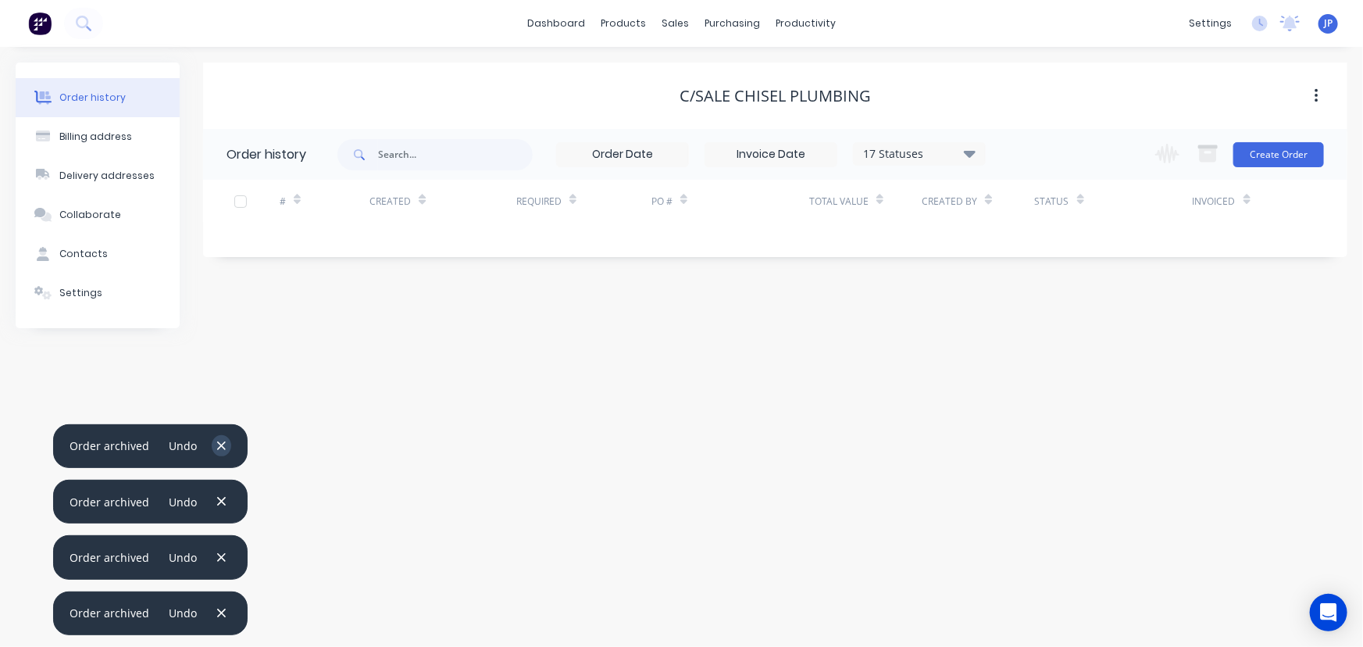
click at [216, 444] on icon "button" at bounding box center [221, 446] width 10 height 14
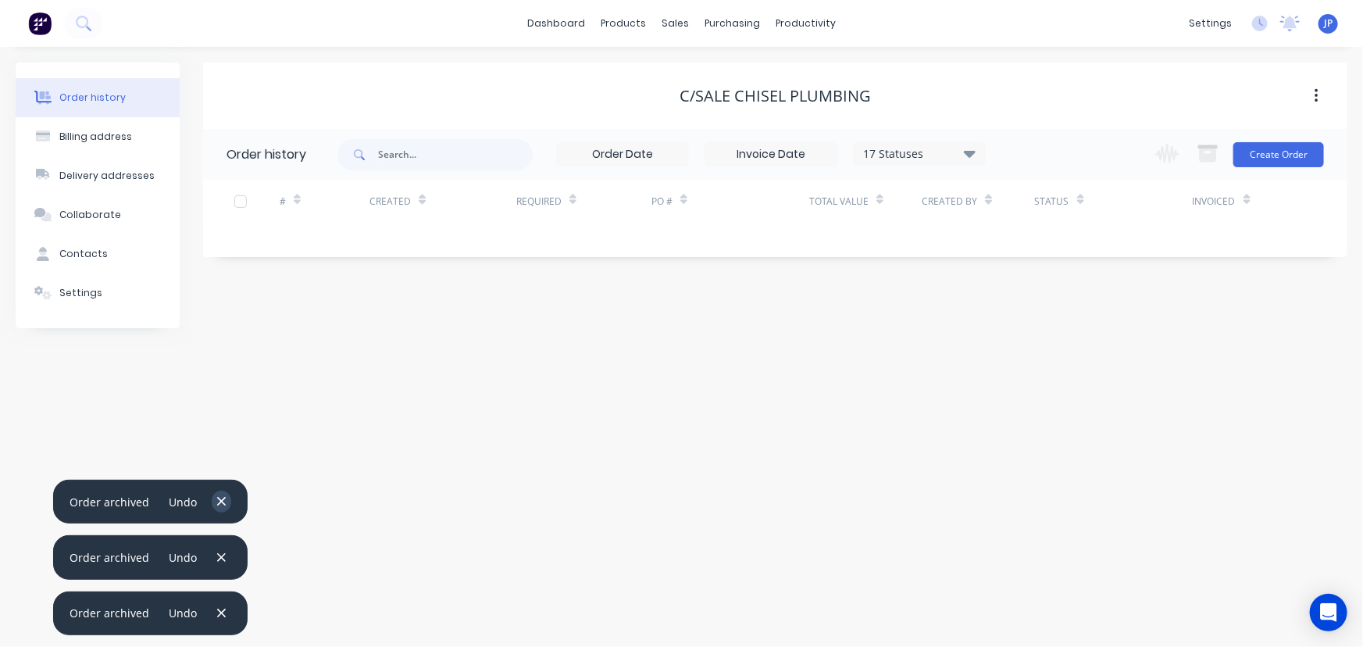
click at [220, 505] on icon "button" at bounding box center [221, 502] width 9 height 9
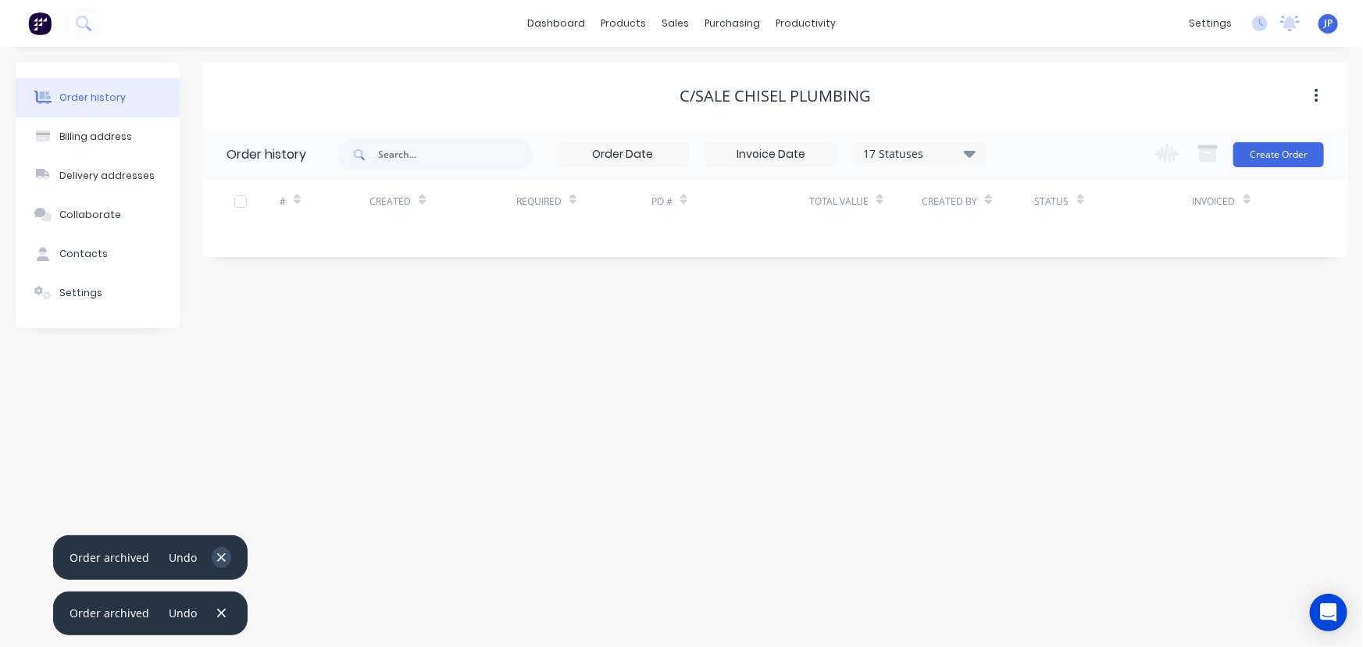
click at [216, 555] on icon "button" at bounding box center [221, 558] width 10 height 14
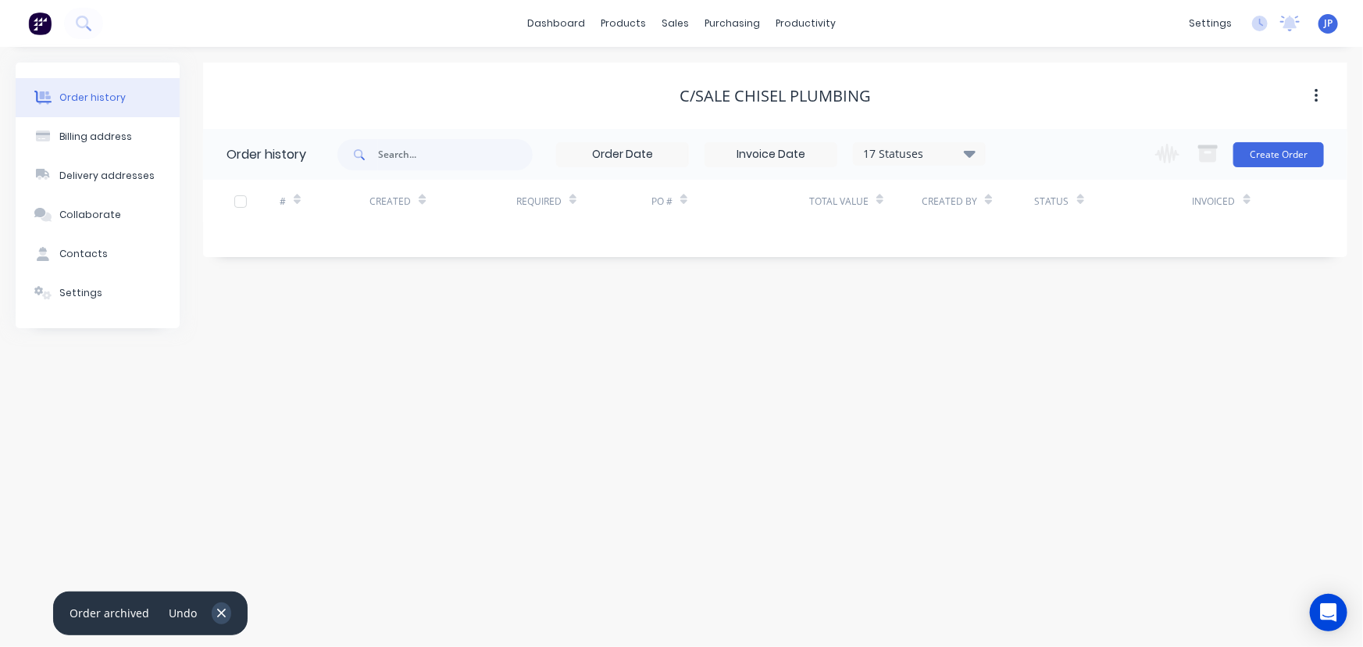
click at [221, 617] on icon "button" at bounding box center [221, 613] width 10 height 14
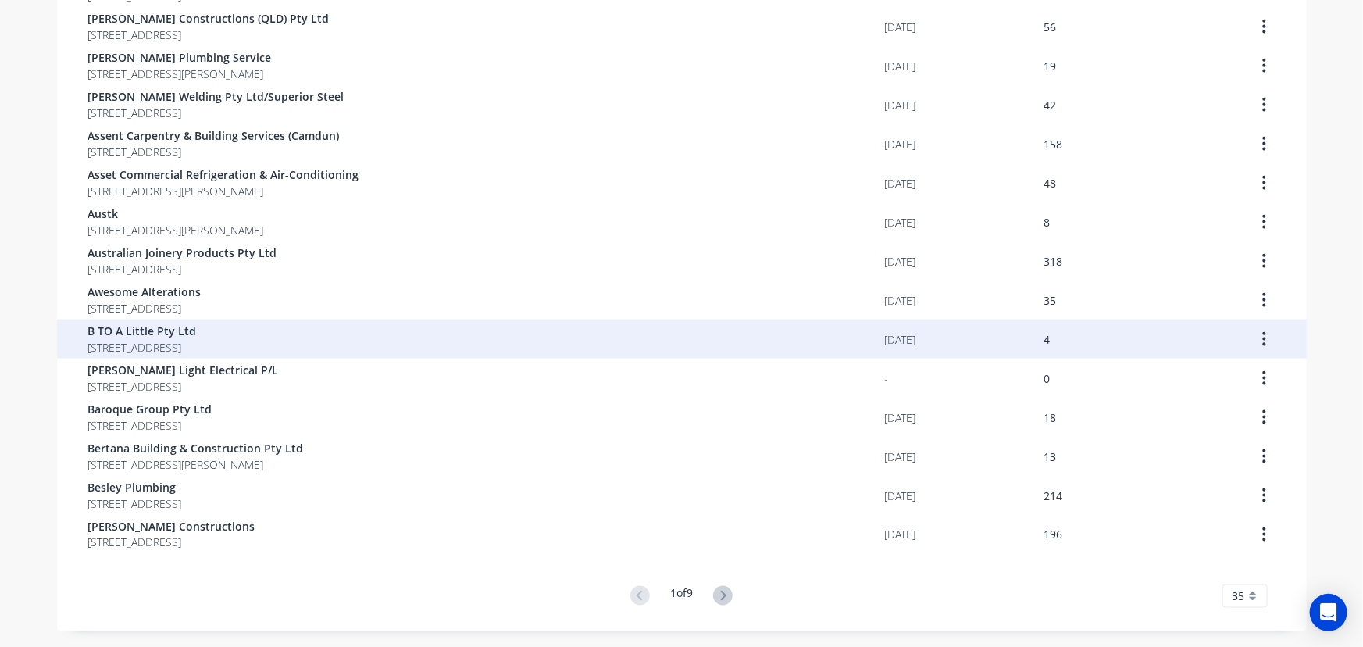
scroll to position [1008, 0]
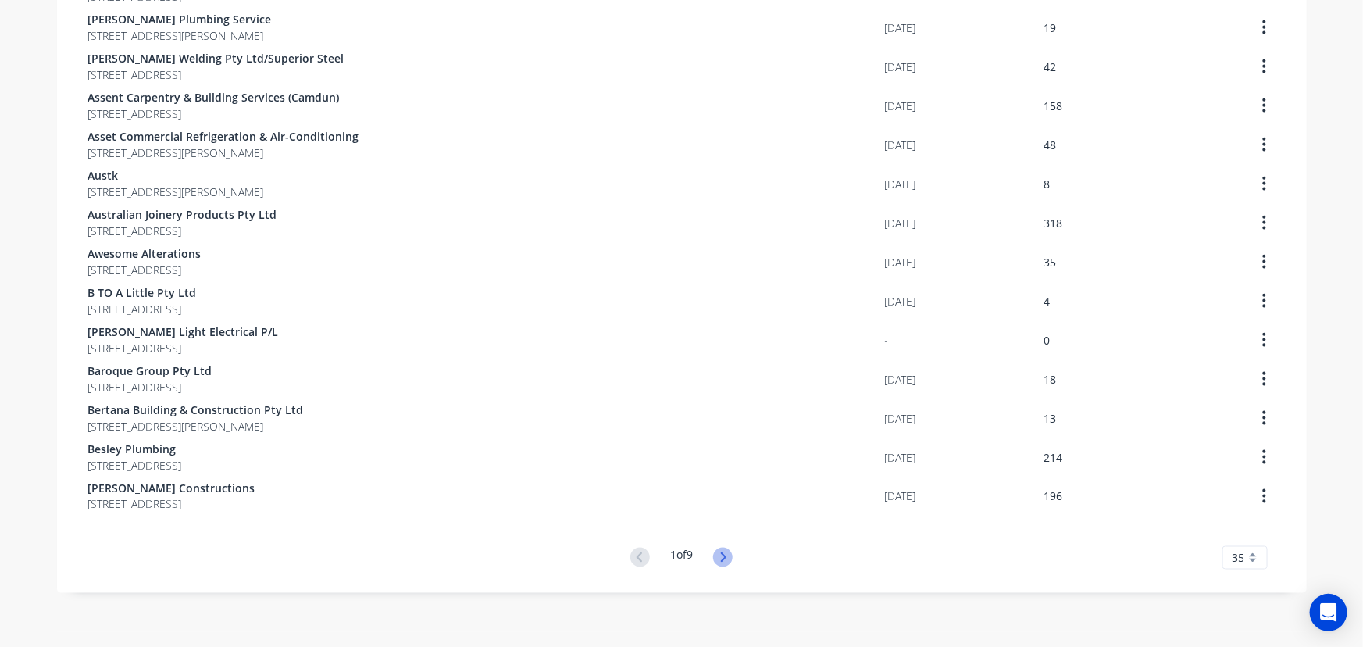
click at [719, 563] on icon at bounding box center [723, 558] width 20 height 20
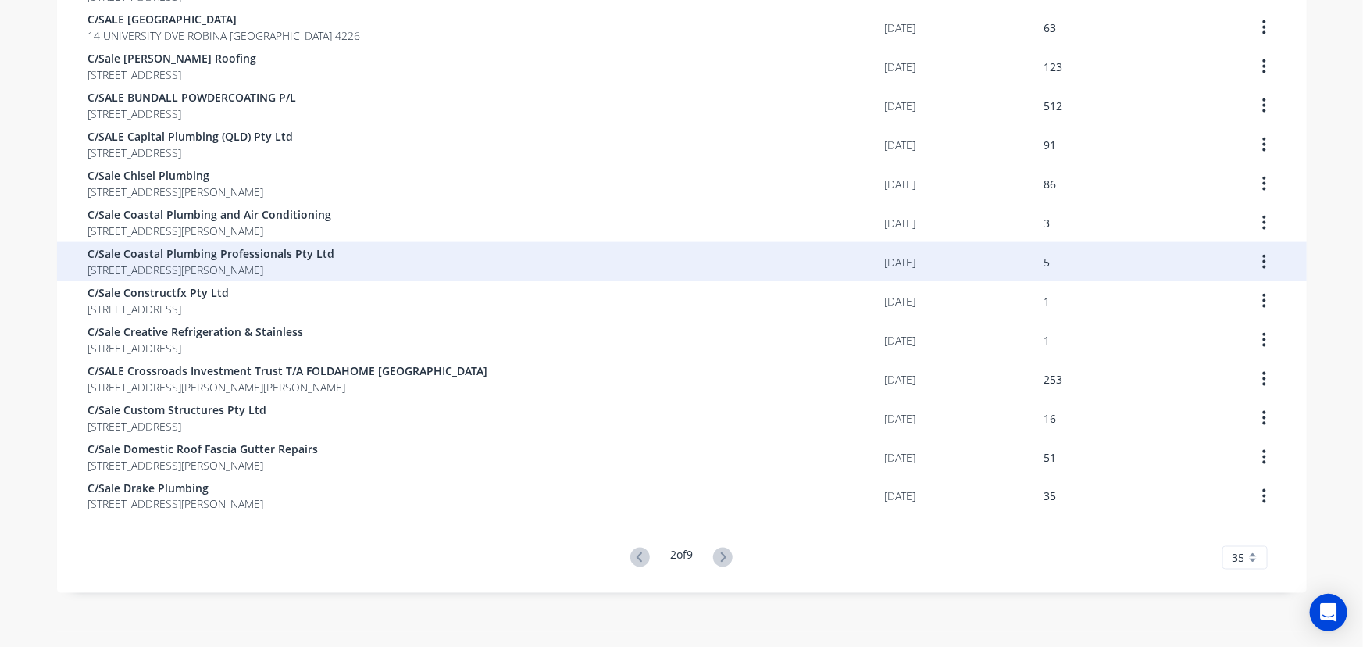
click at [195, 264] on span "[STREET_ADDRESS][PERSON_NAME]" at bounding box center [211, 270] width 247 height 16
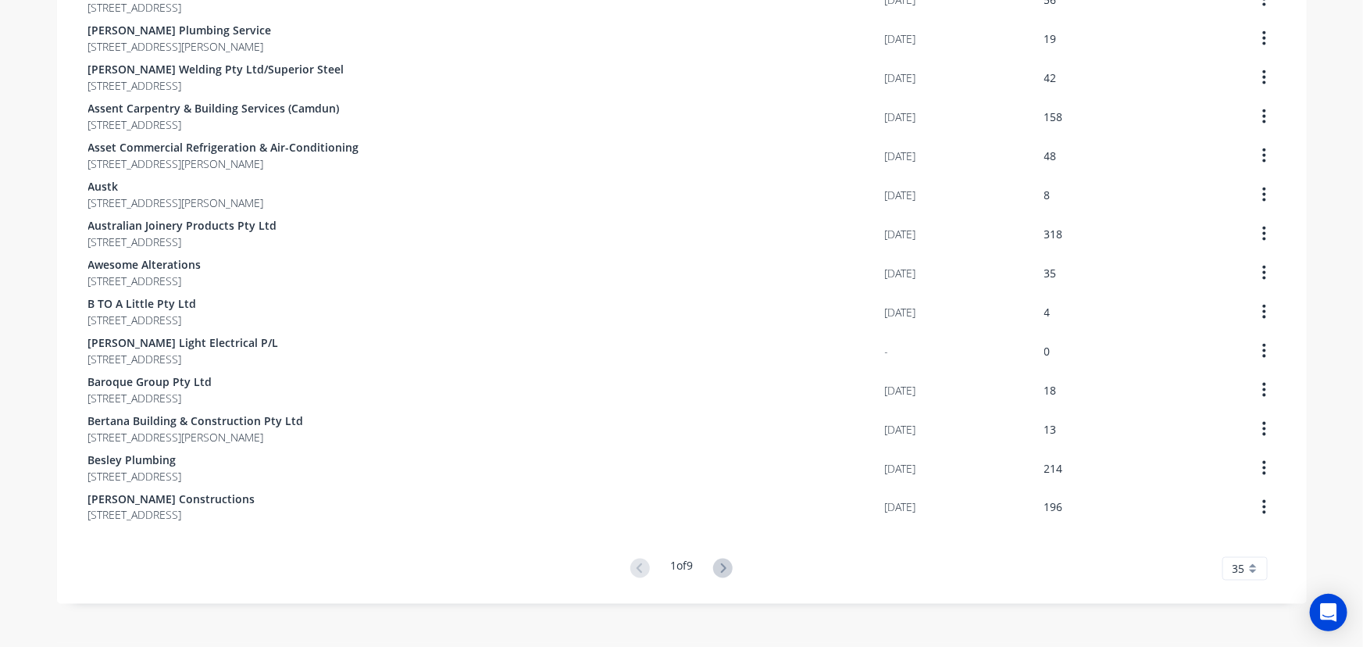
scroll to position [1008, 0]
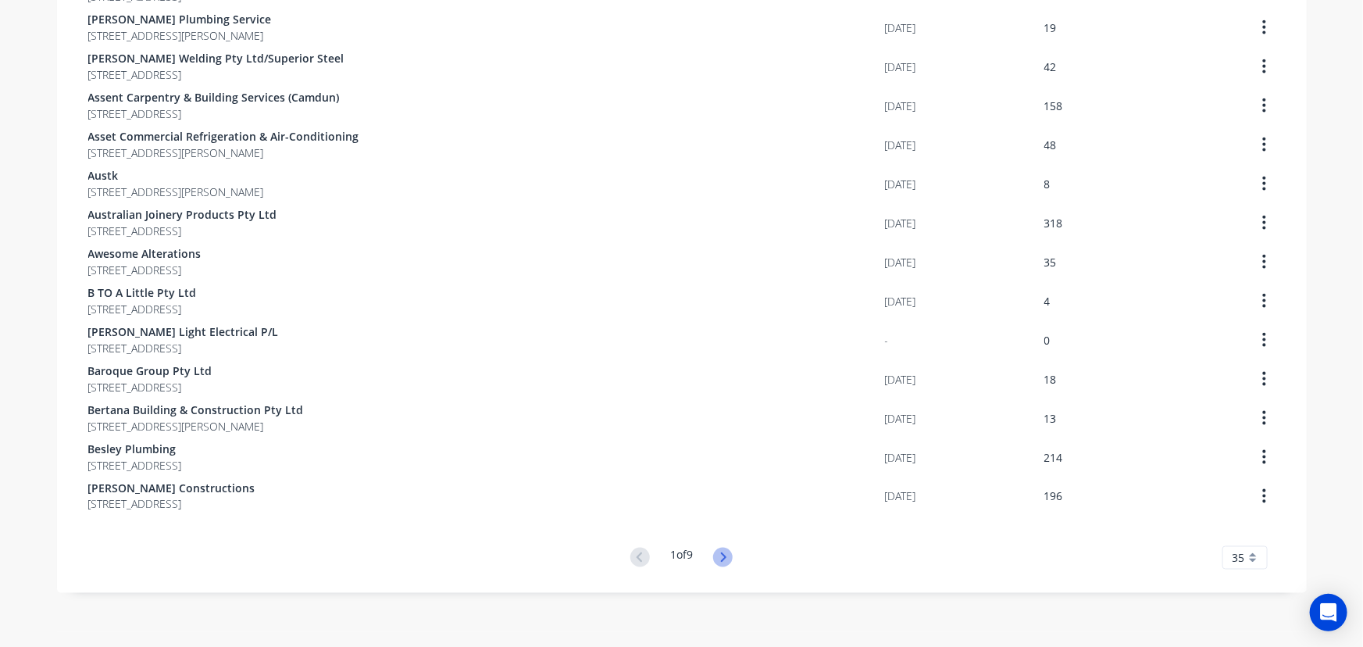
click at [723, 555] on icon at bounding box center [723, 556] width 5 height 9
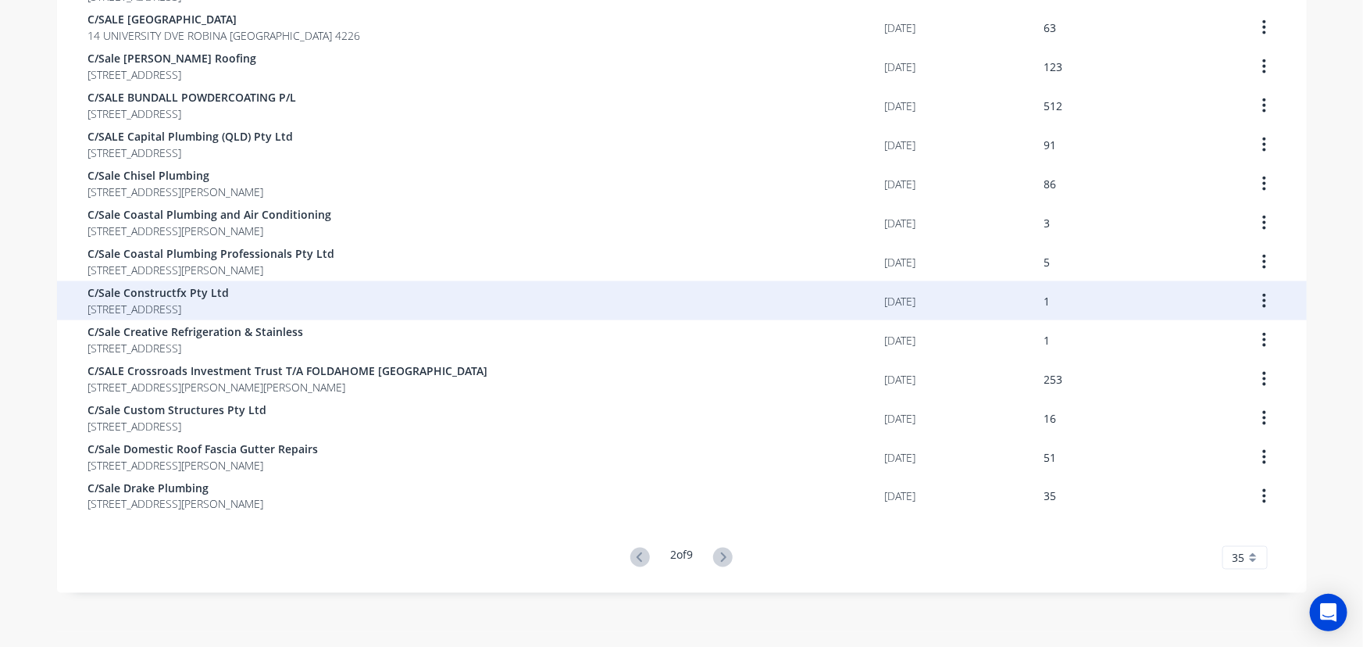
click at [1262, 298] on button "button" at bounding box center [1264, 301] width 37 height 28
click at [1194, 340] on div "Archive" at bounding box center [1209, 341] width 120 height 23
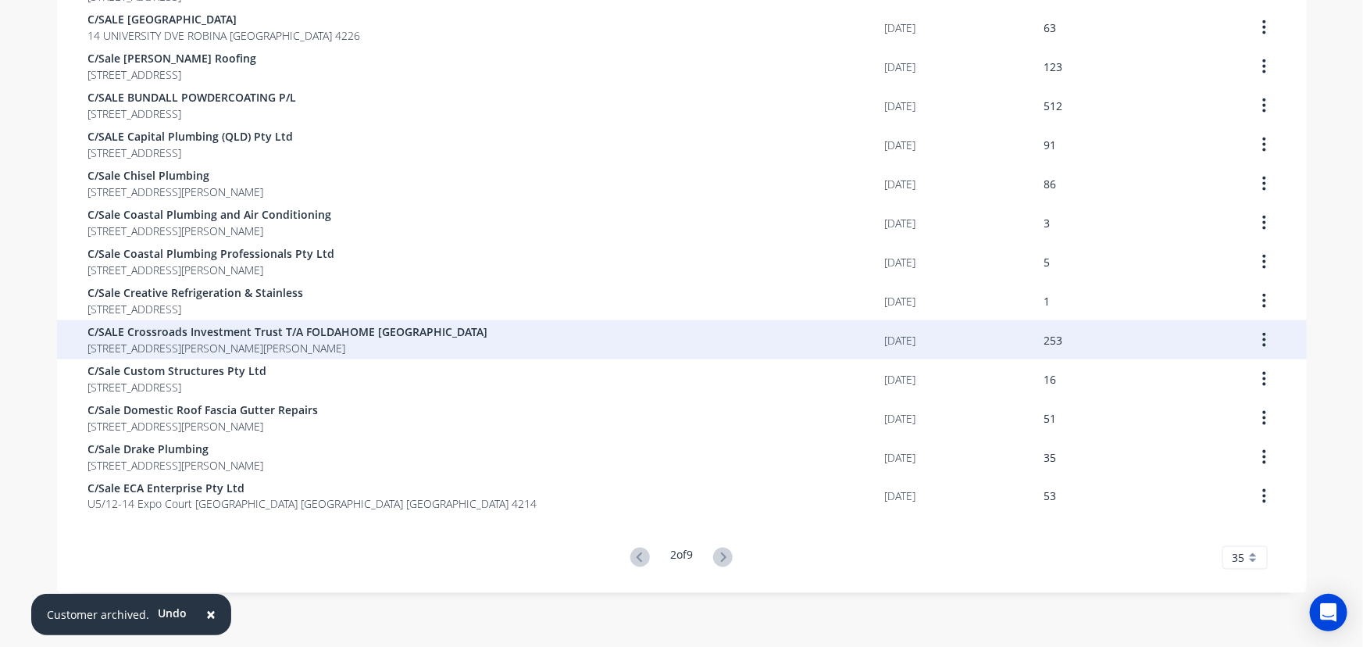
click at [330, 334] on span "C/SALE Crossroads Investment Trust T/A FOLDAHOME [GEOGRAPHIC_DATA]" at bounding box center [288, 331] width 400 height 16
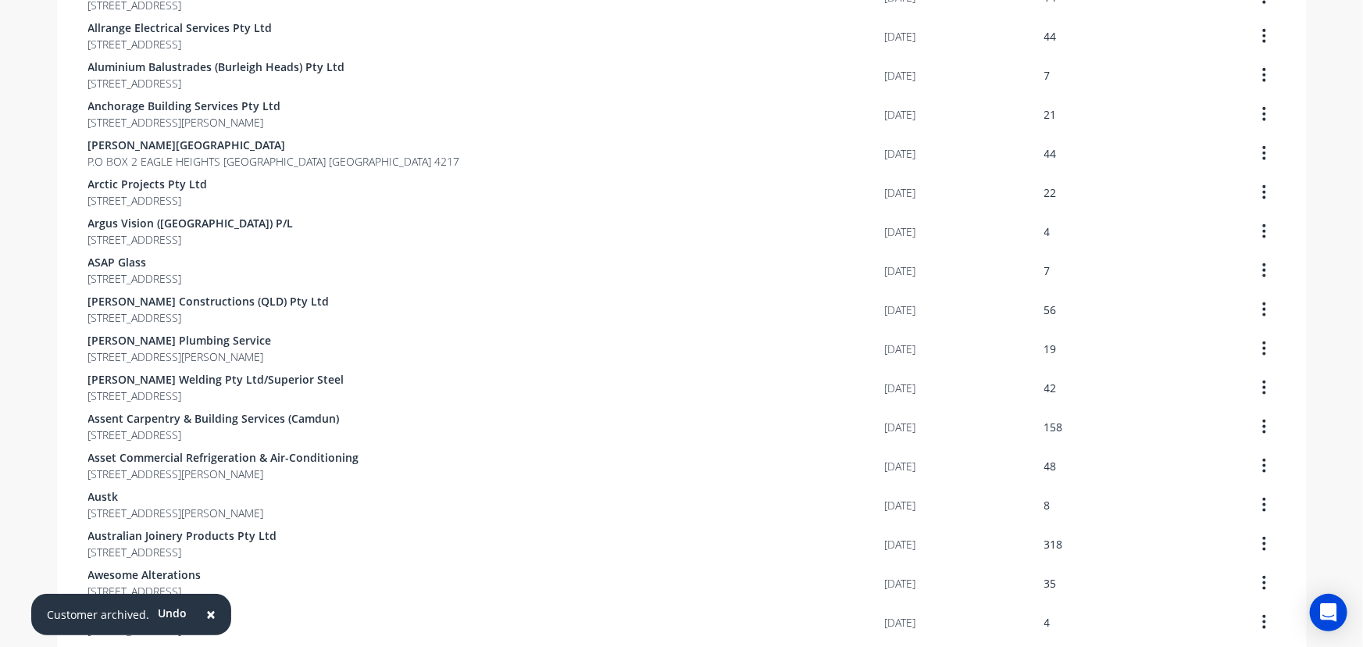
scroll to position [1008, 0]
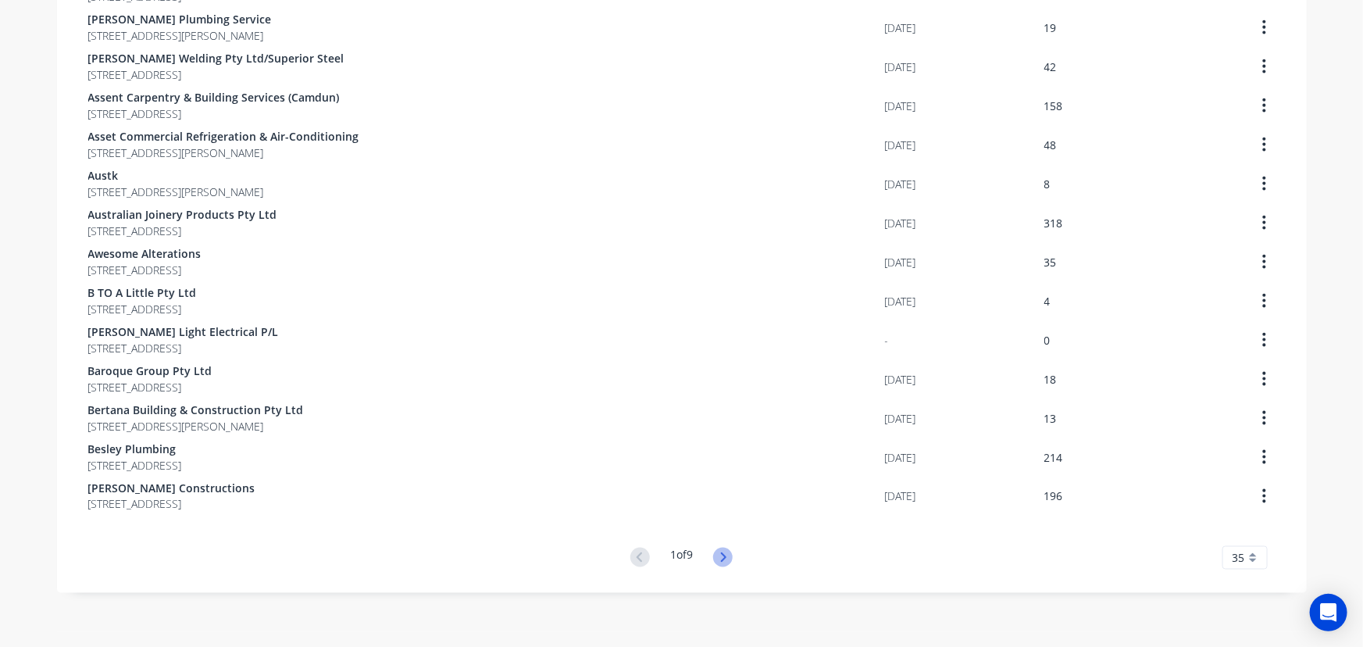
click at [723, 549] on icon at bounding box center [723, 558] width 20 height 20
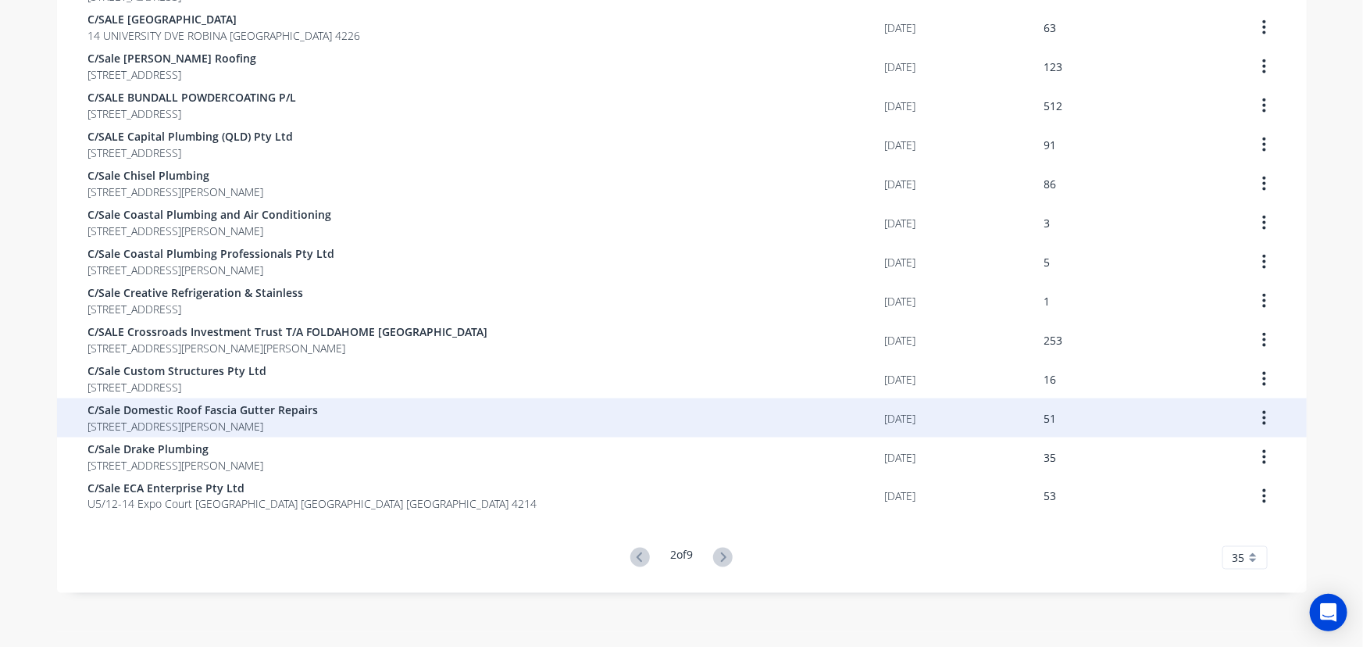
click at [241, 423] on span "[STREET_ADDRESS][PERSON_NAME]" at bounding box center [203, 426] width 230 height 16
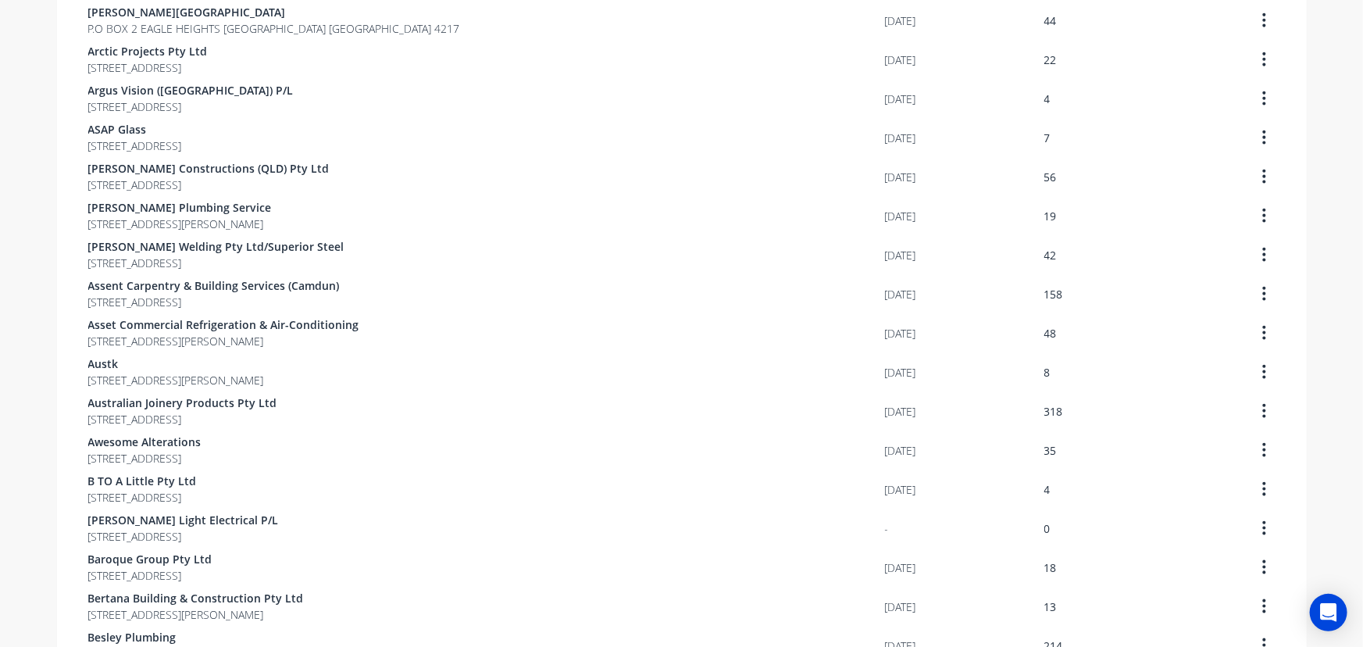
scroll to position [1008, 0]
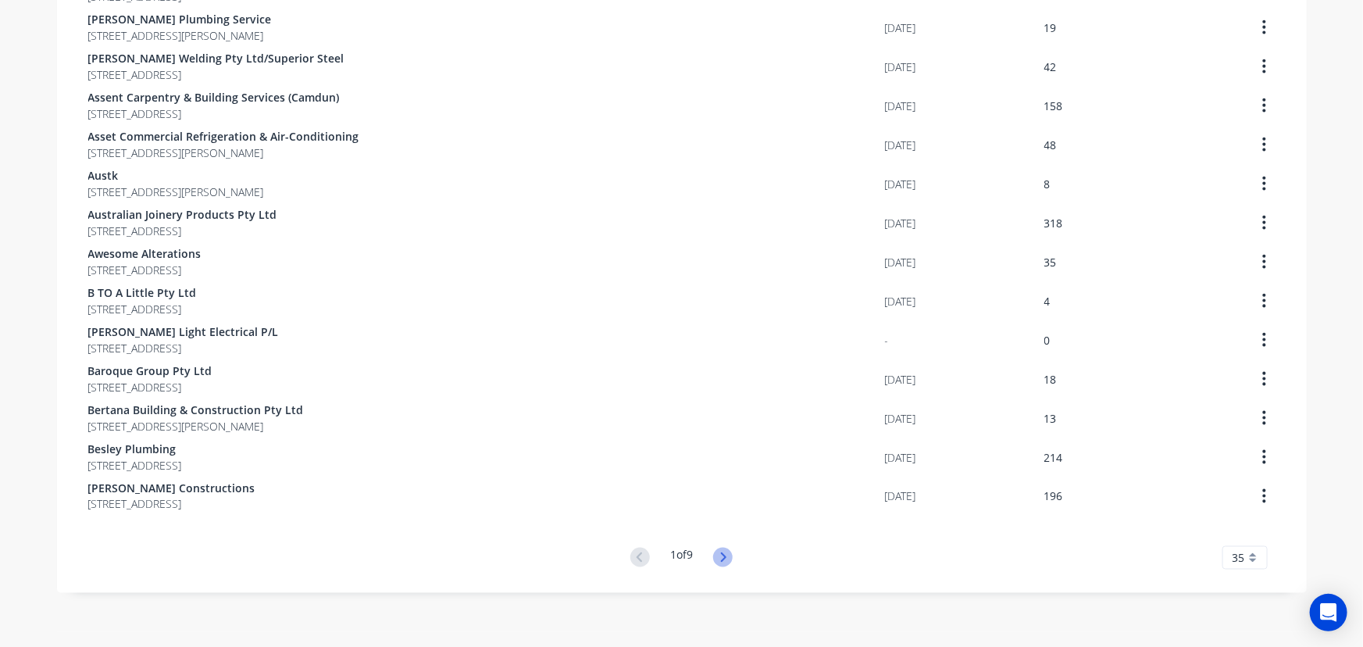
click at [728, 555] on icon at bounding box center [723, 558] width 20 height 20
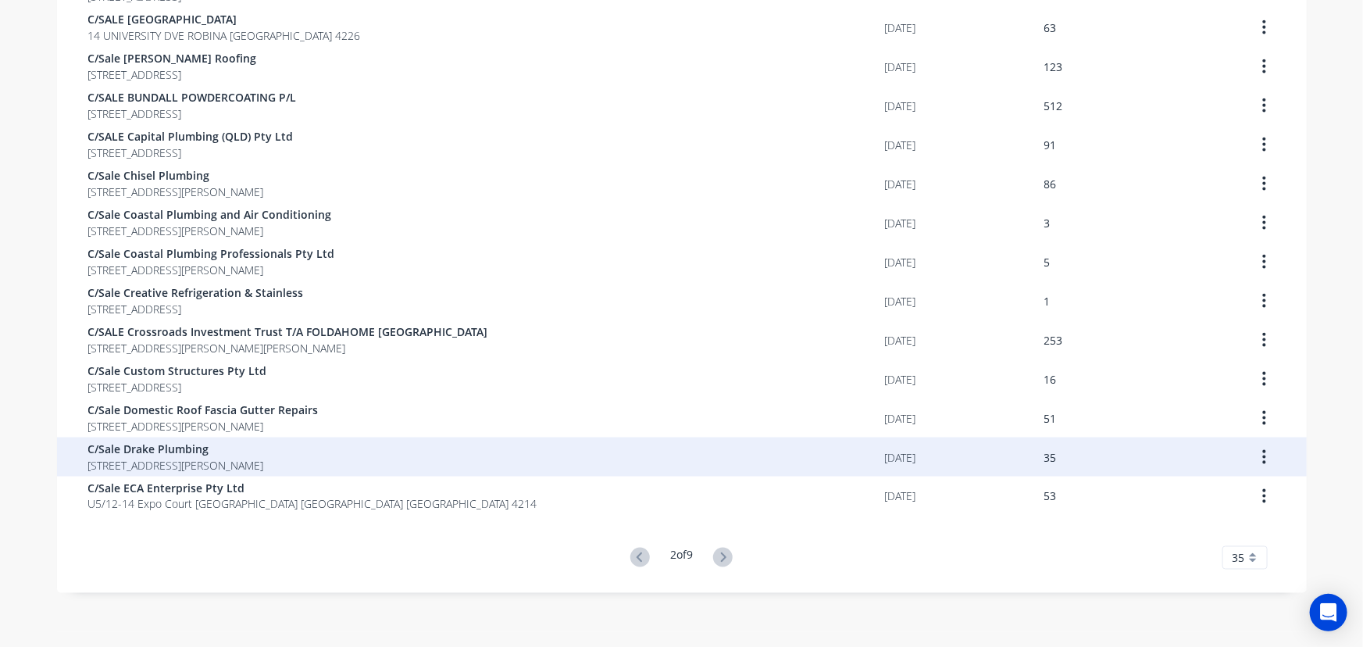
click at [264, 452] on span "C/Sale Drake Plumbing" at bounding box center [176, 449] width 176 height 16
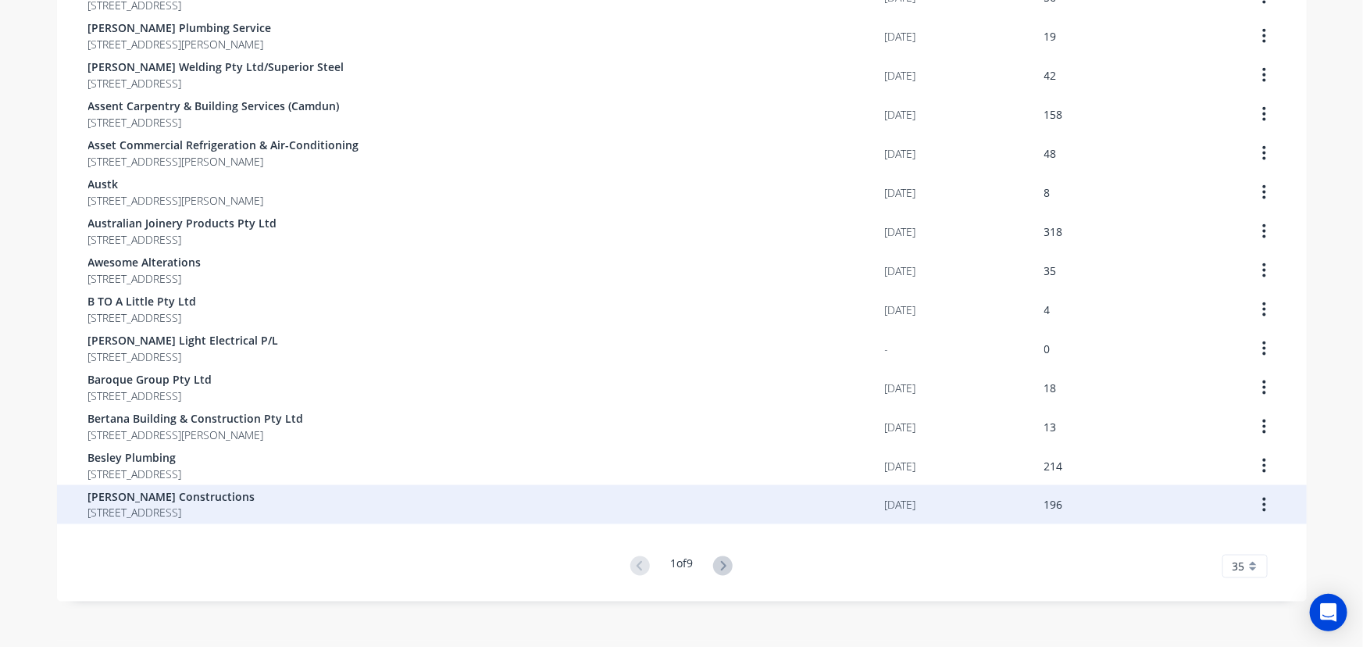
scroll to position [1000, 0]
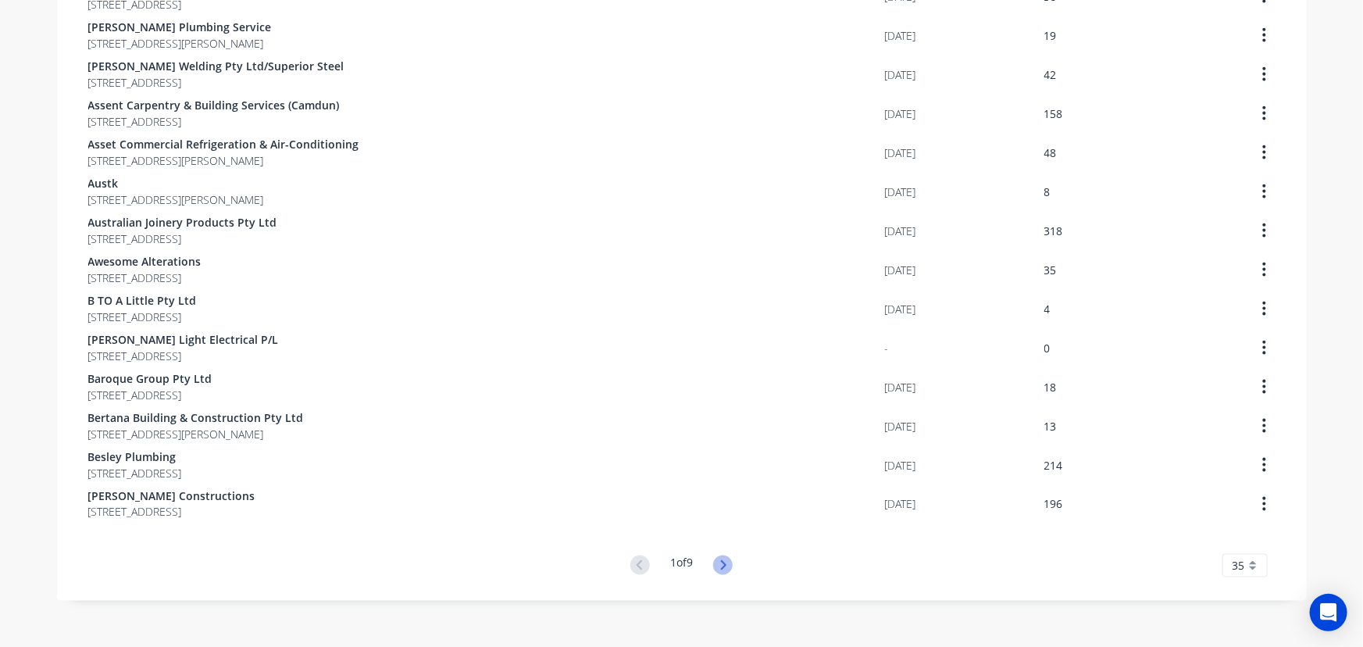
click at [718, 563] on icon at bounding box center [723, 565] width 20 height 20
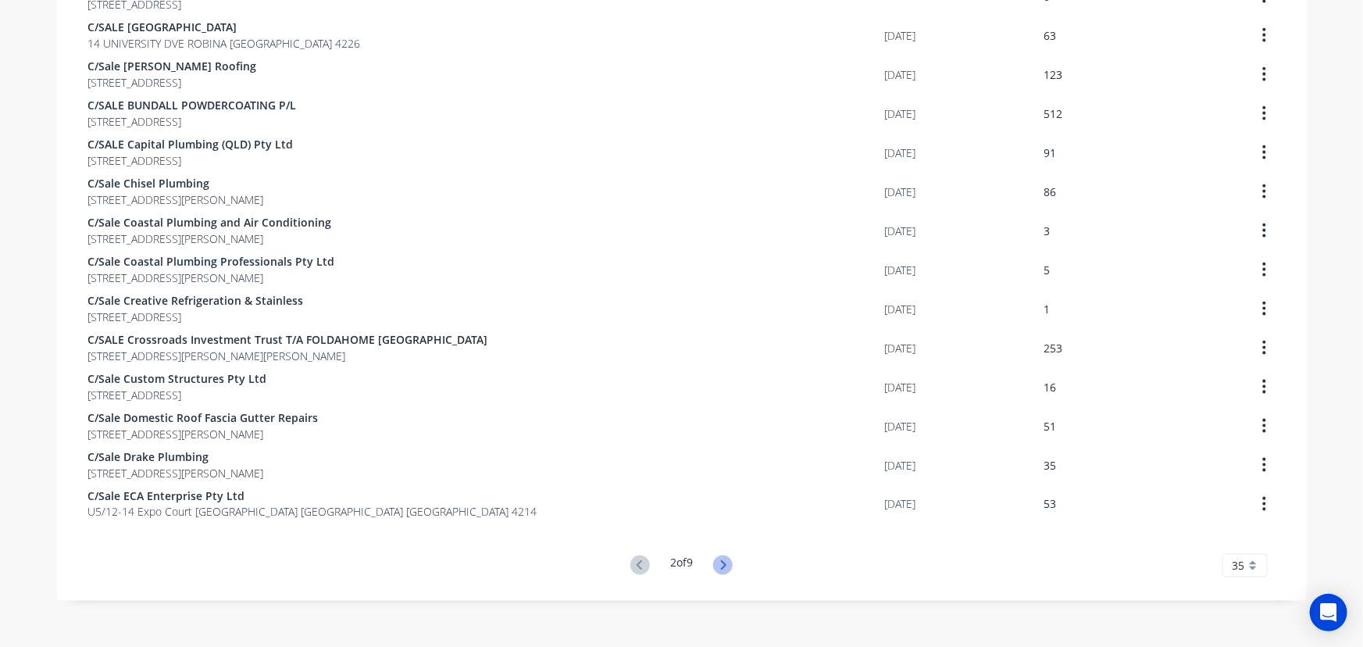
click at [721, 567] on icon at bounding box center [723, 564] width 5 height 9
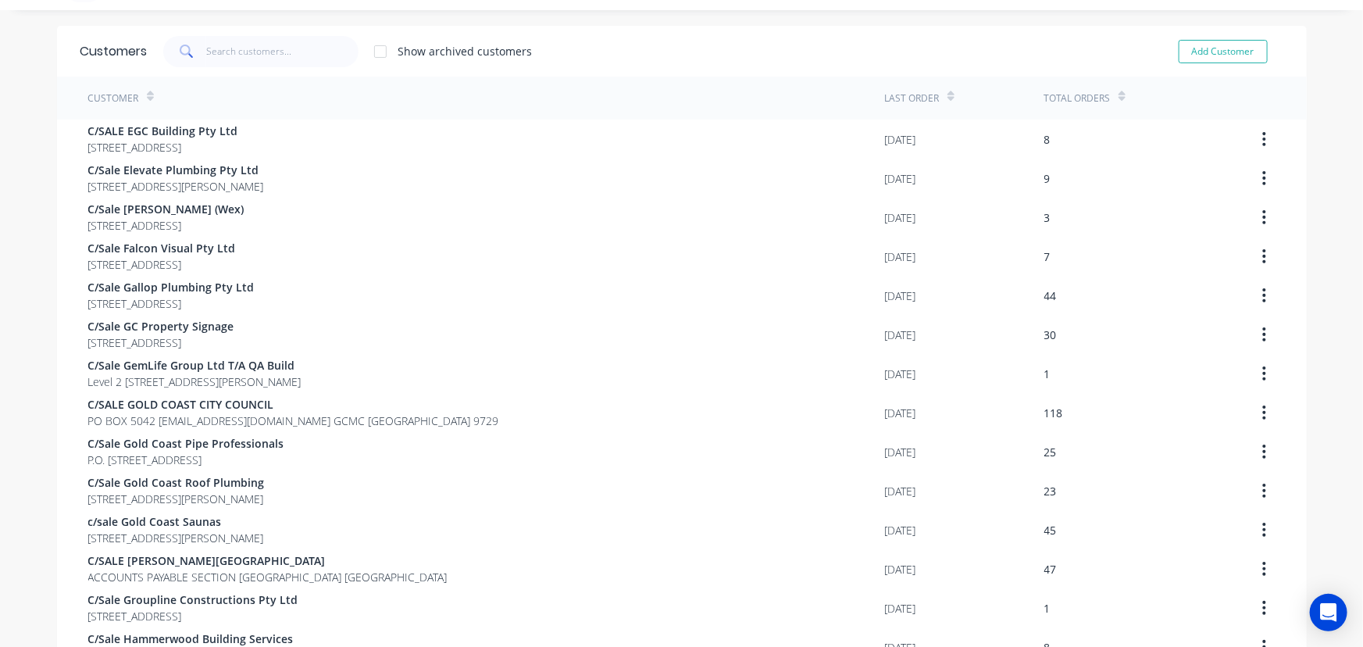
scroll to position [0, 0]
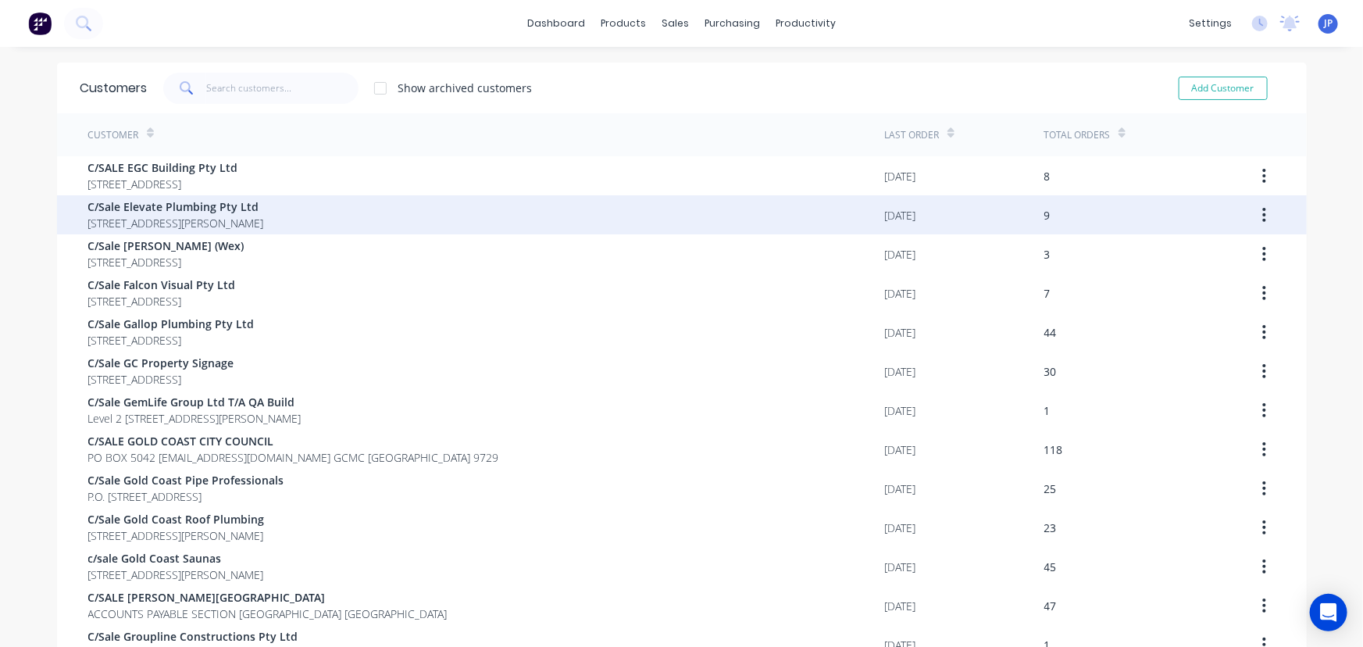
click at [357, 211] on div "C/Sale Elevate Plumbing Pty Ltd [STREET_ADDRESS][PERSON_NAME]" at bounding box center [486, 214] width 797 height 39
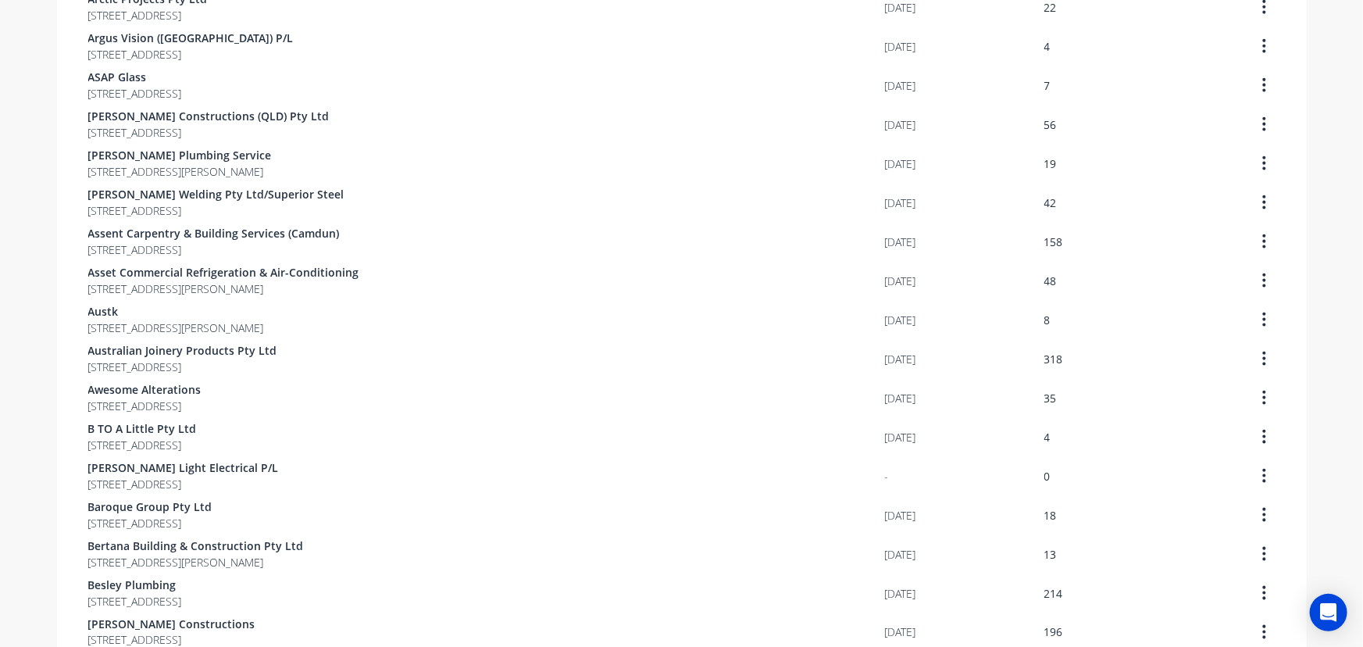
scroll to position [1008, 0]
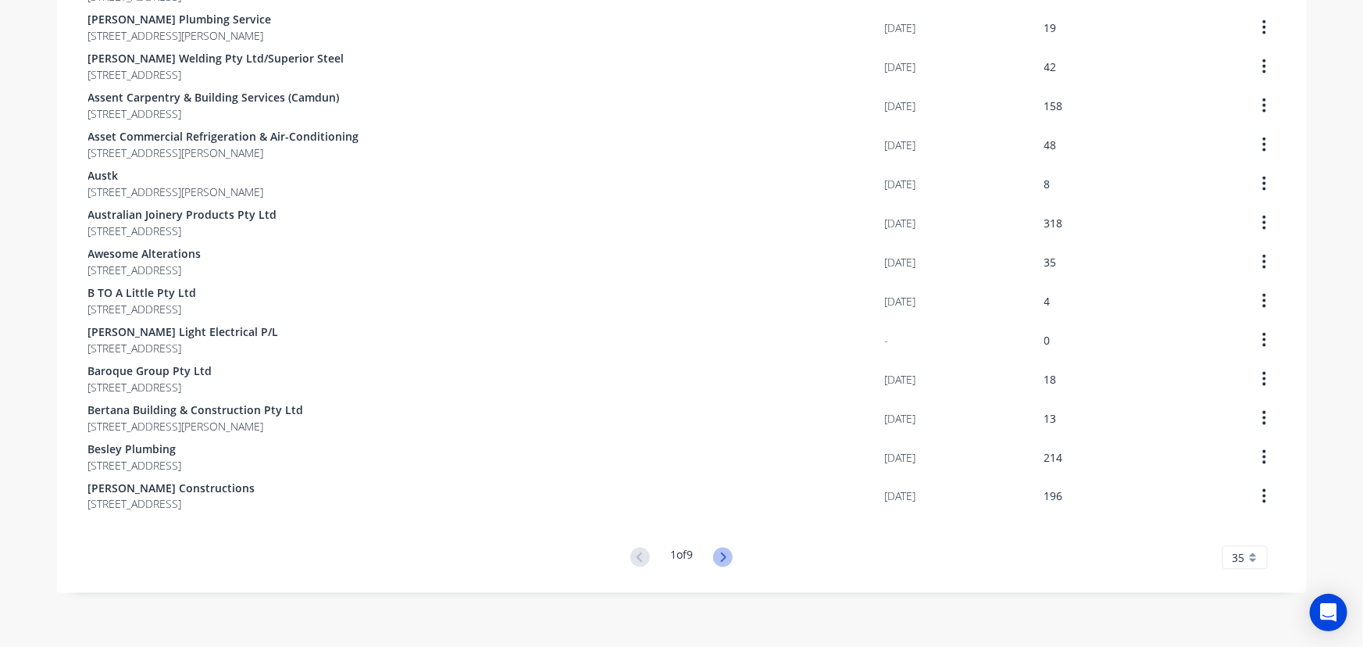
click at [715, 548] on icon at bounding box center [723, 558] width 20 height 20
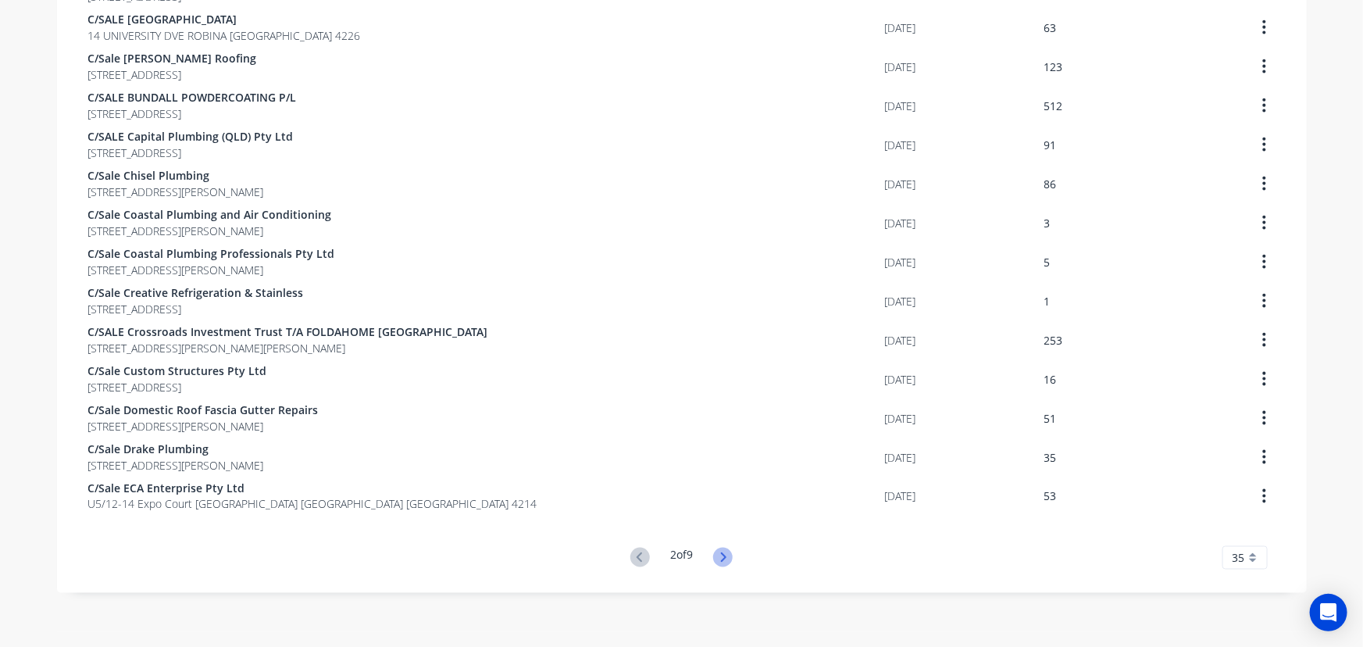
click at [714, 558] on icon at bounding box center [723, 558] width 20 height 20
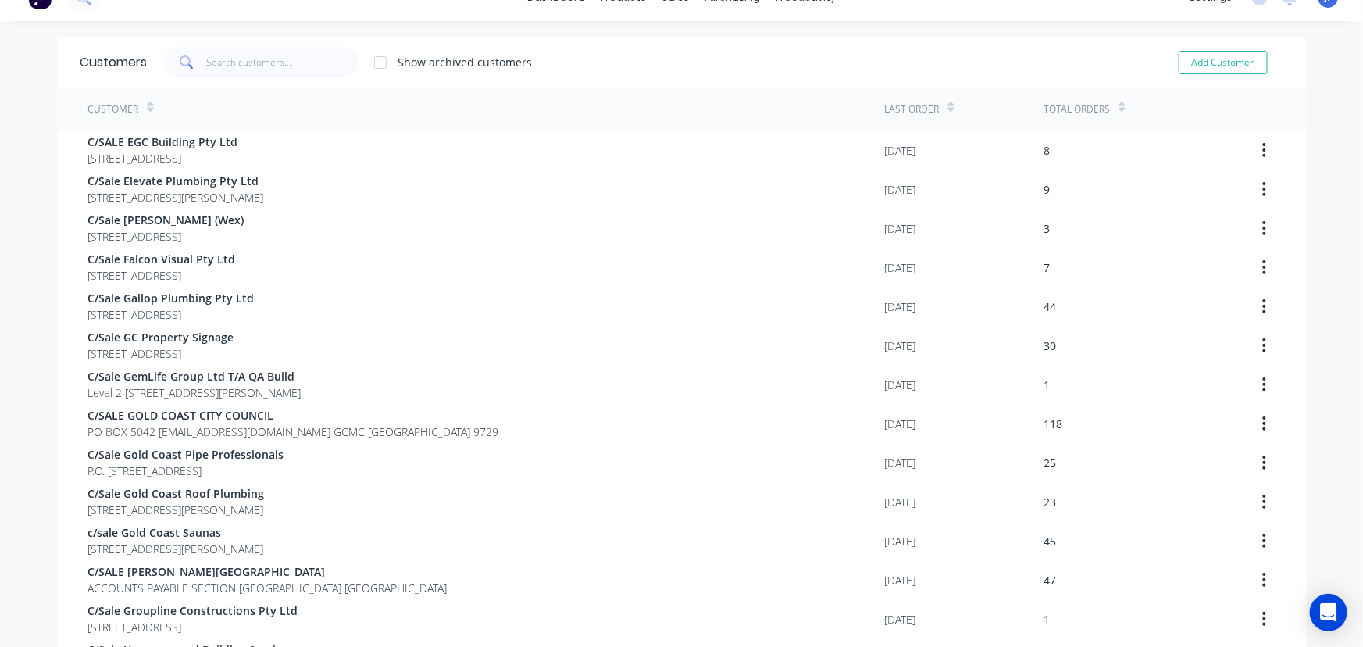
scroll to position [0, 0]
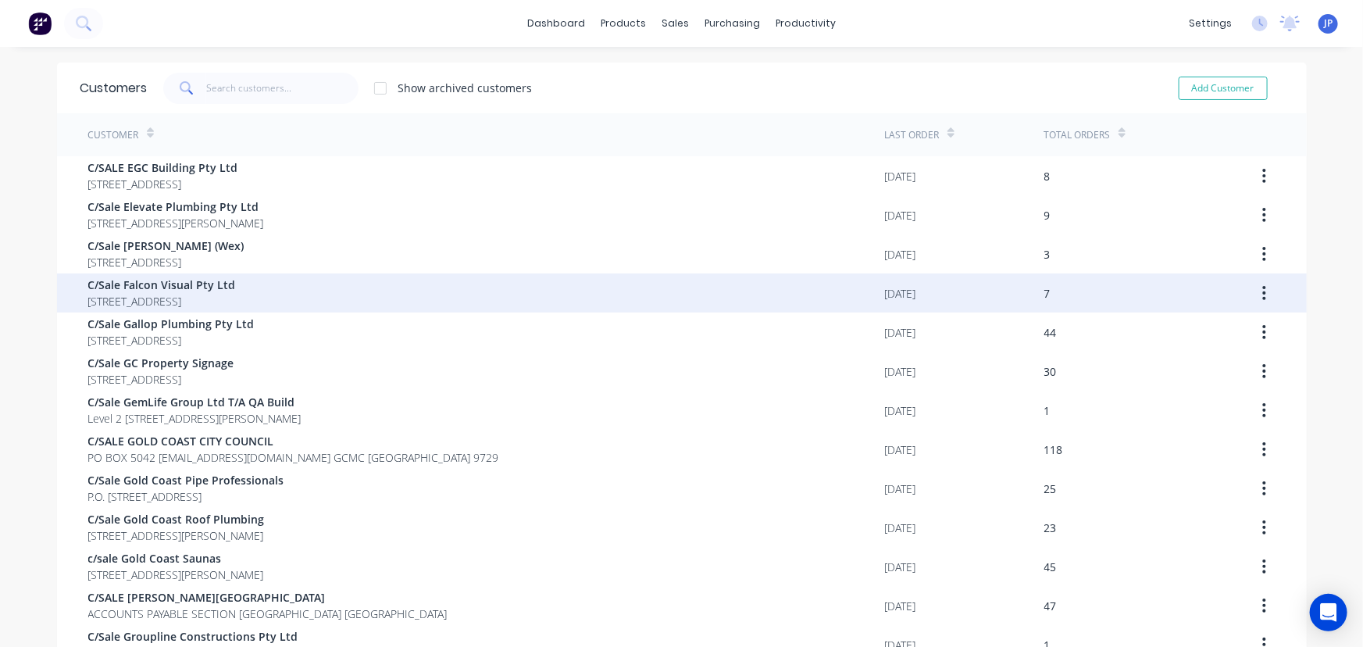
click at [236, 302] on span "[STREET_ADDRESS]" at bounding box center [162, 301] width 148 height 16
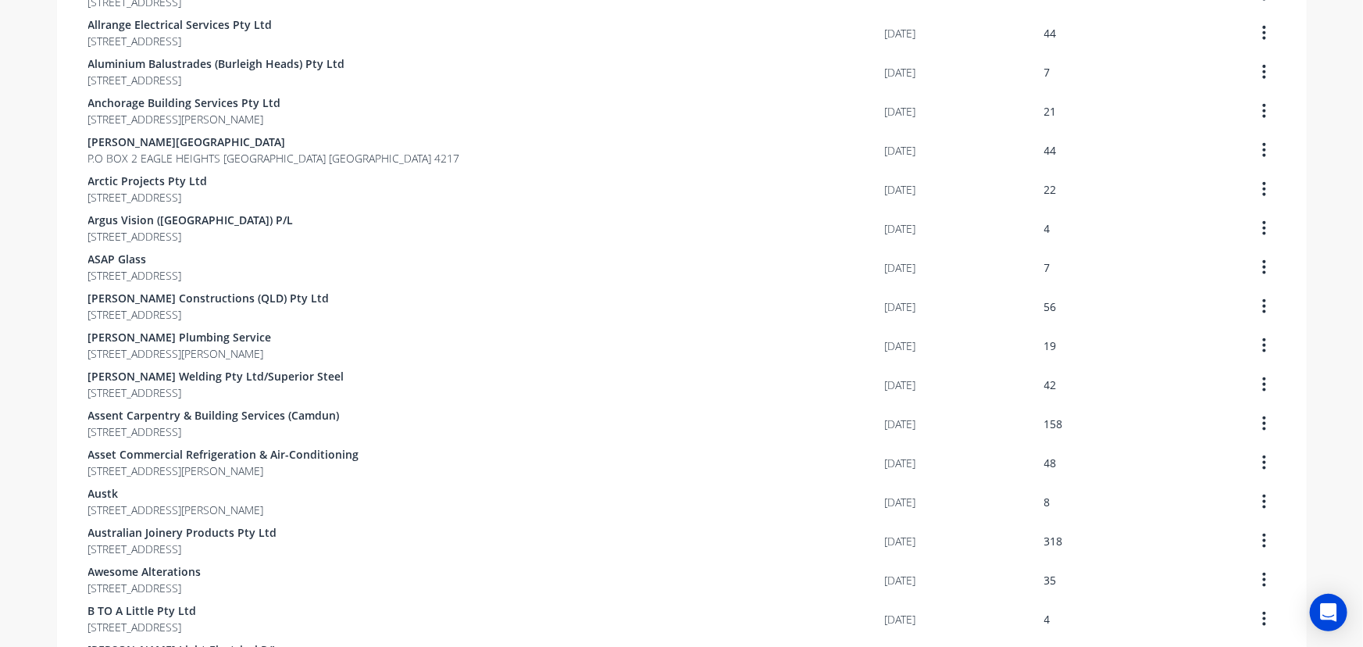
scroll to position [1008, 0]
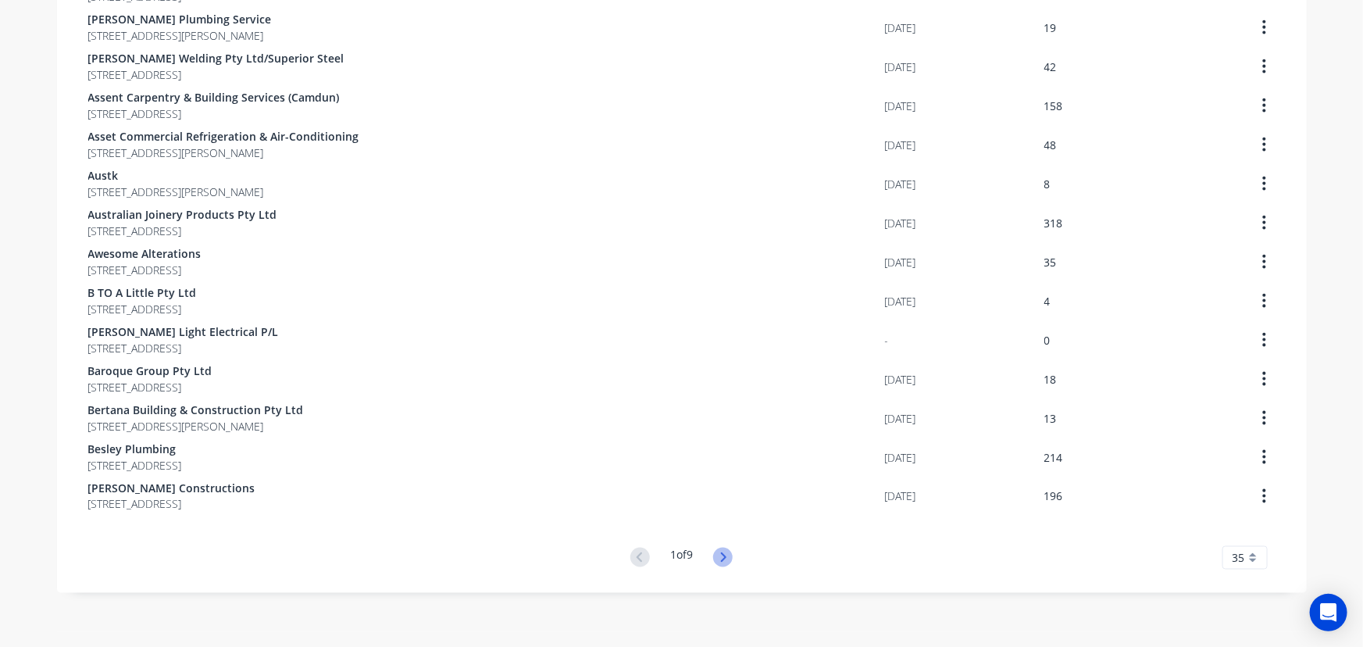
click at [723, 556] on icon at bounding box center [723, 556] width 5 height 9
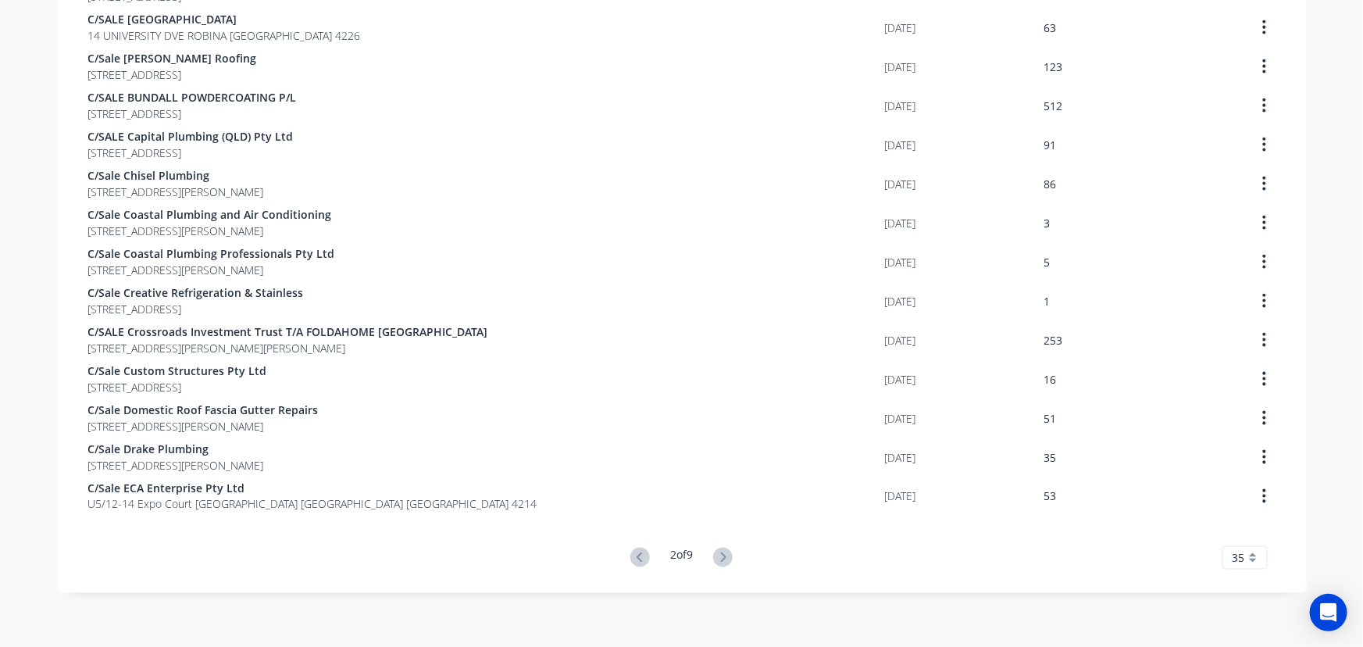
click at [723, 556] on icon at bounding box center [723, 556] width 5 height 9
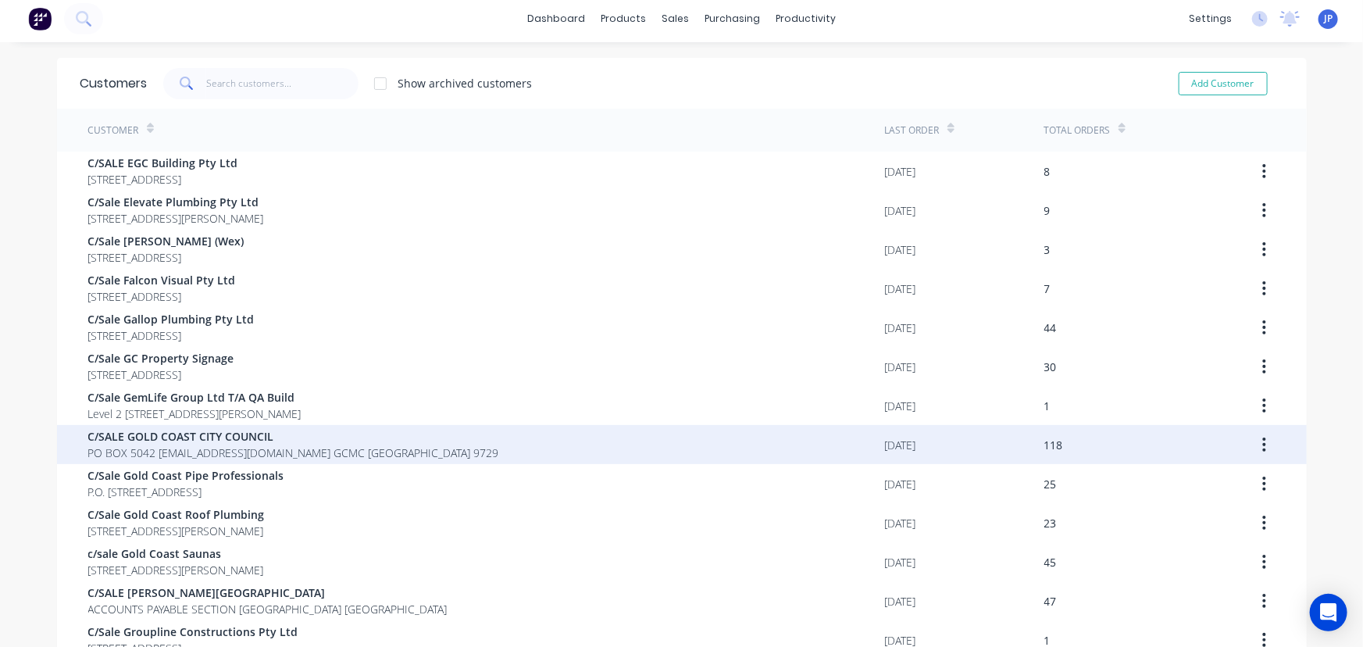
scroll to position [0, 0]
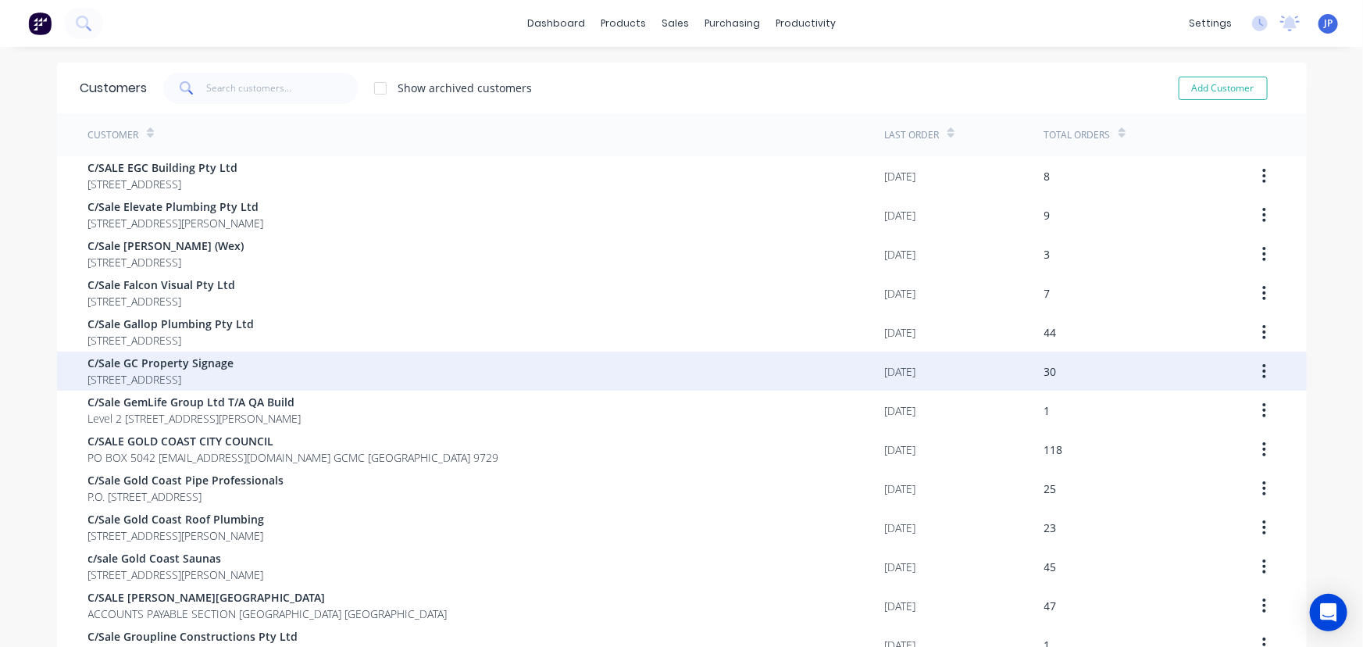
click at [234, 372] on span "[STREET_ADDRESS]" at bounding box center [161, 379] width 146 height 16
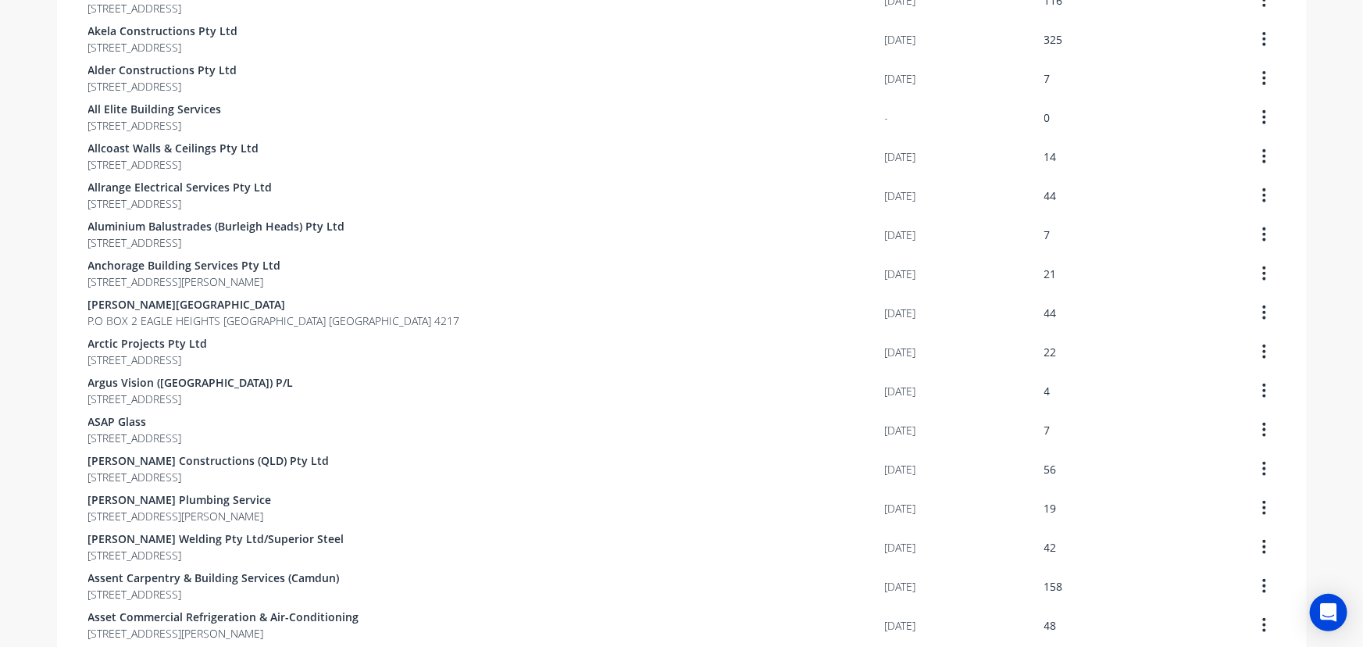
scroll to position [1008, 0]
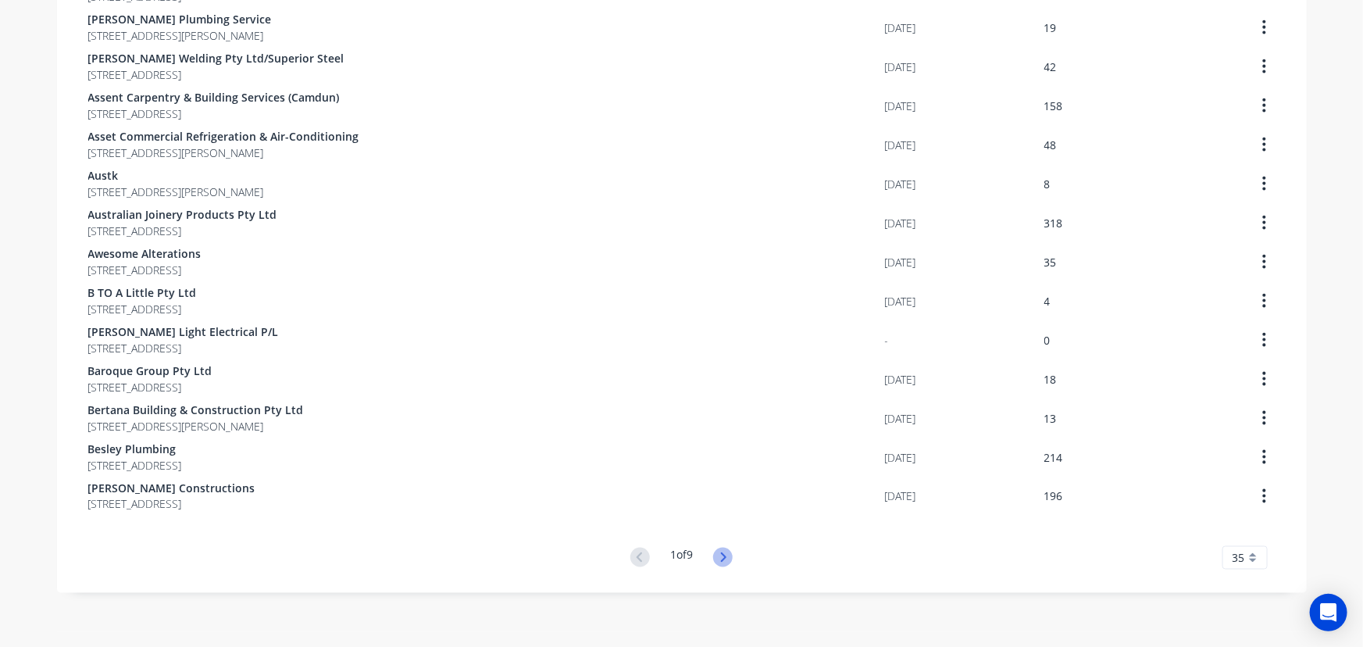
click at [719, 555] on icon at bounding box center [723, 558] width 20 height 20
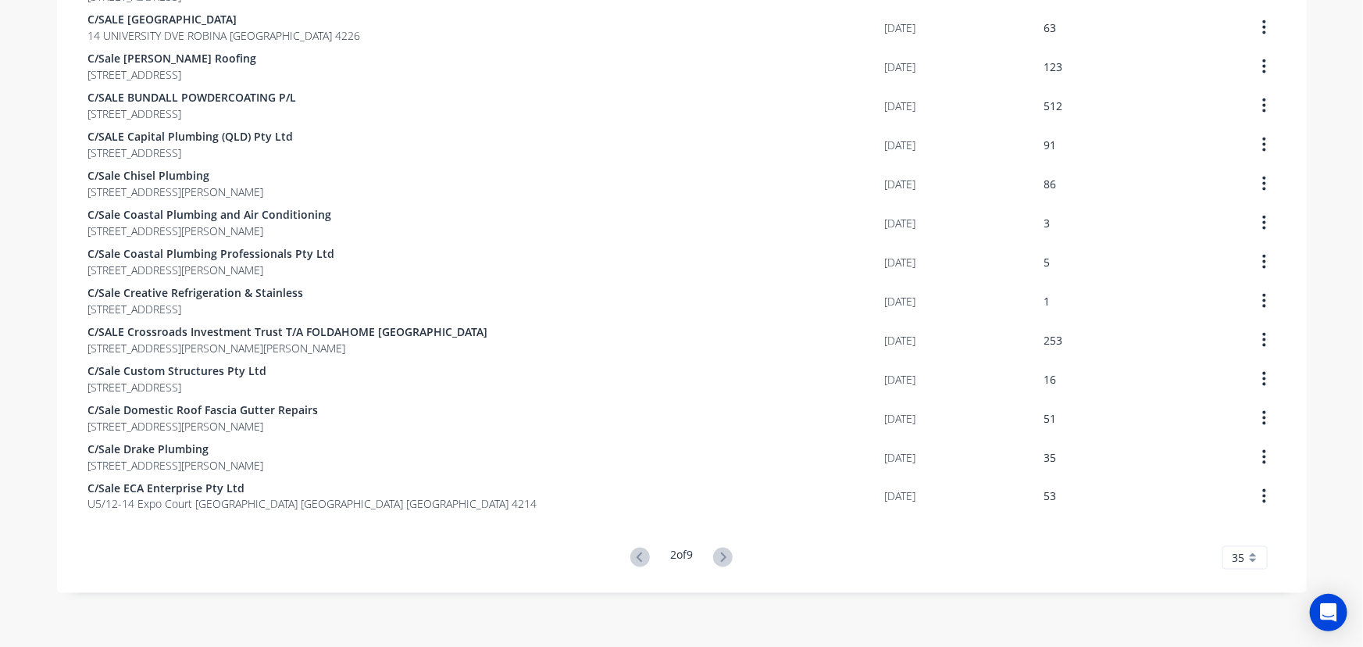
click at [719, 555] on icon at bounding box center [723, 558] width 20 height 20
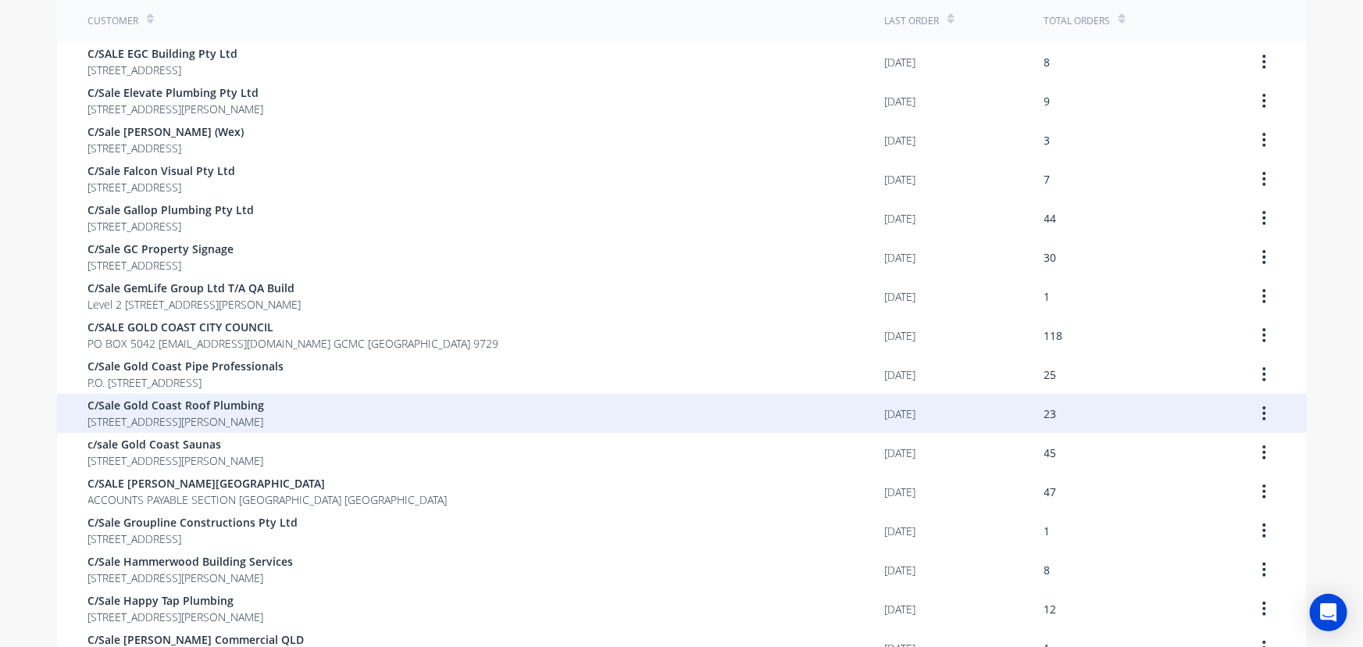
scroll to position [85, 0]
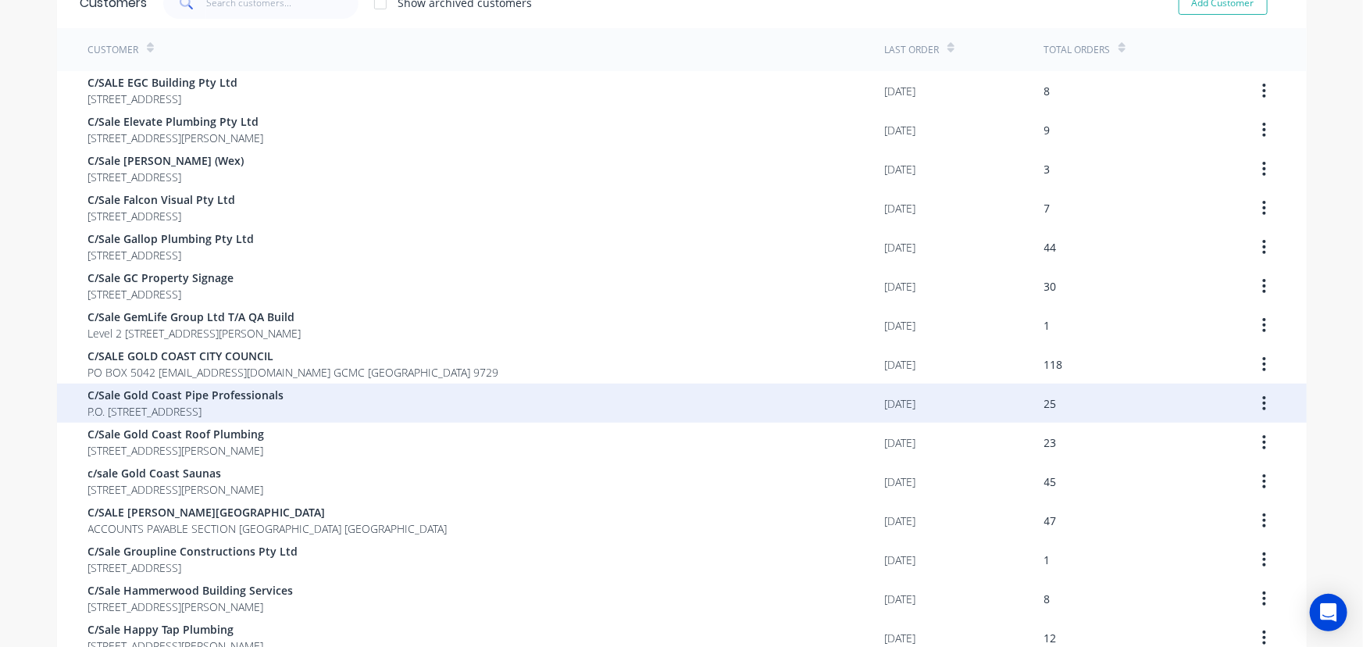
click at [281, 415] on span "P.O. [STREET_ADDRESS]" at bounding box center [186, 411] width 196 height 16
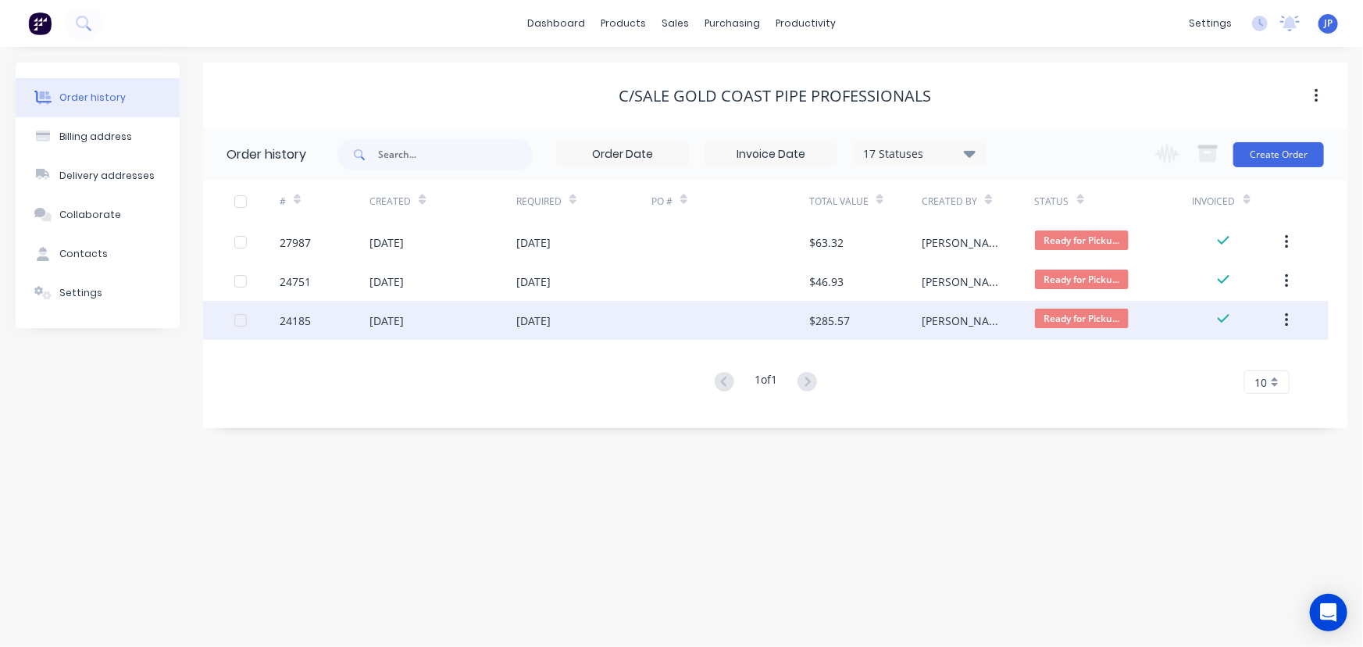
click at [1288, 316] on icon "button" at bounding box center [1287, 320] width 4 height 17
click at [1206, 359] on div "Archive" at bounding box center [1231, 361] width 120 height 23
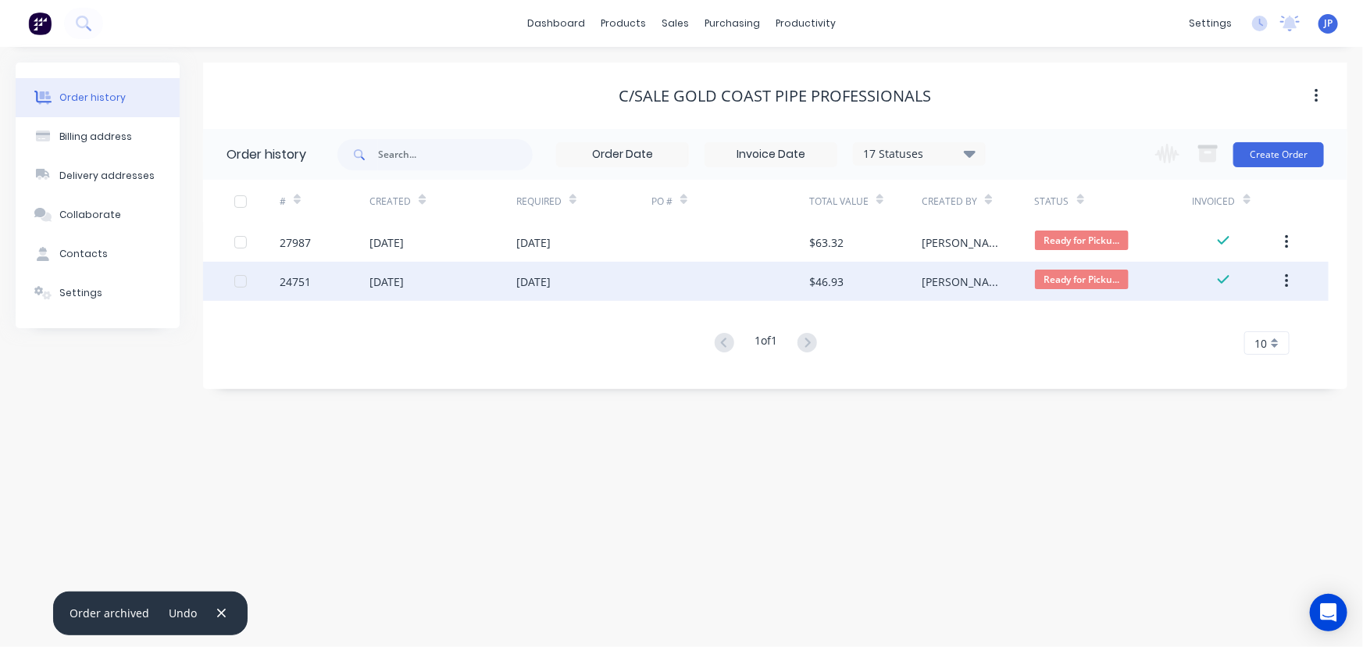
click at [1285, 281] on icon "button" at bounding box center [1287, 281] width 4 height 17
click at [1213, 326] on div "Archive" at bounding box center [1231, 322] width 120 height 23
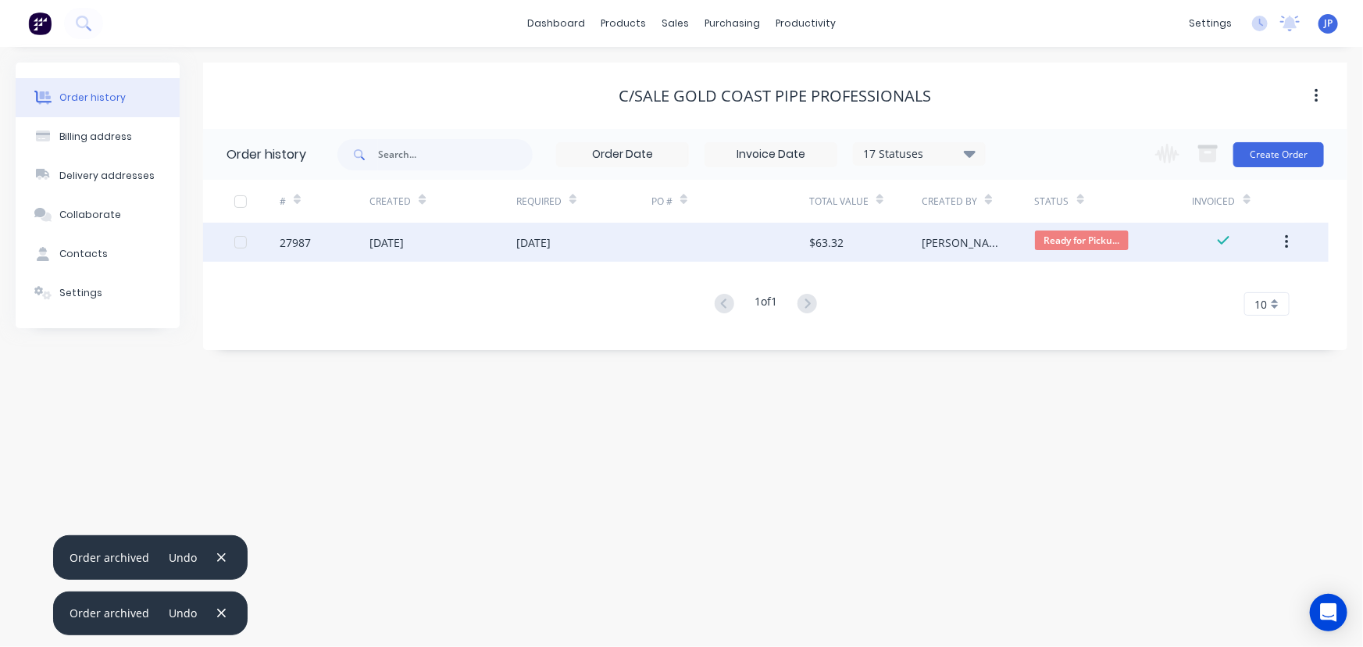
click at [1285, 240] on icon "button" at bounding box center [1287, 242] width 4 height 17
click at [1231, 281] on div "Archive" at bounding box center [1231, 283] width 120 height 23
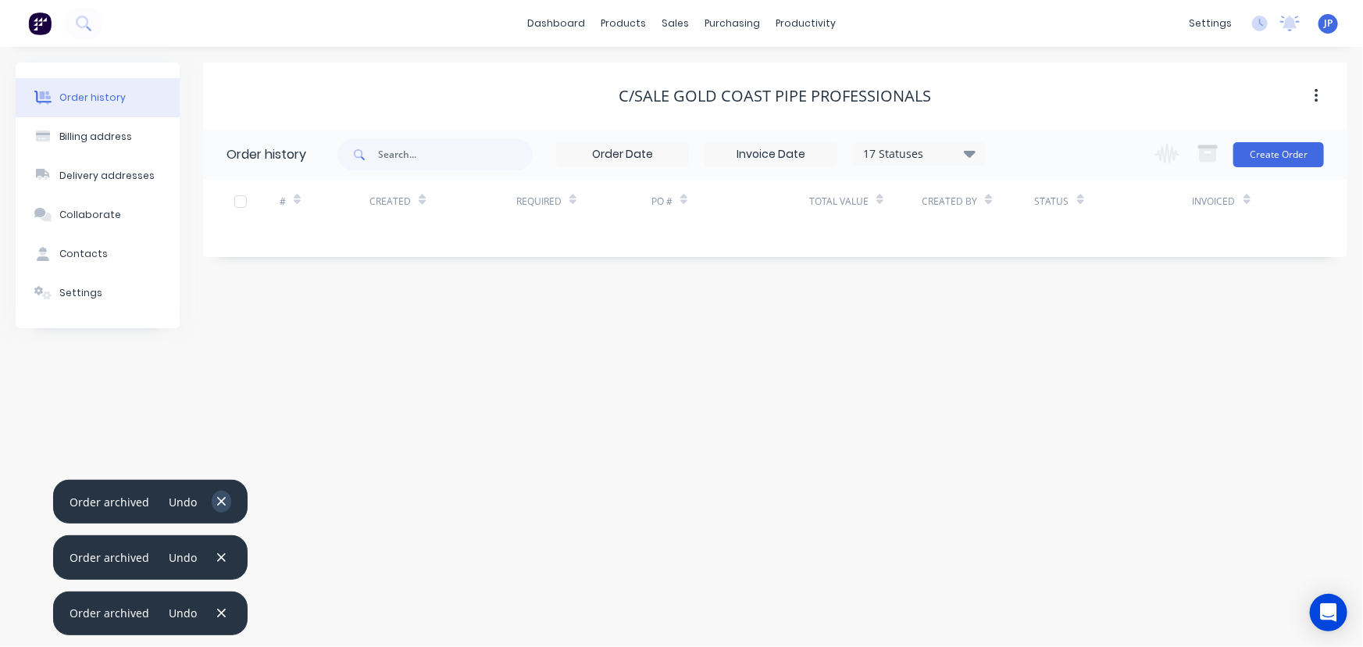
click at [216, 502] on icon "button" at bounding box center [221, 502] width 10 height 14
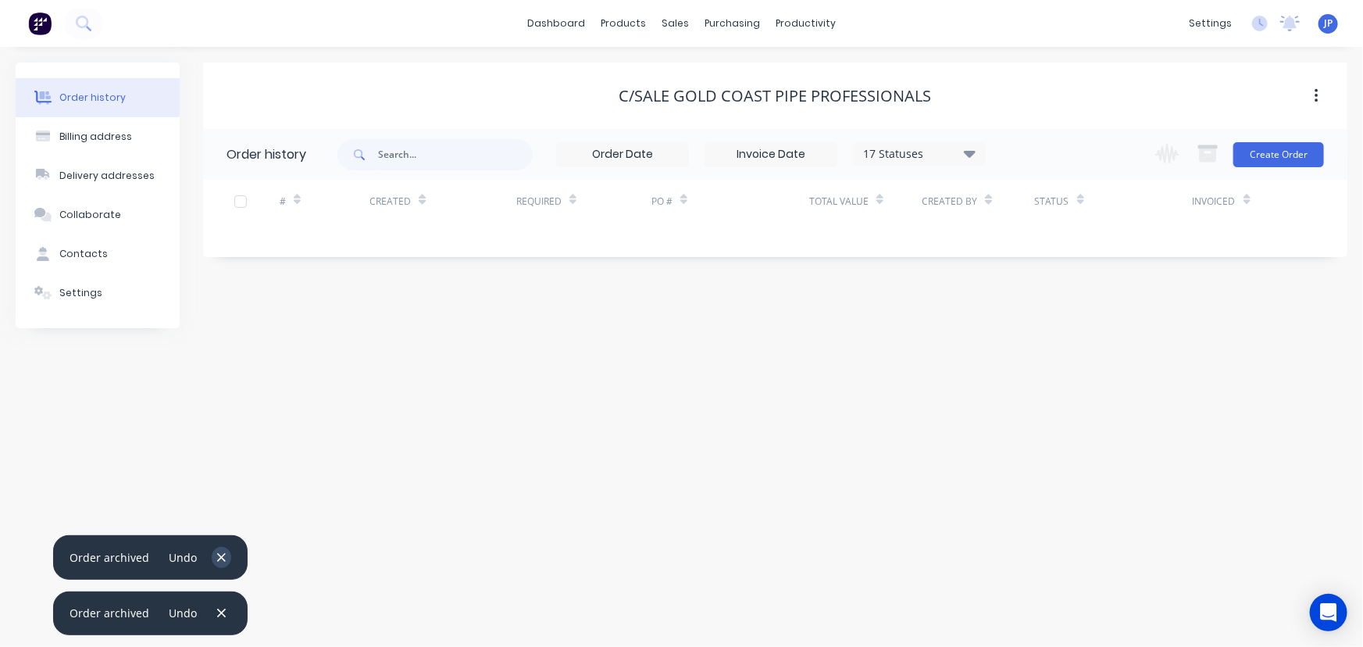
click at [216, 555] on icon "button" at bounding box center [221, 558] width 10 height 14
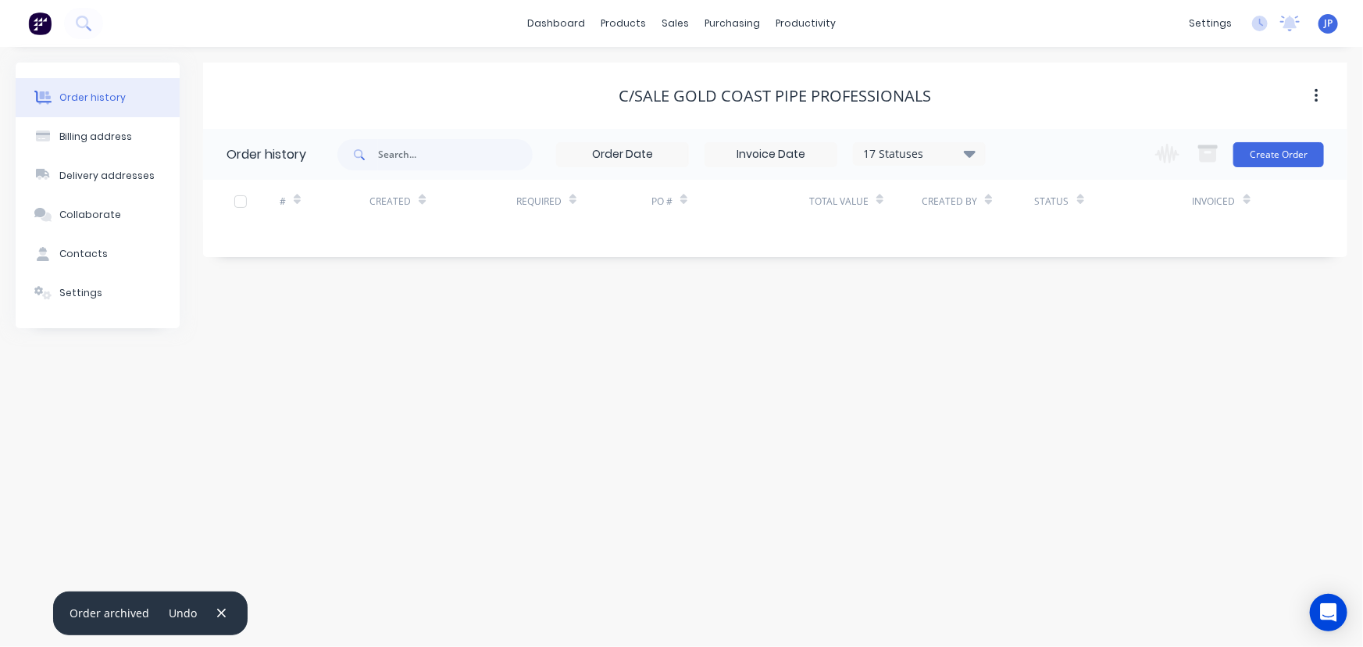
drag, startPoint x: 216, startPoint y: 613, endPoint x: 203, endPoint y: 591, distance: 26.3
click at [217, 612] on icon "button" at bounding box center [221, 613] width 9 height 9
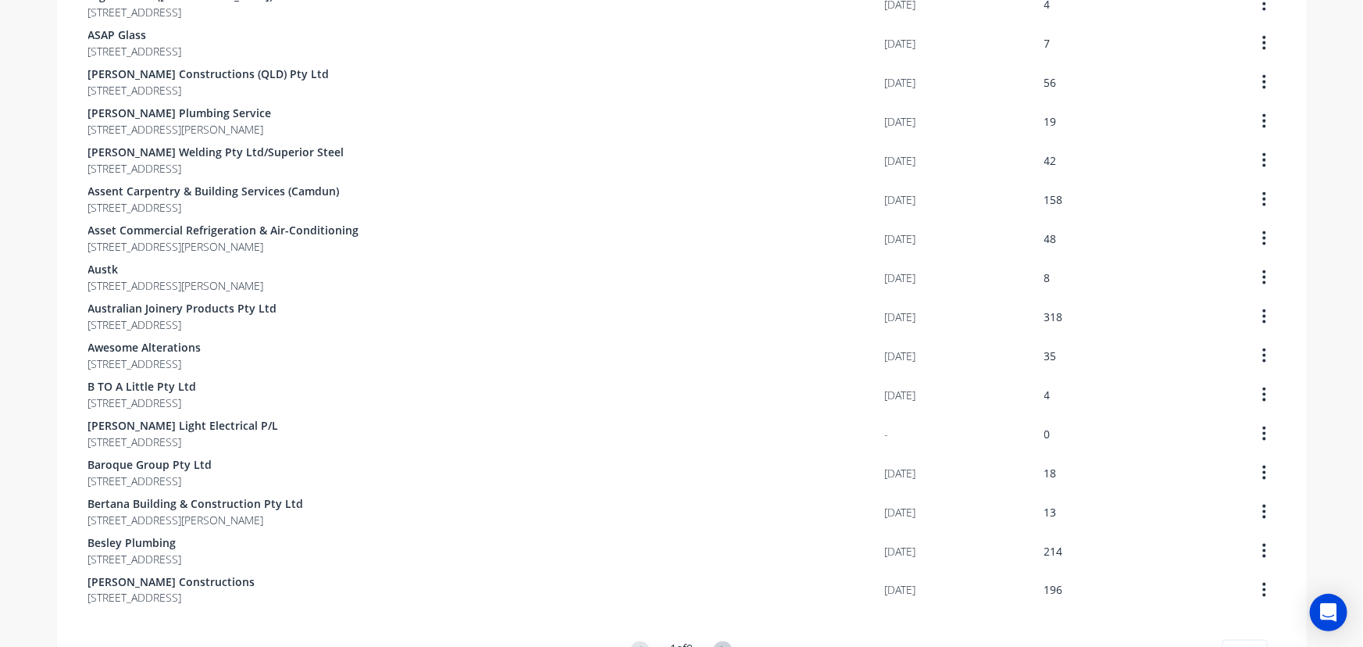
scroll to position [1008, 0]
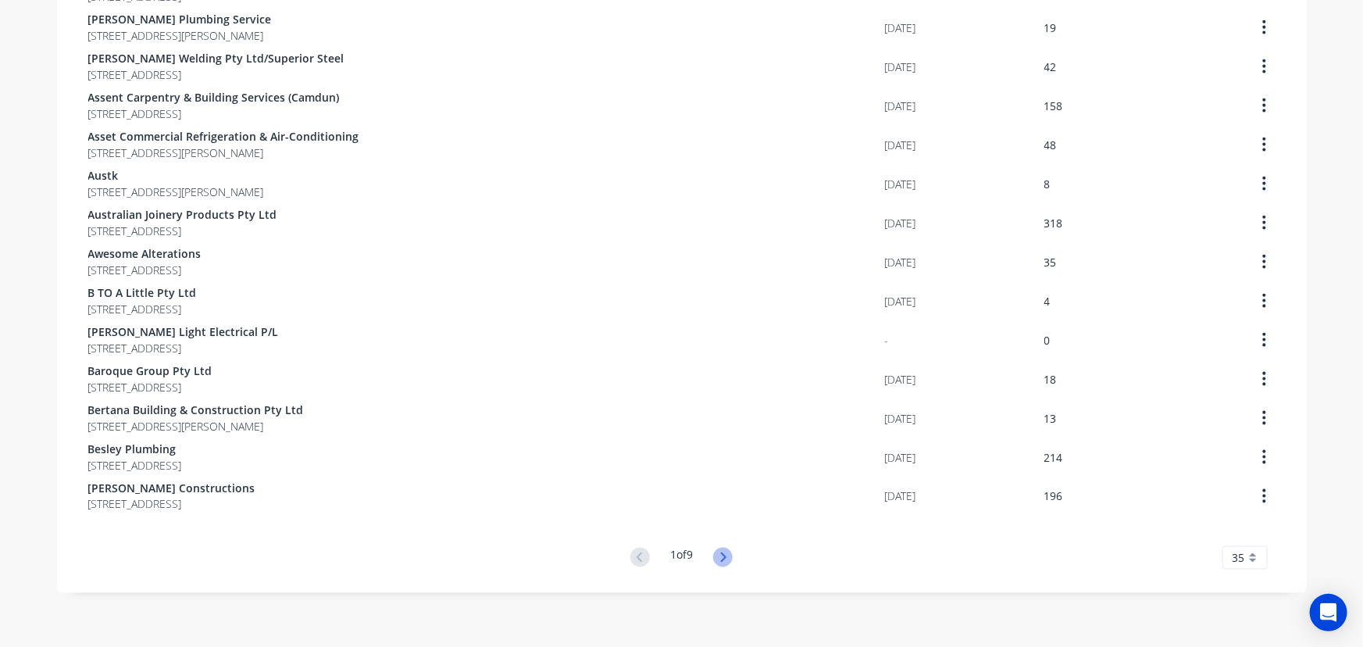
click at [727, 558] on icon at bounding box center [723, 558] width 20 height 20
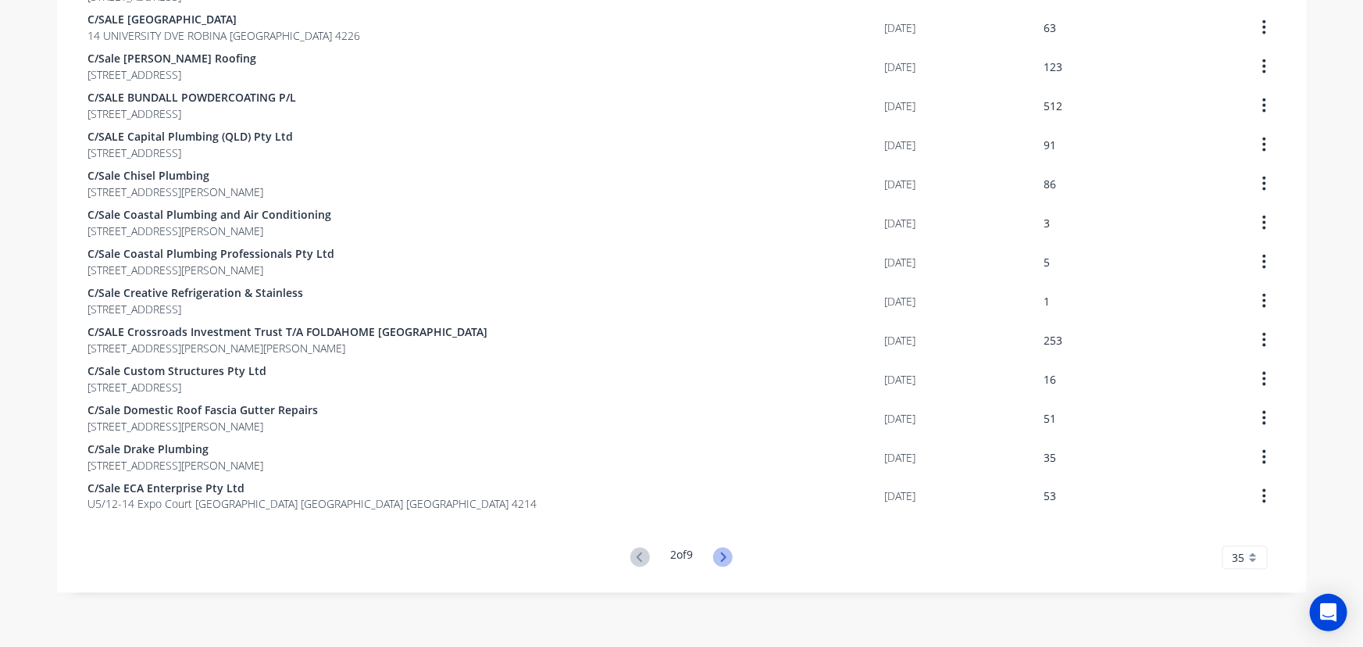
click at [726, 558] on icon at bounding box center [723, 558] width 20 height 20
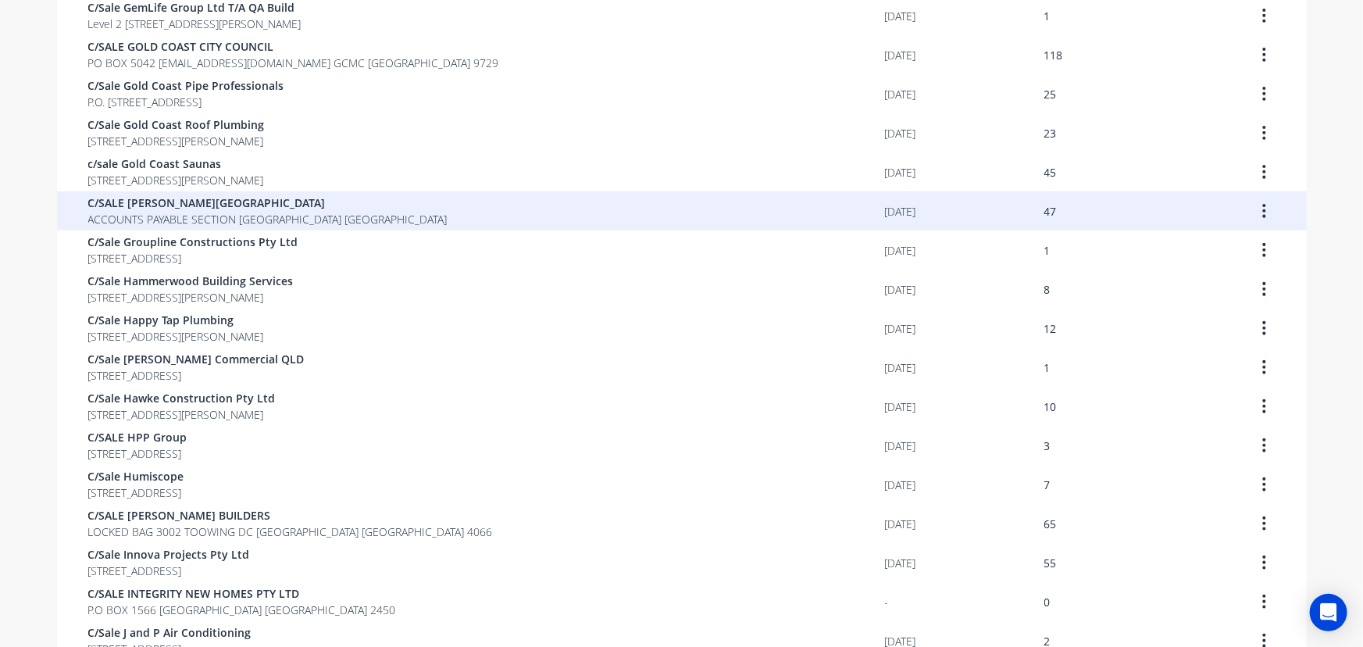
scroll to position [369, 0]
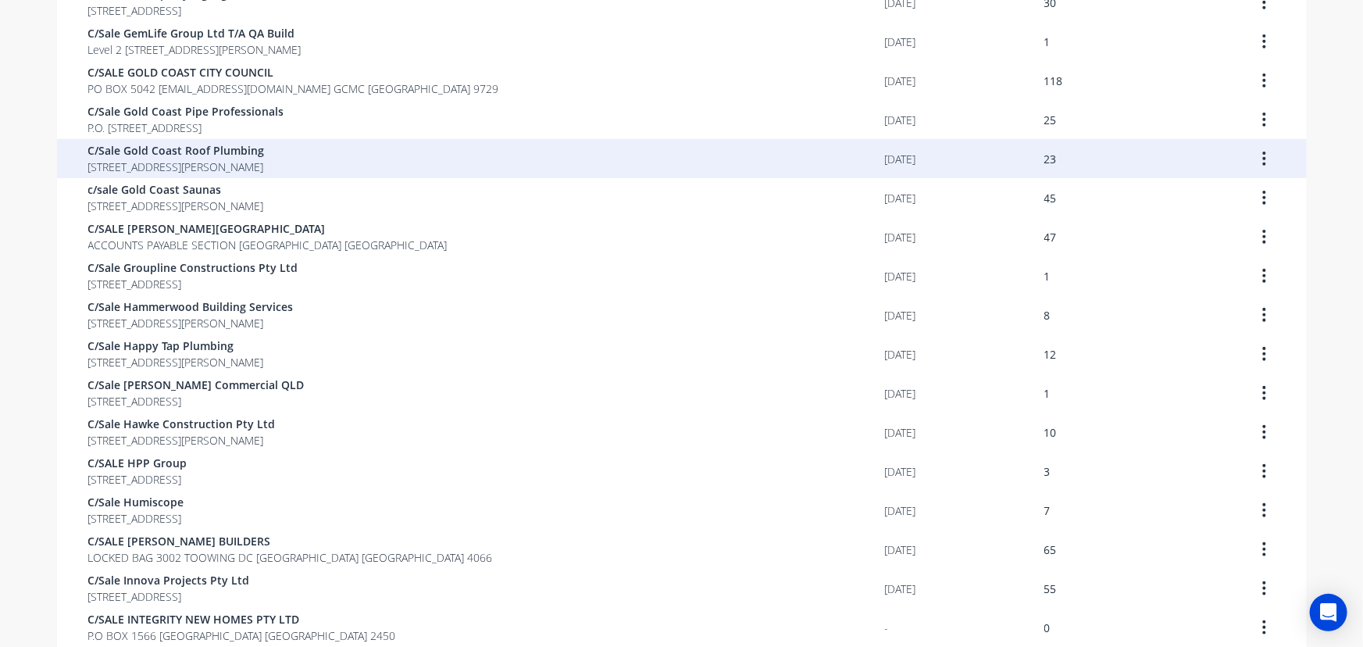
click at [265, 173] on span "[STREET_ADDRESS][PERSON_NAME]" at bounding box center [176, 167] width 177 height 16
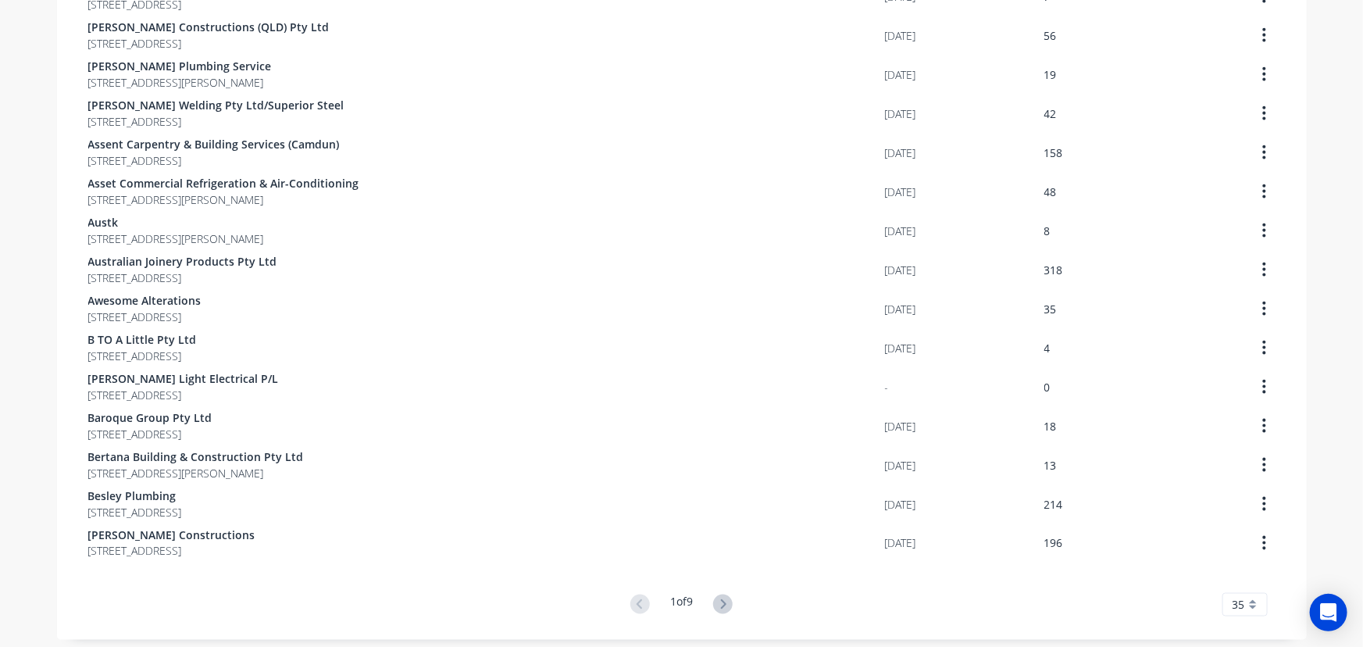
scroll to position [1008, 0]
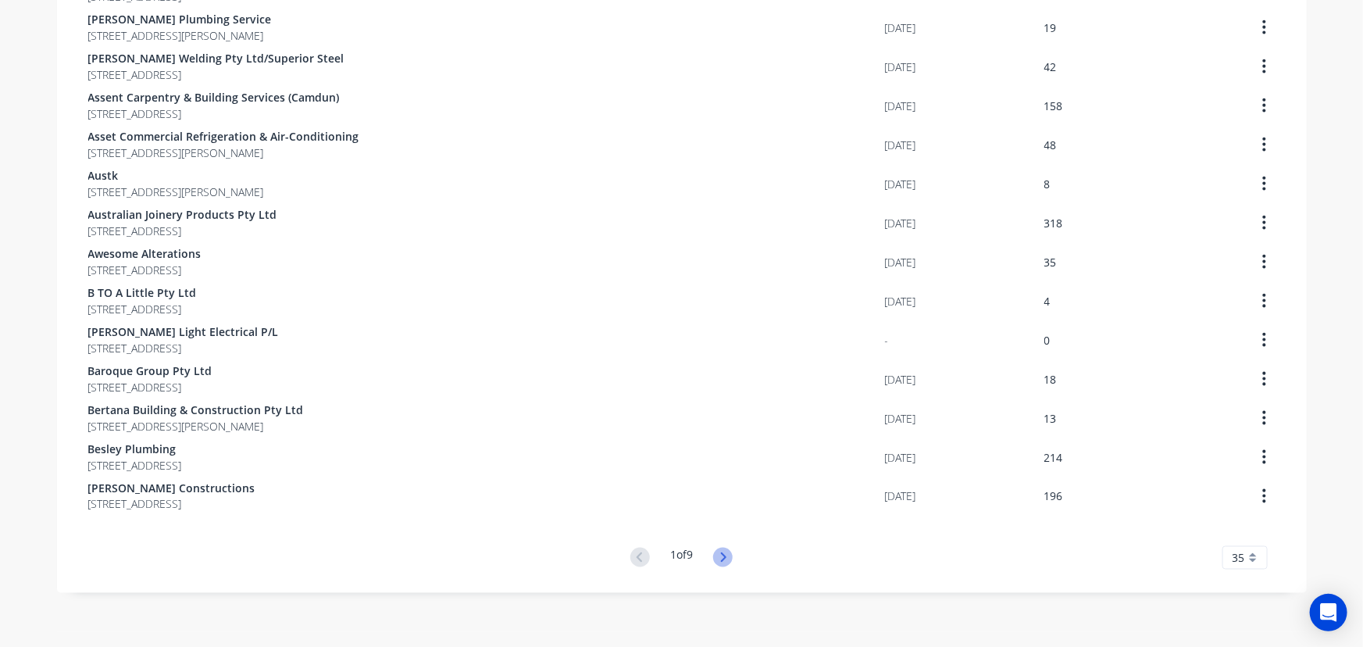
click at [717, 552] on icon at bounding box center [723, 558] width 20 height 20
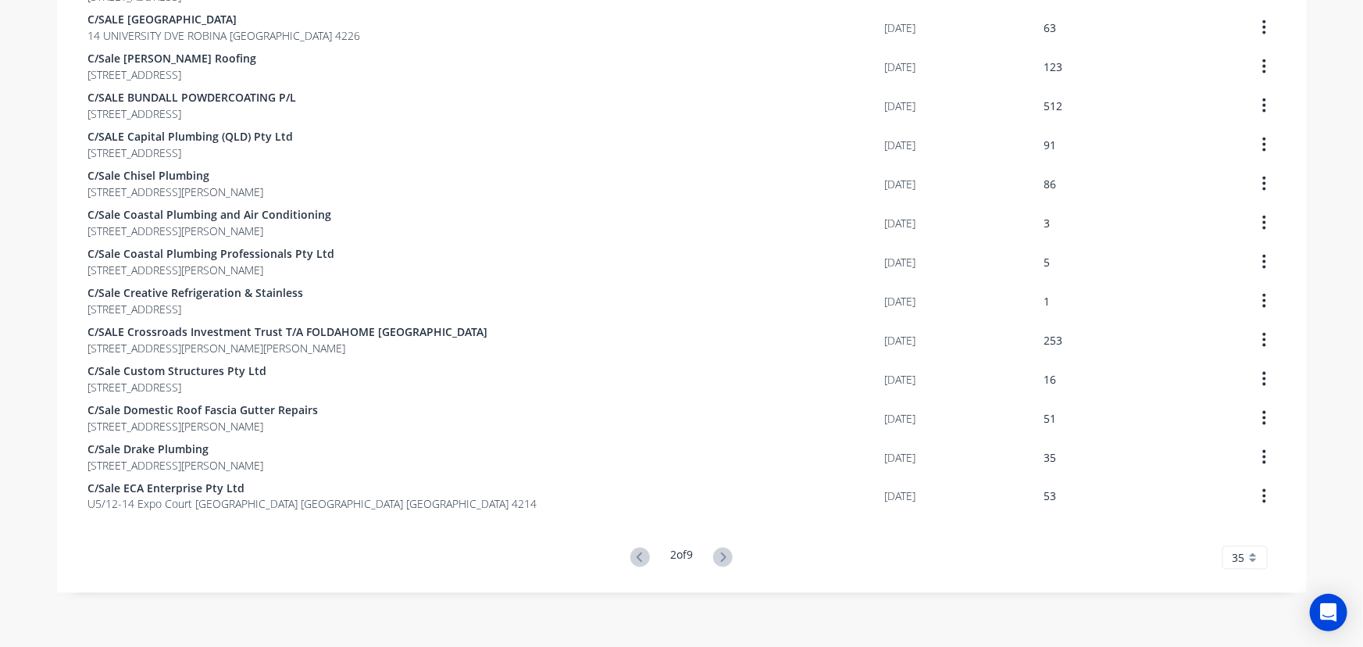
click at [717, 552] on icon at bounding box center [723, 558] width 20 height 20
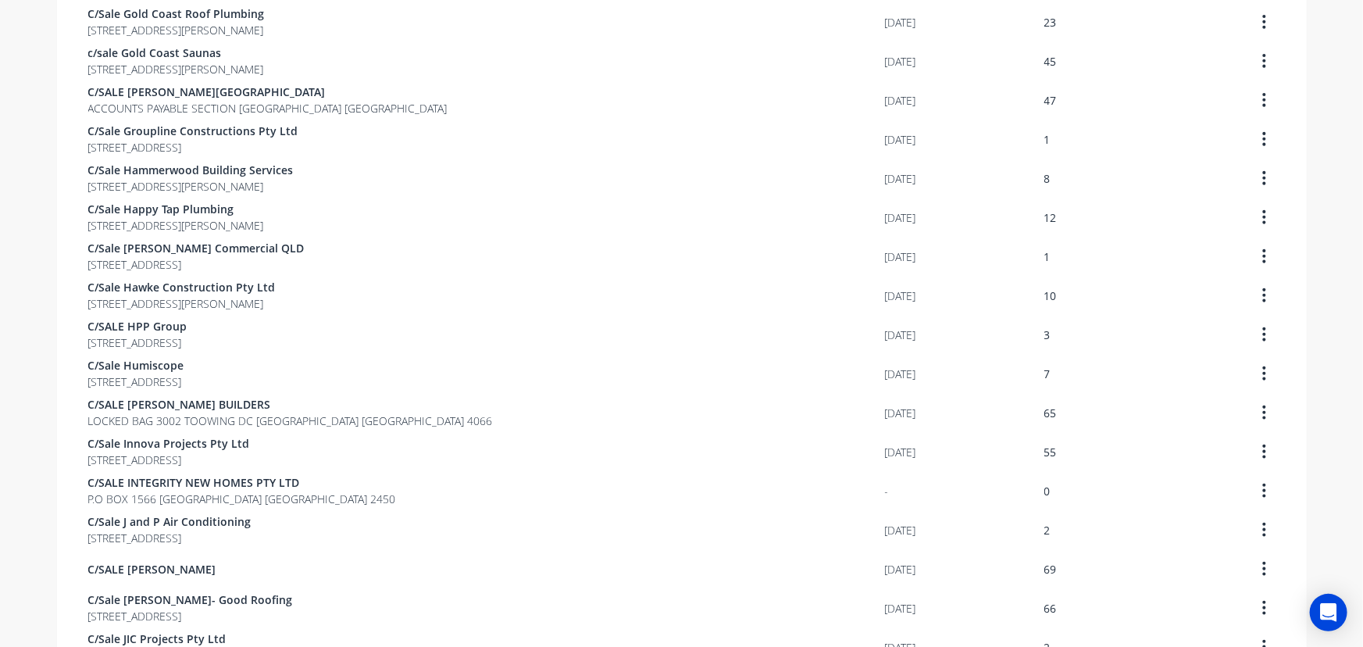
scroll to position [440, 0]
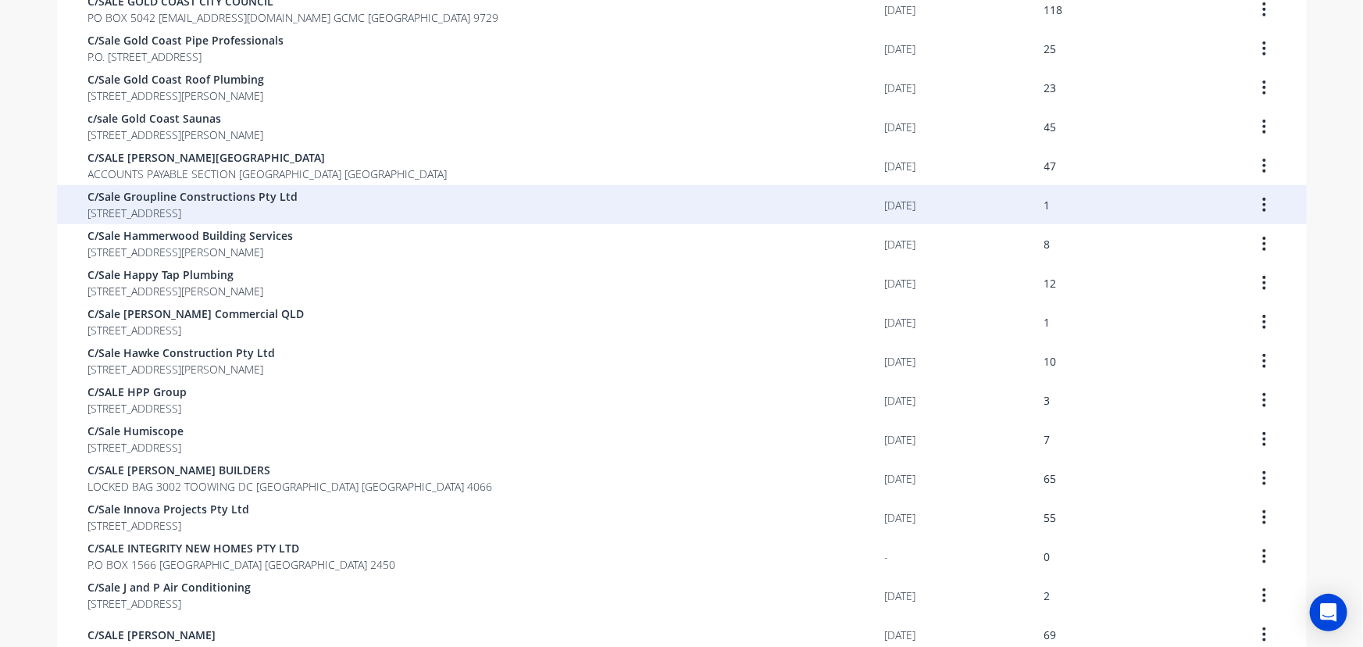
click at [1263, 205] on icon "button" at bounding box center [1264, 205] width 3 height 14
click at [1223, 245] on div "Archive" at bounding box center [1209, 245] width 120 height 23
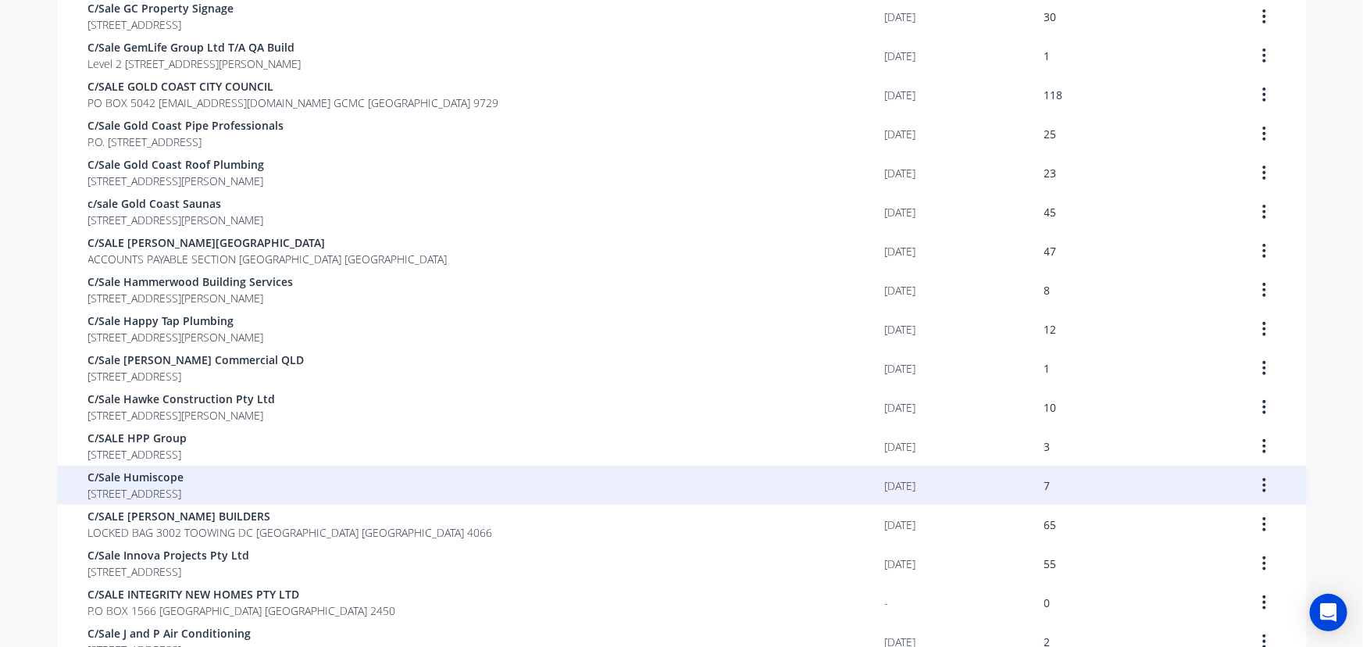
scroll to position [426, 0]
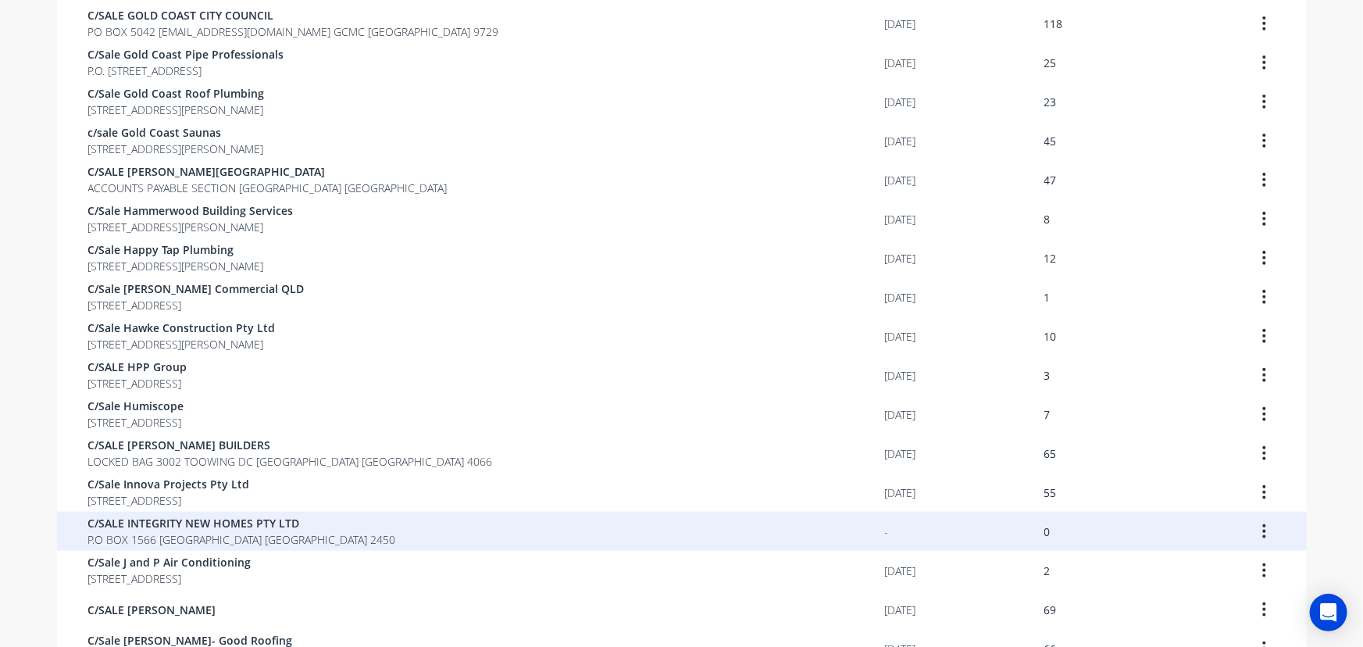
click at [1263, 534] on icon "button" at bounding box center [1265, 531] width 4 height 17
click at [1219, 566] on div "Archive" at bounding box center [1209, 572] width 120 height 23
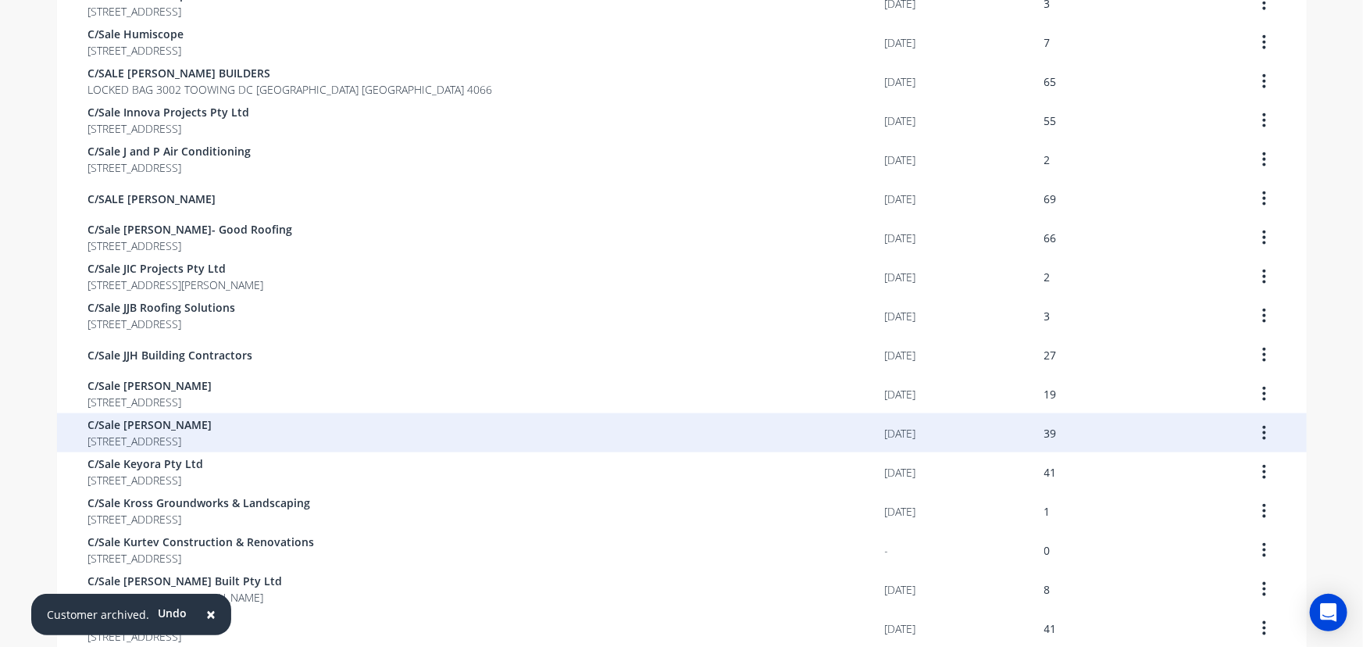
scroll to position [923, 0]
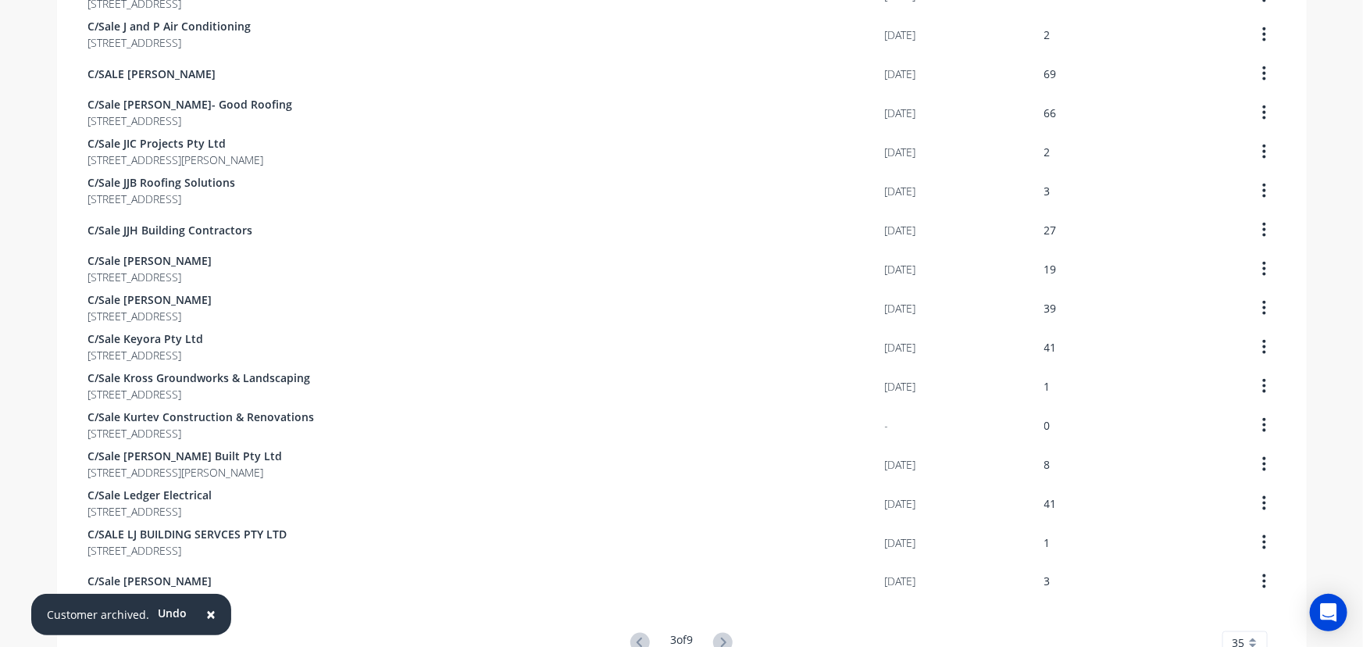
click at [216, 624] on button "×" at bounding box center [211, 615] width 41 height 38
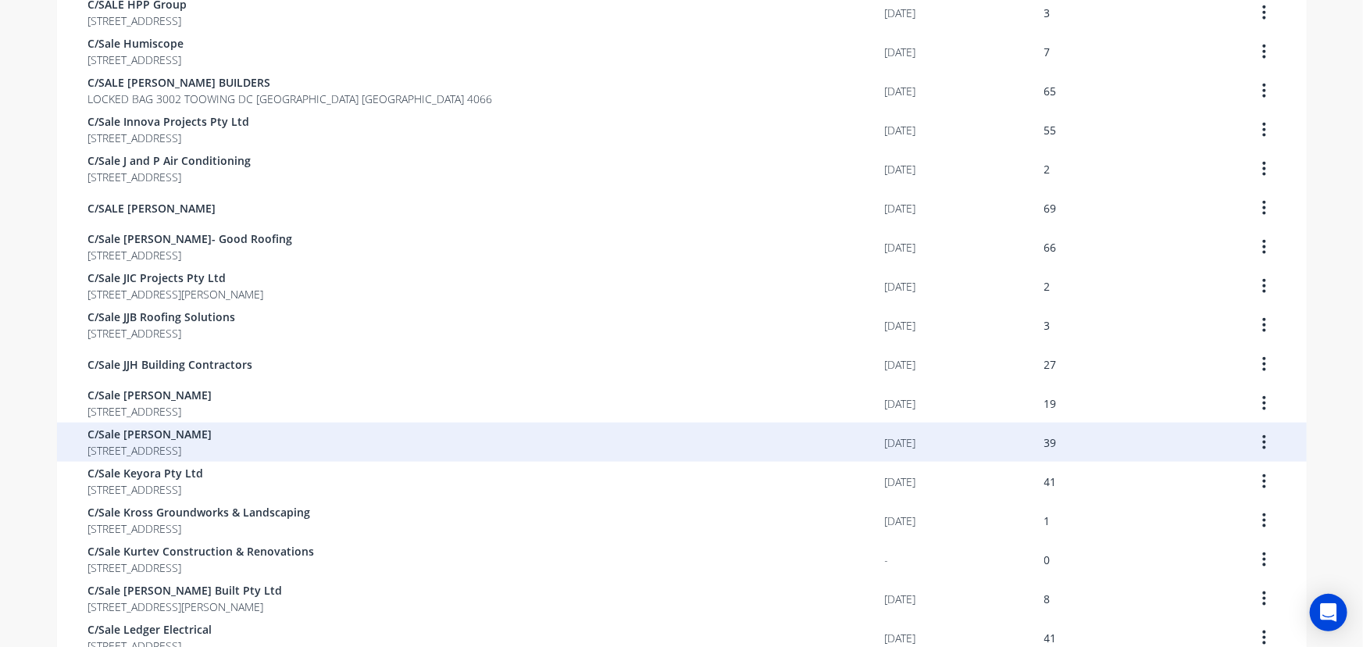
scroll to position [568, 0]
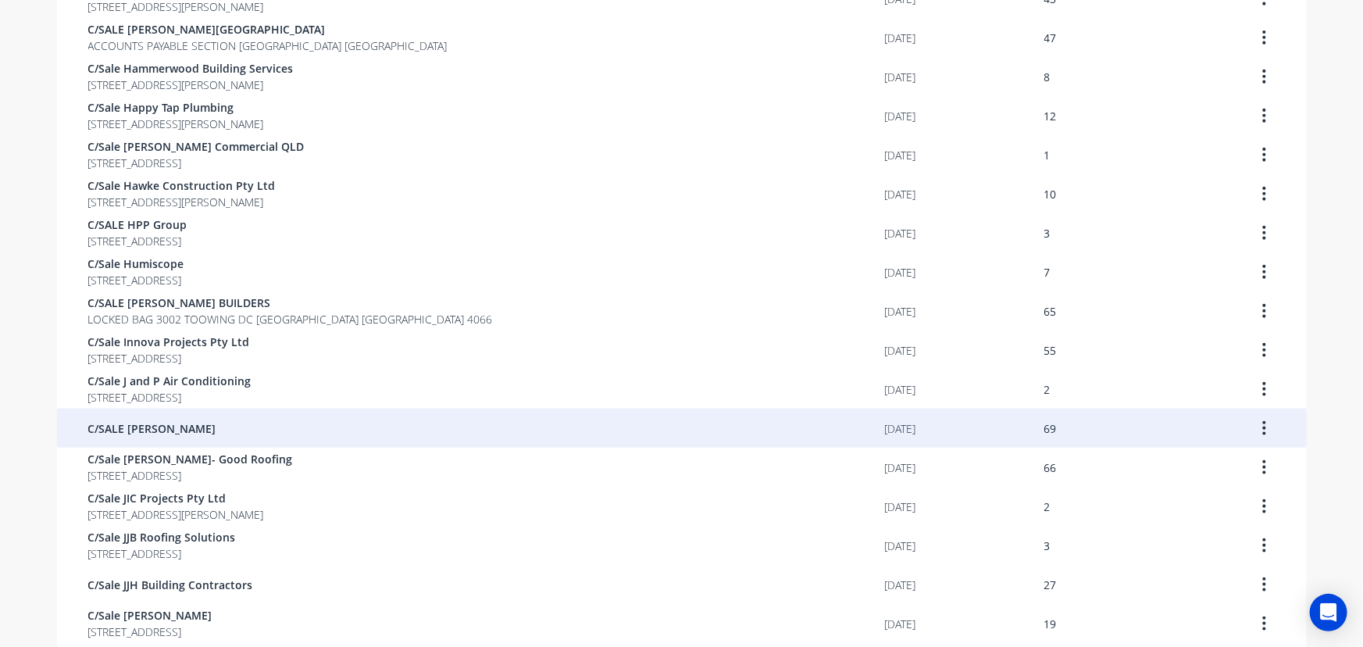
click at [1265, 431] on button "button" at bounding box center [1264, 428] width 37 height 28
click at [1197, 467] on div "Archive" at bounding box center [1209, 469] width 120 height 23
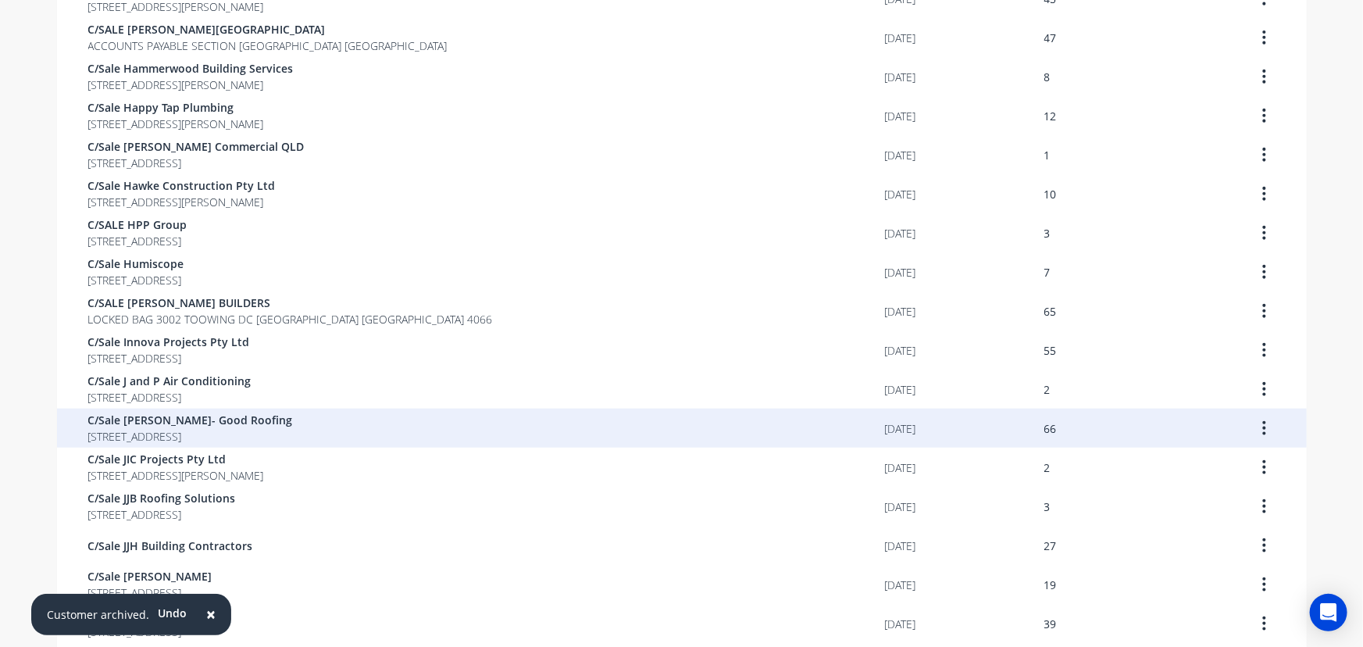
click at [1256, 427] on button "button" at bounding box center [1264, 428] width 37 height 28
click at [1203, 466] on div "Archive" at bounding box center [1209, 469] width 120 height 23
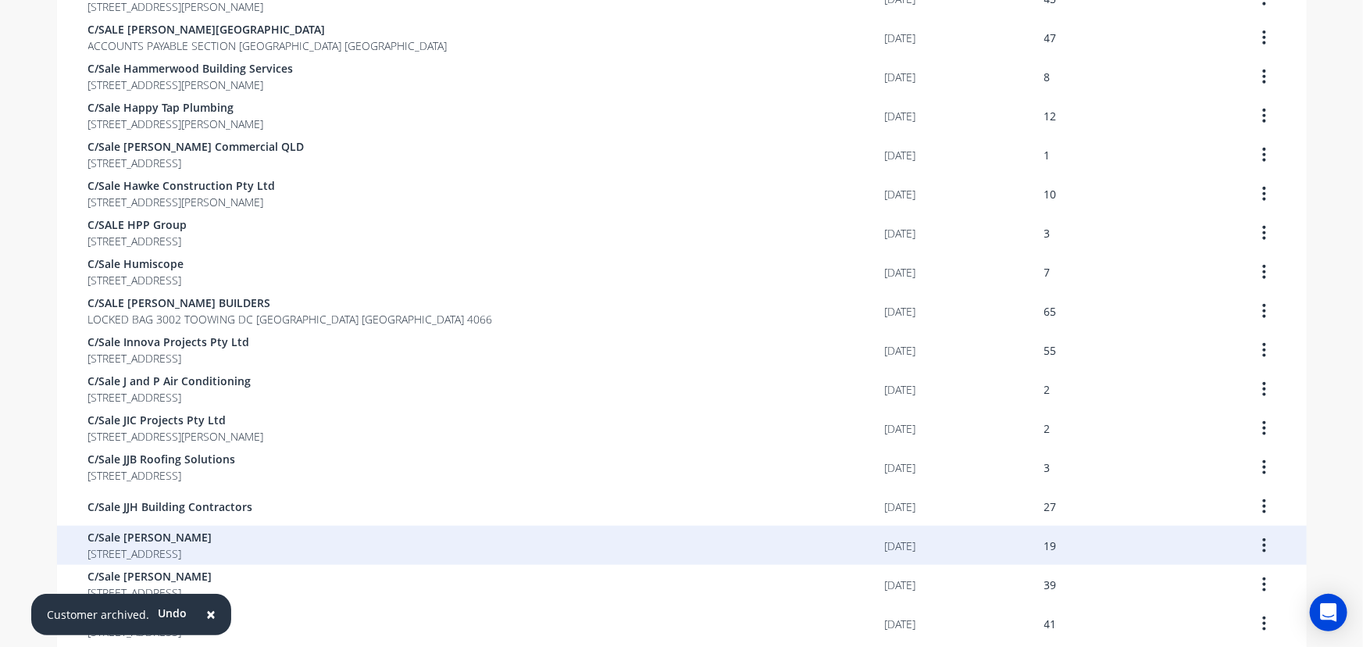
click at [203, 558] on span "[STREET_ADDRESS]" at bounding box center [150, 553] width 124 height 16
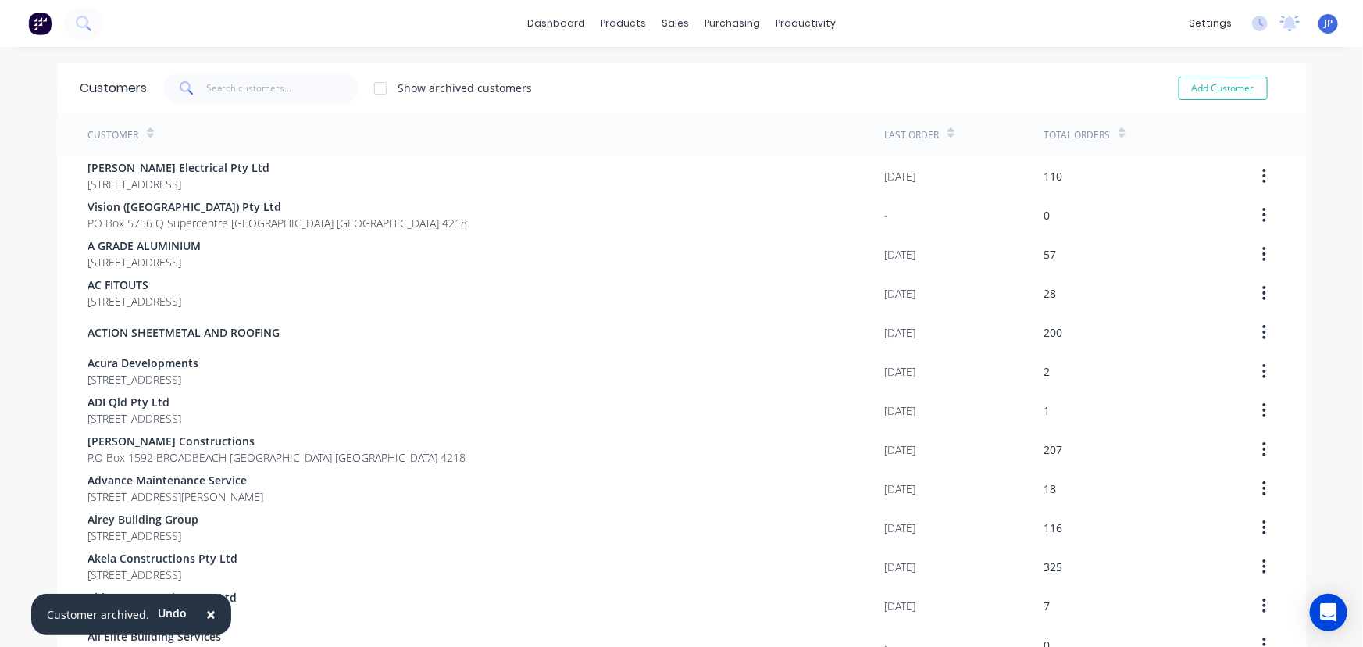
click at [211, 618] on span "×" at bounding box center [210, 614] width 9 height 22
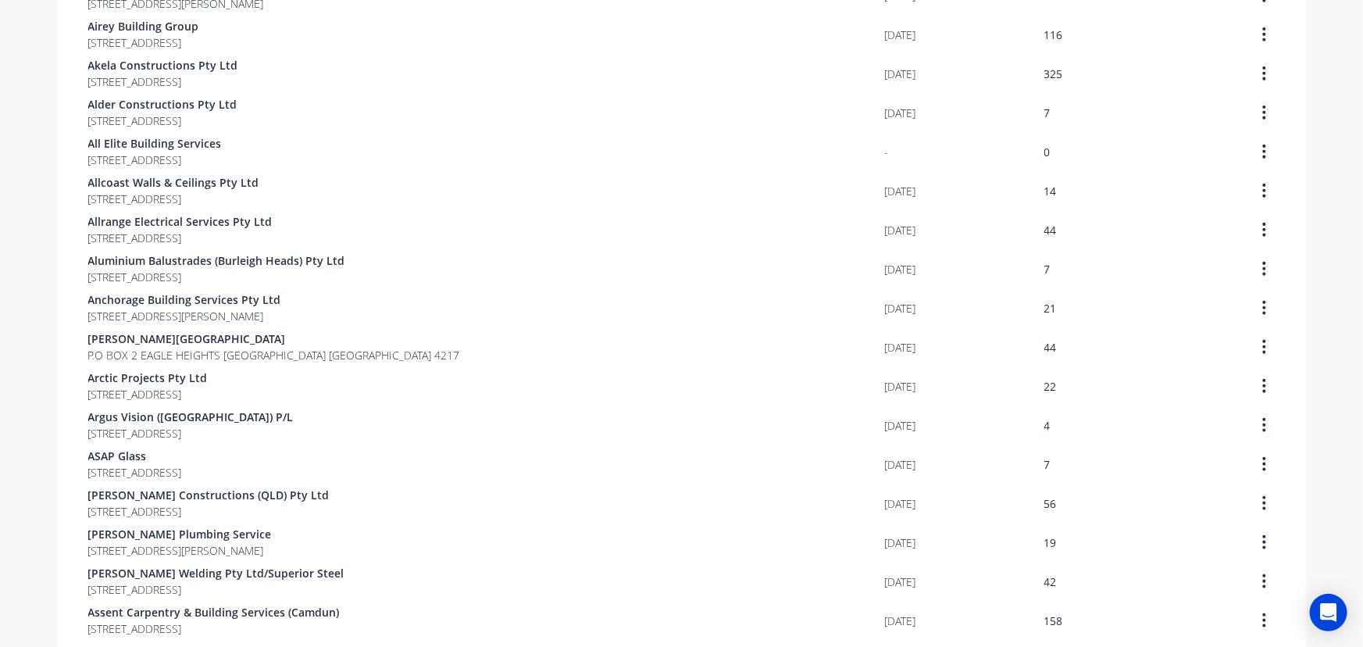
scroll to position [1008, 0]
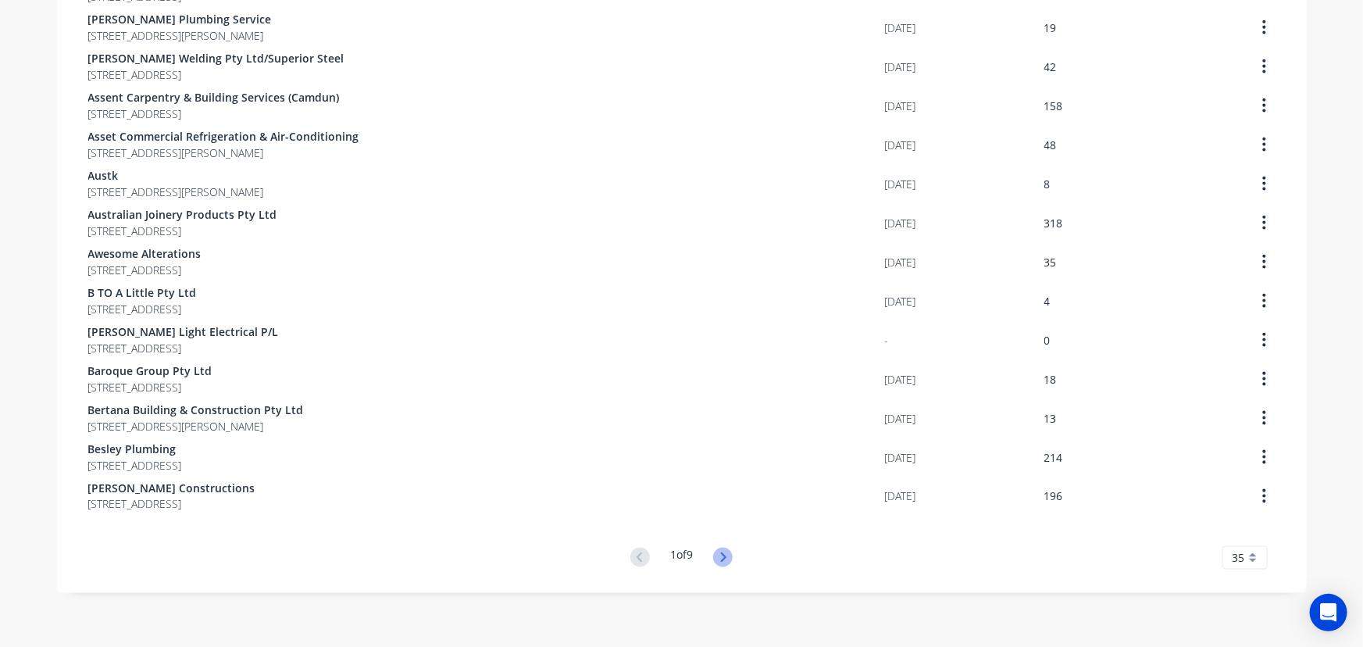
click at [718, 559] on icon at bounding box center [723, 558] width 20 height 20
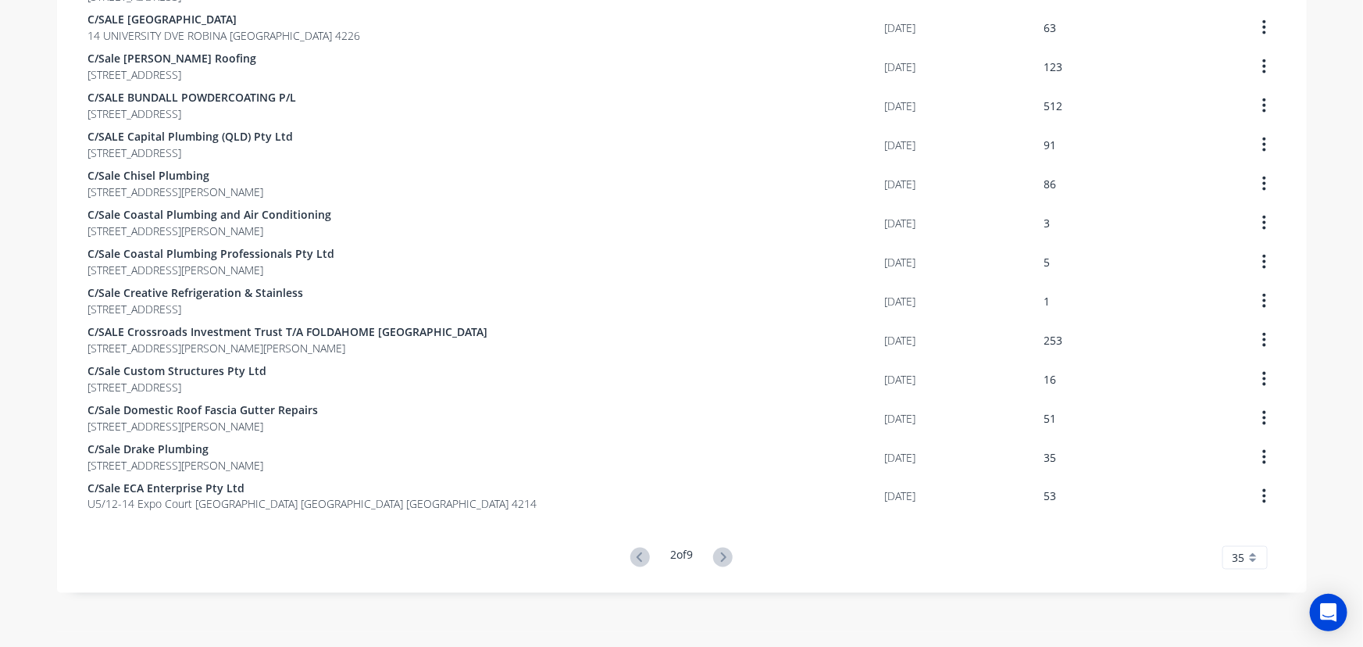
click at [718, 559] on icon at bounding box center [723, 558] width 20 height 20
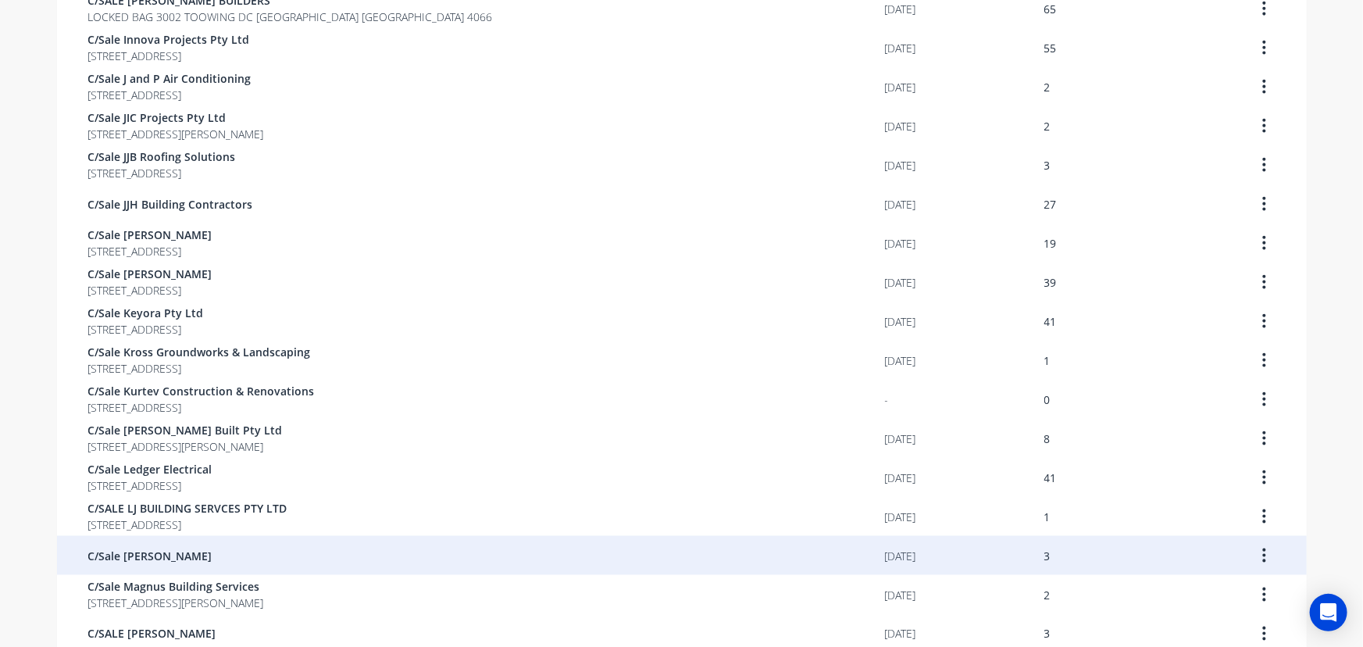
scroll to position [866, 0]
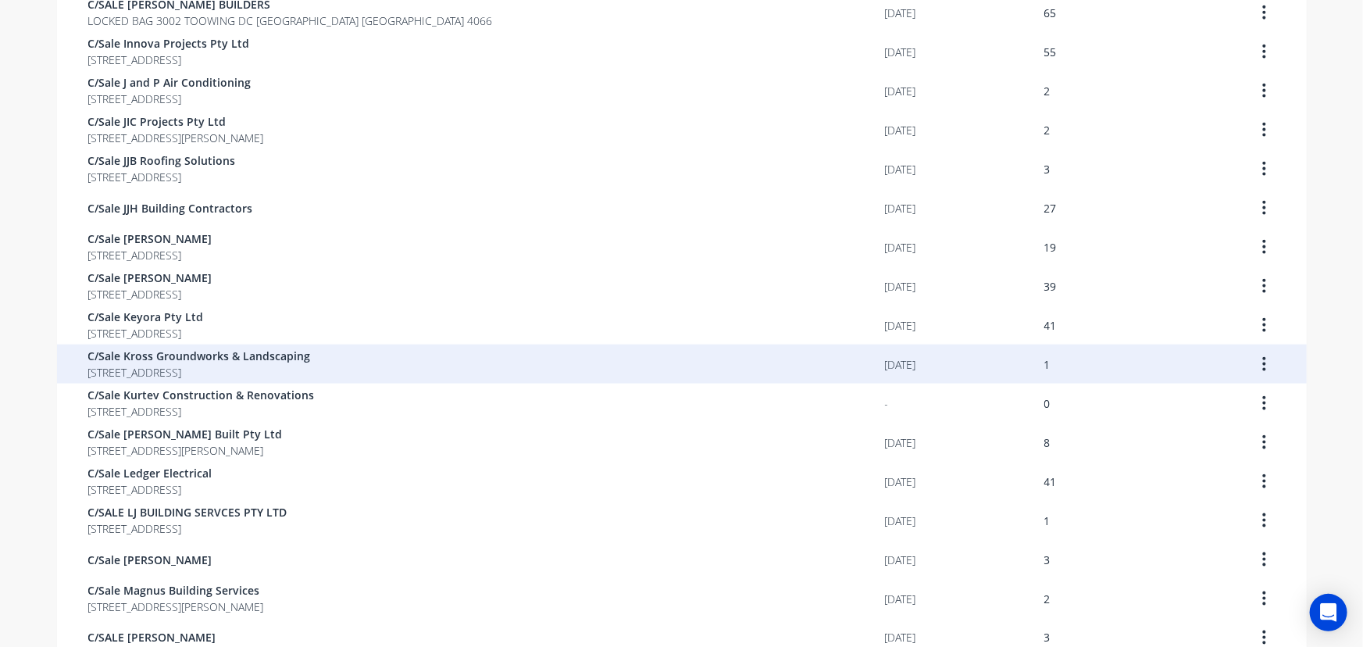
click at [1262, 362] on button "button" at bounding box center [1264, 364] width 37 height 28
click at [1194, 408] on div "Archive" at bounding box center [1209, 405] width 120 height 23
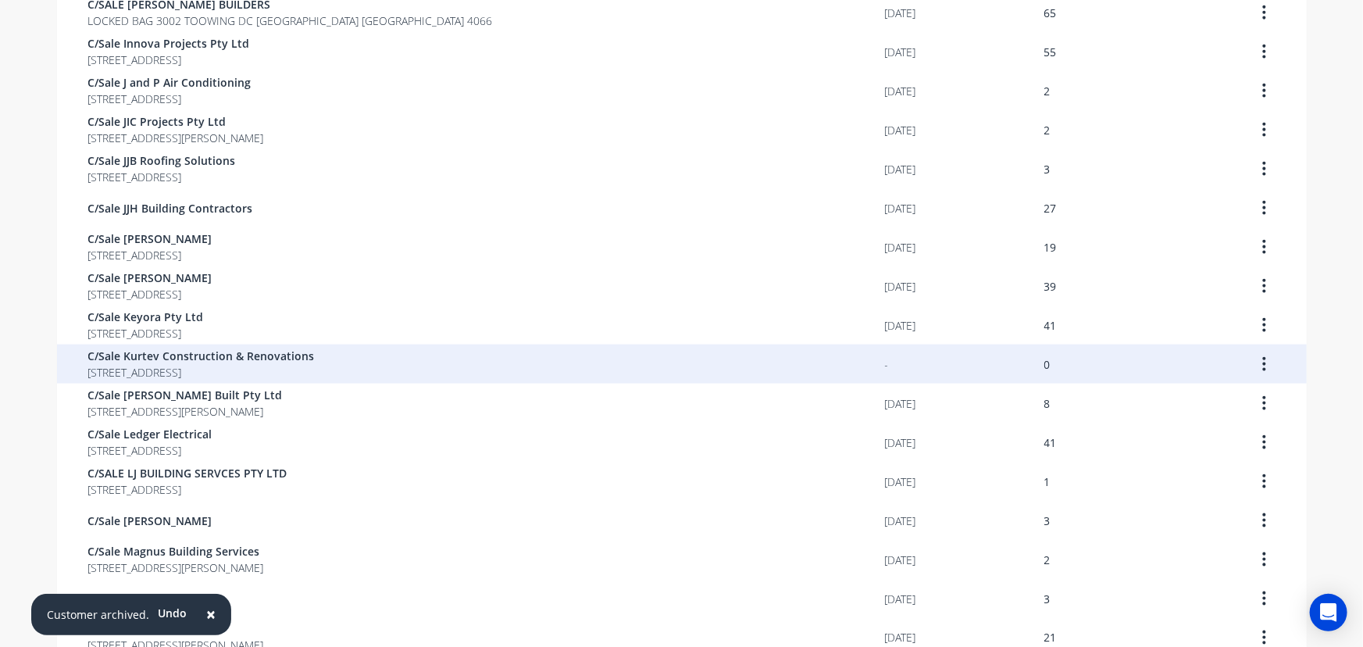
click at [1263, 362] on button "button" at bounding box center [1264, 364] width 37 height 28
click at [1198, 400] on div "Archive" at bounding box center [1209, 405] width 120 height 23
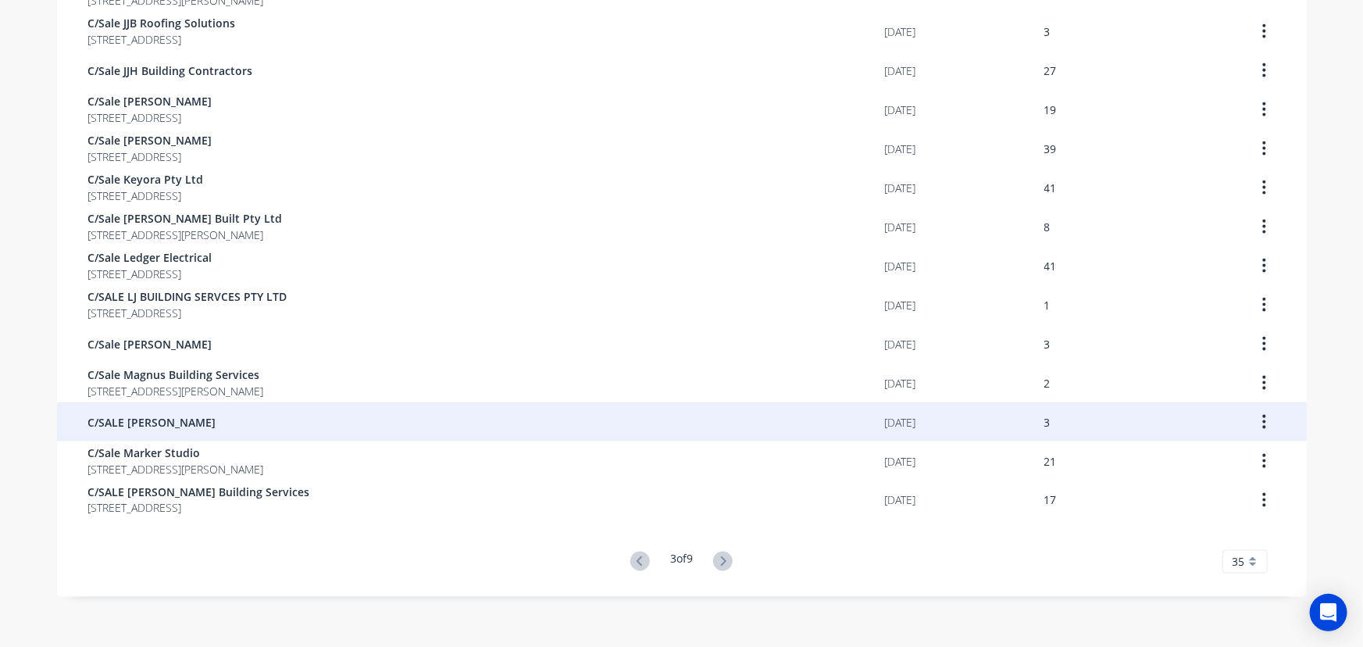
scroll to position [1008, 0]
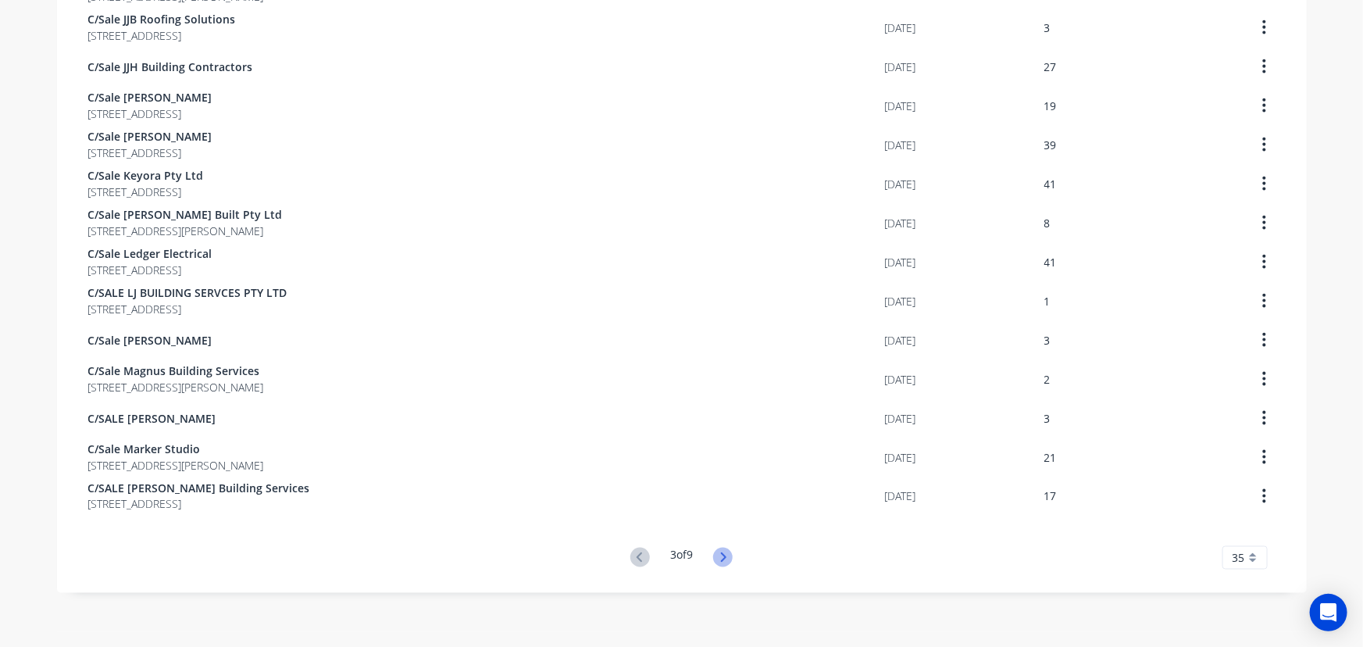
click at [715, 555] on icon at bounding box center [723, 558] width 20 height 20
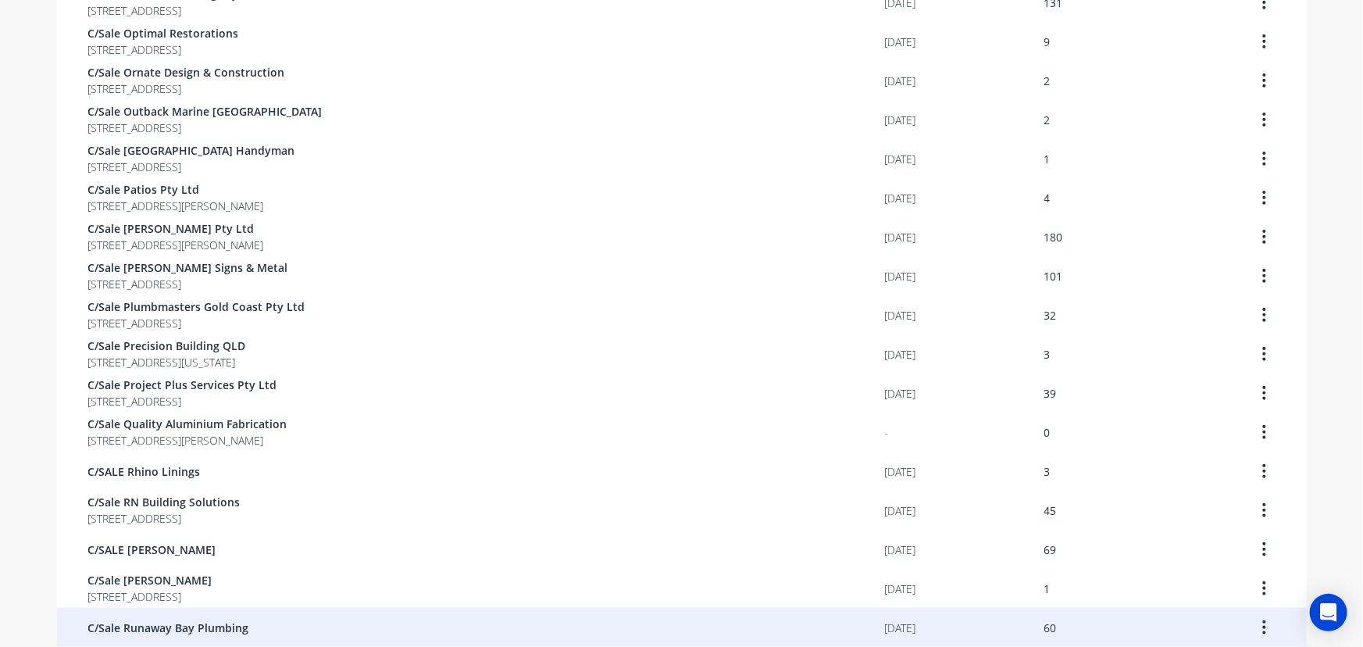
scroll to position [14, 0]
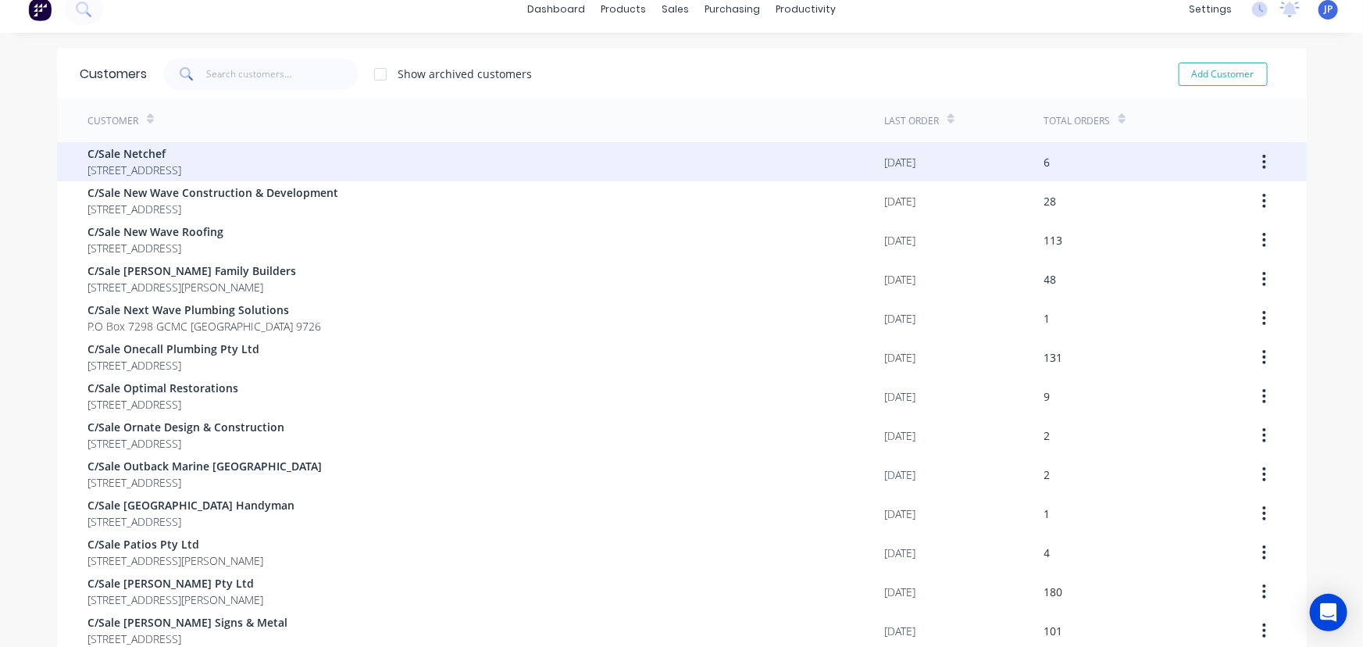
click at [1265, 158] on button "button" at bounding box center [1264, 162] width 37 height 28
click at [1211, 198] on div "Archive" at bounding box center [1209, 202] width 120 height 23
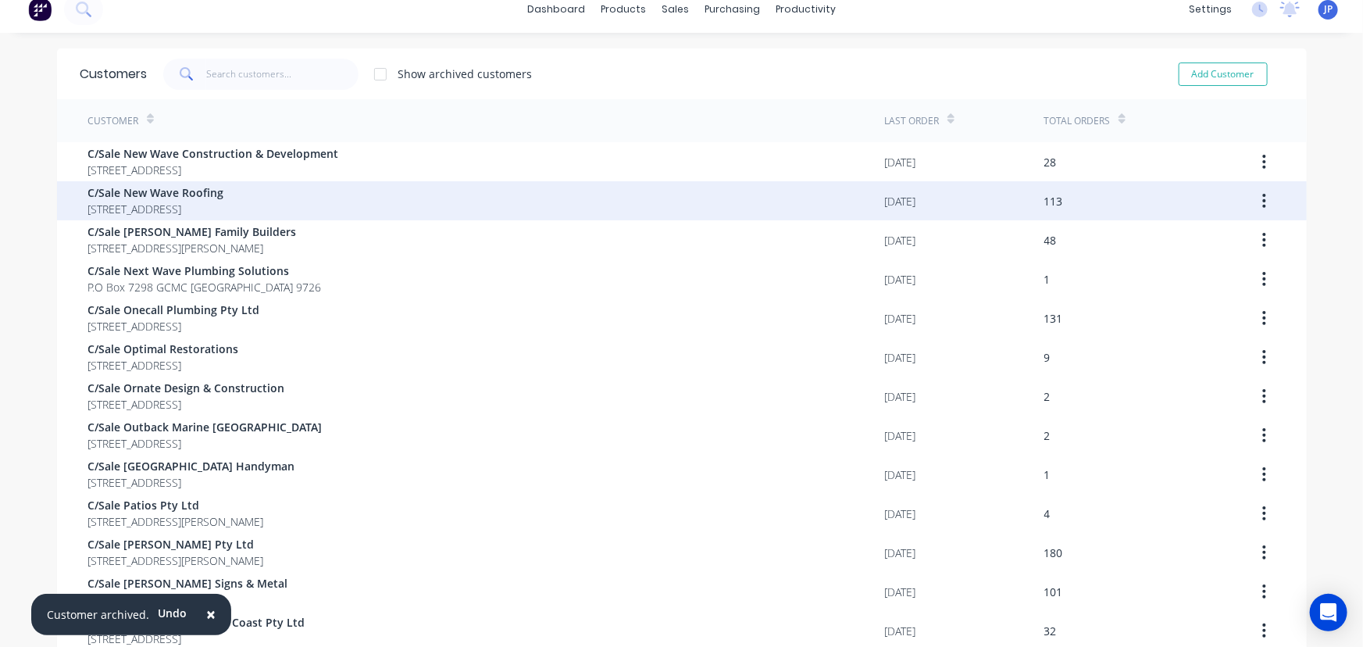
click at [906, 203] on div "[DATE]" at bounding box center [900, 201] width 31 height 16
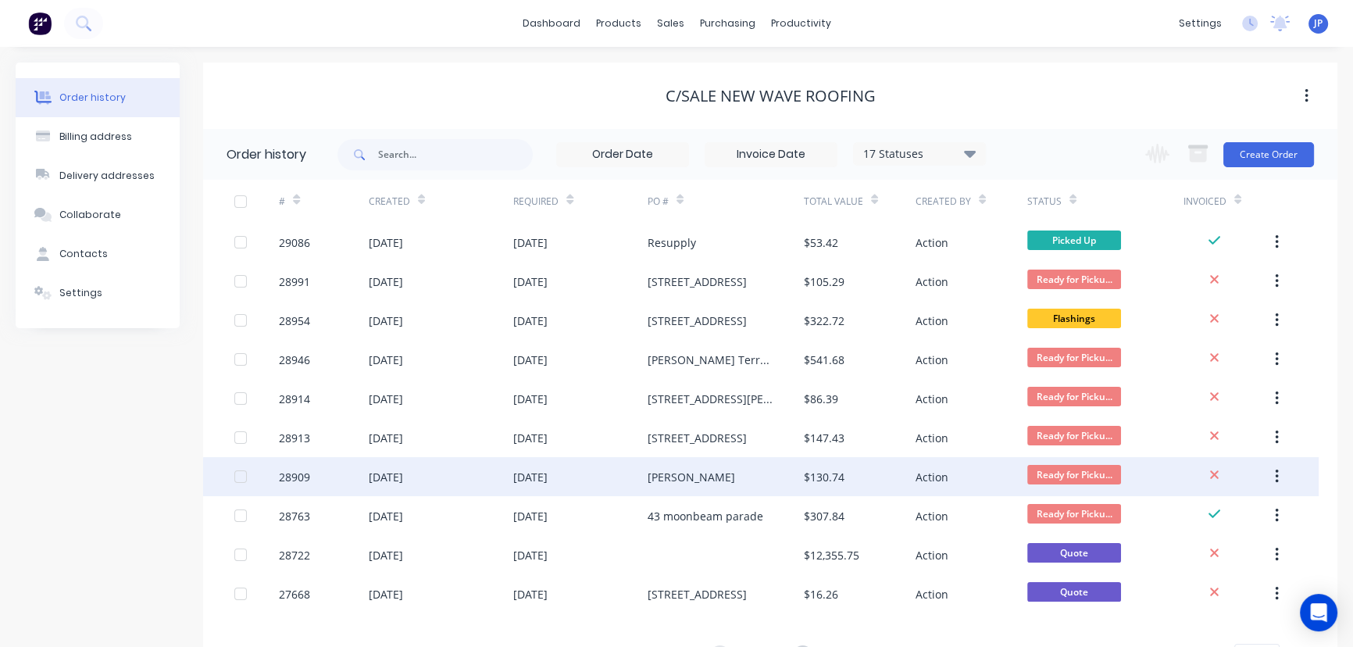
click at [591, 480] on div "[DATE]" at bounding box center [580, 476] width 134 height 39
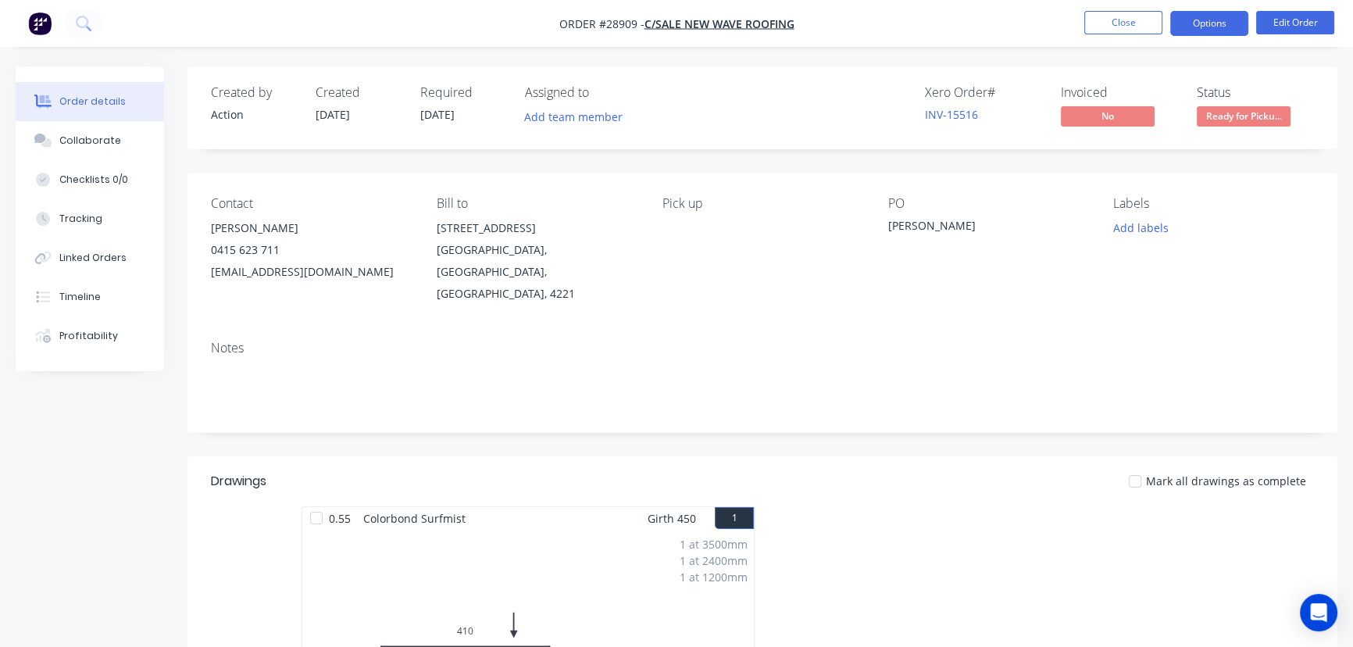
click at [1223, 20] on button "Options" at bounding box center [1209, 23] width 78 height 25
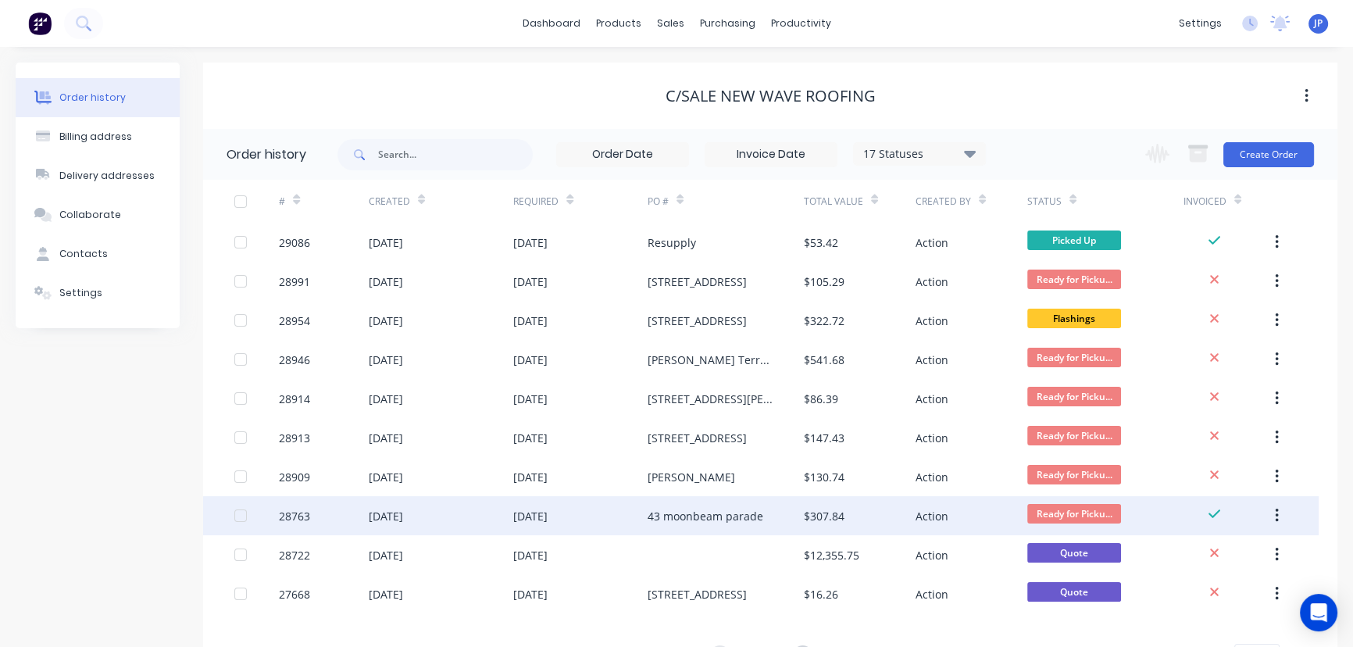
click at [1281, 516] on button "button" at bounding box center [1277, 516] width 37 height 28
click at [1221, 547] on div "Archive" at bounding box center [1221, 556] width 120 height 23
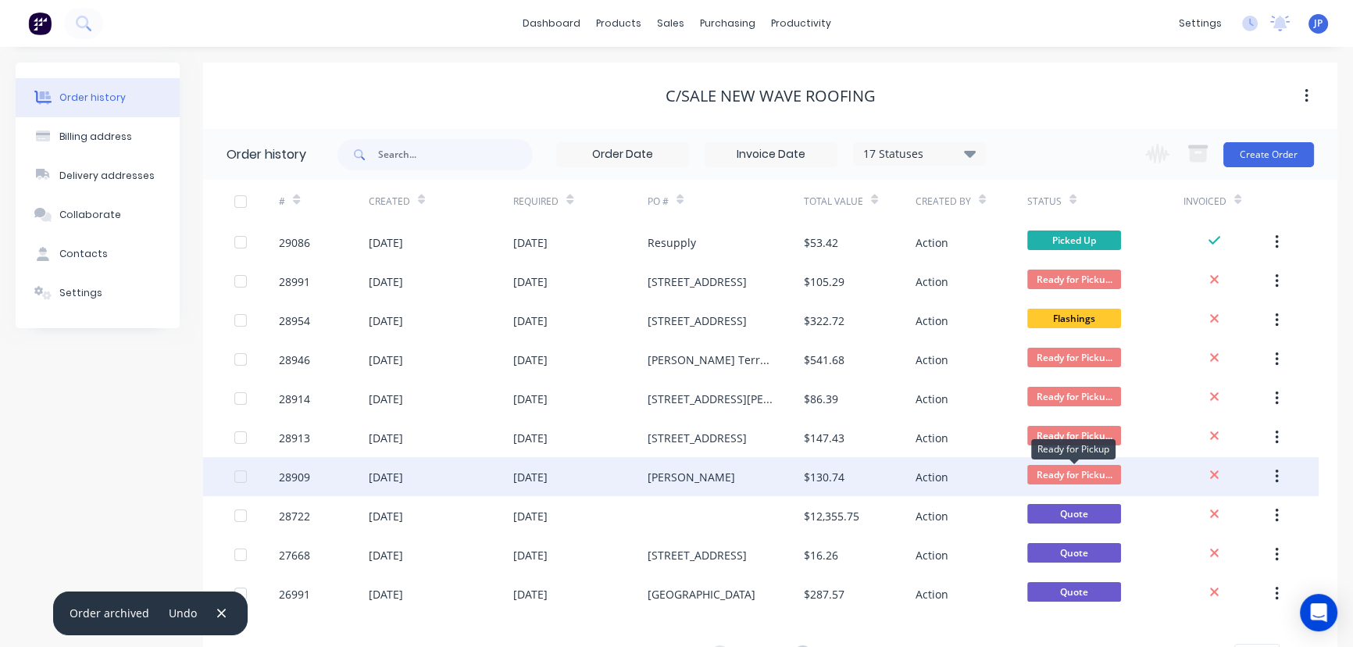
click at [1109, 476] on span "Ready for Picku..." at bounding box center [1074, 475] width 94 height 20
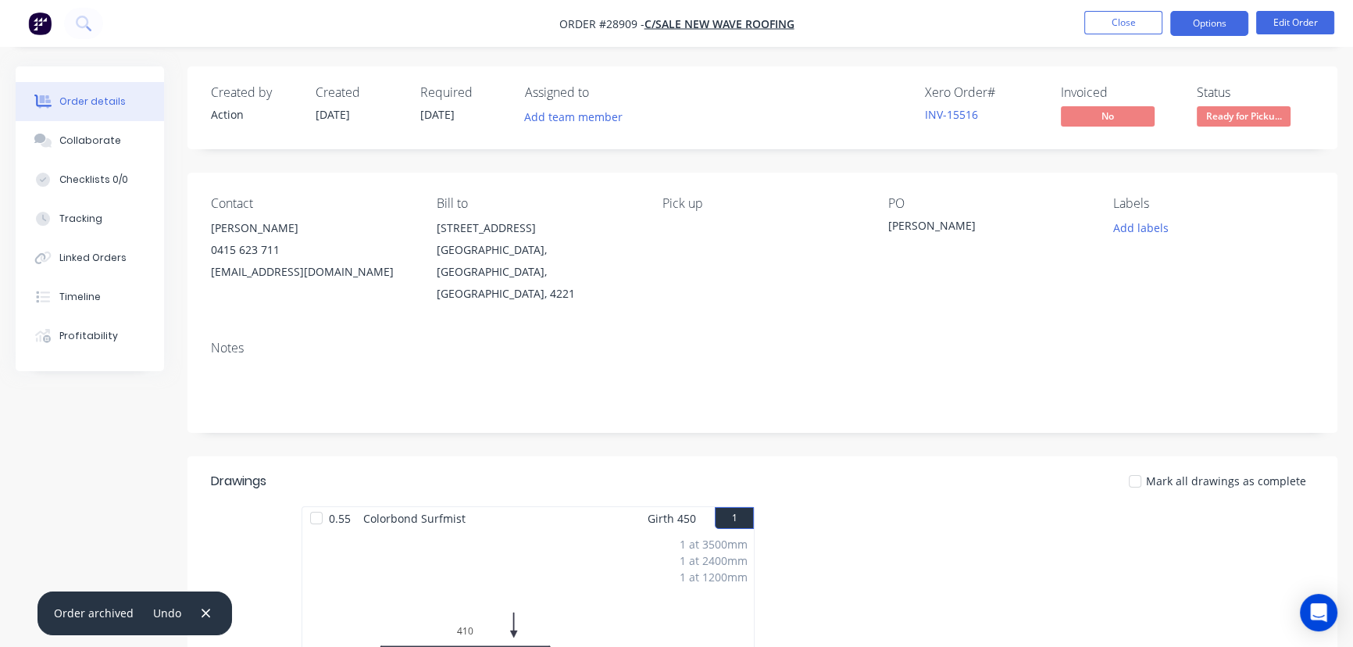
click at [1225, 26] on button "Options" at bounding box center [1209, 23] width 78 height 25
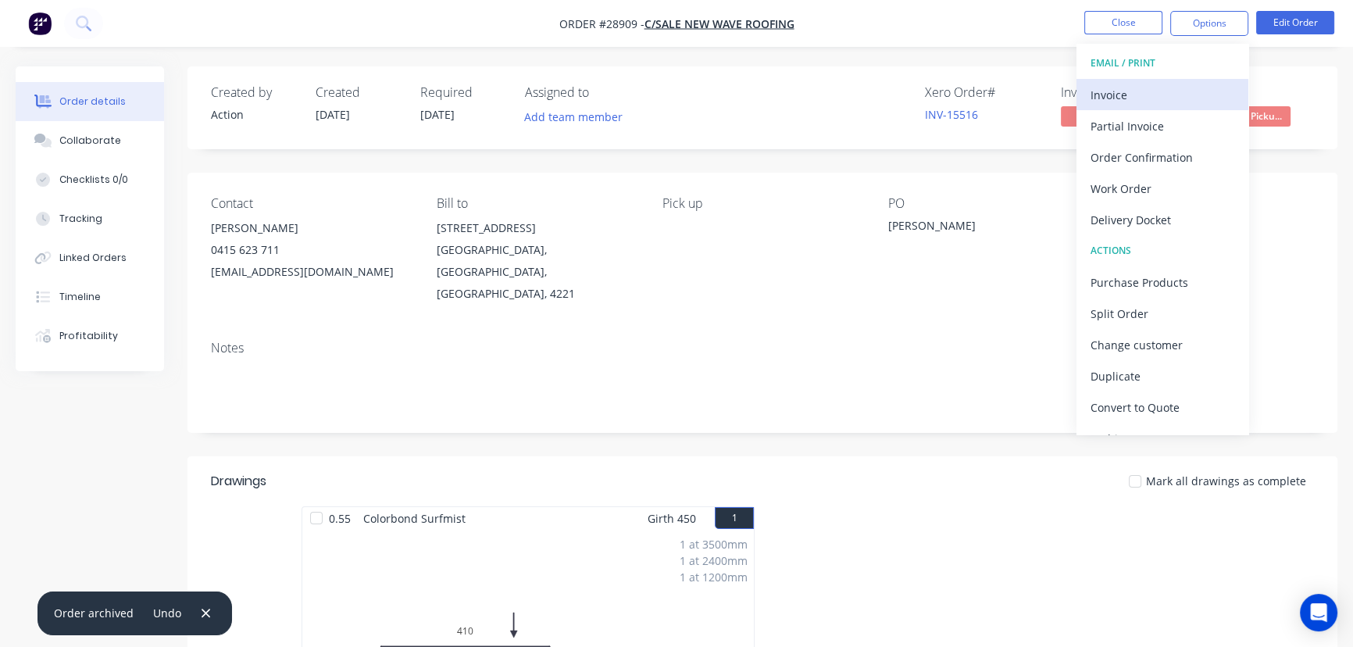
click at [1155, 100] on div "Invoice" at bounding box center [1163, 95] width 144 height 23
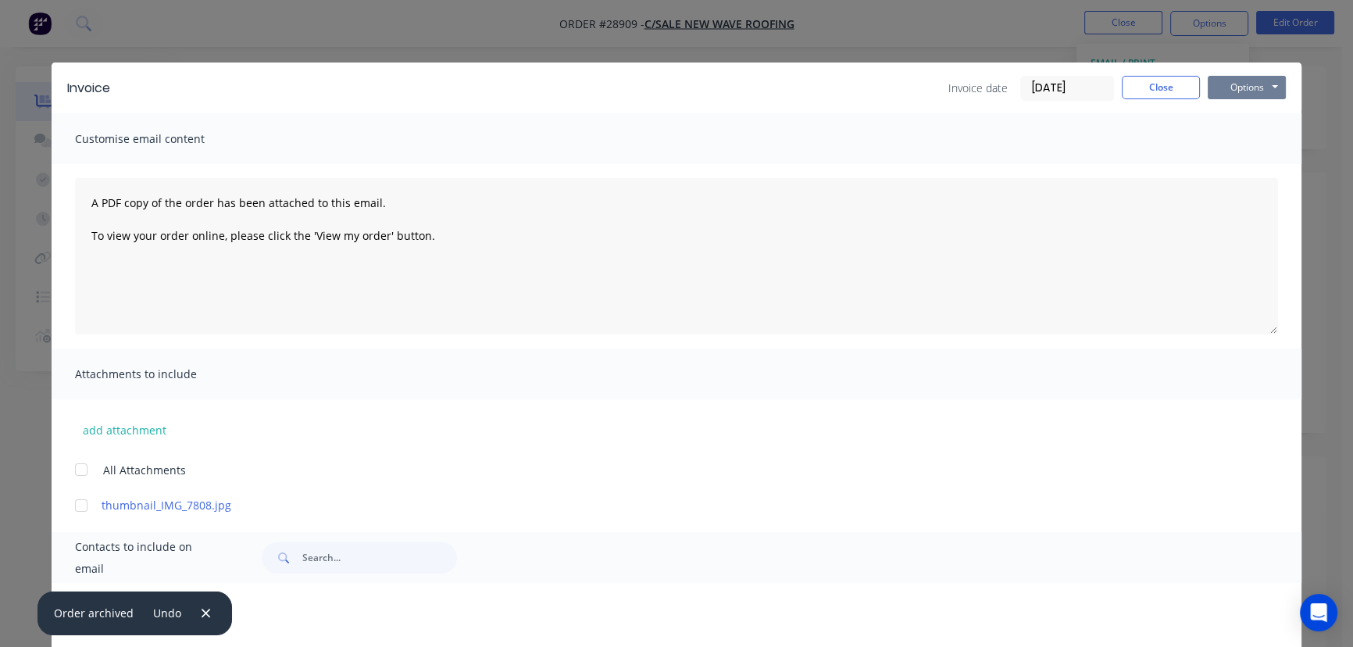
click at [1242, 93] on button "Options" at bounding box center [1247, 87] width 78 height 23
click at [1243, 141] on button "Print" at bounding box center [1258, 141] width 100 height 26
click at [1134, 92] on button "Close" at bounding box center [1161, 87] width 78 height 23
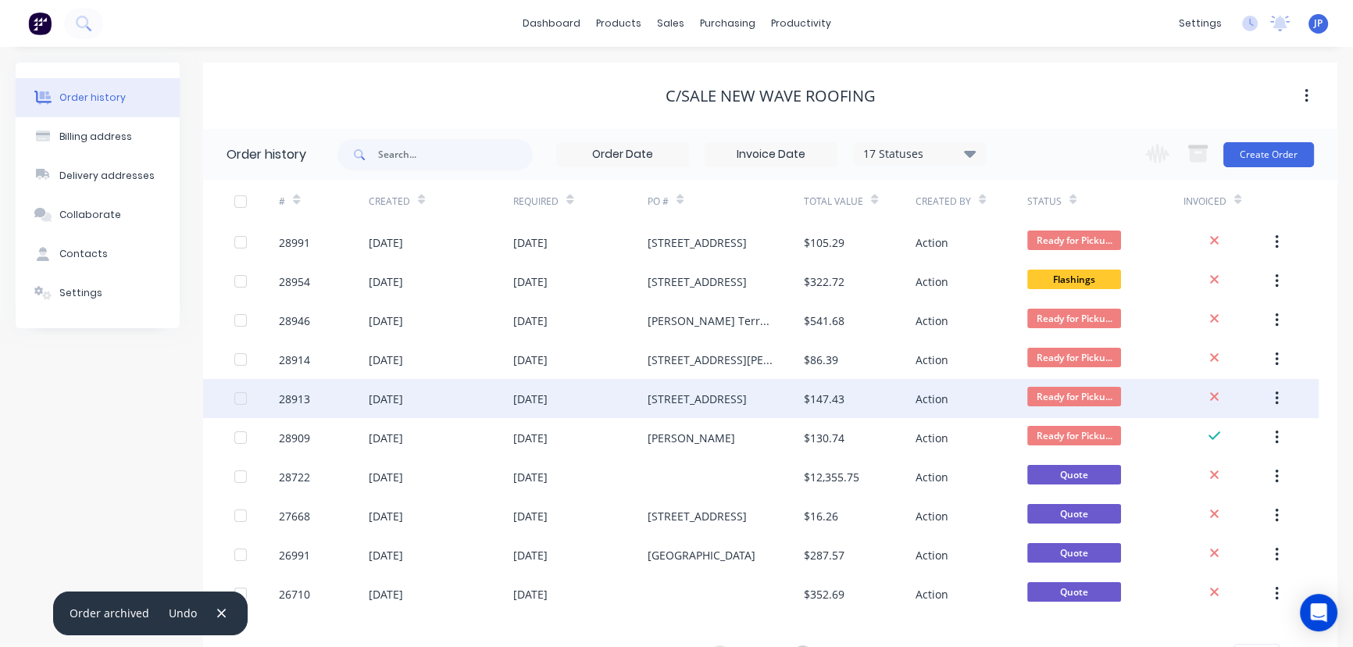
click at [548, 402] on div "[DATE]" at bounding box center [530, 399] width 34 height 16
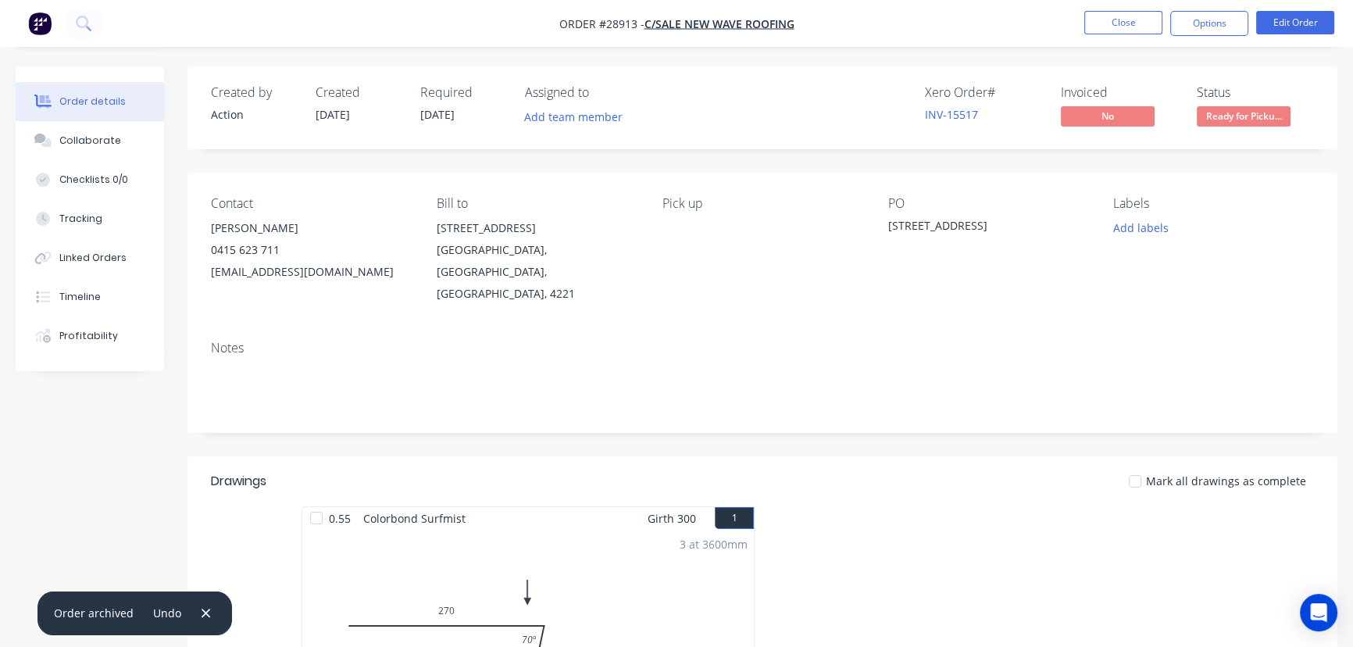
drag, startPoint x: 1193, startPoint y: 23, endPoint x: 1190, endPoint y: 39, distance: 16.7
click at [1193, 25] on button "Options" at bounding box center [1209, 23] width 78 height 25
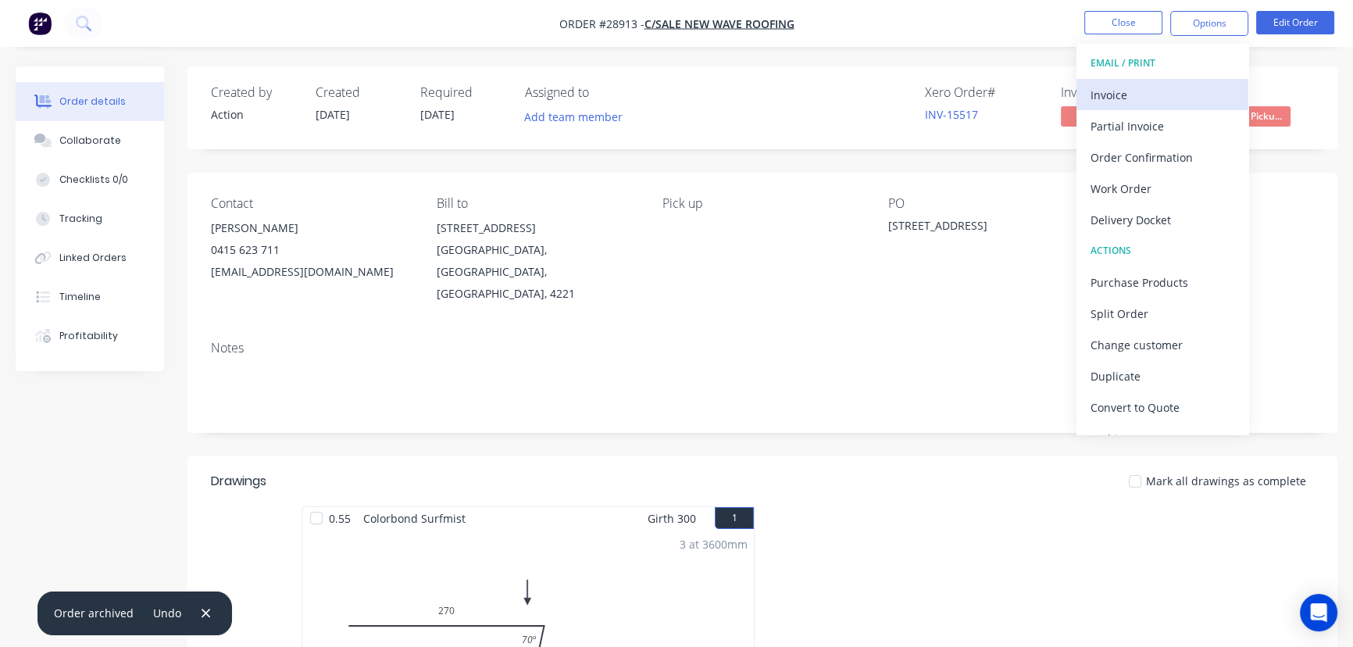
click at [1165, 96] on div "Invoice" at bounding box center [1163, 95] width 144 height 23
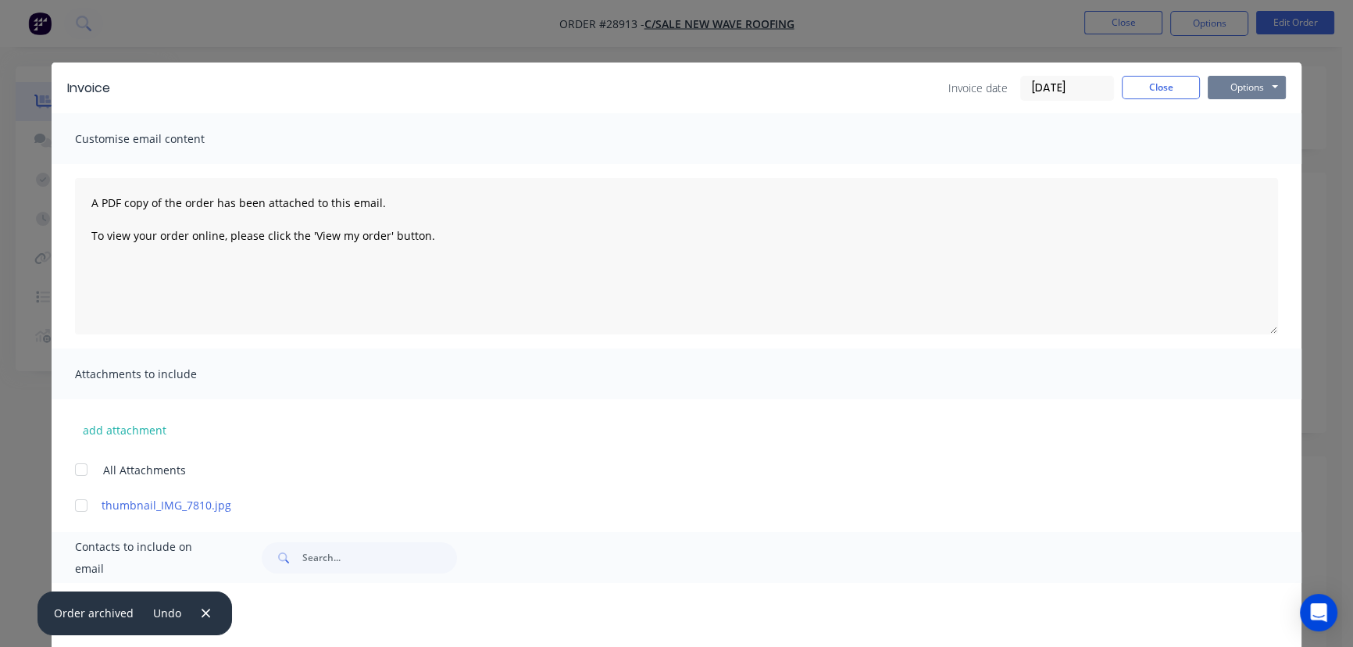
click at [1227, 81] on button "Options" at bounding box center [1247, 87] width 78 height 23
click at [1229, 137] on button "Print" at bounding box center [1258, 141] width 100 height 26
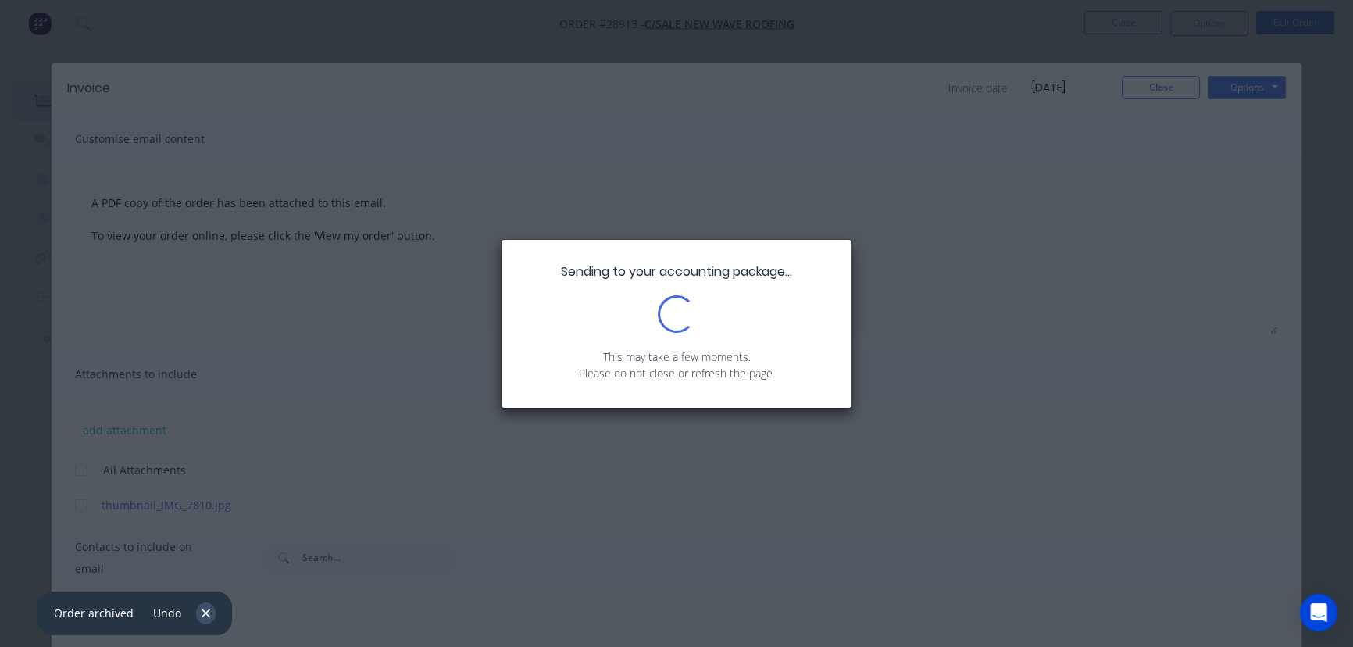
click at [202, 617] on icon "button" at bounding box center [206, 613] width 10 height 14
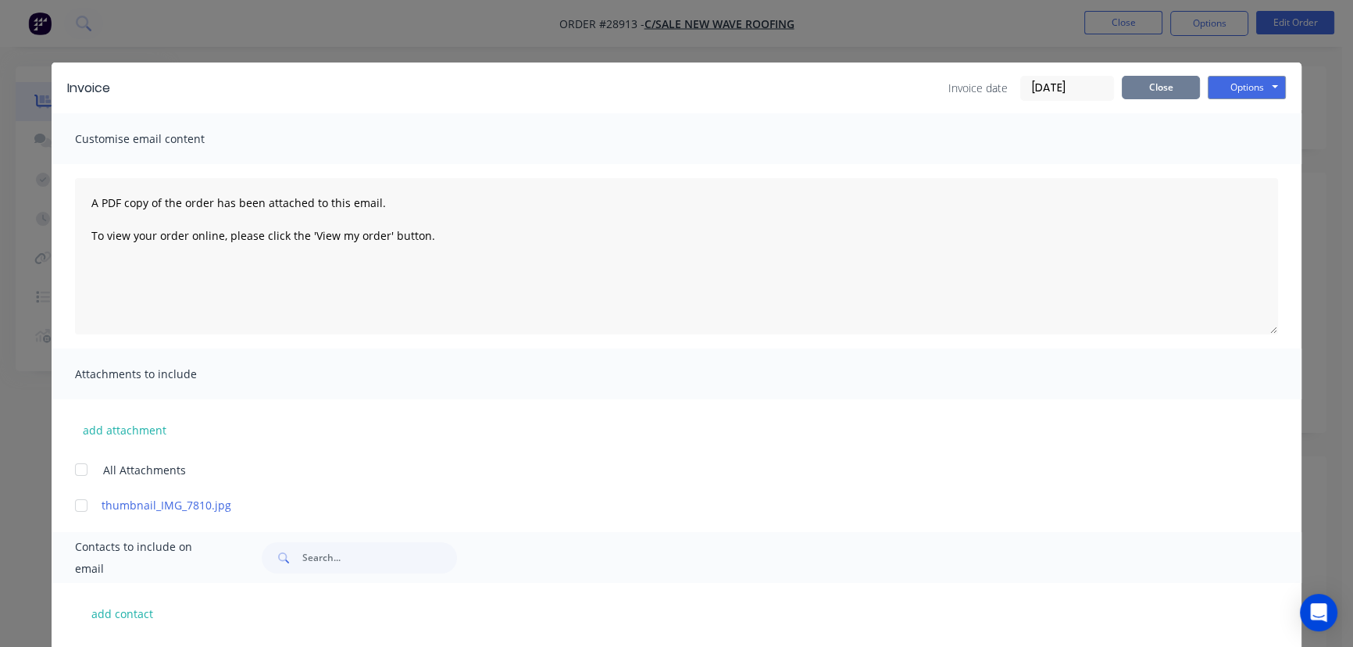
click at [1143, 89] on button "Close" at bounding box center [1161, 87] width 78 height 23
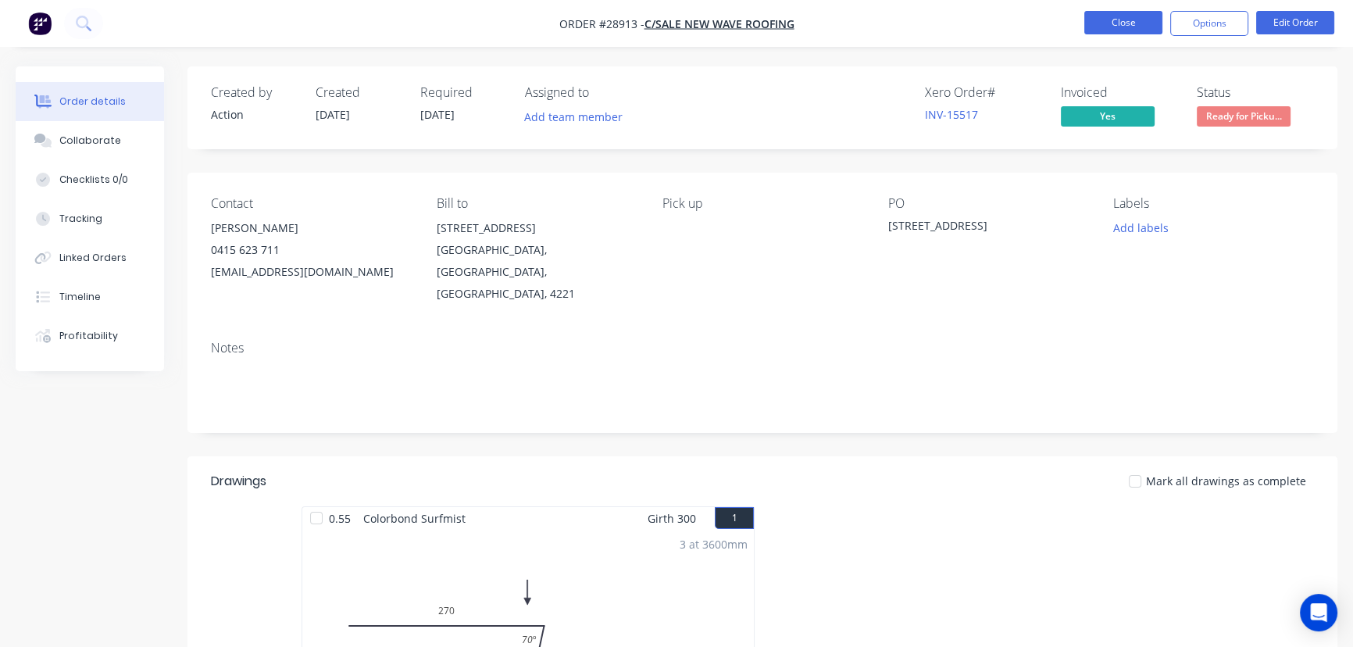
click at [1102, 23] on button "Close" at bounding box center [1123, 22] width 78 height 23
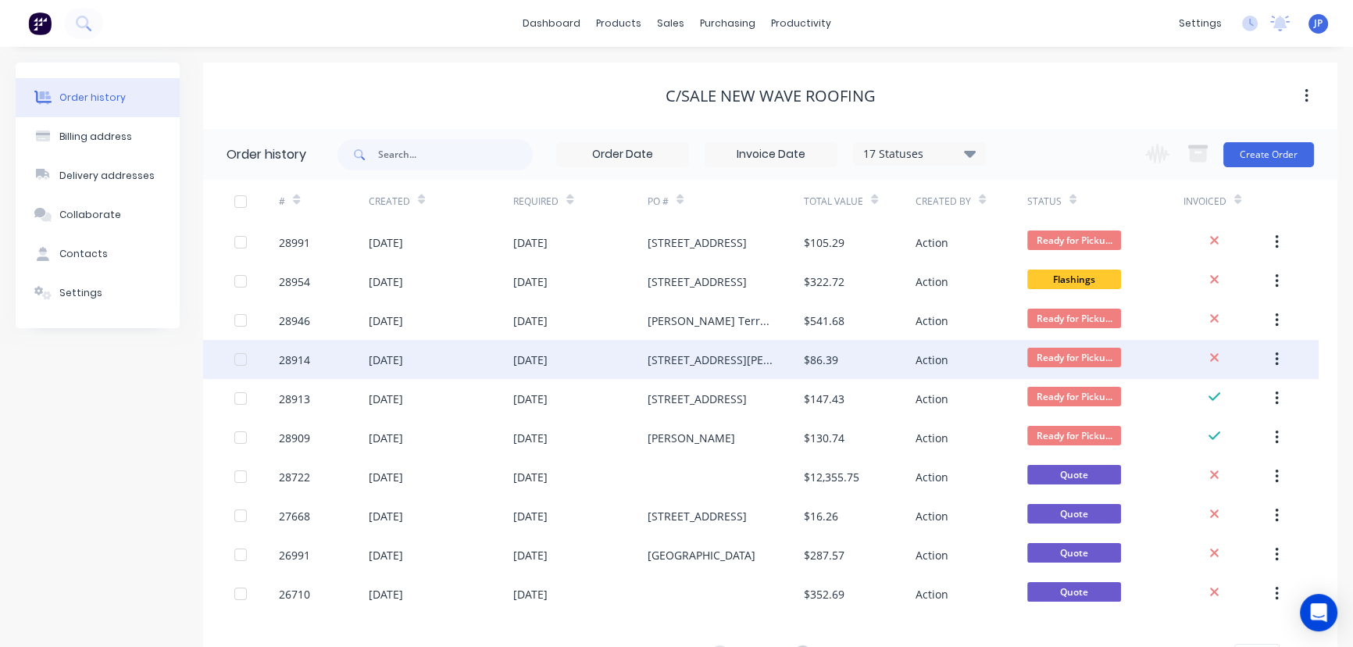
click at [843, 355] on div "$86.39" at bounding box center [860, 359] width 112 height 39
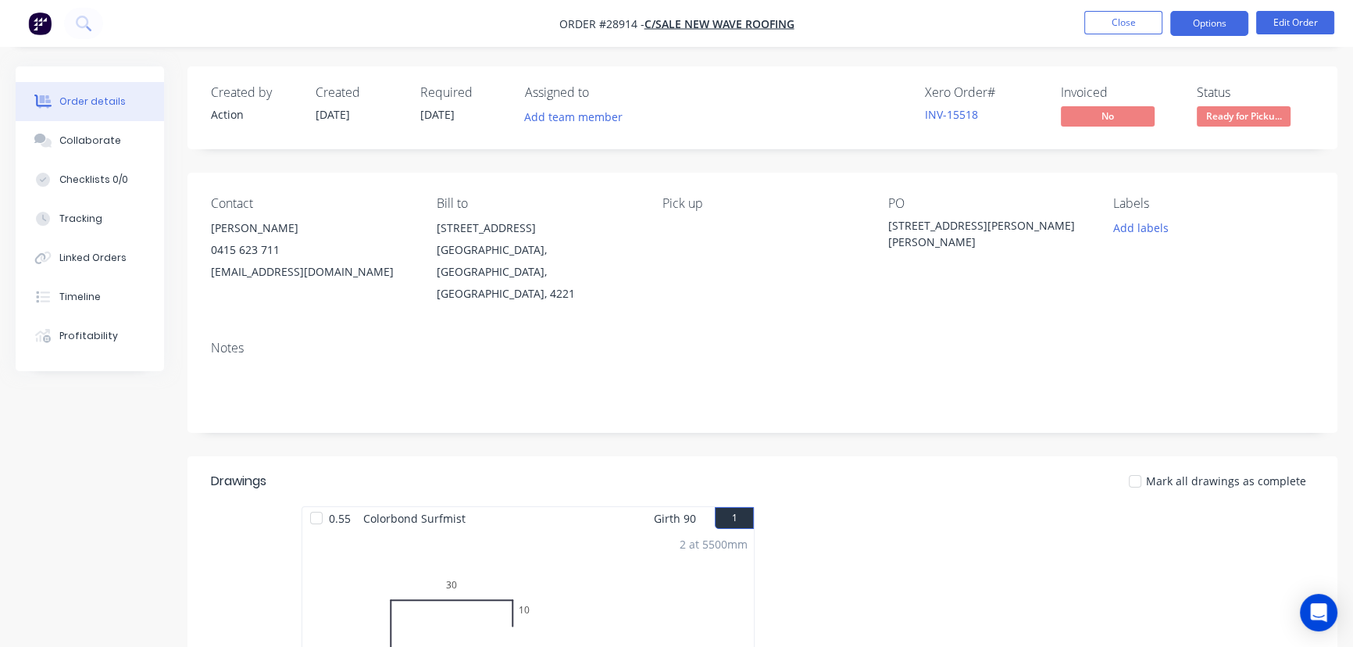
click at [1209, 22] on button "Options" at bounding box center [1209, 23] width 78 height 25
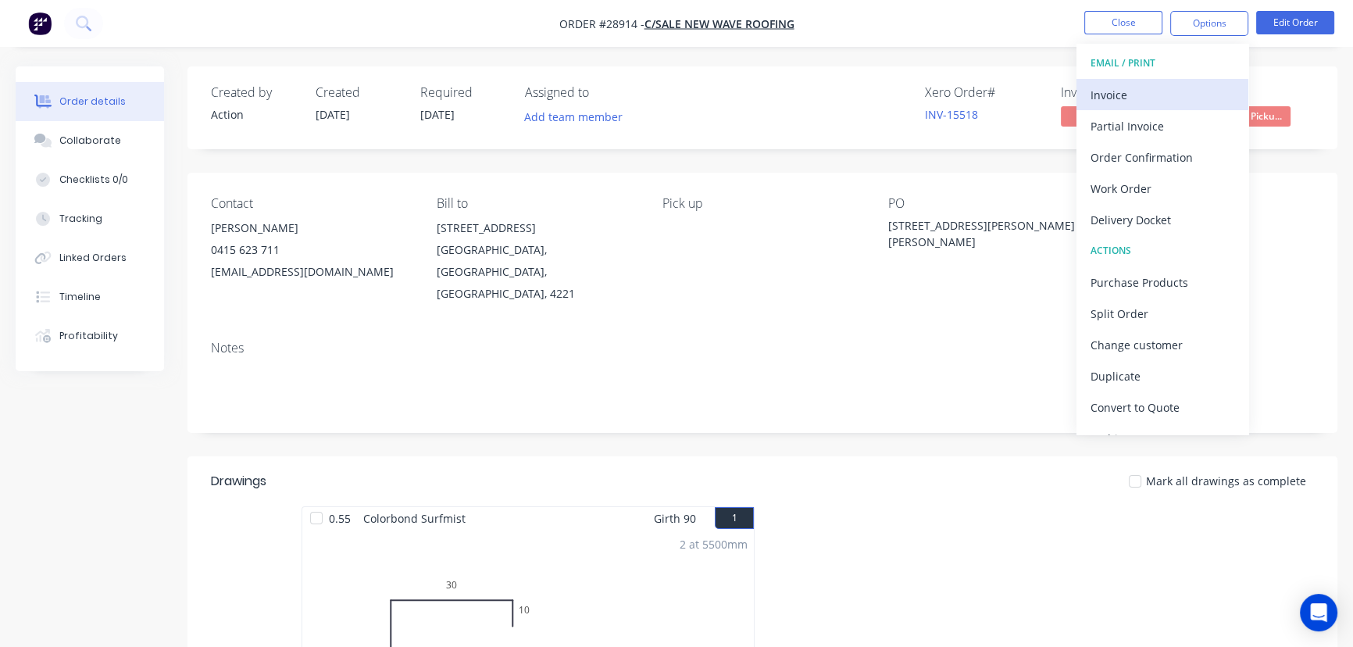
click at [1158, 93] on div "Invoice" at bounding box center [1163, 95] width 144 height 23
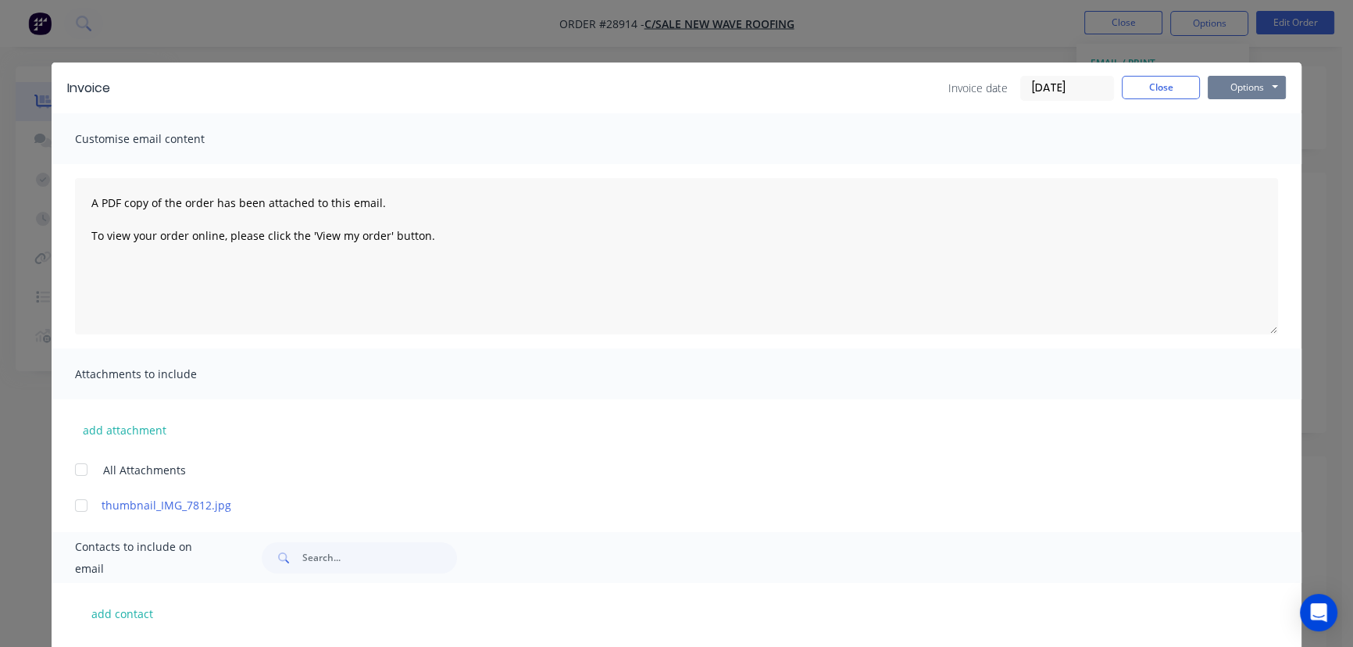
click at [1233, 80] on button "Options" at bounding box center [1247, 87] width 78 height 23
click at [1239, 141] on button "Print" at bounding box center [1258, 141] width 100 height 26
click at [1130, 85] on button "Close" at bounding box center [1161, 87] width 78 height 23
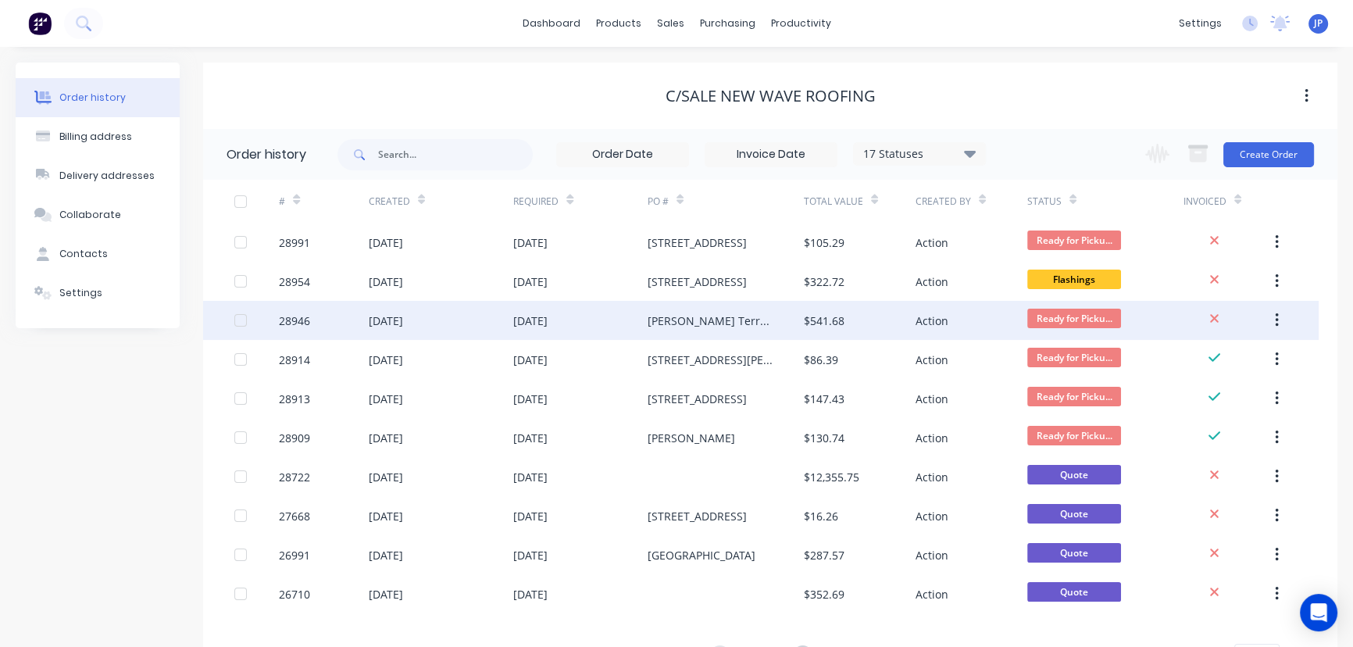
click at [721, 327] on div "[PERSON_NAME] Terrace" at bounding box center [710, 321] width 125 height 16
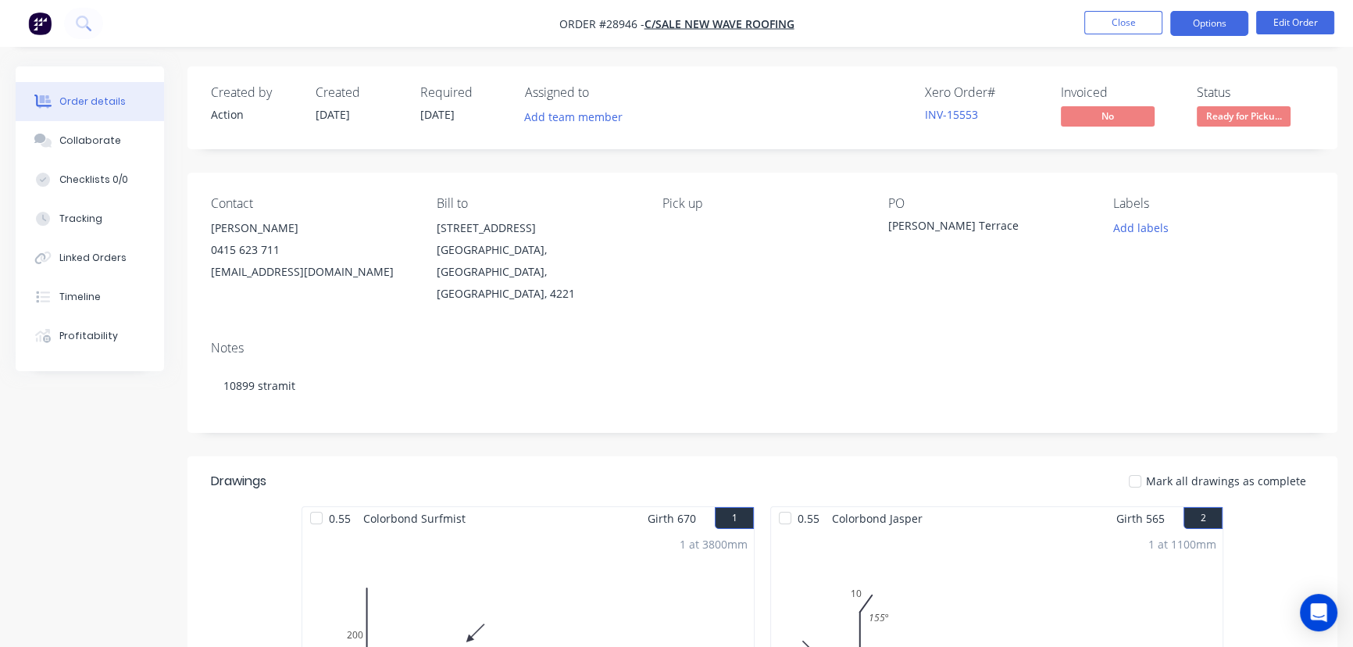
drag, startPoint x: 1203, startPoint y: 13, endPoint x: 1203, endPoint y: 23, distance: 10.2
click at [1203, 15] on button "Options" at bounding box center [1209, 23] width 78 height 25
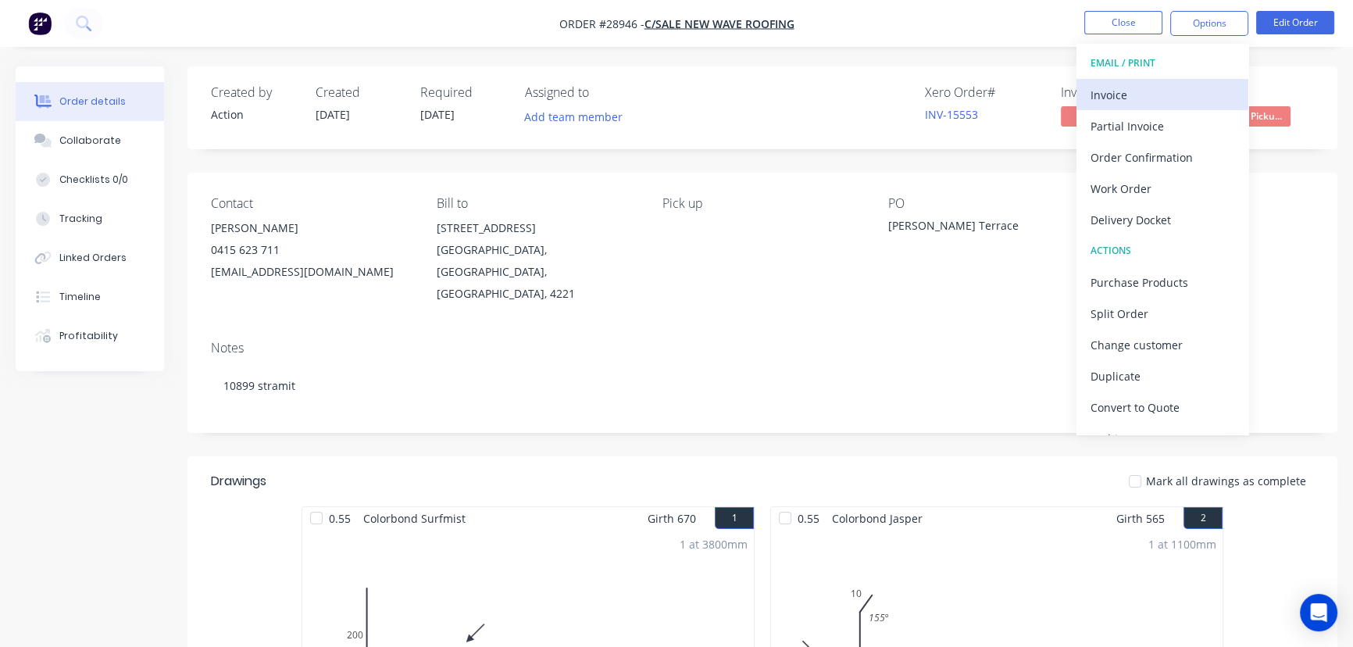
click at [1180, 95] on div "Invoice" at bounding box center [1163, 95] width 144 height 23
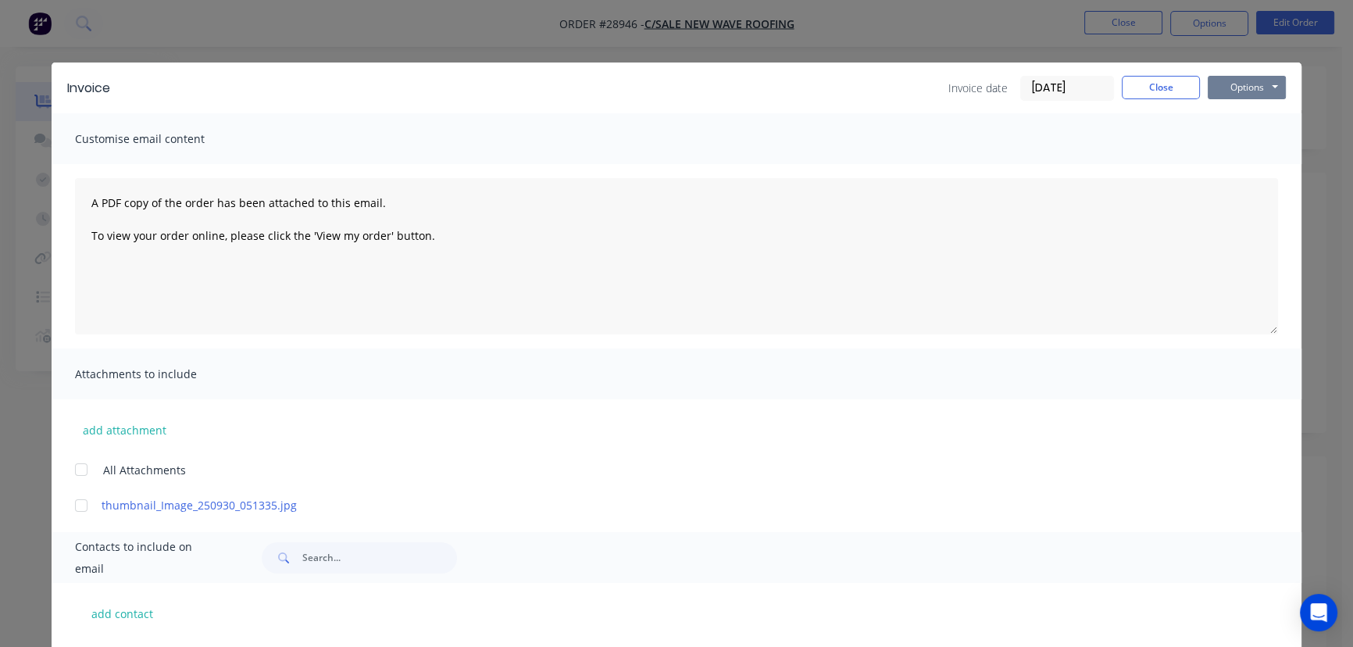
click at [1231, 88] on button "Options" at bounding box center [1247, 87] width 78 height 23
click at [1233, 151] on button "Print" at bounding box center [1258, 141] width 100 height 26
click at [1132, 86] on button "Close" at bounding box center [1161, 87] width 78 height 23
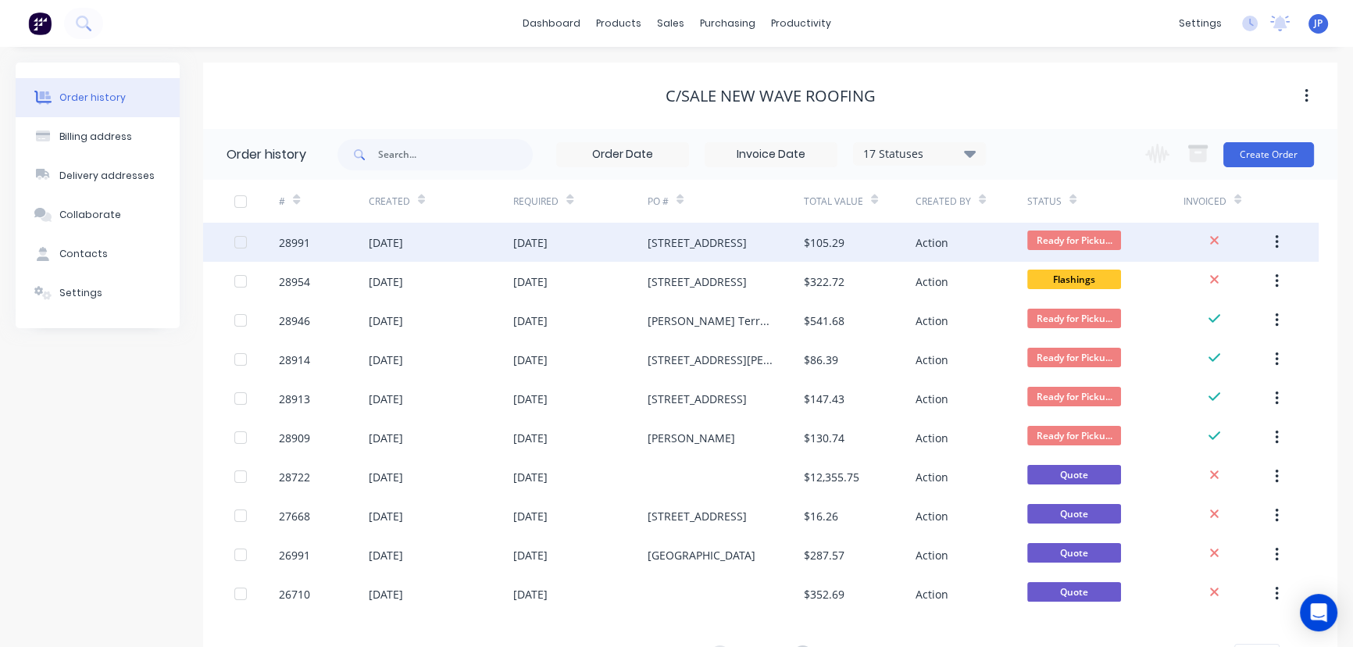
click at [816, 249] on div "$105.29" at bounding box center [824, 242] width 41 height 16
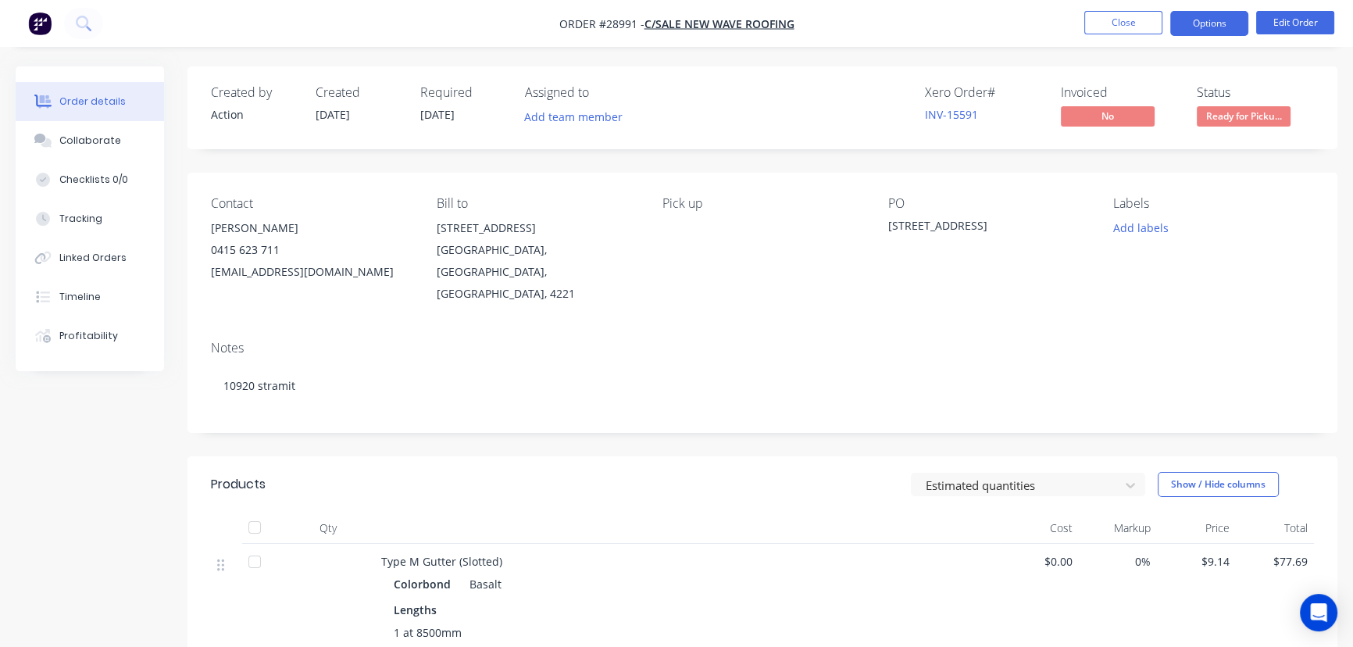
click at [1195, 19] on button "Options" at bounding box center [1209, 23] width 78 height 25
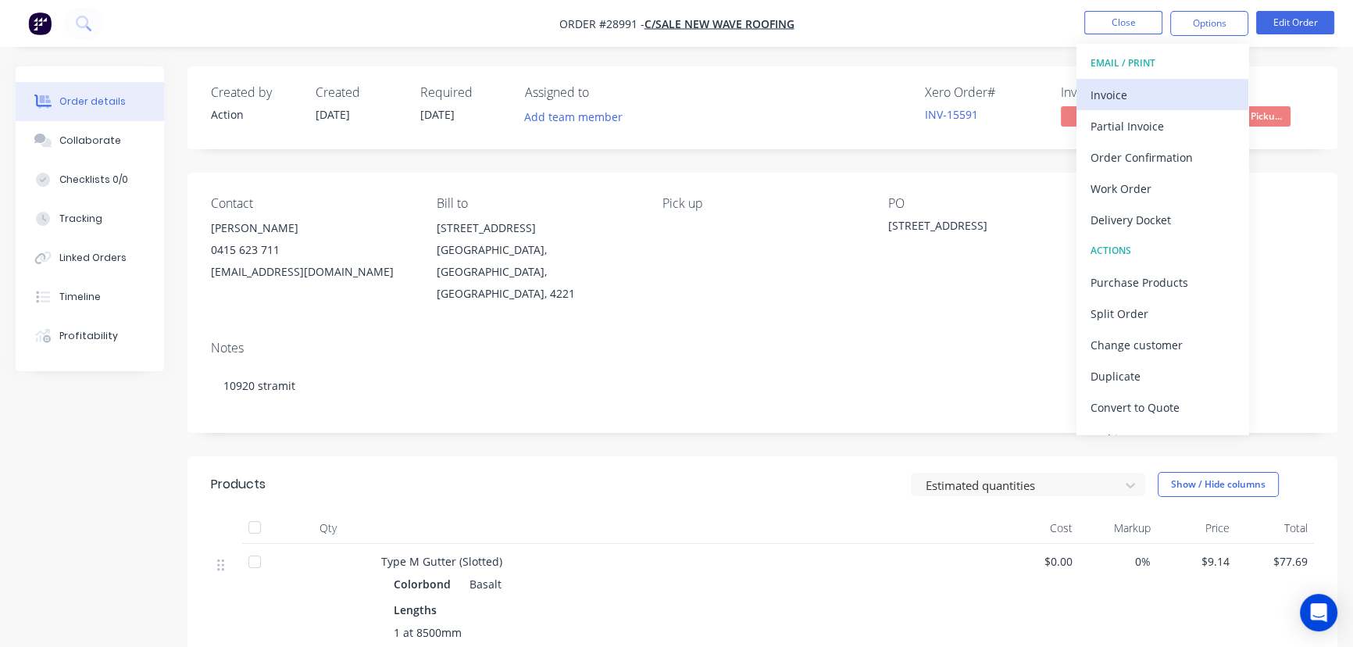
click at [1152, 91] on div "Invoice" at bounding box center [1163, 95] width 144 height 23
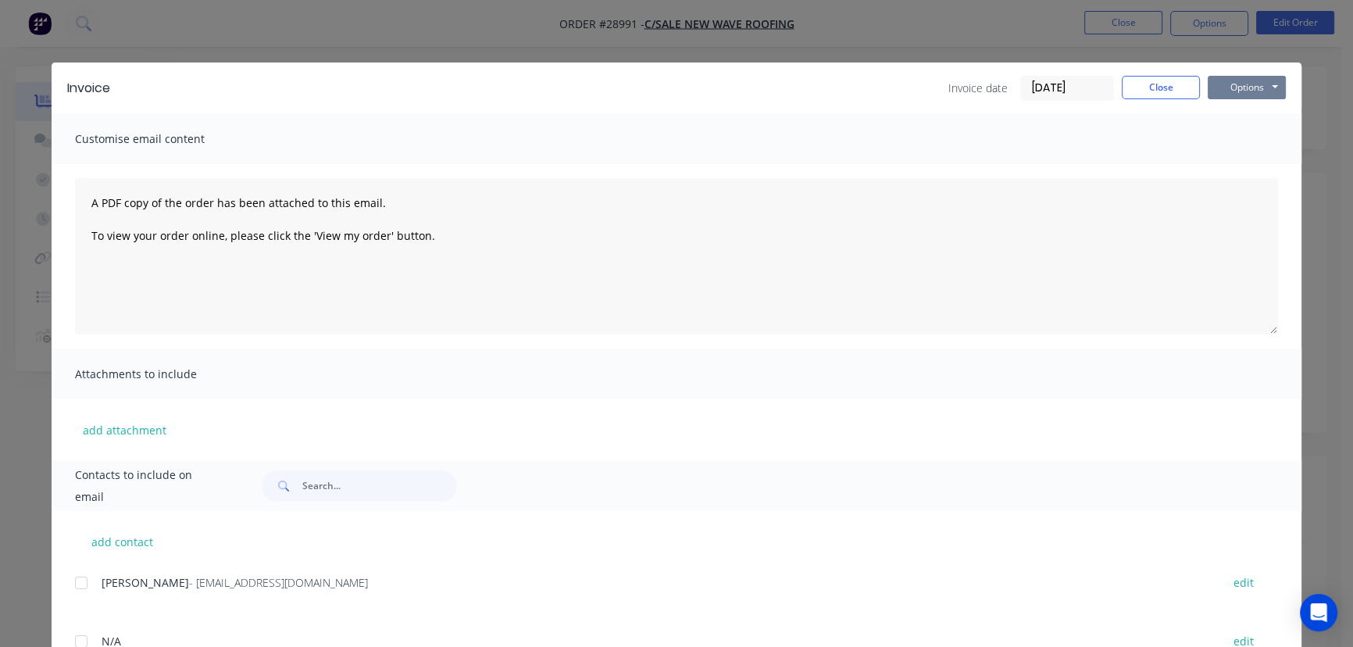
click at [1240, 93] on button "Options" at bounding box center [1247, 87] width 78 height 23
click at [1238, 139] on button "Print" at bounding box center [1258, 141] width 100 height 26
click at [1135, 89] on button "Close" at bounding box center [1161, 87] width 78 height 23
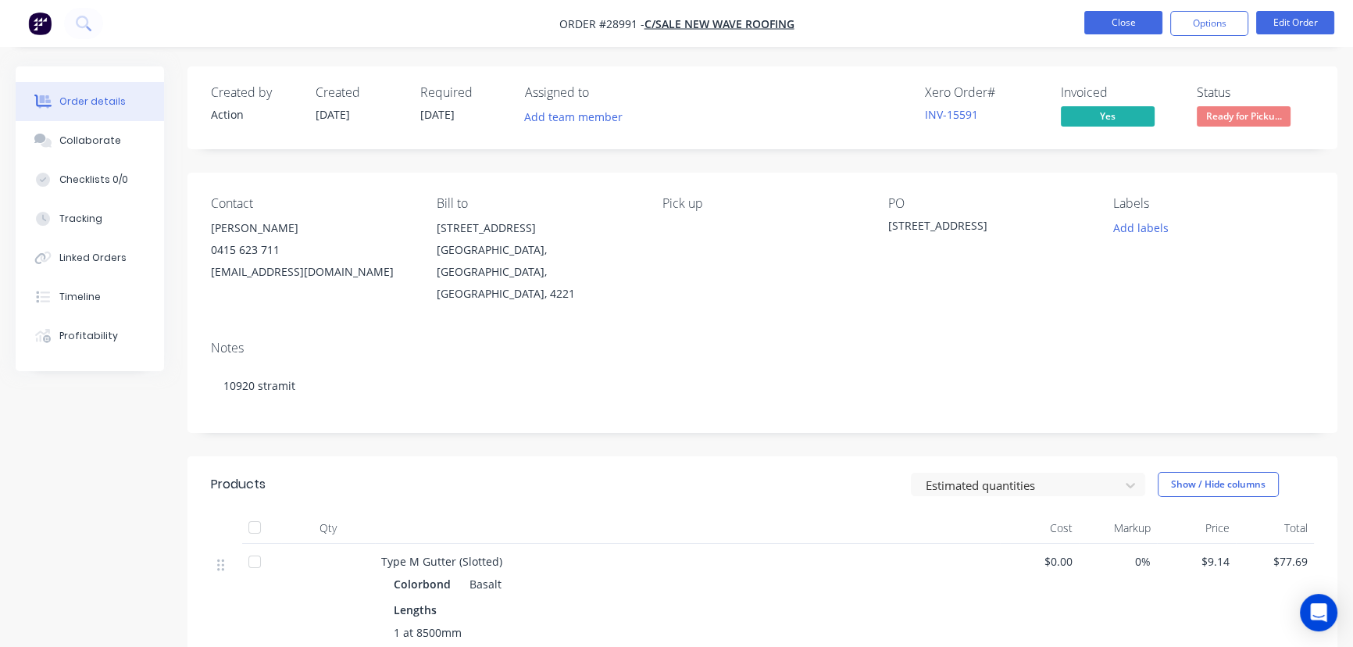
click at [1138, 23] on button "Close" at bounding box center [1123, 22] width 78 height 23
click at [1094, 23] on button "Close" at bounding box center [1123, 22] width 78 height 23
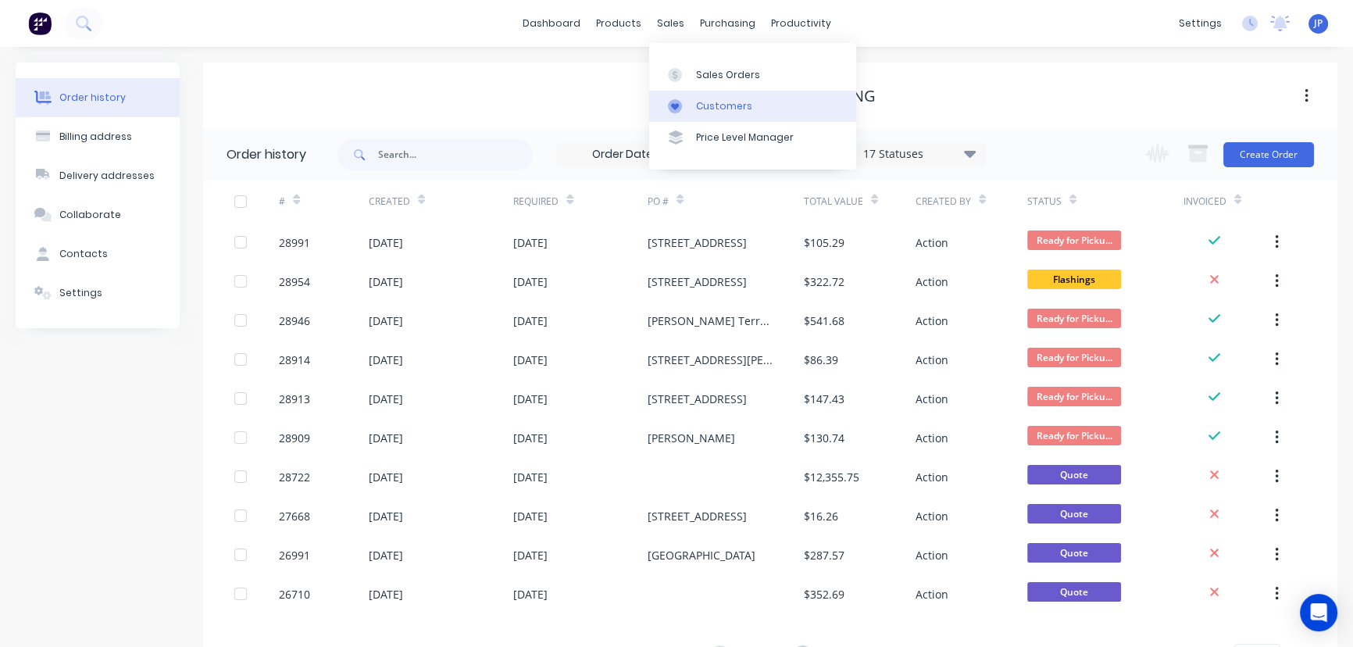
click at [709, 108] on div "Customers" at bounding box center [724, 106] width 56 height 14
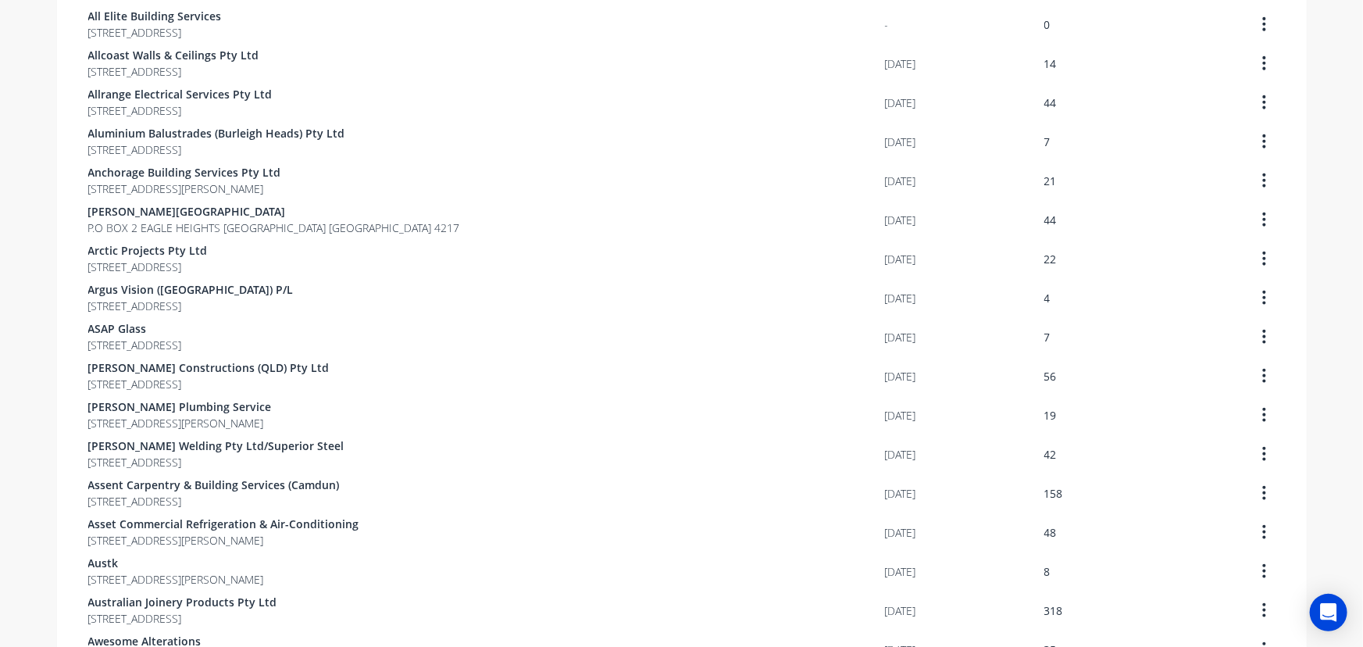
scroll to position [1008, 0]
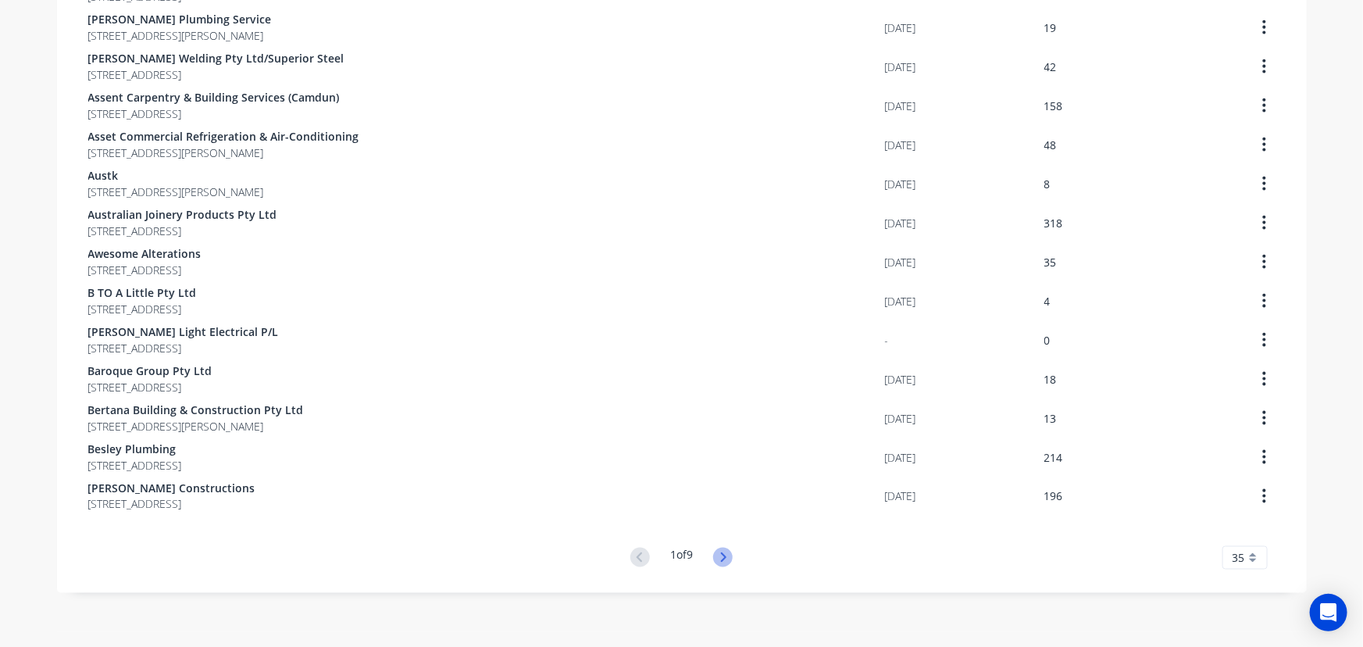
click at [716, 555] on icon at bounding box center [723, 558] width 20 height 20
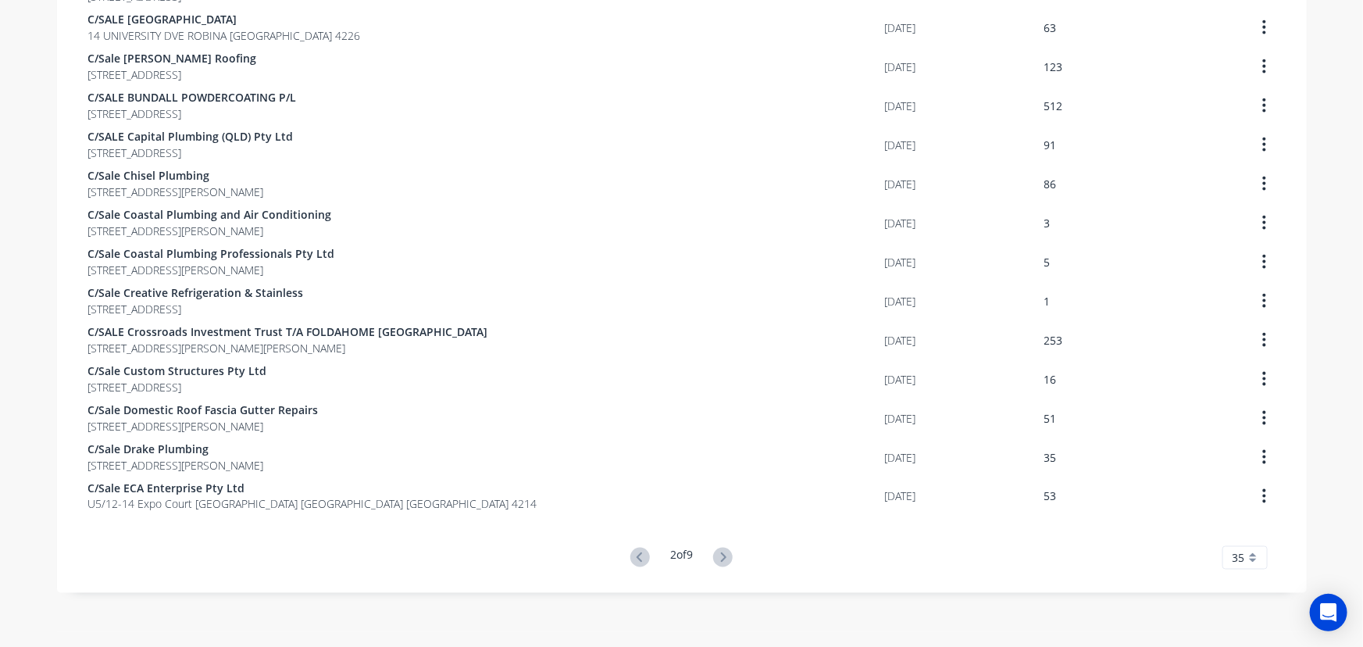
click at [716, 555] on icon at bounding box center [723, 558] width 20 height 20
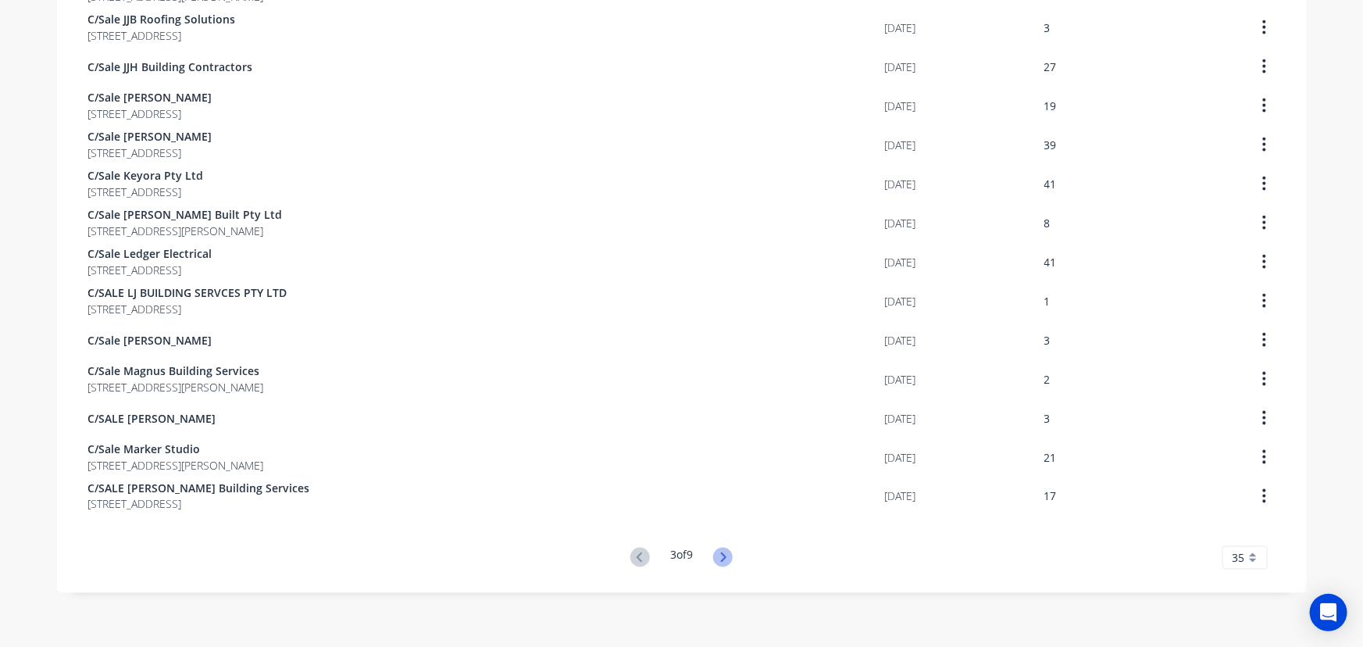
click at [718, 557] on icon at bounding box center [723, 558] width 20 height 20
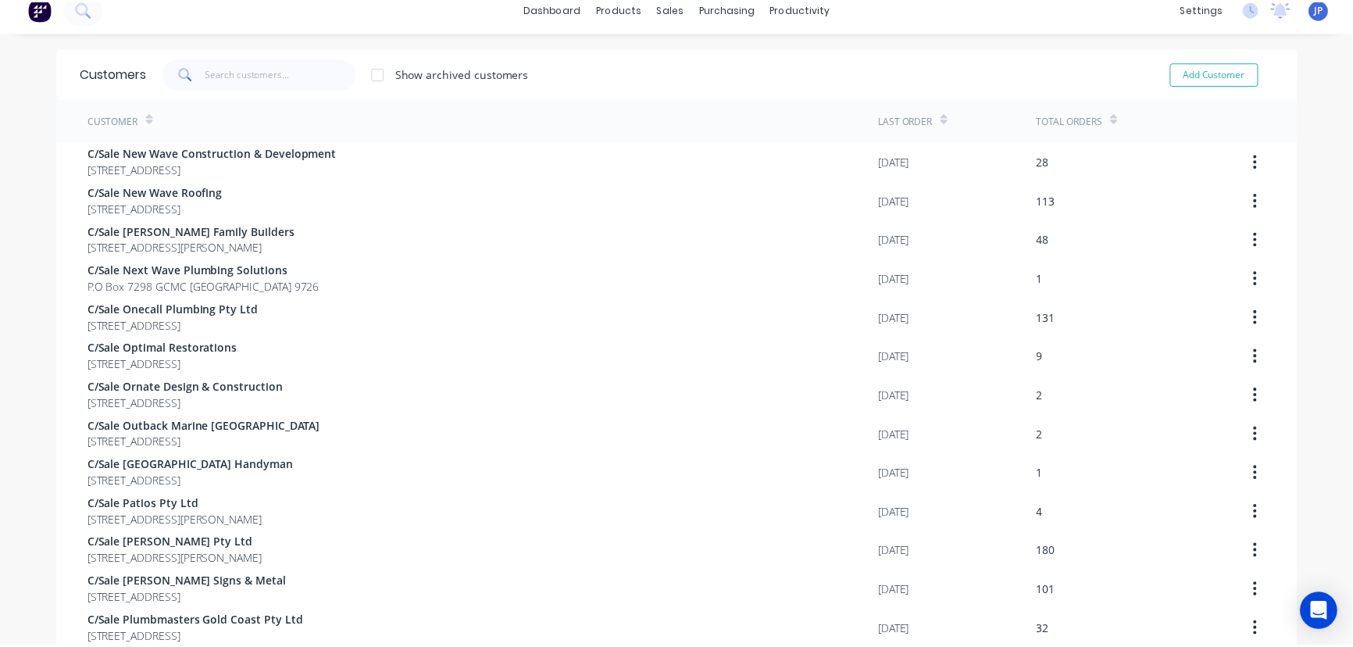
scroll to position [0, 0]
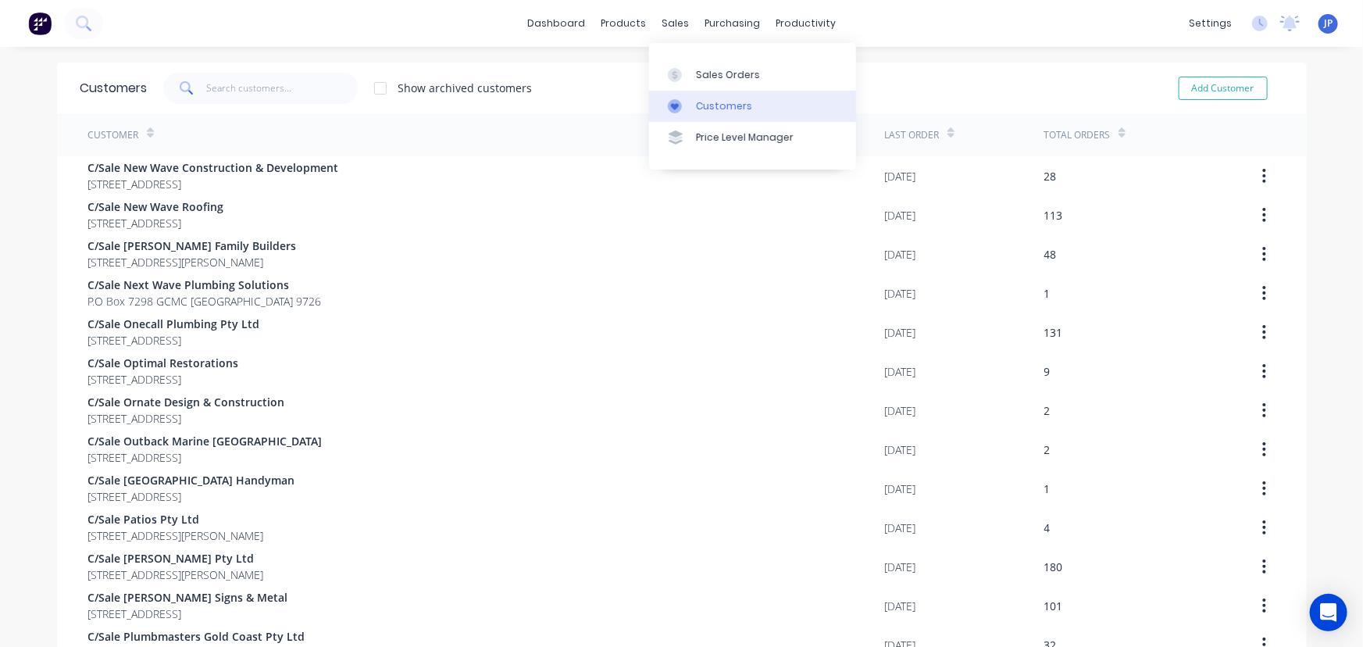
drag, startPoint x: 701, startPoint y: 94, endPoint x: 688, endPoint y: 102, distance: 15.2
click at [701, 94] on link "Customers" at bounding box center [752, 106] width 207 height 31
click at [707, 102] on div "Customers" at bounding box center [724, 106] width 56 height 14
click at [305, 88] on input "text" at bounding box center [282, 88] width 152 height 31
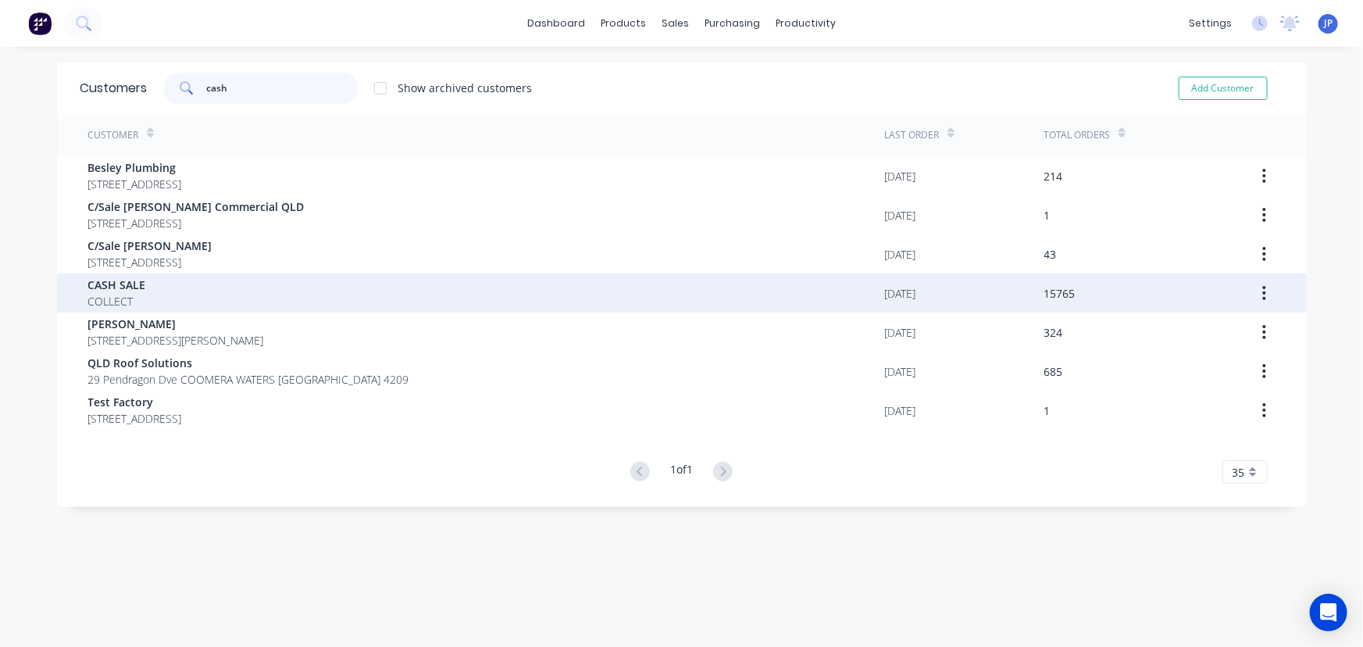
type input "cash"
click at [124, 285] on span "CASH SALE" at bounding box center [117, 285] width 58 height 16
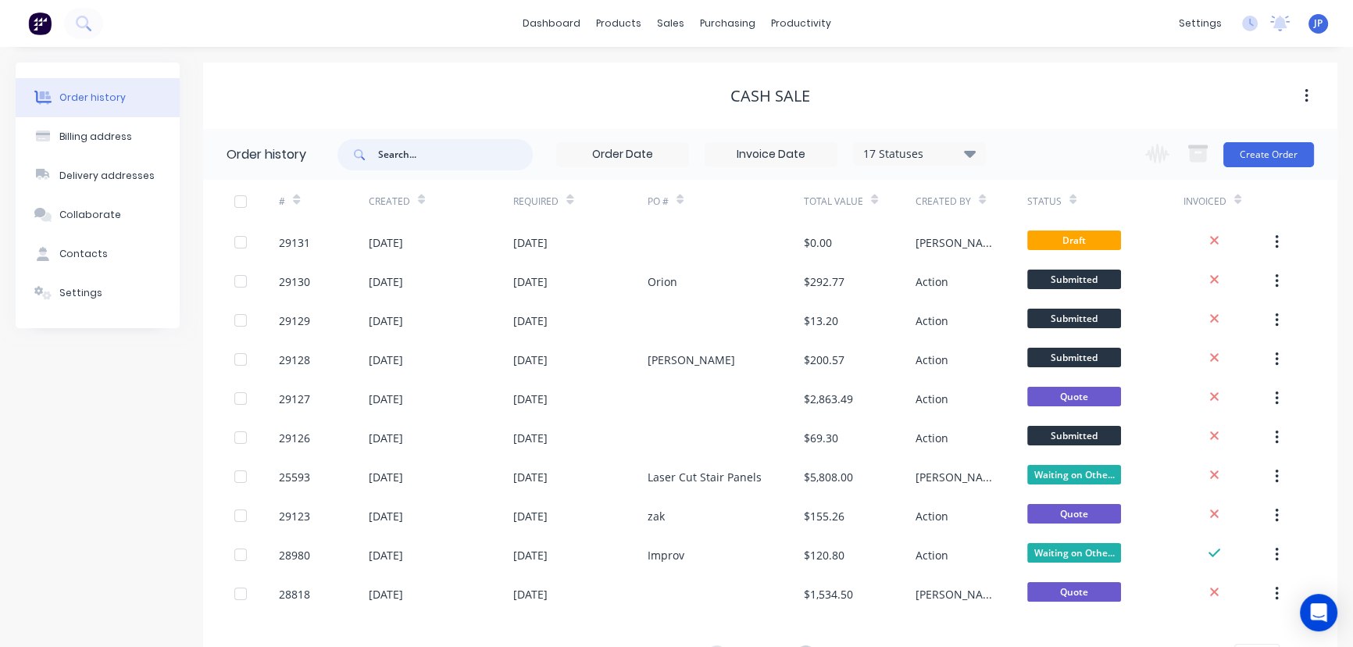
click at [426, 155] on input "text" at bounding box center [455, 154] width 155 height 31
type input "29126"
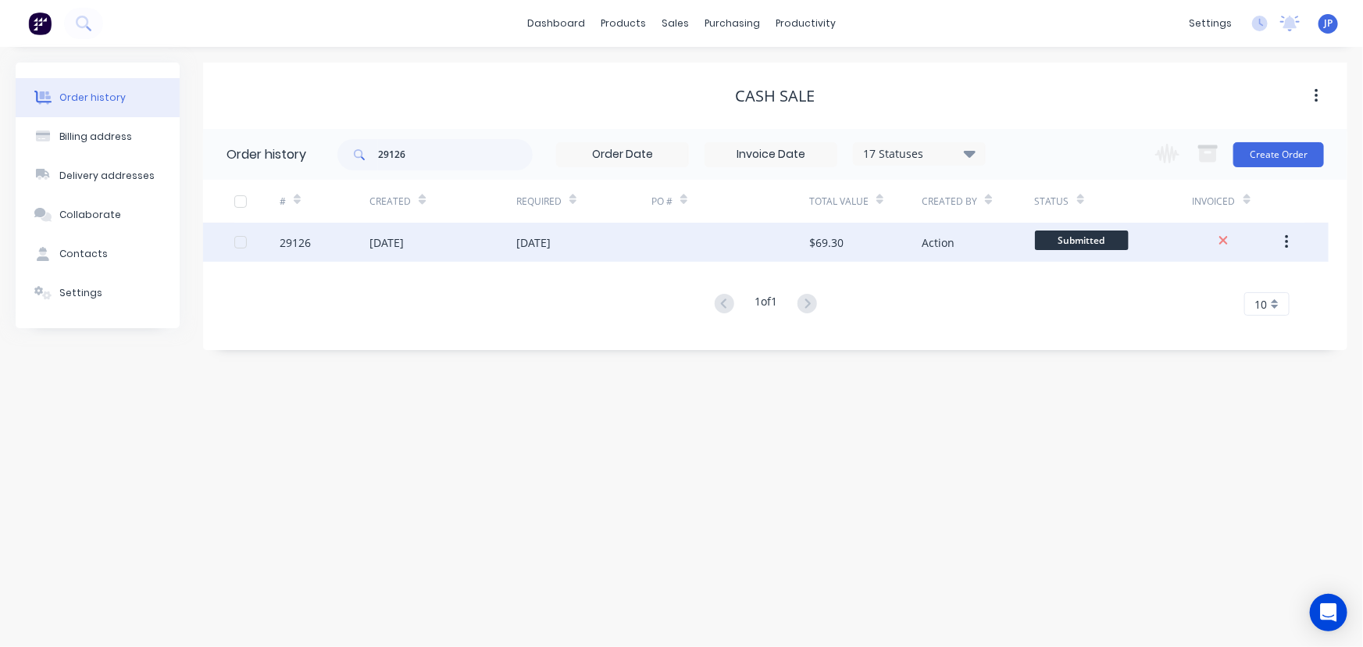
click at [387, 241] on div "[DATE]" at bounding box center [387, 242] width 34 height 16
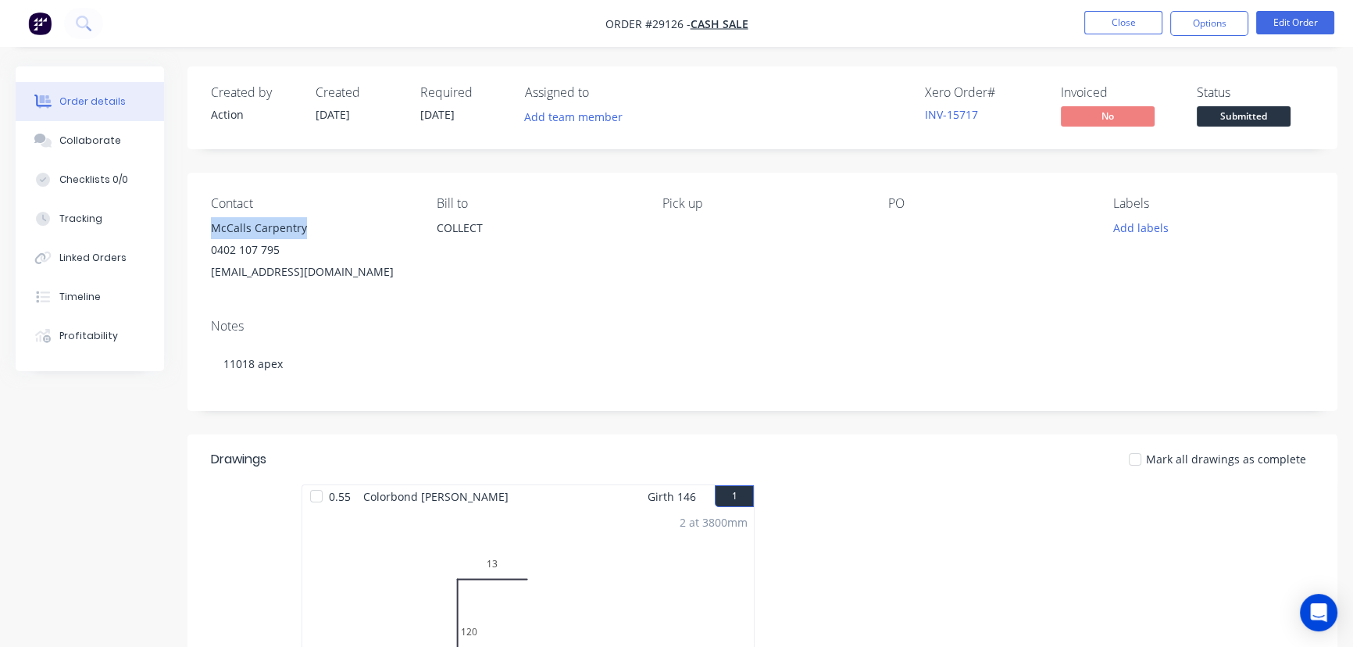
drag, startPoint x: 317, startPoint y: 223, endPoint x: 213, endPoint y: 227, distance: 104.7
click at [213, 227] on div "McCalls Carpentry" at bounding box center [311, 228] width 201 height 22
copy div "McCalls Carpentry"
click at [1195, 23] on button "Options" at bounding box center [1209, 23] width 78 height 25
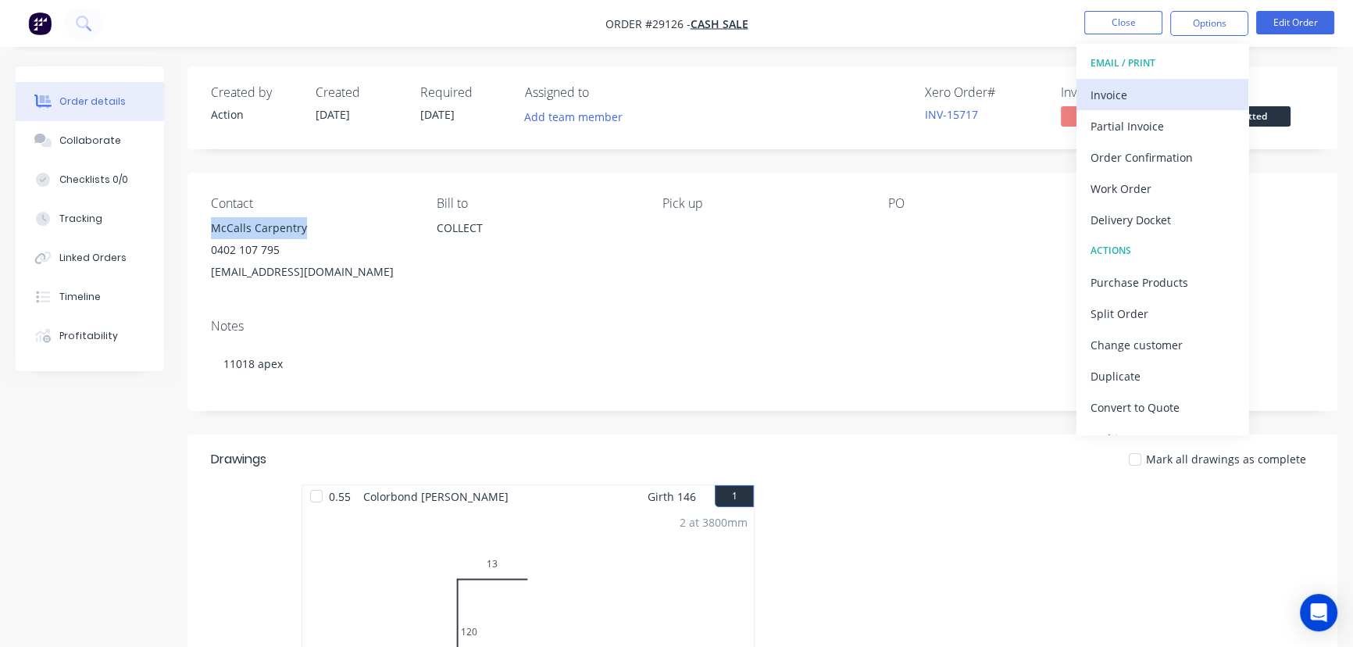
click at [1125, 95] on div "Invoice" at bounding box center [1163, 95] width 144 height 23
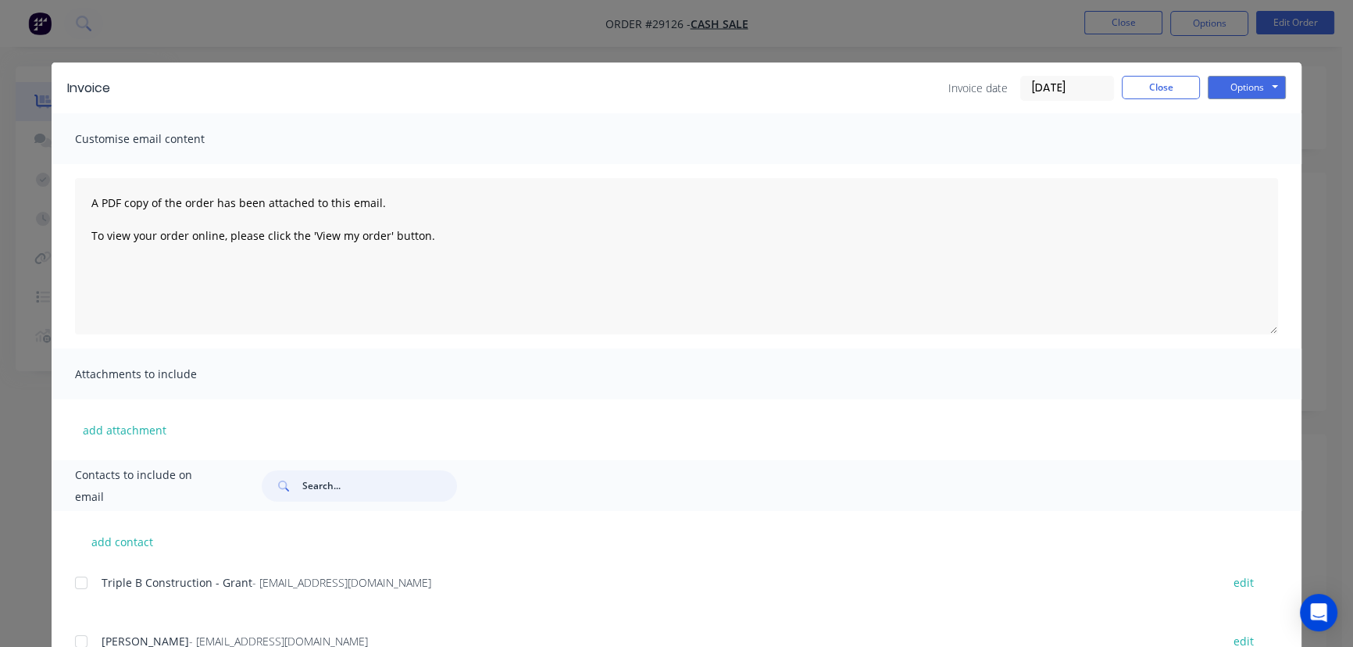
click at [302, 494] on input "text" at bounding box center [379, 485] width 155 height 31
paste input "McCalls Carpentry"
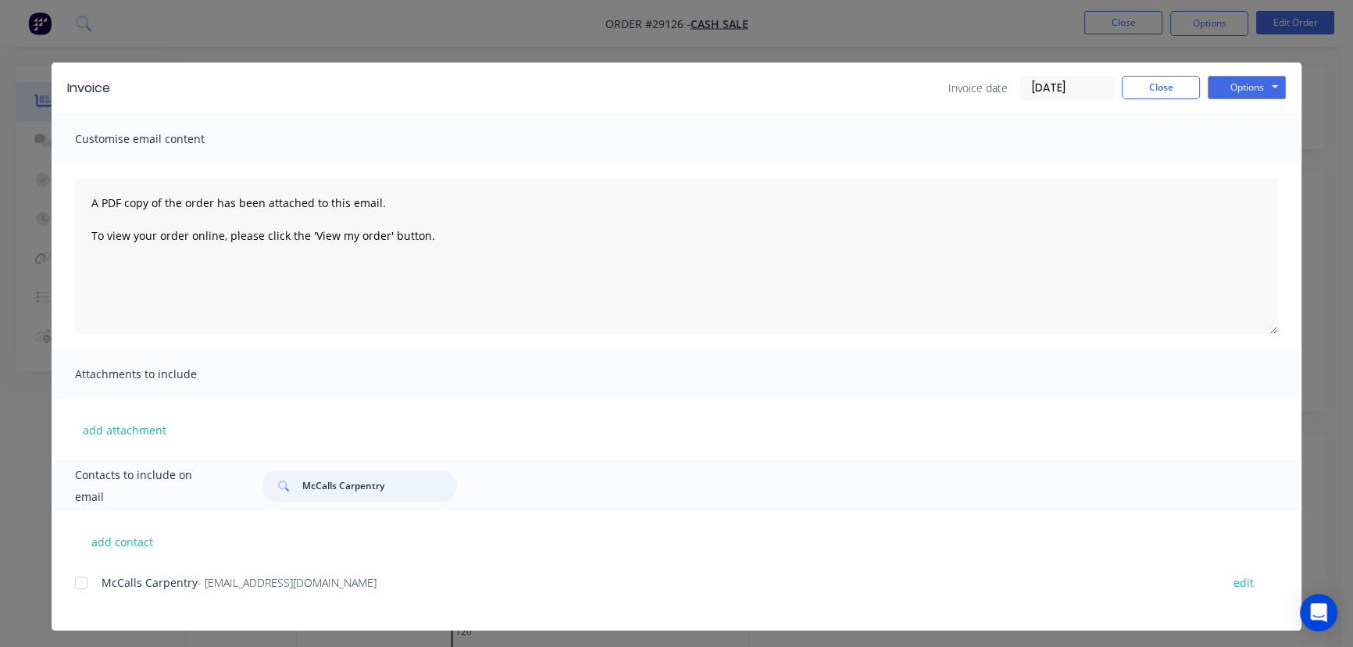
type input "McCalls Carpentry"
drag, startPoint x: 345, startPoint y: 588, endPoint x: 88, endPoint y: 586, distance: 257.8
click at [88, 586] on div "McCalls Carpentry - [EMAIL_ADDRESS][DOMAIN_NAME] edit" at bounding box center [688, 582] width 1227 height 21
copy div "McCalls Carpentry - [EMAIL_ADDRESS][DOMAIN_NAME]"
click at [1250, 90] on button "Options" at bounding box center [1247, 87] width 78 height 23
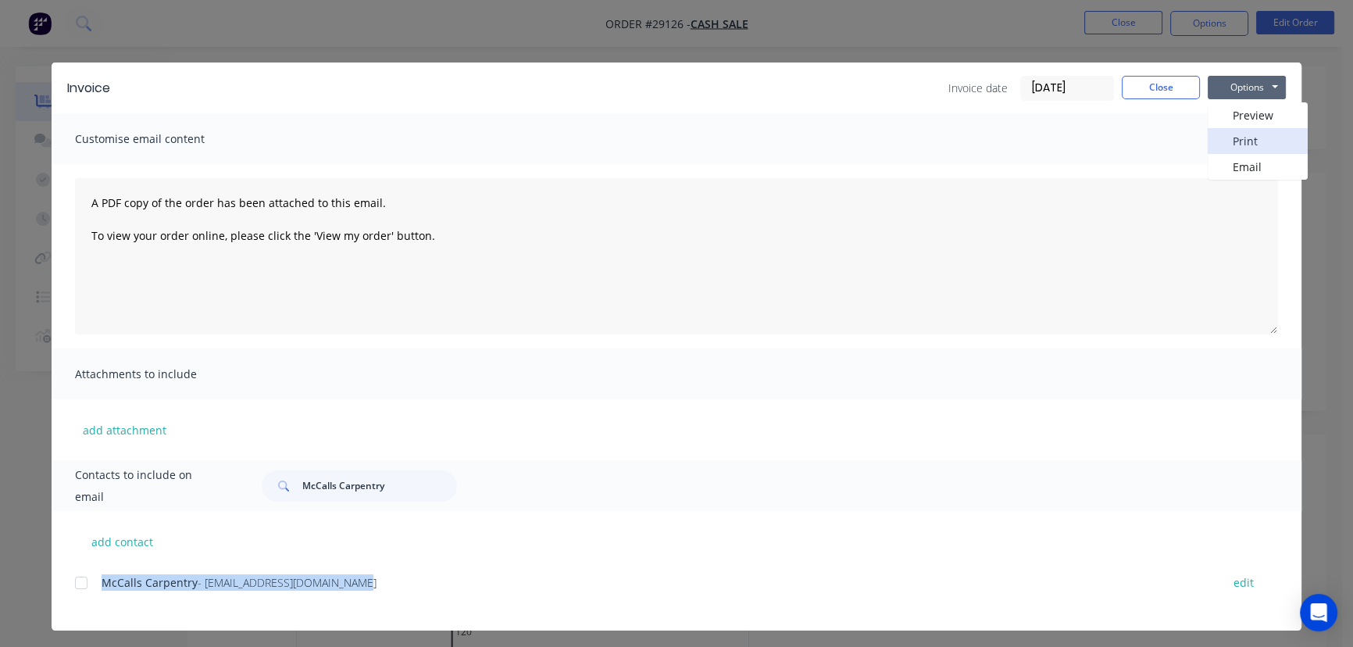
click at [1242, 141] on button "Print" at bounding box center [1258, 141] width 100 height 26
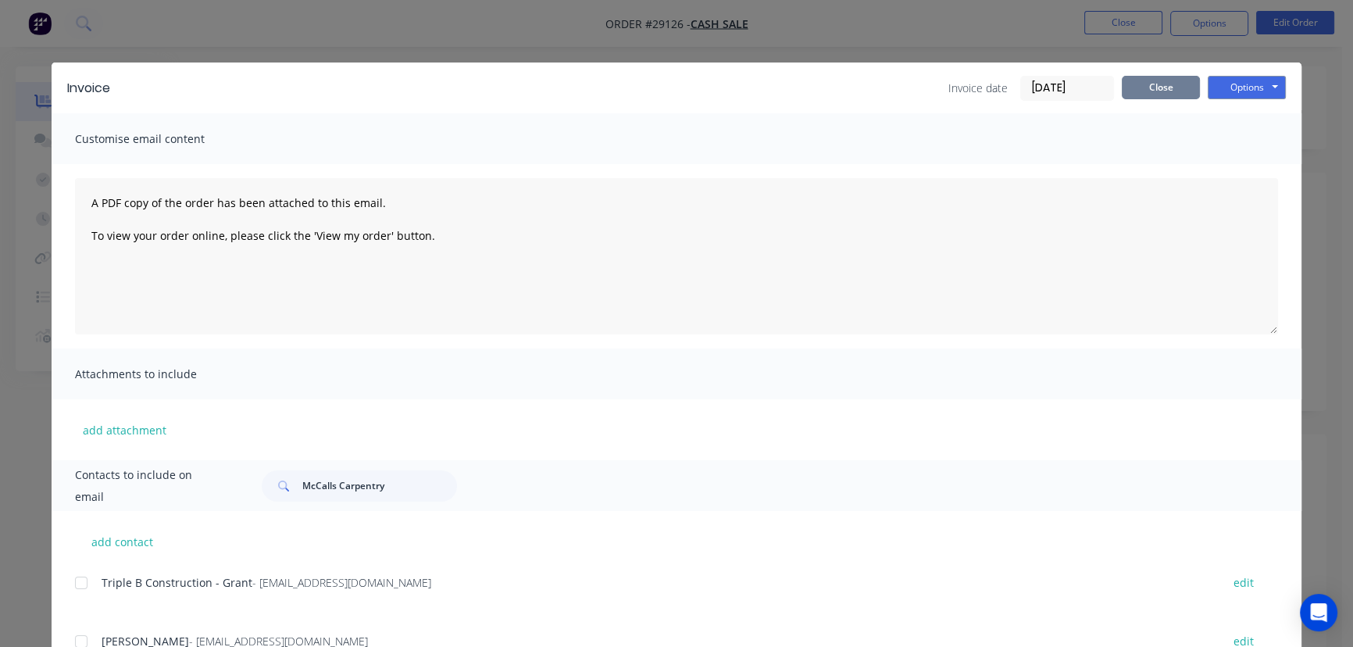
click at [1143, 94] on button "Close" at bounding box center [1161, 87] width 78 height 23
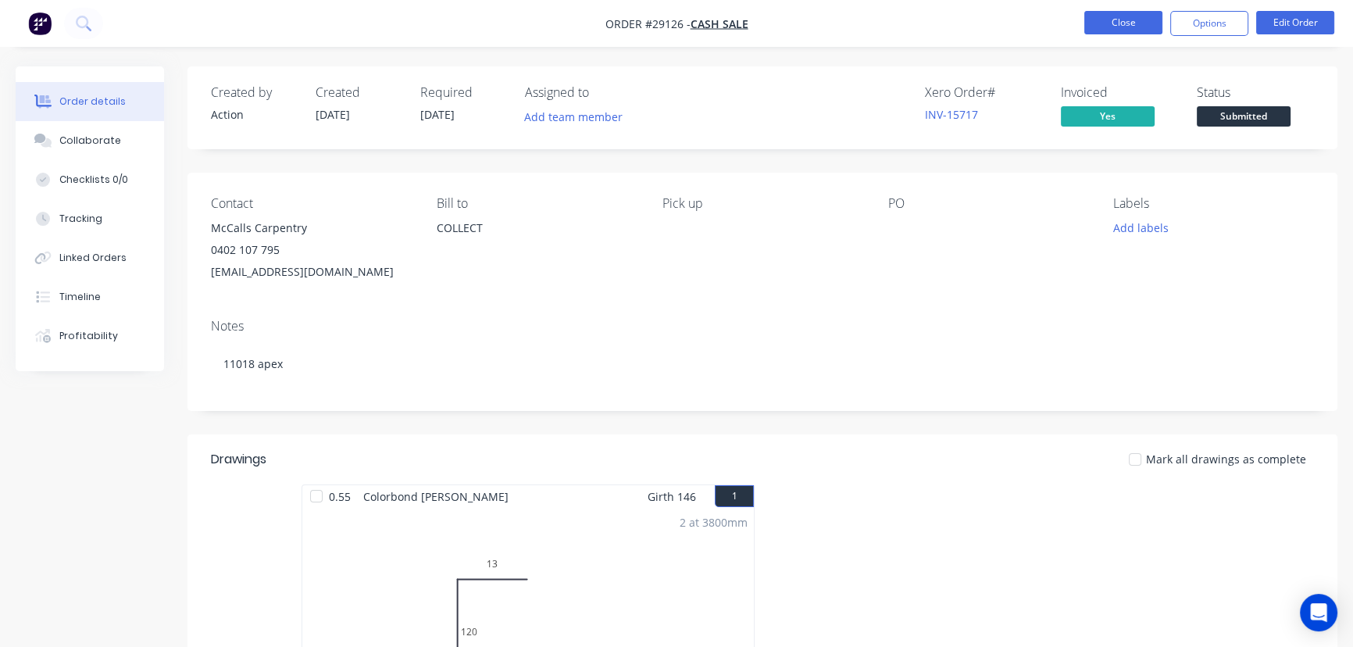
click at [1134, 20] on button "Close" at bounding box center [1123, 22] width 78 height 23
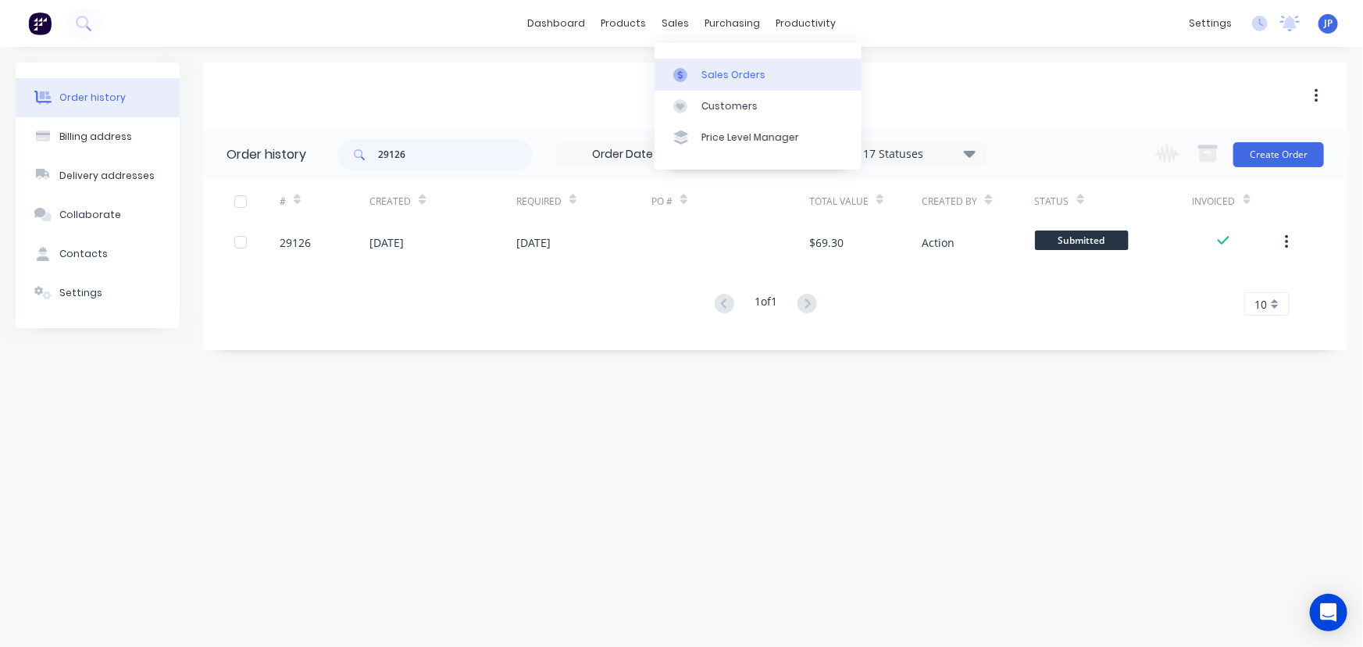
click at [730, 73] on div "Sales Orders" at bounding box center [734, 75] width 64 height 14
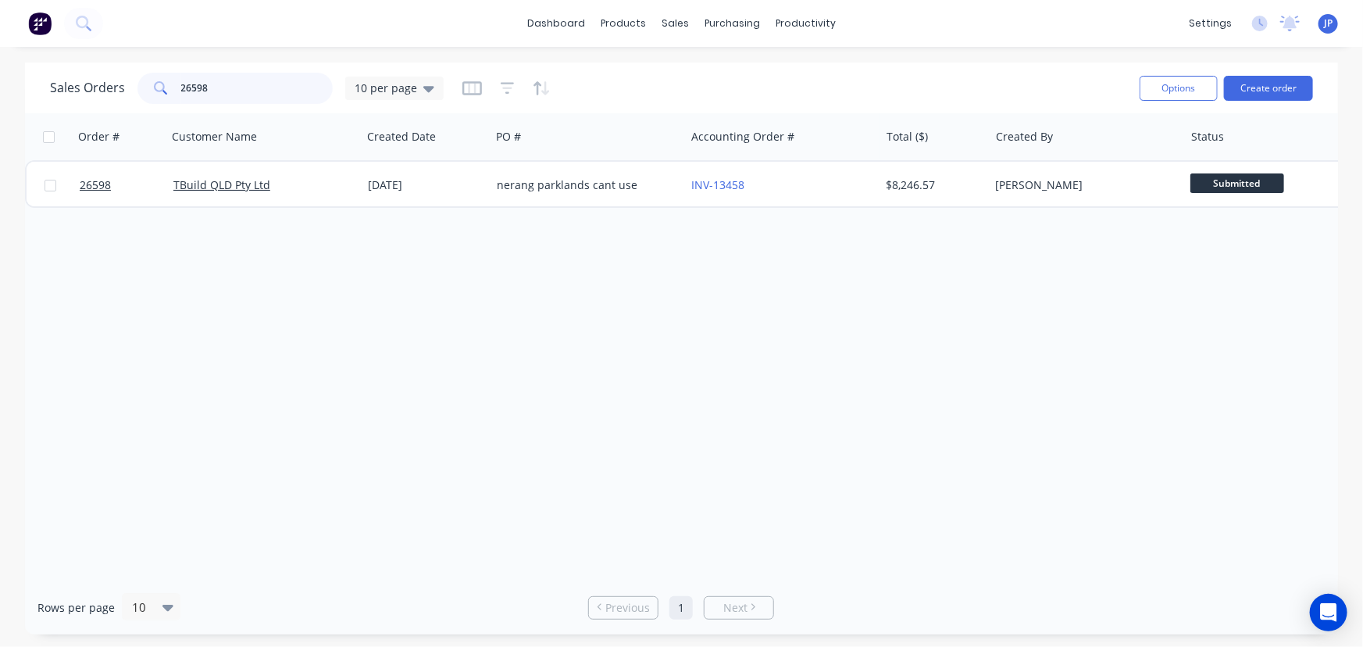
drag, startPoint x: 266, startPoint y: 93, endPoint x: 133, endPoint y: 85, distance: 133.0
click at [133, 85] on div "Sales Orders 26598 10 per page" at bounding box center [247, 88] width 394 height 31
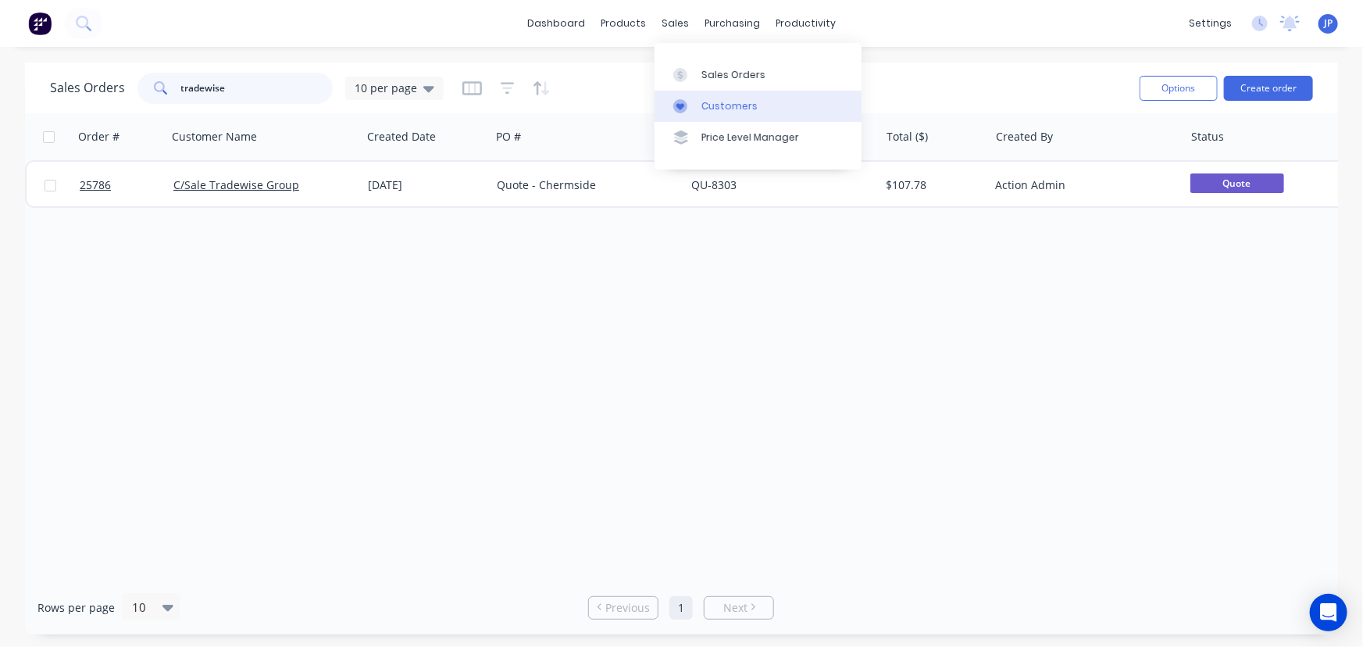
type input "tradewise"
click at [713, 108] on div "Customers" at bounding box center [730, 106] width 56 height 14
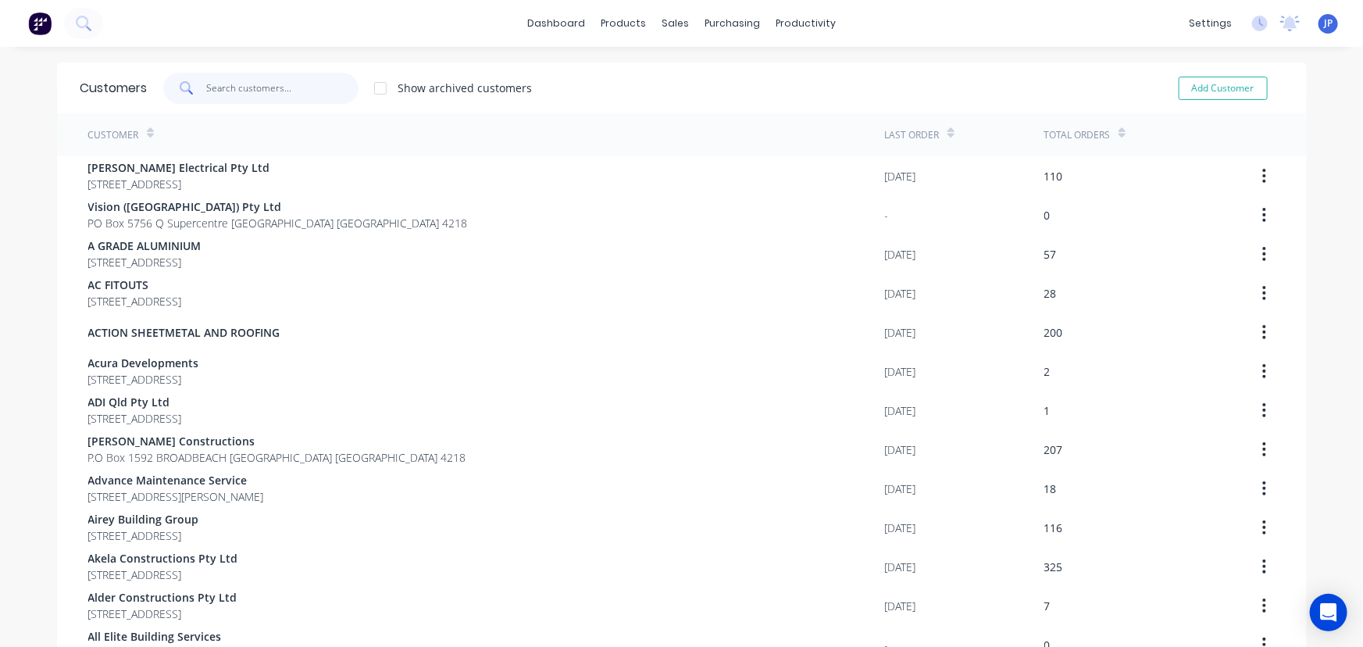
click at [258, 83] on input "text" at bounding box center [282, 88] width 152 height 31
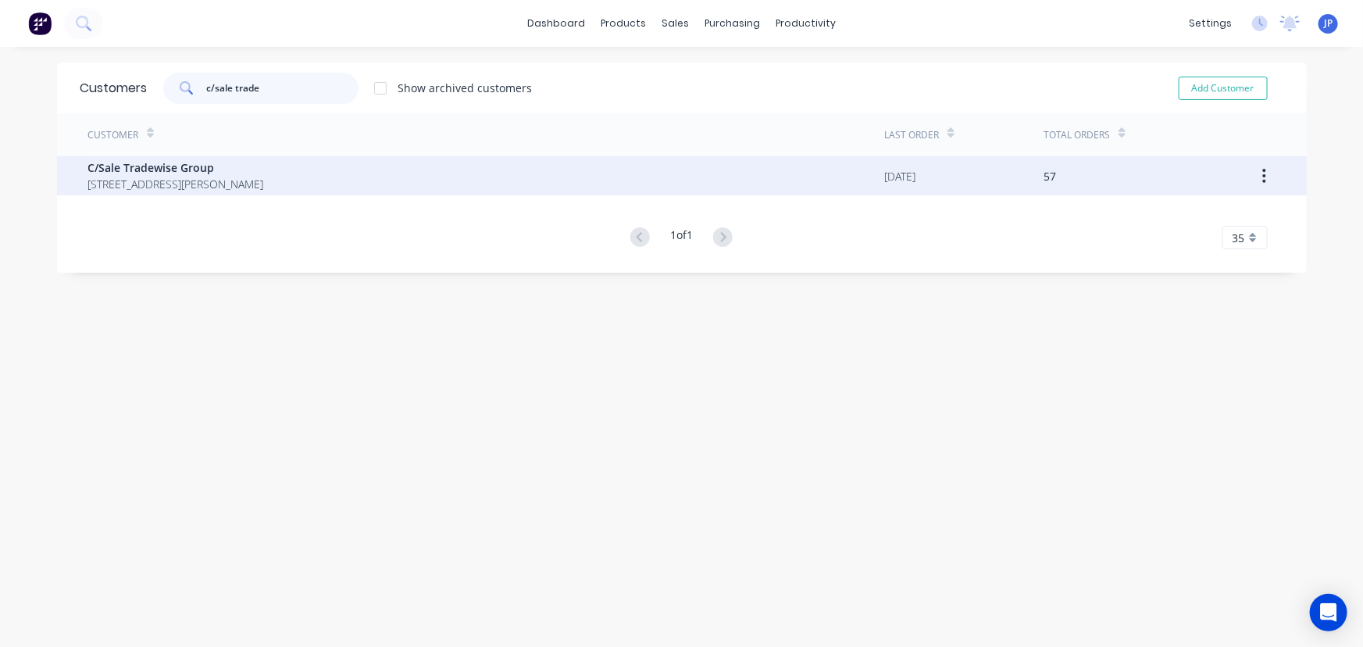
type input "c/sale trade"
click at [200, 178] on span "[STREET_ADDRESS][PERSON_NAME]" at bounding box center [176, 184] width 176 height 16
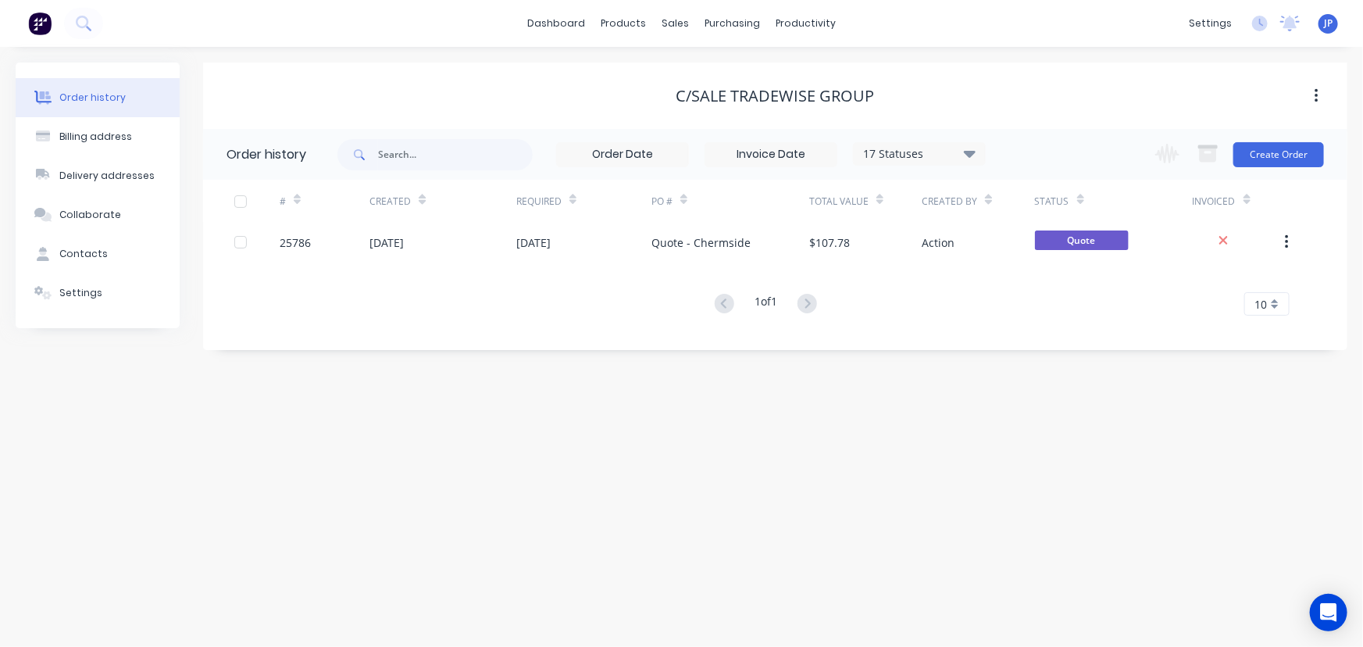
click at [973, 157] on icon at bounding box center [970, 153] width 12 height 19
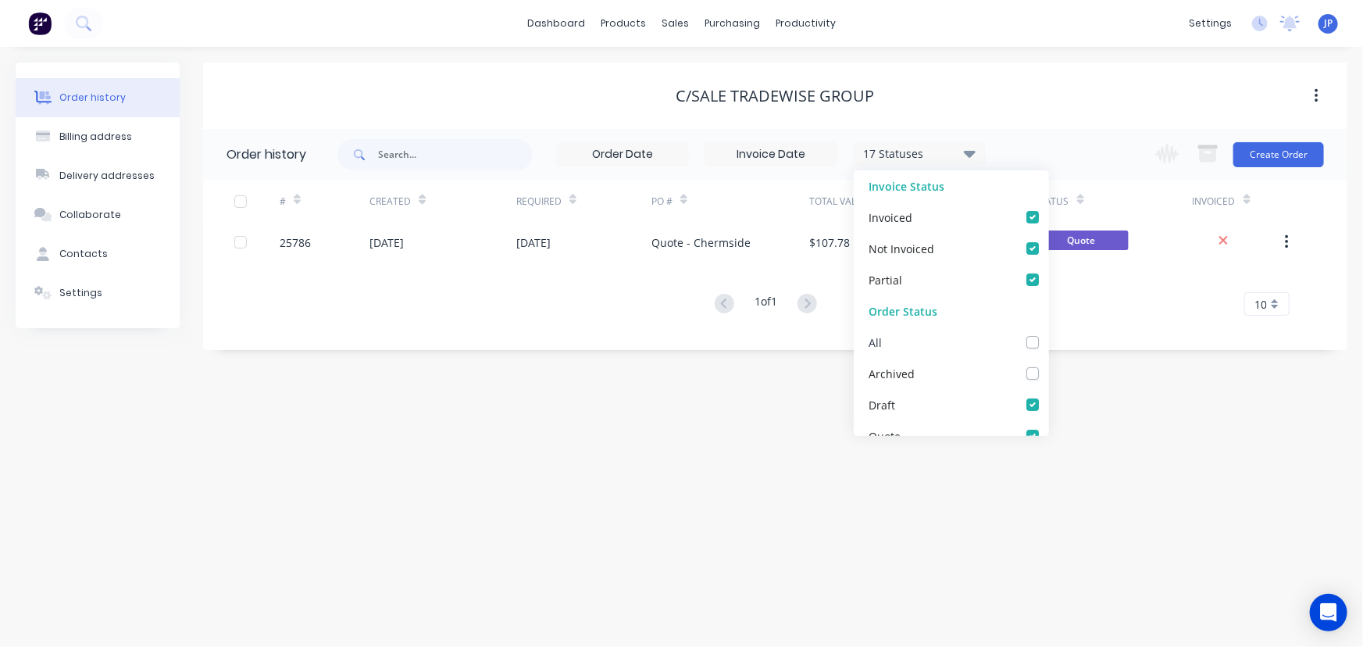
click at [1048, 334] on label at bounding box center [1048, 334] width 0 height 0
click at [1048, 339] on input "checkbox" at bounding box center [1054, 341] width 13 height 15
checkbox input "true"
click at [494, 170] on div "18 Statuses Invoice Status Invoiced Not Invoiced Partial Order Status All Archi…" at bounding box center [662, 154] width 648 height 51
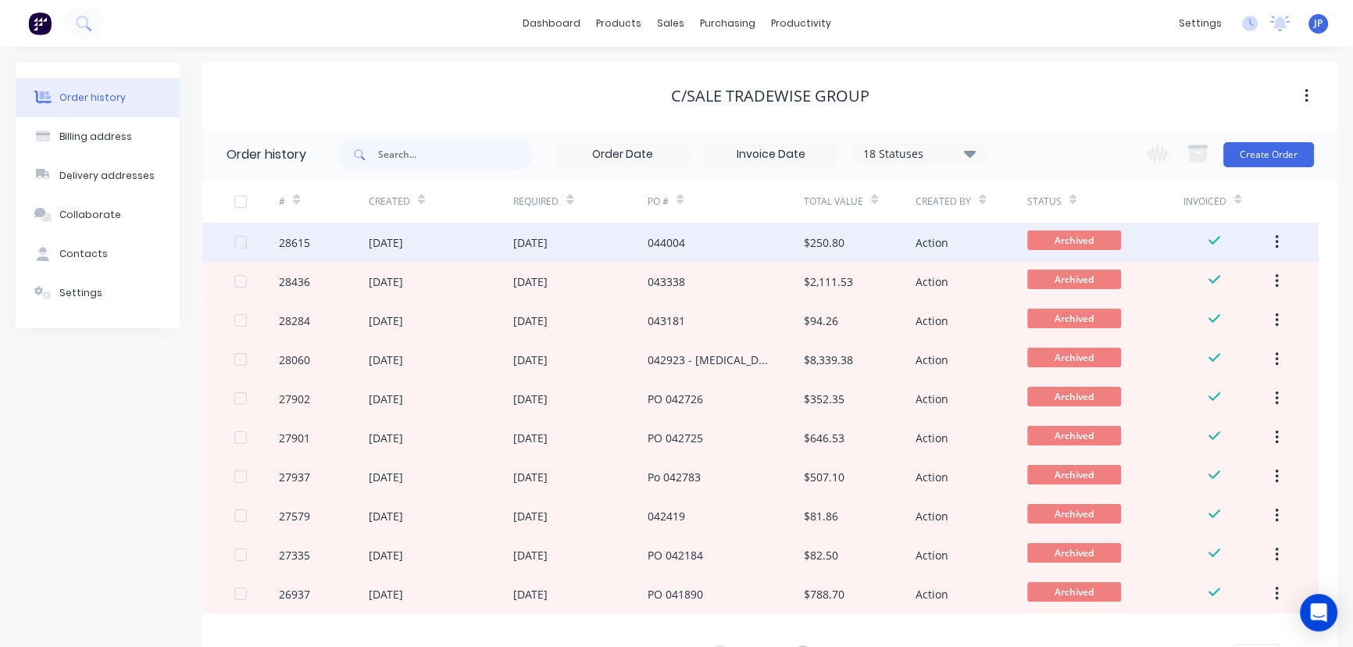
click at [512, 241] on div "[DATE]" at bounding box center [441, 242] width 145 height 39
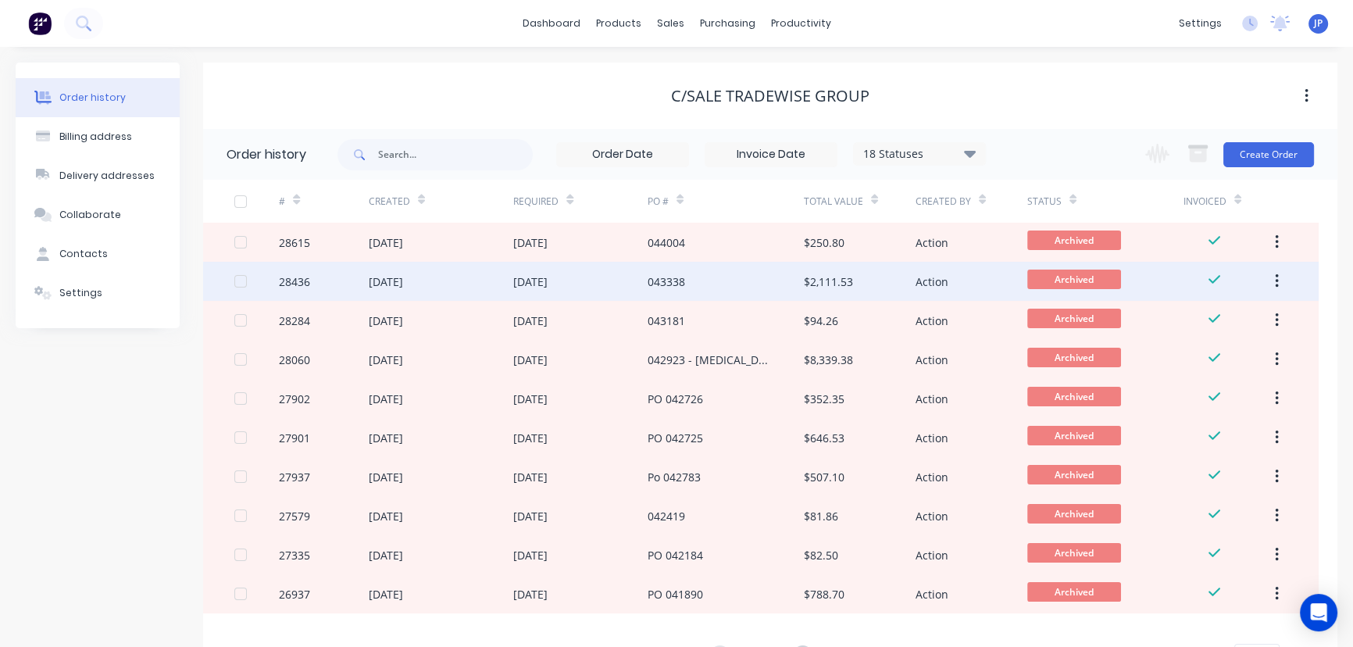
click at [377, 281] on div "[DATE]" at bounding box center [386, 281] width 34 height 16
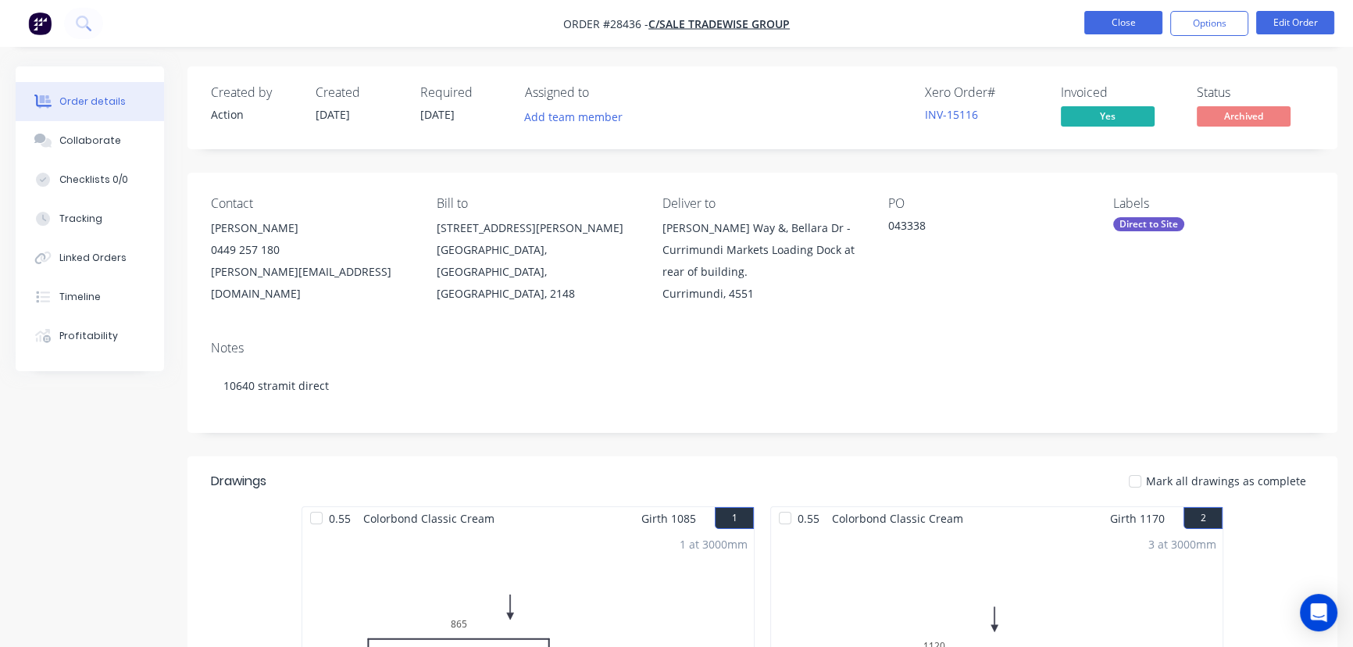
click at [1112, 22] on button "Close" at bounding box center [1123, 22] width 78 height 23
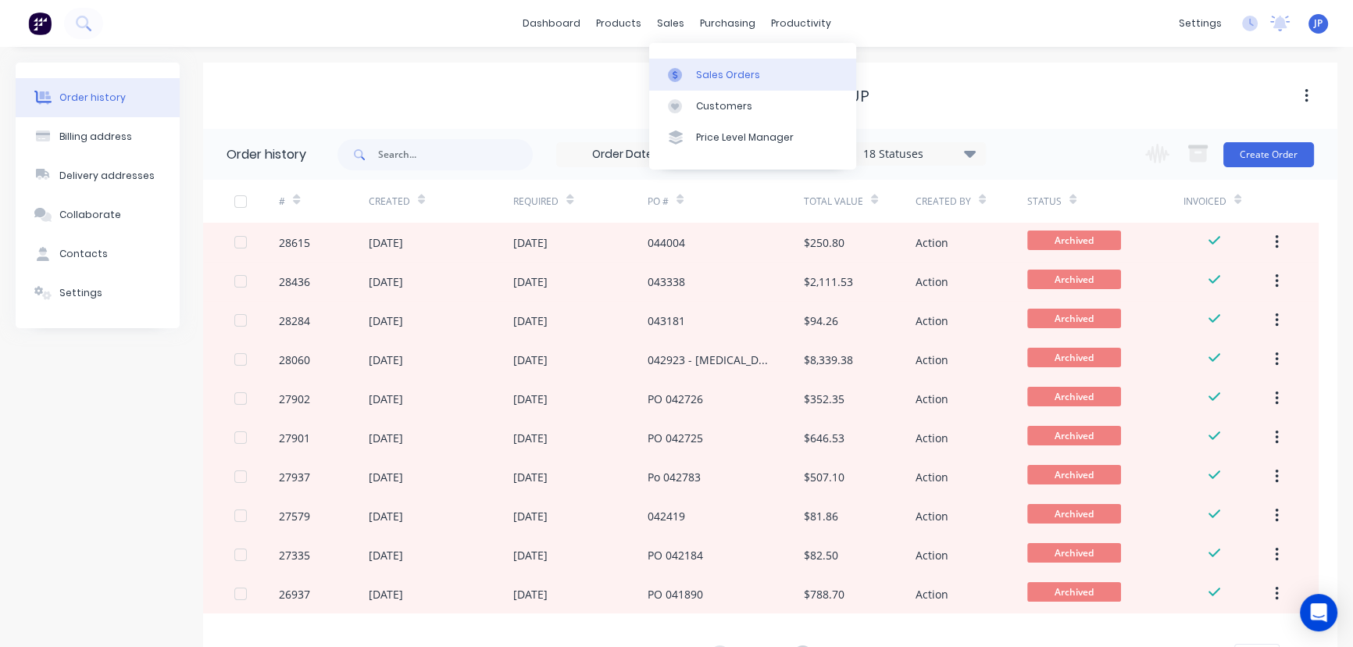
click at [705, 84] on link "Sales Orders" at bounding box center [752, 74] width 207 height 31
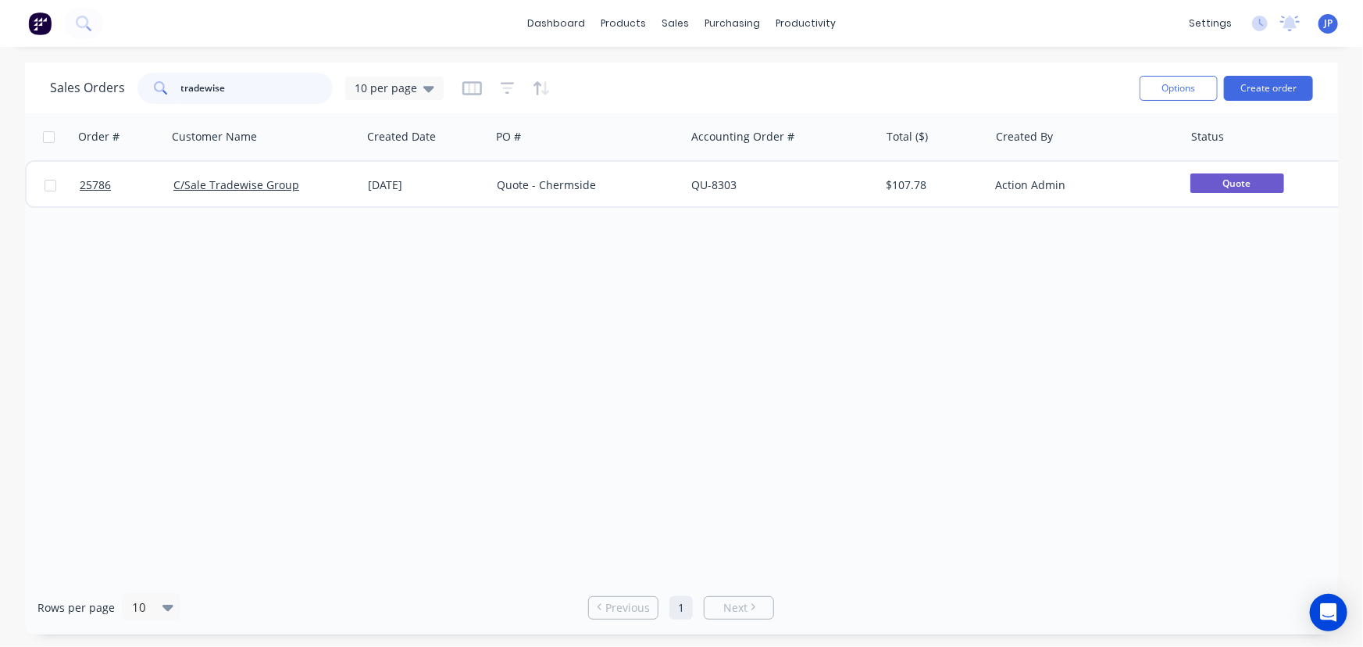
drag, startPoint x: 236, startPoint y: 101, endPoint x: 156, endPoint y: 106, distance: 79.9
click at [156, 106] on div "Sales Orders tradewise 10 per page" at bounding box center [588, 88] width 1077 height 38
type input "1"
type input "28862"
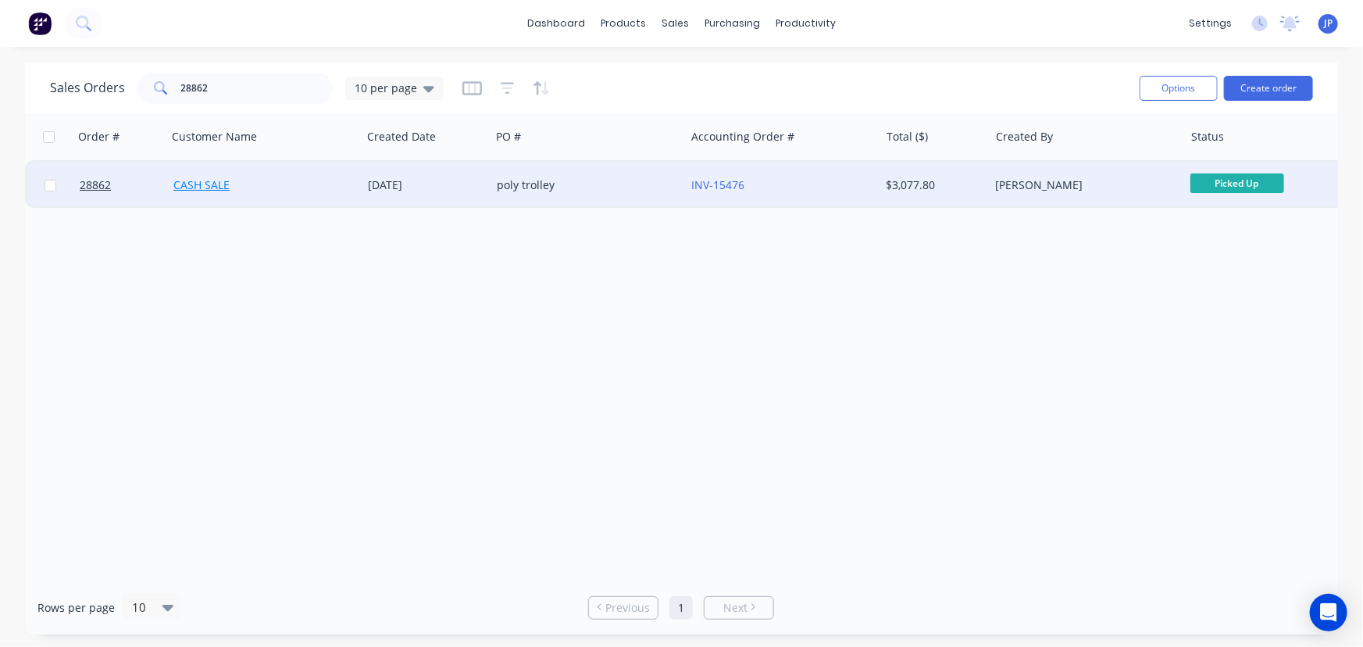
click at [214, 184] on link "CASH SALE" at bounding box center [201, 184] width 56 height 15
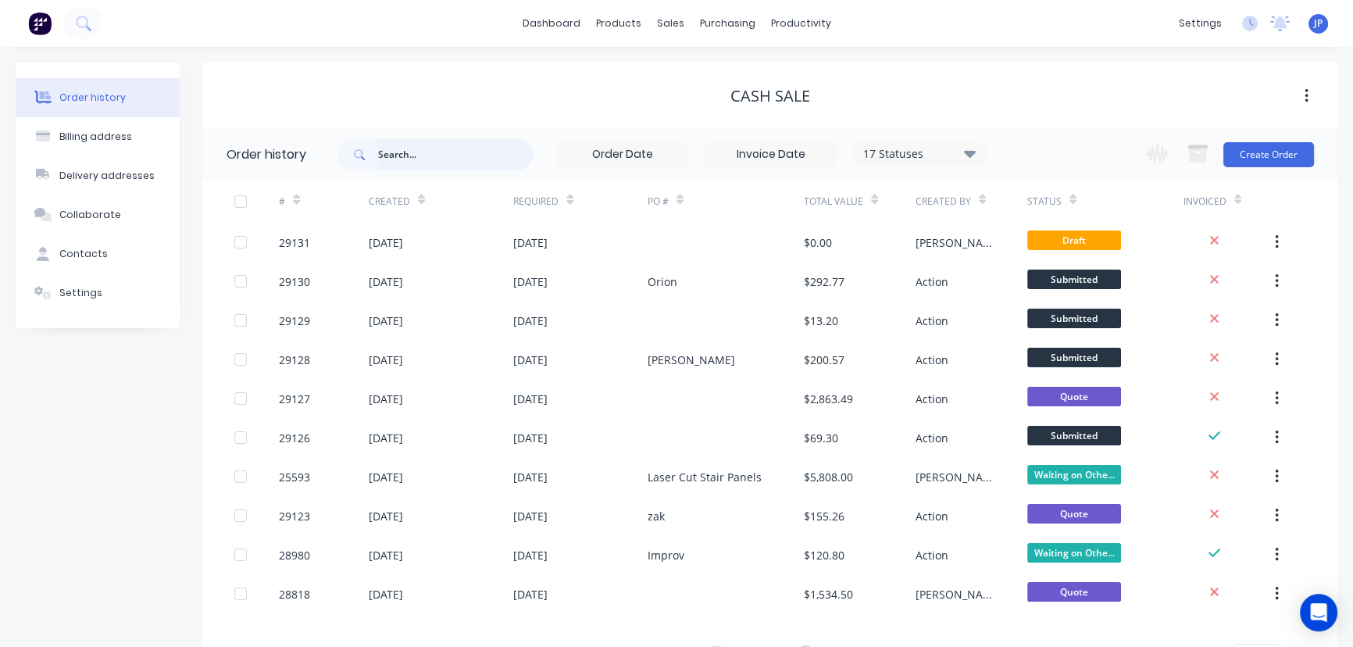
click at [419, 154] on input "text" at bounding box center [455, 154] width 155 height 31
type input "28862"
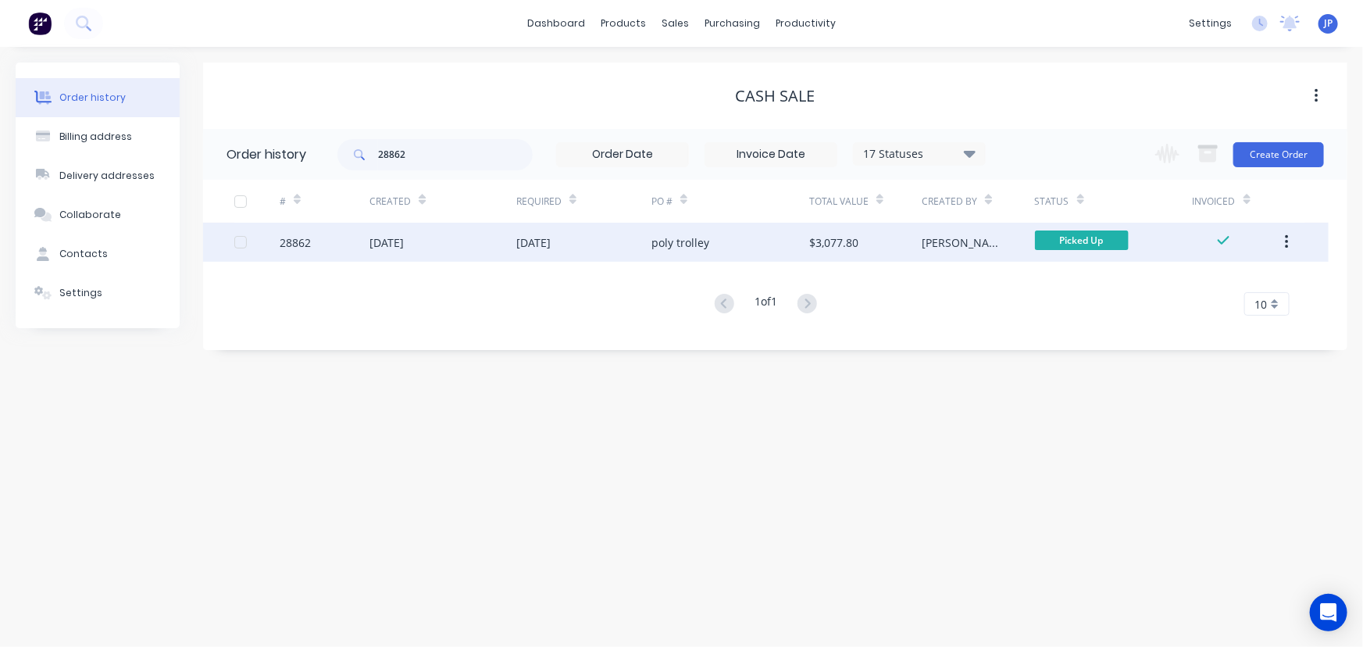
click at [404, 237] on div "[DATE]" at bounding box center [387, 242] width 34 height 16
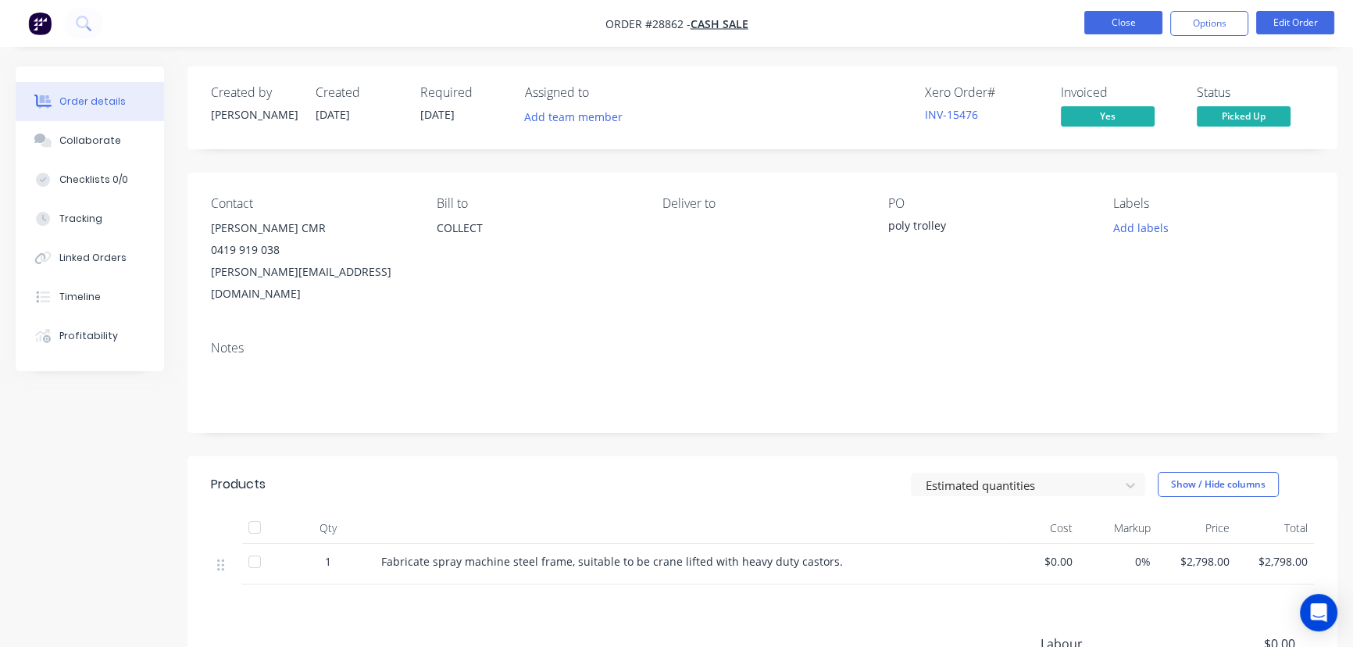
click at [1123, 27] on button "Close" at bounding box center [1123, 22] width 78 height 23
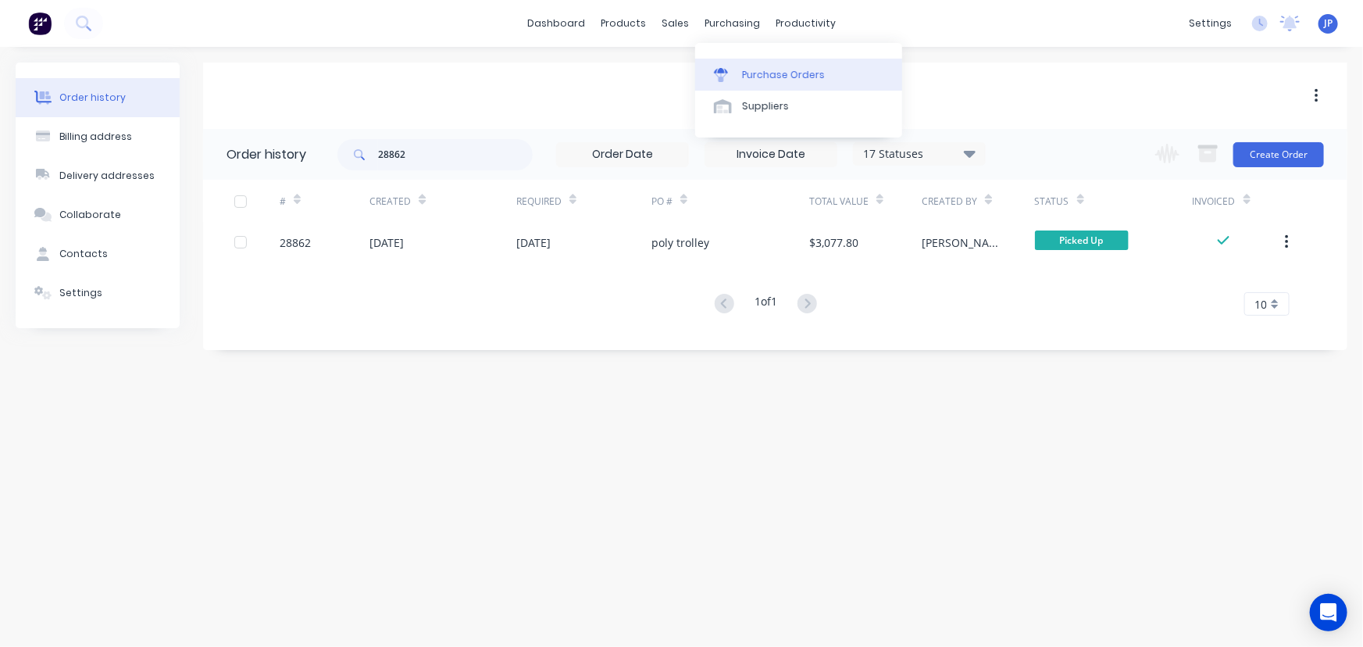
click at [762, 75] on div "Purchase Orders" at bounding box center [783, 75] width 83 height 14
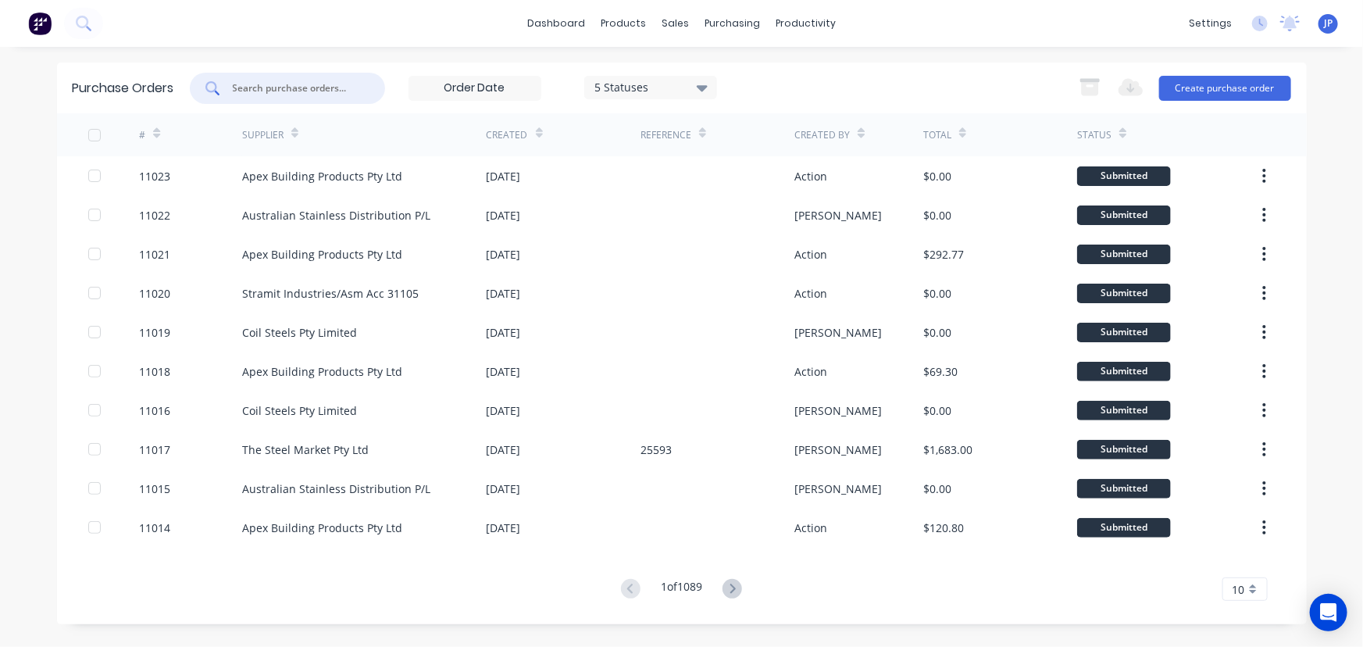
click at [298, 93] on input "text" at bounding box center [296, 88] width 130 height 16
type input "10986"
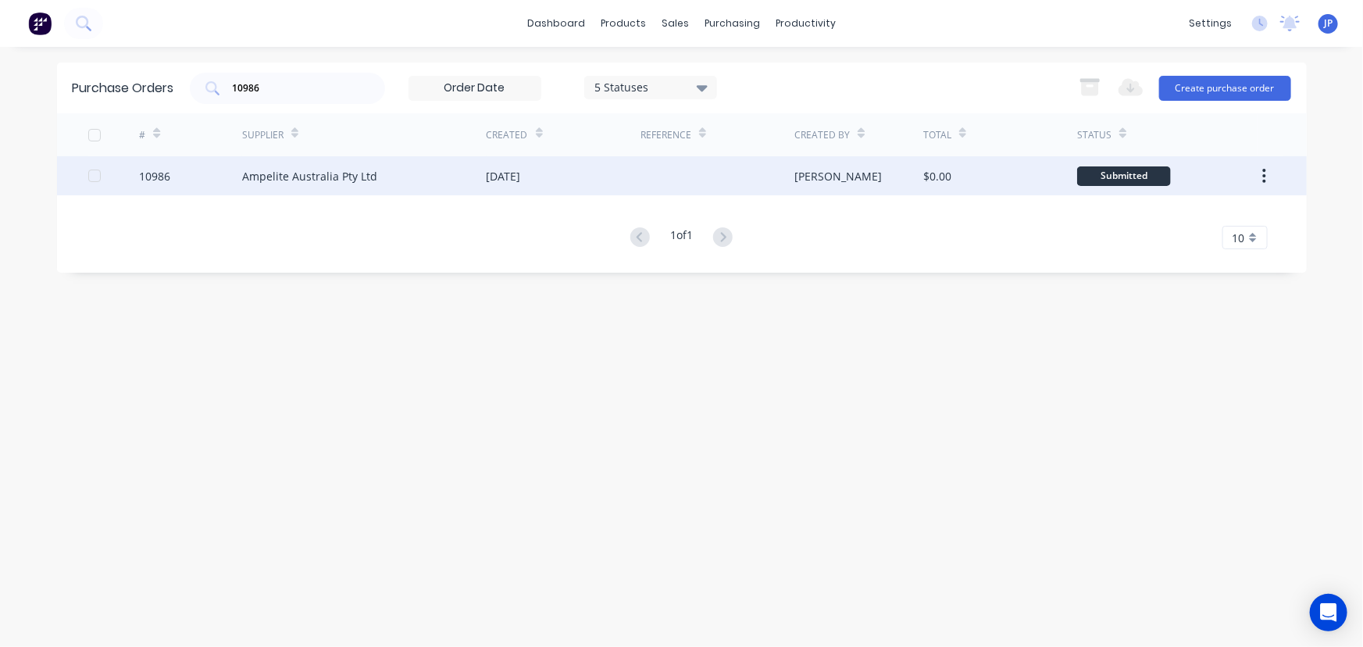
click at [308, 184] on div "Ampelite Australia Pty Ltd" at bounding box center [364, 175] width 245 height 39
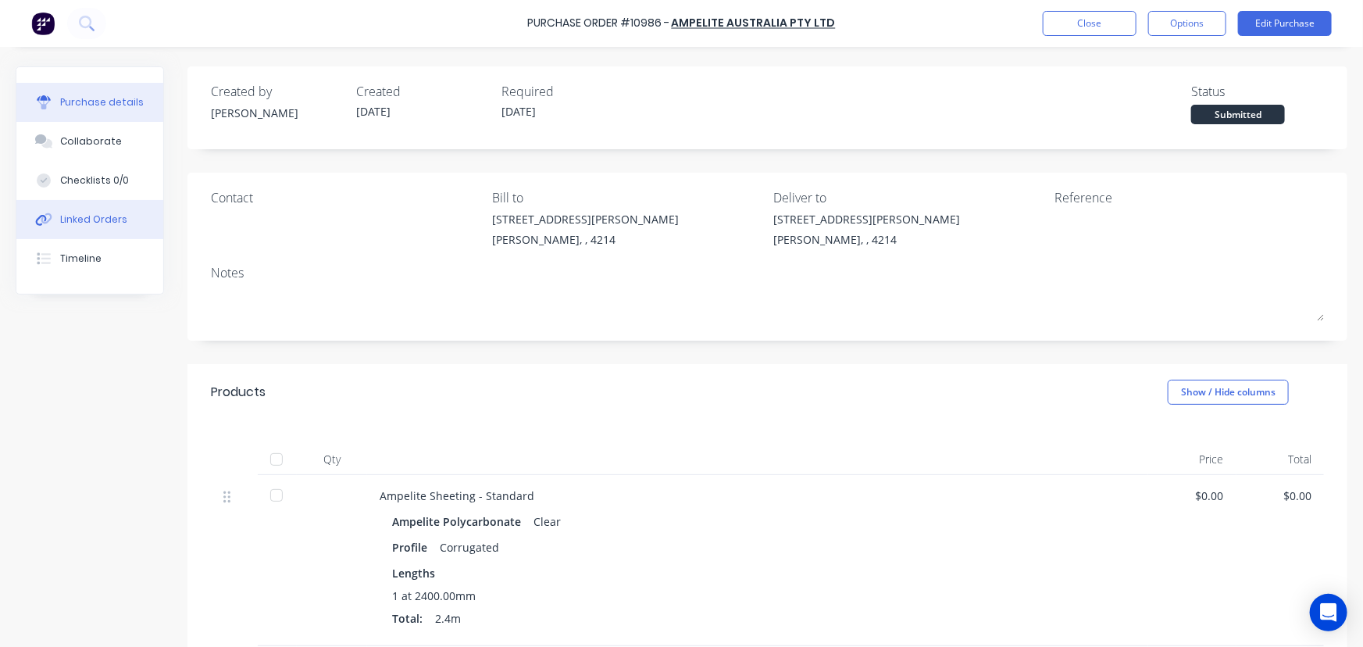
click at [93, 208] on button "Linked Orders" at bounding box center [89, 219] width 147 height 39
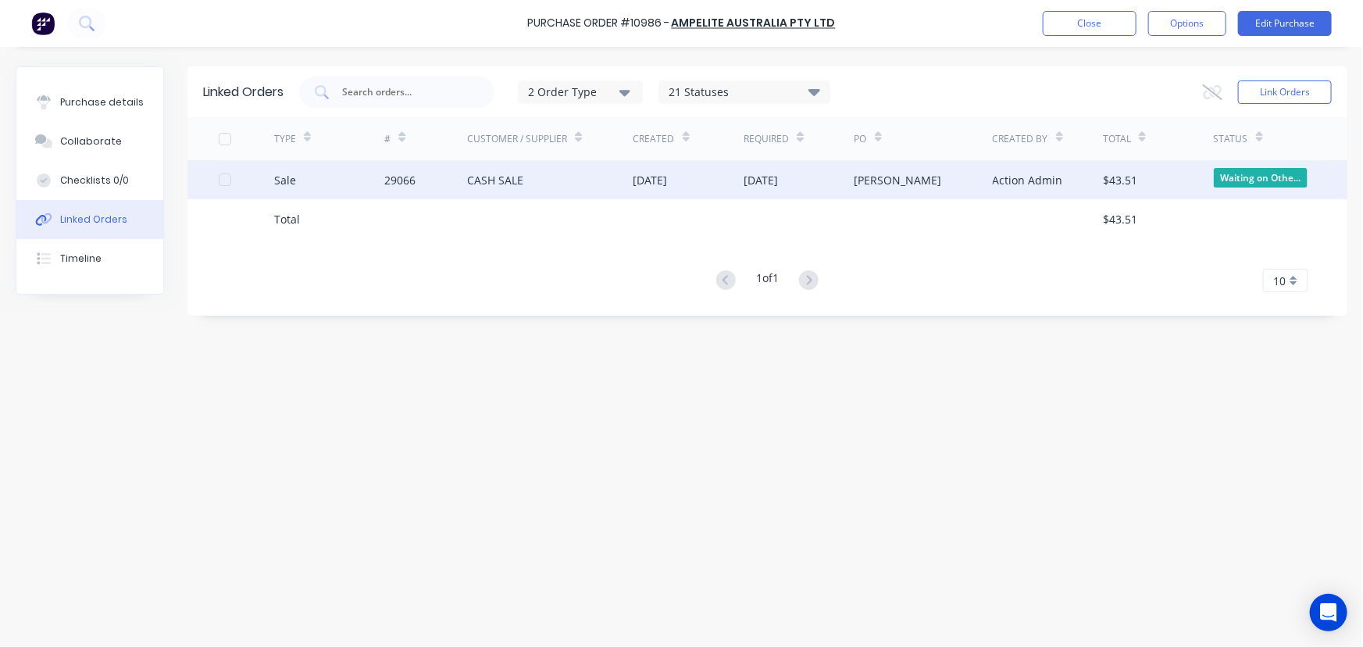
click at [476, 178] on div "CASH SALE" at bounding box center [495, 180] width 56 height 16
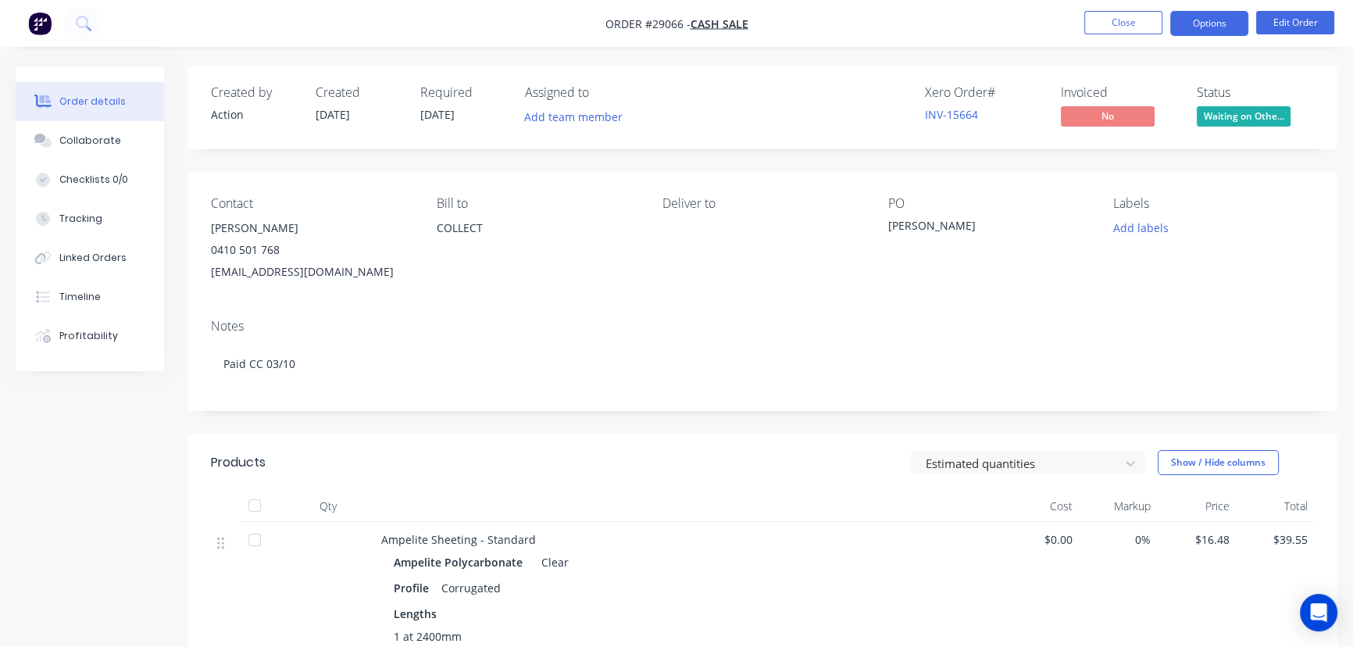
click at [1219, 20] on button "Options" at bounding box center [1209, 23] width 78 height 25
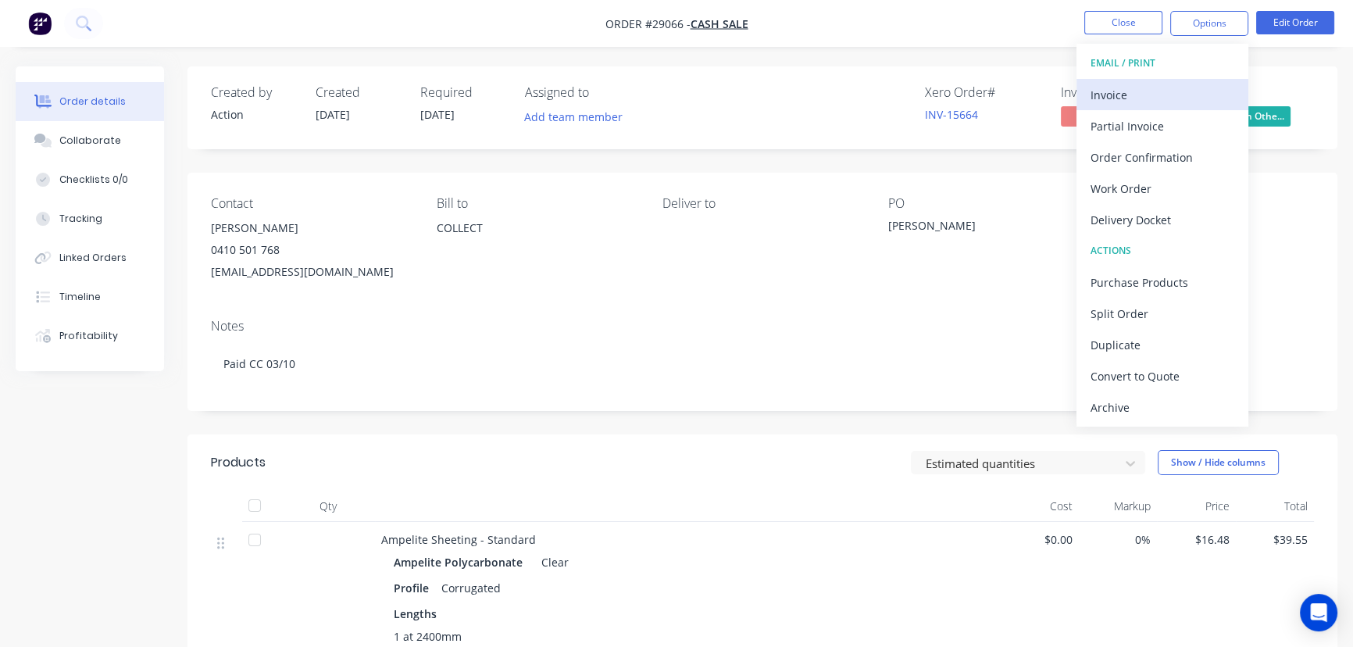
click at [1173, 98] on div "Invoice" at bounding box center [1163, 95] width 144 height 23
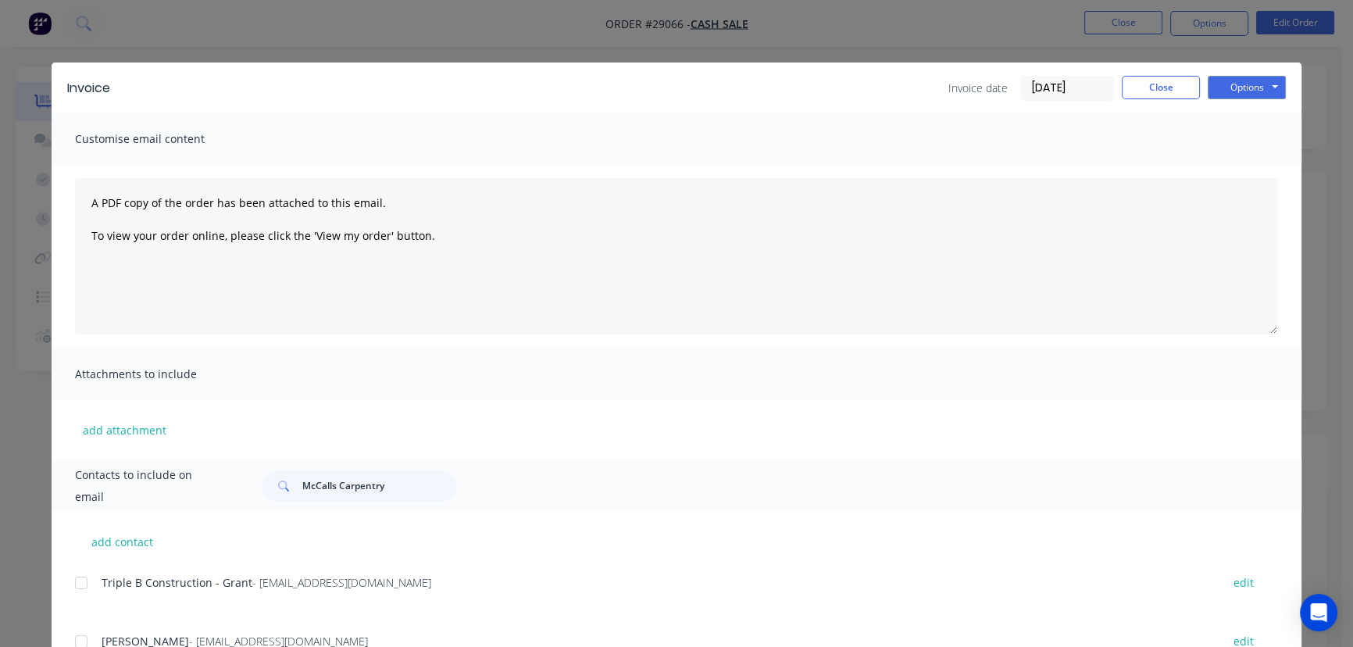
click at [1077, 92] on input "[DATE]" at bounding box center [1067, 88] width 92 height 23
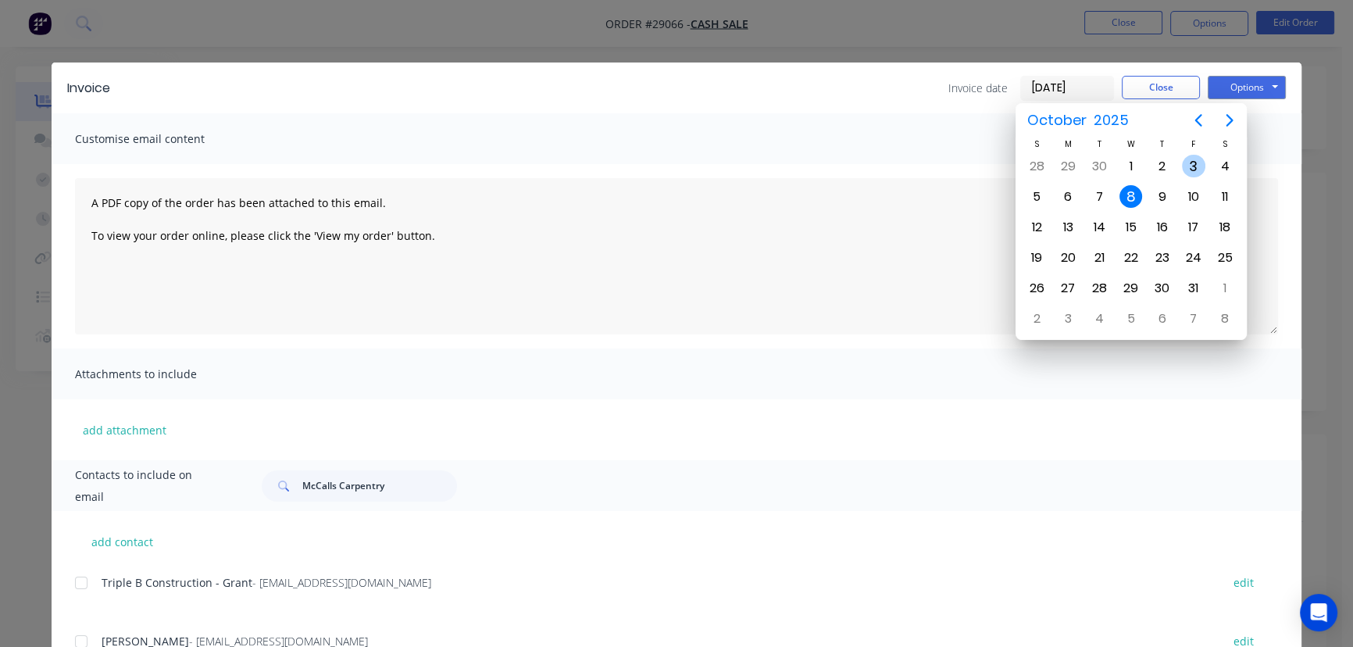
click at [1191, 163] on div "3" at bounding box center [1193, 166] width 23 height 23
type input "[DATE]"
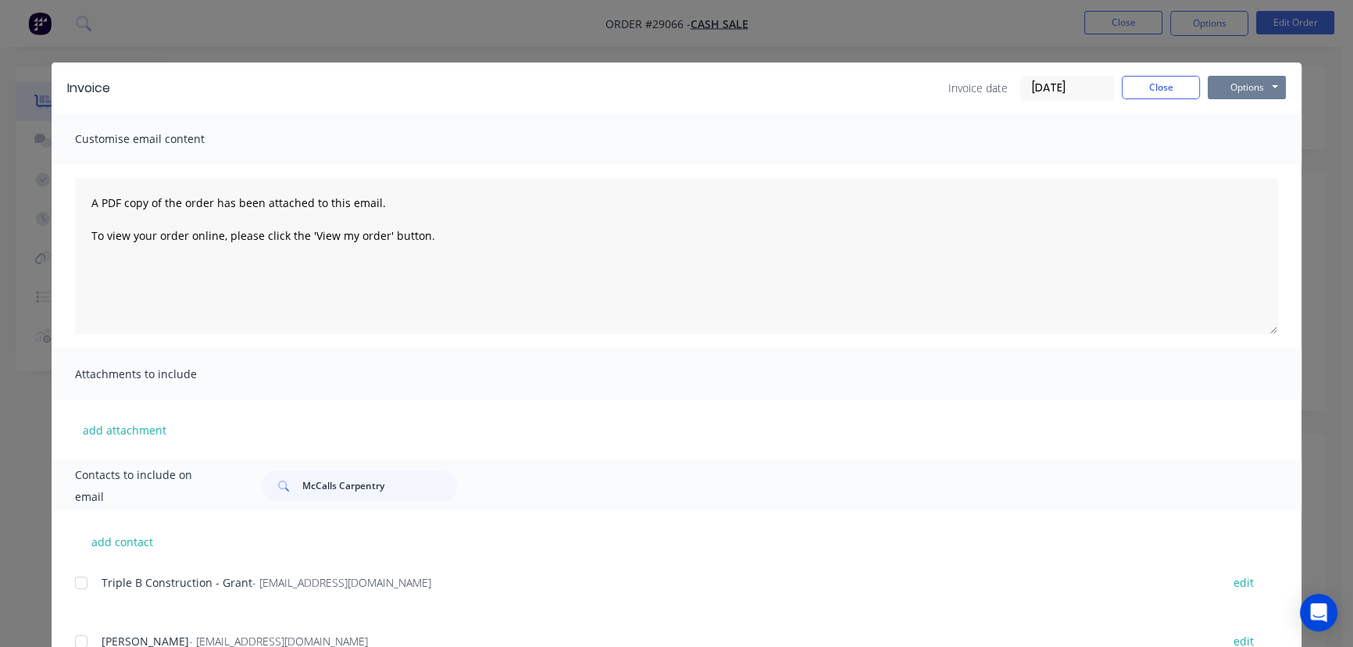
click at [1247, 92] on button "Options" at bounding box center [1247, 87] width 78 height 23
click at [1241, 138] on button "Print" at bounding box center [1258, 141] width 100 height 26
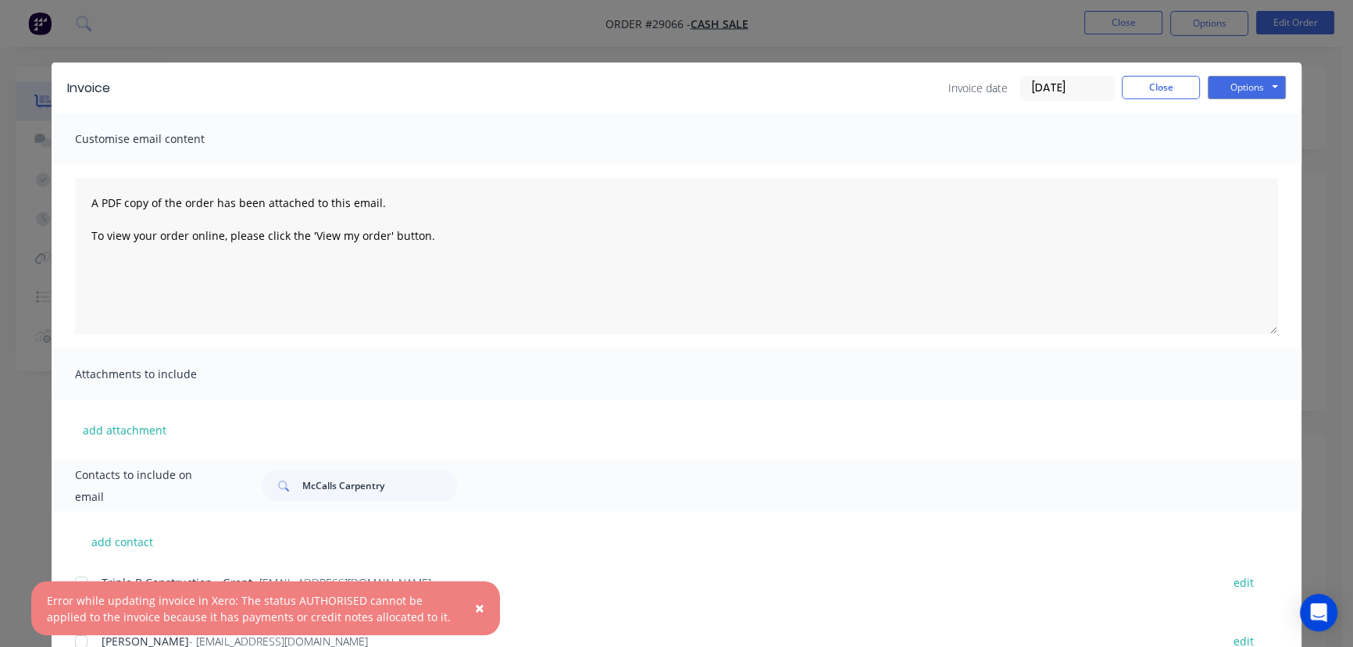
click at [477, 609] on span "×" at bounding box center [479, 608] width 9 height 22
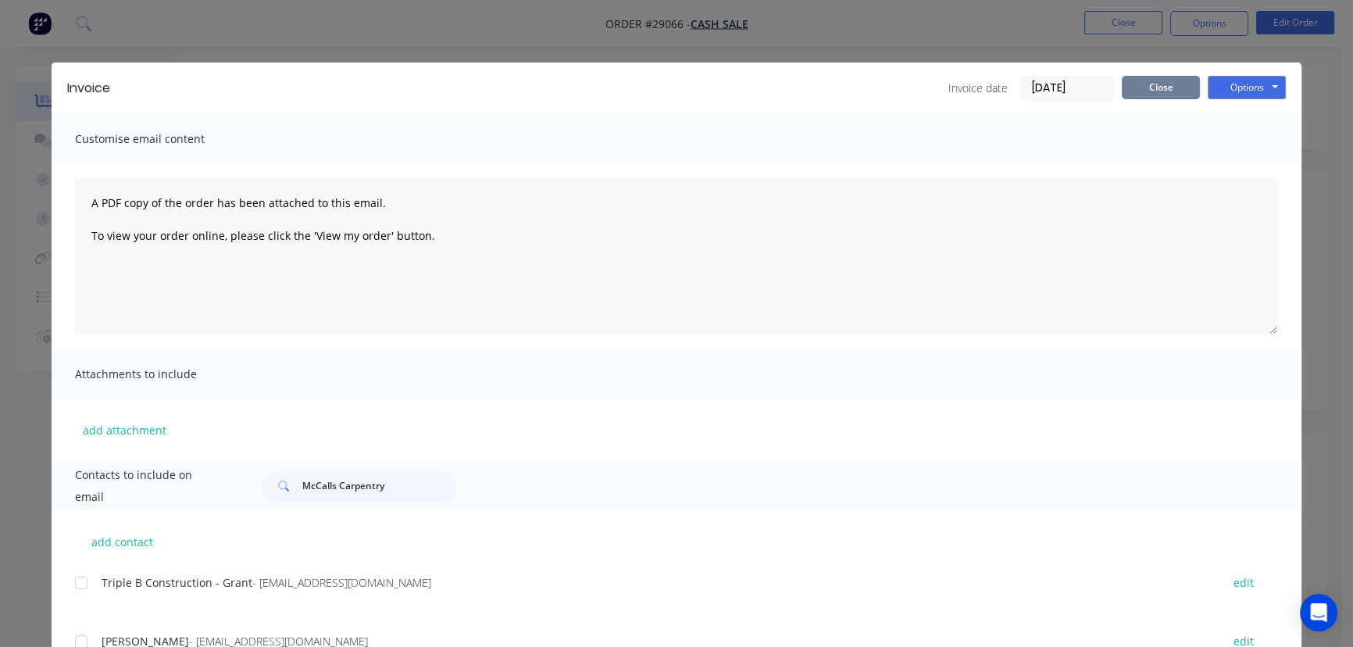
click at [1163, 93] on button "Close" at bounding box center [1161, 87] width 78 height 23
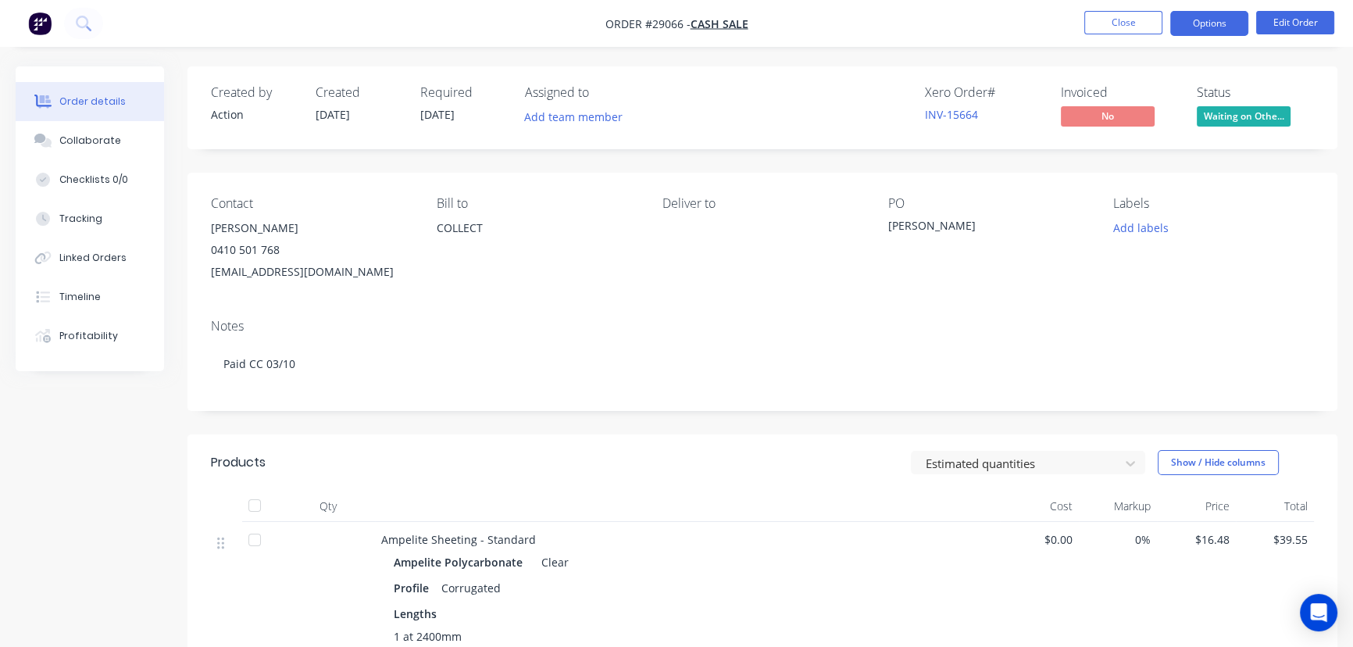
click at [1223, 17] on button "Options" at bounding box center [1209, 23] width 78 height 25
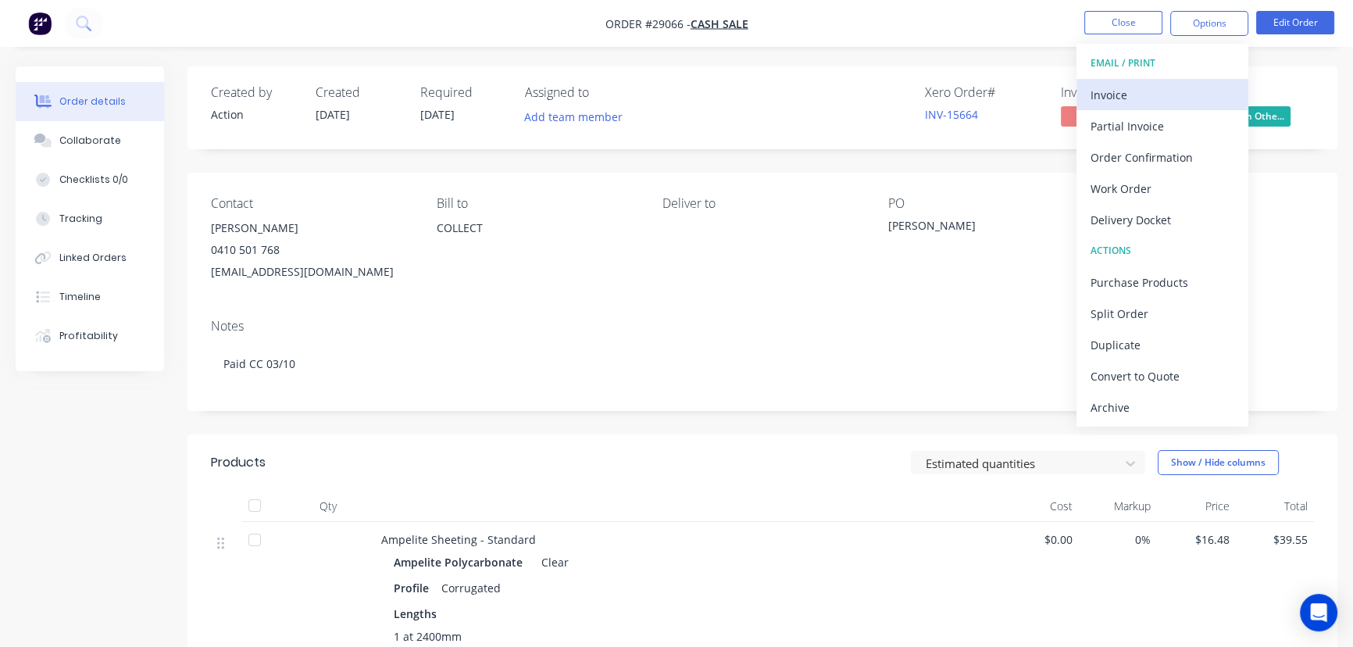
click at [1167, 100] on div "Invoice" at bounding box center [1163, 95] width 144 height 23
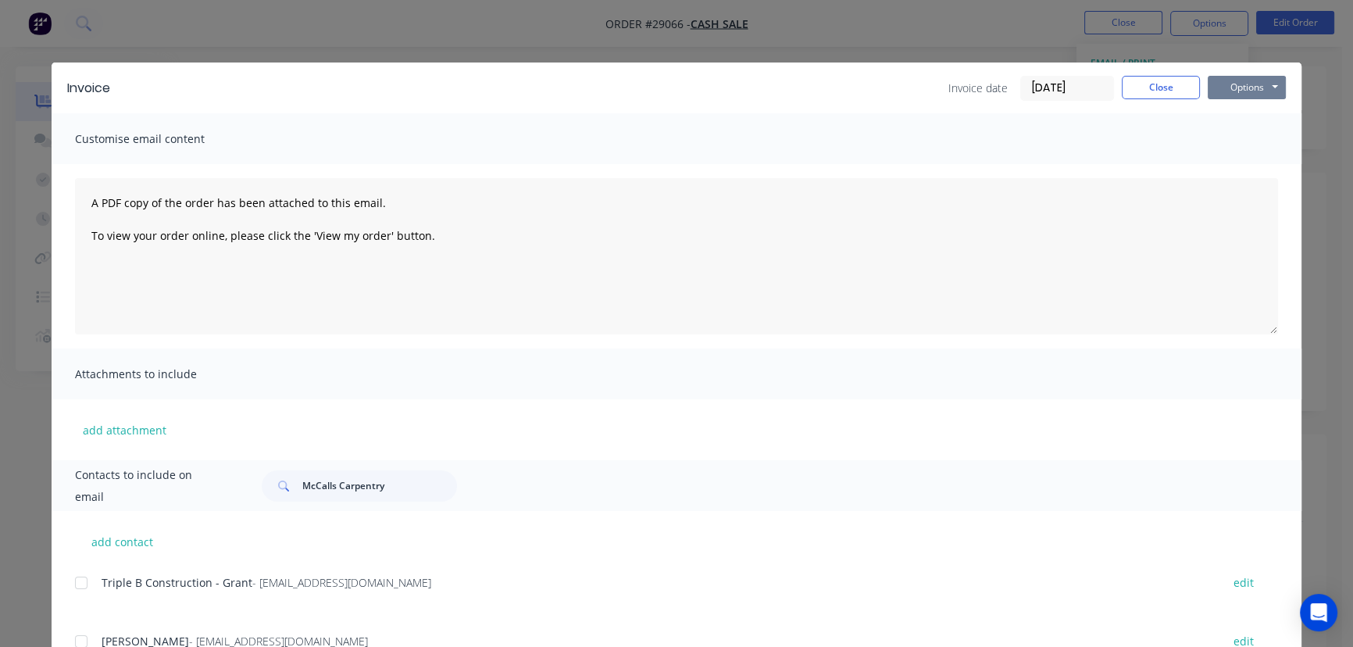
click at [1231, 92] on button "Options" at bounding box center [1247, 87] width 78 height 23
click at [1231, 141] on button "Print" at bounding box center [1258, 141] width 100 height 26
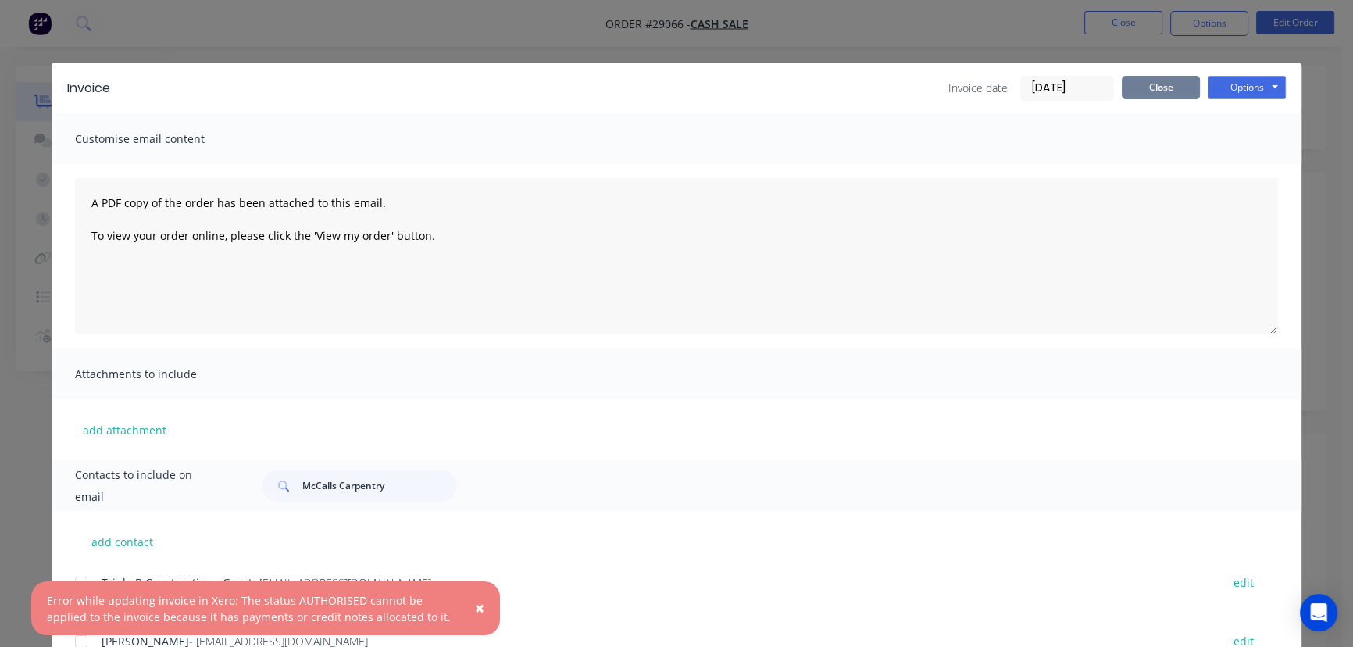
click at [1158, 88] on button "Close" at bounding box center [1161, 87] width 78 height 23
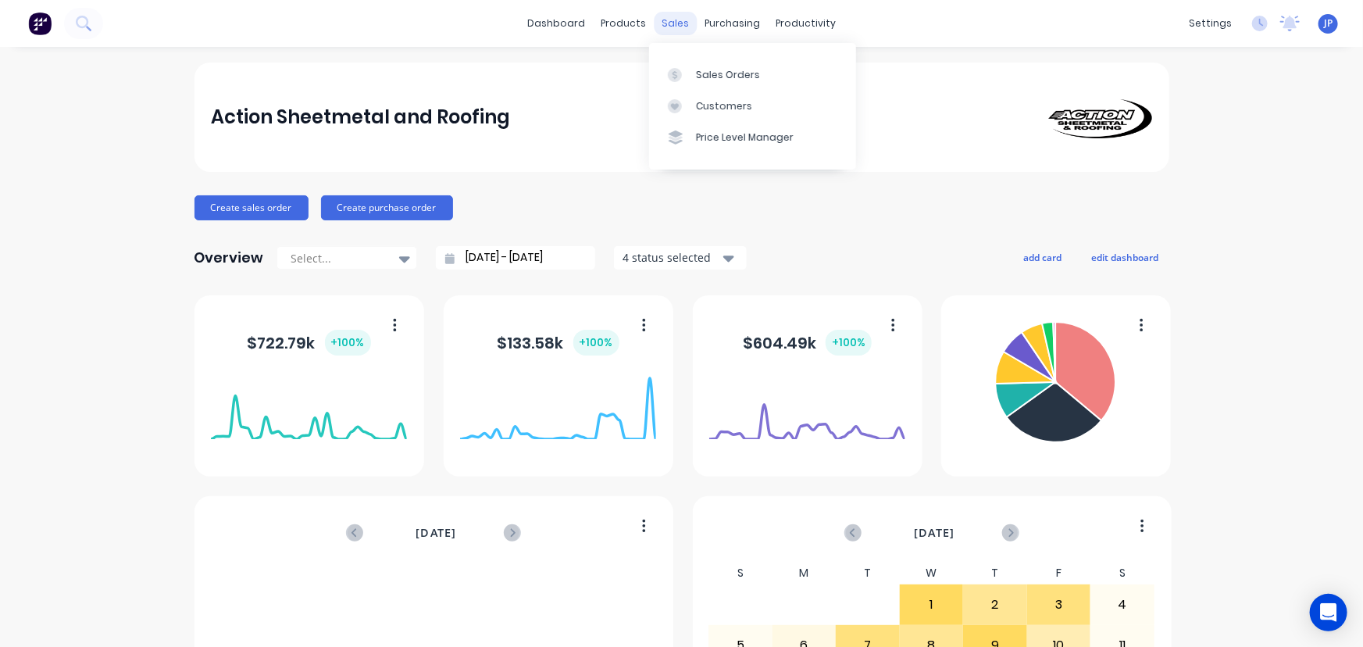
click at [671, 22] on div "sales" at bounding box center [675, 23] width 43 height 23
click at [698, 102] on div "Customers" at bounding box center [724, 106] width 56 height 14
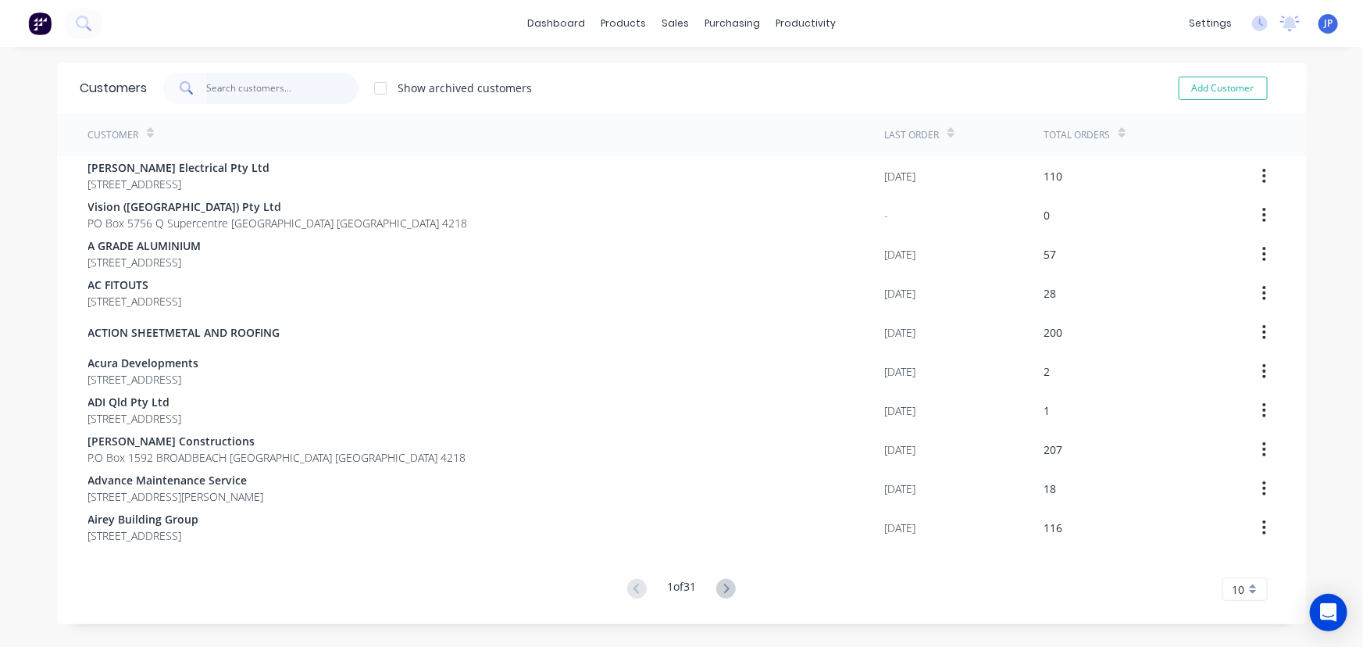
click at [292, 81] on input "text" at bounding box center [282, 88] width 152 height 31
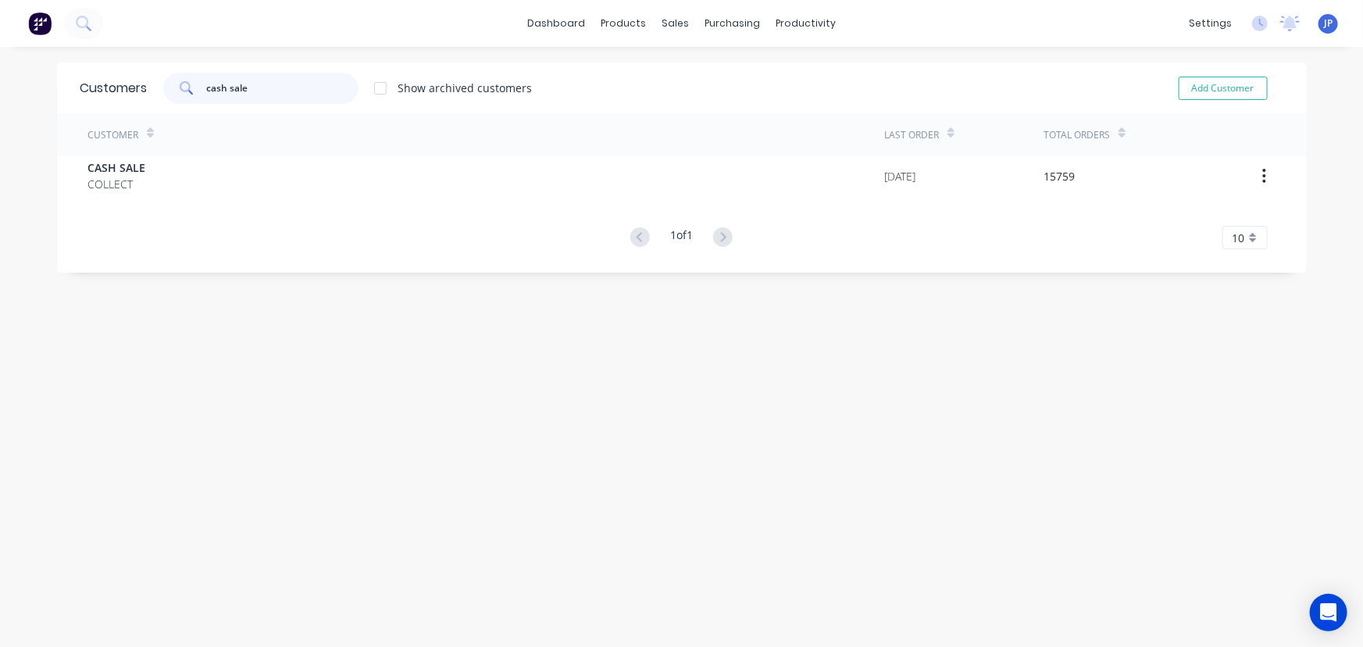
type input "cash sale"
click at [226, 145] on div "Customer" at bounding box center [486, 134] width 797 height 43
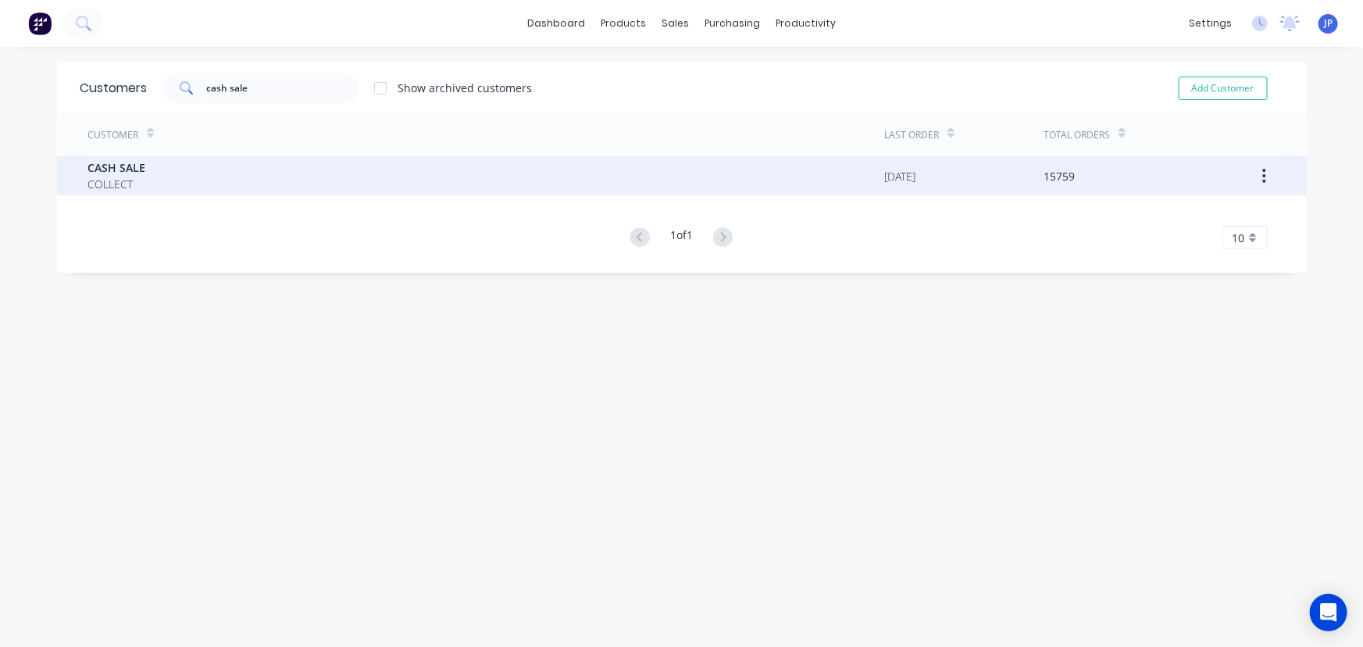
click at [115, 177] on span "COLLECT" at bounding box center [117, 184] width 58 height 16
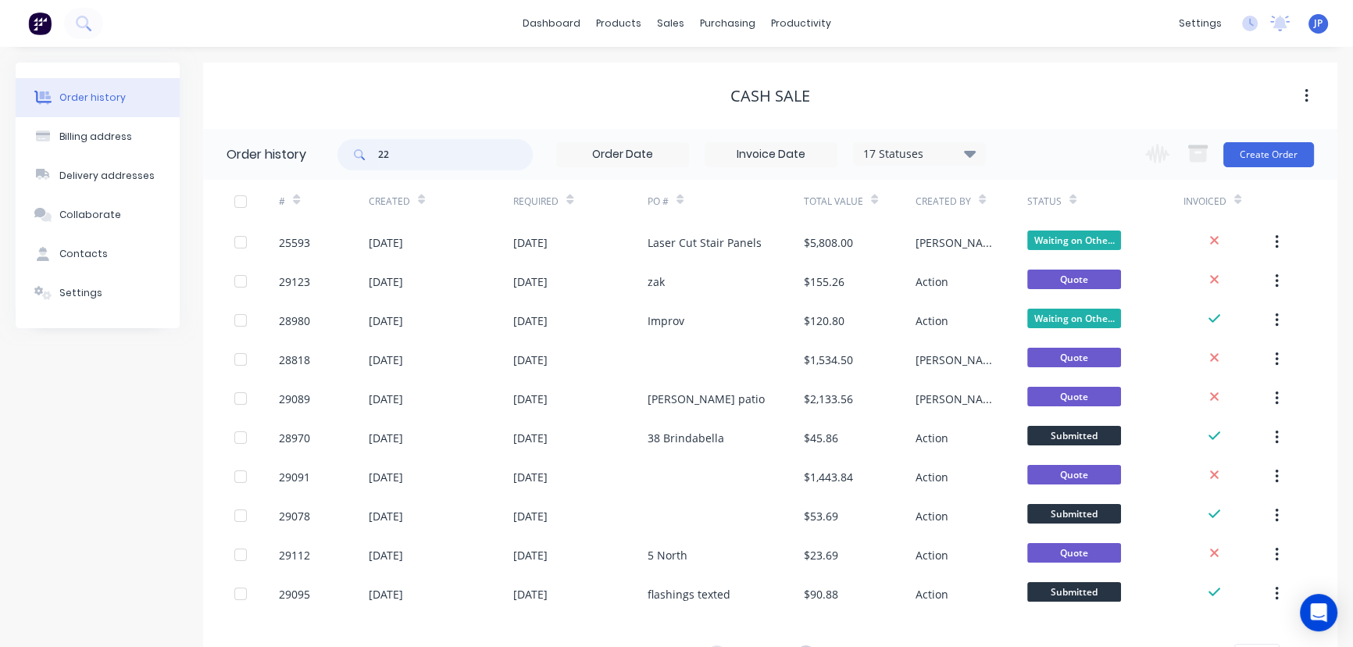
type input "22"
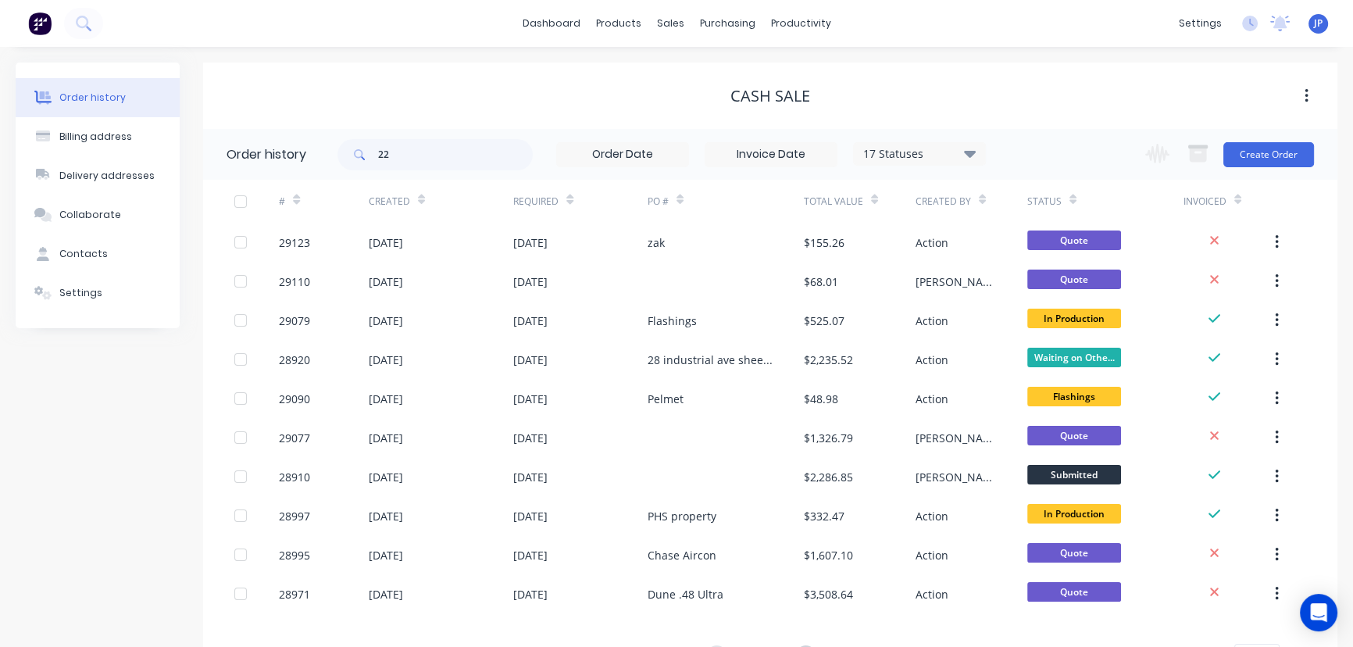
click at [375, 158] on span at bounding box center [358, 154] width 41 height 31
click at [381, 152] on input "22" at bounding box center [455, 154] width 155 height 31
type input "25422"
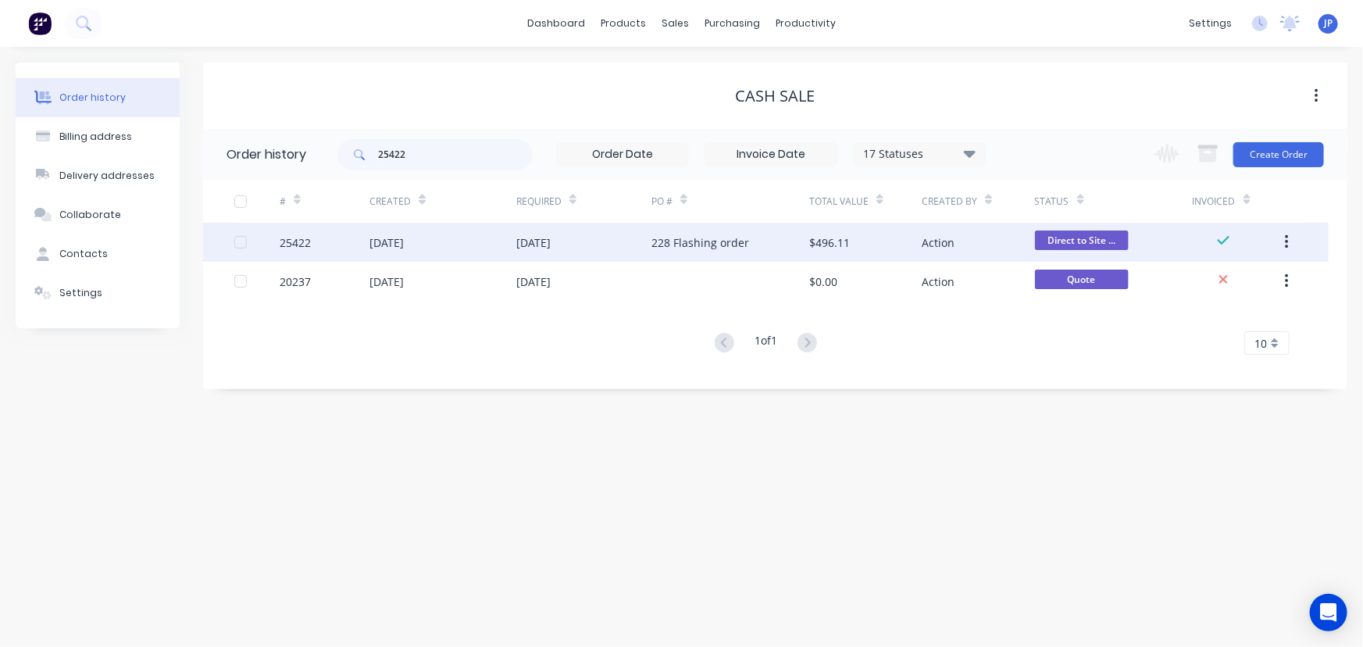
drag, startPoint x: 1285, startPoint y: 242, endPoint x: 1251, endPoint y: 252, distance: 35.6
click at [1285, 241] on icon "button" at bounding box center [1287, 242] width 4 height 17
click at [1185, 281] on div "Archive" at bounding box center [1231, 283] width 120 height 23
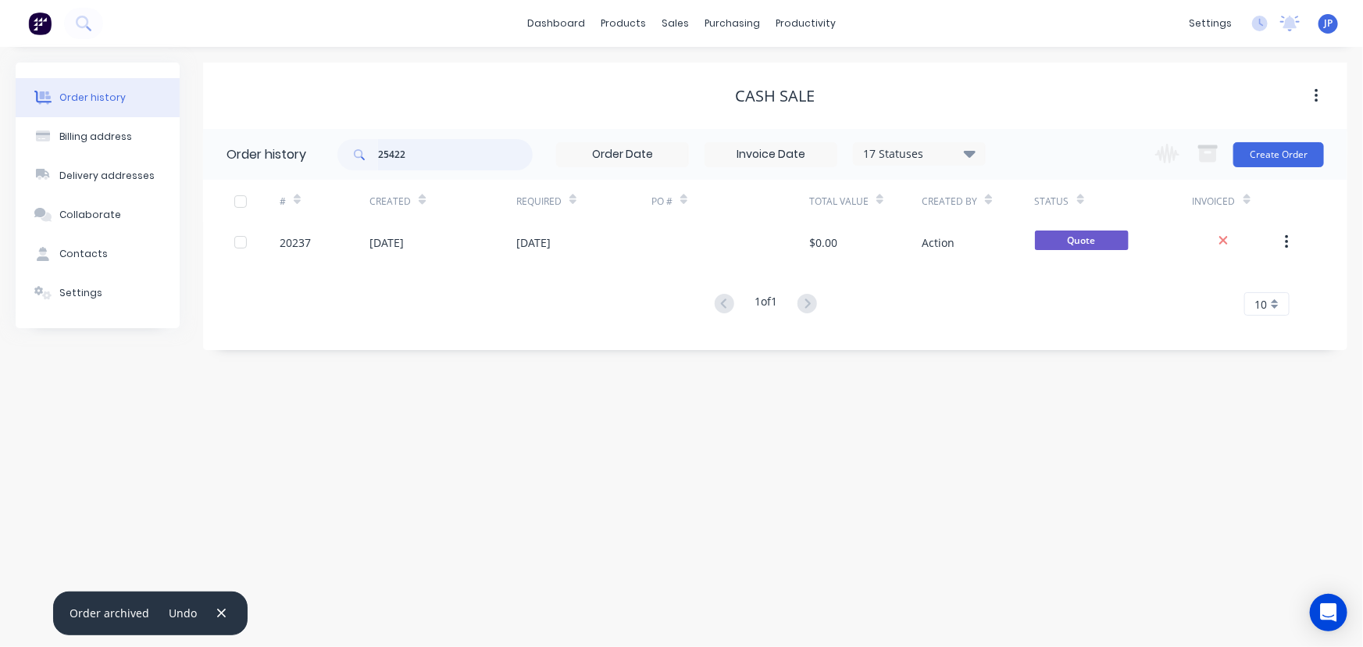
click at [425, 156] on input "25422" at bounding box center [455, 154] width 155 height 31
drag, startPoint x: 410, startPoint y: 156, endPoint x: 377, endPoint y: 154, distance: 32.9
click at [377, 154] on div "25422" at bounding box center [435, 154] width 195 height 31
type input "25511"
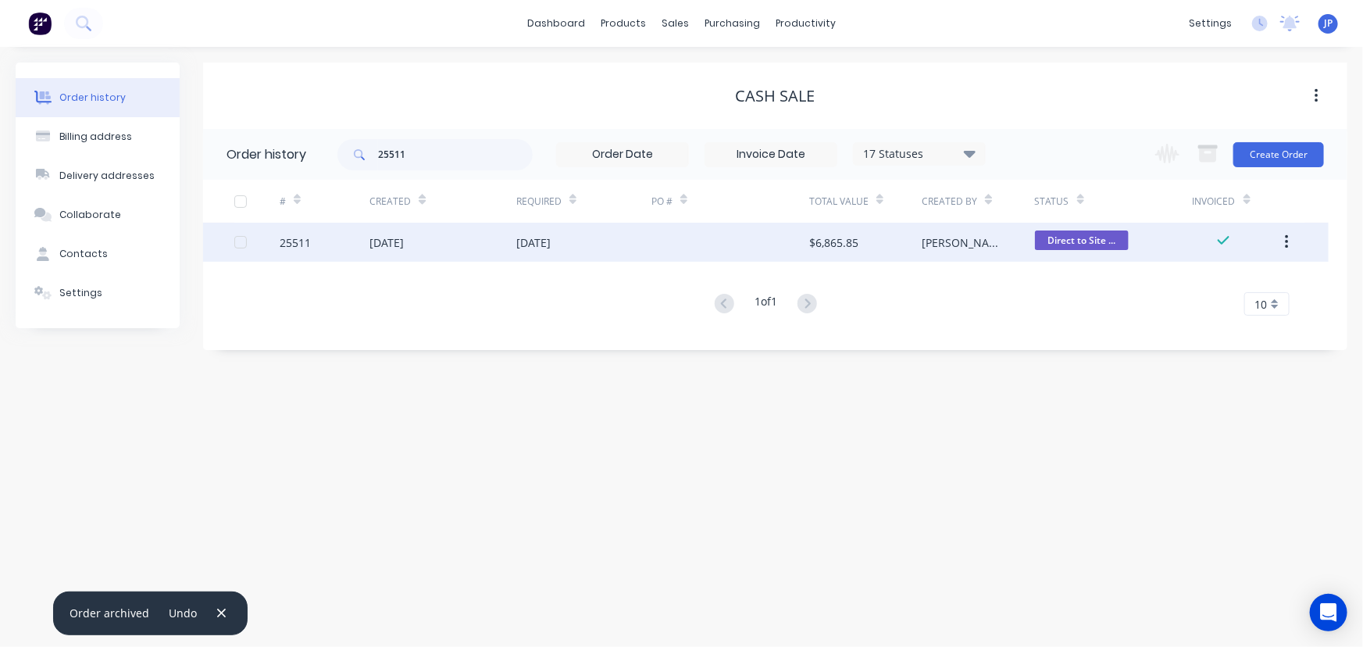
click at [1289, 236] on button "button" at bounding box center [1287, 242] width 37 height 28
click at [1266, 274] on div "Archive" at bounding box center [1231, 283] width 120 height 23
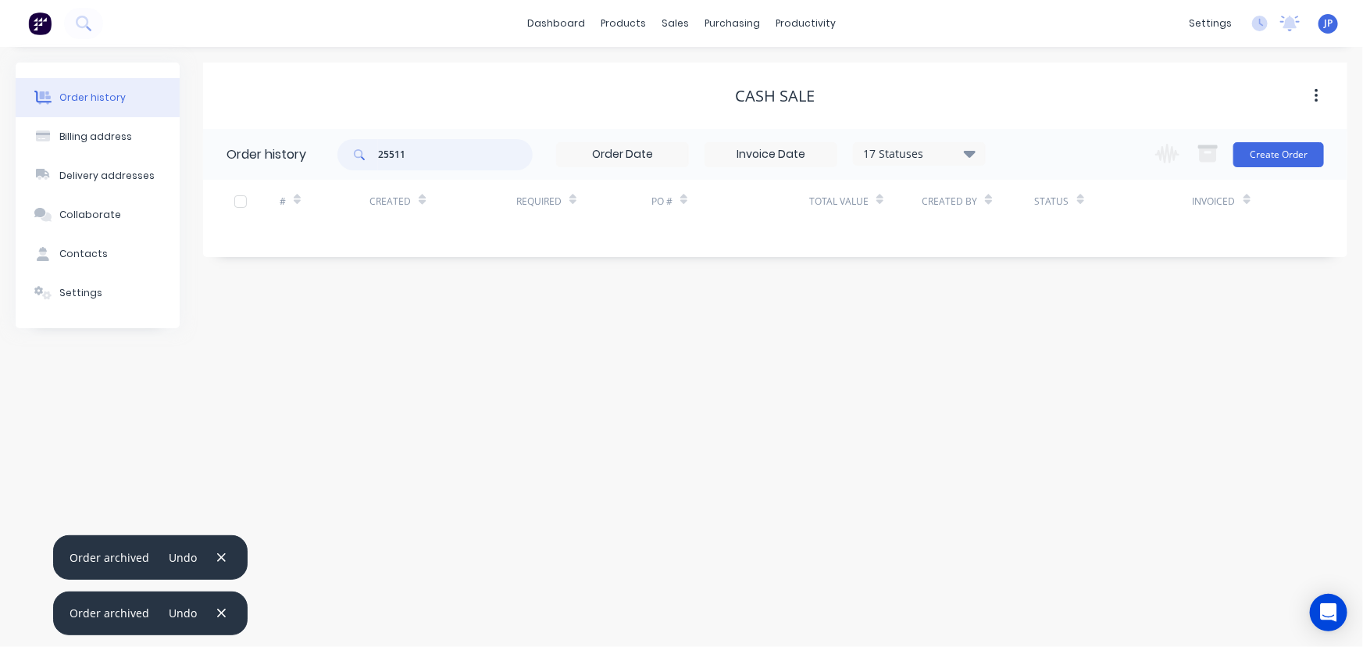
drag, startPoint x: 442, startPoint y: 164, endPoint x: 334, endPoint y: 164, distance: 108.6
click at [334, 164] on header "Order history 25511 17 Statuses Invoice Status Invoiced Not Invoiced Partial Or…" at bounding box center [775, 154] width 1145 height 51
type input "28982"
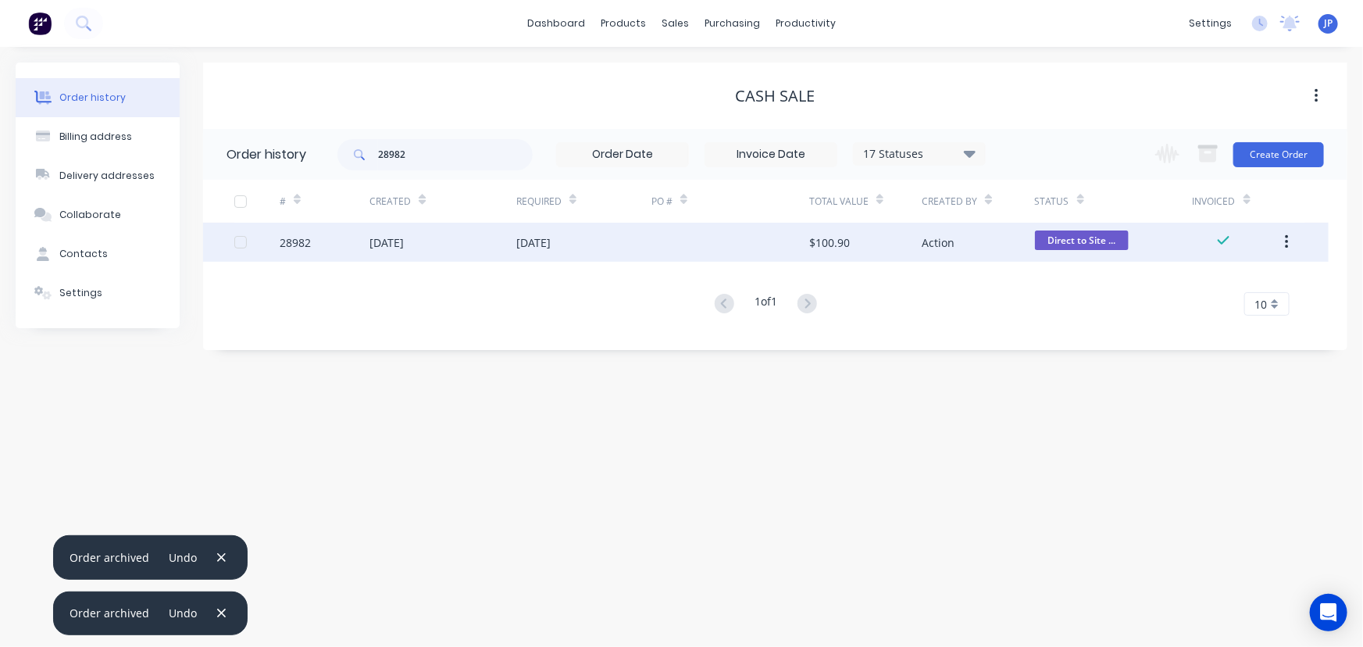
click at [1290, 244] on button "button" at bounding box center [1287, 242] width 37 height 28
click at [1209, 287] on div "Archive" at bounding box center [1231, 283] width 120 height 23
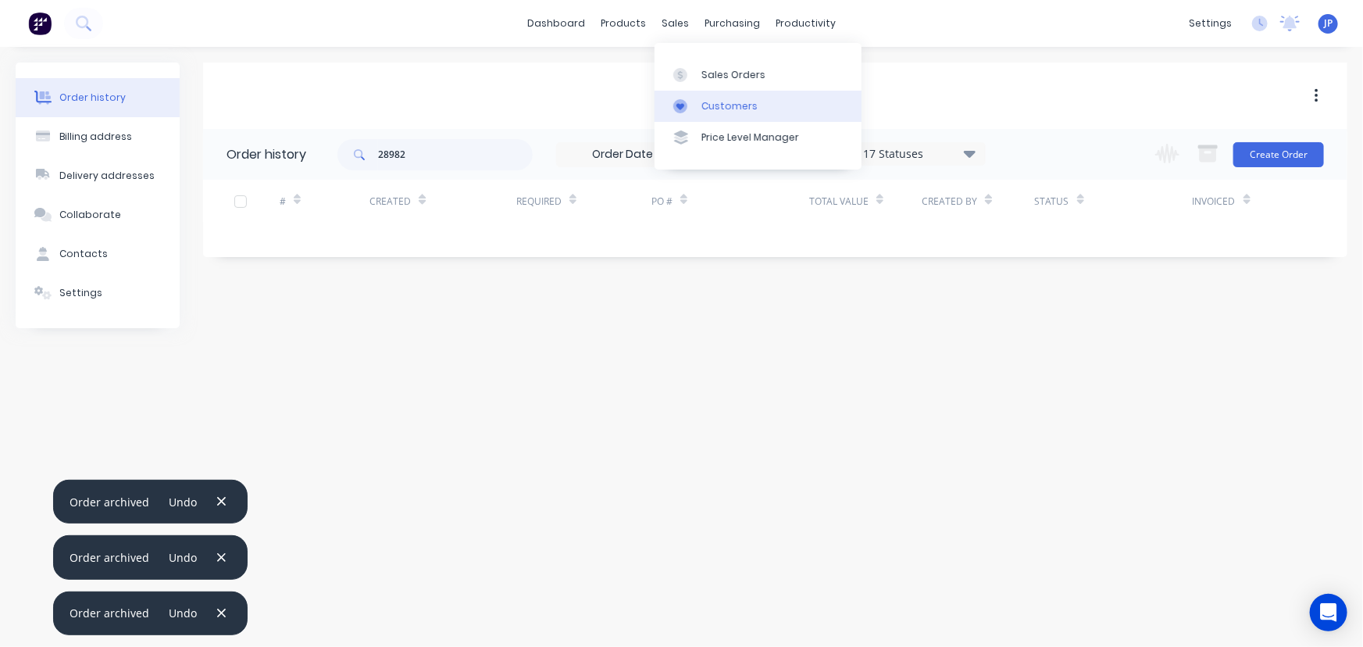
click at [720, 113] on div "Customers" at bounding box center [730, 106] width 56 height 14
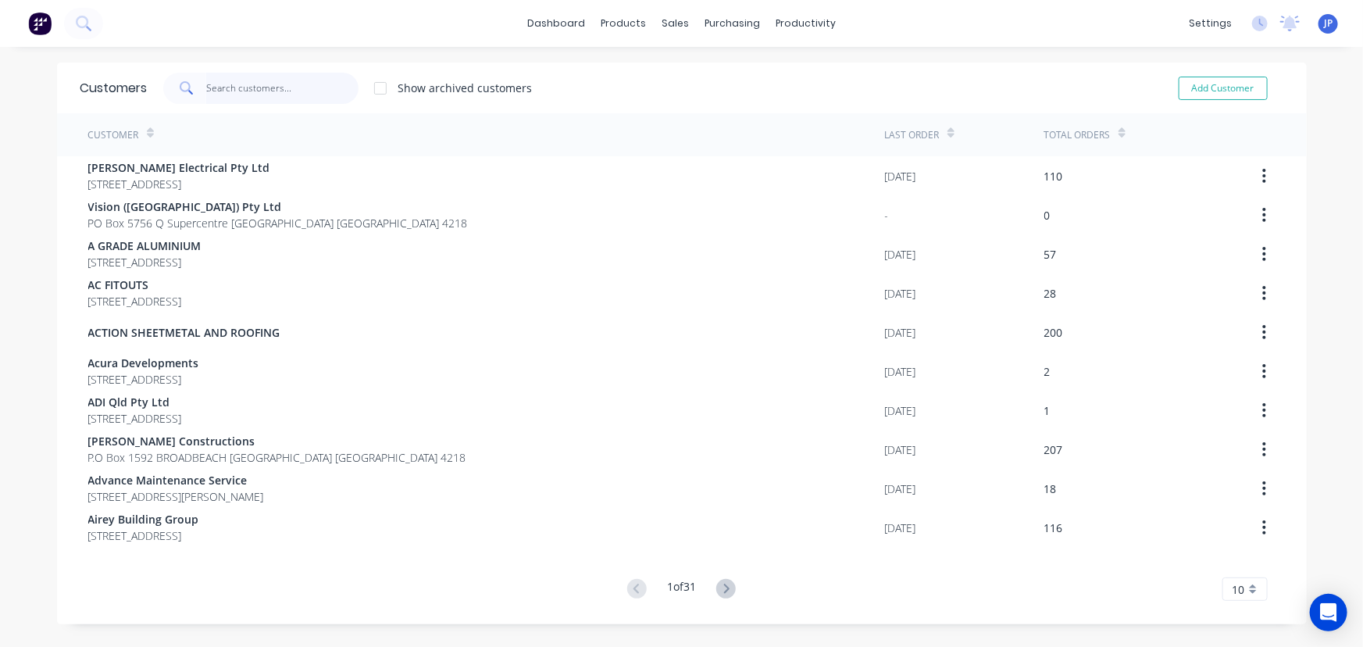
click at [237, 85] on input "text" at bounding box center [282, 88] width 152 height 31
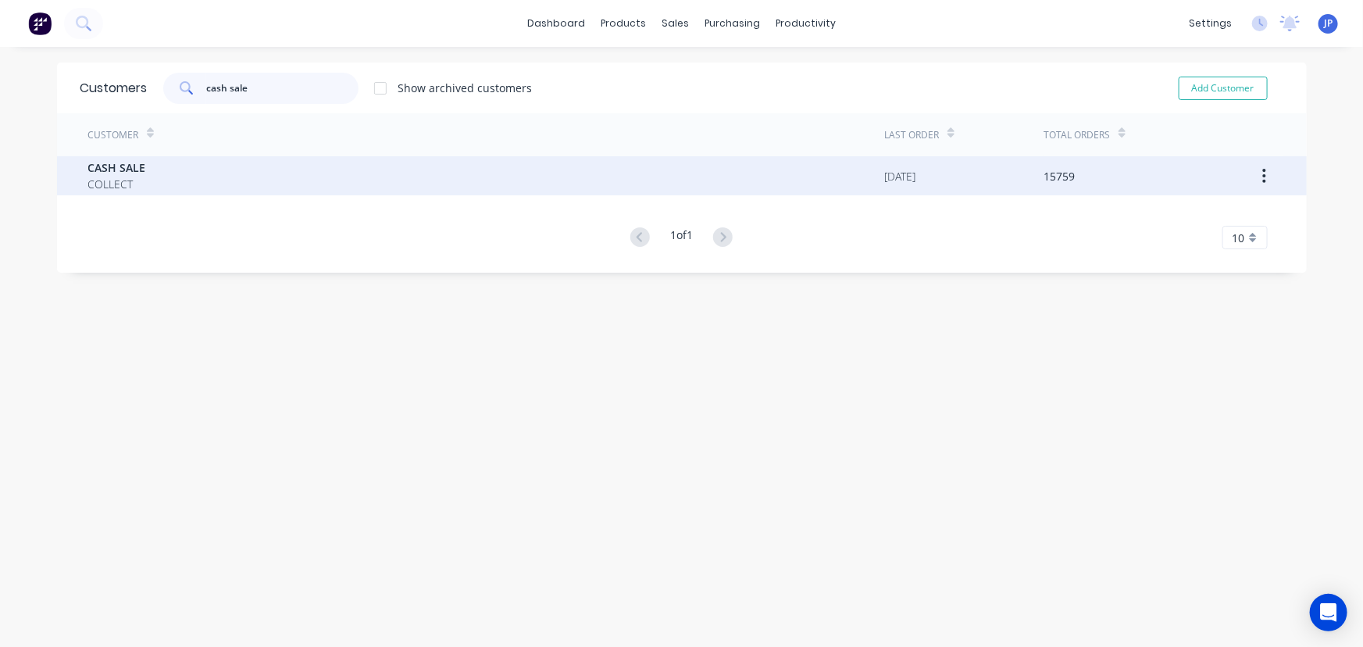
type input "cash sale"
click at [132, 171] on span "CASH SALE" at bounding box center [117, 167] width 58 height 16
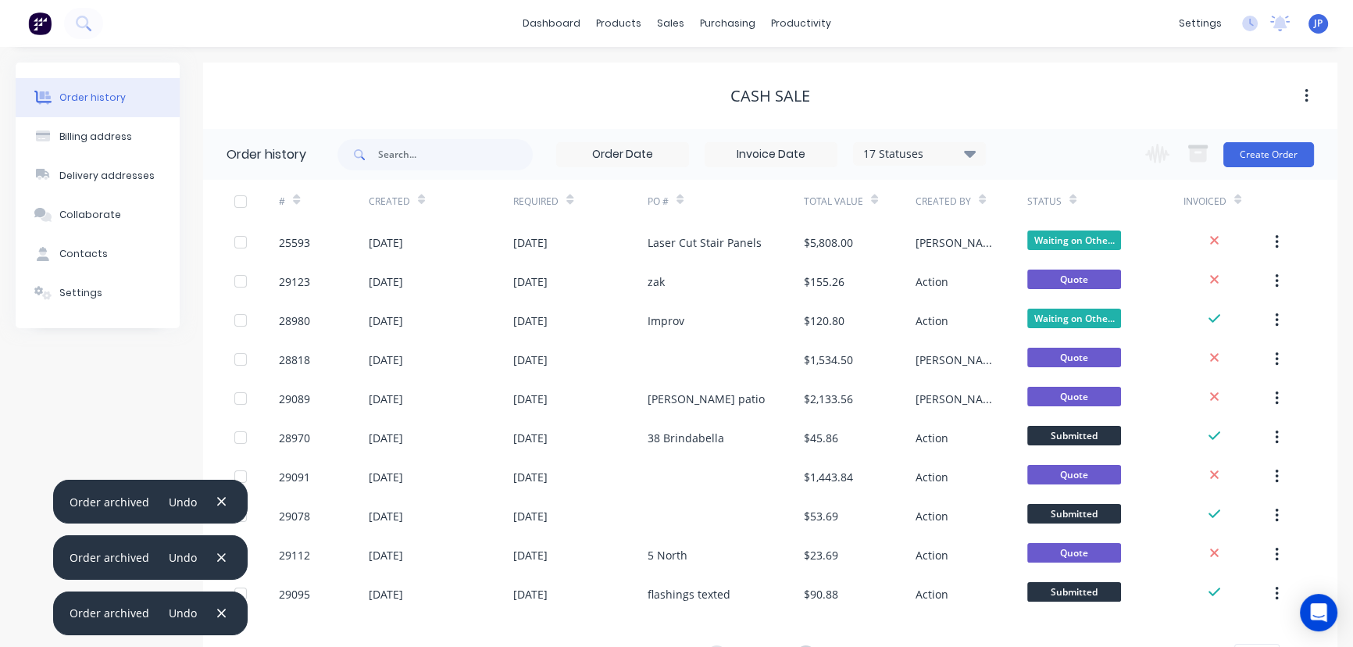
click at [969, 152] on icon at bounding box center [970, 153] width 12 height 7
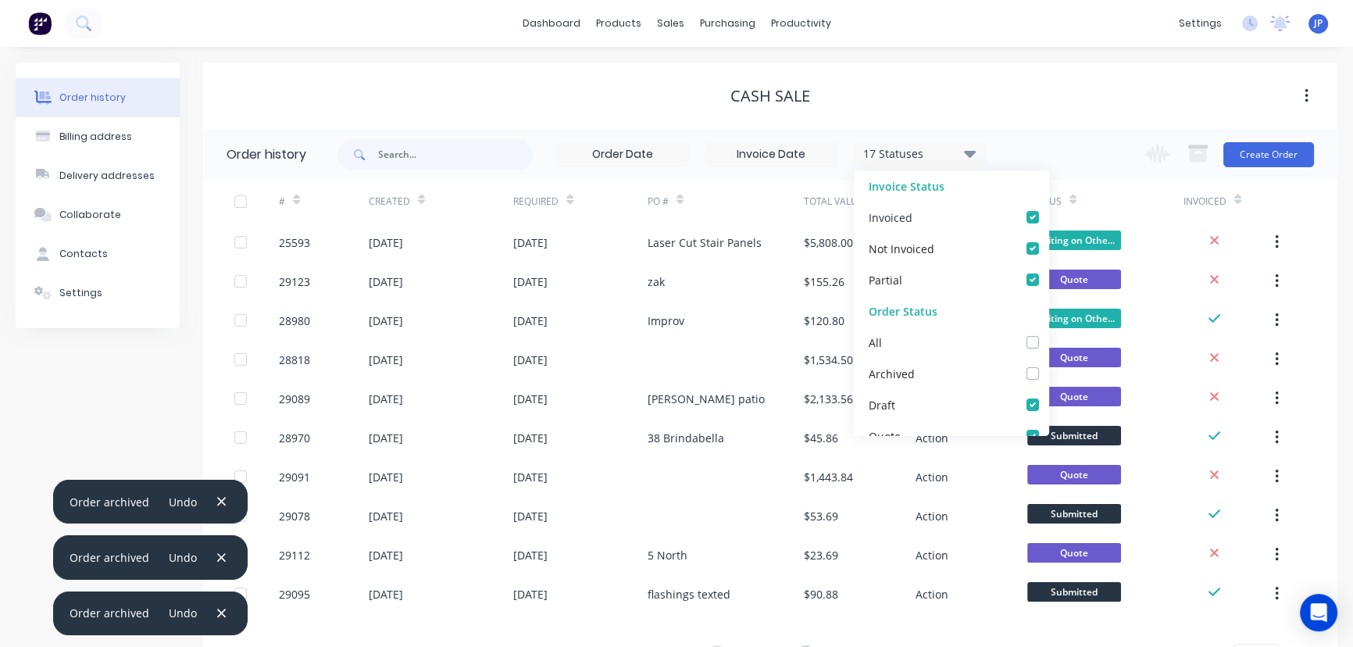
click at [1048, 209] on label at bounding box center [1048, 209] width 0 height 0
click at [1048, 217] on input "checkbox" at bounding box center [1054, 216] width 13 height 15
checkbox input "false"
click at [1048, 271] on label at bounding box center [1048, 271] width 0 height 0
click at [1048, 280] on input "checkbox" at bounding box center [1054, 278] width 13 height 15
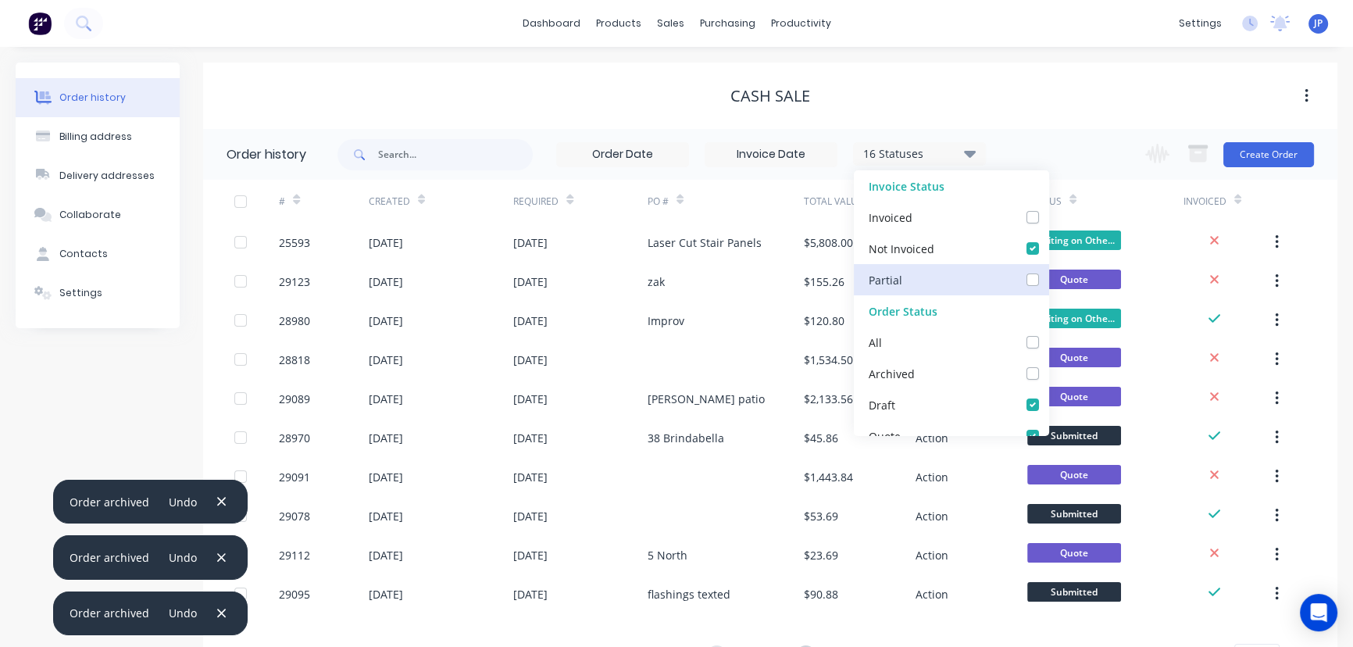
checkbox input "false"
click at [1048, 396] on label at bounding box center [1048, 396] width 0 height 0
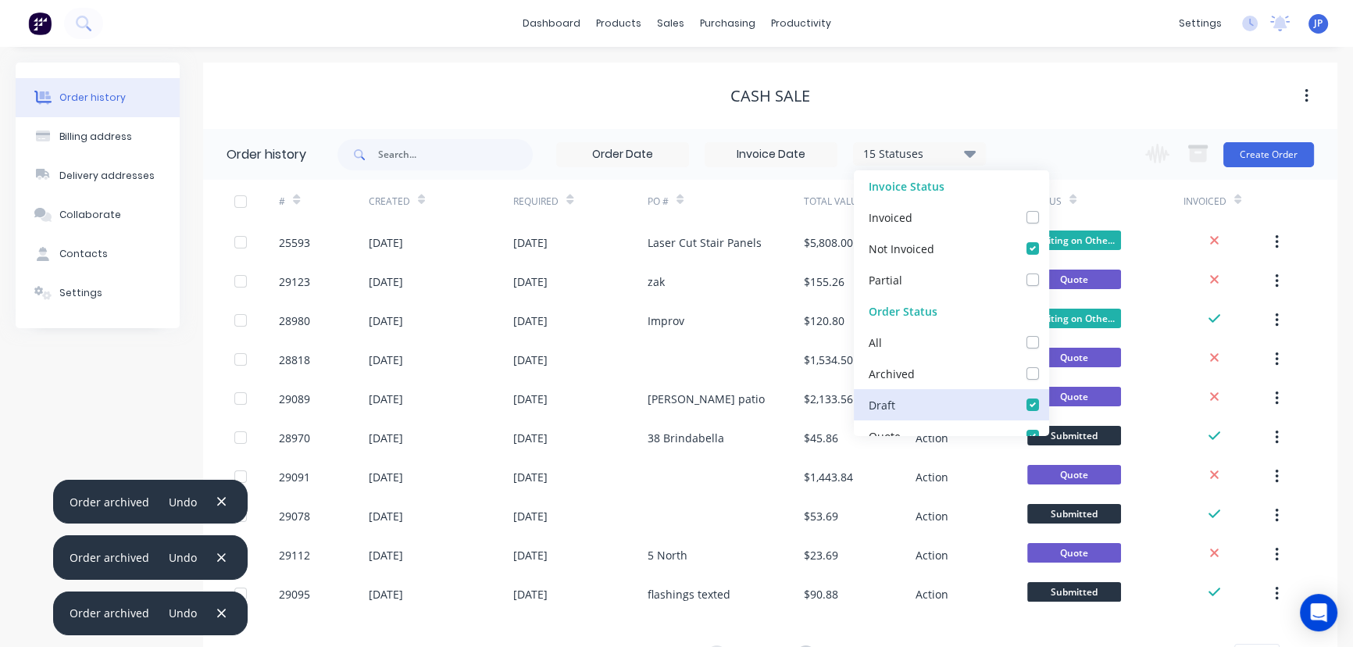
click at [1048, 403] on input "checkbox" at bounding box center [1054, 403] width 13 height 15
checkbox input "false"
click at [1052, 284] on span "Quote" at bounding box center [1074, 280] width 94 height 20
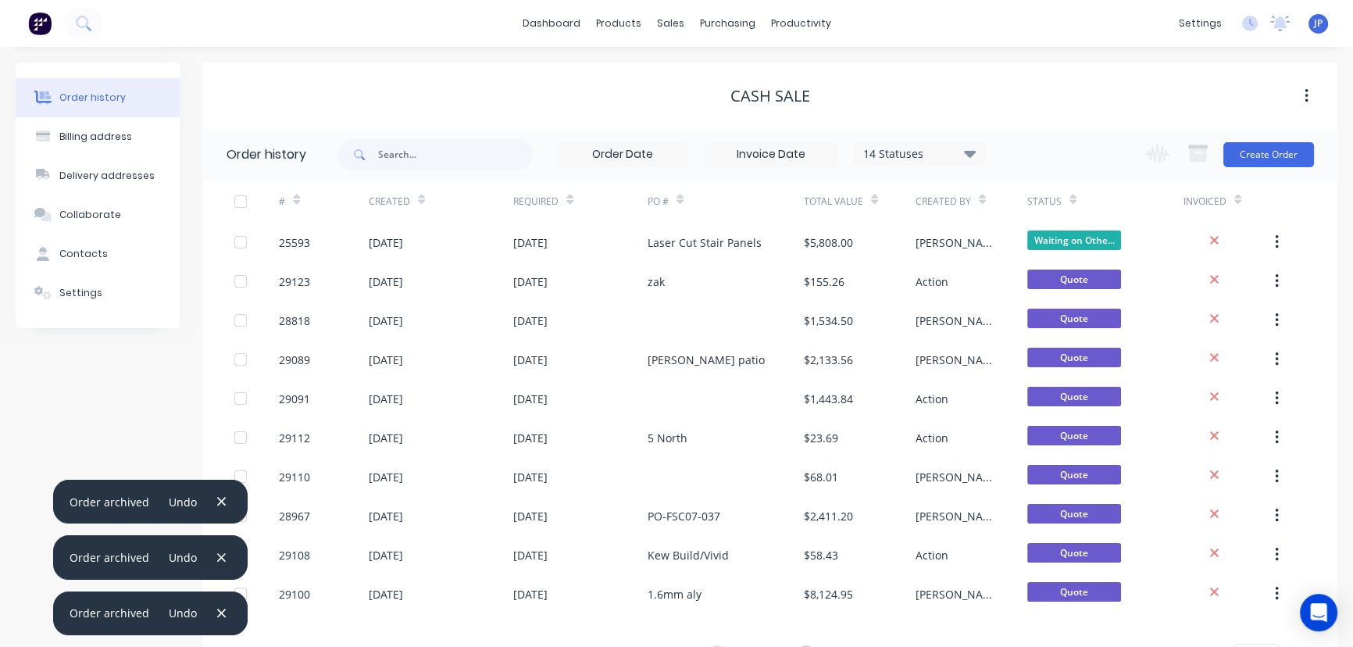
click at [960, 151] on div "14 Statuses" at bounding box center [919, 153] width 131 height 17
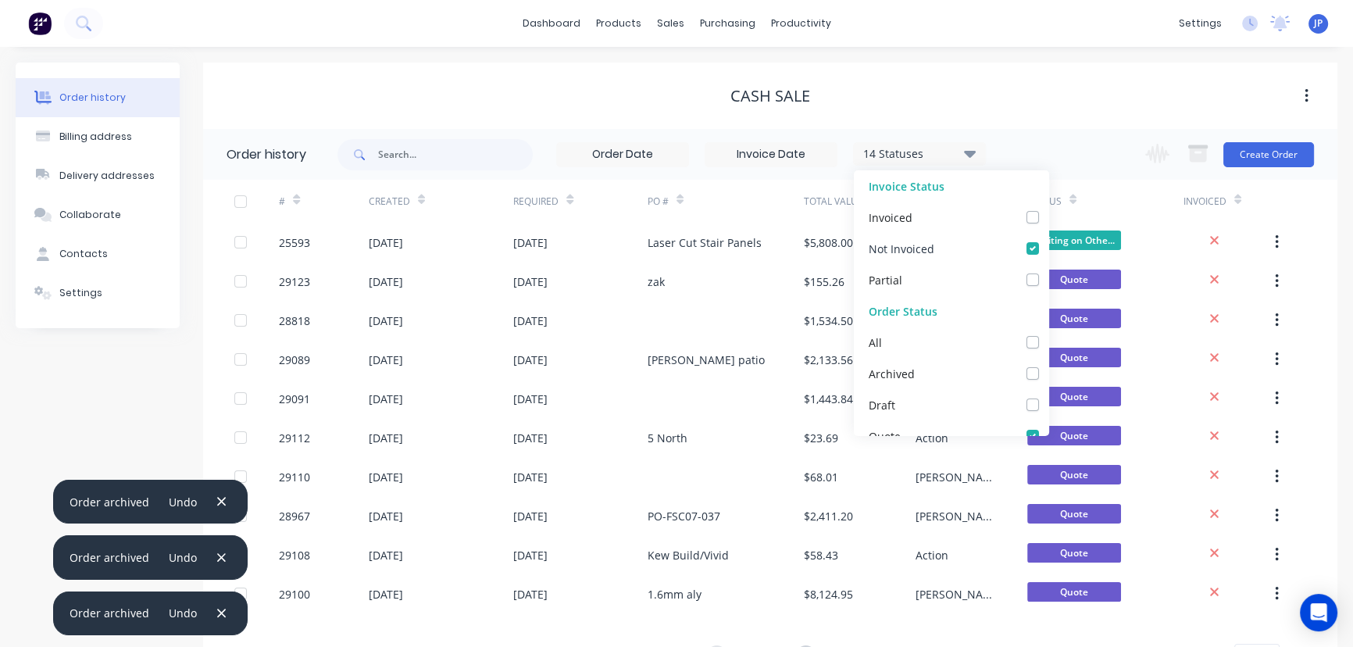
click at [1048, 240] on label at bounding box center [1048, 240] width 0 height 0
click at [1048, 250] on Invoiced_checkbox_Invoice_1undefined "checkbox" at bounding box center [1054, 247] width 13 height 15
checkbox Invoiced_checkbox_Invoice_1undefined "false"
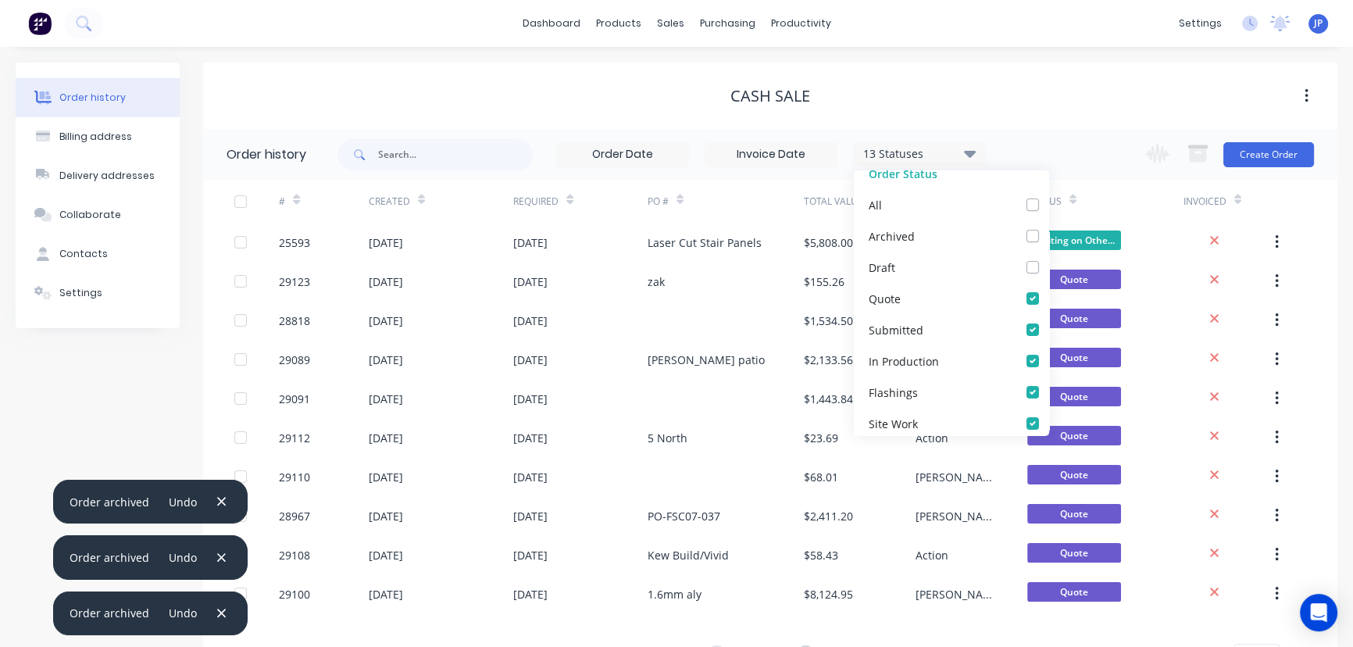
scroll to position [149, 0]
click at [1048, 278] on label at bounding box center [1048, 278] width 0 height 0
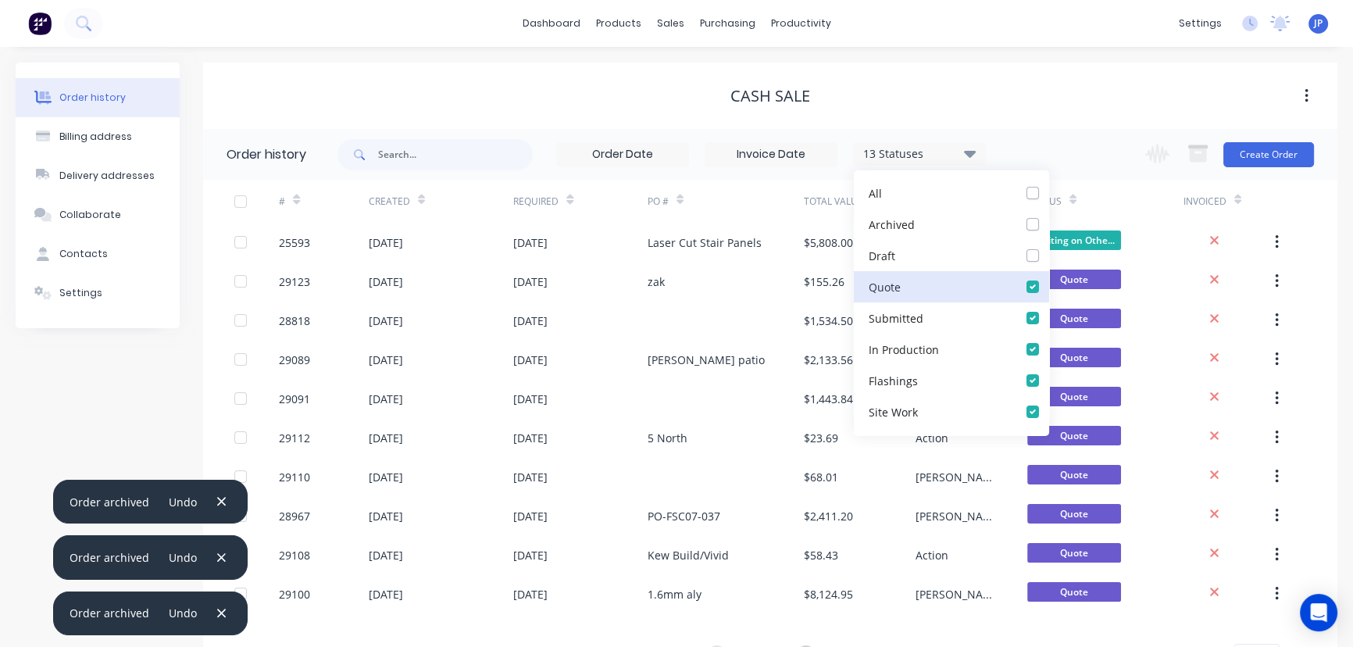
click at [1048, 284] on input "checkbox" at bounding box center [1054, 285] width 13 height 15
checkbox input "false"
click at [1048, 341] on label at bounding box center [1048, 341] width 0 height 0
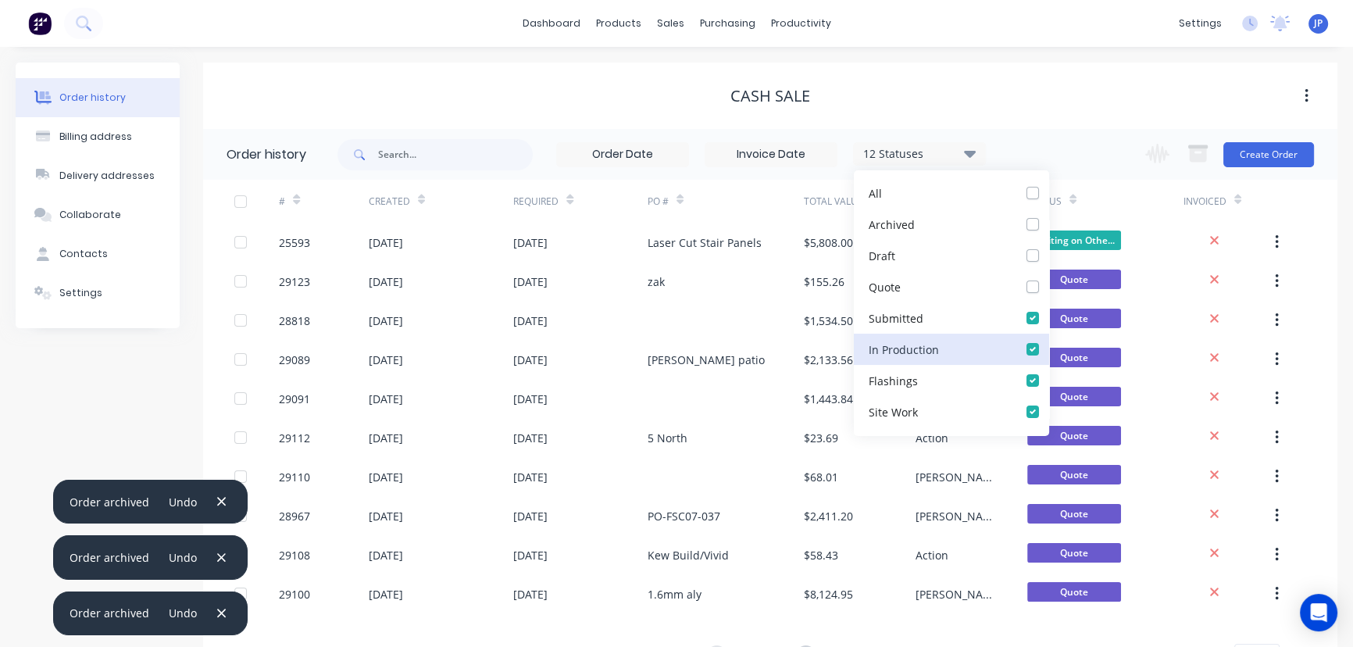
click at [1048, 349] on Production_checkbox_0f5033e9-bb52-4738-a9f7-1c79f6a82483undefined "checkbox" at bounding box center [1054, 348] width 13 height 15
checkbox Production_checkbox_0f5033e9-bb52-4738-a9f7-1c79f6a82483undefined "false"
click at [1048, 372] on label at bounding box center [1048, 372] width 0 height 0
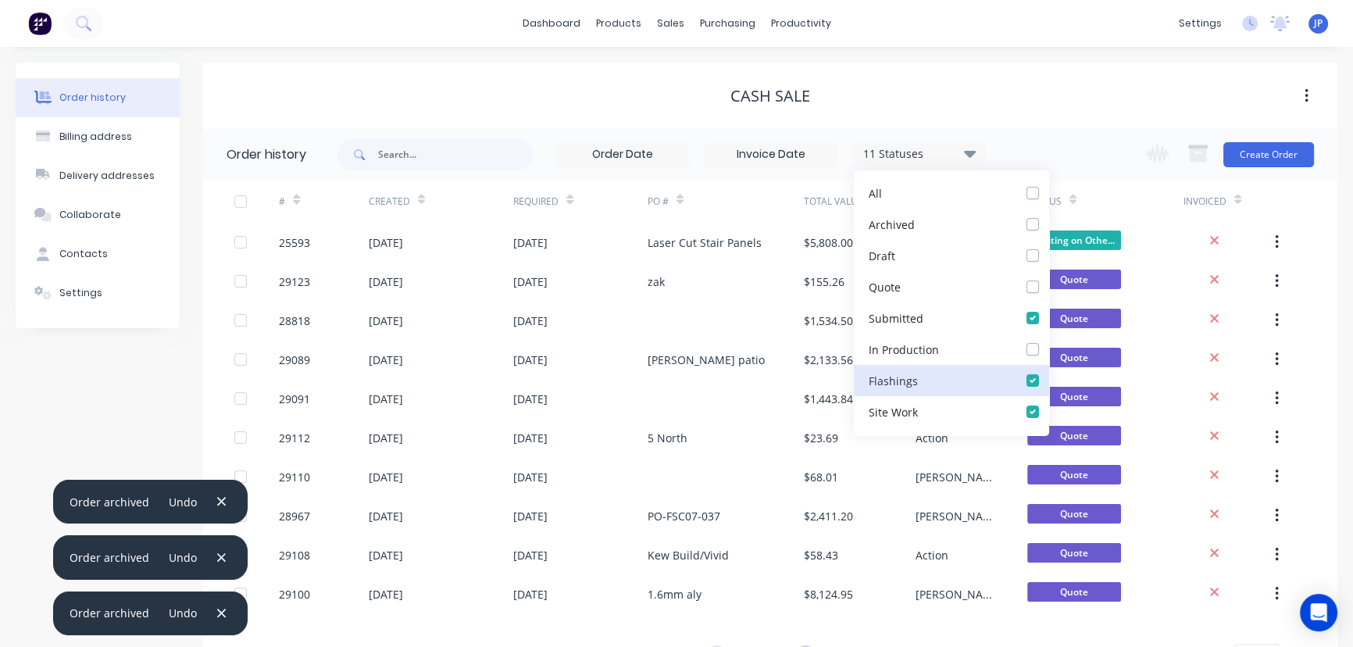
click at [1048, 382] on input "checkbox" at bounding box center [1054, 379] width 13 height 15
checkbox input "false"
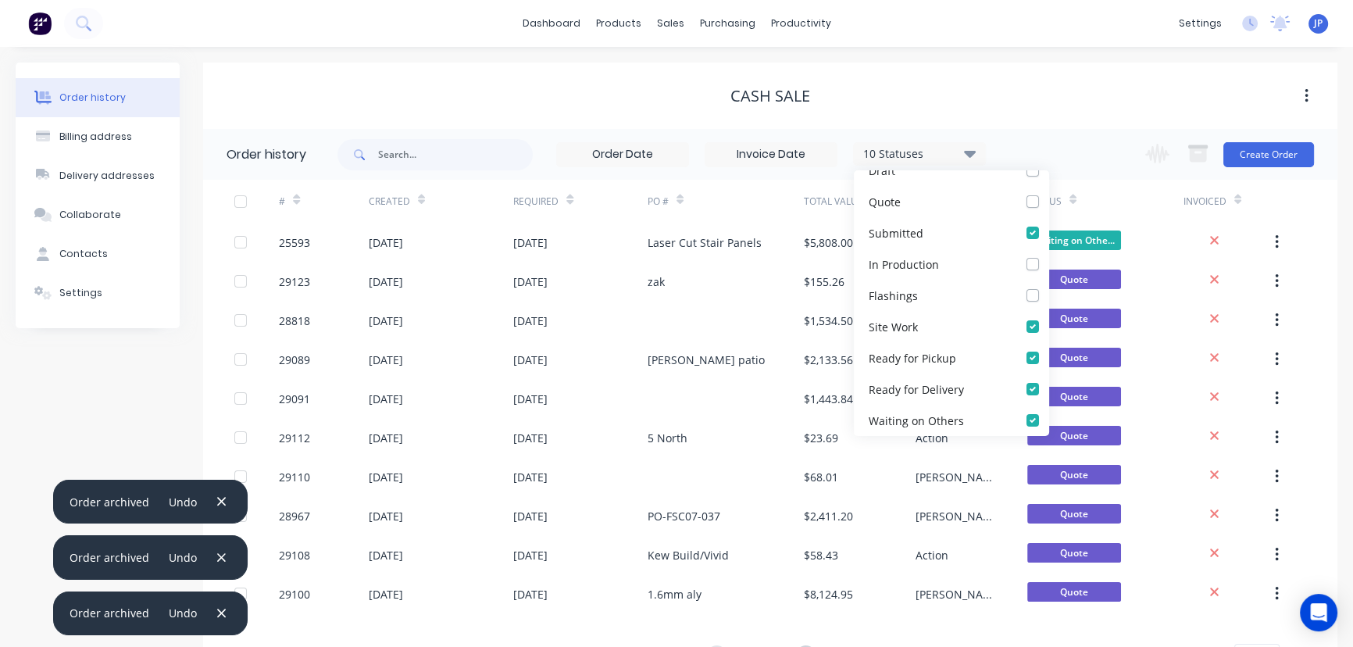
scroll to position [263, 0]
click at [1048, 289] on label at bounding box center [1048, 289] width 0 height 0
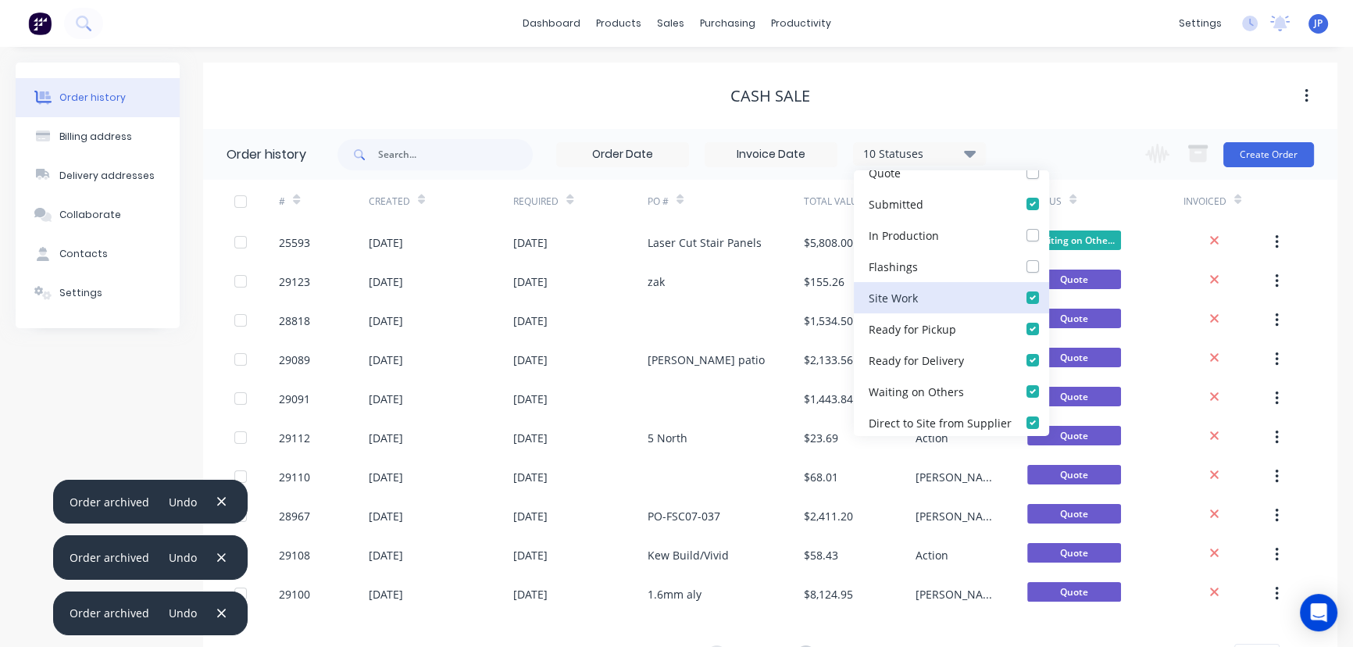
click at [1048, 292] on Work_checkbox_2b113006-2b8c-4564-9583-aecfc2fc22dbundefined "checkbox" at bounding box center [1054, 296] width 13 height 15
checkbox Work_checkbox_2b113006-2b8c-4564-9583-aecfc2fc22dbundefined "false"
click at [1048, 320] on label at bounding box center [1048, 320] width 0 height 0
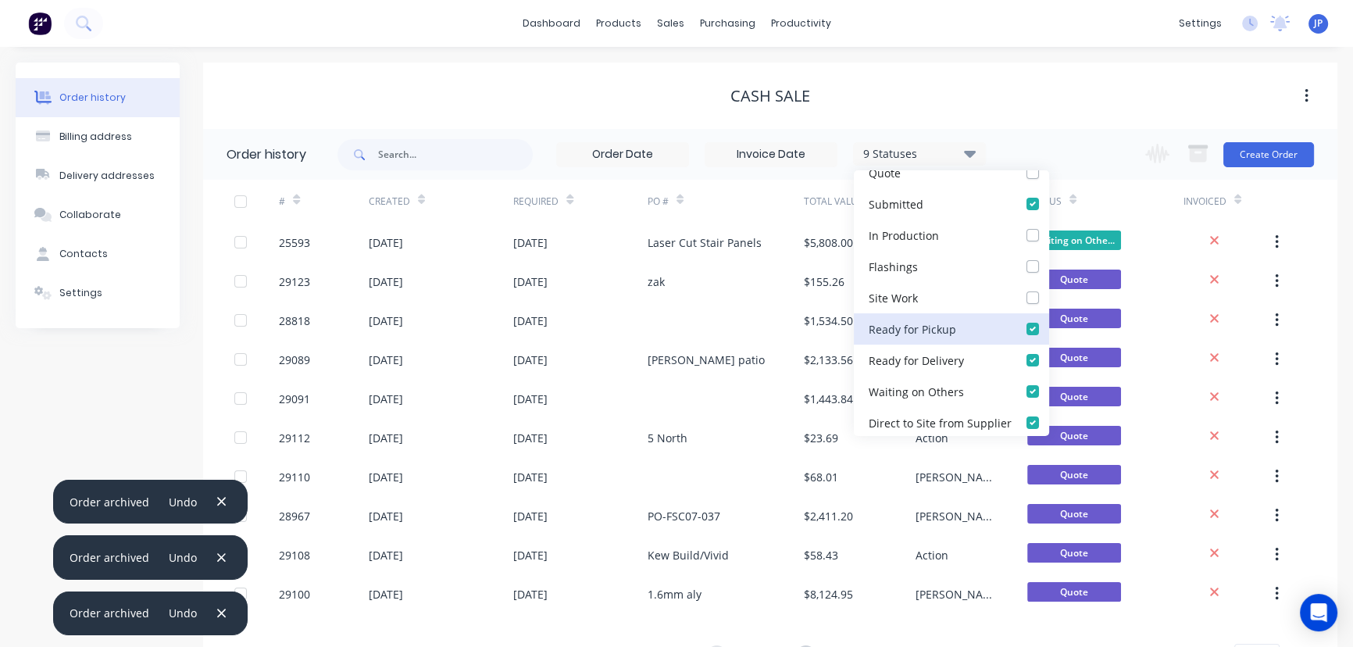
click at [1048, 328] on Pickup_checkbox_43dc5d8f-dede-418e-9cb1-d1335b913f97undefined "checkbox" at bounding box center [1054, 327] width 13 height 15
checkbox Pickup_checkbox_43dc5d8f-dede-418e-9cb1-d1335b913f97undefined "false"
click at [1048, 352] on label at bounding box center [1048, 352] width 0 height 0
click at [1048, 365] on Delivery_checkbox_6720dbf5-1198-45cc-b552-6be73fd62dacundefined "checkbox" at bounding box center [1054, 359] width 13 height 15
checkbox Delivery_checkbox_6720dbf5-1198-45cc-b552-6be73fd62dacundefined "false"
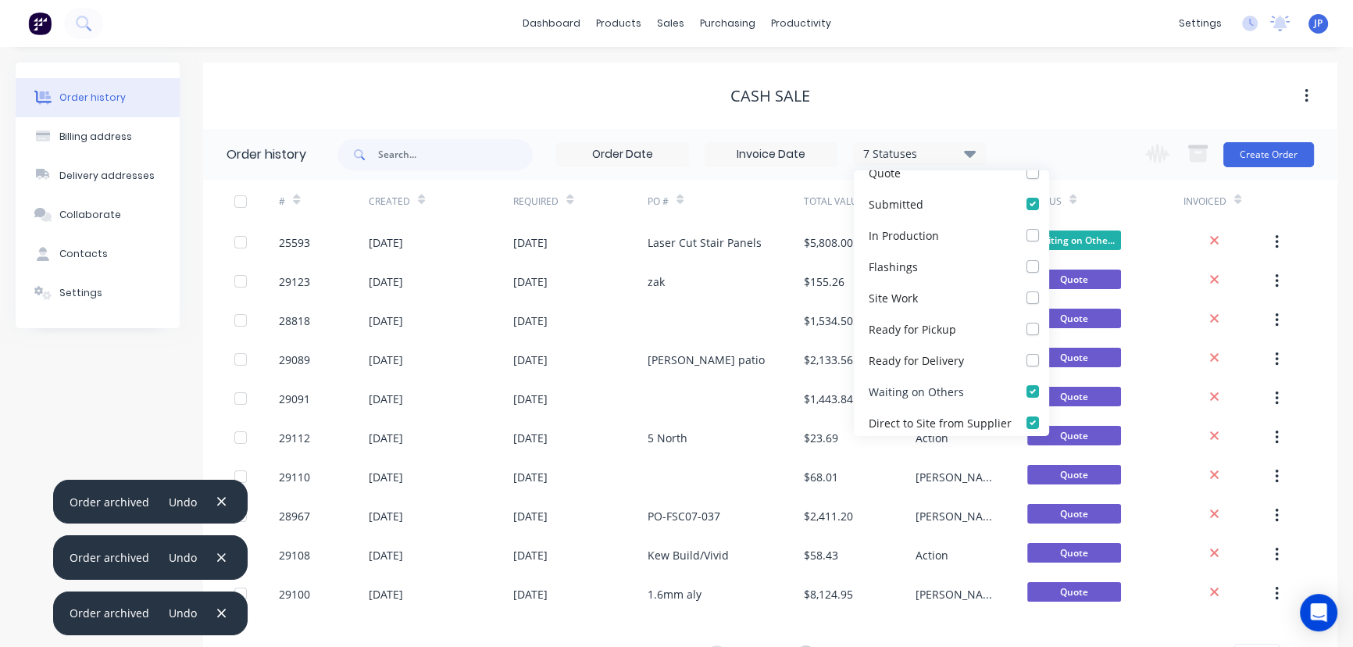
click at [1048, 383] on label at bounding box center [1048, 383] width 0 height 0
click at [1048, 391] on Others_checkbox_7ded9798-739a-4c27-91a8-5719461d2051undefined "checkbox" at bounding box center [1054, 390] width 13 height 15
checkbox Others_checkbox_7ded9798-739a-4c27-91a8-5719461d2051undefined "false"
click at [1048, 195] on label at bounding box center [1048, 195] width 0 height 0
click at [1048, 209] on input "checkbox" at bounding box center [1054, 202] width 13 height 15
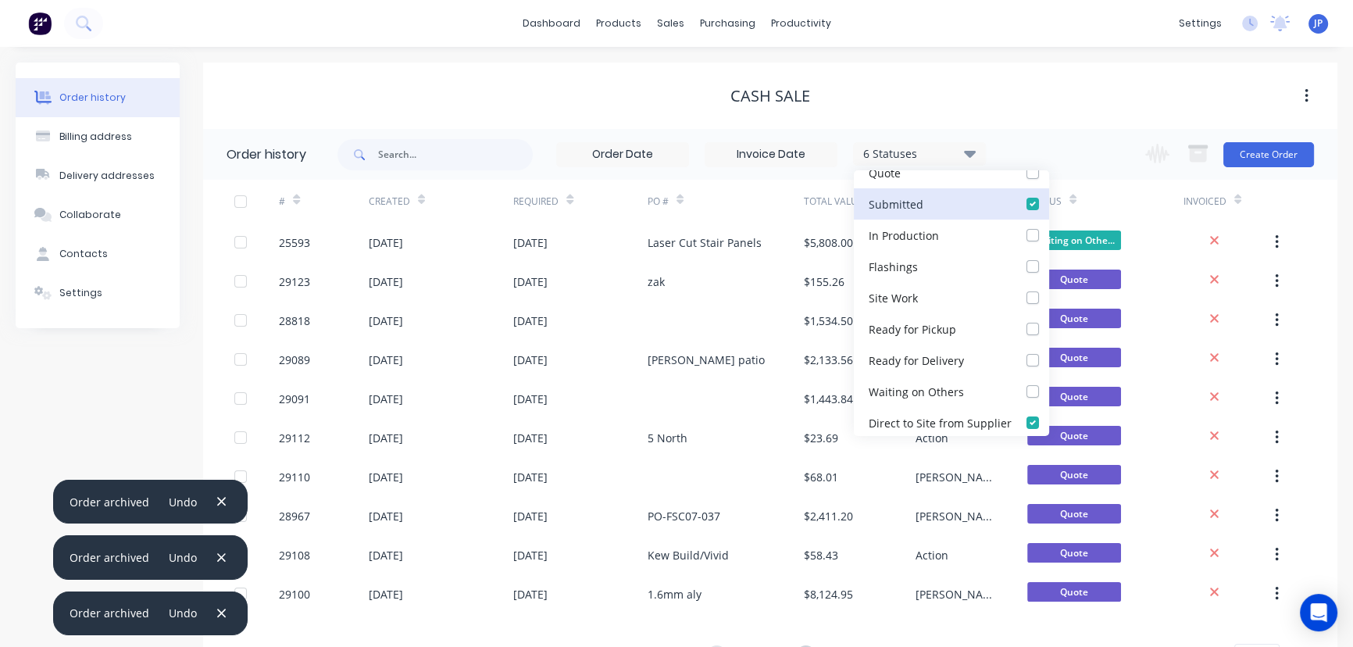
checkbox input "false"
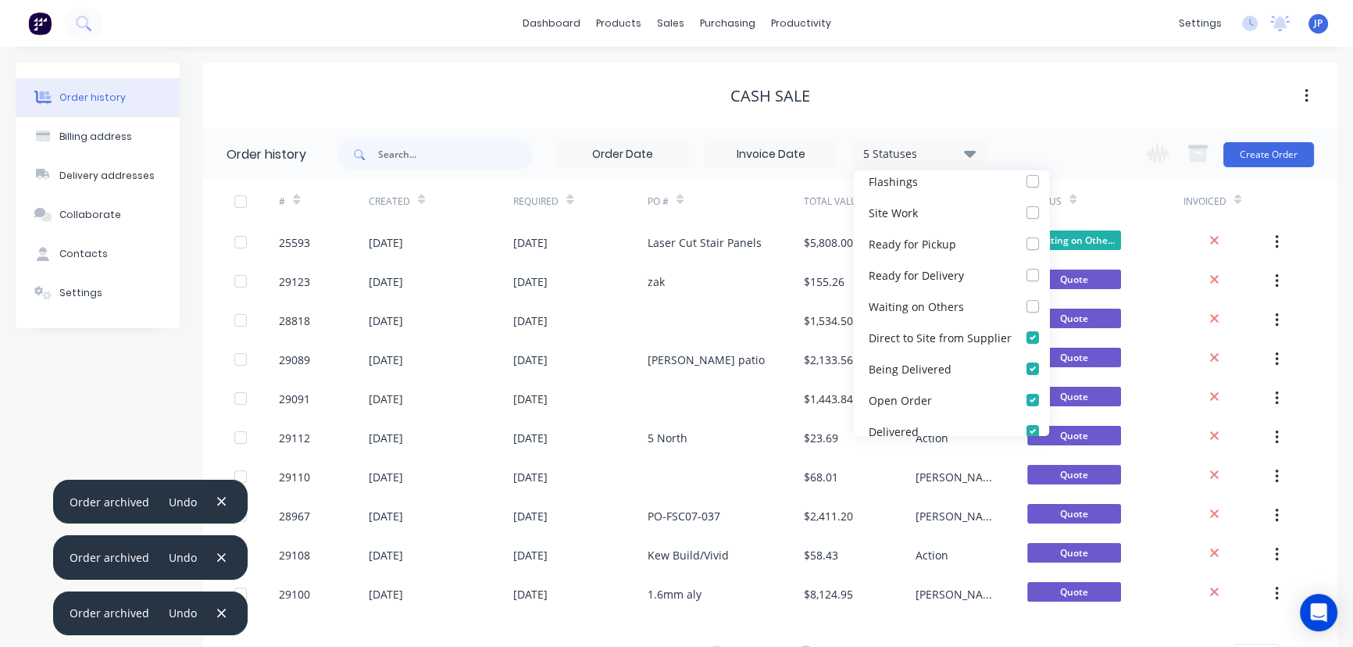
scroll to position [372, 0]
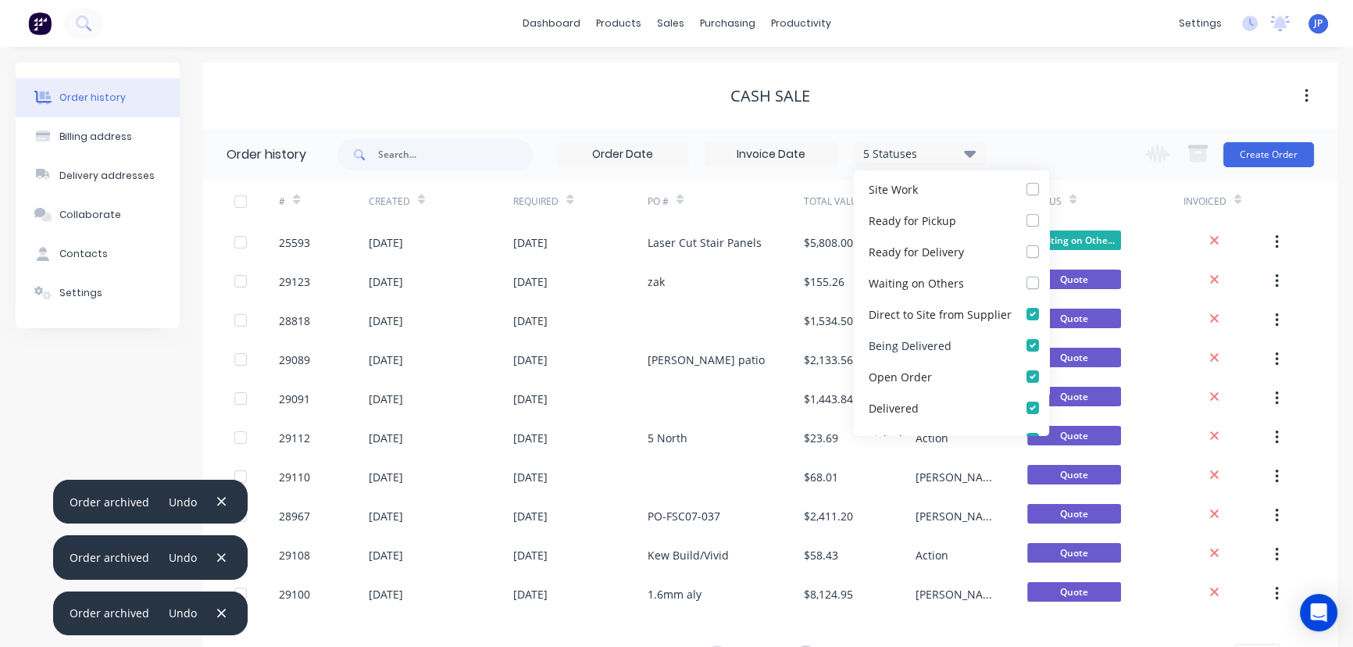
click at [1048, 337] on label at bounding box center [1048, 337] width 0 height 0
click at [1048, 346] on Delivered_checkbox_479992b3-d450-412c-971c-179af6e6d9b5undefined "checkbox" at bounding box center [1054, 344] width 13 height 15
checkbox Delivered_checkbox_479992b3-d450-412c-971c-179af6e6d9b5undefined "false"
click at [1048, 368] on label at bounding box center [1048, 368] width 0 height 0
click at [1048, 372] on Order_checkbox_2cec70e2-a1a3-41fe-99a2-81bc20195825undefined "checkbox" at bounding box center [1054, 375] width 13 height 15
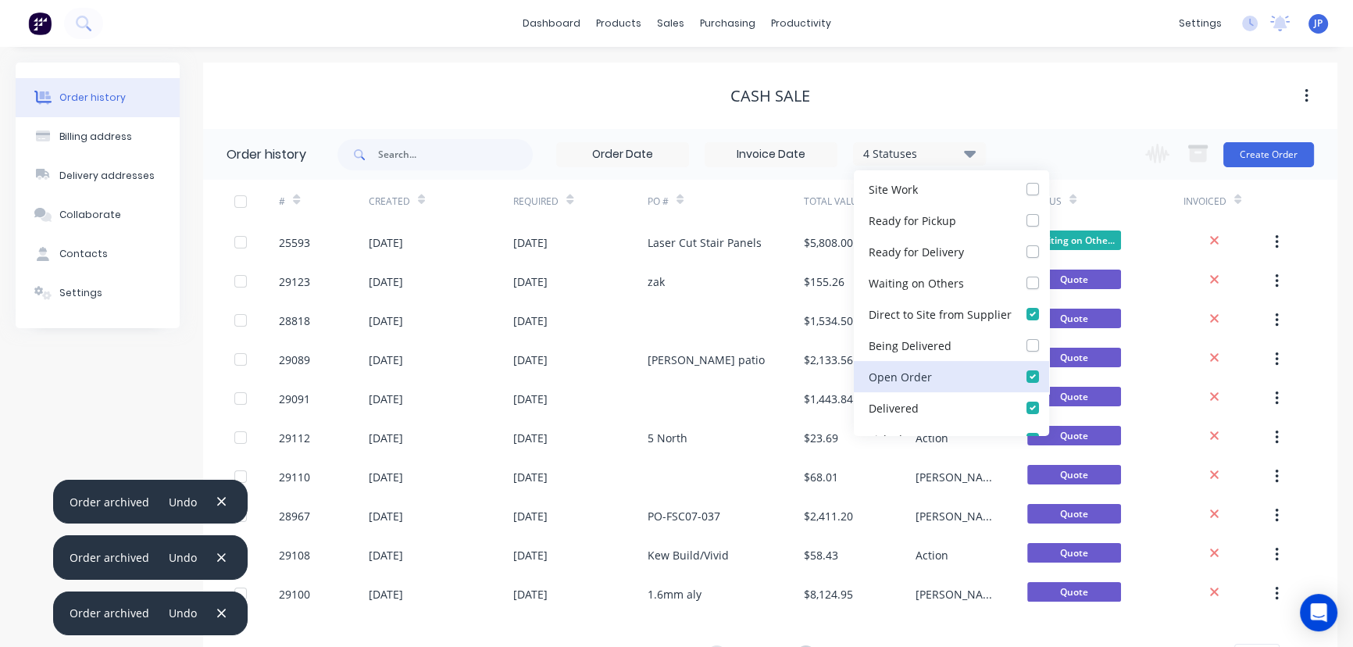
checkbox Order_checkbox_2cec70e2-a1a3-41fe-99a2-81bc20195825undefined "false"
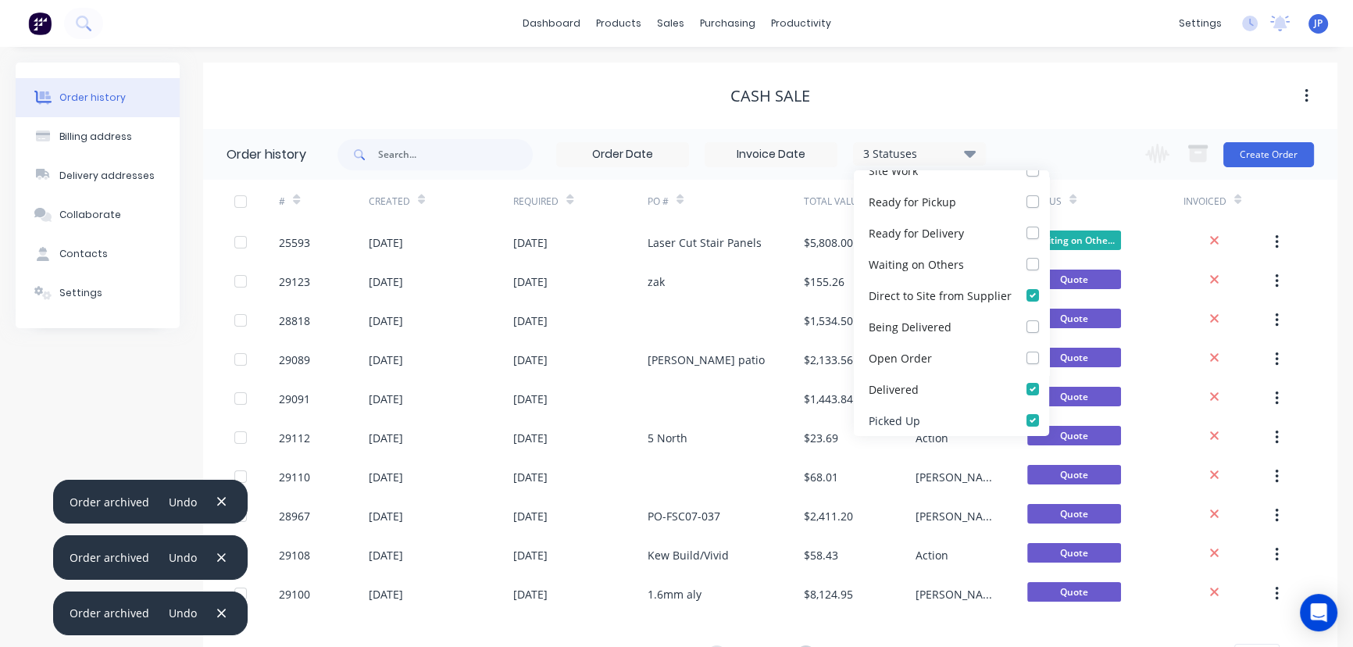
click at [1048, 412] on label at bounding box center [1048, 412] width 0 height 0
click at [1048, 414] on Up_checkbox_9mypuaundefined "checkbox" at bounding box center [1054, 419] width 13 height 15
checkbox Up_checkbox_9mypuaundefined "false"
click at [984, 148] on div "2 Statuses" at bounding box center [919, 153] width 131 height 17
click at [1104, 95] on div "CASH SALE" at bounding box center [770, 96] width 1134 height 19
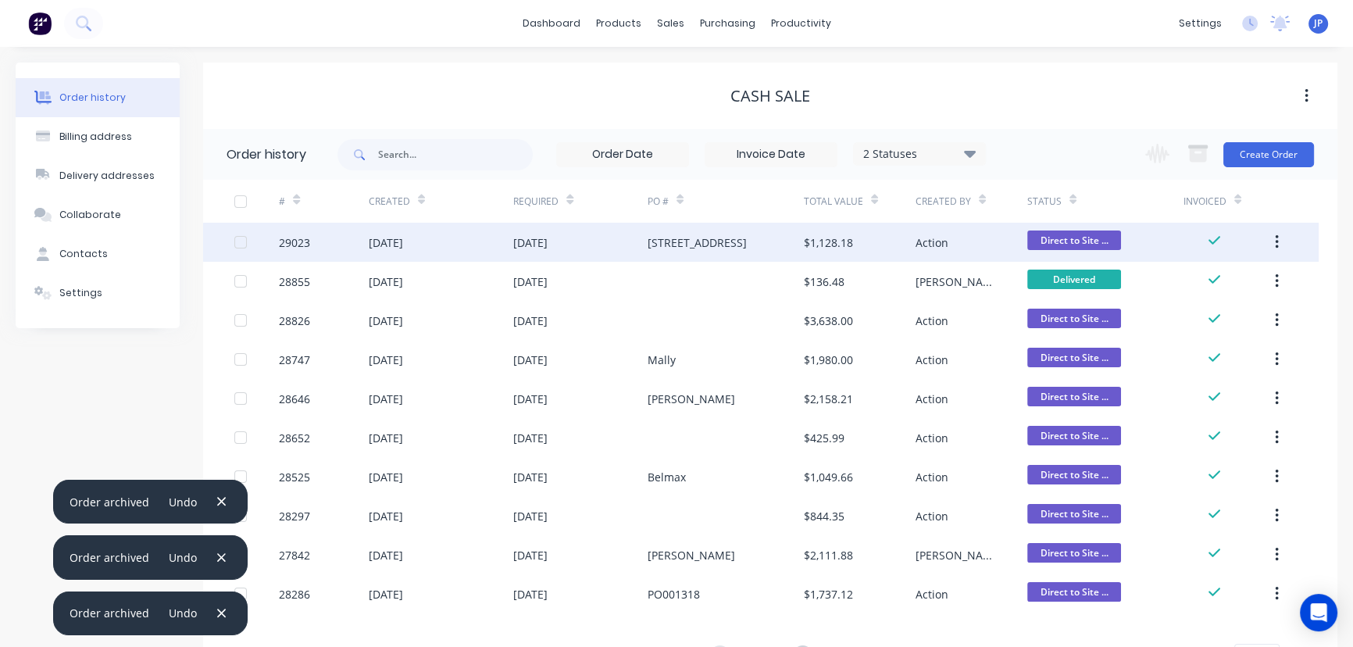
click at [1273, 238] on button "button" at bounding box center [1277, 242] width 37 height 28
click at [1228, 275] on div "Archive" at bounding box center [1221, 283] width 120 height 23
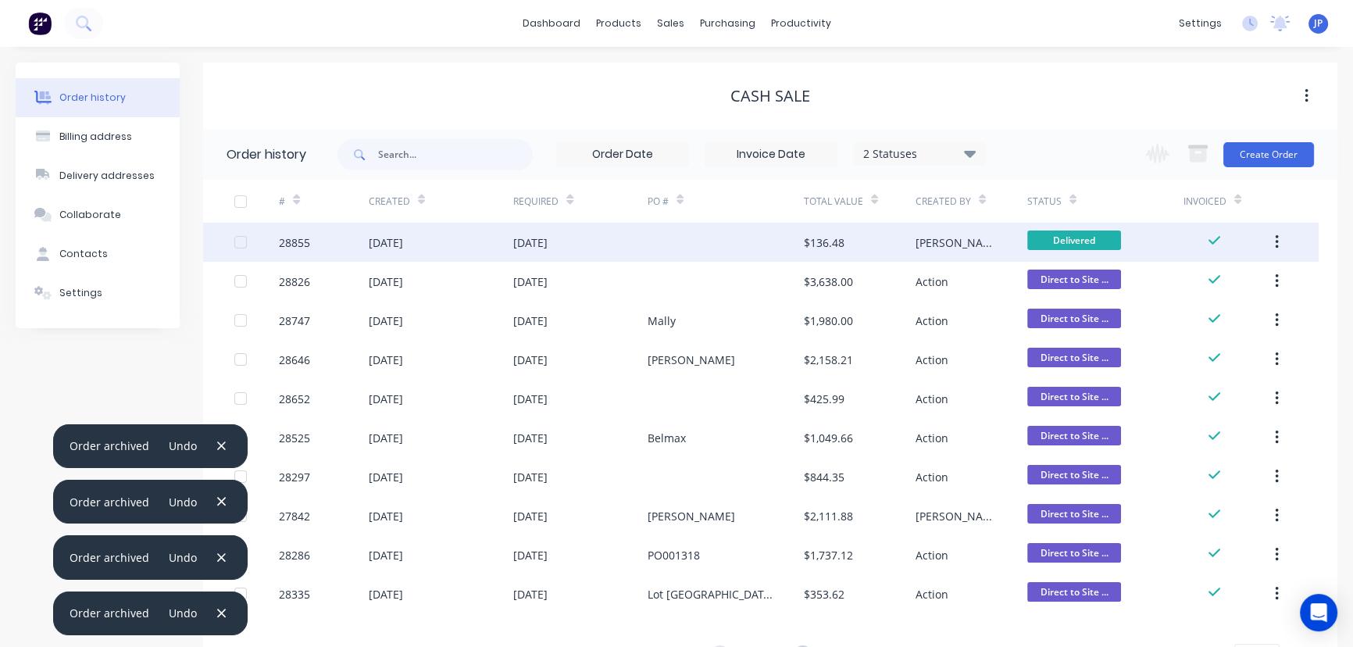
click at [1275, 241] on icon "button" at bounding box center [1277, 242] width 4 height 17
click at [1220, 282] on div "Archive" at bounding box center [1221, 283] width 120 height 23
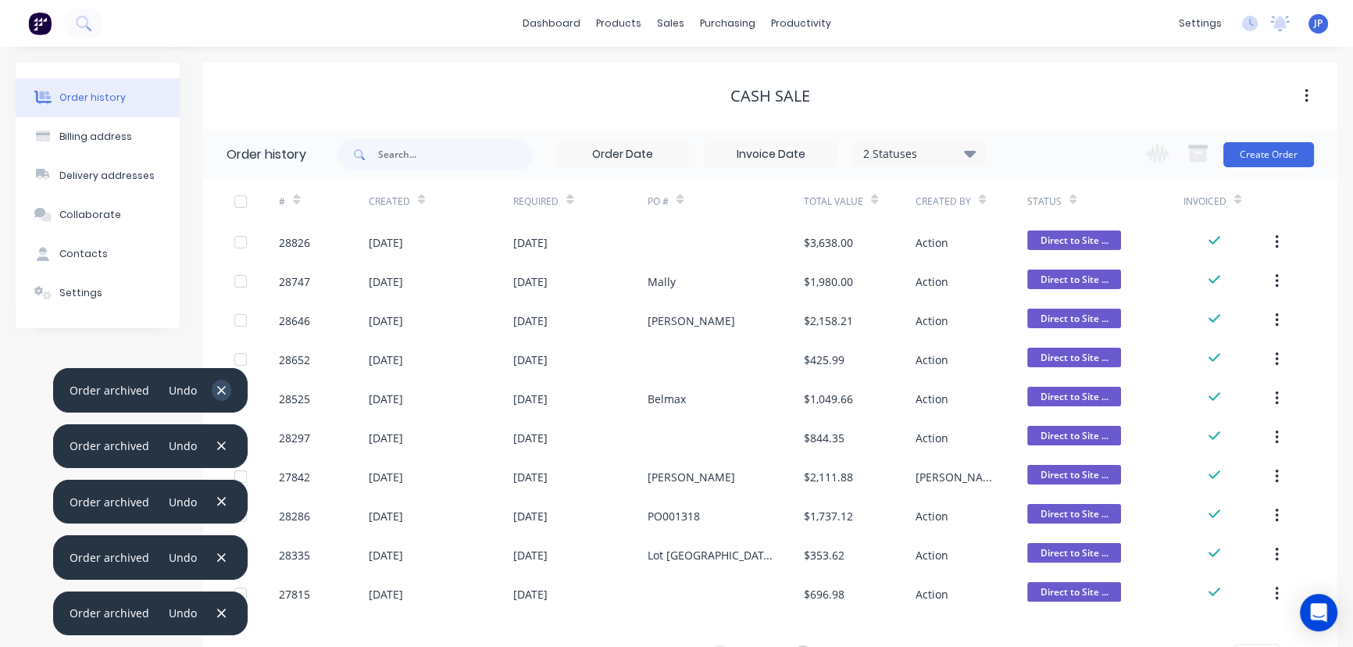
click at [223, 391] on button "button" at bounding box center [222, 390] width 20 height 21
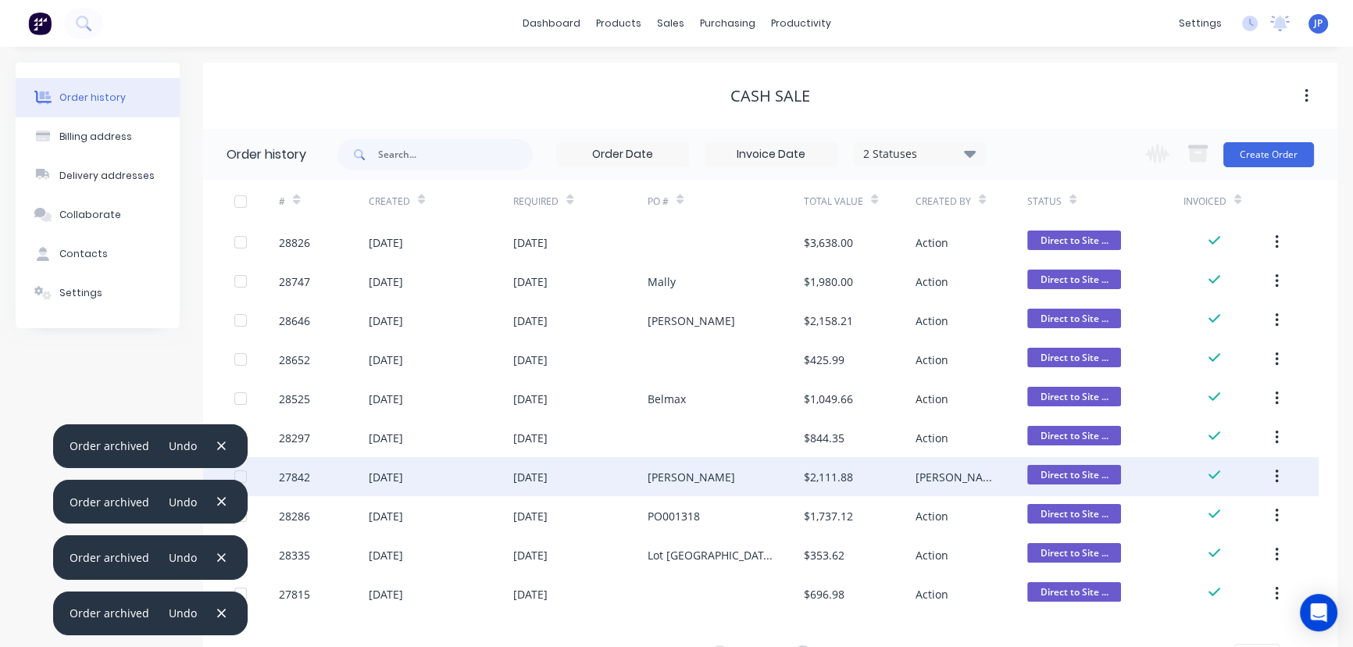
drag, startPoint x: 223, startPoint y: 440, endPoint x: 214, endPoint y: 457, distance: 19.6
click at [222, 442] on button "button" at bounding box center [222, 445] width 20 height 21
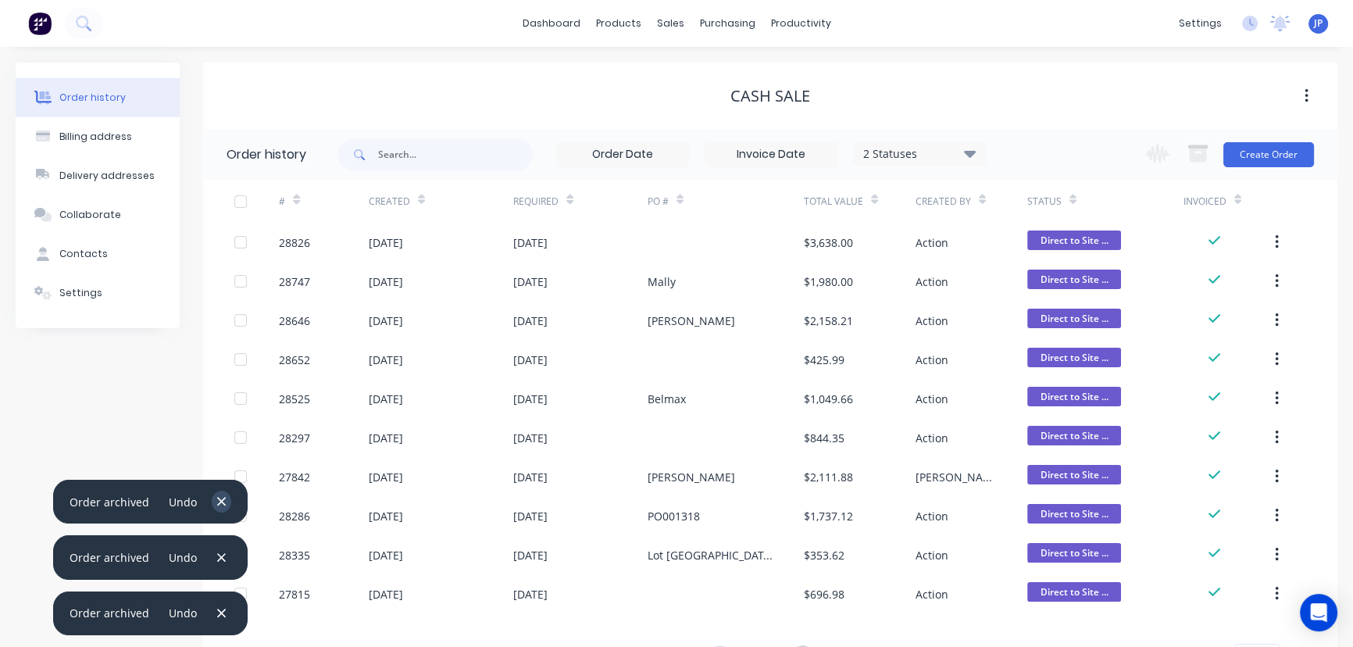
drag, startPoint x: 211, startPoint y: 491, endPoint x: 213, endPoint y: 502, distance: 11.8
click at [213, 502] on div "Undo" at bounding box center [190, 501] width 82 height 21
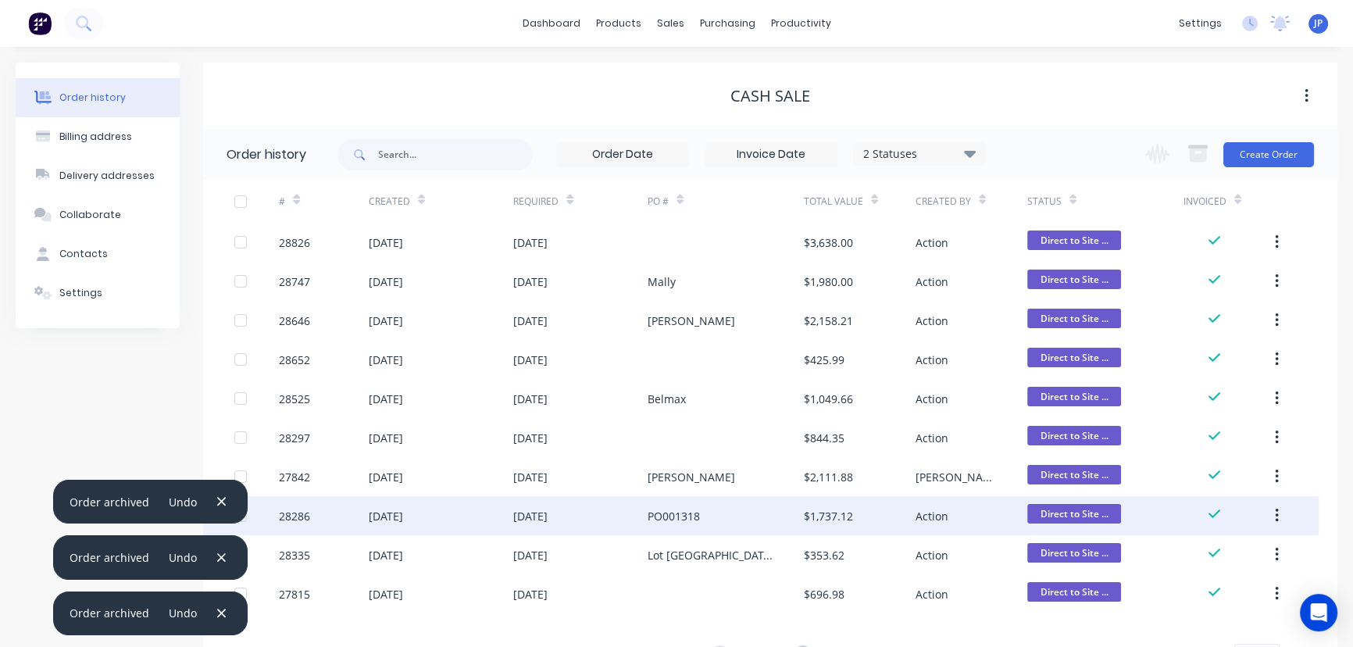
drag, startPoint x: 214, startPoint y: 503, endPoint x: 221, endPoint y: 522, distance: 20.0
click at [216, 505] on icon "button" at bounding box center [221, 502] width 10 height 14
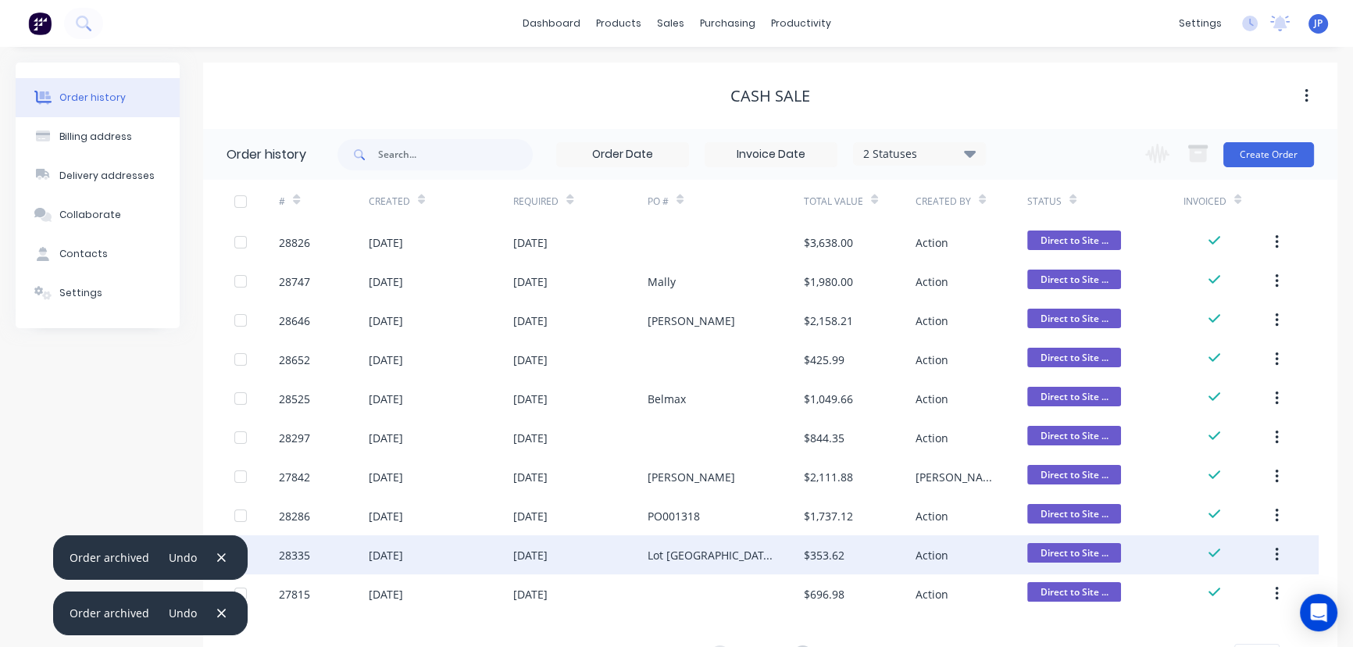
drag, startPoint x: 216, startPoint y: 551, endPoint x: 216, endPoint y: 563, distance: 11.7
click at [216, 555] on icon "button" at bounding box center [221, 558] width 10 height 14
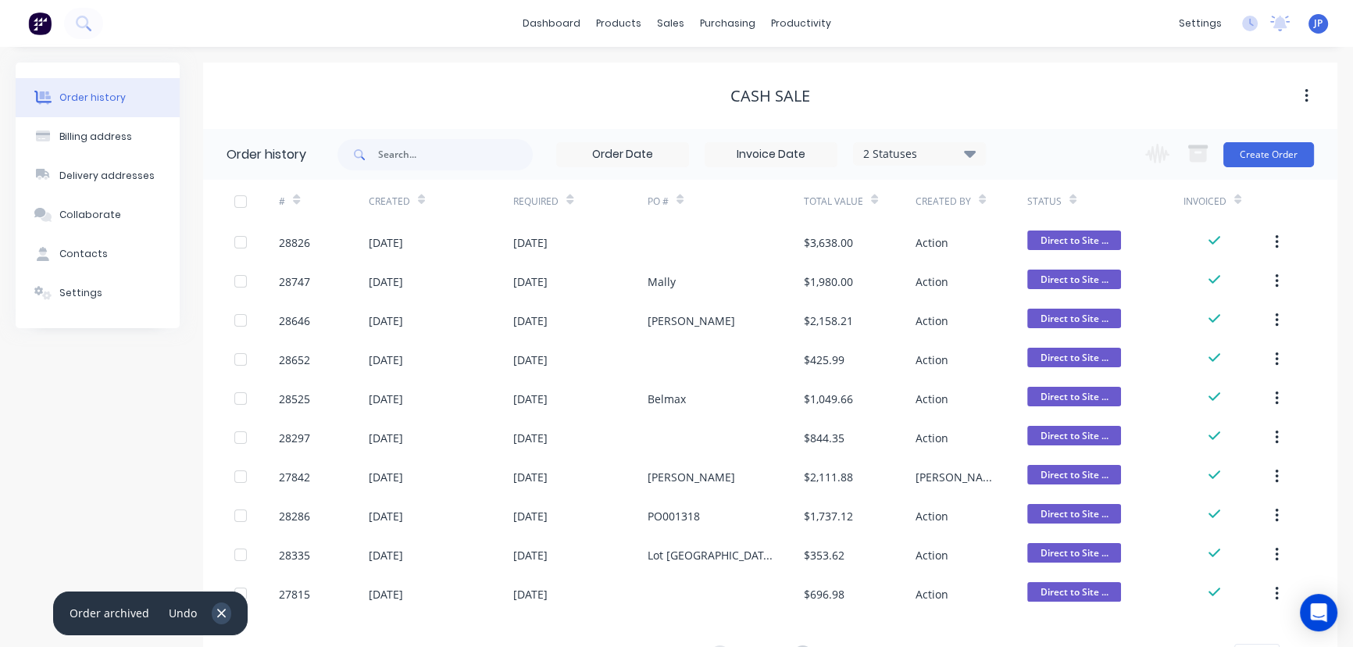
click at [217, 613] on icon "button" at bounding box center [221, 613] width 9 height 9
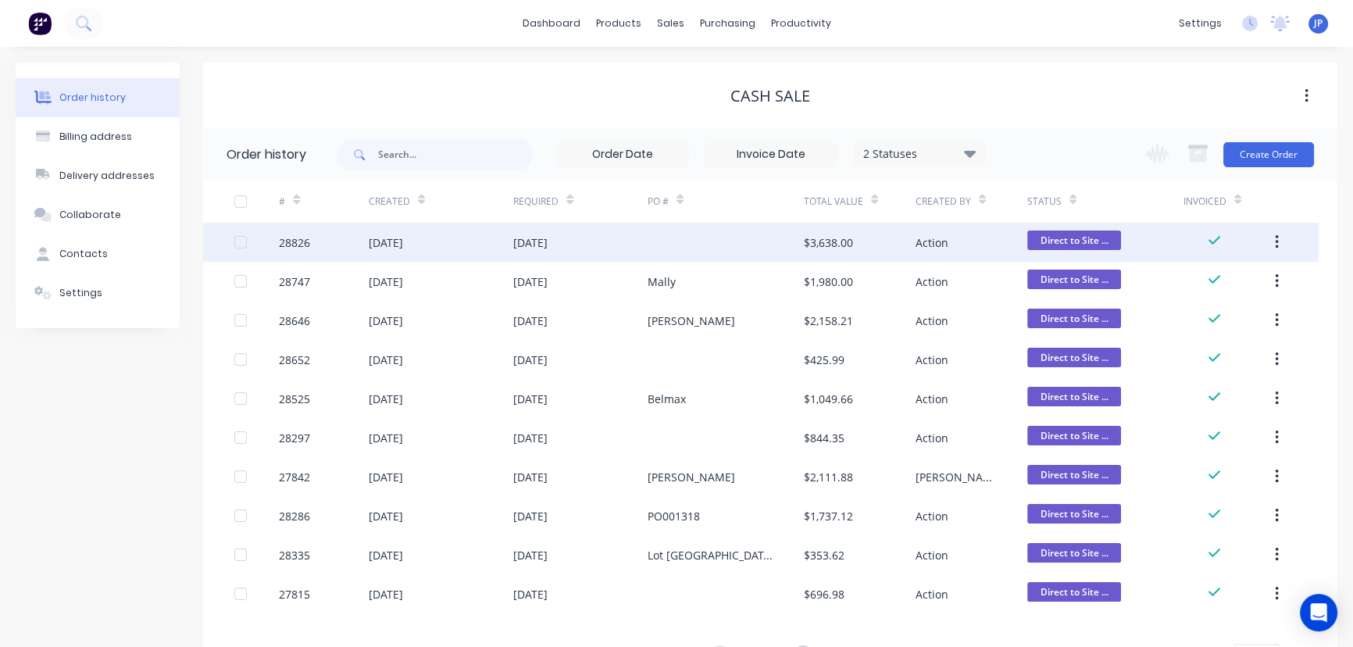
click at [548, 242] on div "[DATE]" at bounding box center [530, 242] width 34 height 16
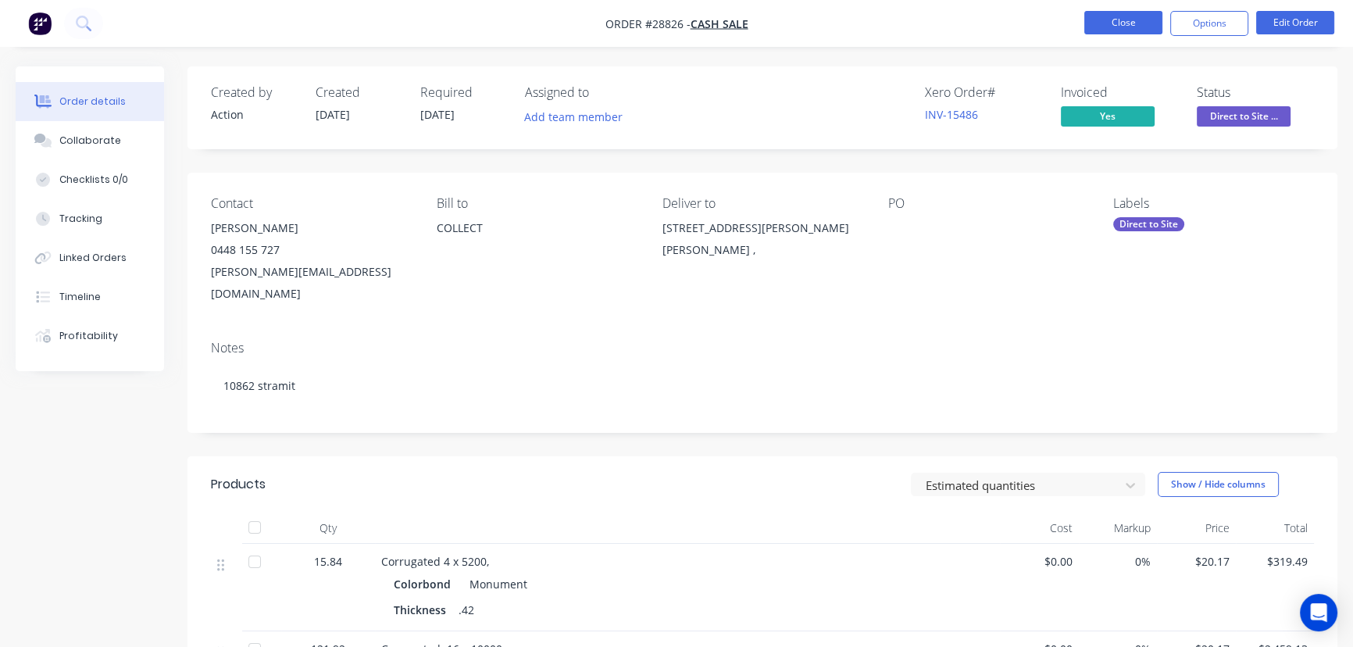
click at [1133, 21] on button "Close" at bounding box center [1123, 22] width 78 height 23
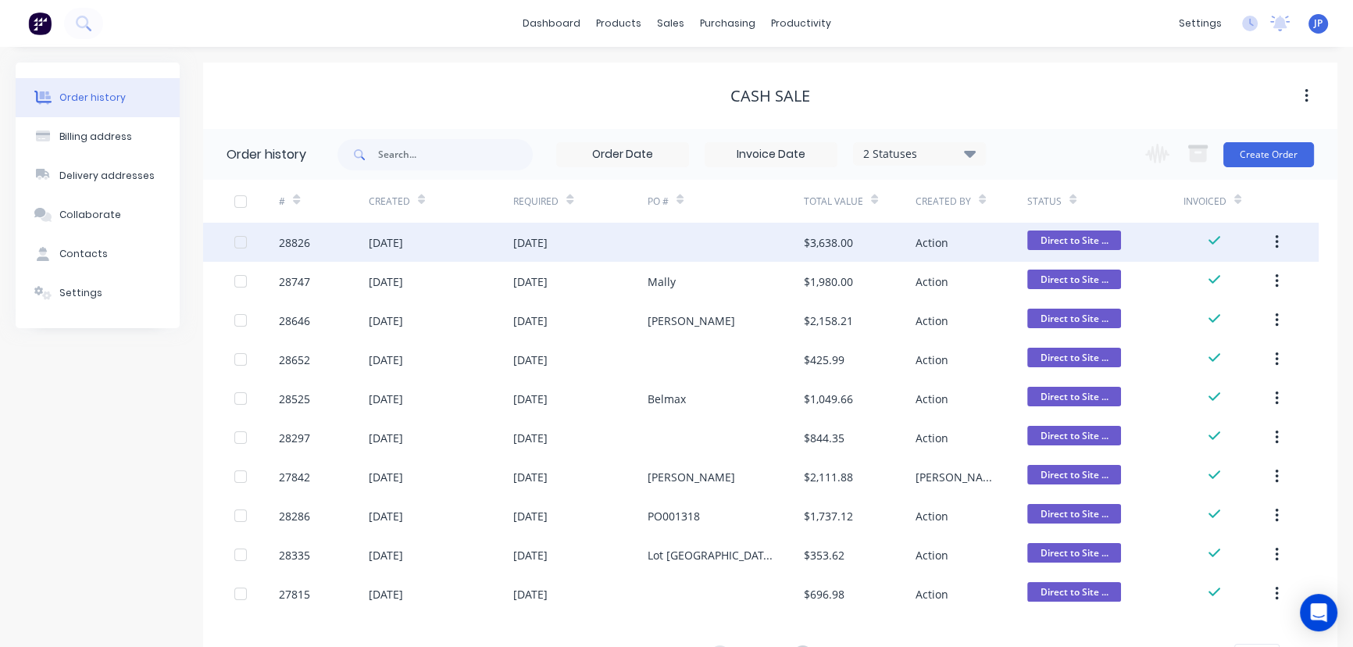
click at [1280, 240] on button "button" at bounding box center [1277, 242] width 37 height 28
click at [1248, 279] on div "Archive" at bounding box center [1221, 283] width 120 height 23
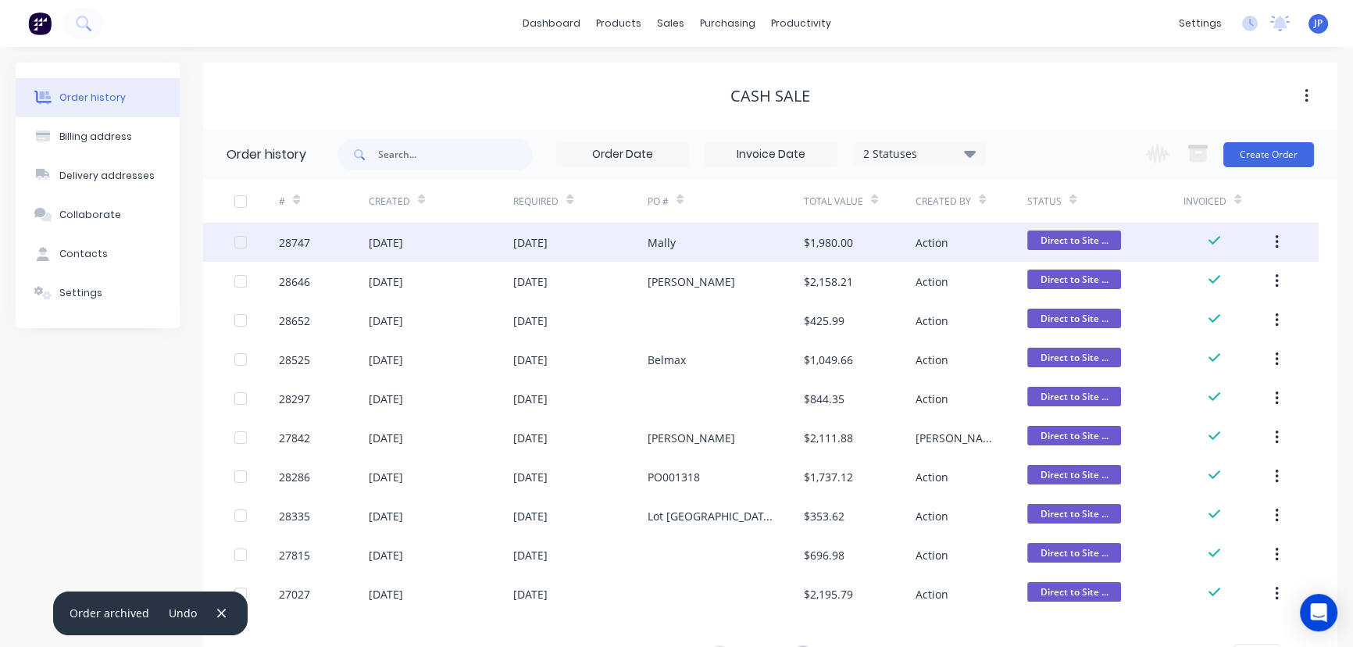
click at [804, 237] on div "$1,980.00" at bounding box center [828, 242] width 49 height 16
click at [1275, 246] on icon "button" at bounding box center [1277, 242] width 4 height 17
click at [1218, 282] on div "Archive" at bounding box center [1221, 283] width 120 height 23
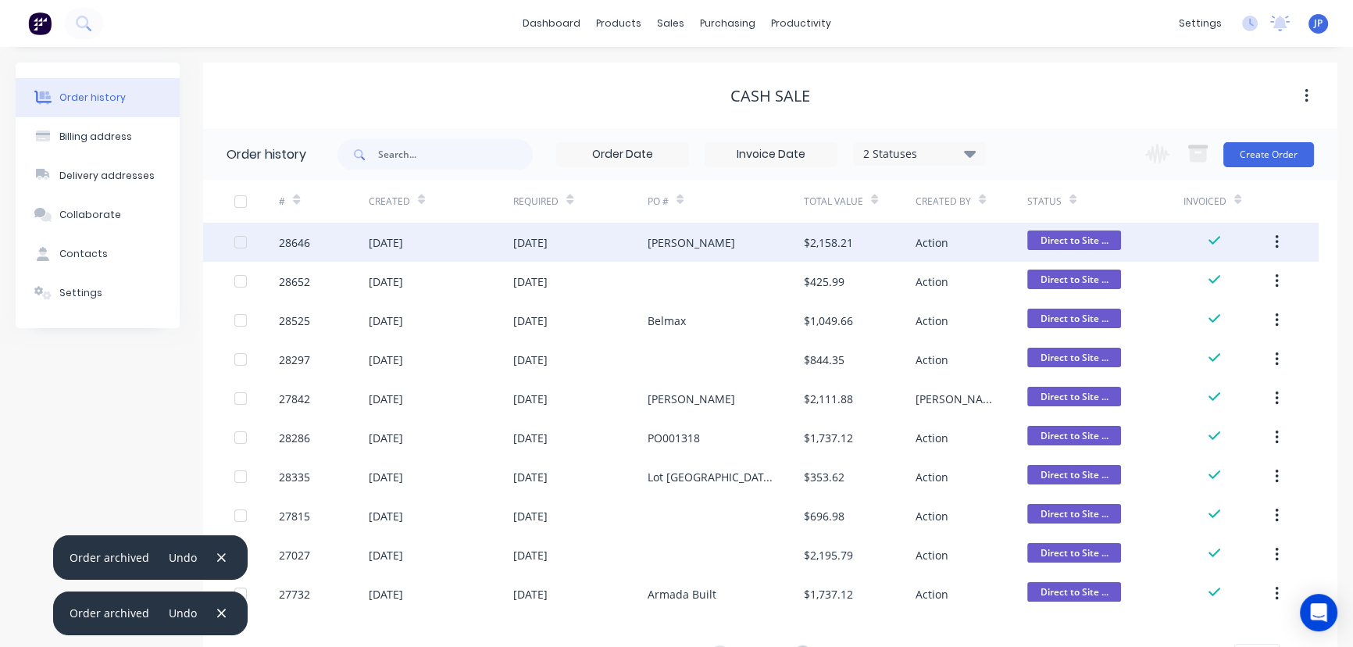
click at [830, 239] on div "$2,158.21" at bounding box center [828, 242] width 49 height 16
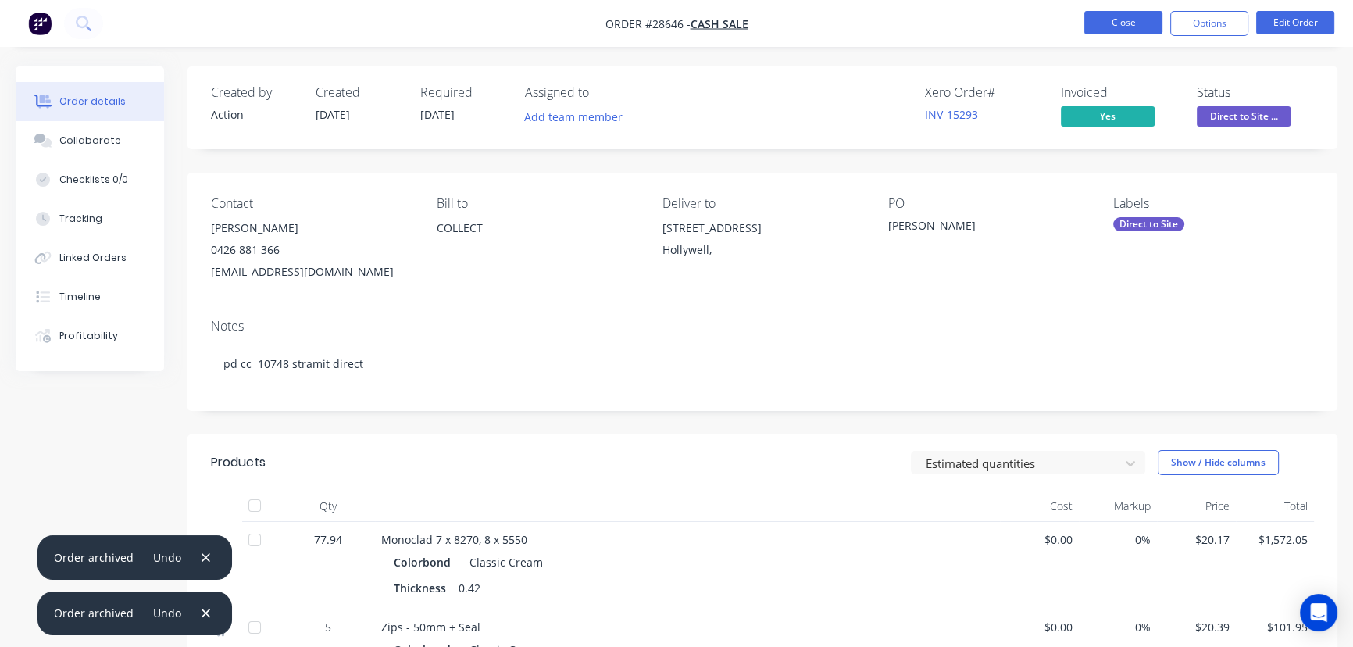
click at [1108, 20] on button "Close" at bounding box center [1123, 22] width 78 height 23
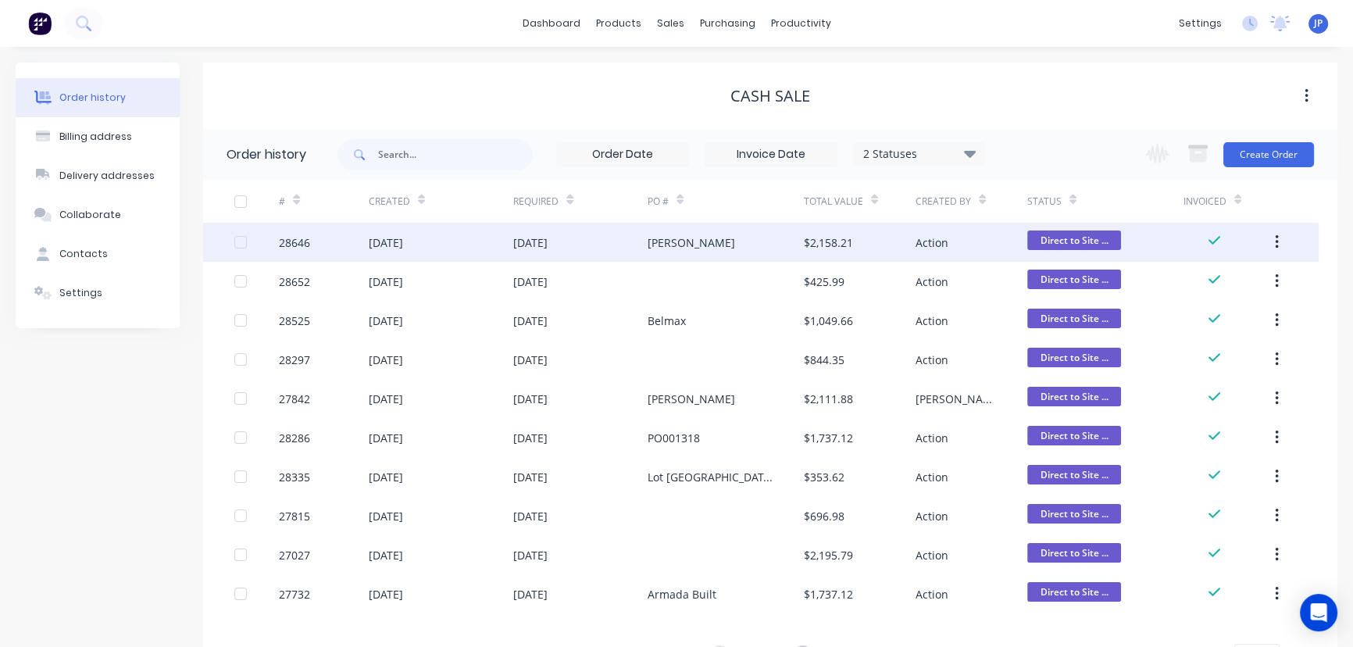
click at [1282, 242] on button "button" at bounding box center [1277, 242] width 37 height 28
click at [1227, 280] on div "Archive" at bounding box center [1221, 283] width 120 height 23
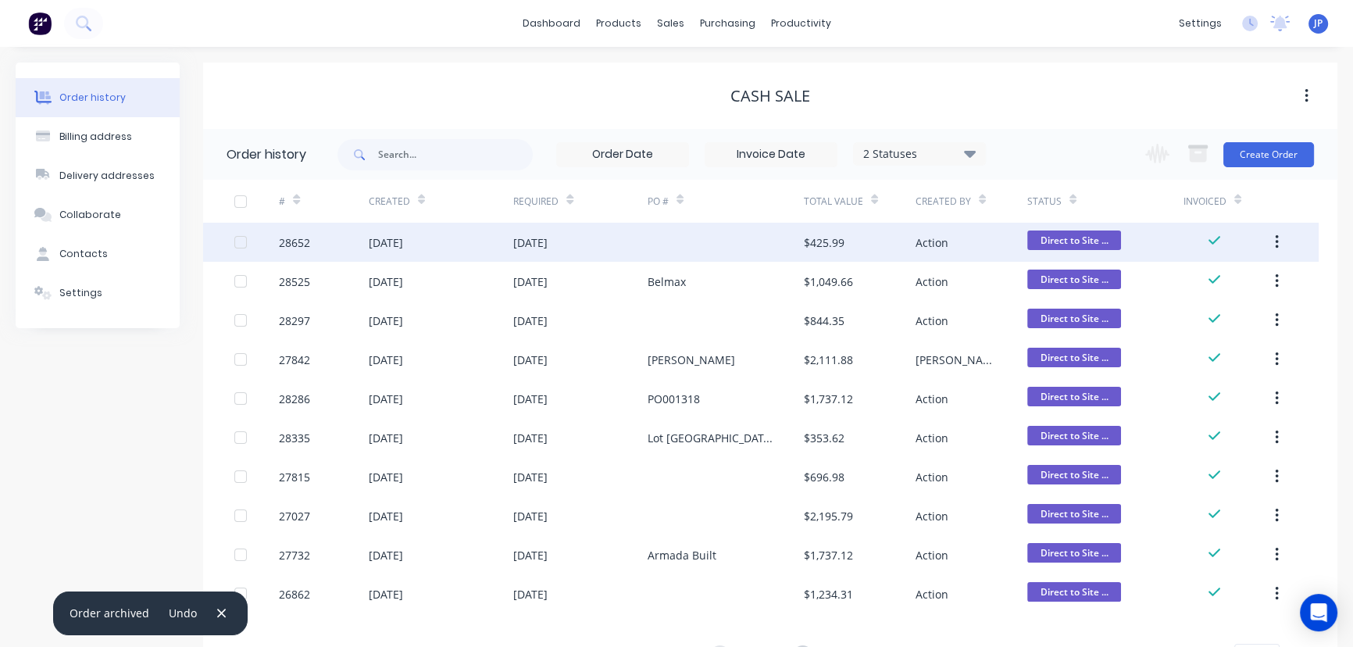
click at [820, 241] on div "$425.99" at bounding box center [824, 242] width 41 height 16
click at [1277, 242] on icon "button" at bounding box center [1276, 242] width 3 height 14
click at [1243, 281] on div "Archive" at bounding box center [1221, 283] width 120 height 23
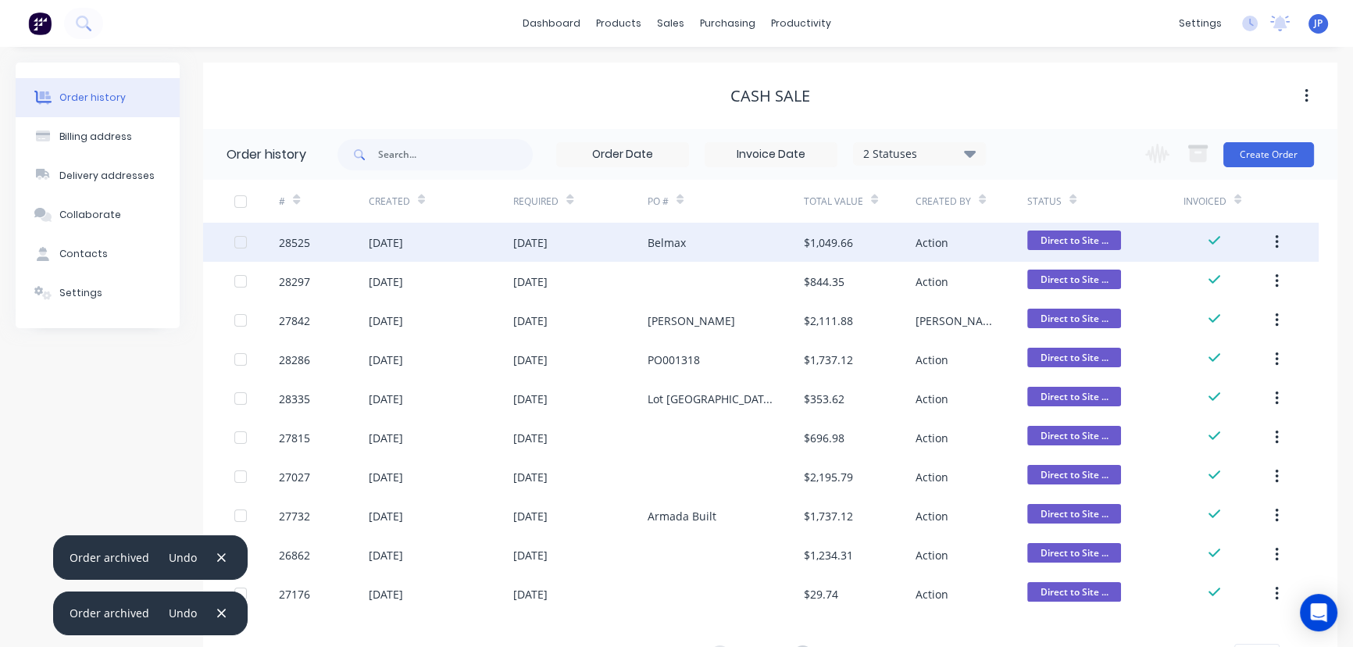
click at [848, 246] on div "$1,049.66" at bounding box center [828, 242] width 49 height 16
click at [1280, 238] on button "button" at bounding box center [1277, 242] width 37 height 28
click at [1255, 281] on div "Archive" at bounding box center [1221, 283] width 120 height 23
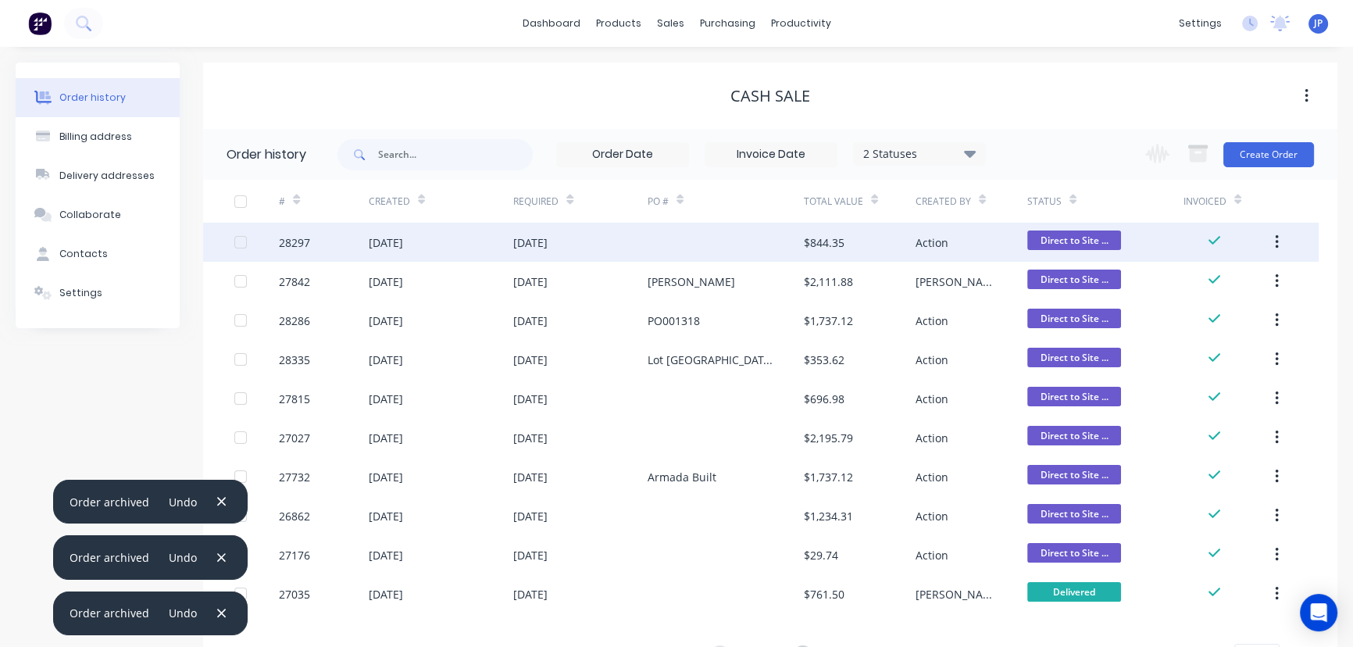
click at [1275, 241] on icon "button" at bounding box center [1276, 242] width 3 height 14
click at [1222, 279] on div "Archive" at bounding box center [1221, 283] width 120 height 23
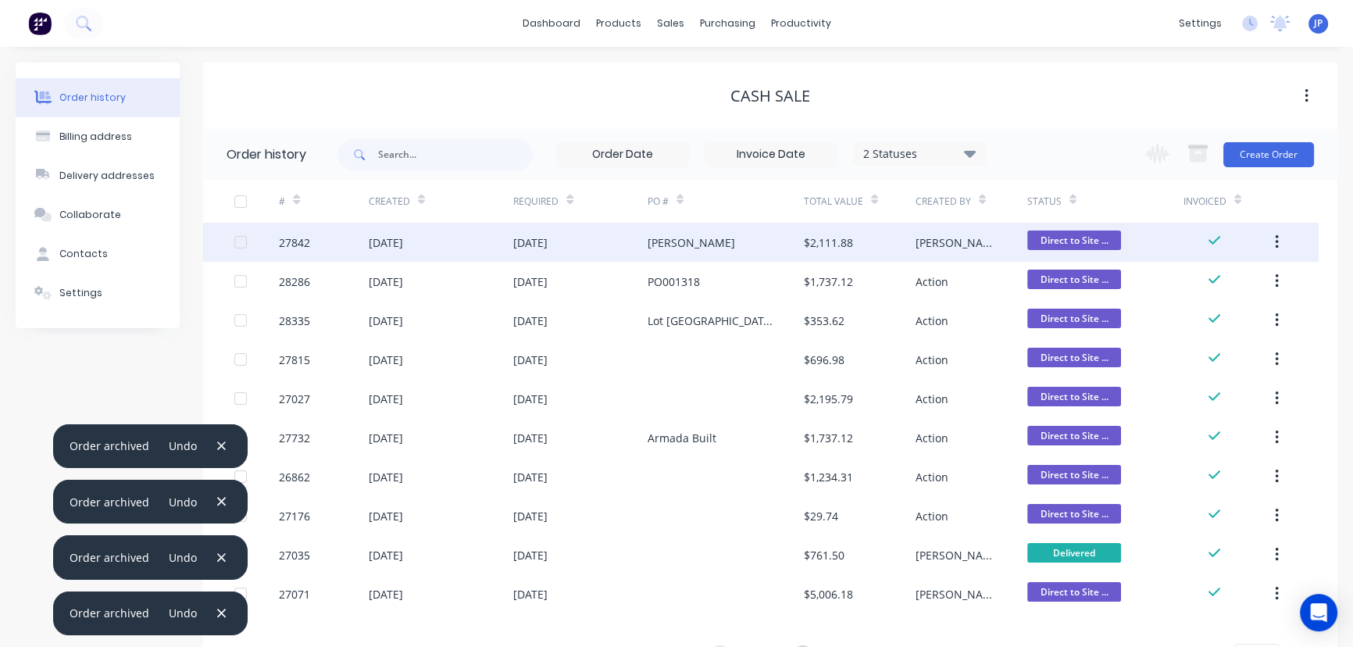
click at [1273, 241] on button "button" at bounding box center [1277, 242] width 37 height 28
click at [1213, 275] on div "Archive" at bounding box center [1221, 283] width 120 height 23
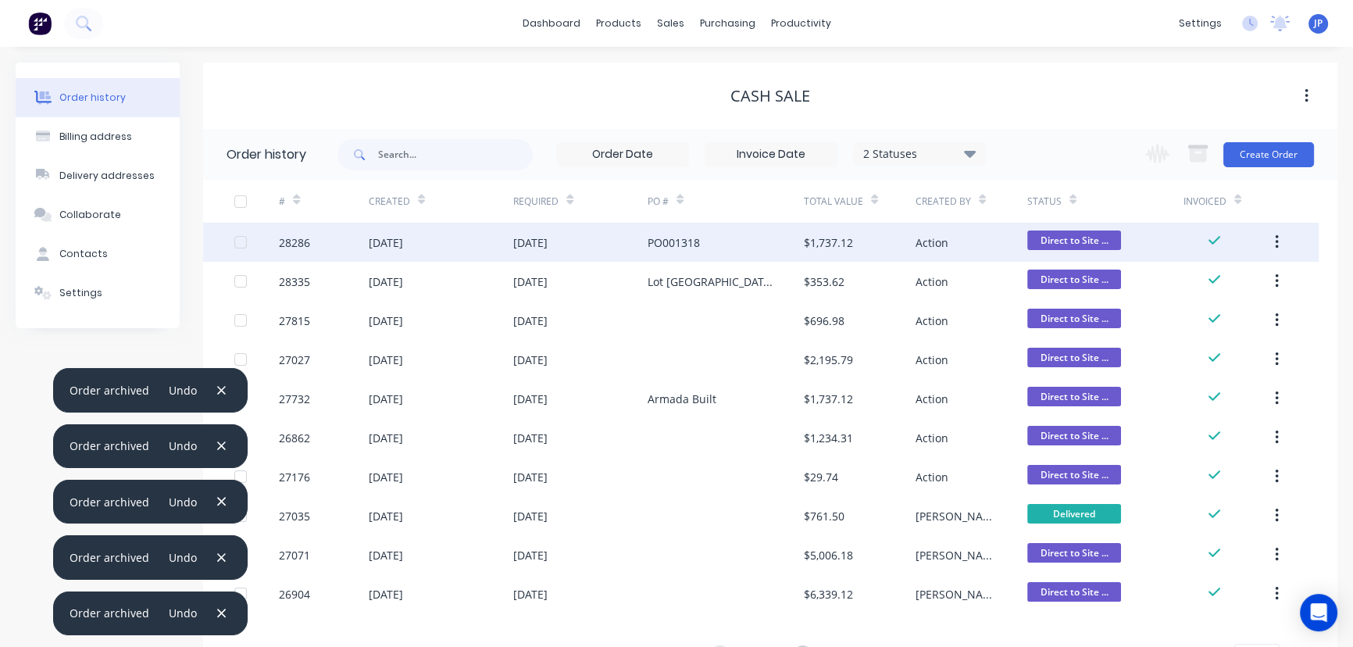
click at [1273, 241] on button "button" at bounding box center [1277, 242] width 37 height 28
click at [1209, 280] on div "Archive" at bounding box center [1221, 283] width 120 height 23
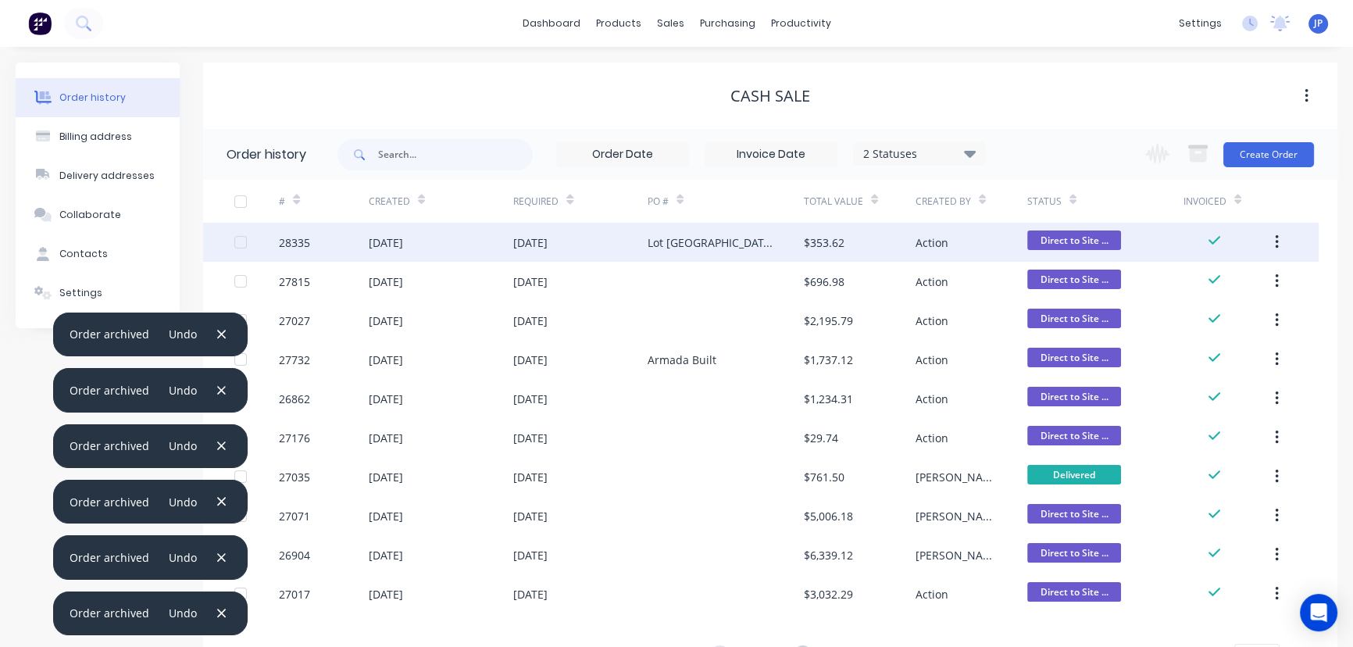
click at [1277, 239] on button "button" at bounding box center [1277, 242] width 37 height 28
click at [1197, 280] on div "Archive" at bounding box center [1221, 283] width 120 height 23
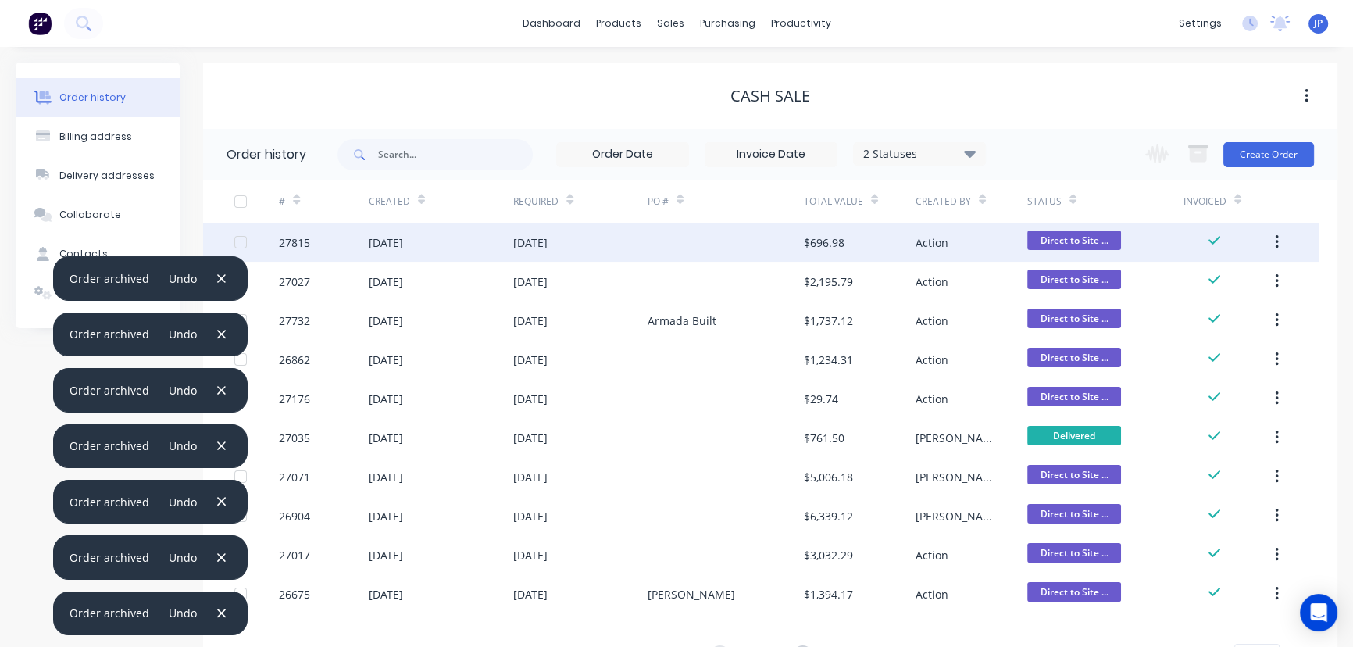
click at [1278, 238] on icon "button" at bounding box center [1277, 242] width 4 height 17
click at [1213, 280] on div "Archive" at bounding box center [1221, 283] width 120 height 23
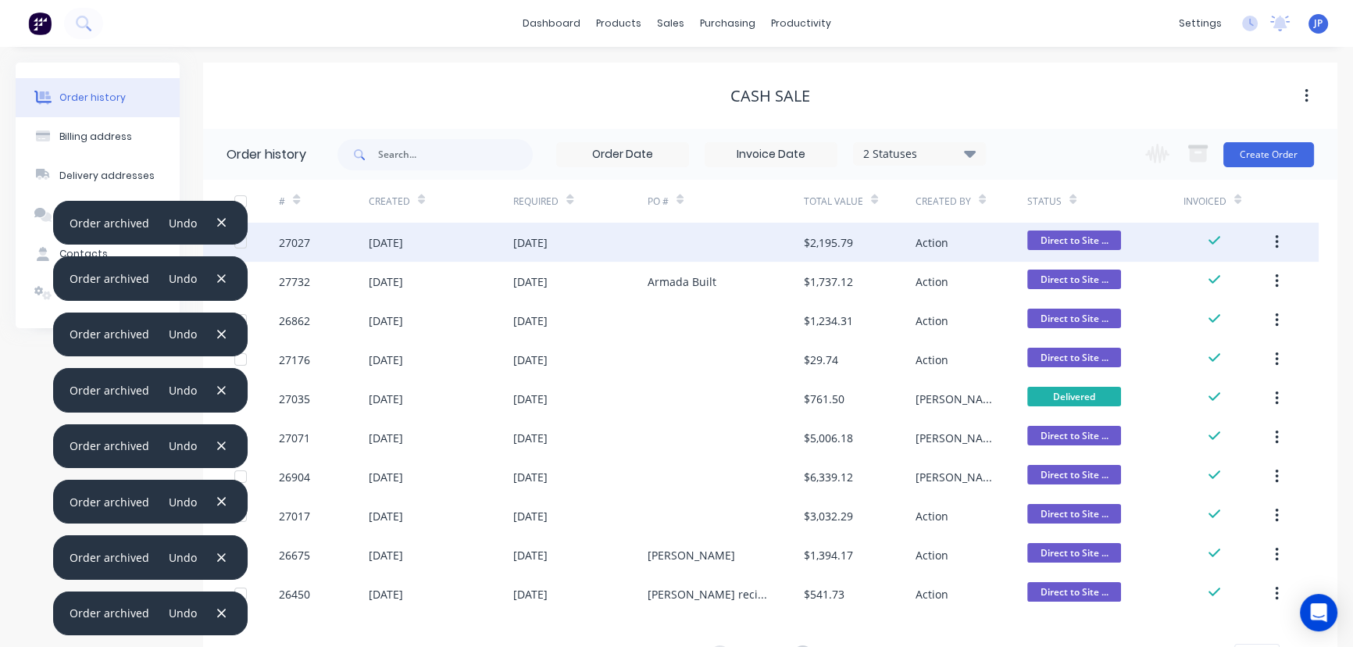
click at [1282, 234] on button "button" at bounding box center [1277, 242] width 37 height 28
click at [1202, 280] on div "Archive" at bounding box center [1221, 283] width 120 height 23
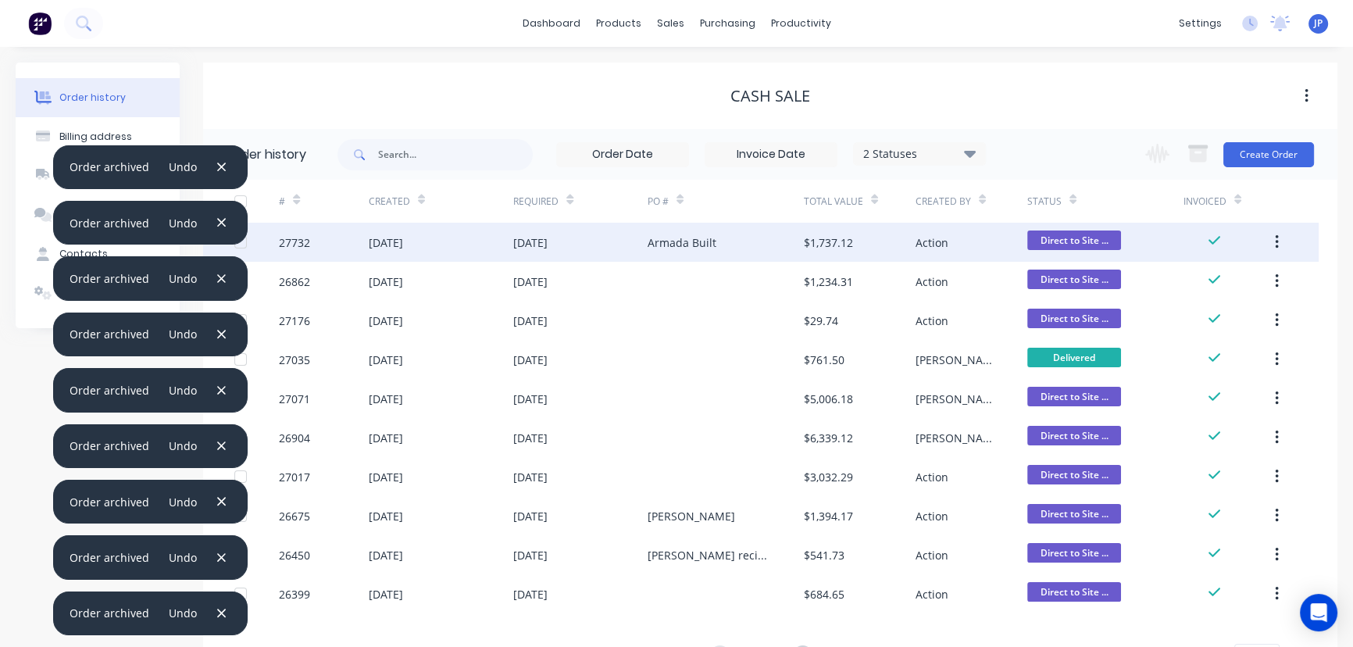
click at [1275, 242] on icon "button" at bounding box center [1277, 242] width 4 height 17
click at [1197, 281] on div "Archive" at bounding box center [1221, 283] width 120 height 23
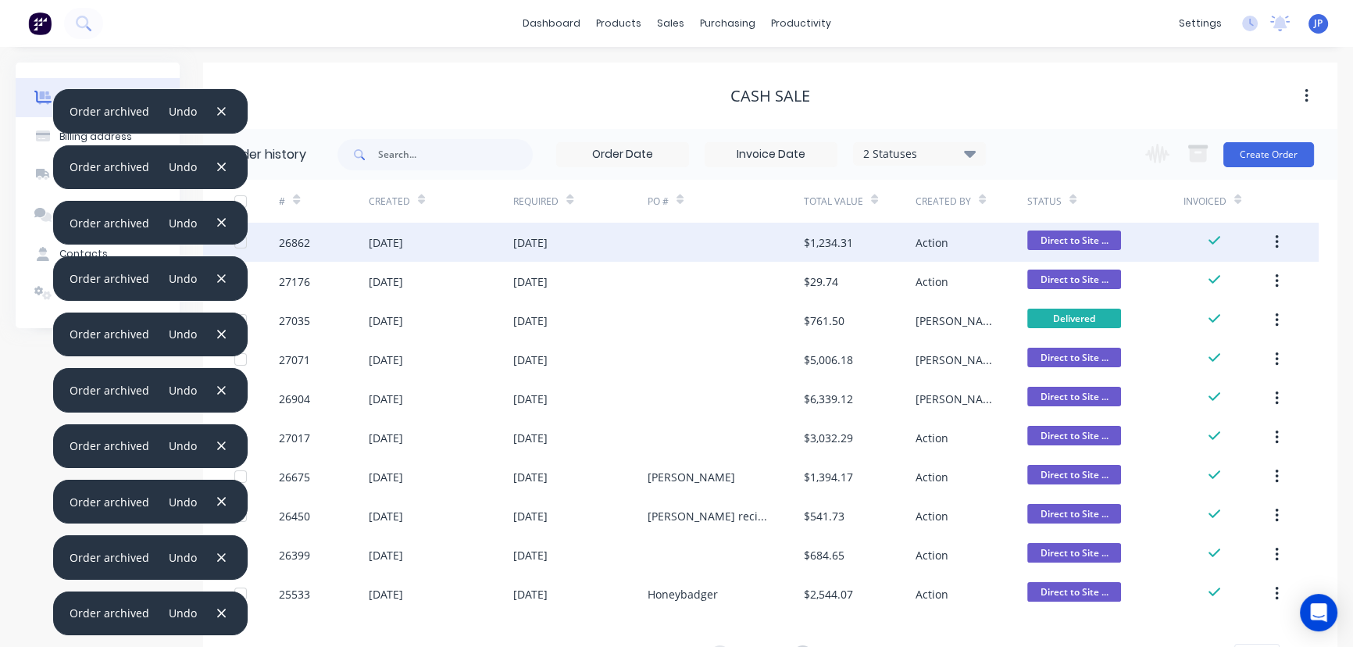
click at [1275, 240] on icon "button" at bounding box center [1277, 242] width 4 height 17
click at [1196, 284] on div "Archive" at bounding box center [1221, 283] width 120 height 23
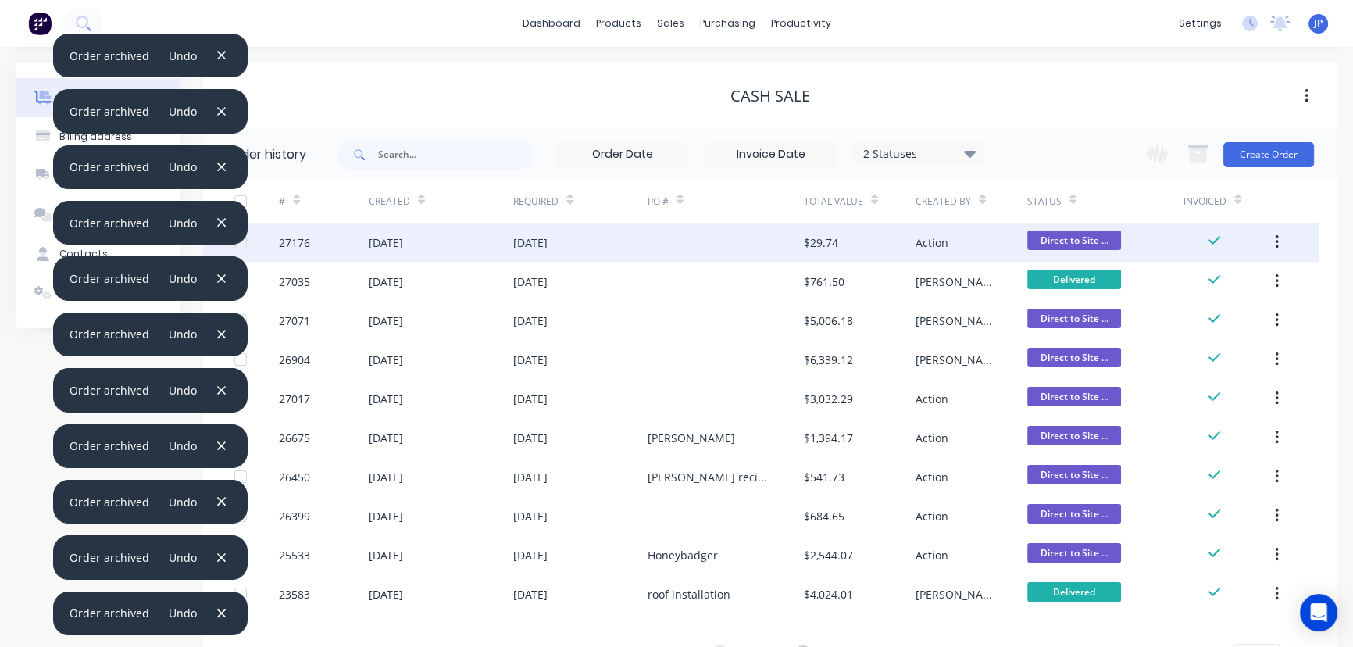
drag, startPoint x: 1280, startPoint y: 234, endPoint x: 1266, endPoint y: 241, distance: 15.7
click at [1280, 234] on button "button" at bounding box center [1277, 242] width 37 height 28
click at [1195, 277] on div "Archive" at bounding box center [1221, 283] width 120 height 23
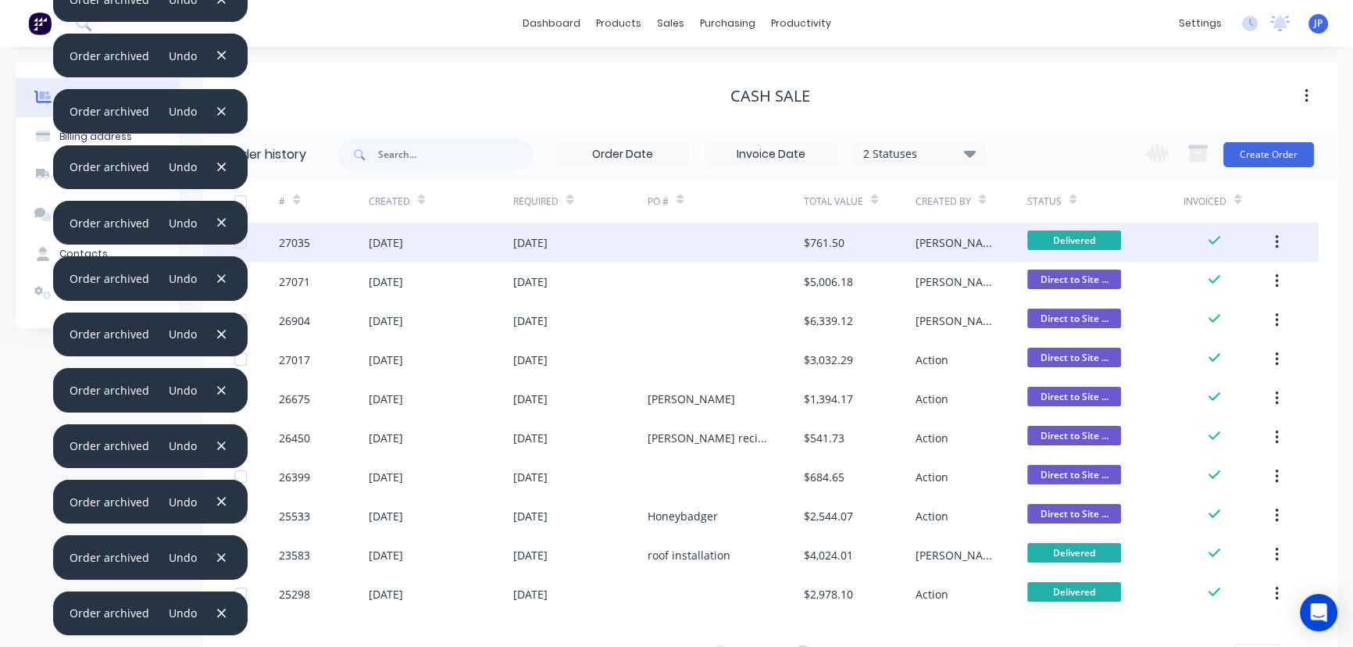
drag, startPoint x: 1277, startPoint y: 240, endPoint x: 1247, endPoint y: 250, distance: 31.4
click at [1275, 239] on icon "button" at bounding box center [1277, 242] width 4 height 17
click at [1197, 281] on div "Archive" at bounding box center [1221, 283] width 120 height 23
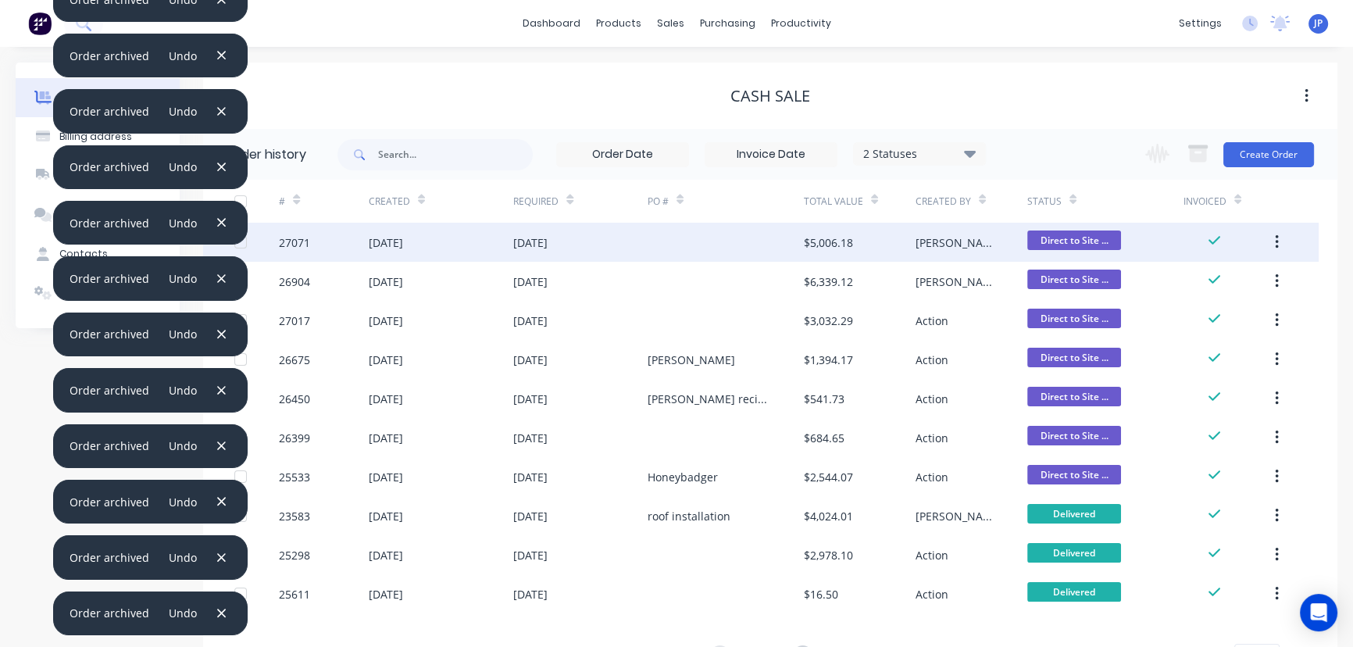
click at [1275, 245] on icon "button" at bounding box center [1277, 242] width 4 height 17
click at [1205, 284] on div "Archive" at bounding box center [1221, 283] width 120 height 23
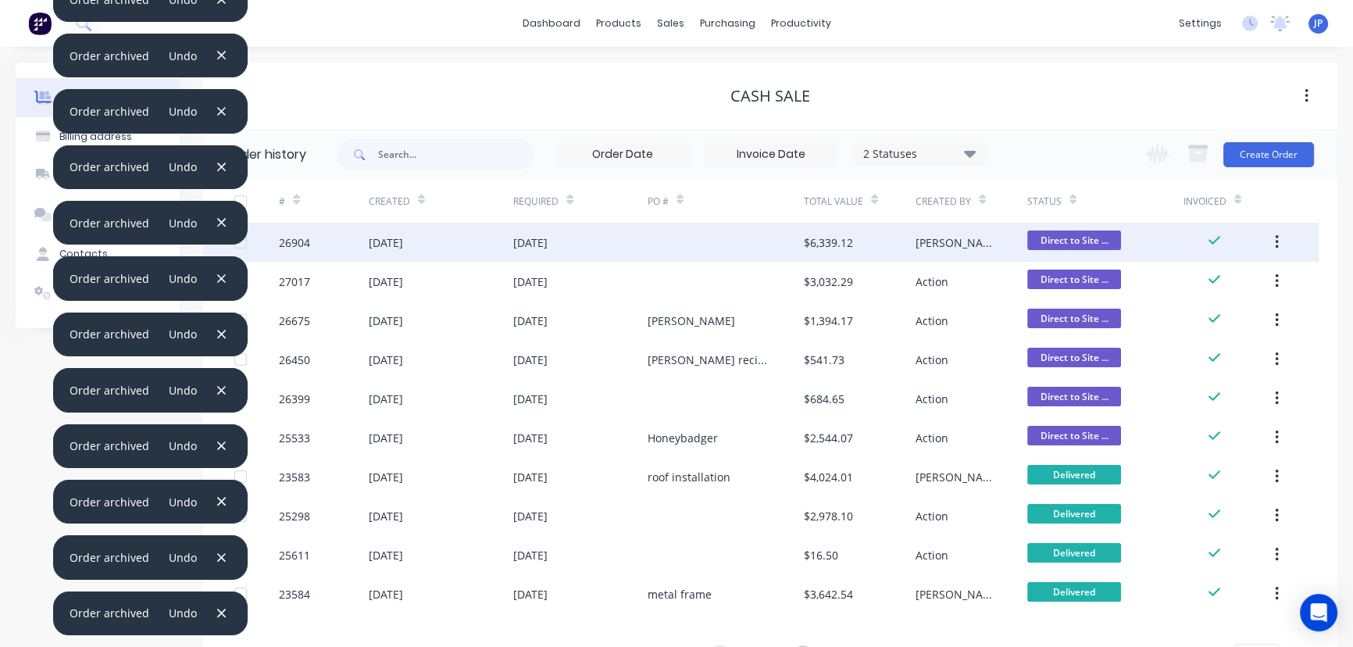
click at [1264, 238] on button "button" at bounding box center [1277, 242] width 37 height 28
click at [1207, 278] on div "Archive" at bounding box center [1221, 283] width 120 height 23
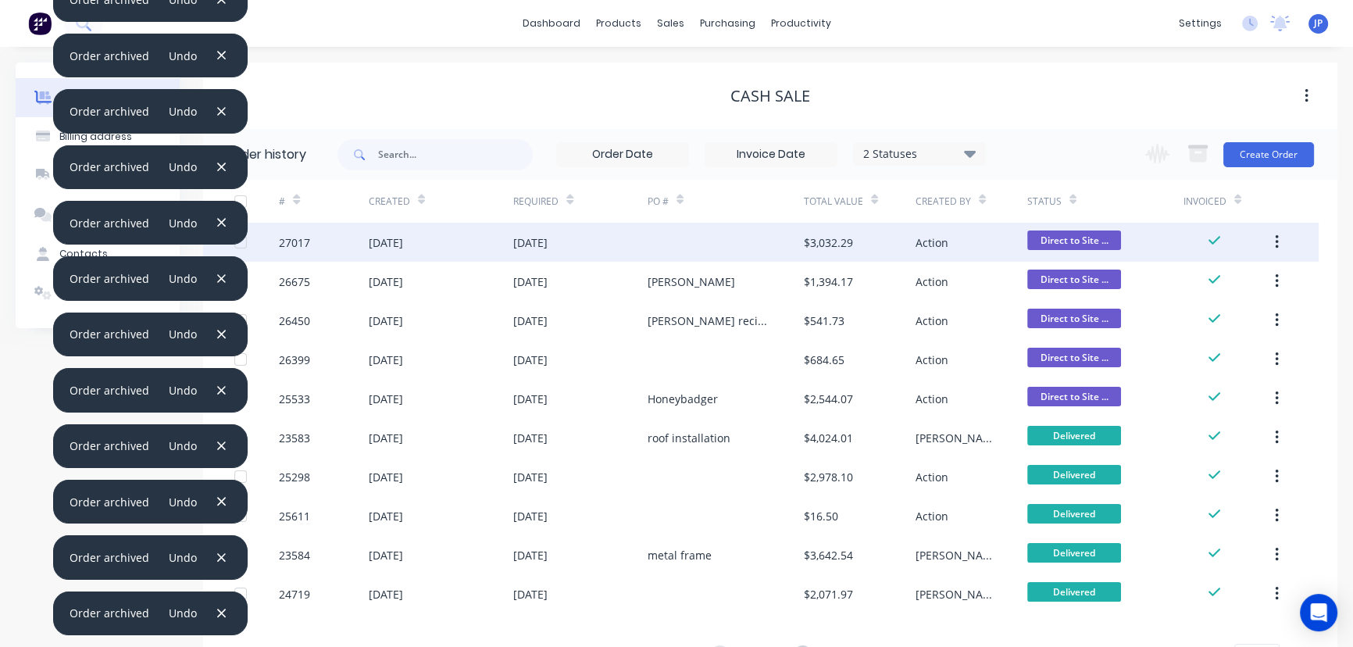
drag, startPoint x: 1277, startPoint y: 241, endPoint x: 1257, endPoint y: 241, distance: 20.3
click at [1276, 241] on icon "button" at bounding box center [1276, 242] width 3 height 14
click at [1194, 283] on div "Archive" at bounding box center [1221, 283] width 120 height 23
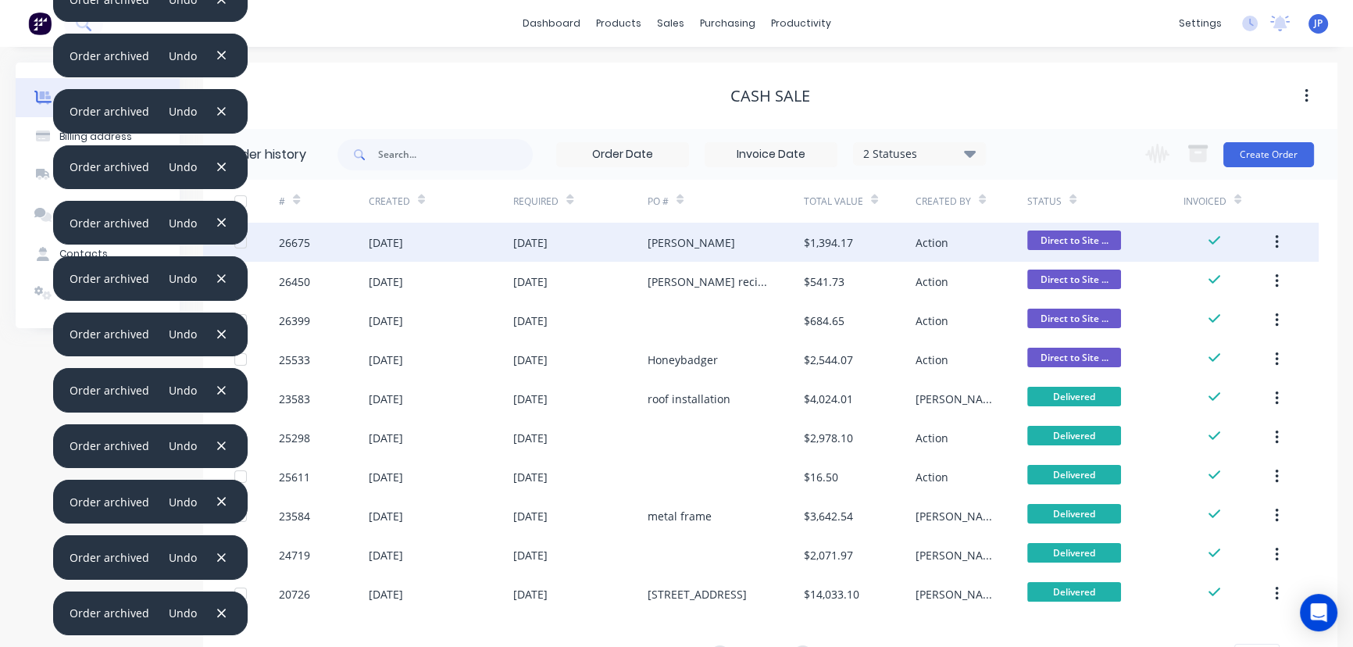
click at [1278, 236] on button "button" at bounding box center [1277, 242] width 37 height 28
click at [1193, 286] on div "Archive" at bounding box center [1221, 283] width 120 height 23
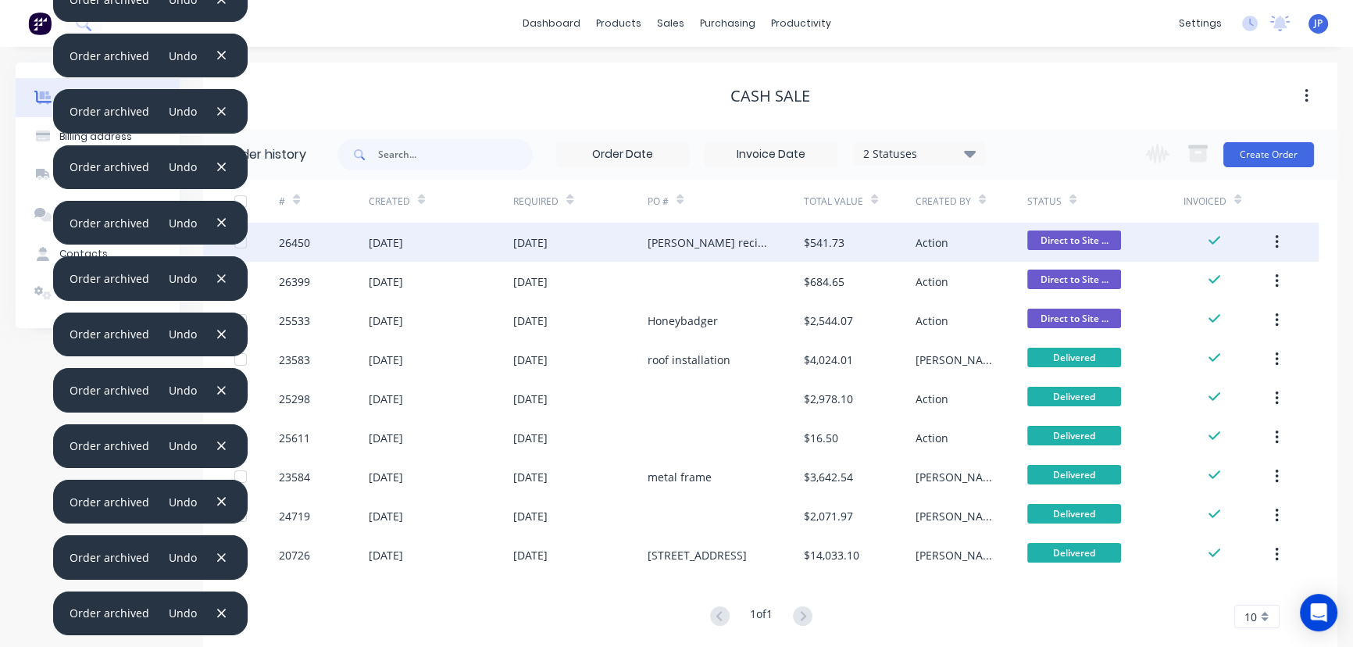
click at [1275, 240] on icon "button" at bounding box center [1277, 242] width 4 height 17
click at [1203, 279] on div "Archive" at bounding box center [1221, 283] width 120 height 23
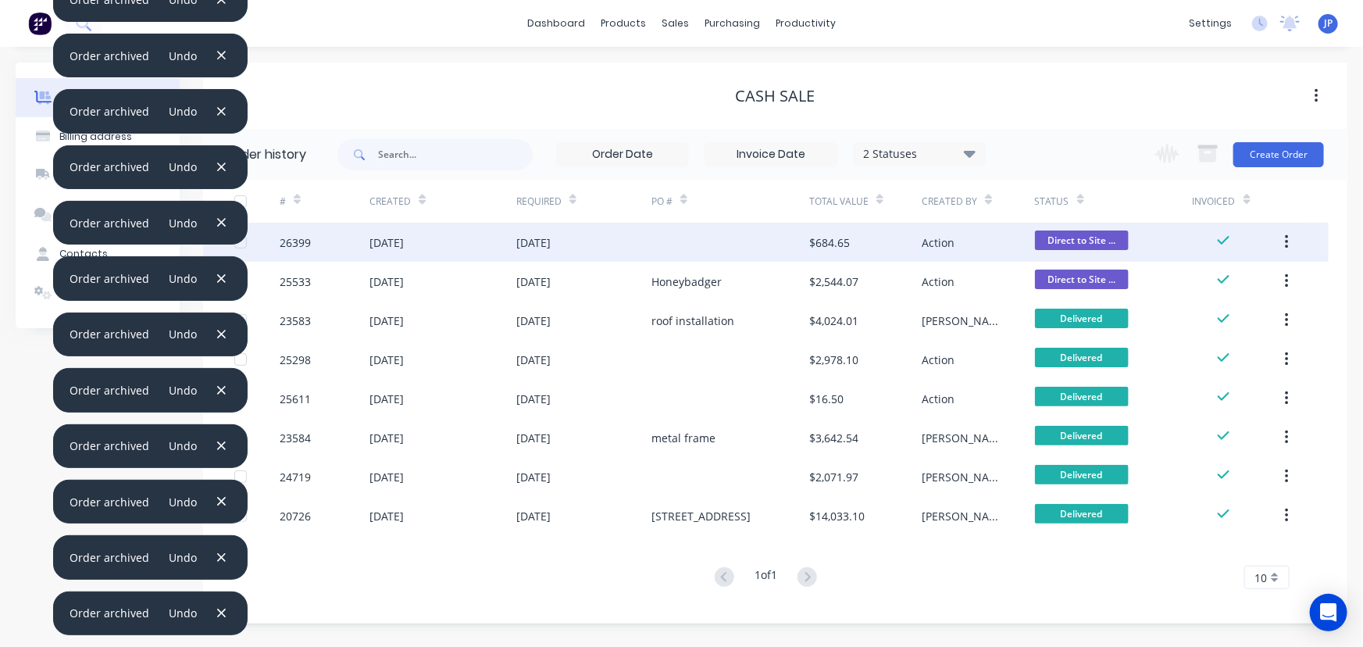
click at [1291, 238] on button "button" at bounding box center [1287, 242] width 37 height 28
click at [1192, 282] on div "Archive" at bounding box center [1231, 283] width 120 height 23
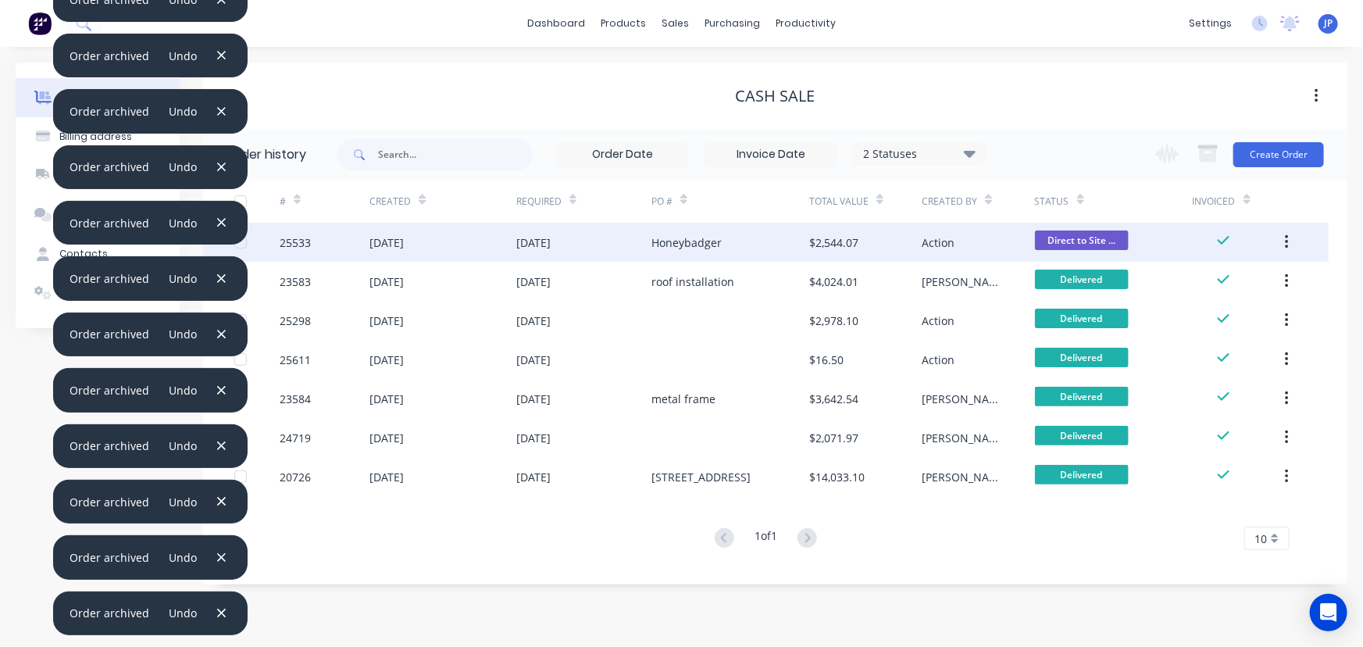
click at [1281, 238] on button "button" at bounding box center [1287, 242] width 37 height 28
click at [1218, 268] on button "Archive" at bounding box center [1231, 283] width 148 height 31
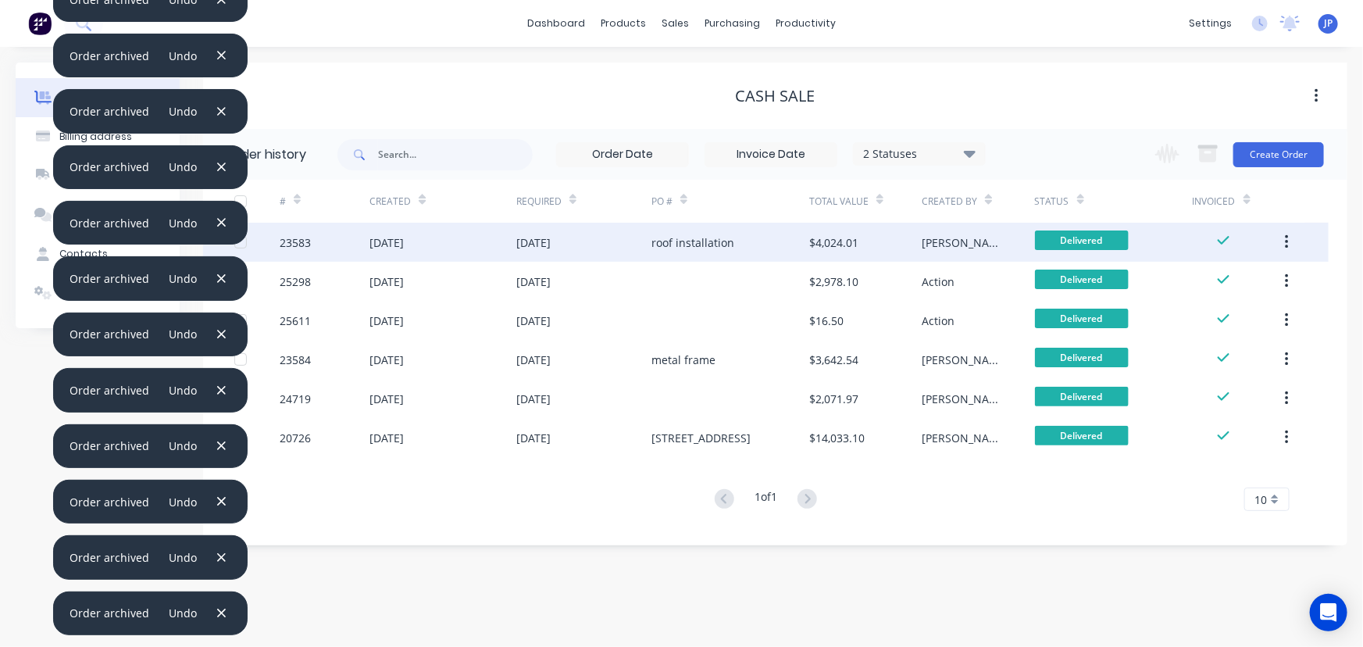
click at [1285, 238] on icon "button" at bounding box center [1287, 242] width 4 height 17
click at [1198, 272] on div "Archive" at bounding box center [1231, 283] width 120 height 23
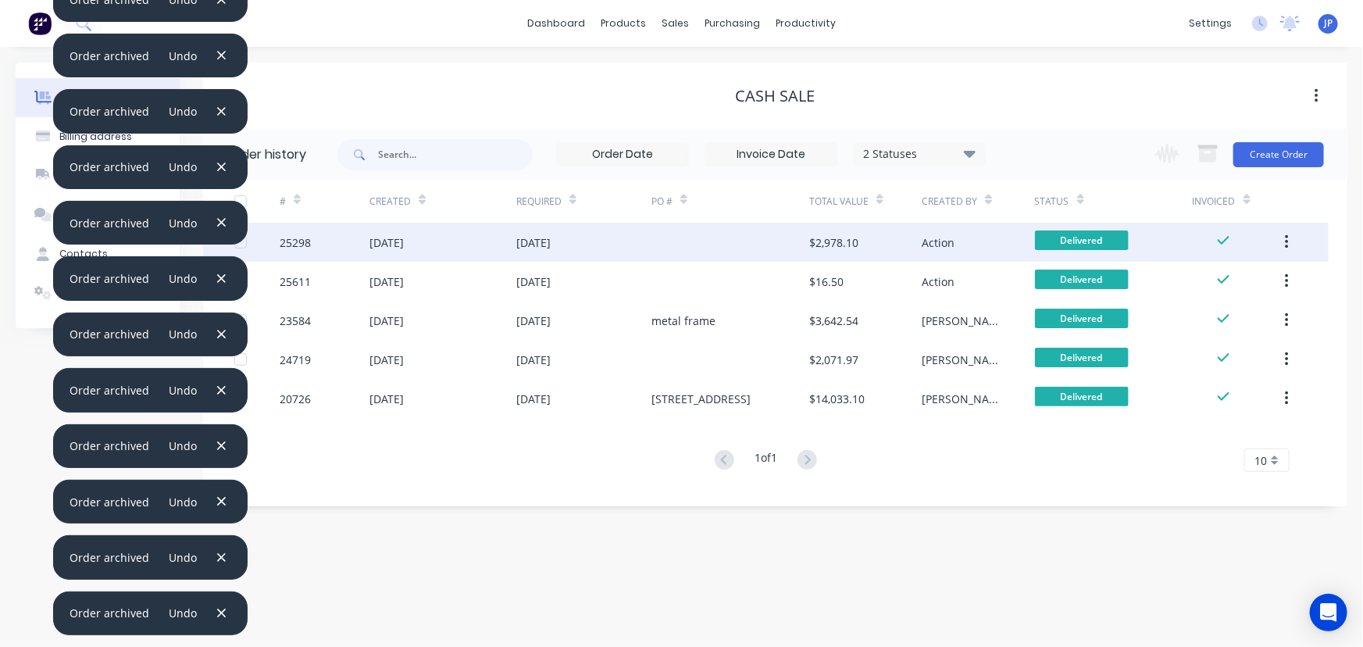
click at [1289, 242] on button "button" at bounding box center [1287, 242] width 37 height 28
click at [1191, 278] on div "Archive" at bounding box center [1231, 283] width 120 height 23
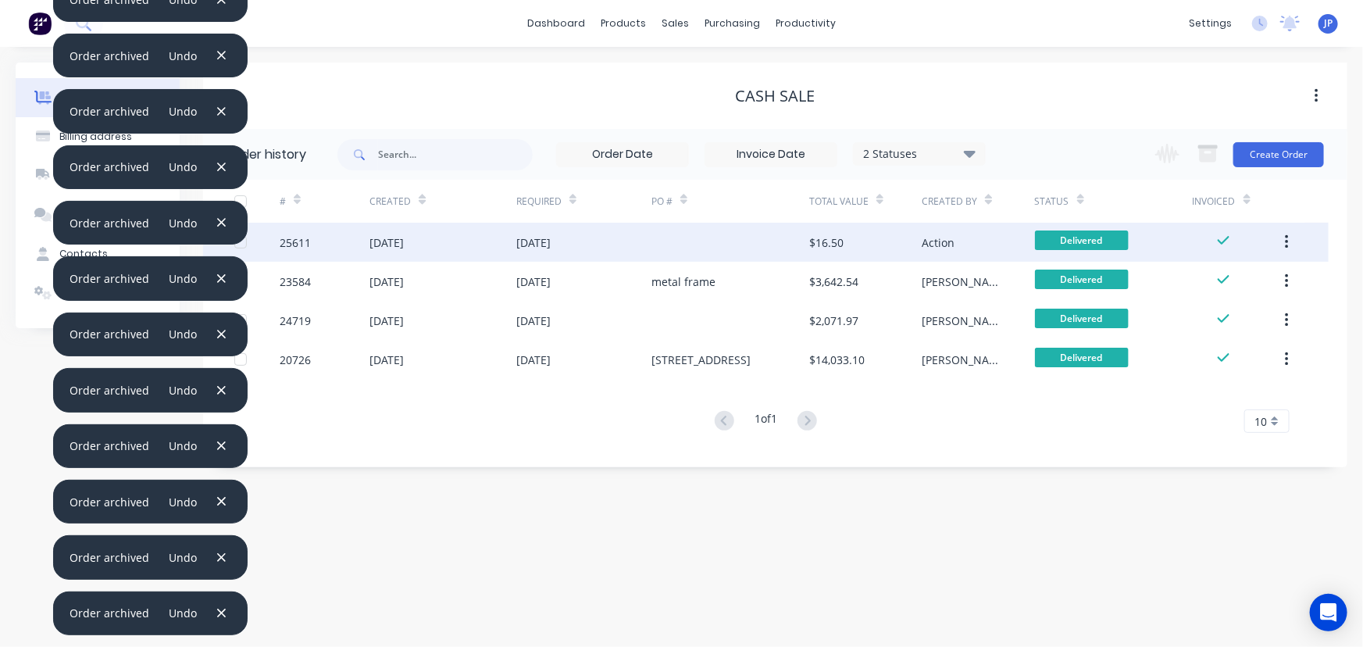
click at [1279, 239] on button "button" at bounding box center [1287, 242] width 37 height 28
click at [1206, 281] on div "Archive" at bounding box center [1231, 283] width 120 height 23
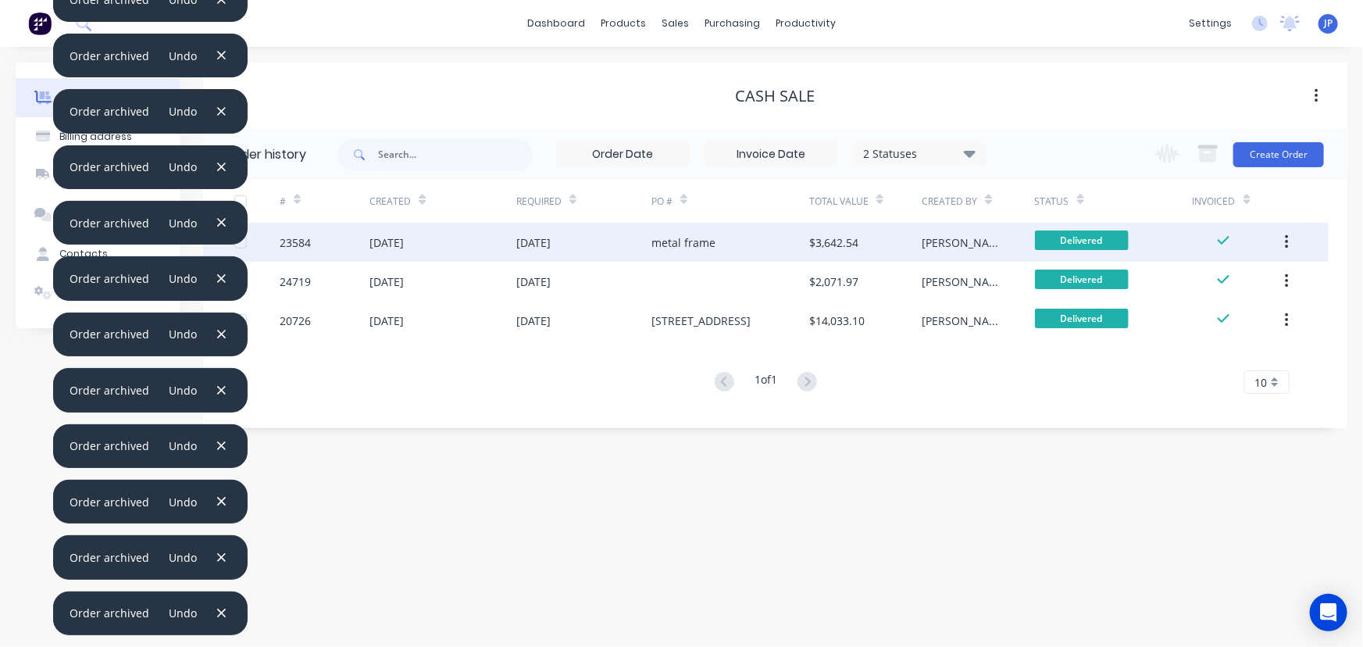
click at [1289, 246] on button "button" at bounding box center [1287, 242] width 37 height 28
click at [1219, 277] on div "Archive" at bounding box center [1231, 283] width 120 height 23
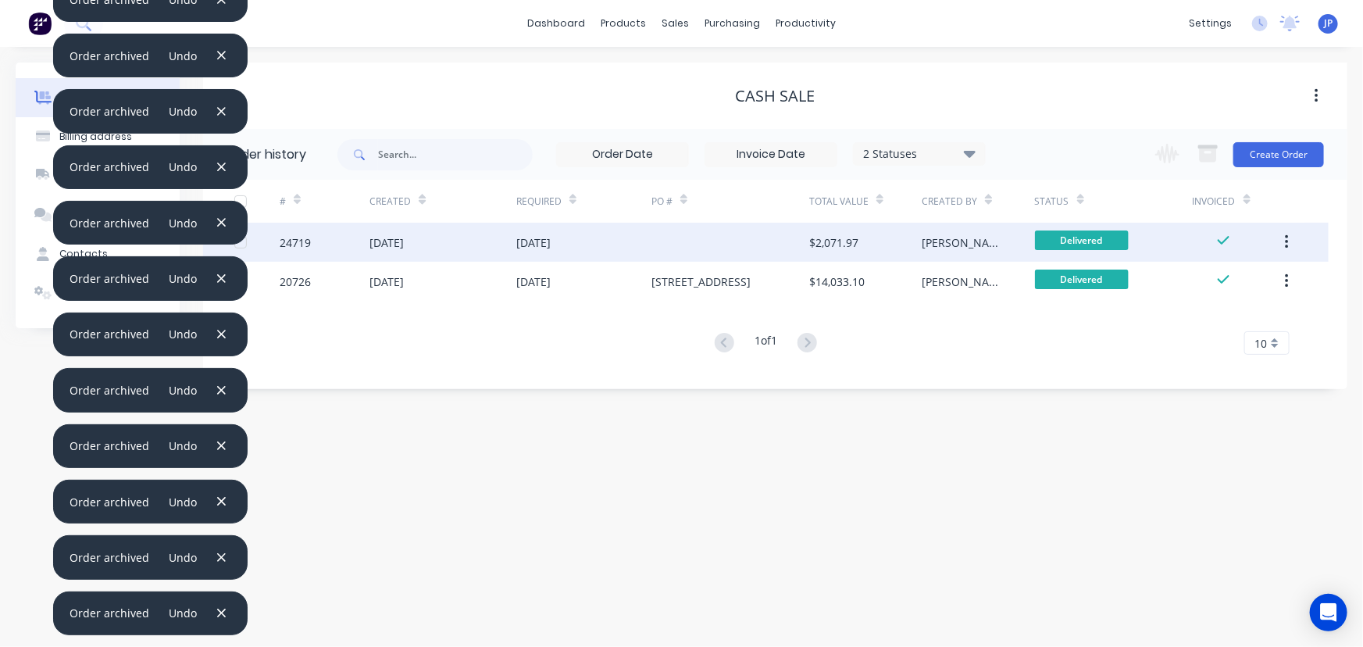
click at [1286, 238] on icon "button" at bounding box center [1287, 242] width 4 height 17
click at [1184, 281] on div "Archive" at bounding box center [1231, 283] width 120 height 23
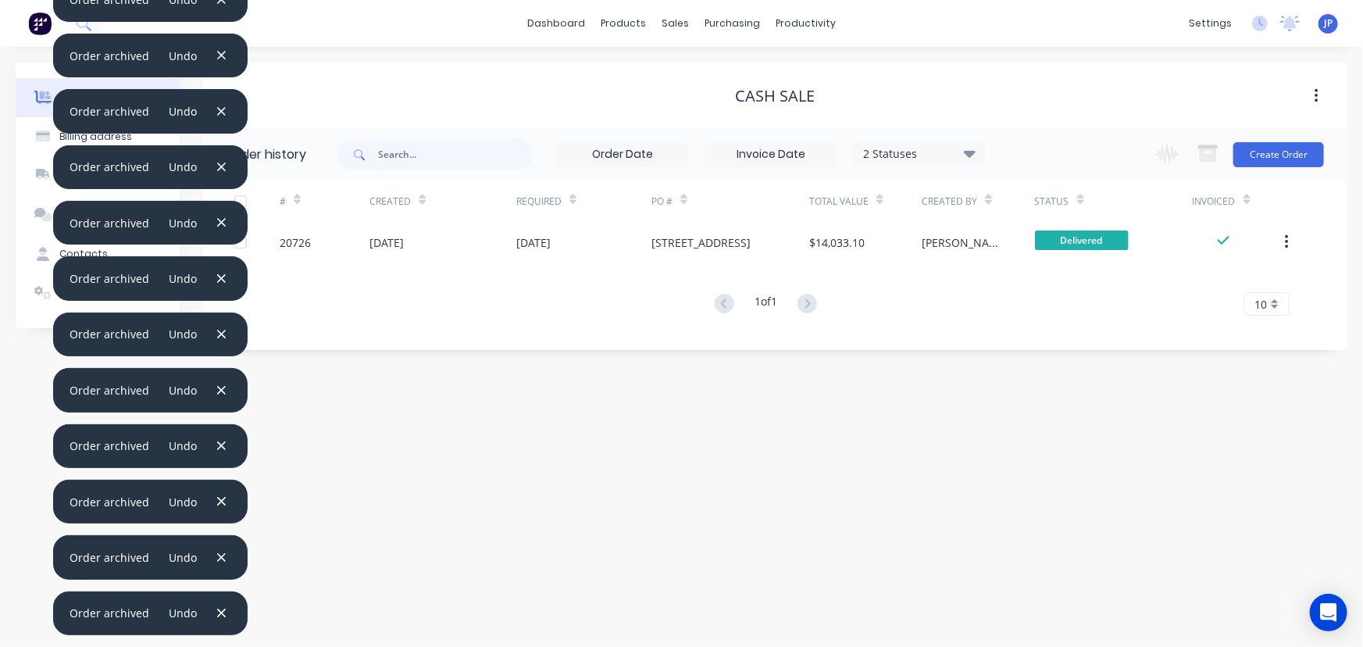
drag, startPoint x: 1282, startPoint y: 239, endPoint x: 1222, endPoint y: 262, distance: 64.3
click at [1281, 240] on button "button" at bounding box center [1287, 242] width 37 height 28
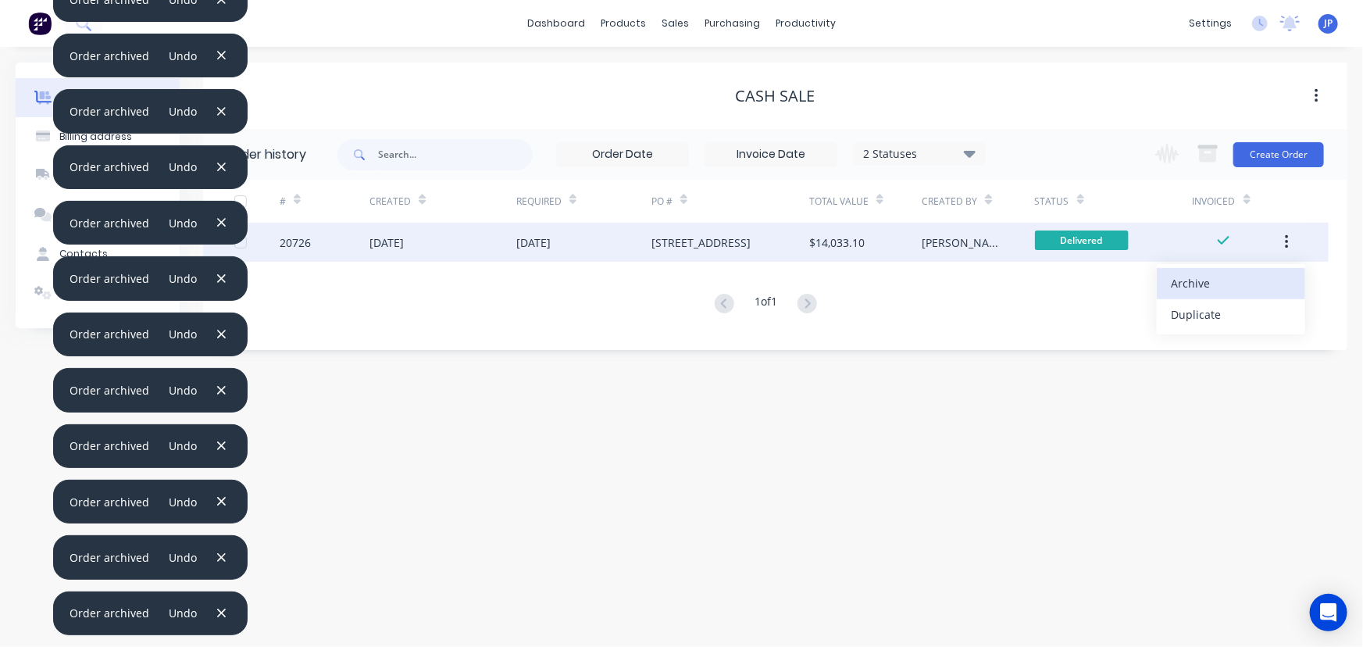
click at [1189, 288] on div "Archive" at bounding box center [1231, 283] width 120 height 23
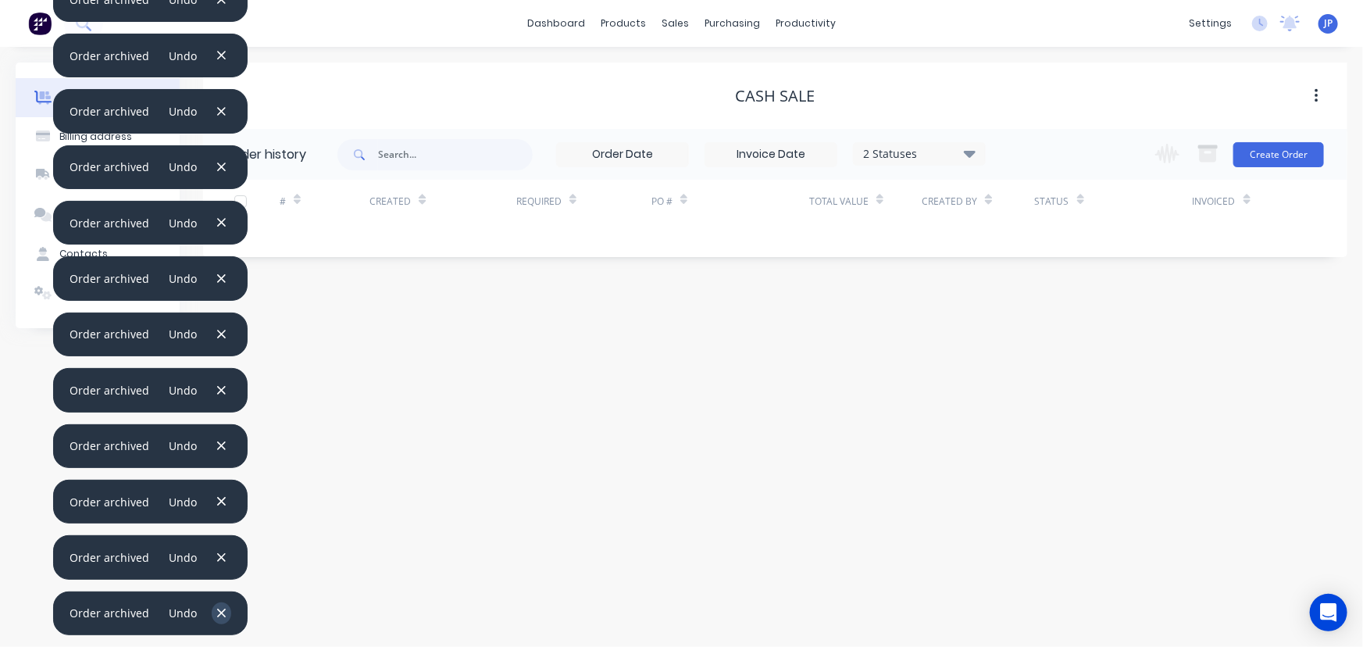
click at [212, 613] on button "button" at bounding box center [222, 612] width 20 height 21
click at [218, 609] on icon "button" at bounding box center [221, 613] width 10 height 14
click at [218, 602] on div "Order archived Undo" at bounding box center [150, 613] width 195 height 44
click at [679, 21] on div "sales" at bounding box center [675, 23] width 43 height 23
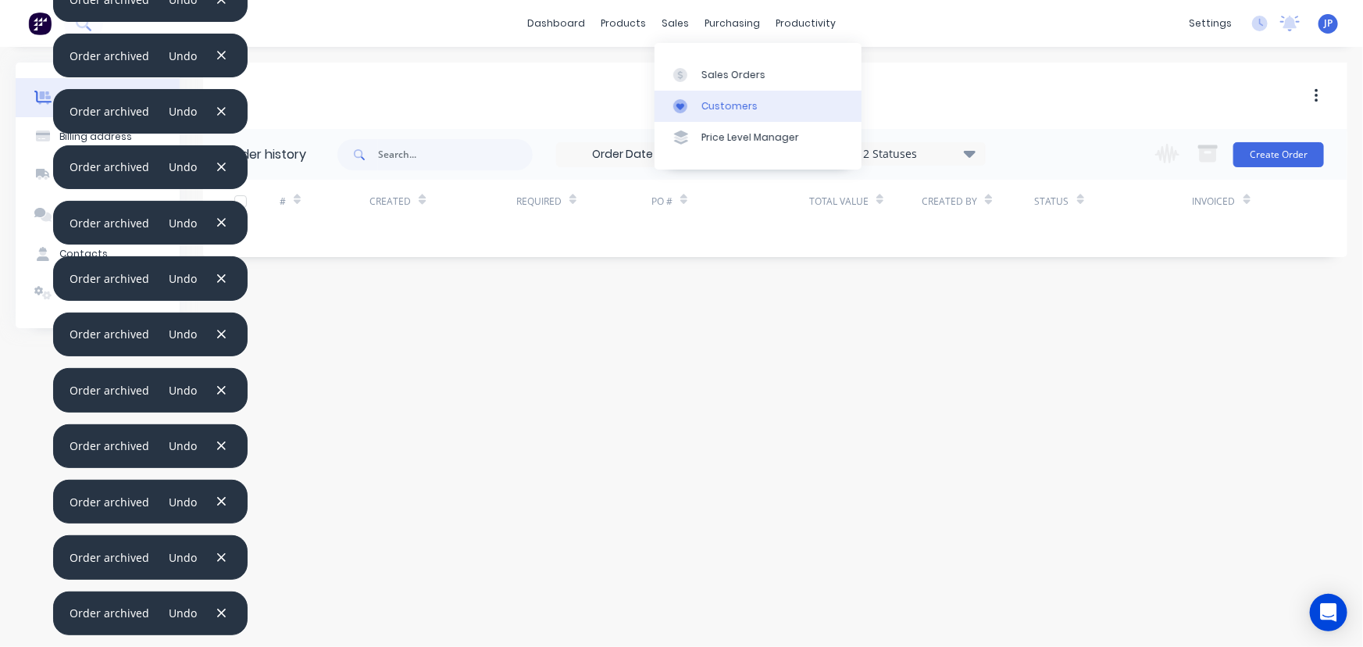
click at [718, 100] on div "Customers" at bounding box center [730, 106] width 56 height 14
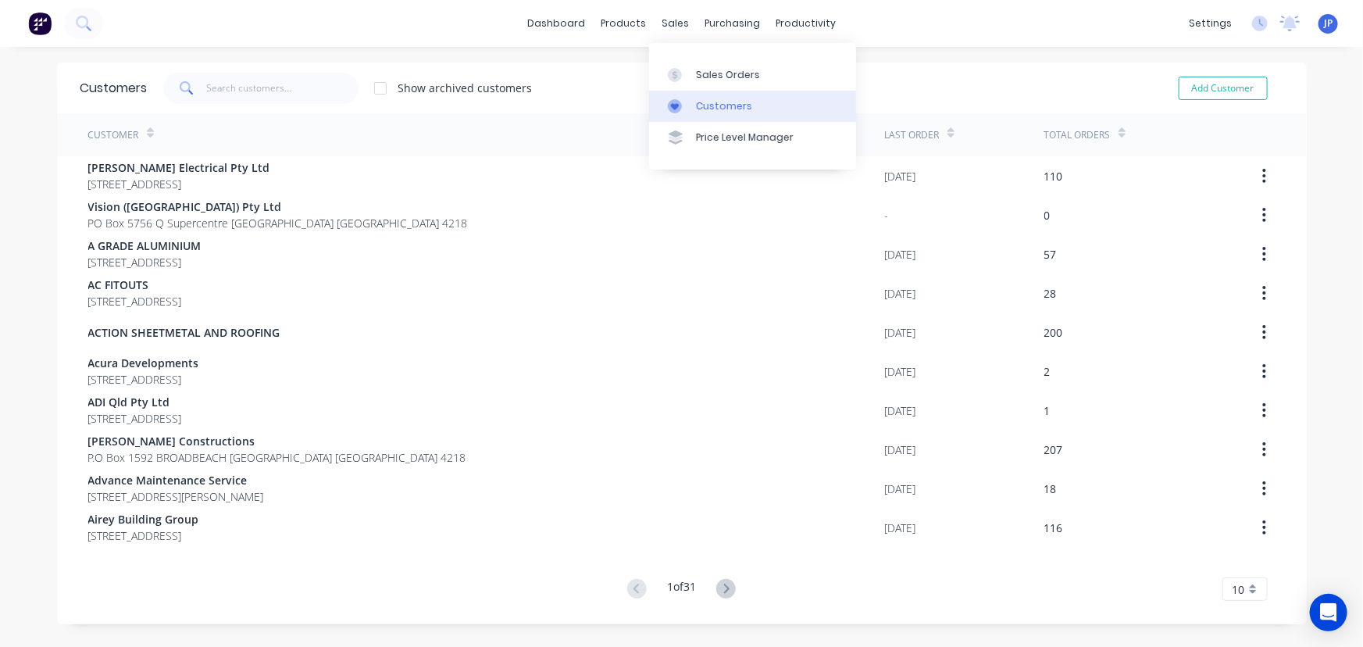
click at [715, 113] on div "Customers" at bounding box center [724, 106] width 56 height 14
click at [709, 97] on link "Customers" at bounding box center [752, 106] width 207 height 31
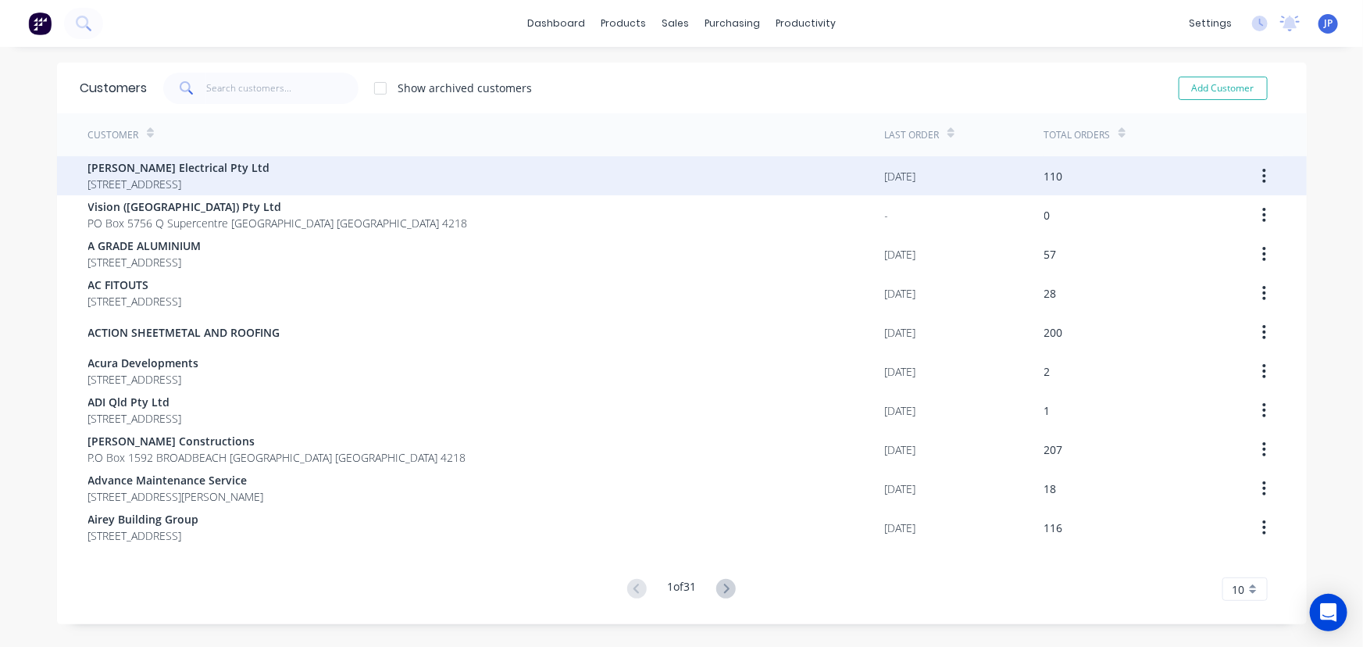
click at [530, 184] on div "Adamson Electrical Pty Ltd 1250 Currumbin Creek Rd Currumbin Valley Queensland …" at bounding box center [486, 175] width 797 height 39
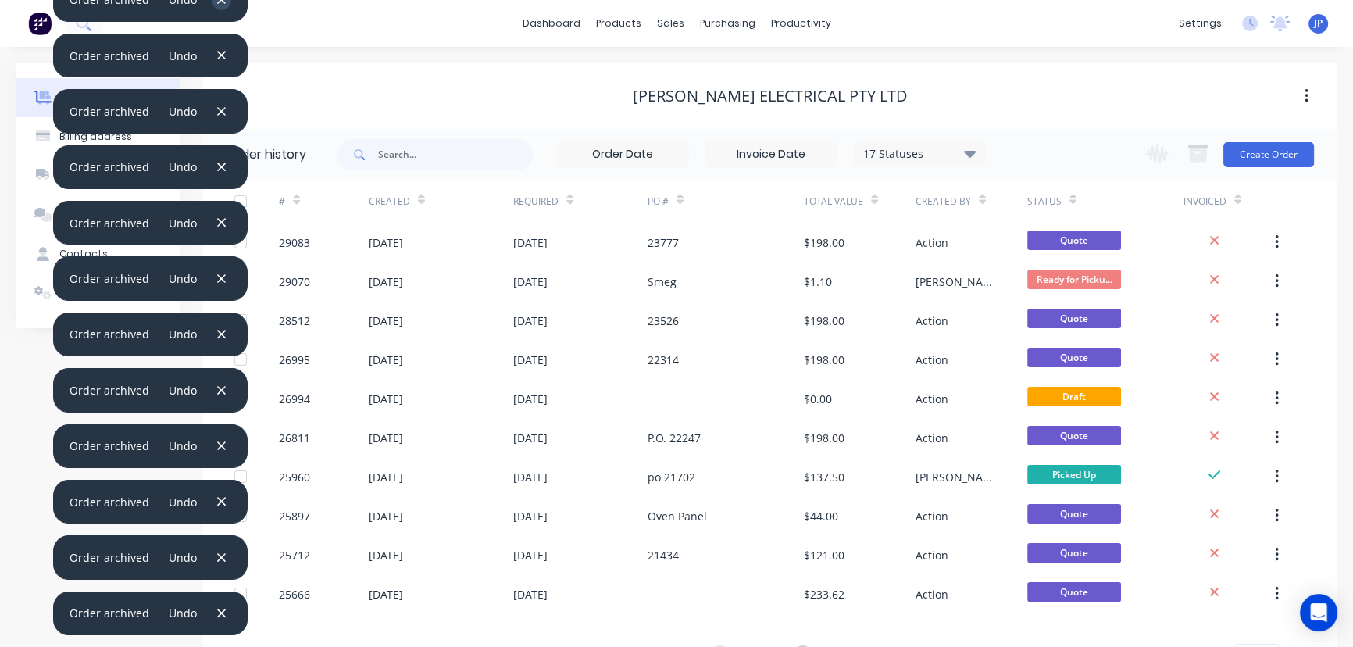
click at [220, 5] on icon "button" at bounding box center [221, 0] width 10 height 14
click at [223, 52] on button "button" at bounding box center [222, 55] width 20 height 21
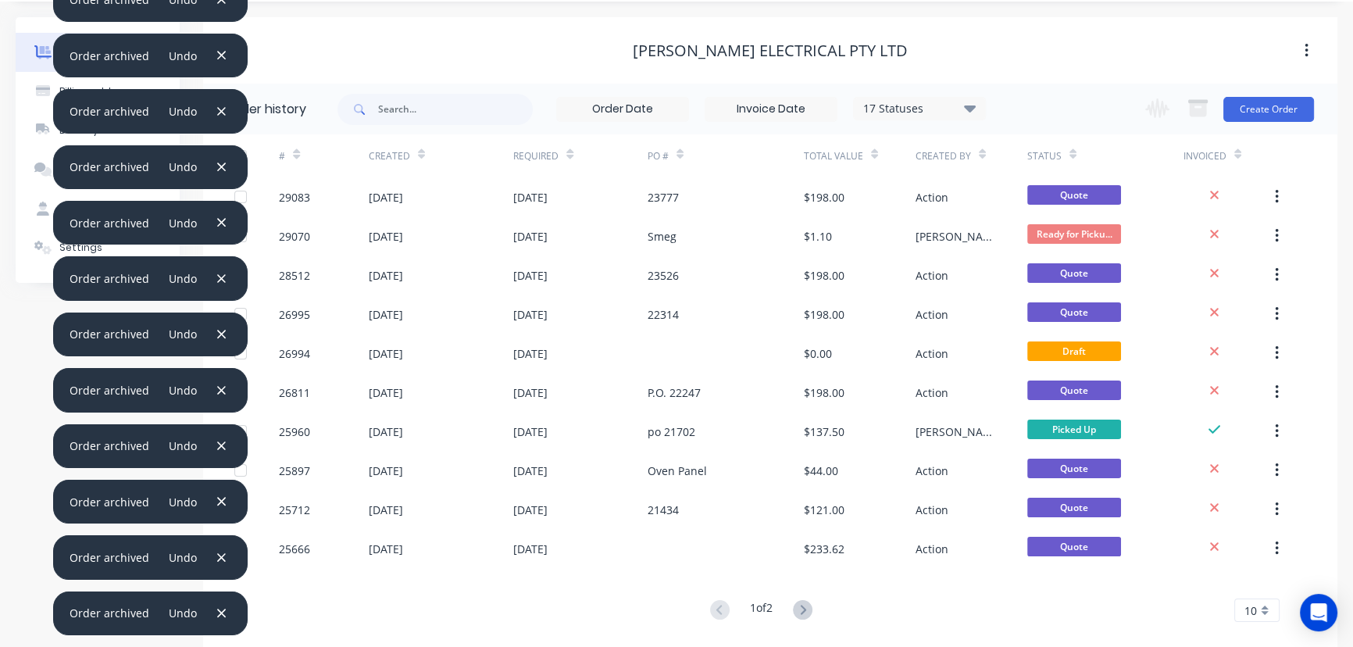
scroll to position [70, 0]
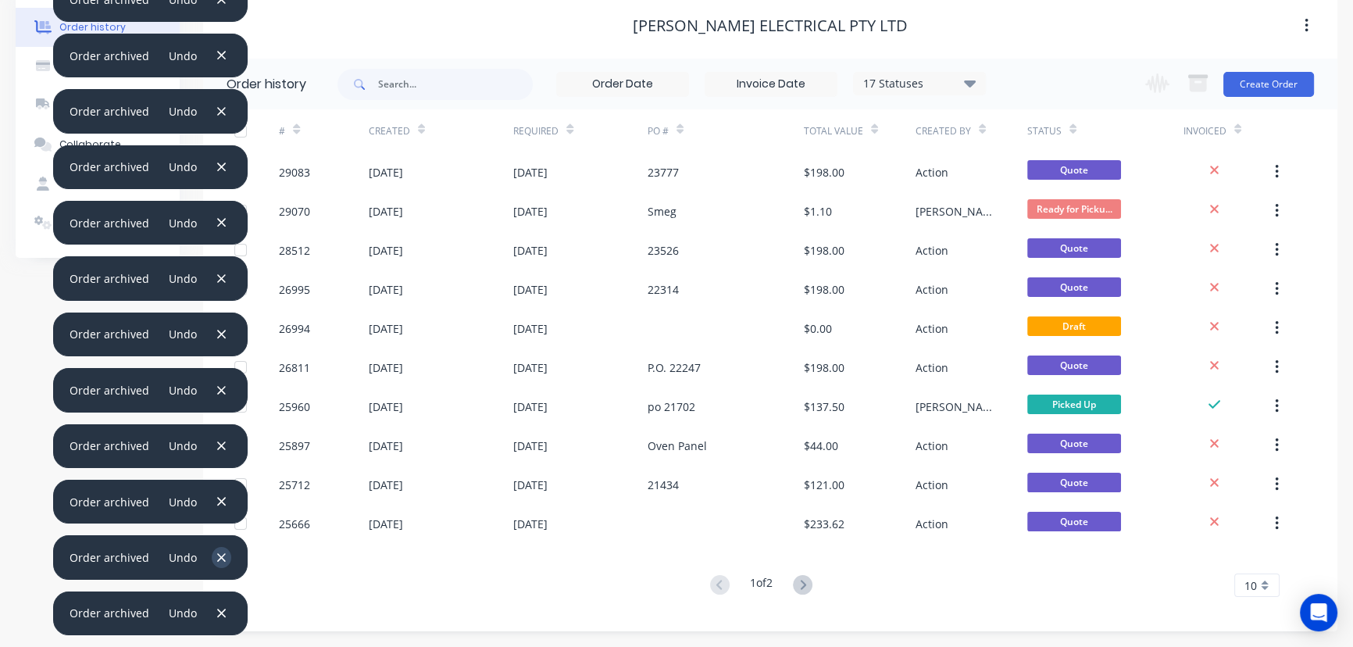
click at [220, 561] on icon "button" at bounding box center [221, 557] width 9 height 9
click at [219, 555] on icon "button" at bounding box center [221, 558] width 10 height 14
drag, startPoint x: 219, startPoint y: 520, endPoint x: 222, endPoint y: 487, distance: 33.0
click at [219, 506] on div "Order archived Undo" at bounding box center [150, 502] width 195 height 44
drag, startPoint x: 222, startPoint y: 487, endPoint x: 225, endPoint y: 461, distance: 26.0
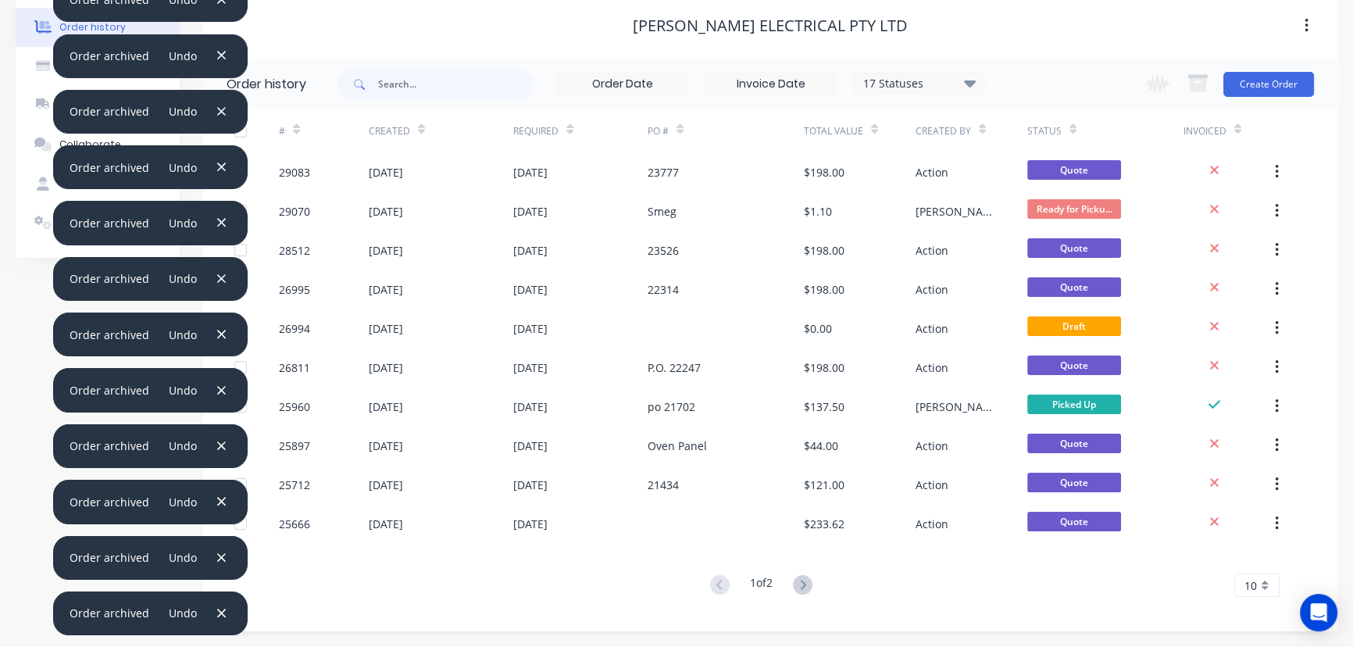
click at [223, 477] on div "Order archived Undo Order archived Undo Order archived Undo Order archived Undo…" at bounding box center [150, 90] width 195 height 1116
drag, startPoint x: 225, startPoint y: 461, endPoint x: 221, endPoint y: 413, distance: 48.6
click at [225, 438] on div "Order archived Undo" at bounding box center [150, 446] width 195 height 44
drag, startPoint x: 221, startPoint y: 413, endPoint x: 223, endPoint y: 379, distance: 33.6
click at [223, 393] on div "Order archived Undo" at bounding box center [150, 390] width 195 height 44
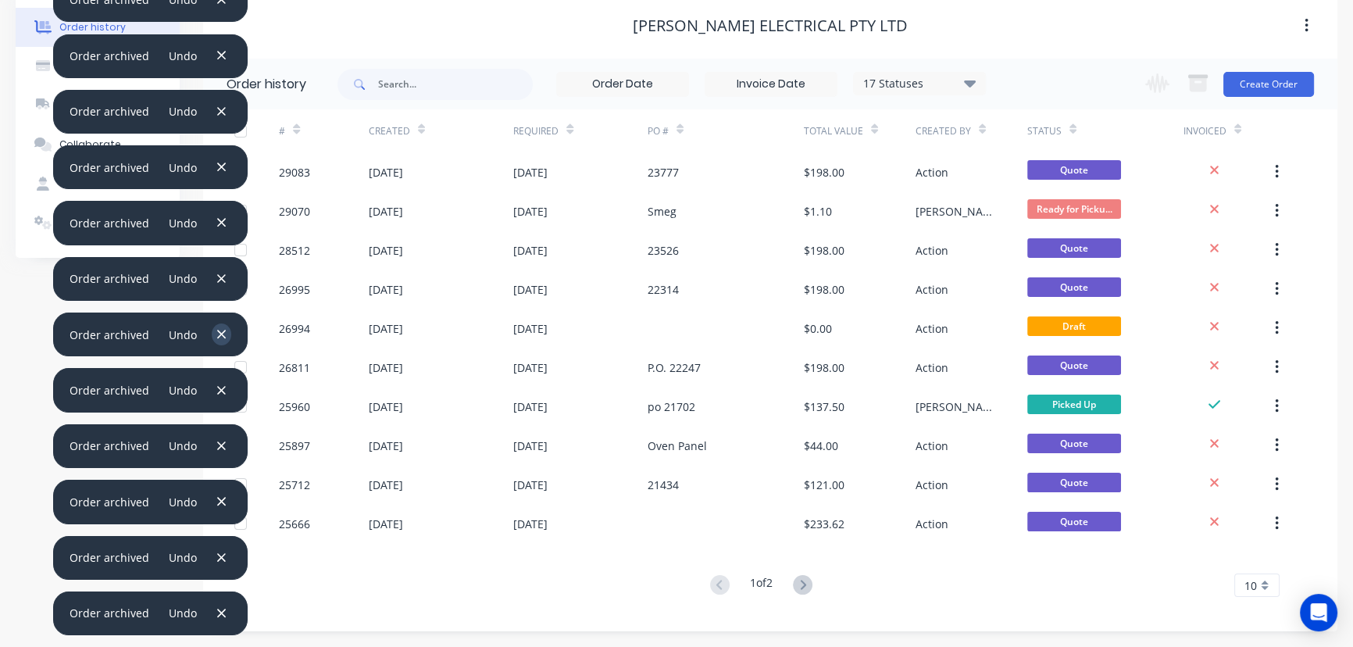
drag, startPoint x: 219, startPoint y: 370, endPoint x: 212, endPoint y: 326, distance: 45.1
click at [219, 356] on div "Order archived Undo Order archived Undo Order archived Undo Order archived Undo…" at bounding box center [150, 90] width 195 height 1116
drag, startPoint x: 212, startPoint y: 326, endPoint x: 219, endPoint y: 255, distance: 71.4
click at [217, 295] on div "Order archived Undo Order archived Undo Order archived Undo Order archived Undo…" at bounding box center [150, 90] width 195 height 1116
drag, startPoint x: 219, startPoint y: 255, endPoint x: 213, endPoint y: 179, distance: 76.0
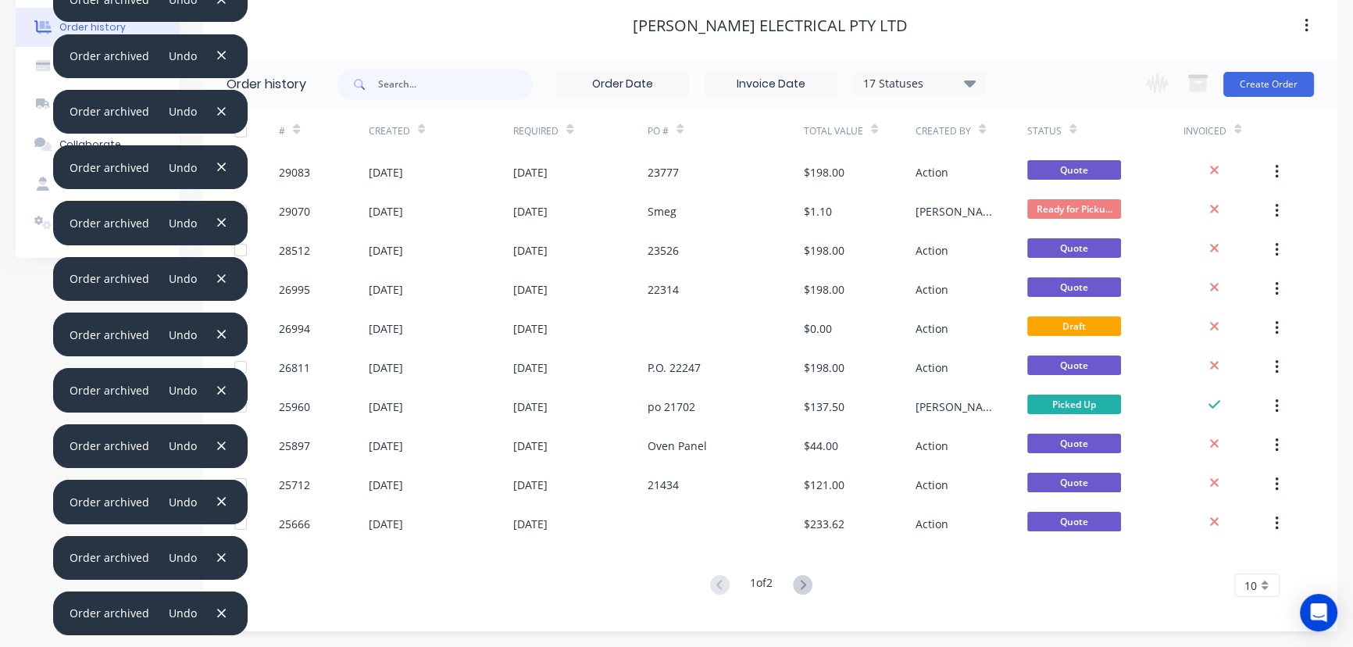
click at [227, 202] on div "Order archived Undo Order archived Undo Order archived Undo Order archived Undo…" at bounding box center [150, 90] width 195 height 1116
drag, startPoint x: 213, startPoint y: 179, endPoint x: 183, endPoint y: 117, distance: 68.5
click at [209, 149] on div "Order archived Undo" at bounding box center [150, 167] width 195 height 44
drag, startPoint x: 183, startPoint y: 117, endPoint x: 162, endPoint y: 74, distance: 47.9
click at [179, 105] on button "Undo" at bounding box center [183, 111] width 45 height 21
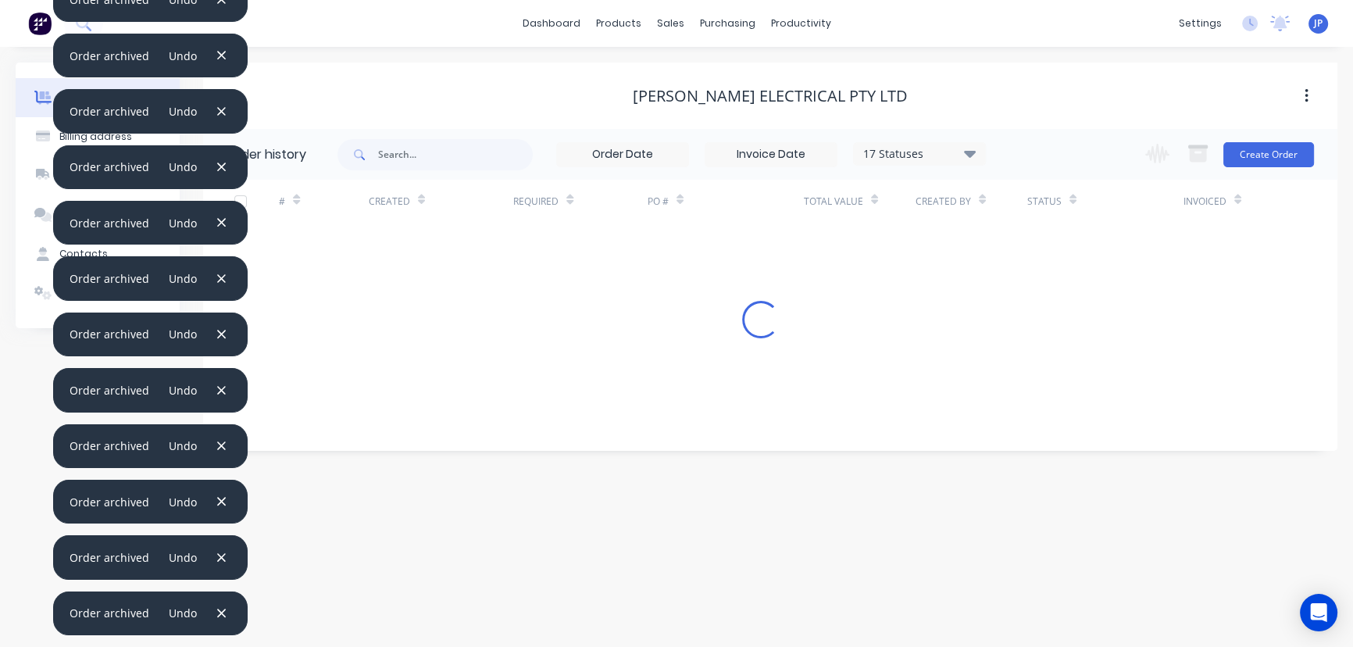
scroll to position [0, 0]
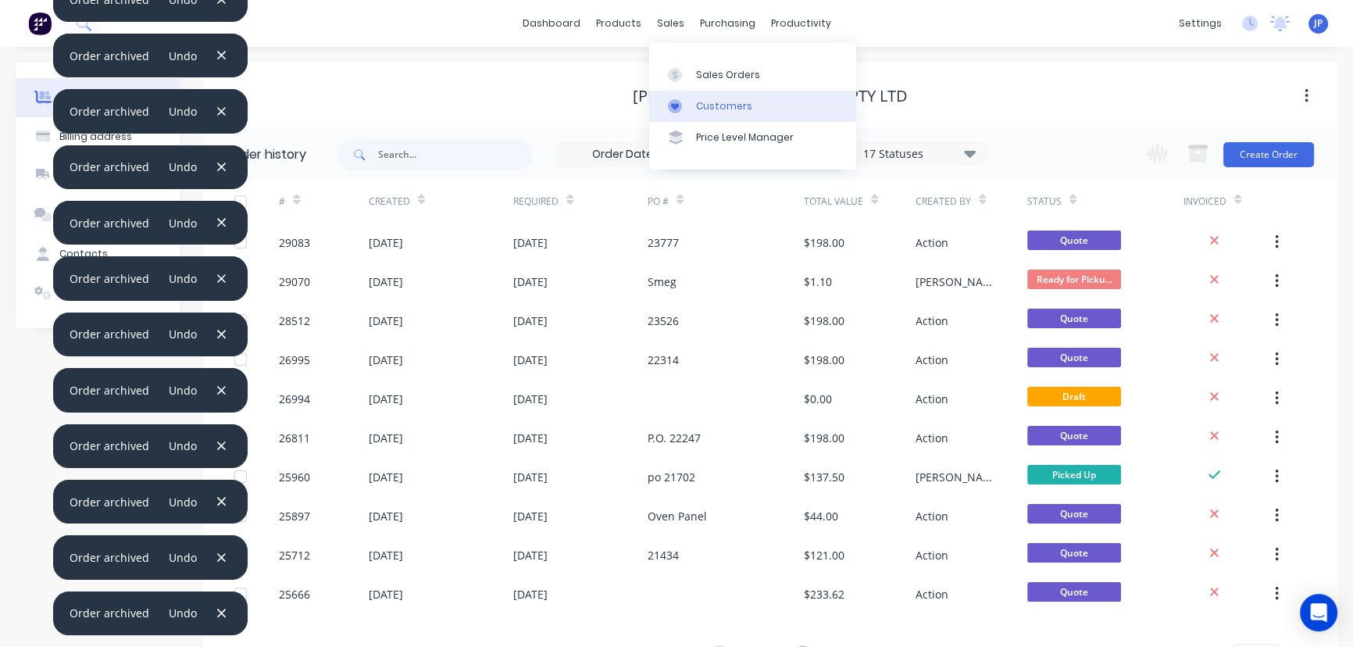
click at [705, 100] on div "Customers" at bounding box center [724, 106] width 56 height 14
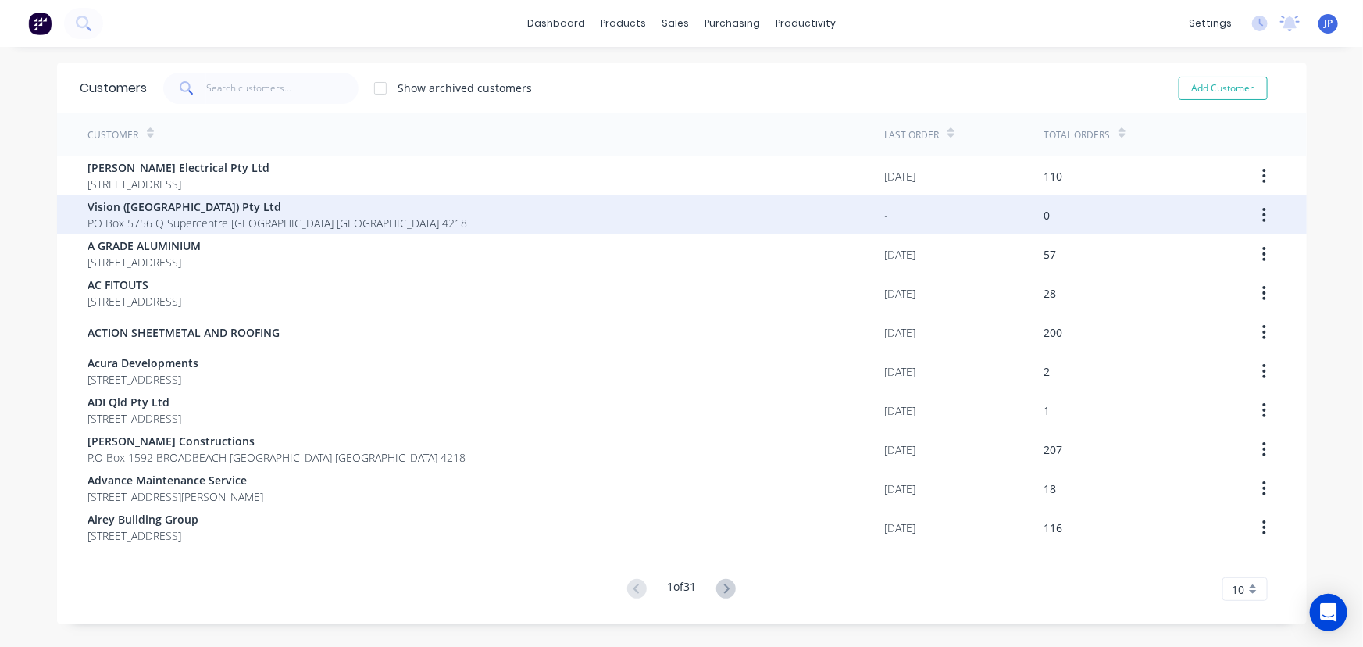
click at [177, 212] on span "Vision ([GEOGRAPHIC_DATA]) Pty Ltd" at bounding box center [278, 206] width 380 height 16
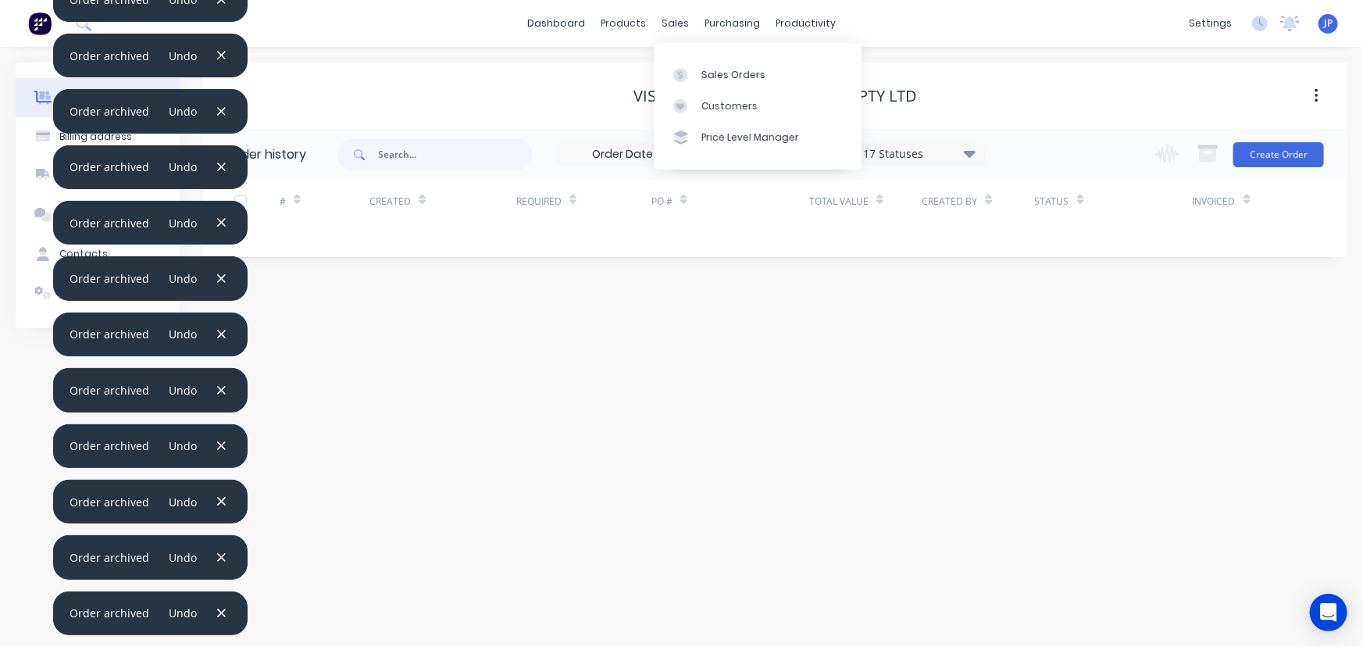
drag, startPoint x: 670, startPoint y: 30, endPoint x: 676, endPoint y: 49, distance: 19.8
click at [671, 35] on div "dashboard products sales purchasing productivity dashboard products Product Cat…" at bounding box center [681, 23] width 1363 height 47
click at [720, 96] on link "Customers" at bounding box center [758, 106] width 207 height 31
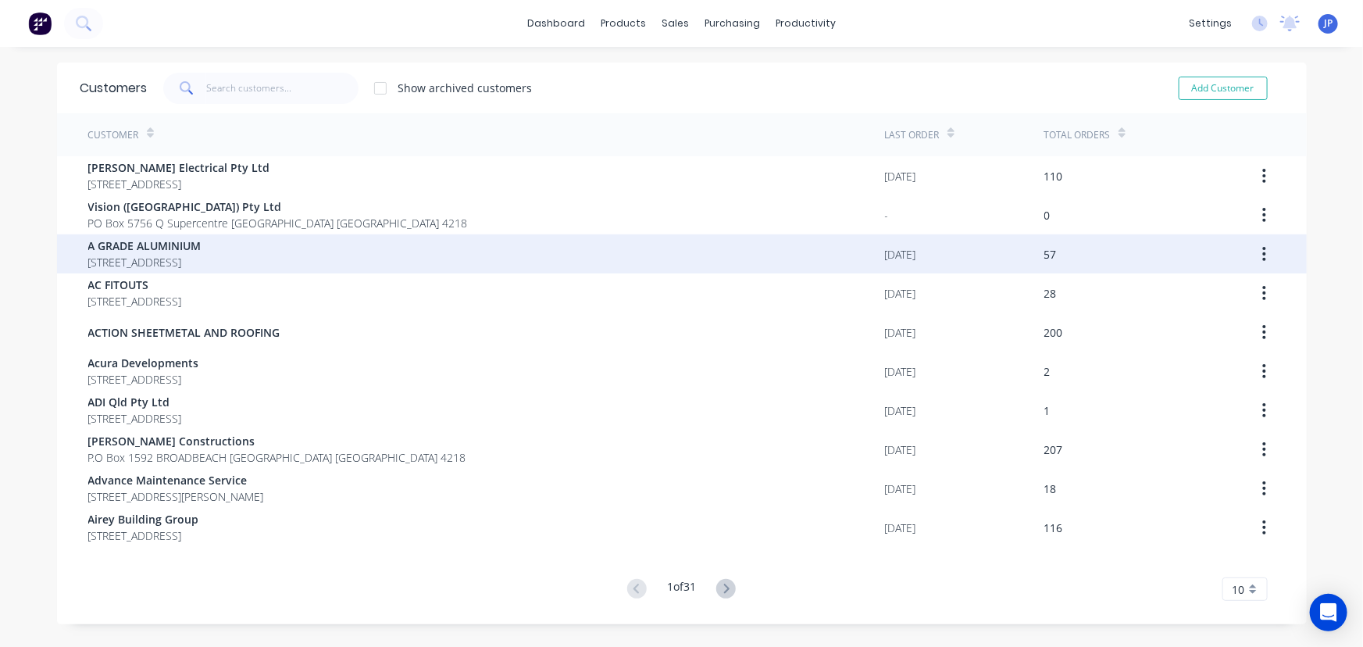
click at [202, 269] on span "[STREET_ADDRESS]" at bounding box center [144, 262] width 113 height 16
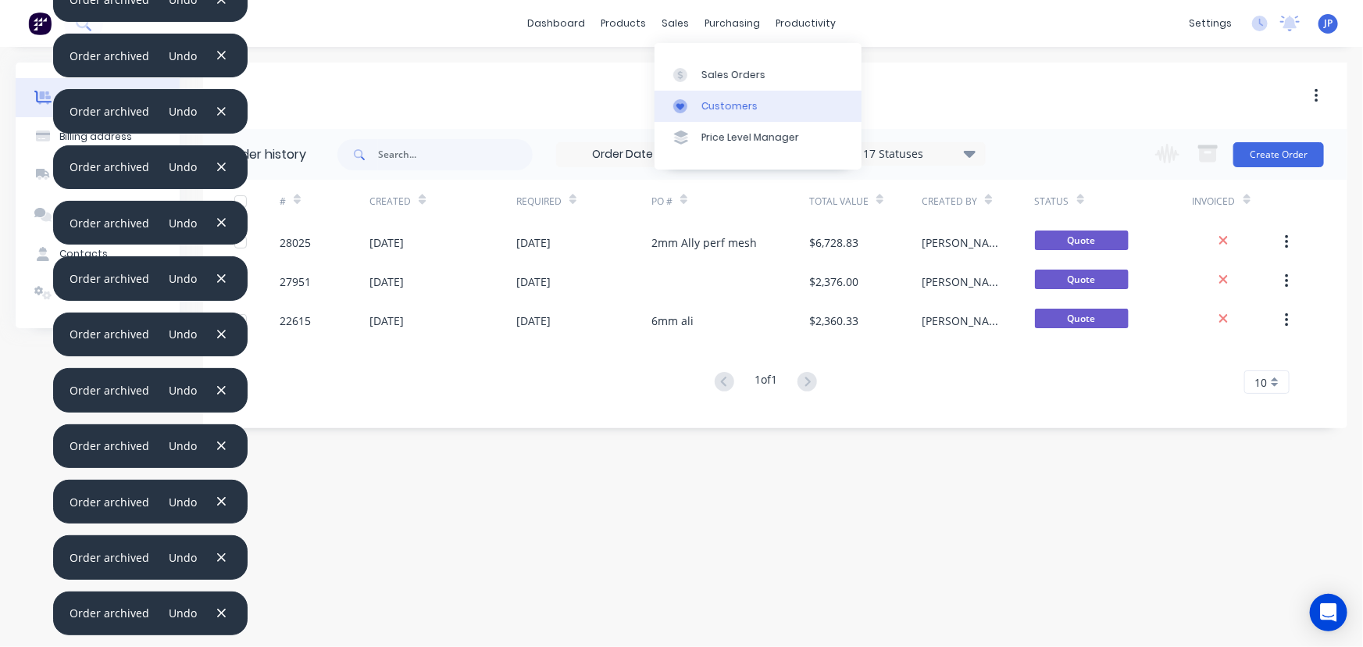
click at [716, 95] on link "Customers" at bounding box center [758, 106] width 207 height 31
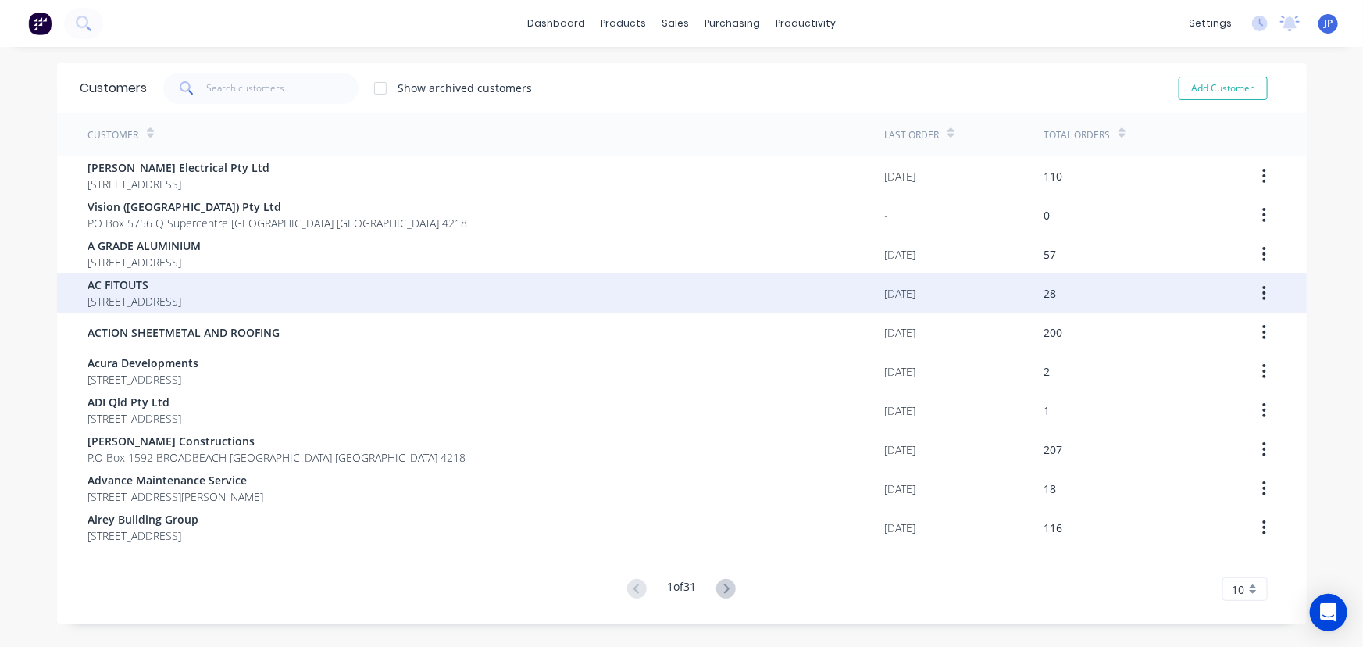
click at [182, 297] on span "[STREET_ADDRESS]" at bounding box center [135, 301] width 94 height 16
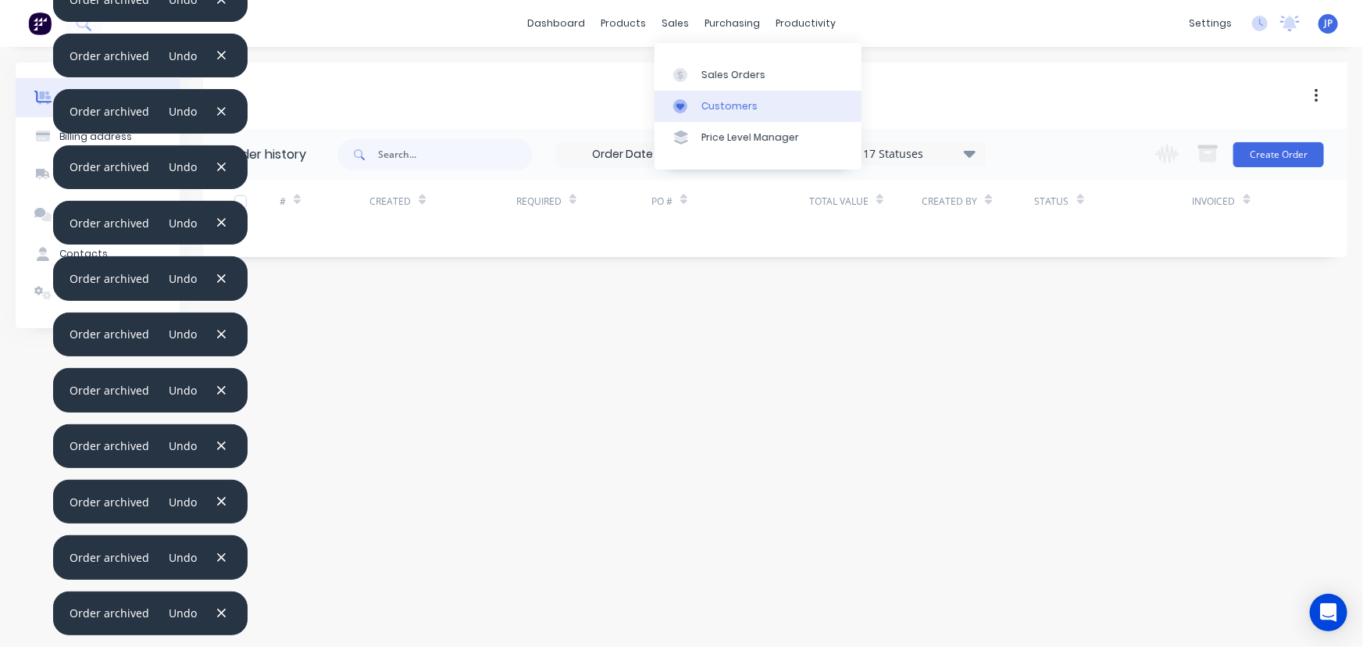
click at [703, 102] on div "Customers" at bounding box center [730, 106] width 56 height 14
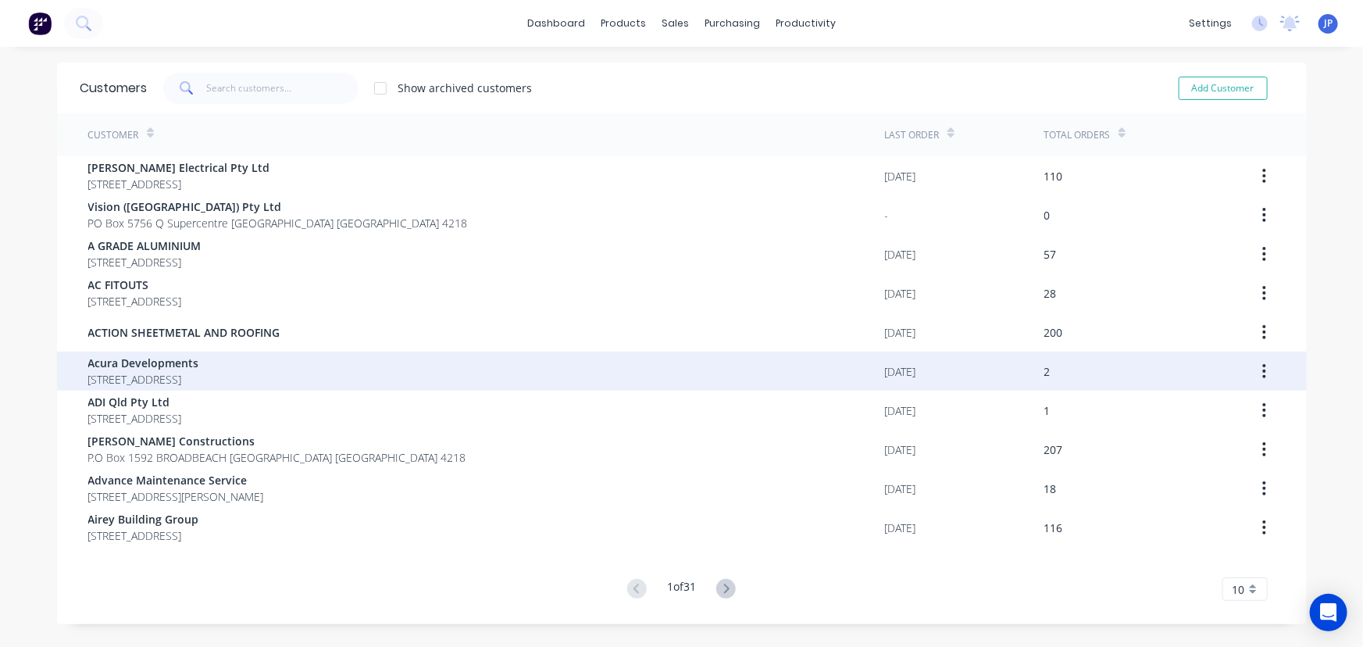
click at [199, 377] on span "[STREET_ADDRESS]" at bounding box center [143, 379] width 111 height 16
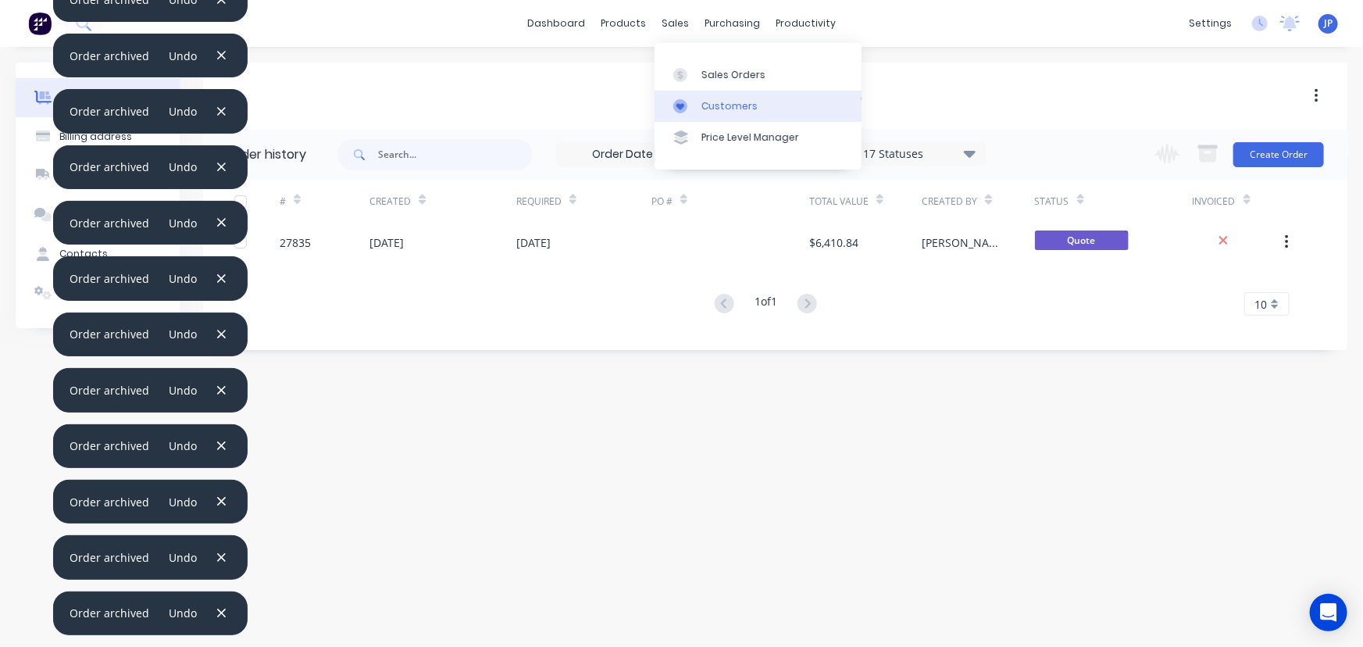
click at [716, 106] on div "Customers" at bounding box center [730, 106] width 56 height 14
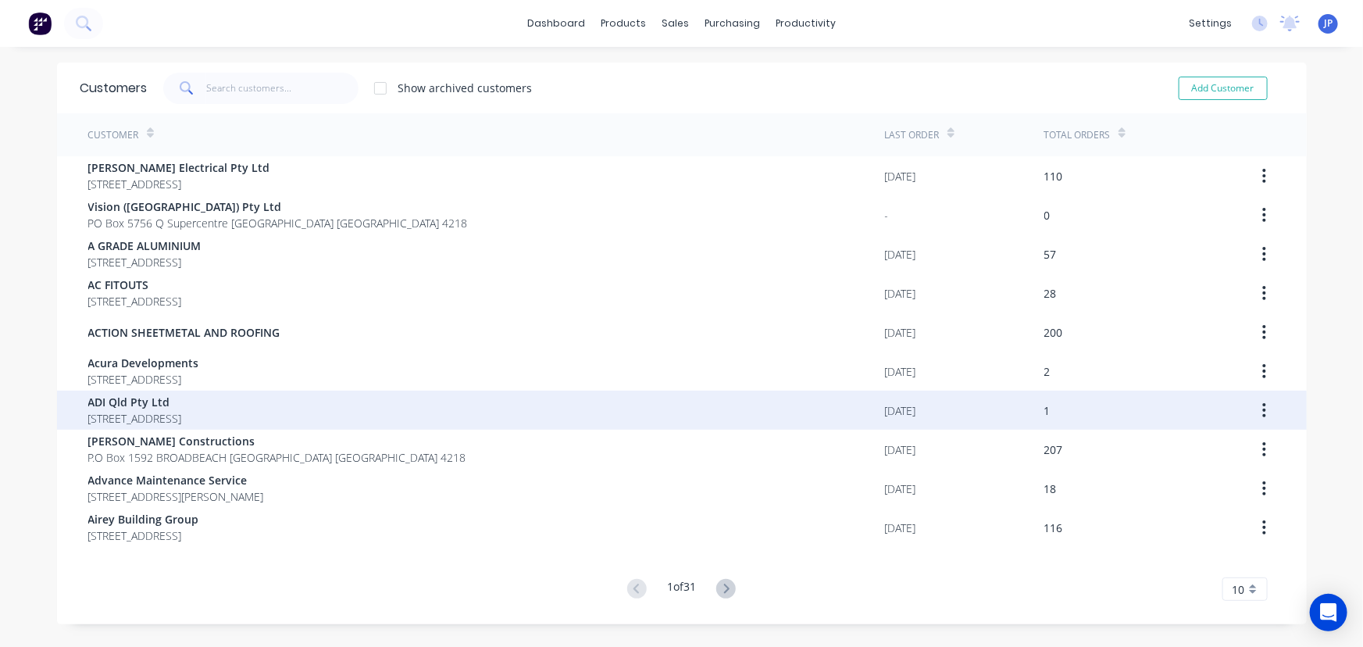
click at [160, 398] on span "ADI Qld Pty Ltd" at bounding box center [135, 402] width 94 height 16
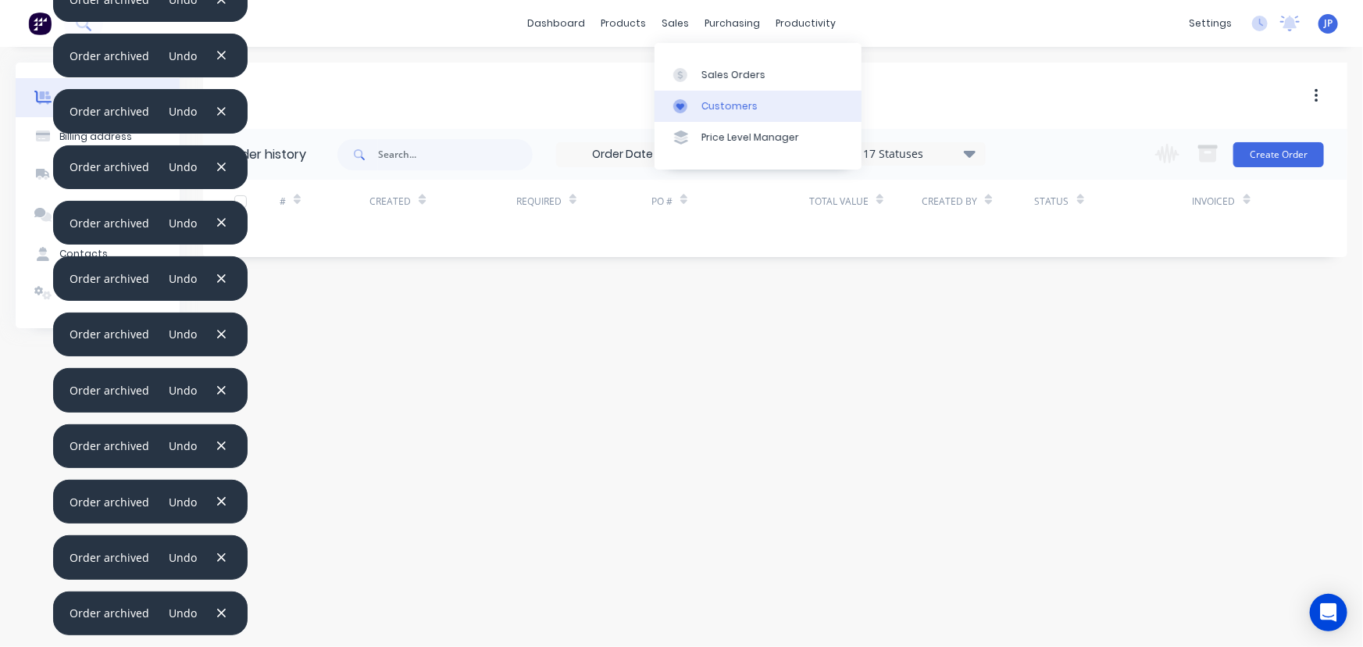
click at [712, 105] on div "Customers" at bounding box center [730, 106] width 56 height 14
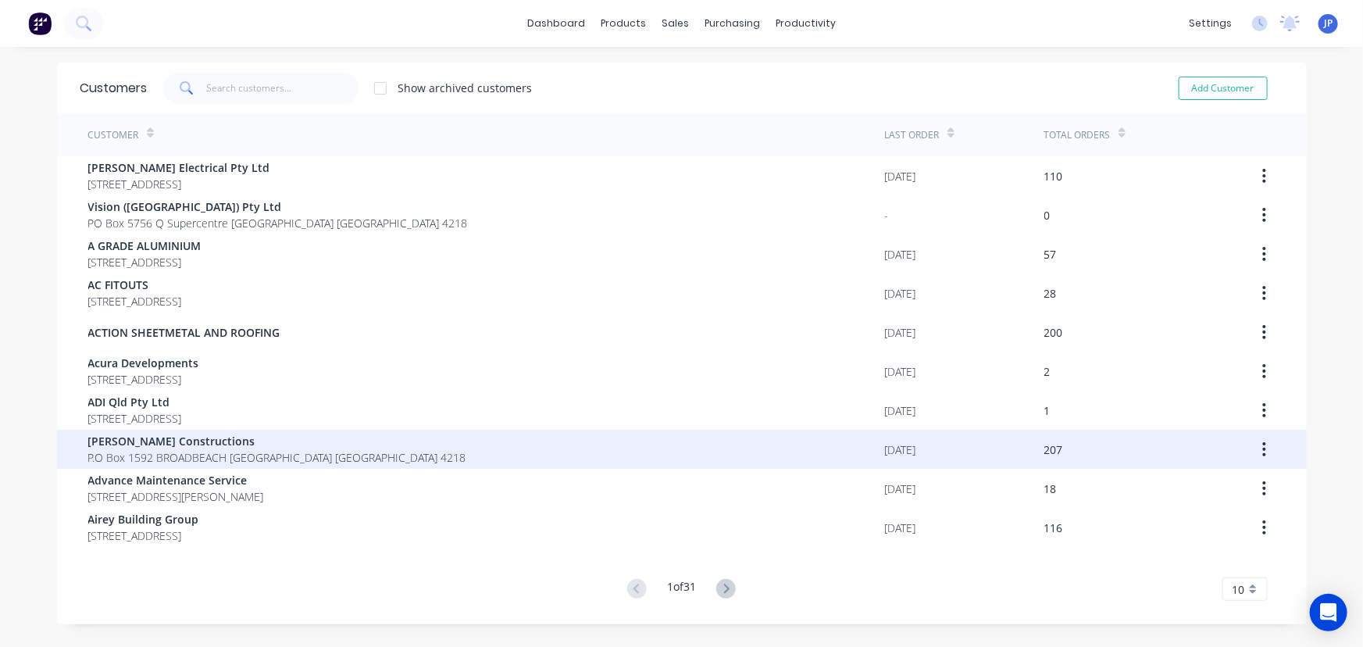
click at [180, 455] on span "P.O Box 1592 BROADBEACH [GEOGRAPHIC_DATA] [GEOGRAPHIC_DATA] 4218" at bounding box center [277, 457] width 378 height 16
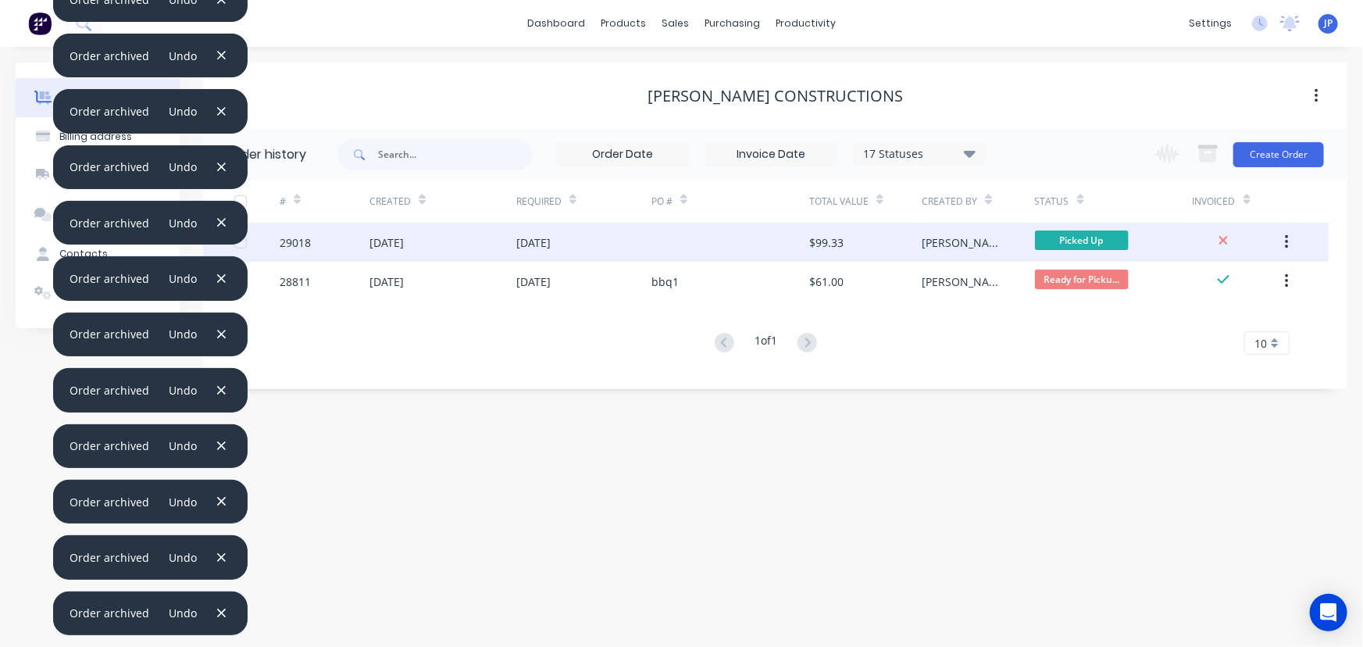
click at [548, 239] on div "[DATE]" at bounding box center [533, 242] width 34 height 16
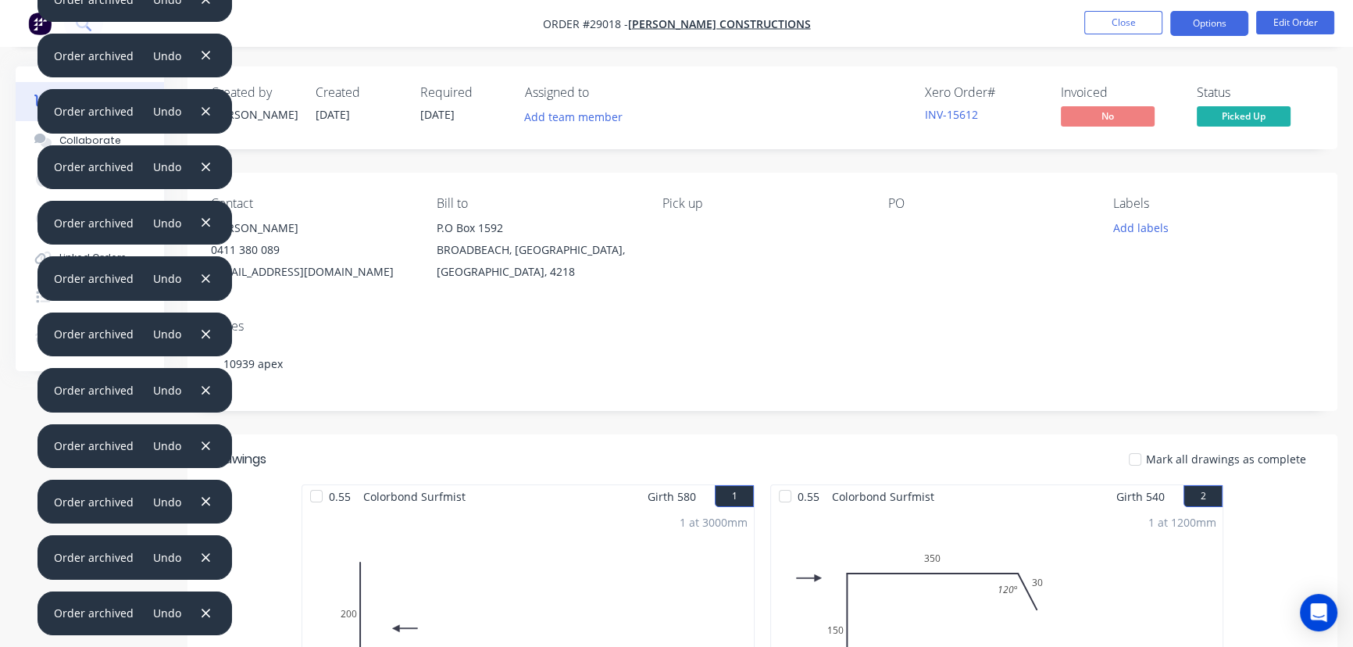
click at [1186, 25] on button "Options" at bounding box center [1209, 23] width 78 height 25
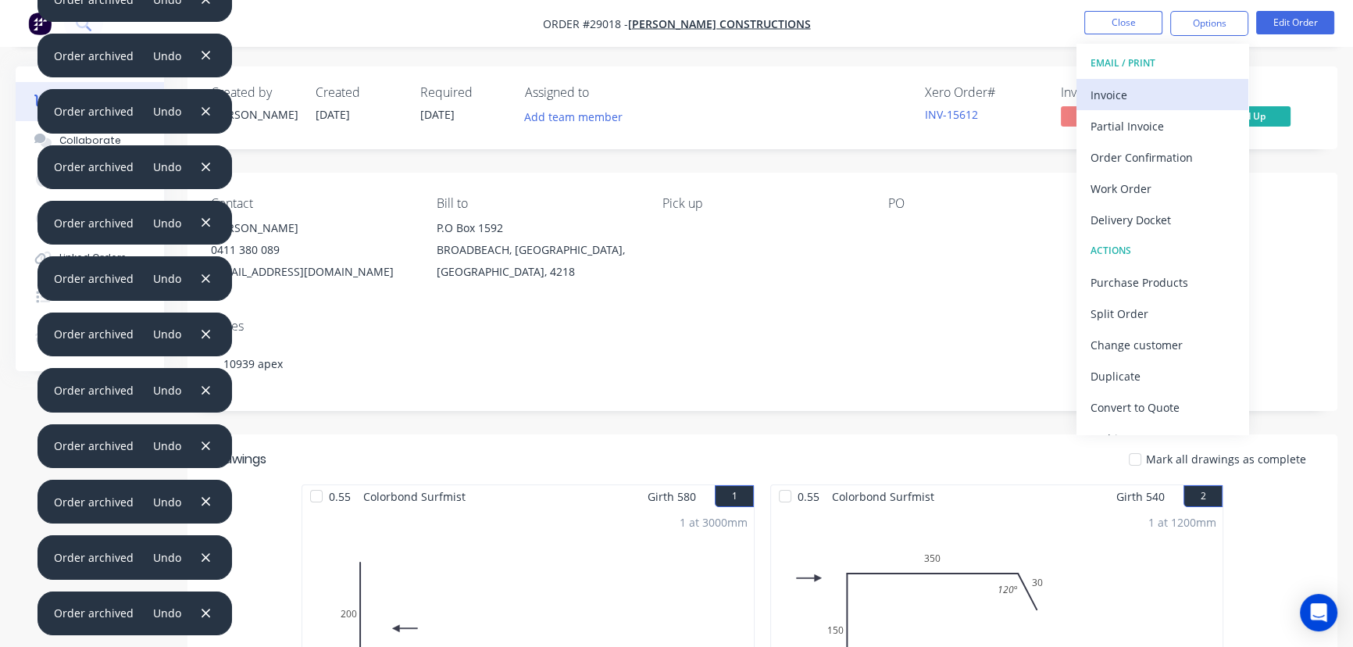
click at [1120, 90] on div "Invoice" at bounding box center [1163, 95] width 144 height 23
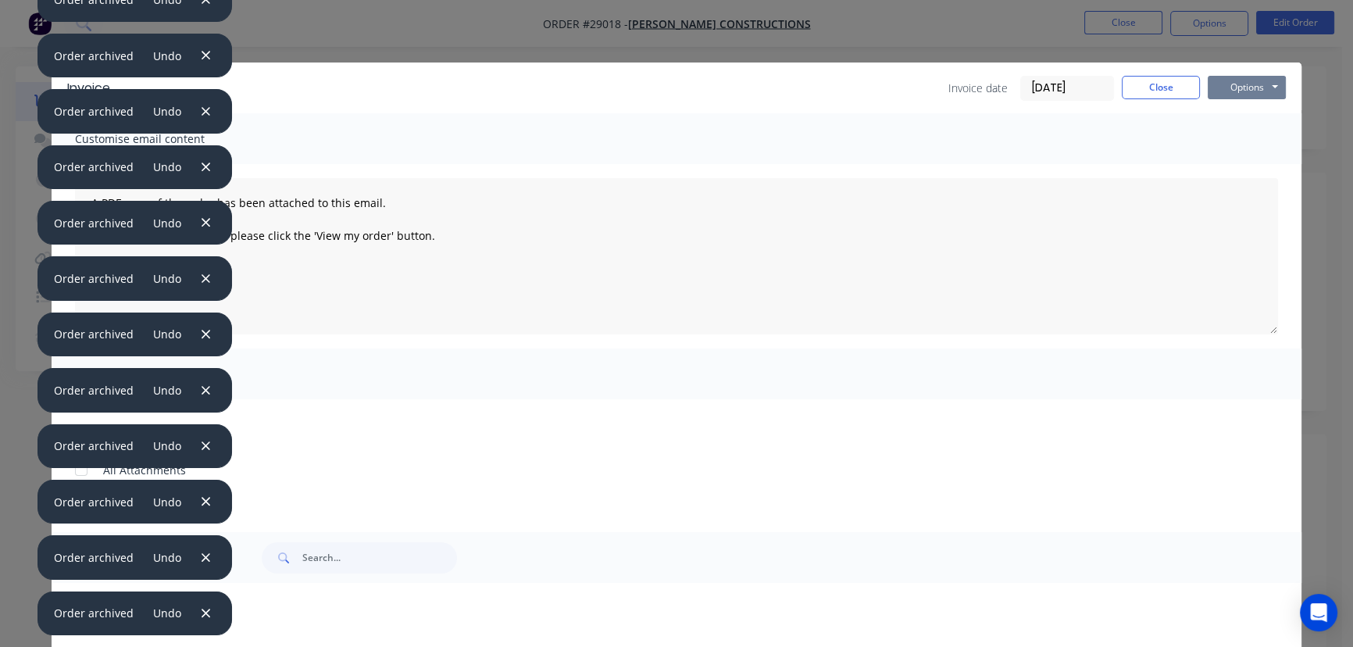
click at [1217, 87] on button "Options" at bounding box center [1247, 87] width 78 height 23
click at [1227, 140] on button "Print" at bounding box center [1258, 141] width 100 height 26
click at [1169, 89] on button "Close" at bounding box center [1161, 87] width 78 height 23
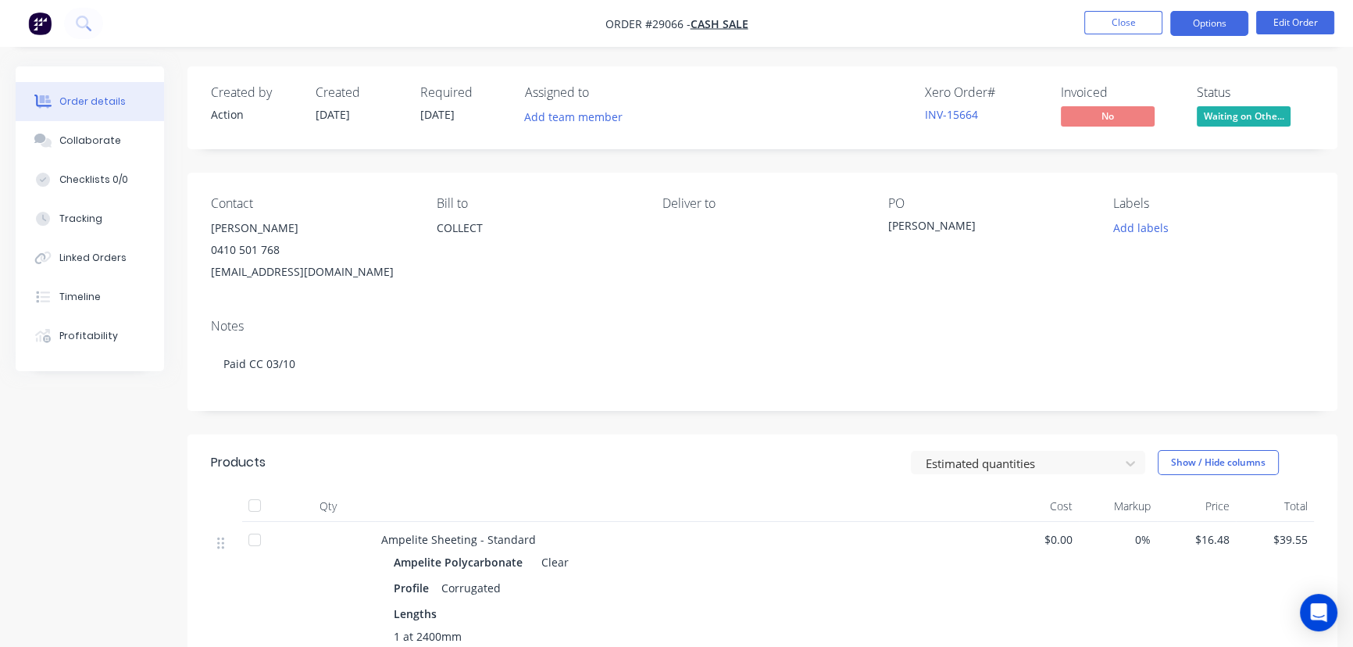
click at [1209, 24] on button "Options" at bounding box center [1209, 23] width 78 height 25
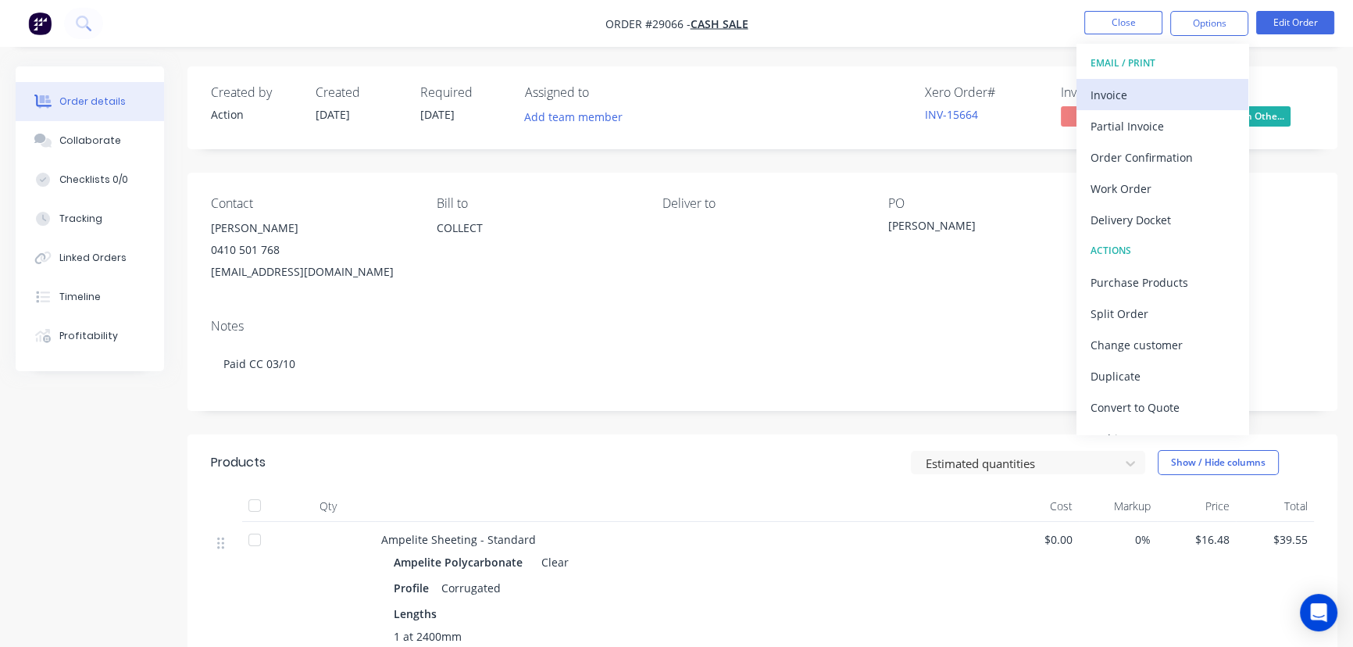
click at [1155, 93] on div "Invoice" at bounding box center [1163, 95] width 144 height 23
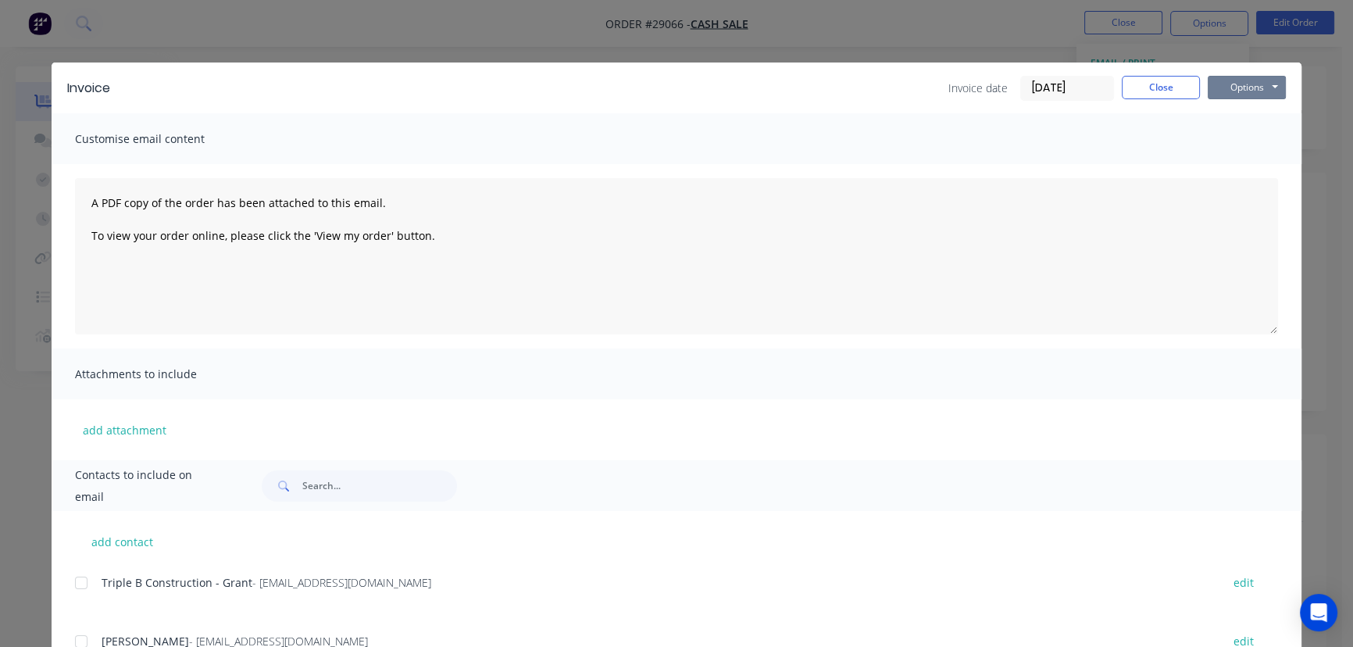
drag, startPoint x: 1252, startPoint y: 85, endPoint x: 1253, endPoint y: 102, distance: 16.4
click at [1253, 85] on button "Options" at bounding box center [1247, 87] width 78 height 23
click at [1255, 143] on button "Print" at bounding box center [1258, 141] width 100 height 26
click at [1164, 88] on button "Close" at bounding box center [1161, 87] width 78 height 23
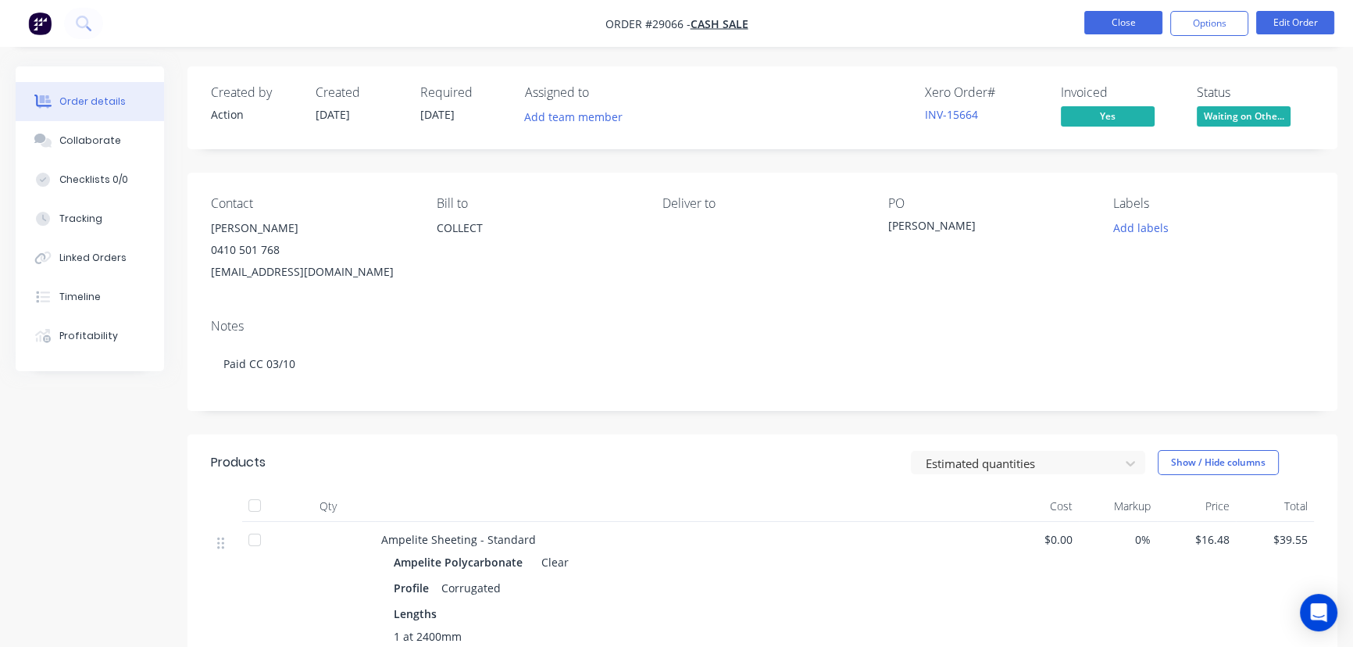
click at [1151, 17] on button "Close" at bounding box center [1123, 22] width 78 height 23
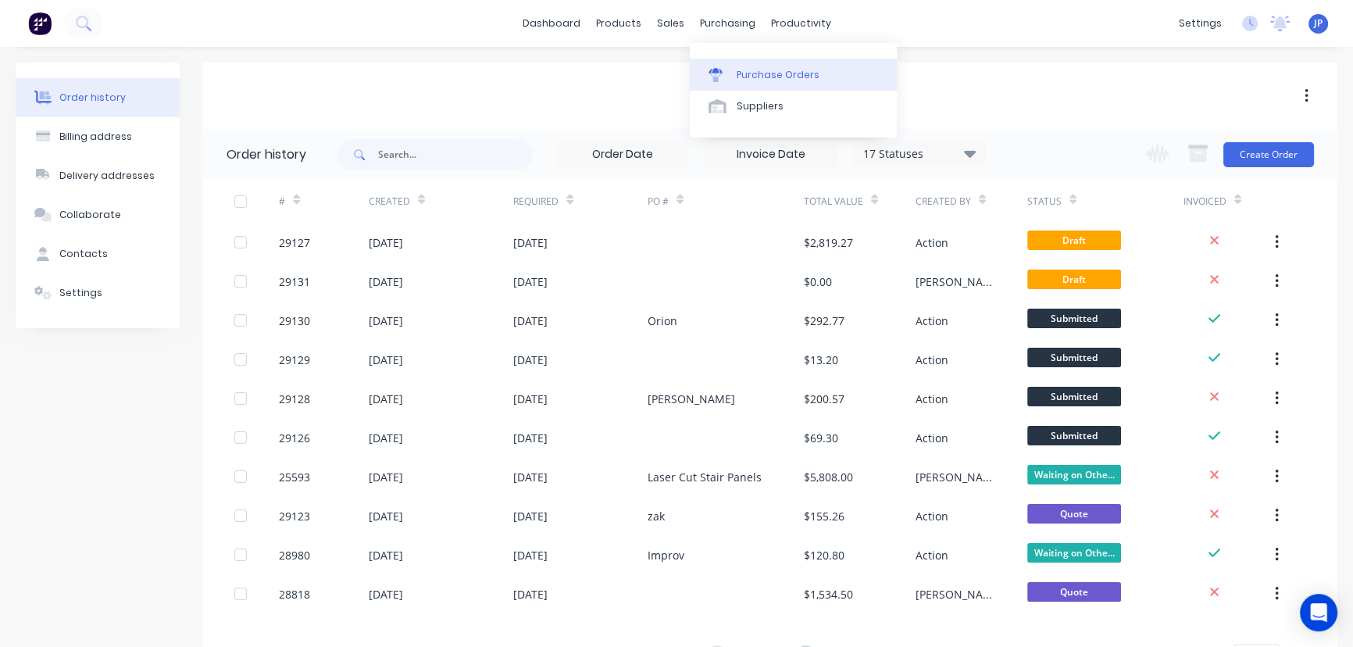
drag, startPoint x: 745, startPoint y: 73, endPoint x: 734, endPoint y: 73, distance: 10.9
click at [745, 73] on div "Purchase Orders" at bounding box center [778, 75] width 83 height 14
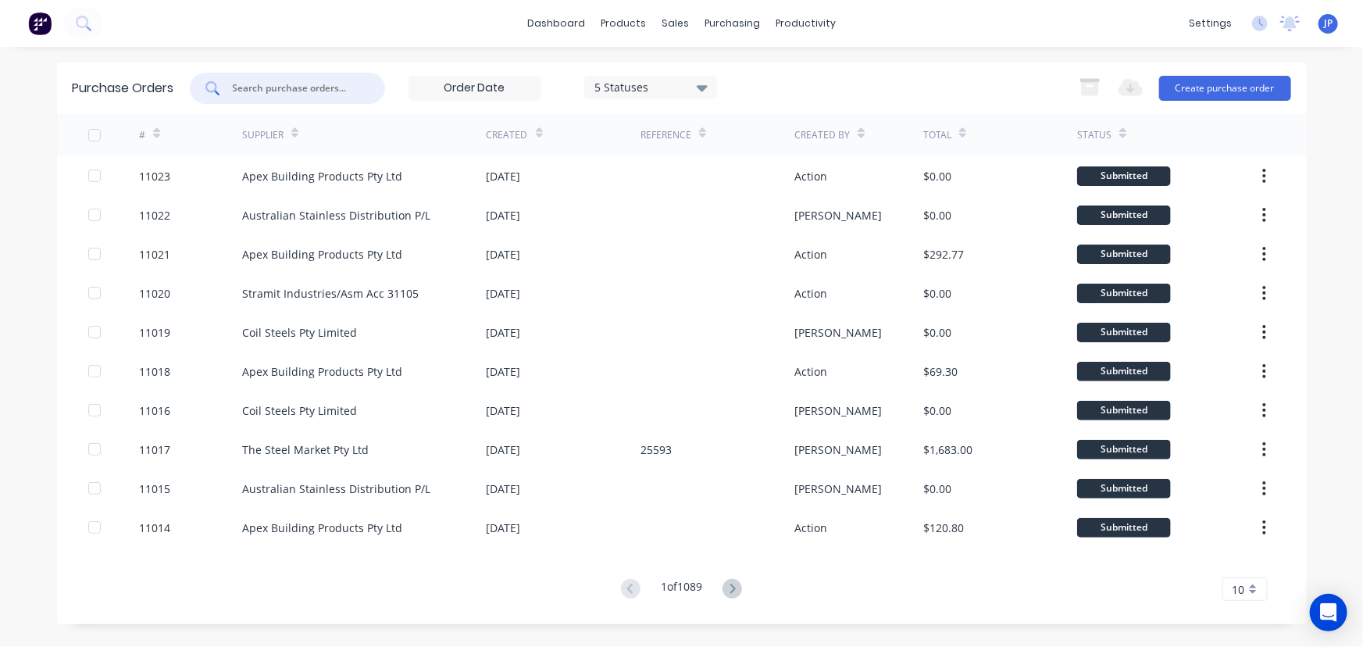
click at [270, 85] on input "text" at bounding box center [296, 88] width 130 height 16
type input "10978"
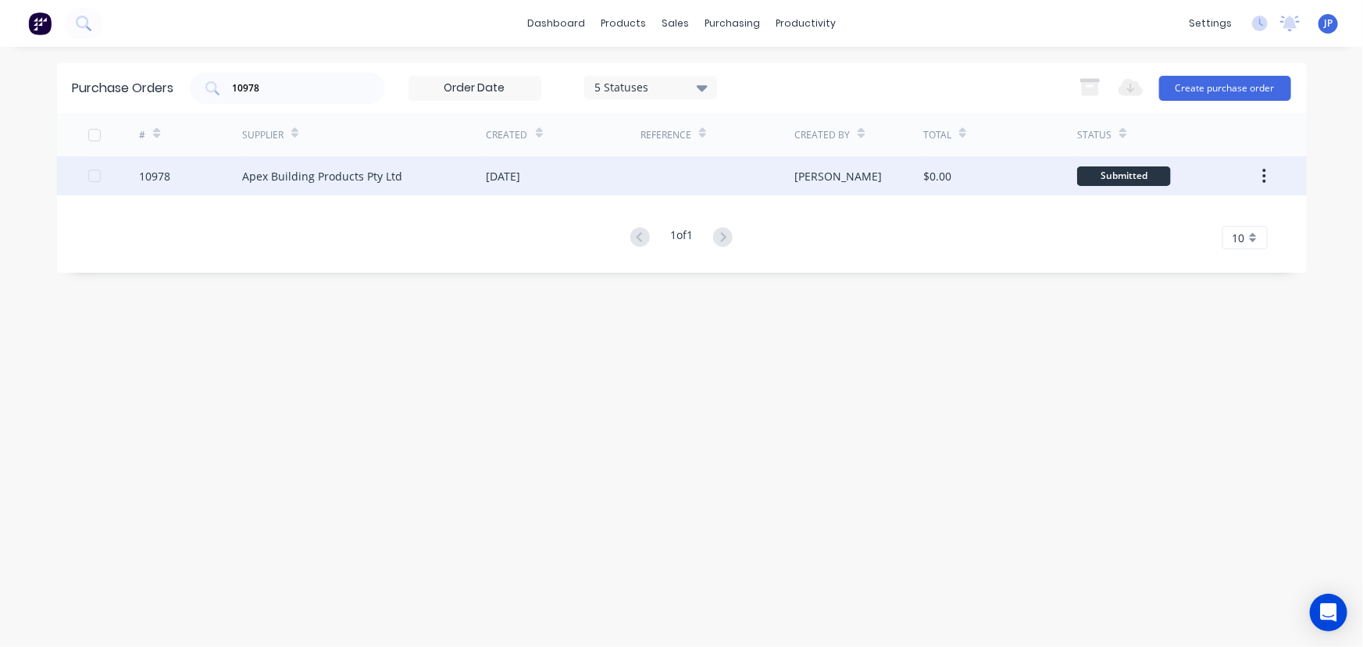
click at [280, 174] on div "Apex Building Products Pty Ltd" at bounding box center [322, 176] width 160 height 16
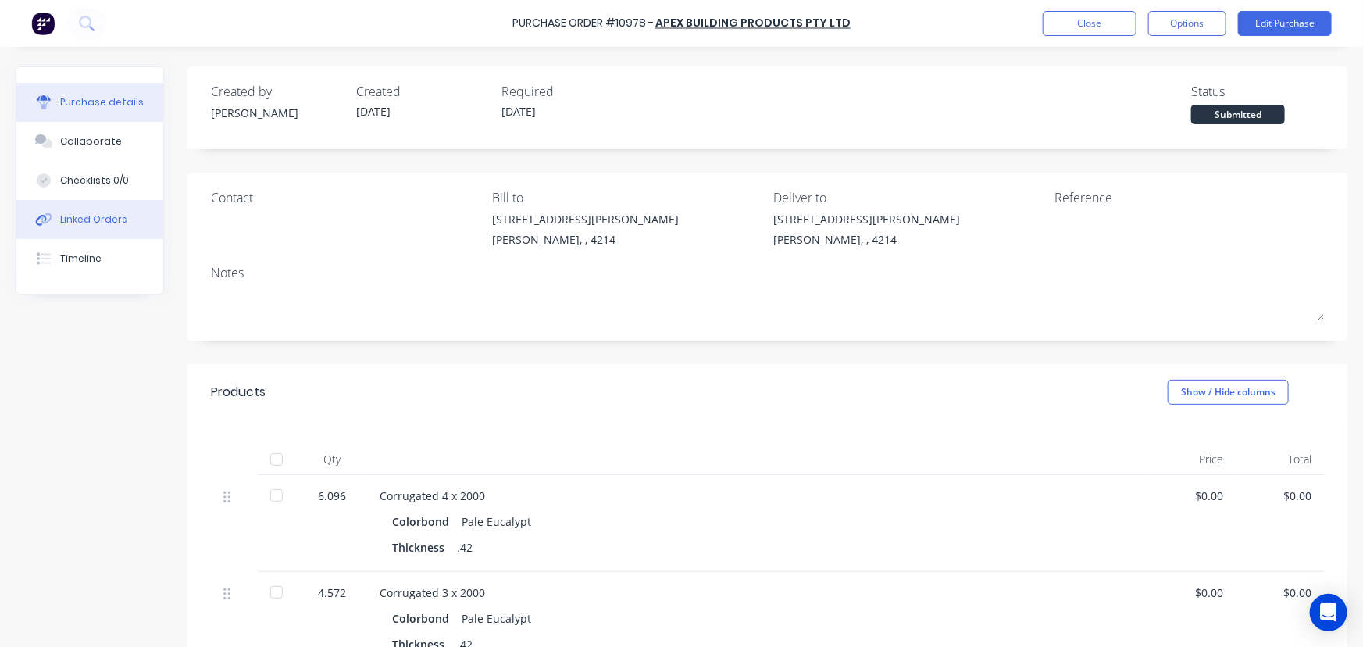
click at [119, 226] on div "Linked Orders" at bounding box center [93, 220] width 67 height 14
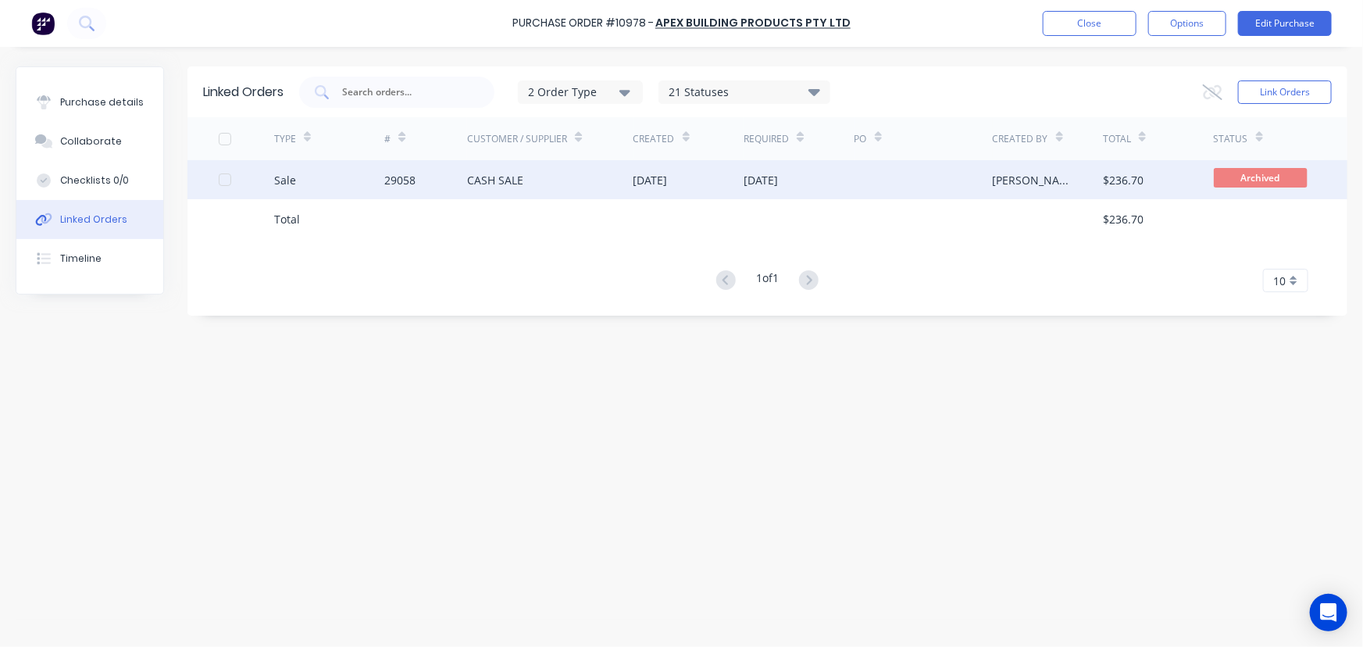
click at [373, 188] on div "Sale" at bounding box center [329, 179] width 111 height 39
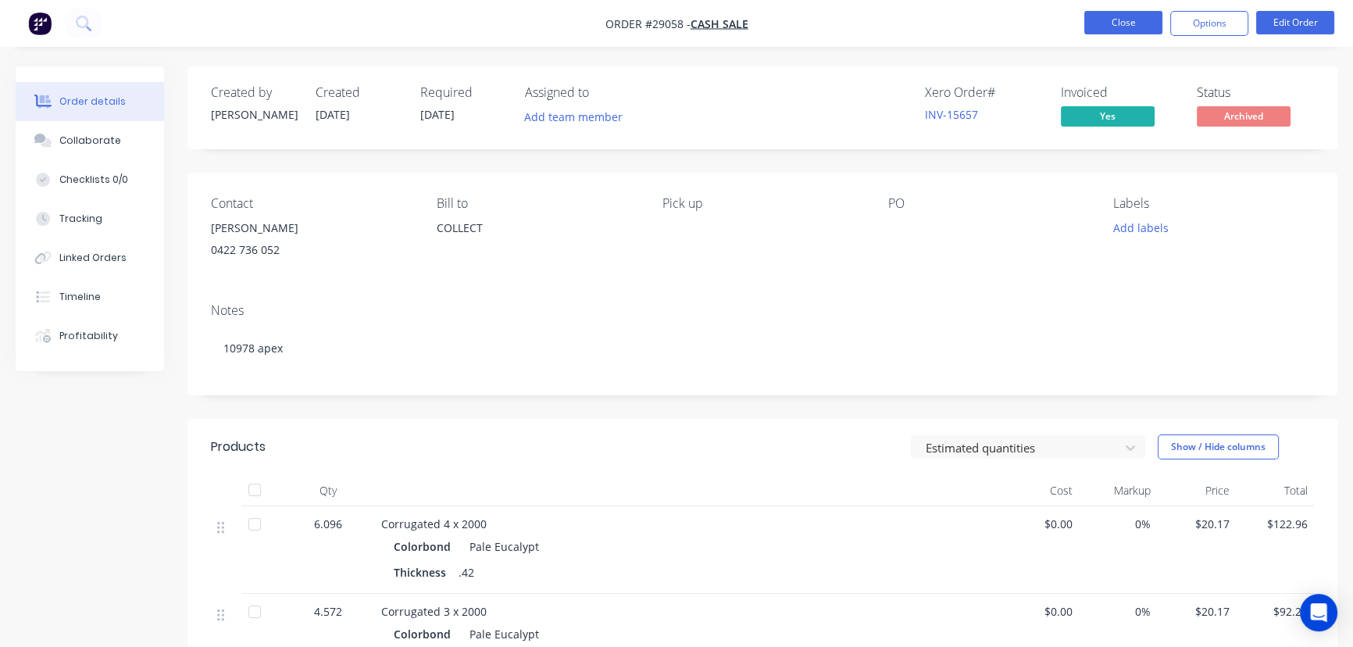
click at [1104, 28] on button "Close" at bounding box center [1123, 22] width 78 height 23
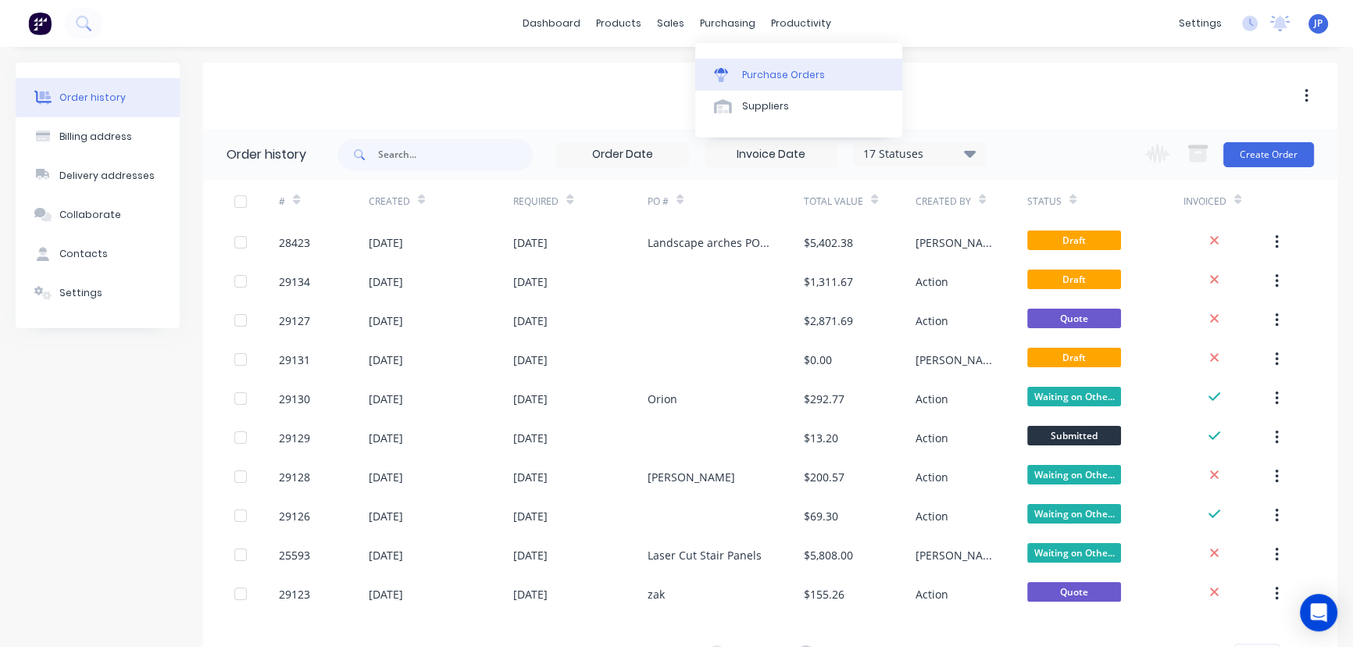
click at [753, 73] on div "Purchase Orders" at bounding box center [783, 75] width 83 height 14
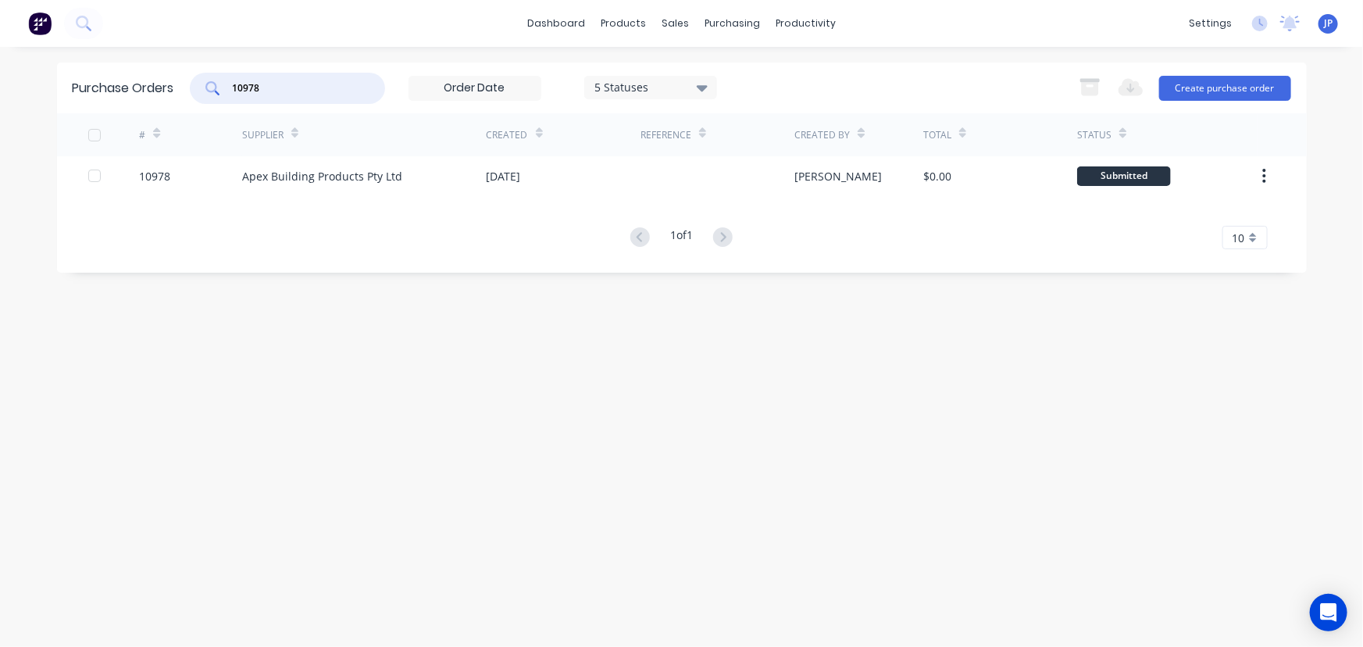
drag, startPoint x: 219, startPoint y: 91, endPoint x: 173, endPoint y: 91, distance: 45.3
click at [173, 91] on div "Purchase Orders 10978 5 Statuses 5 Statuses Export to Excel (XLSX) Create purch…" at bounding box center [682, 88] width 1250 height 51
type input "10991"
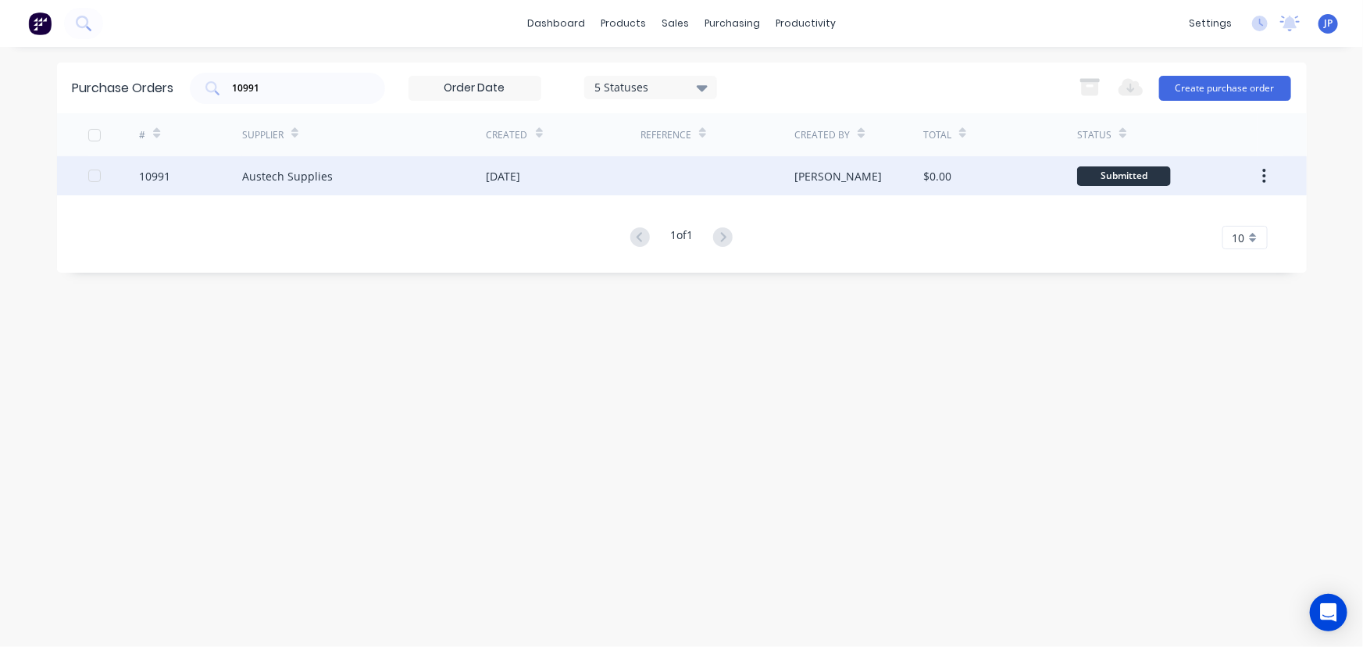
click at [274, 180] on div "Austech Supplies" at bounding box center [287, 176] width 91 height 16
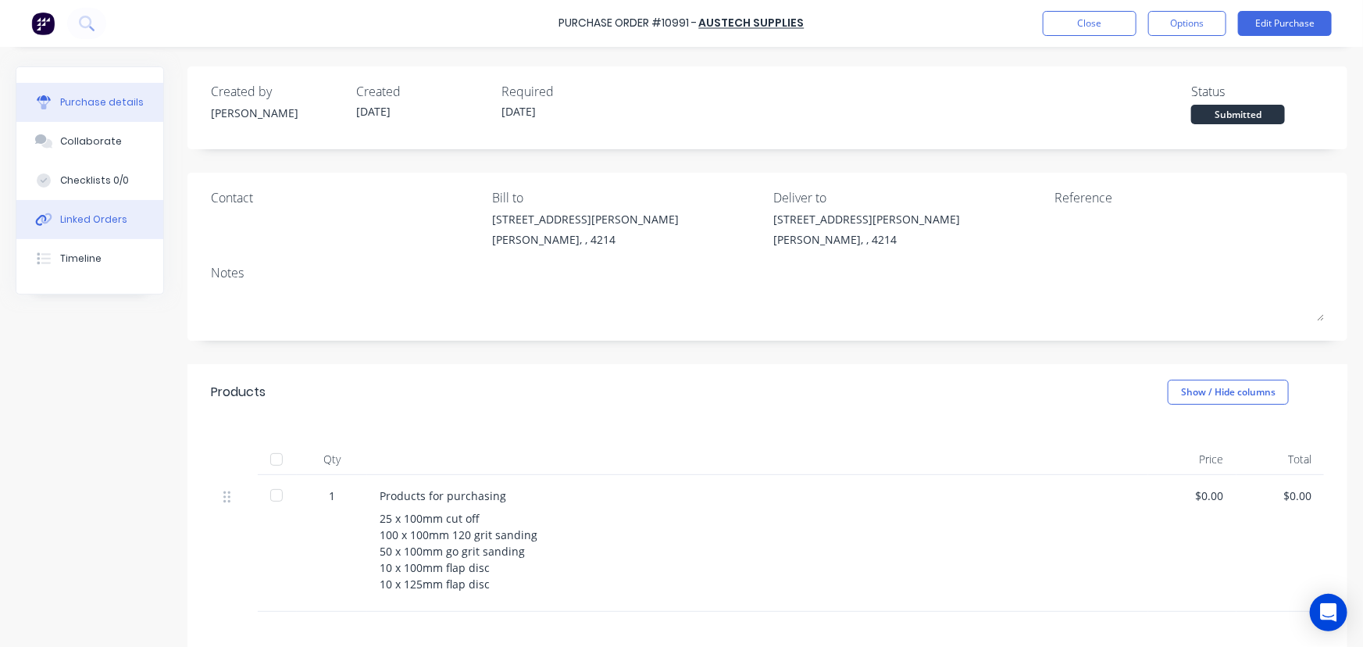
click at [127, 216] on button "Linked Orders" at bounding box center [89, 219] width 147 height 39
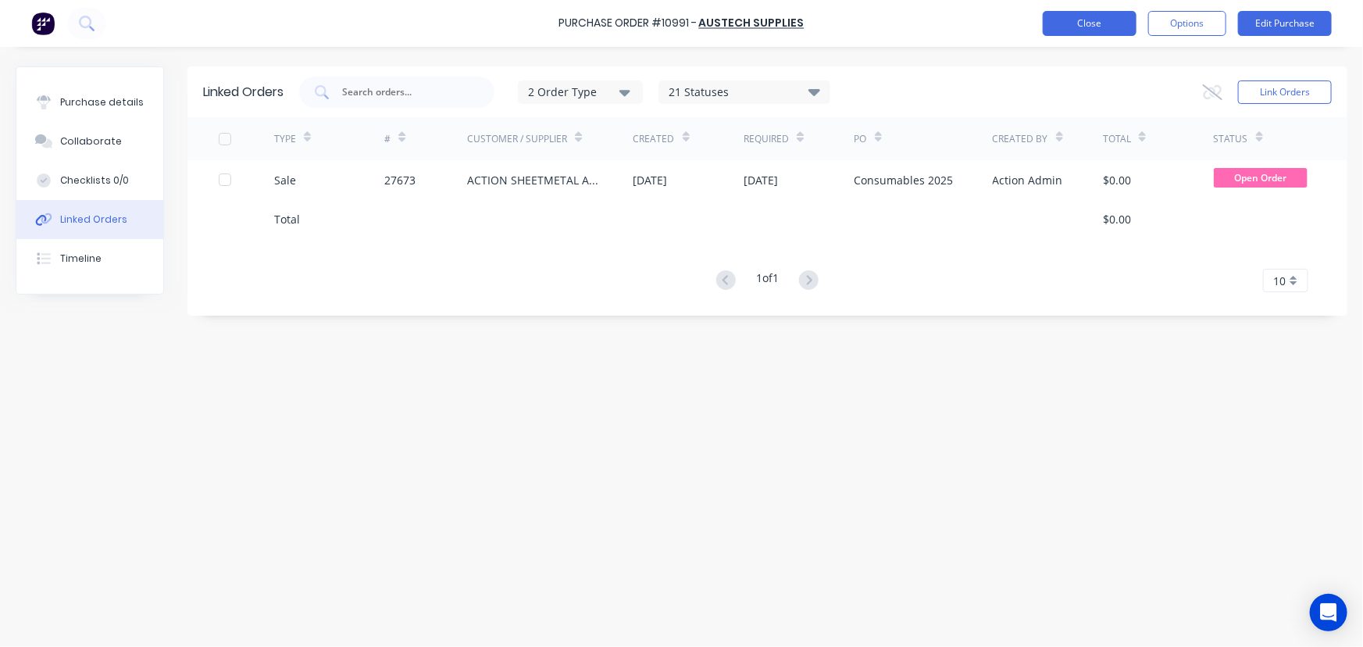
click at [1064, 26] on button "Close" at bounding box center [1090, 23] width 94 height 25
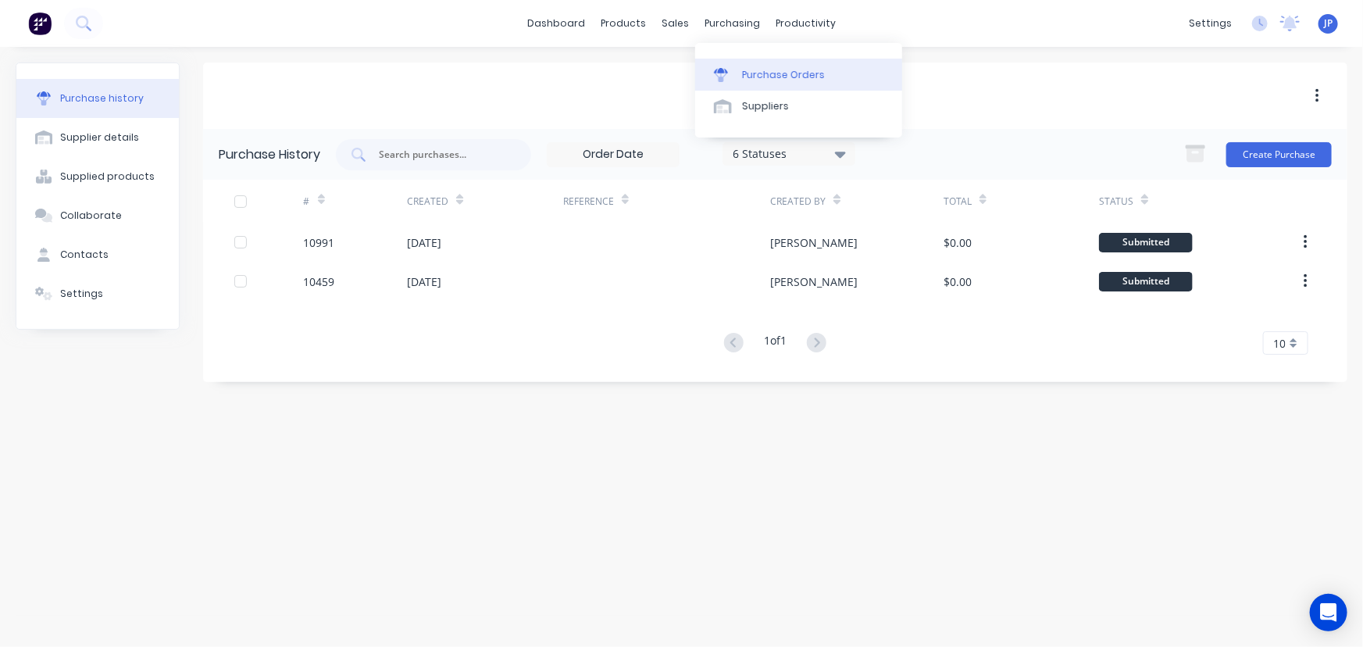
click at [738, 70] on link "Purchase Orders" at bounding box center [798, 74] width 207 height 31
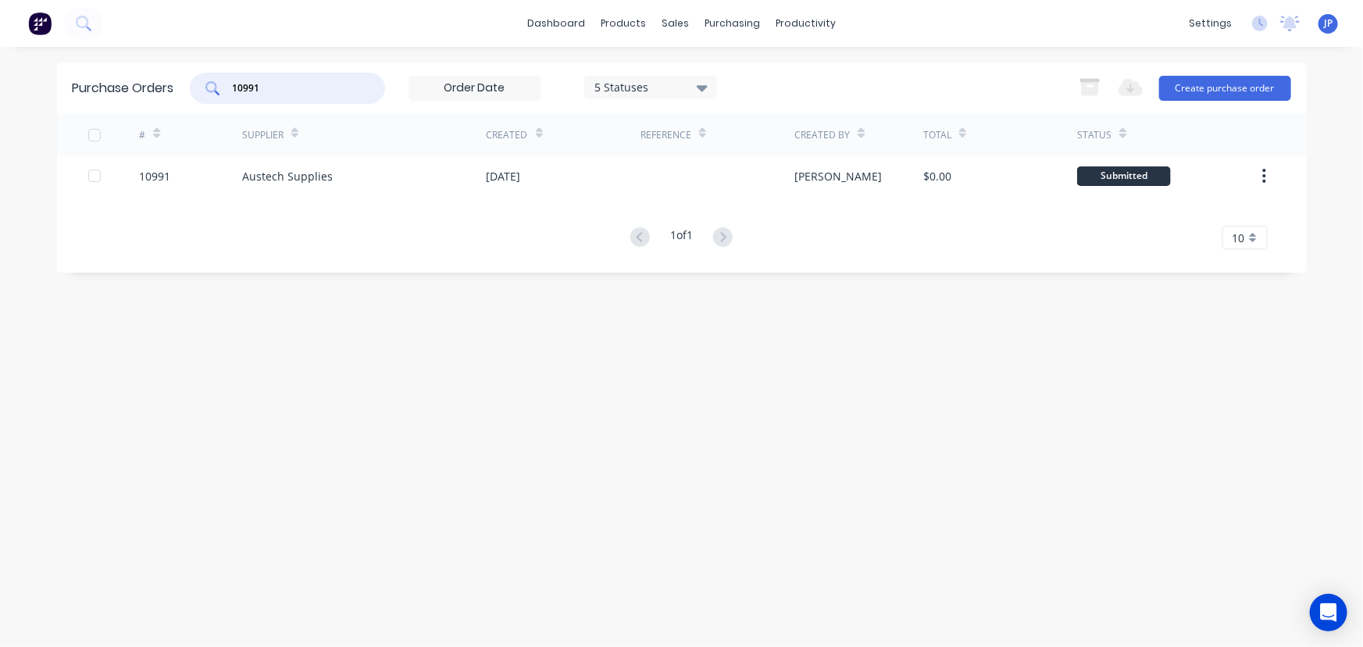
drag, startPoint x: 294, startPoint y: 85, endPoint x: 205, endPoint y: 83, distance: 89.1
click at [205, 83] on div "10991" at bounding box center [287, 88] width 195 height 31
type input "10996"
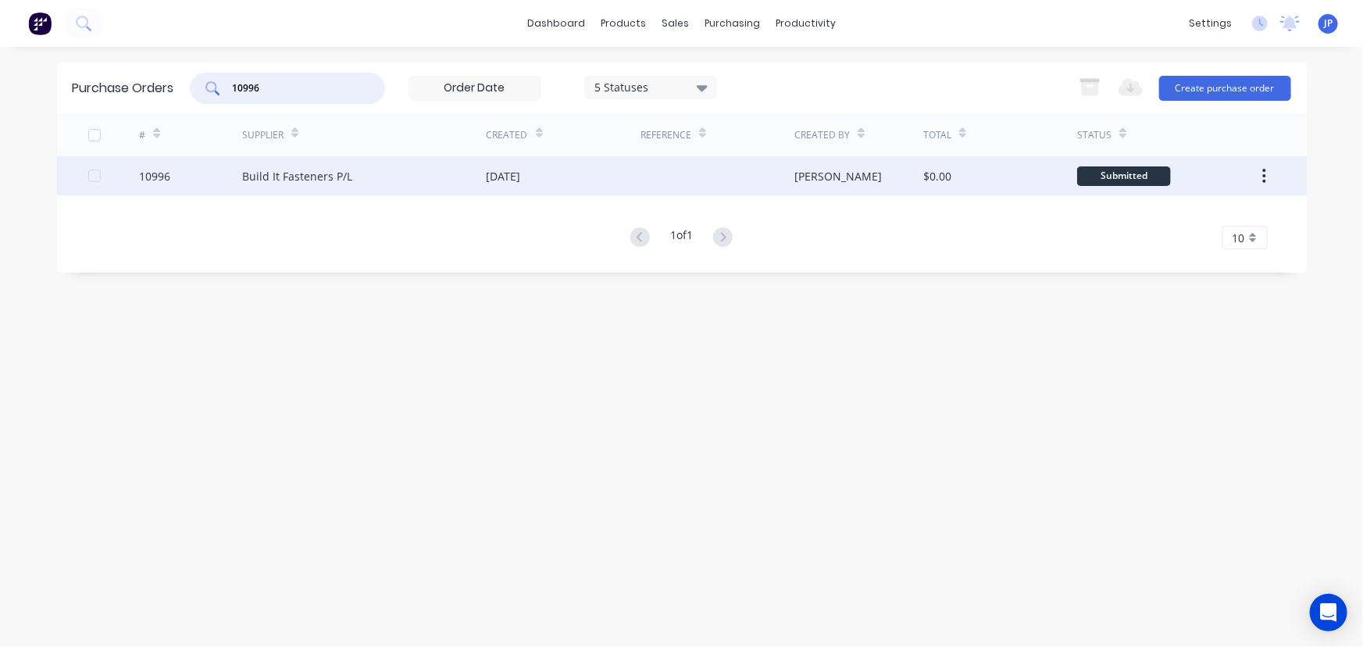
click at [276, 170] on div "Build It Fasteners P/L" at bounding box center [297, 176] width 110 height 16
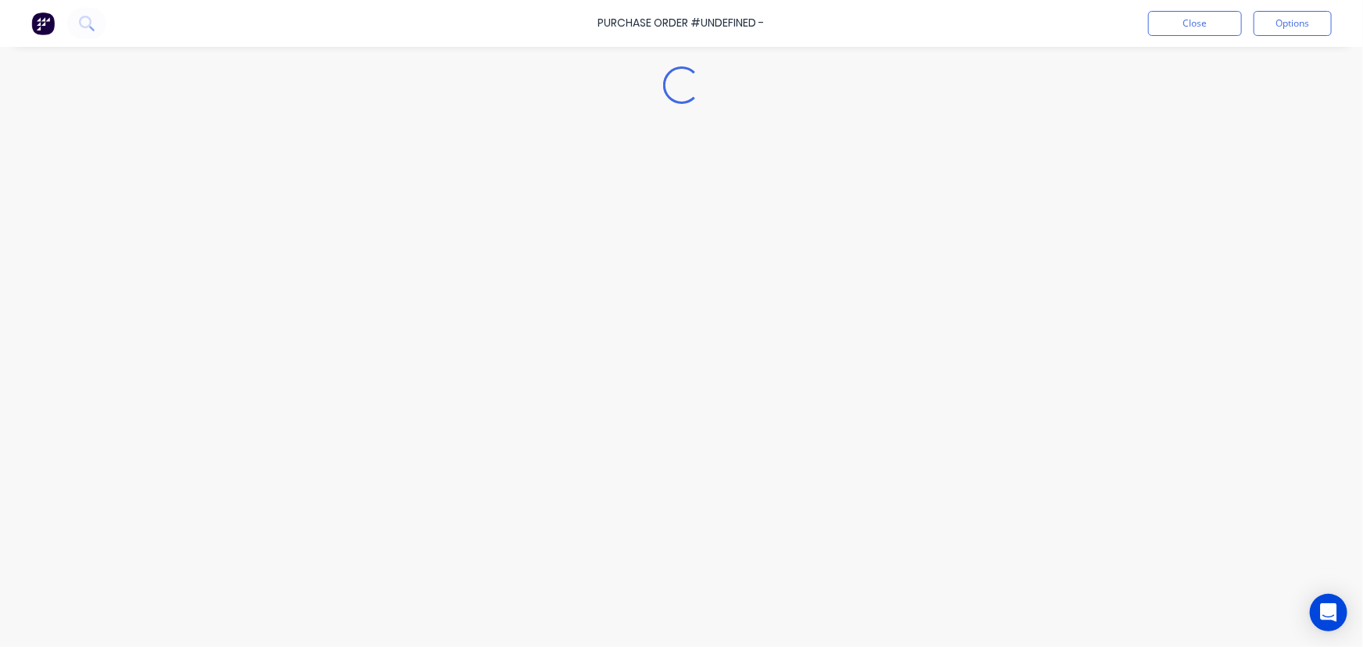
type textarea "x"
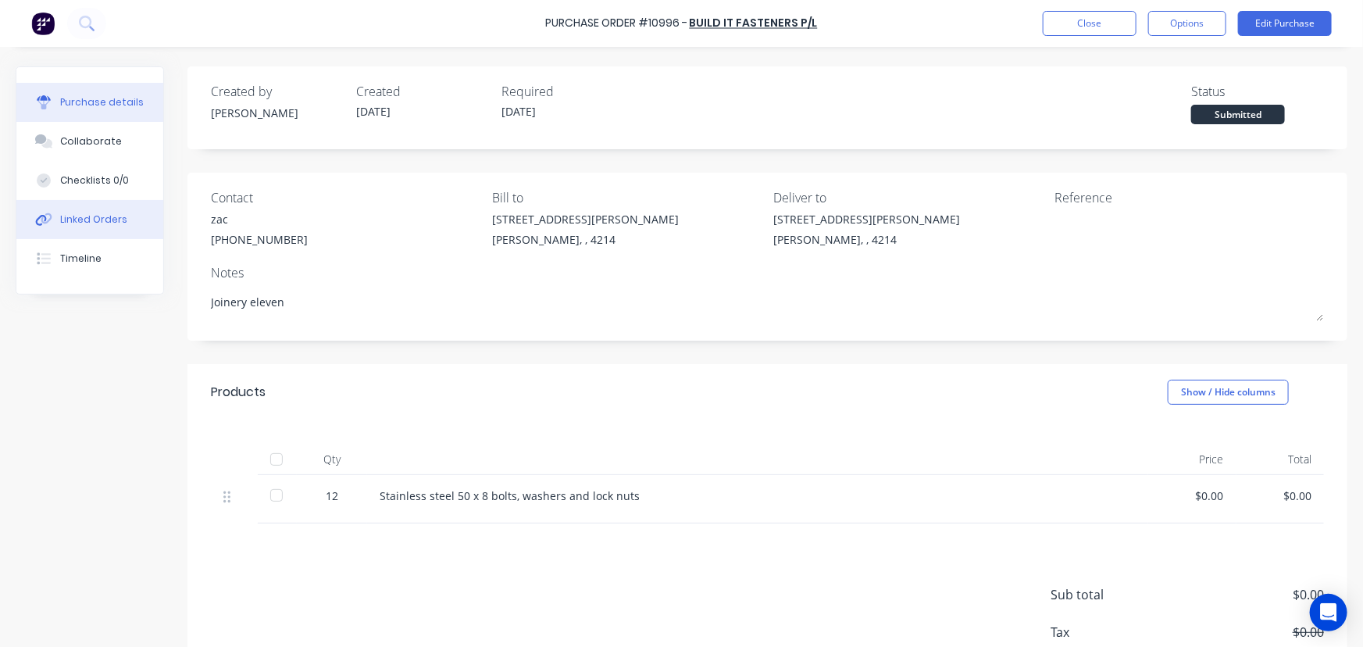
click at [116, 221] on div "Linked Orders" at bounding box center [93, 220] width 67 height 14
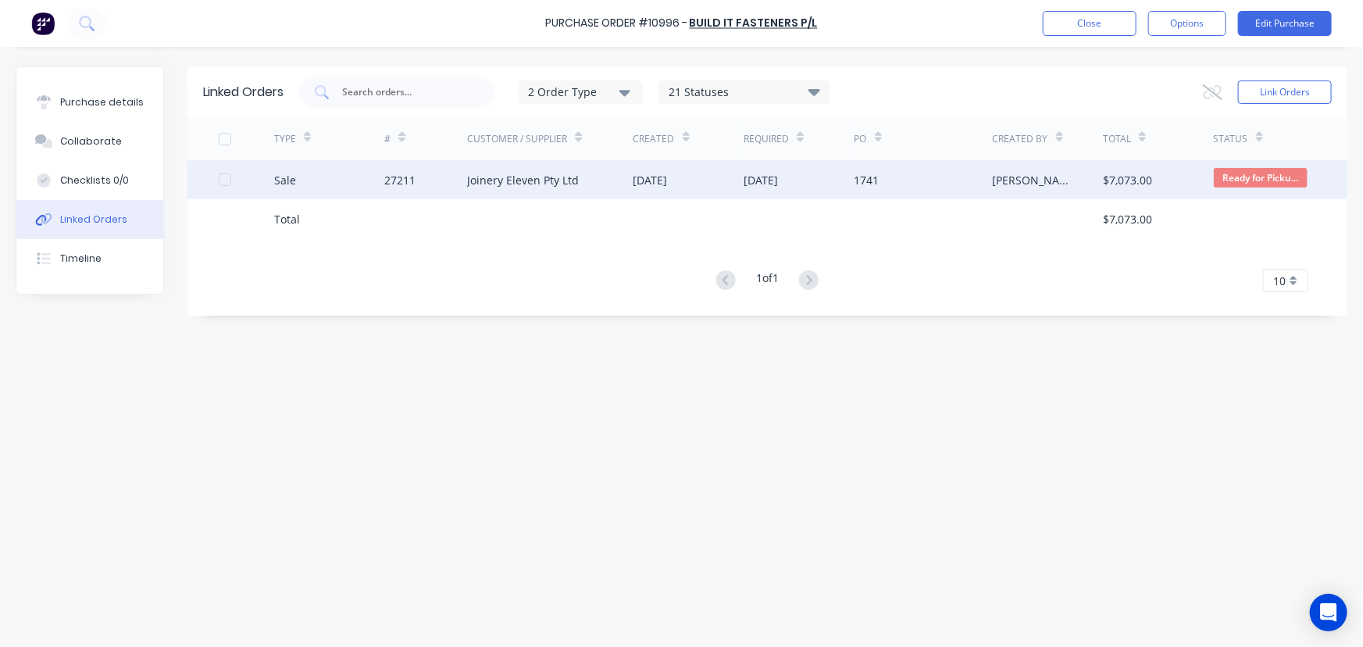
click at [530, 185] on div "Joinery Eleven Pty Ltd" at bounding box center [523, 180] width 112 height 16
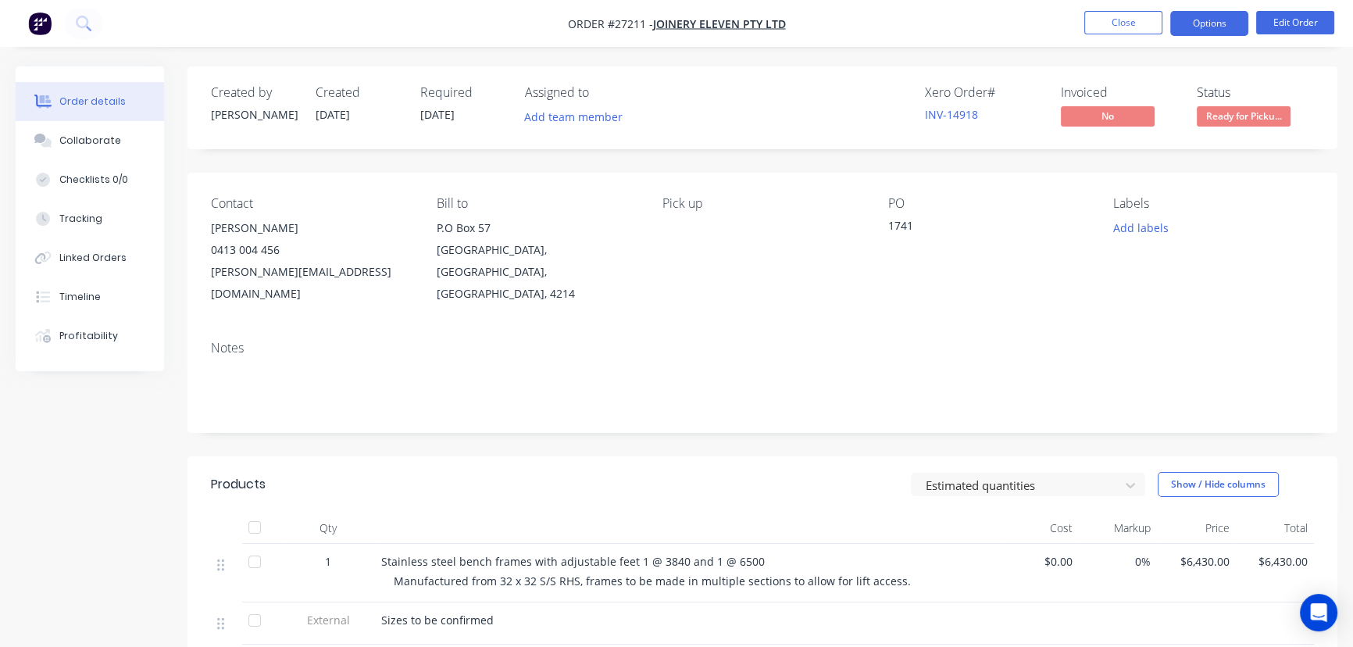
drag, startPoint x: 1219, startPoint y: 20, endPoint x: 1207, endPoint y: 27, distance: 13.7
click at [1219, 20] on button "Options" at bounding box center [1209, 23] width 78 height 25
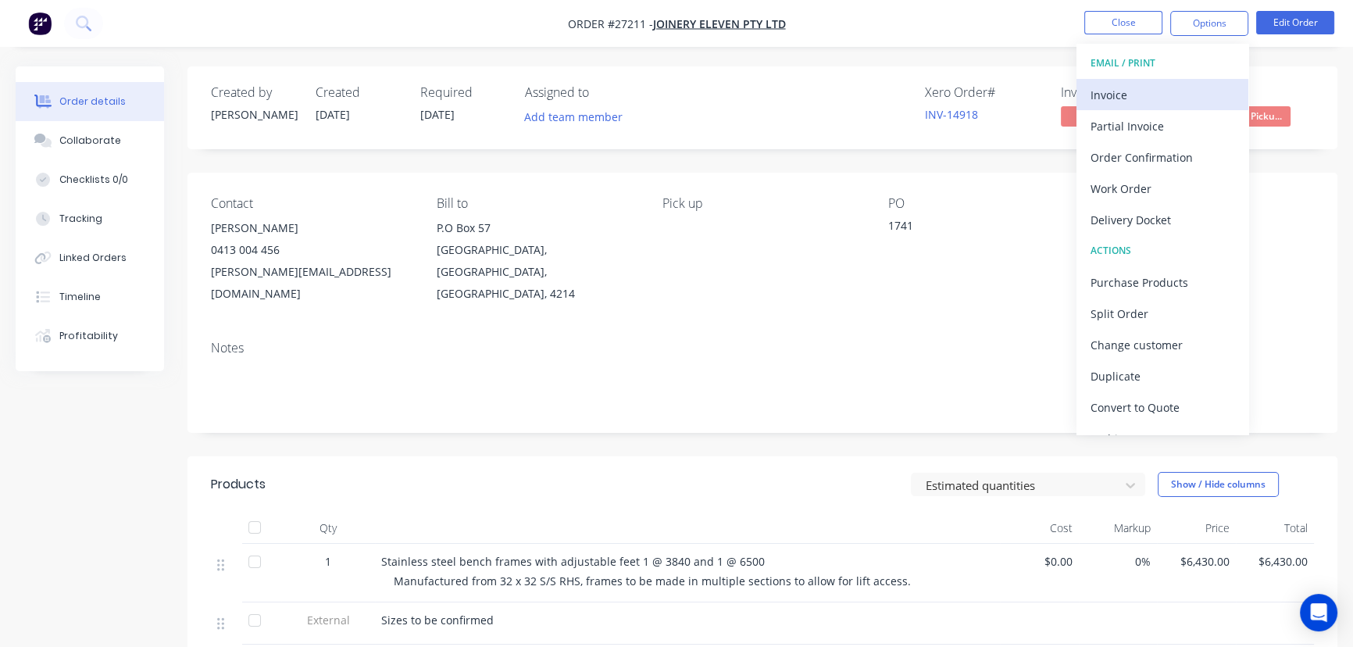
click at [1125, 98] on div "Invoice" at bounding box center [1163, 95] width 144 height 23
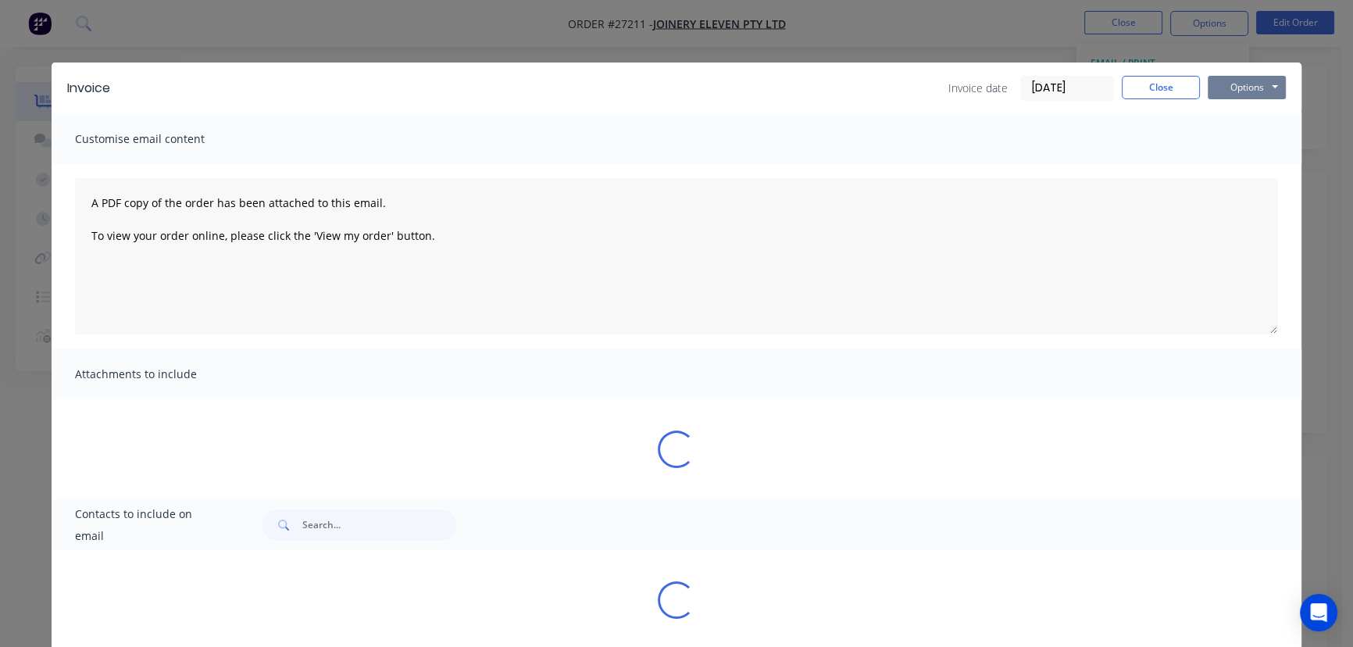
click at [1230, 86] on button "Options" at bounding box center [1247, 87] width 78 height 23
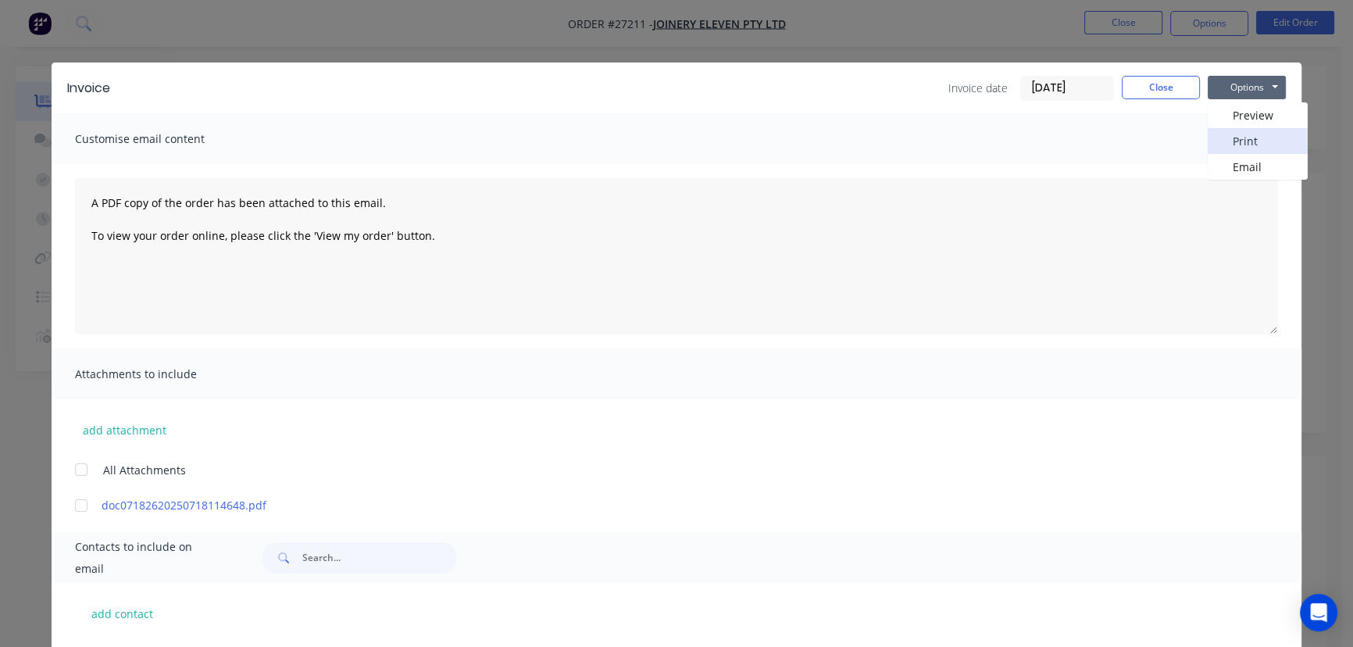
click at [1231, 141] on button "Print" at bounding box center [1258, 141] width 100 height 26
click at [1126, 87] on button "Close" at bounding box center [1161, 87] width 78 height 23
